Goal: Task Accomplishment & Management: Manage account settings

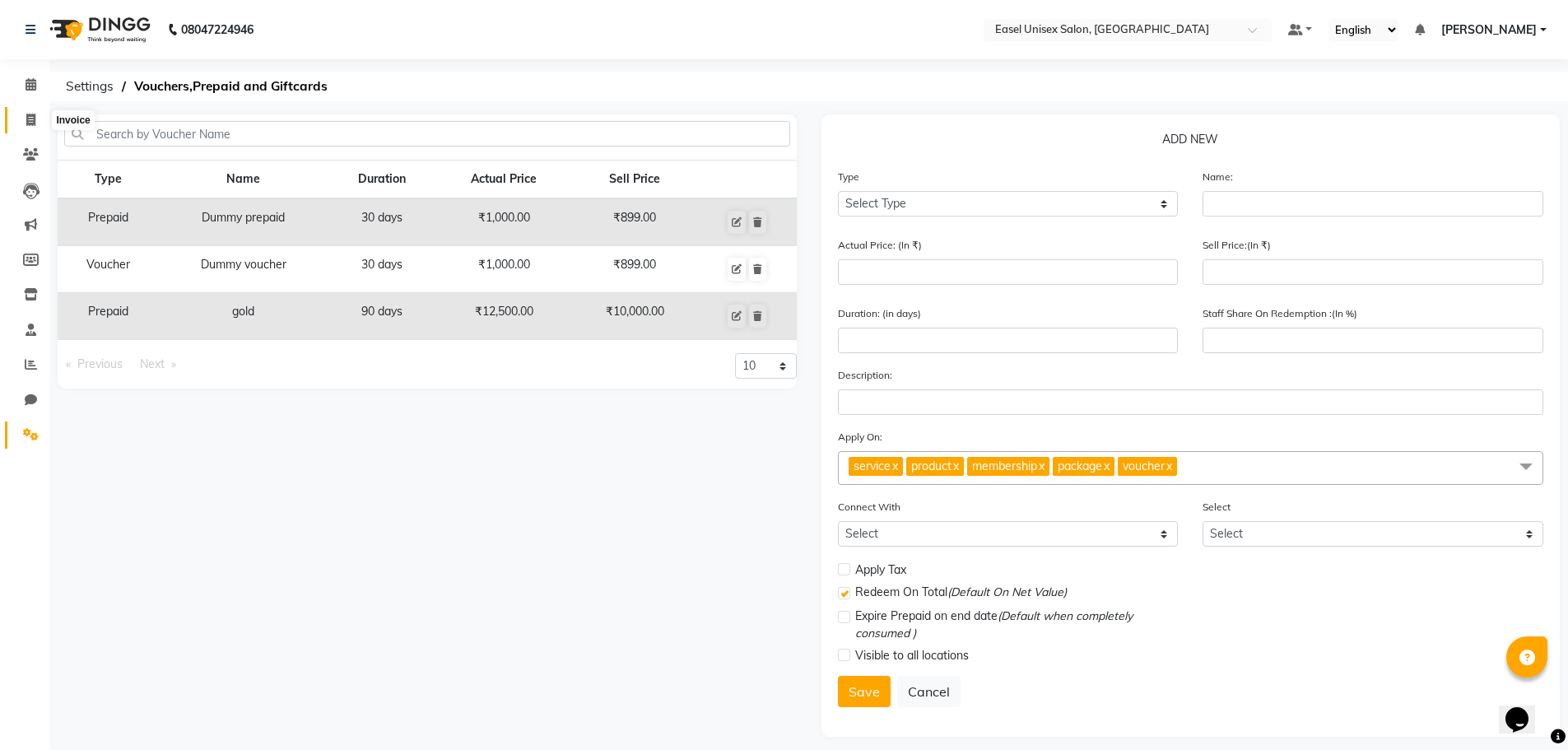
click at [27, 117] on icon at bounding box center [30, 119] width 9 height 13
select select "service"
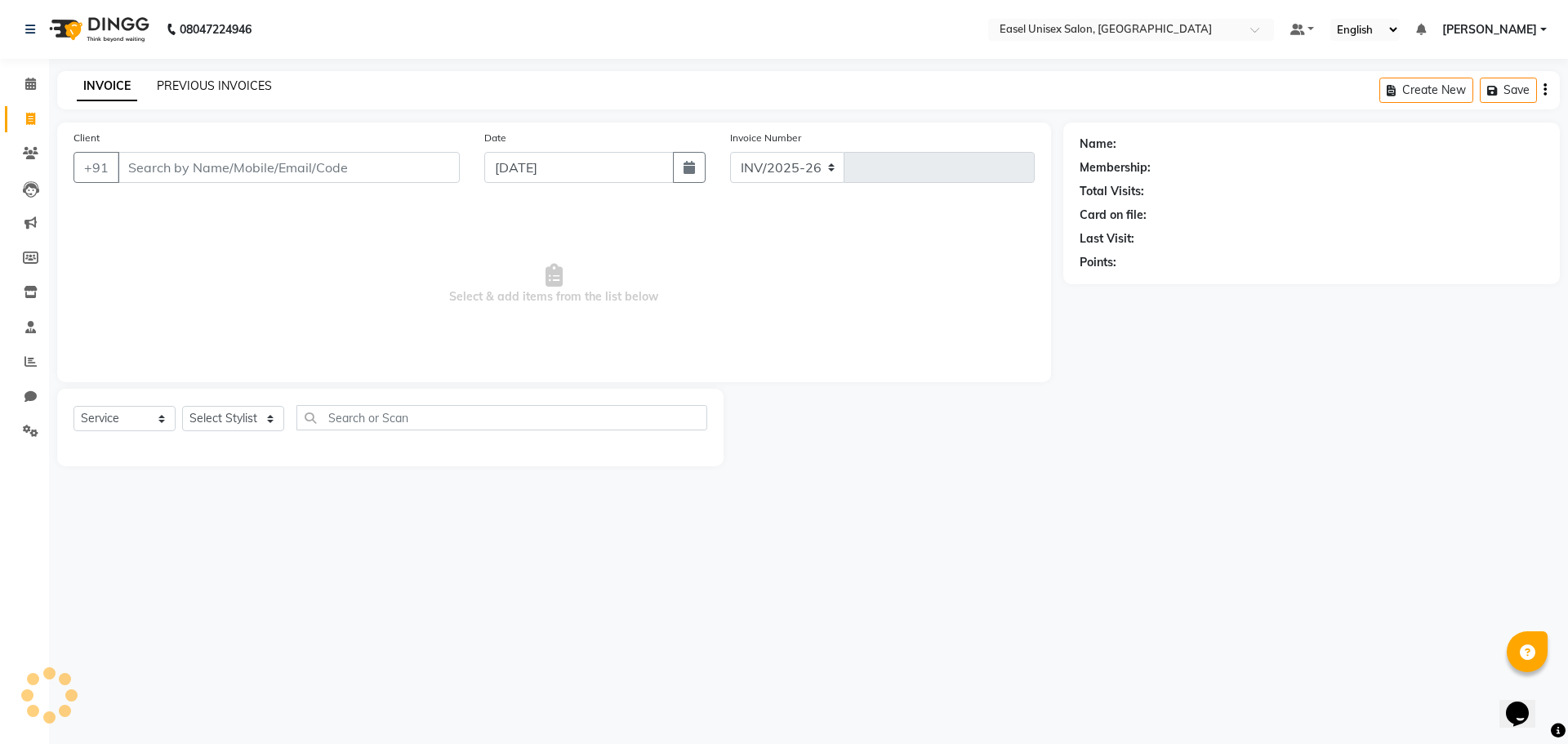
select select "8639"
type input "1524"
click at [245, 87] on link "PREVIOUS INVOICES" at bounding box center [214, 86] width 115 height 15
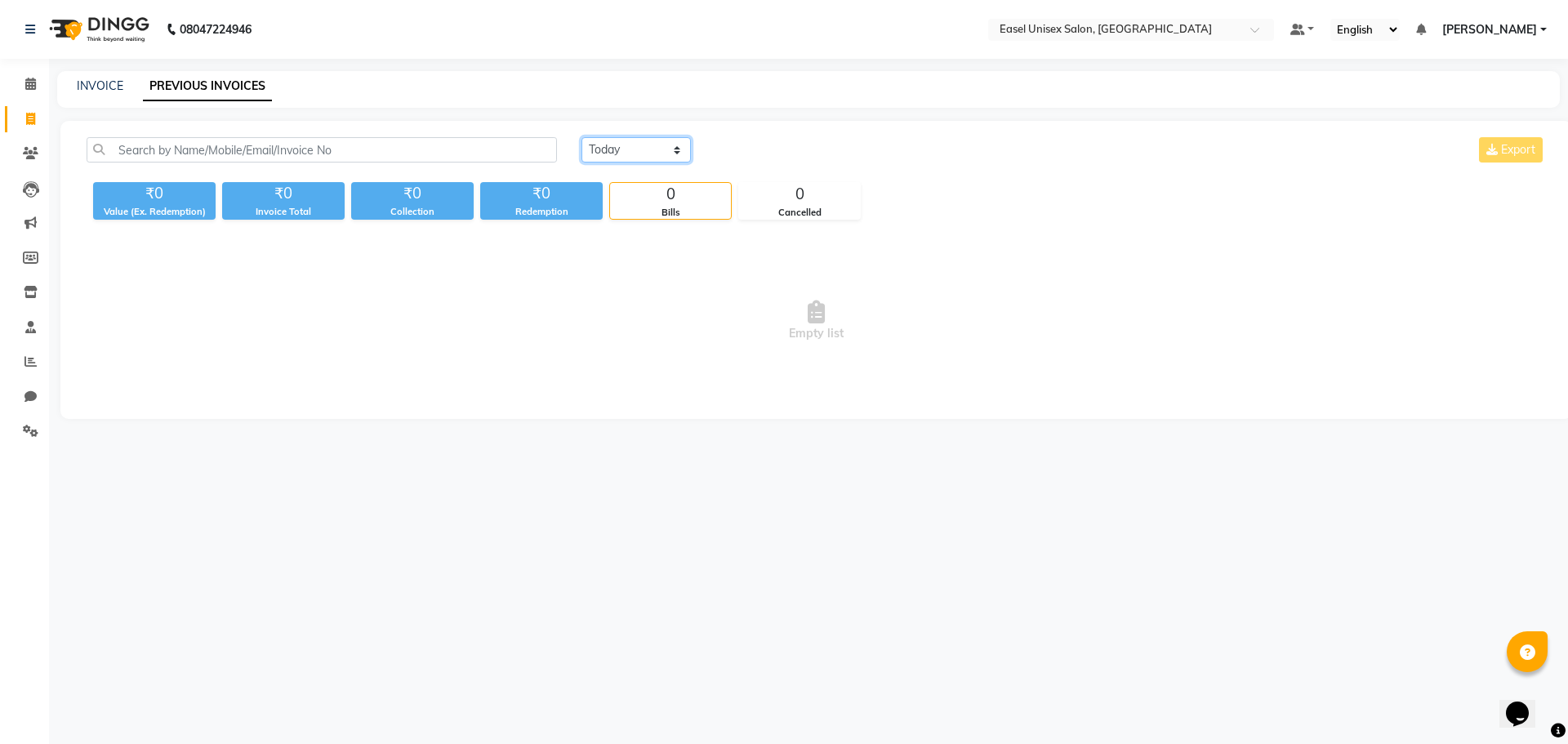
click at [650, 147] on select "Today Yesterday Custom Range" at bounding box center [637, 150] width 110 height 25
click at [582, 137] on select "Today Yesterday Custom Range" at bounding box center [637, 150] width 110 height 25
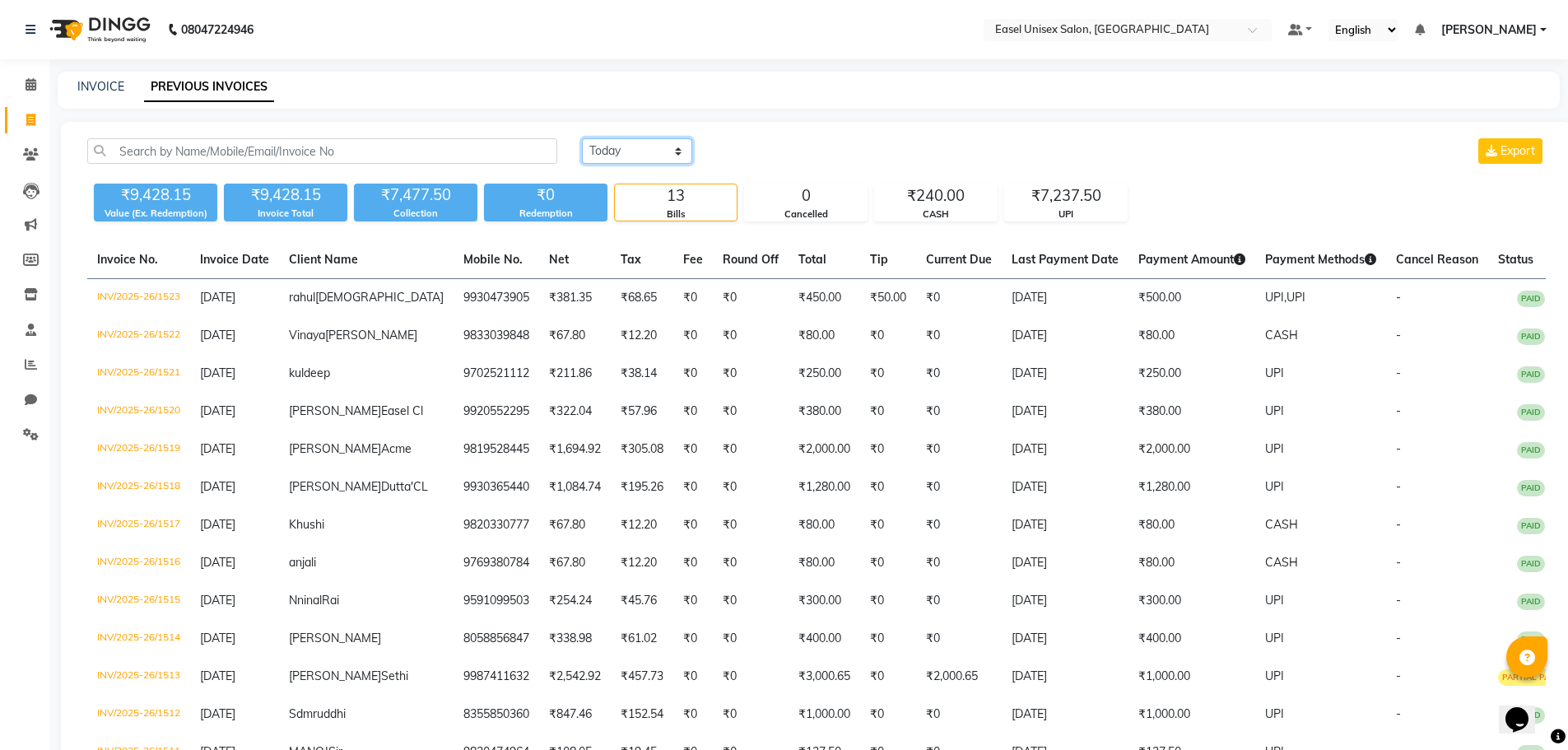
click at [646, 154] on select "Today Yesterday Custom Range" at bounding box center [637, 151] width 111 height 25
select select "range"
click at [582, 138] on select "Today Yesterday Custom Range" at bounding box center [637, 151] width 111 height 25
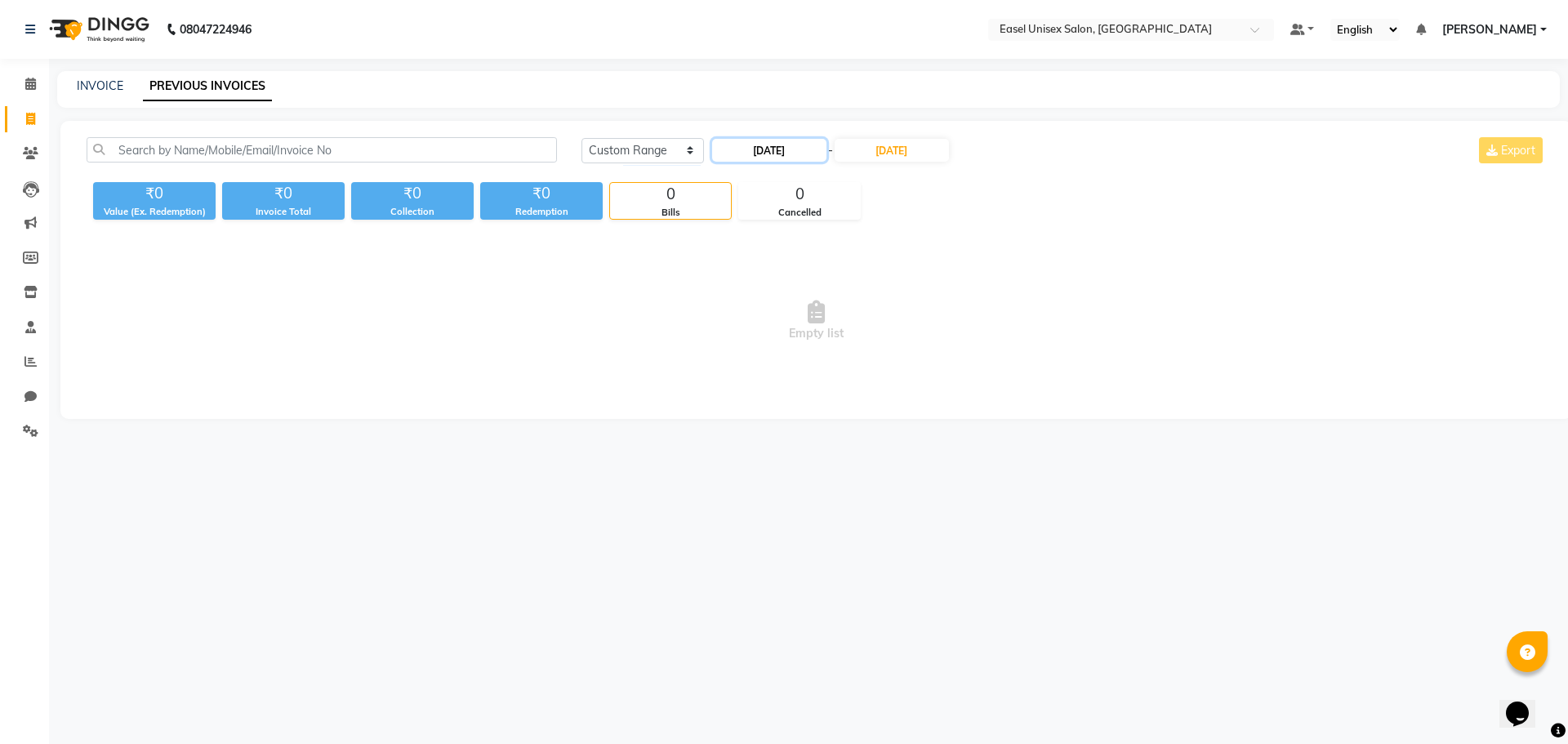
click at [753, 151] on input "[DATE]" at bounding box center [769, 150] width 114 height 22
select select "9"
select select "2025"
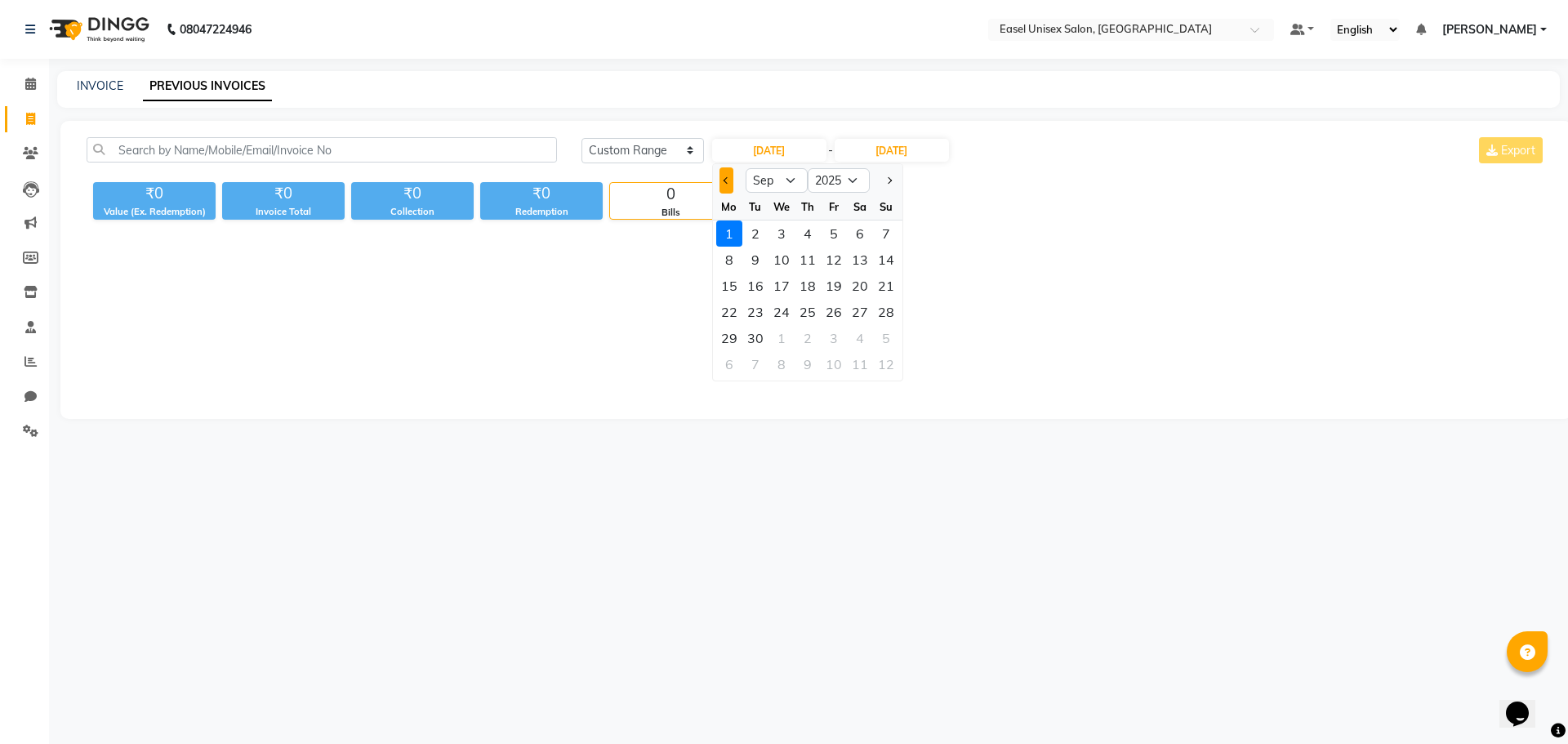
click at [721, 177] on button "Previous month" at bounding box center [727, 180] width 14 height 26
select select "8"
click at [831, 231] on div "1" at bounding box center [833, 233] width 26 height 26
type input "01-08-2025"
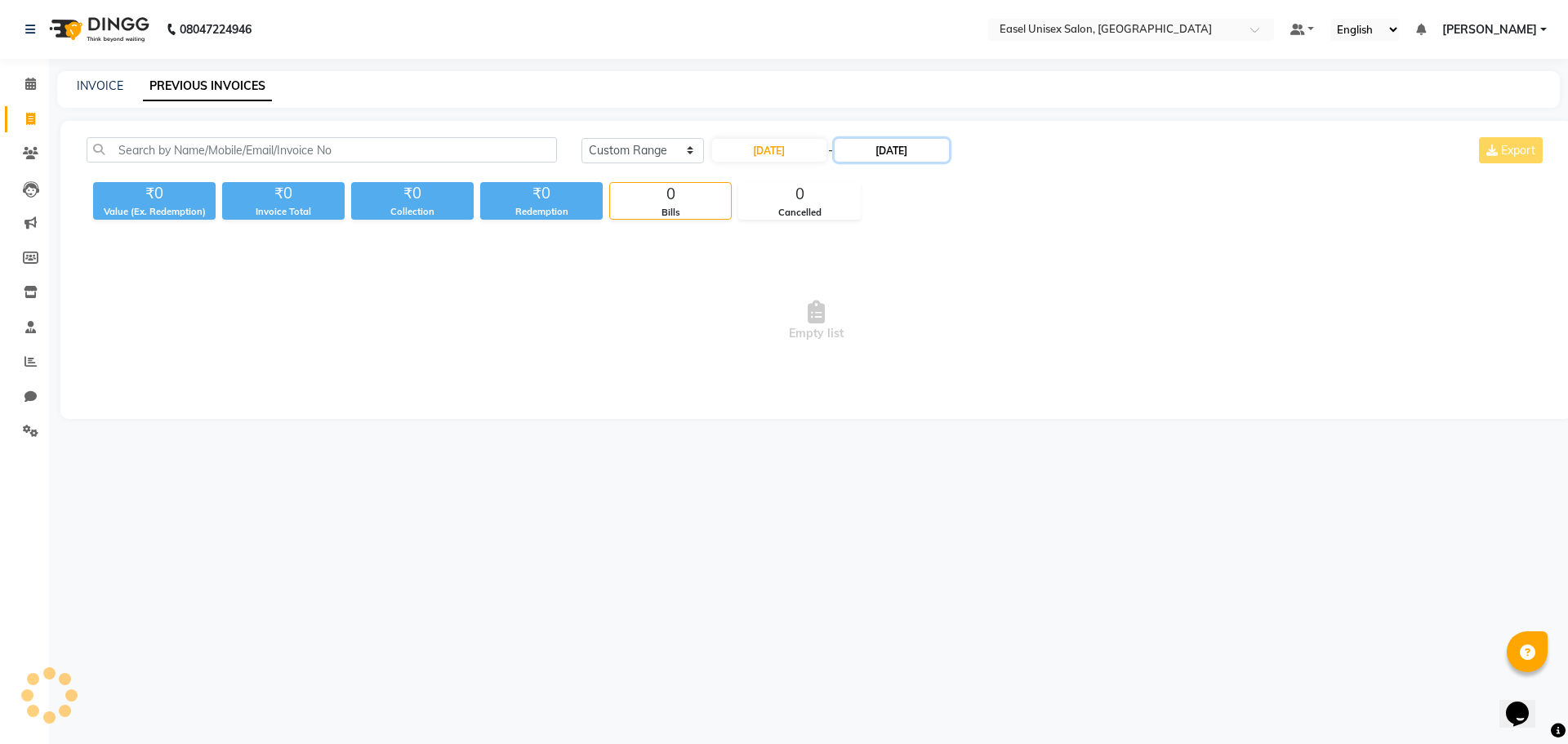
click at [898, 146] on input "[DATE]" at bounding box center [891, 150] width 114 height 22
select select "9"
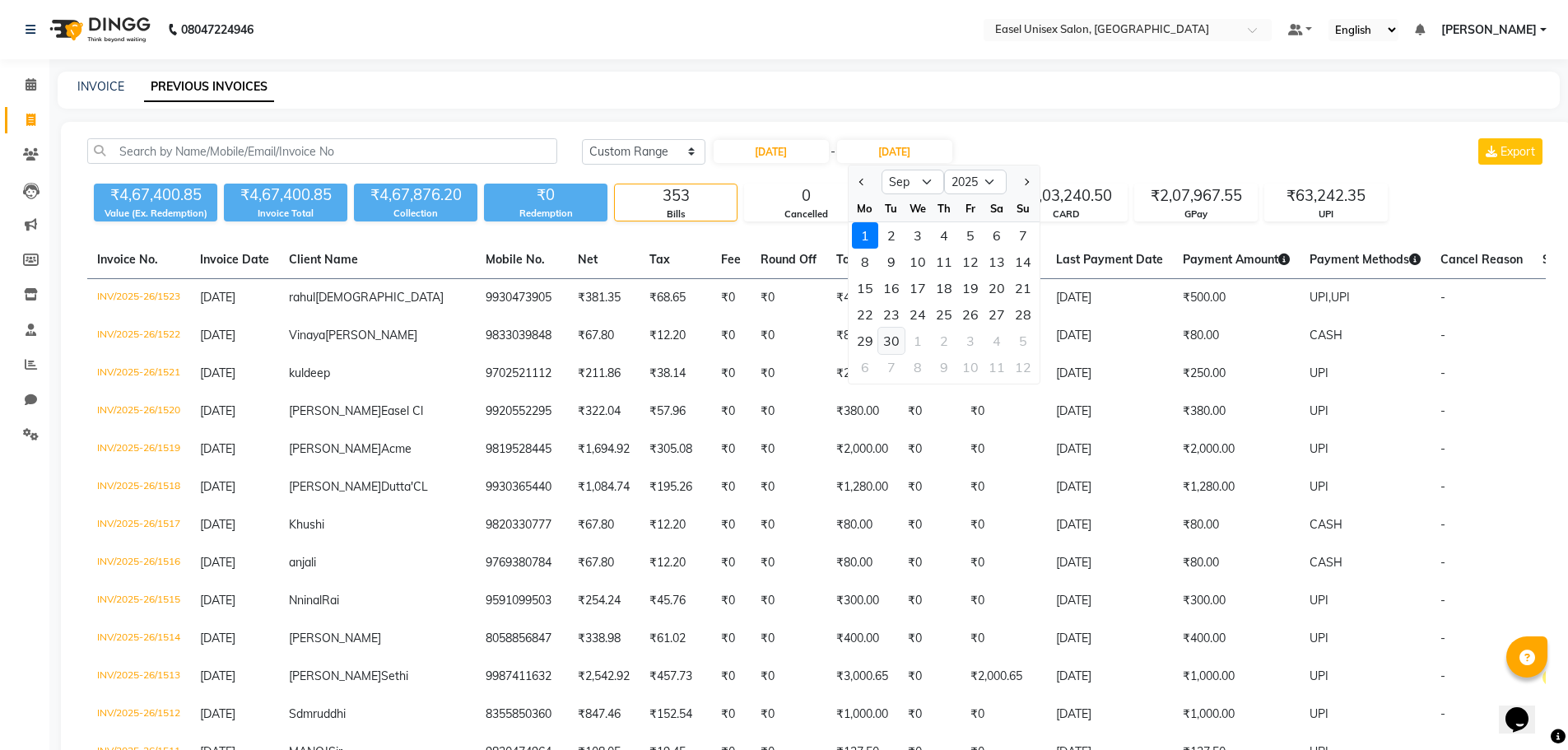
click at [892, 339] on div "30" at bounding box center [890, 341] width 26 height 26
type input "30-09-2025"
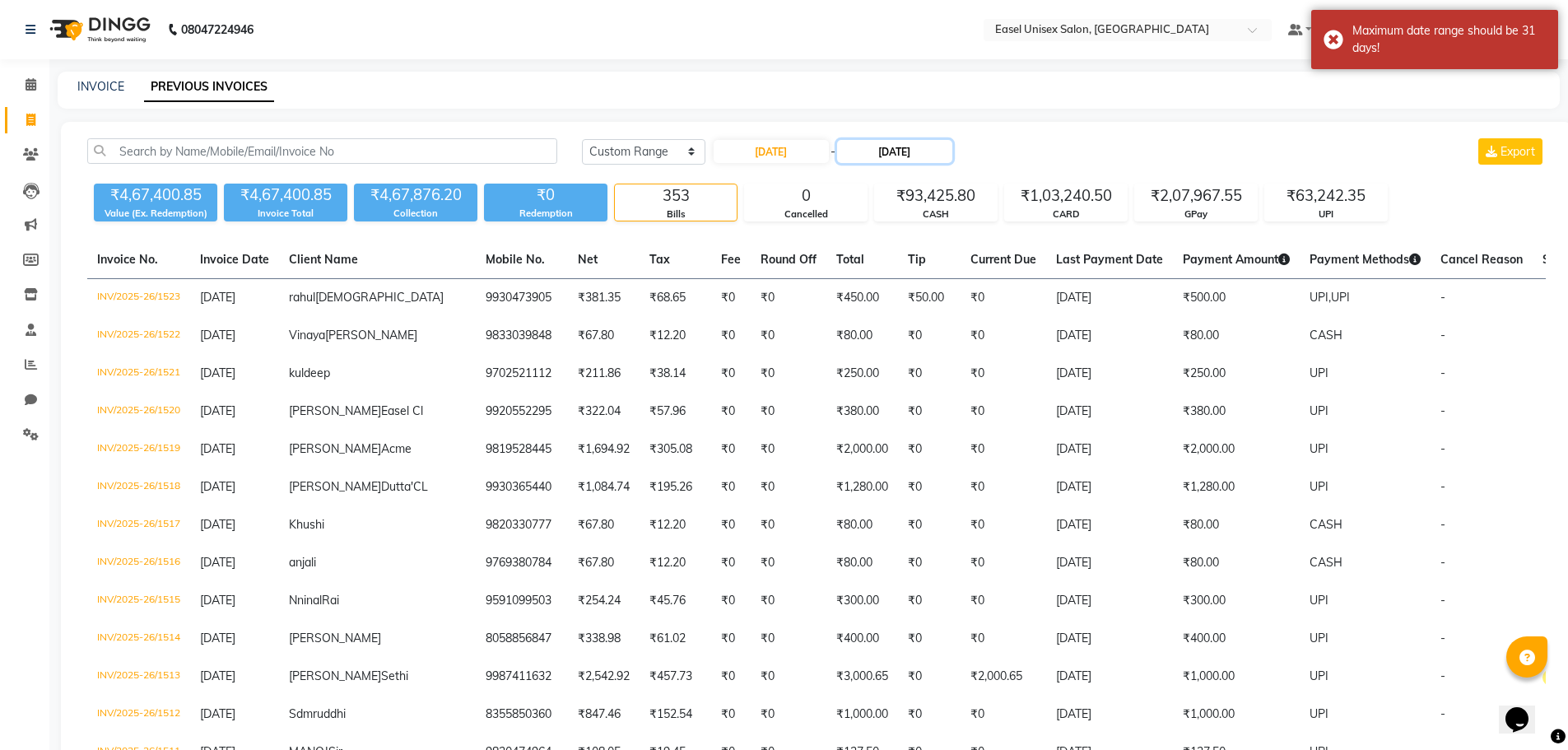
click at [891, 154] on input "30-09-2025" at bounding box center [894, 151] width 115 height 23
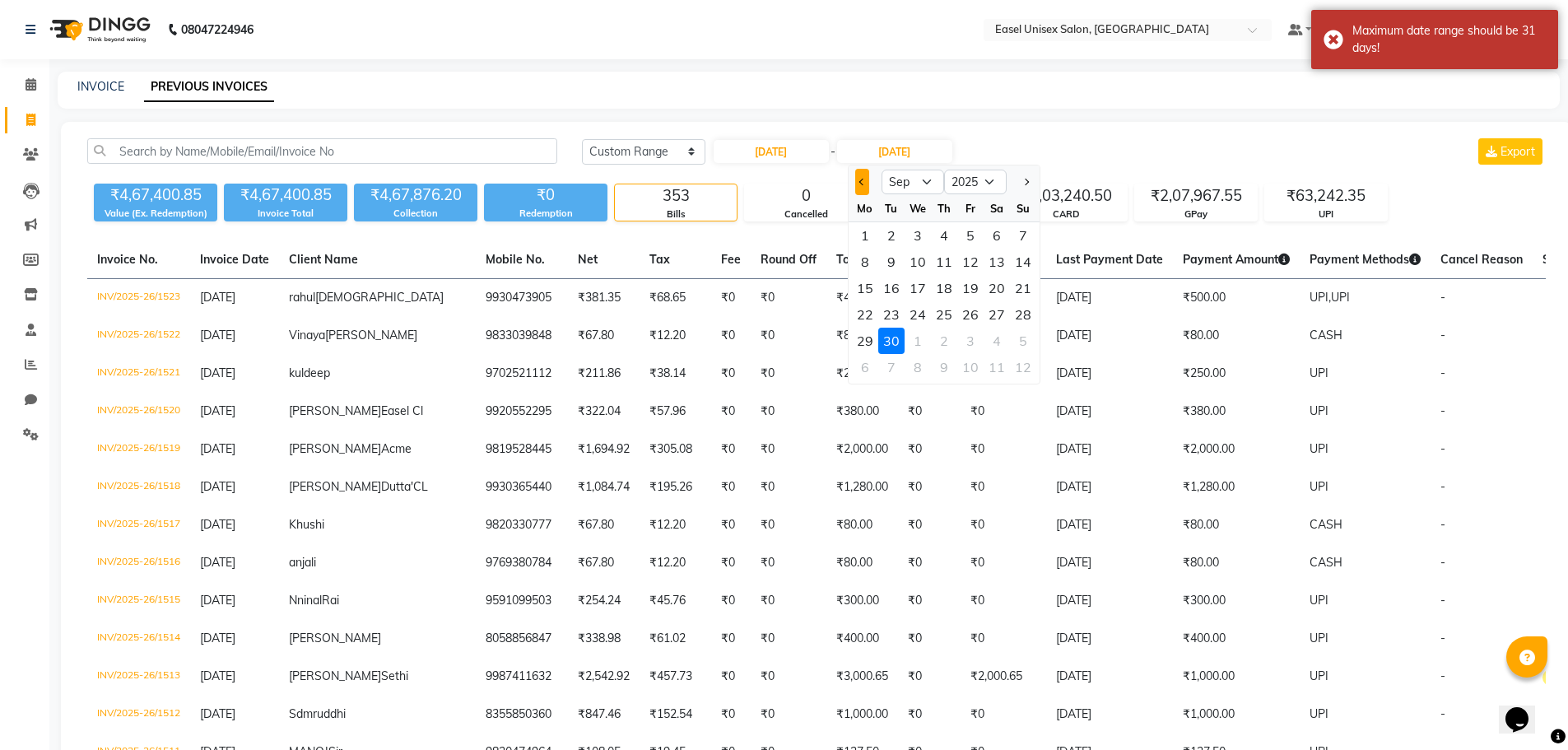
click at [863, 183] on span "Previous month" at bounding box center [862, 182] width 7 height 7
select select "8"
click at [1024, 336] on div "31" at bounding box center [1022, 341] width 26 height 26
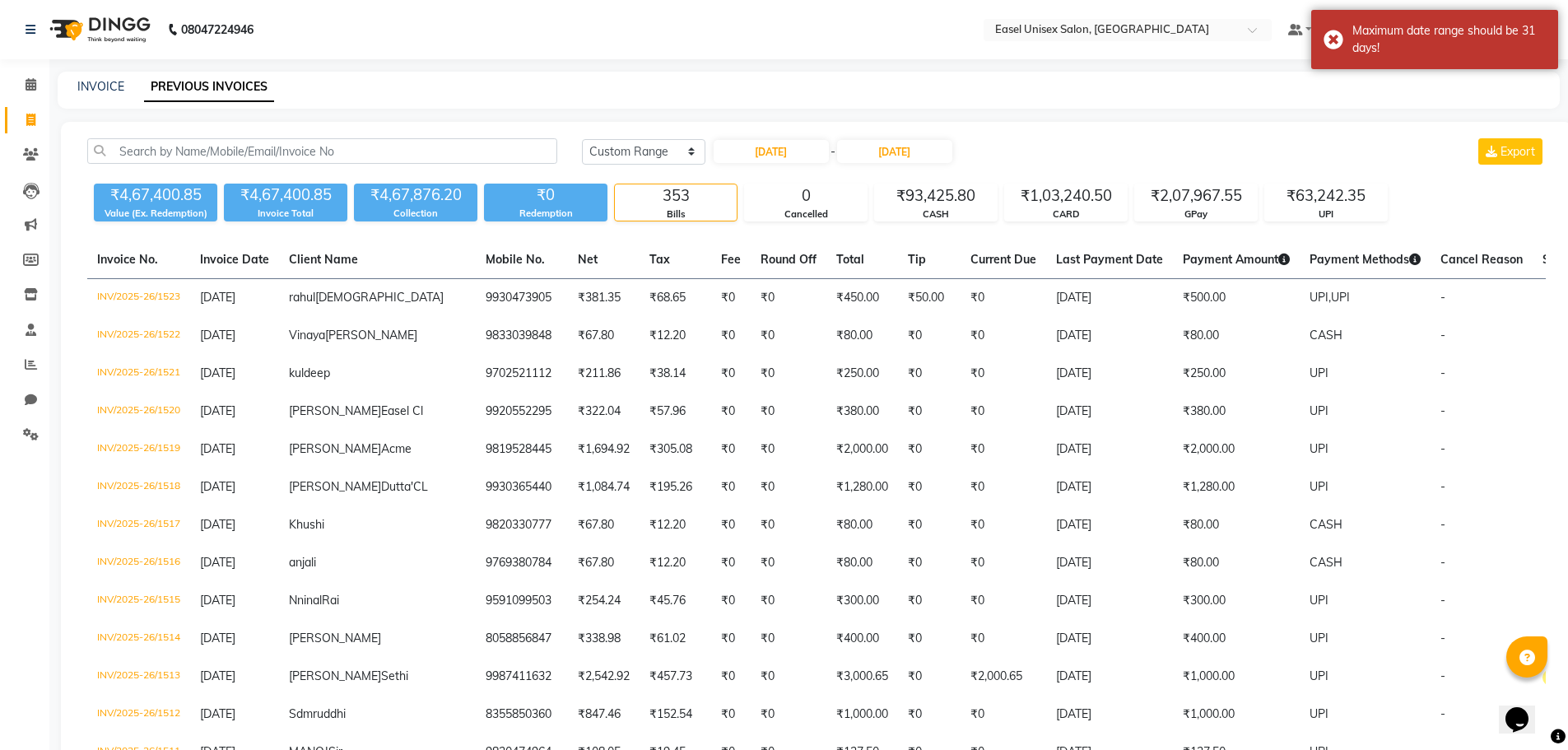
click at [1017, 163] on div "Today Yesterday Custom Range 01-08-2025 - 31-08-2025 Export" at bounding box center [1063, 151] width 963 height 26
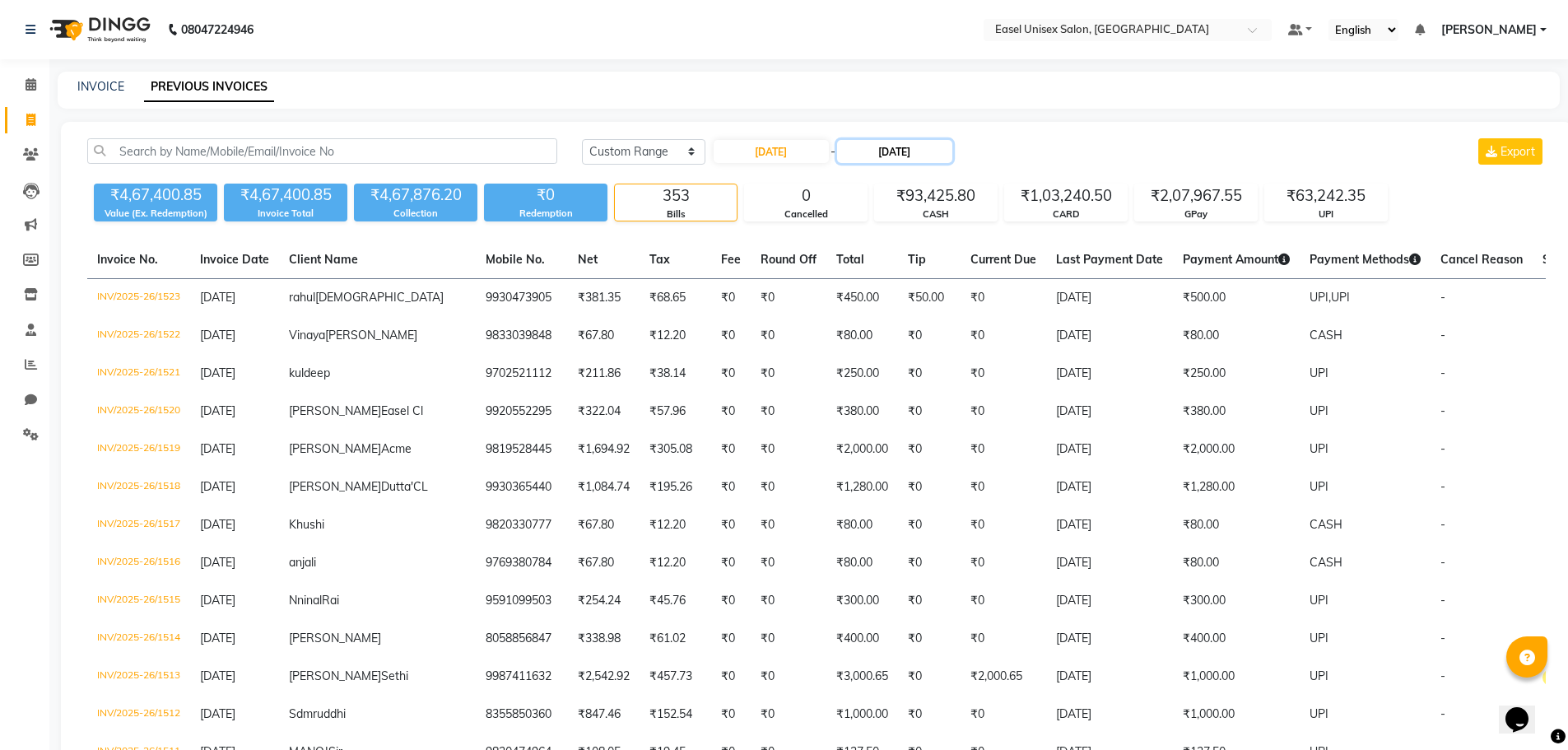
click at [889, 153] on input "31-08-2025" at bounding box center [894, 151] width 115 height 23
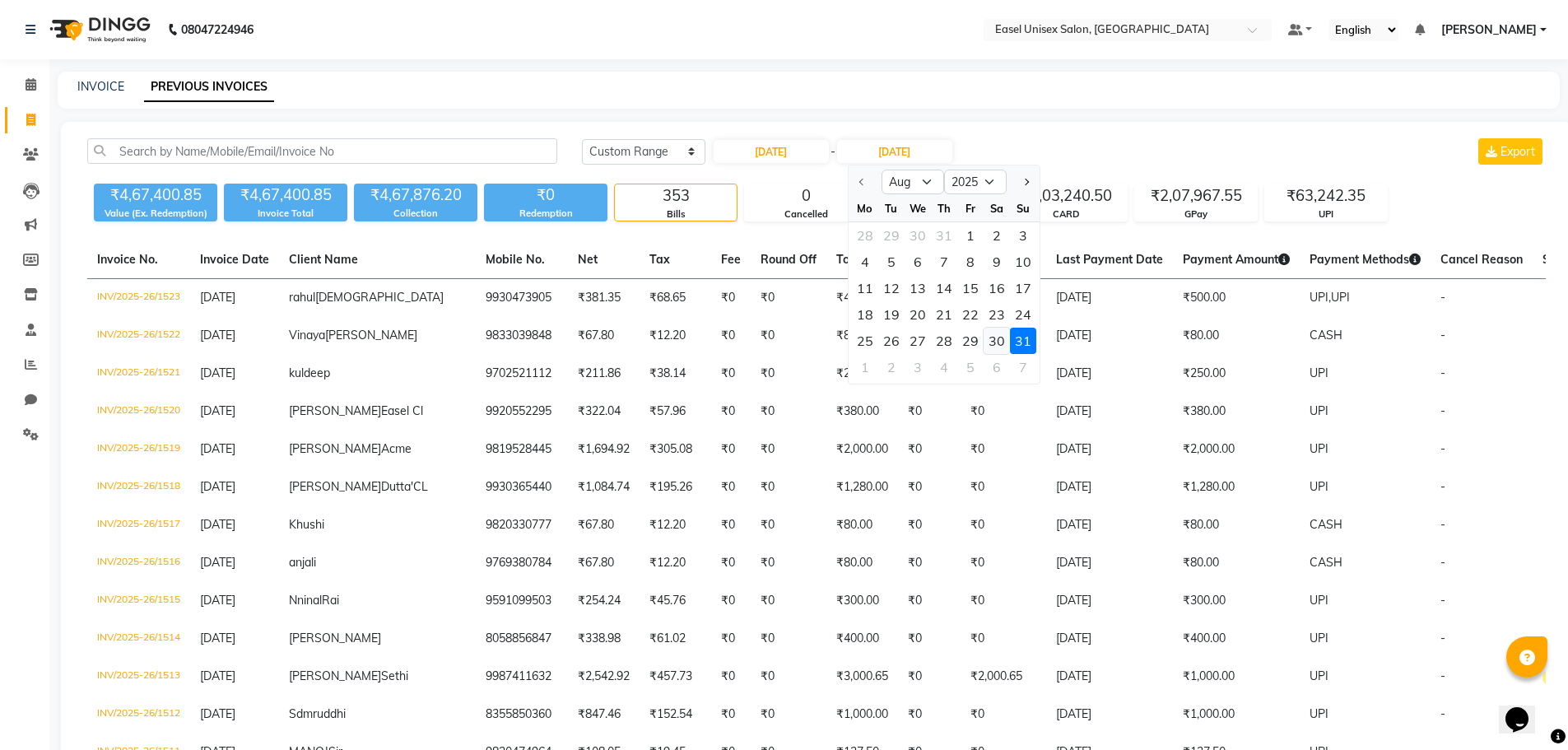
click at [1000, 339] on div "30" at bounding box center [996, 341] width 26 height 26
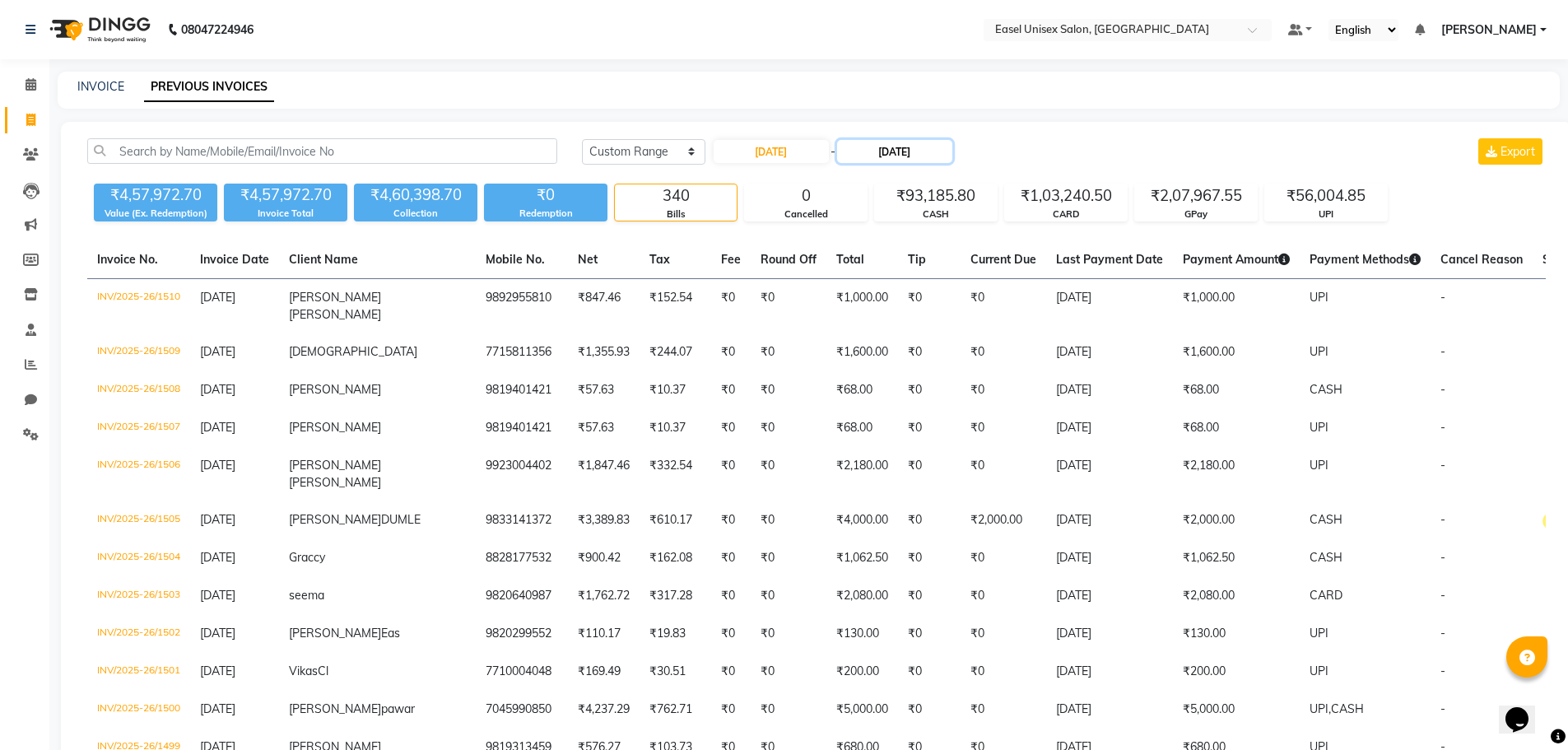
click at [888, 144] on input "30-08-2025" at bounding box center [894, 151] width 115 height 23
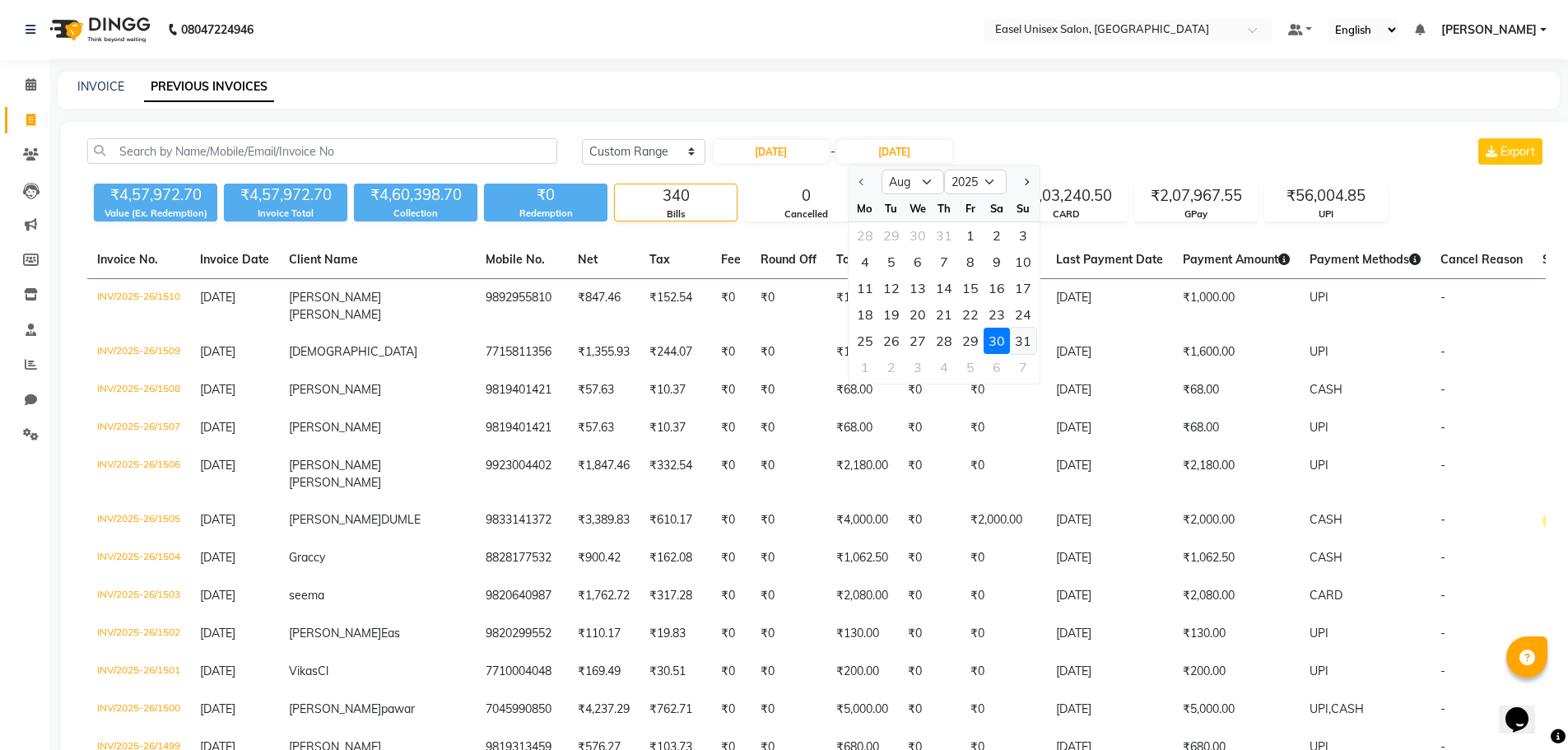
click at [1029, 339] on div "31" at bounding box center [1022, 341] width 26 height 26
type input "31-08-2025"
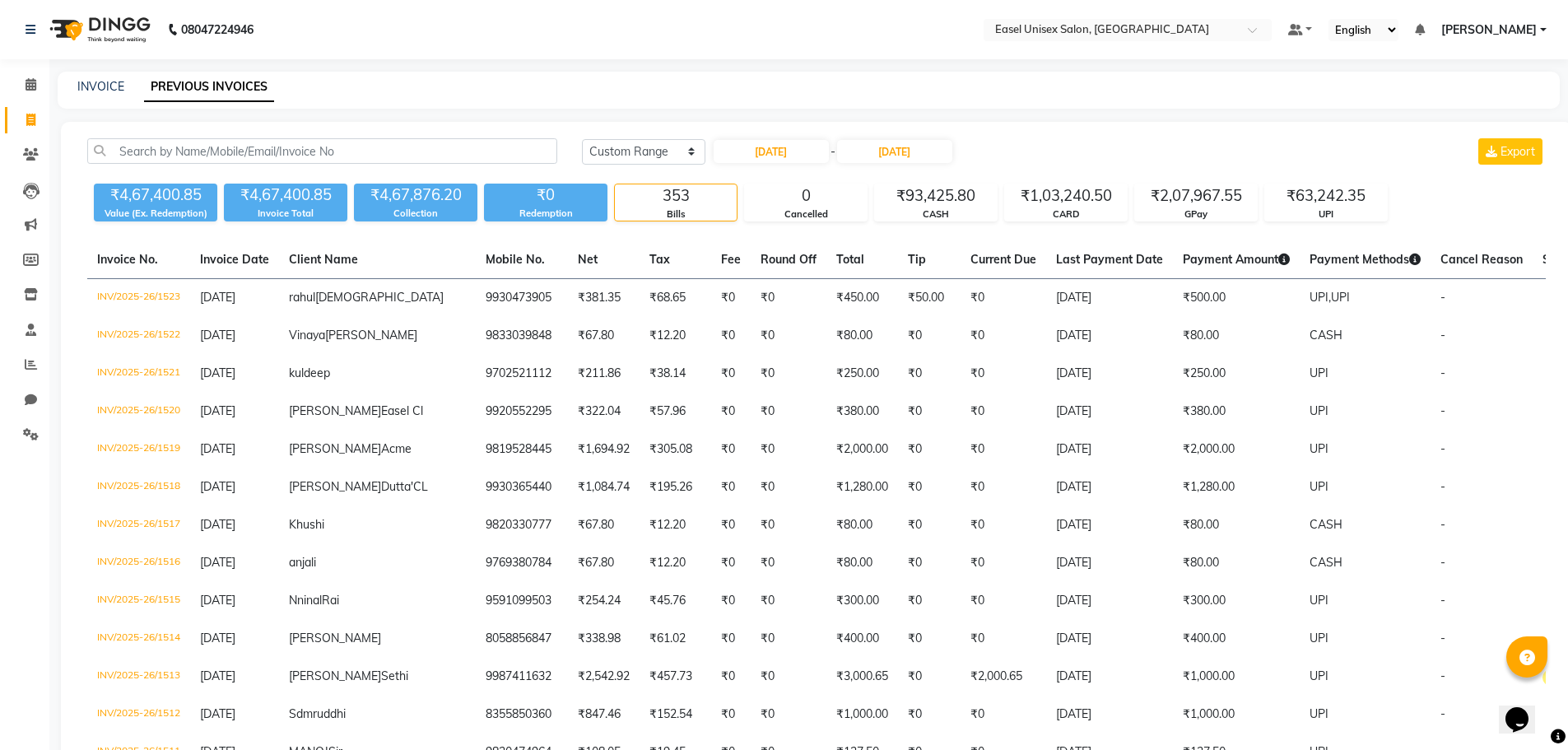
click at [1018, 150] on div "Today Yesterday Custom Range 01-08-2025 - 31-08-2025 Export" at bounding box center [1063, 151] width 963 height 26
click at [102, 81] on link "INVOICE" at bounding box center [101, 86] width 47 height 15
select select "service"
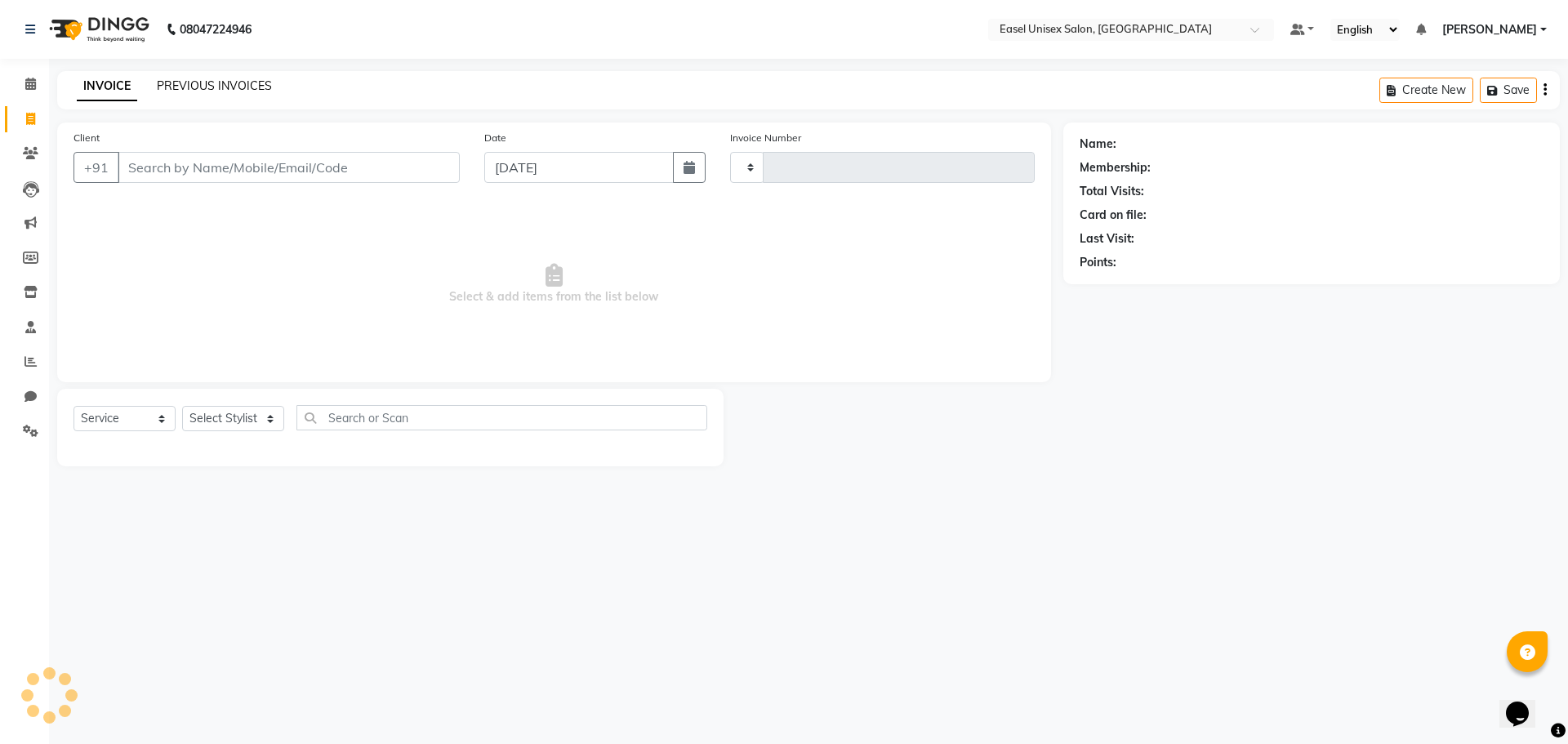
type input "1524"
select select "8639"
click at [189, 92] on link "PREVIOUS INVOICES" at bounding box center [214, 86] width 115 height 15
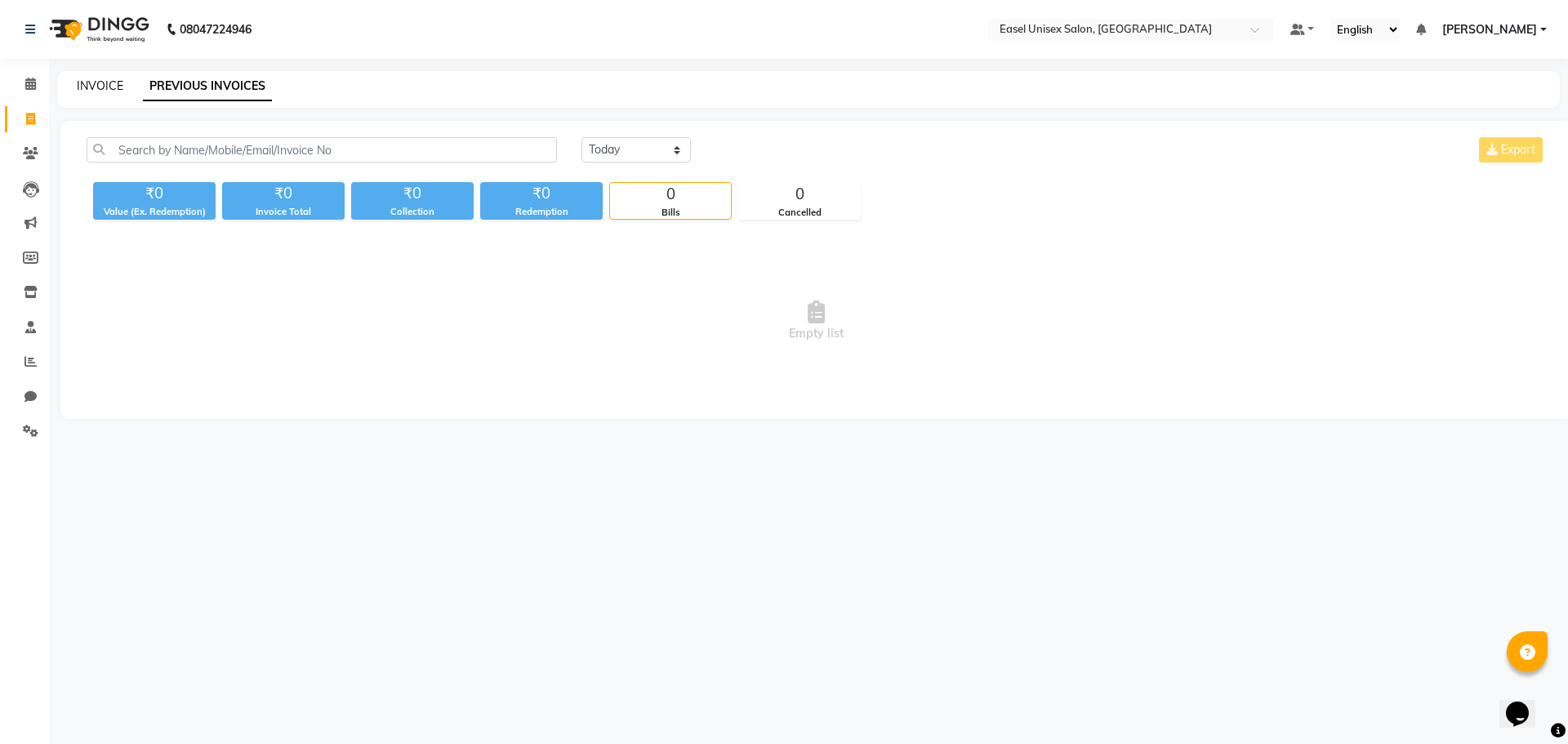
click at [117, 82] on link "INVOICE" at bounding box center [100, 86] width 47 height 15
select select "service"
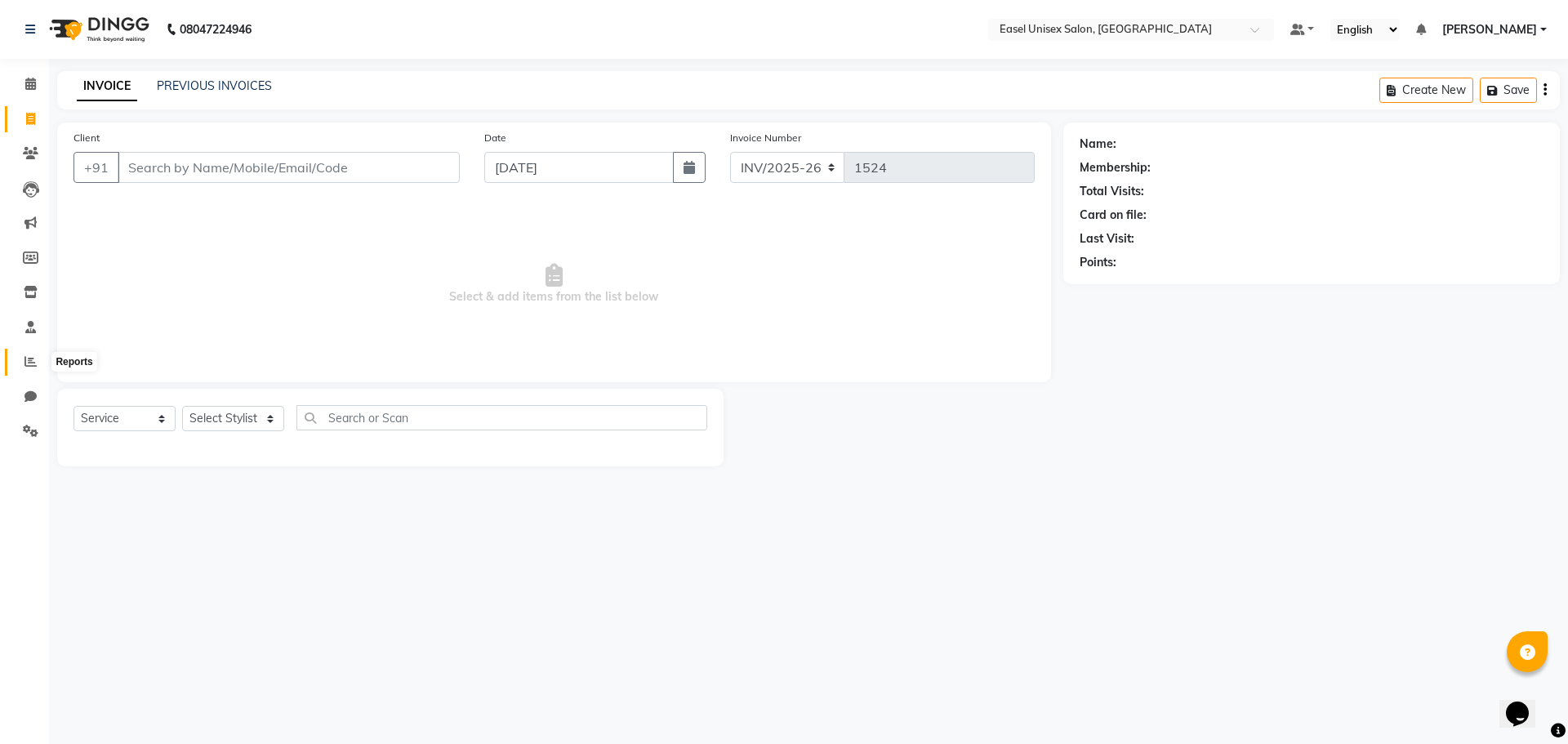
click at [32, 360] on icon at bounding box center [30, 361] width 12 height 12
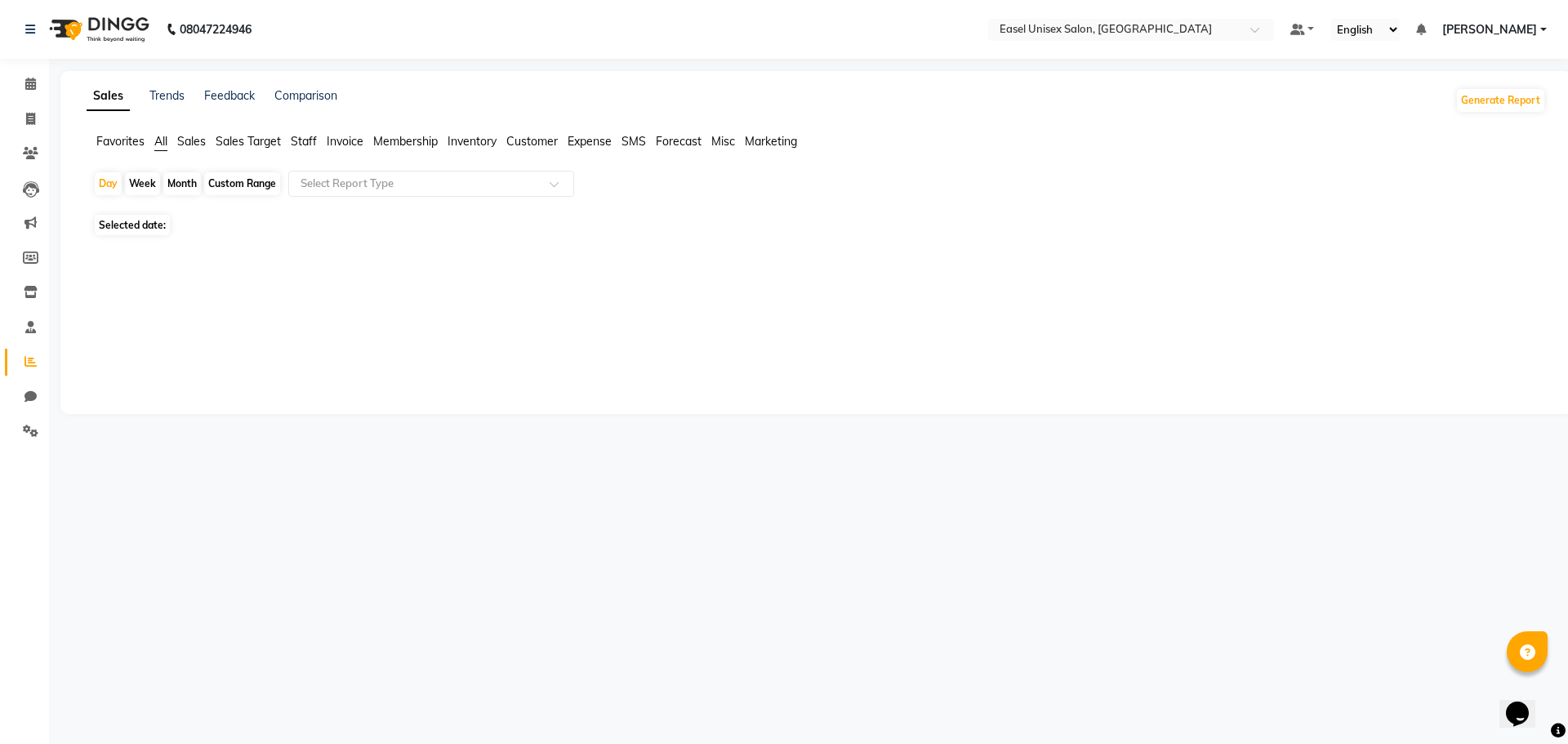
click at [299, 139] on span "Staff" at bounding box center [303, 141] width 26 height 15
click at [383, 181] on input "text" at bounding box center [414, 184] width 236 height 17
click at [447, 178] on input "text" at bounding box center [414, 184] width 236 height 17
drag, startPoint x: 520, startPoint y: 178, endPoint x: 531, endPoint y: 173, distance: 12.1
click at [531, 173] on div "Select Report Type" at bounding box center [430, 183] width 285 height 26
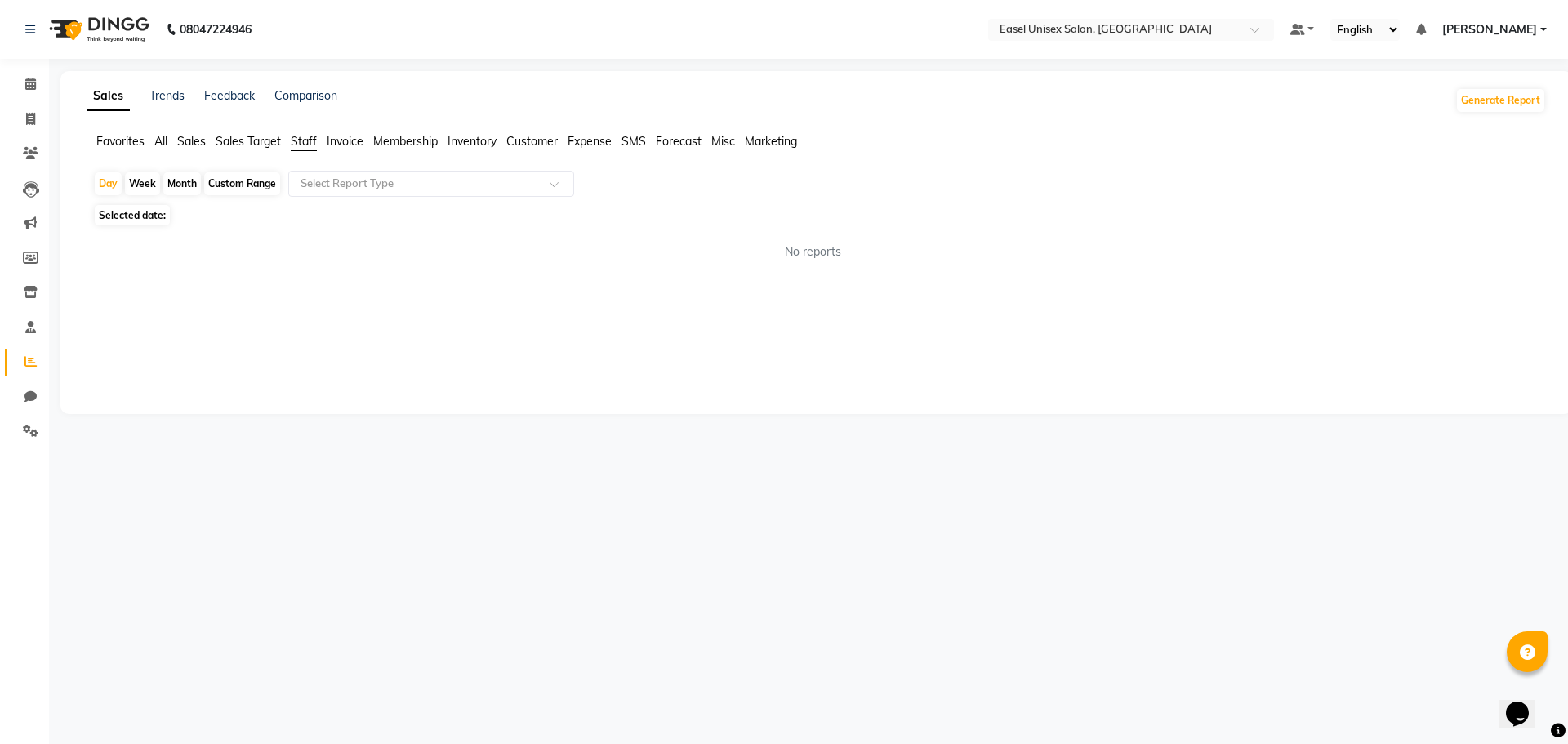
drag, startPoint x: 294, startPoint y: 142, endPoint x: 335, endPoint y: 145, distance: 41.1
click at [295, 141] on span "Staff" at bounding box center [303, 141] width 26 height 15
click at [421, 183] on input "text" at bounding box center [414, 184] width 236 height 17
drag, startPoint x: 116, startPoint y: 116, endPoint x: 116, endPoint y: 131, distance: 15.0
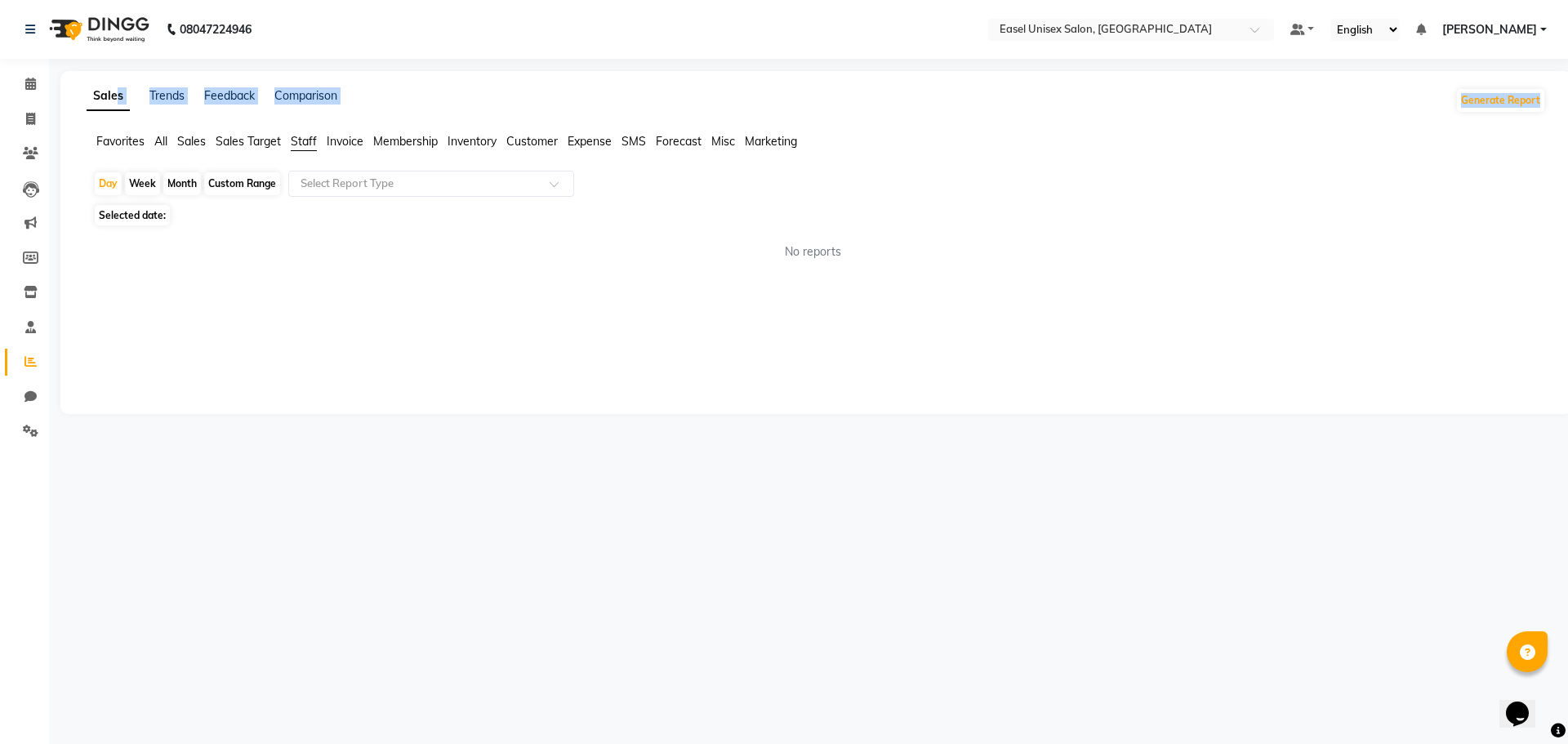
click at [116, 130] on div "Sales Trends Feedback Comparison Generate Report Favorites All Sales Sales Targ…" at bounding box center [816, 242] width 1512 height 343
click at [118, 142] on span "Favorites" at bounding box center [121, 141] width 48 height 15
click at [204, 142] on span "Sales" at bounding box center [191, 141] width 28 height 15
click at [242, 148] on span "Sales Target" at bounding box center [248, 141] width 66 height 15
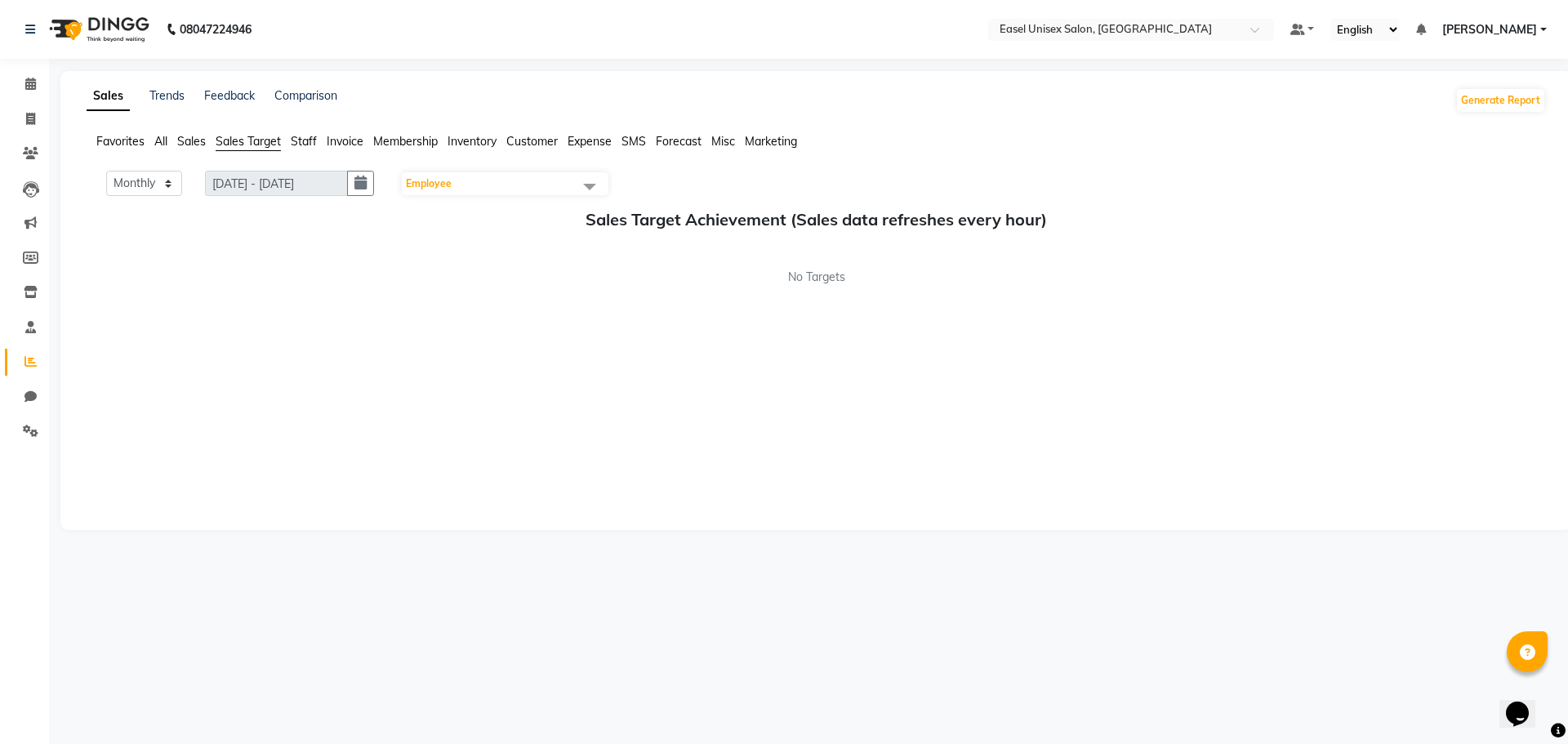
click at [305, 141] on span "Staff" at bounding box center [303, 141] width 26 height 15
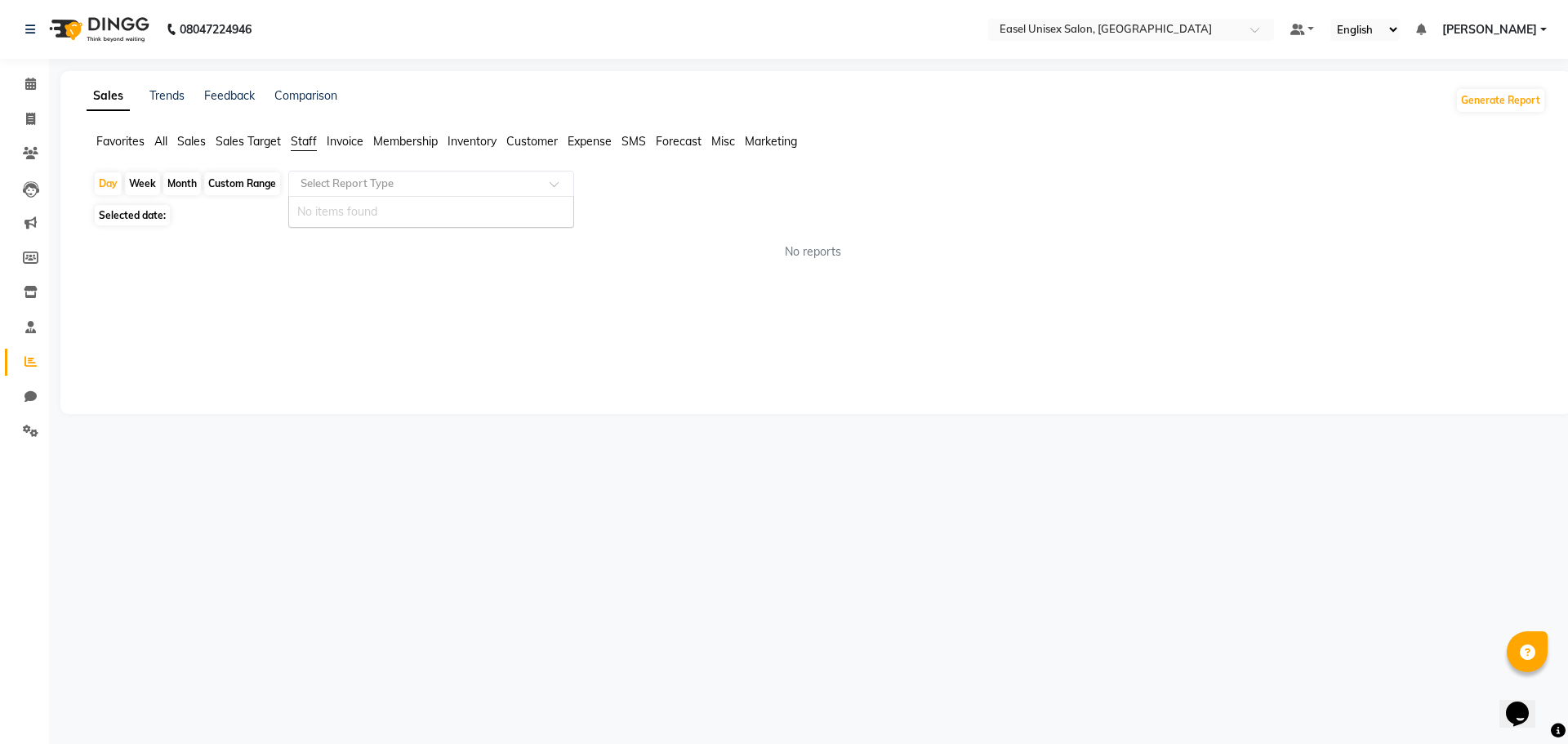
click at [335, 181] on input "text" at bounding box center [414, 184] width 236 height 17
click at [547, 188] on div at bounding box center [431, 184] width 285 height 17
click at [407, 300] on div "Sales Trends Feedback Comparison Generate Report Favorites All Sales Sales Targ…" at bounding box center [816, 242] width 1512 height 343
click at [345, 134] on span "Invoice" at bounding box center [345, 141] width 37 height 15
click at [181, 97] on link "Trends" at bounding box center [167, 96] width 35 height 15
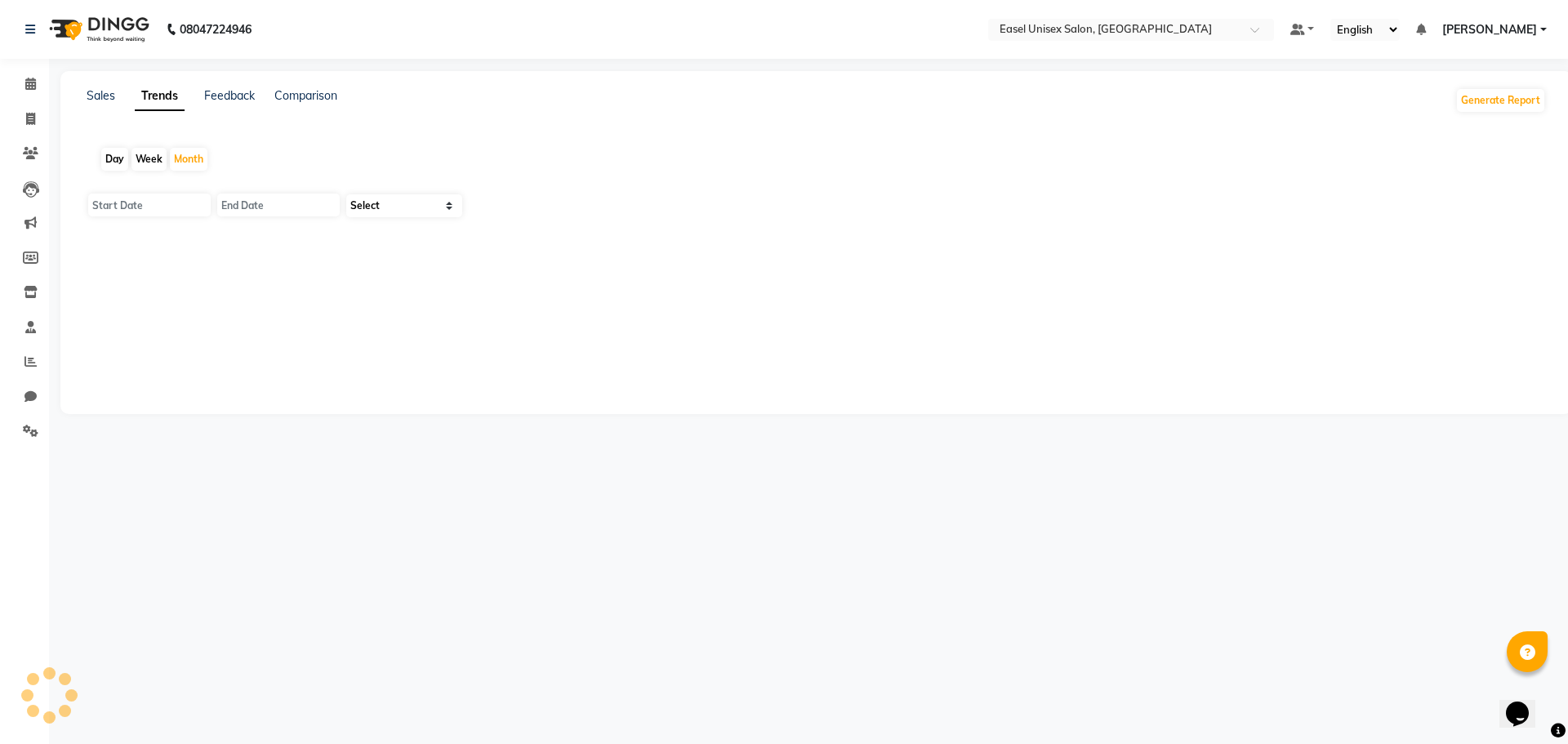
type input "[DATE]"
type input "30-09-2025"
select select "by_client"
click at [103, 97] on link "Sales" at bounding box center [101, 96] width 28 height 15
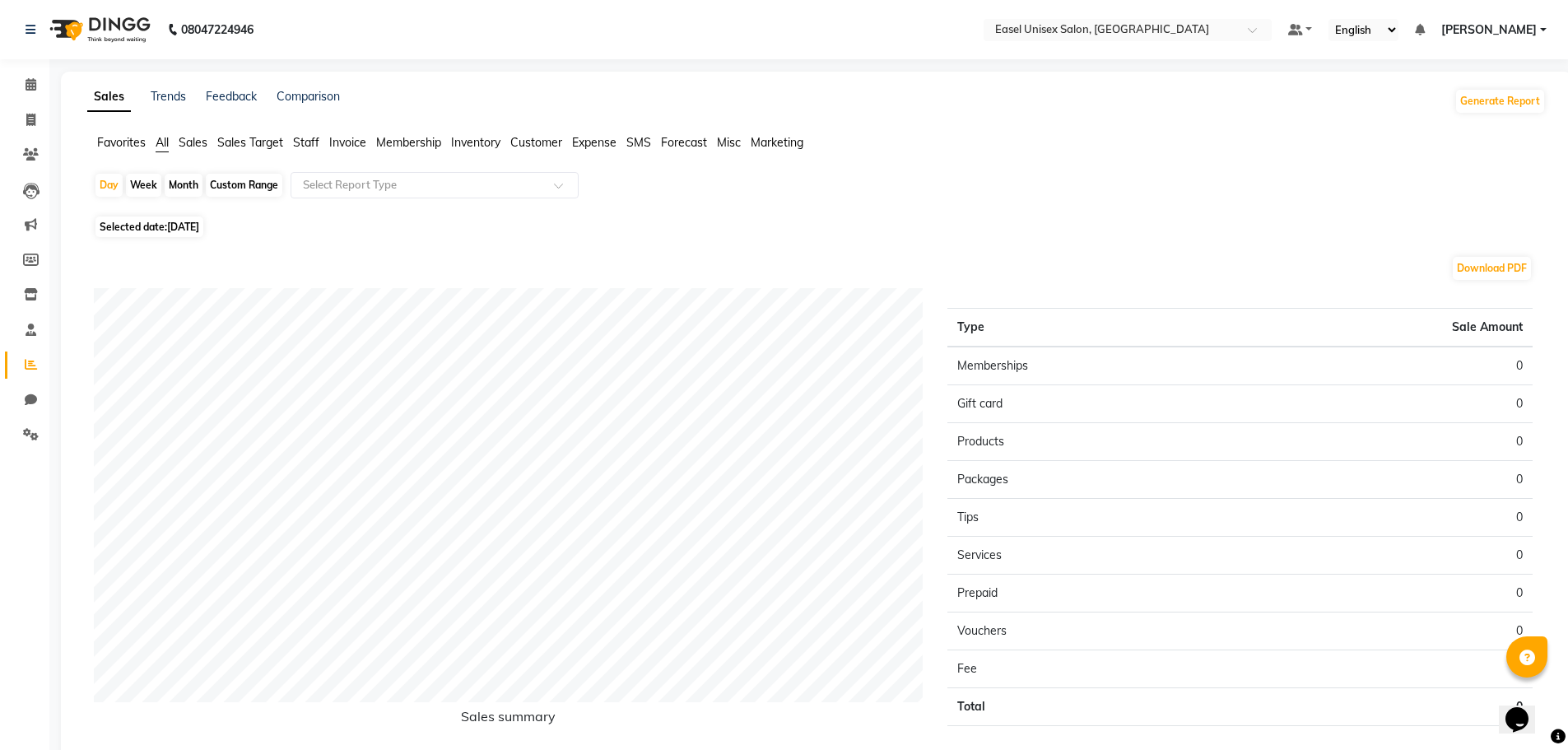
click at [300, 146] on span "Staff" at bounding box center [305, 143] width 26 height 15
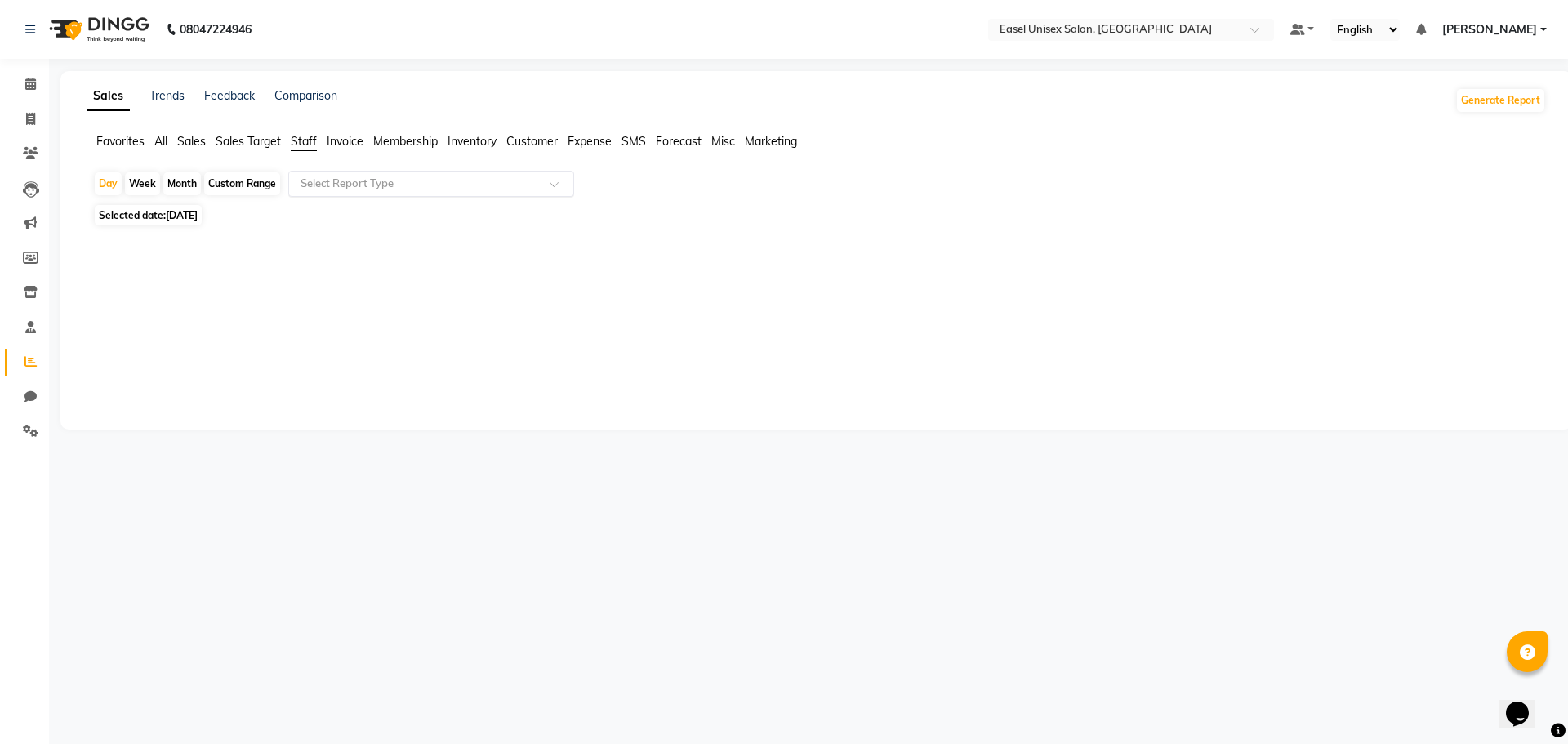
click at [413, 181] on input "text" at bounding box center [414, 184] width 236 height 17
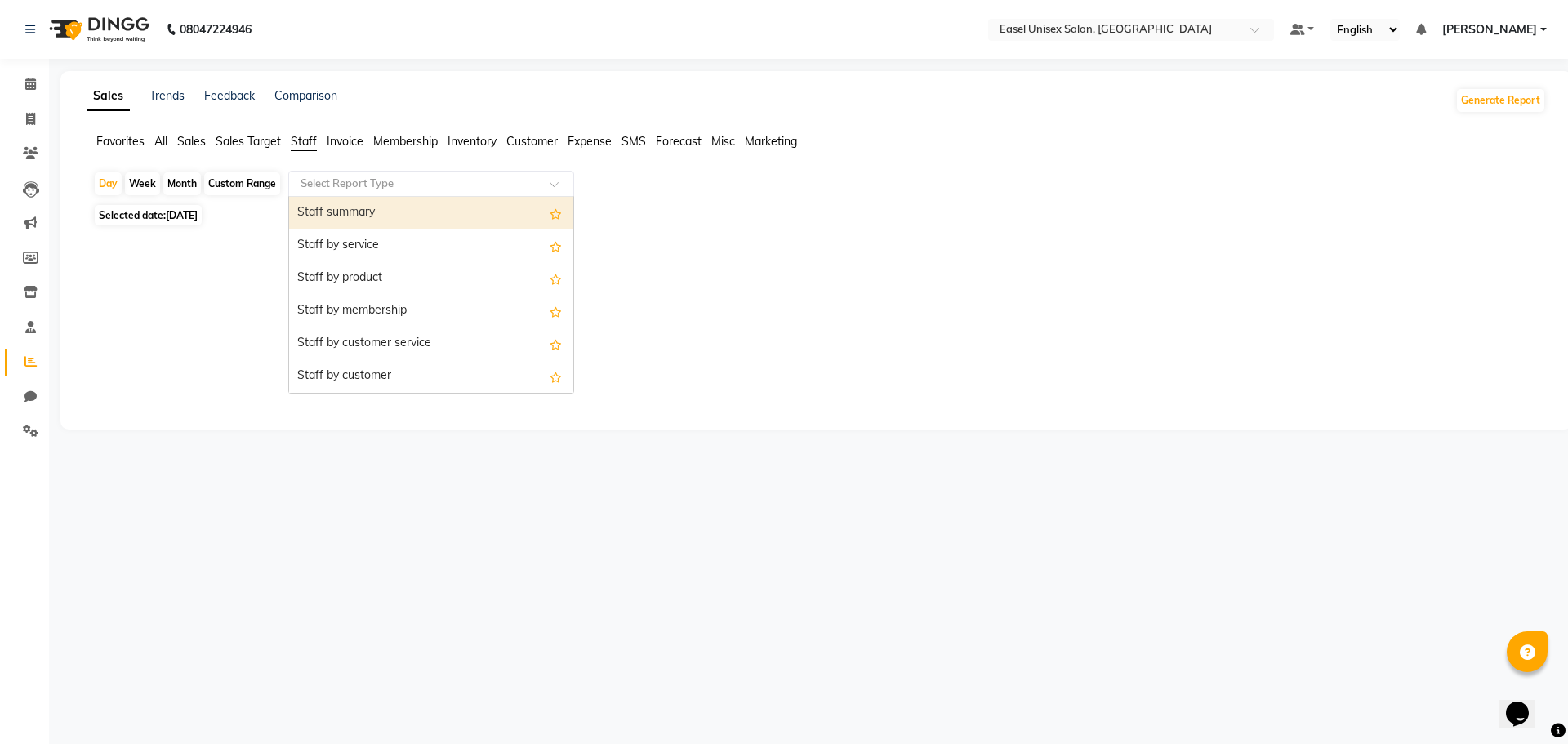
click at [410, 215] on div "Staff summary" at bounding box center [431, 213] width 285 height 32
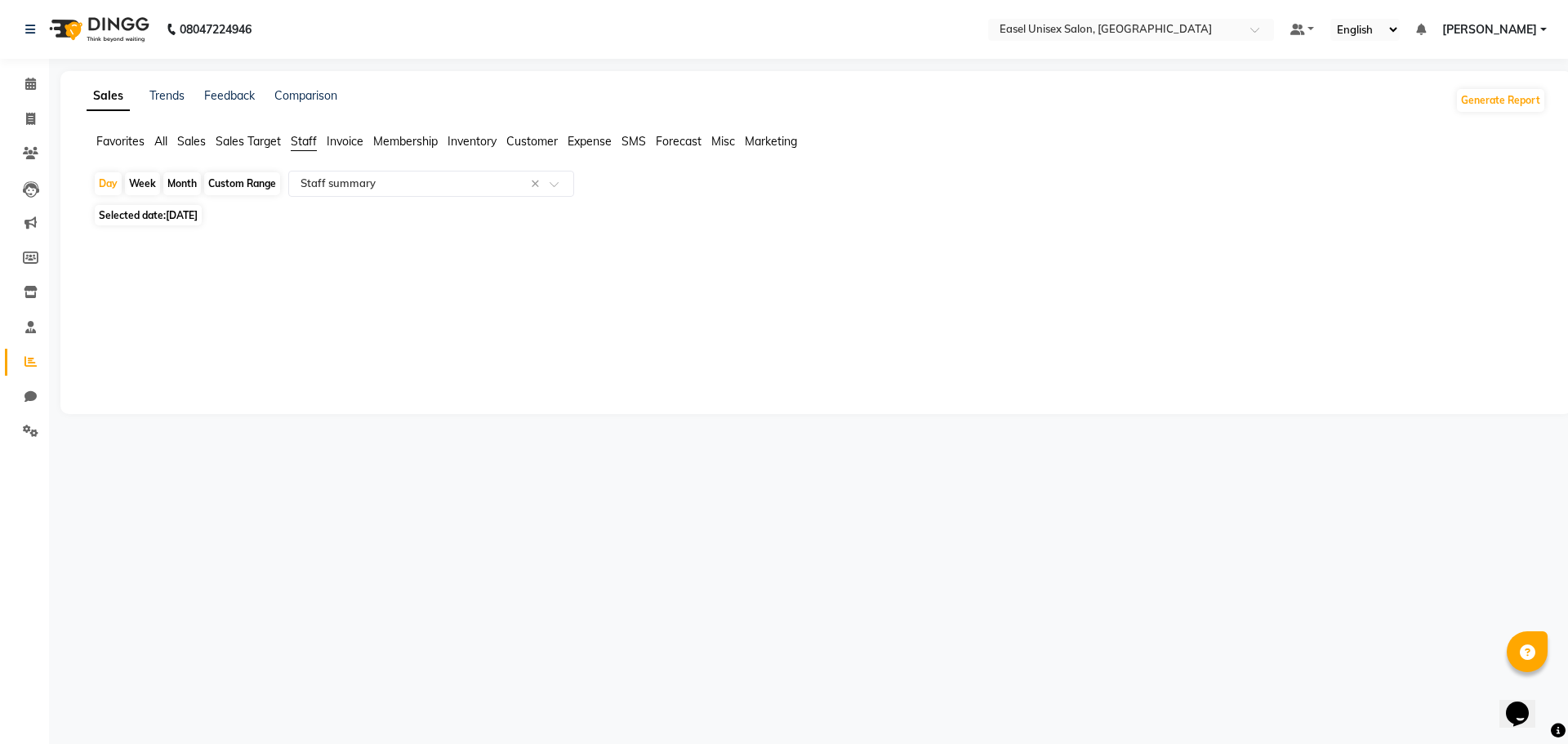
click at [188, 186] on div "Month" at bounding box center [181, 183] width 37 height 22
select select "9"
select select "2025"
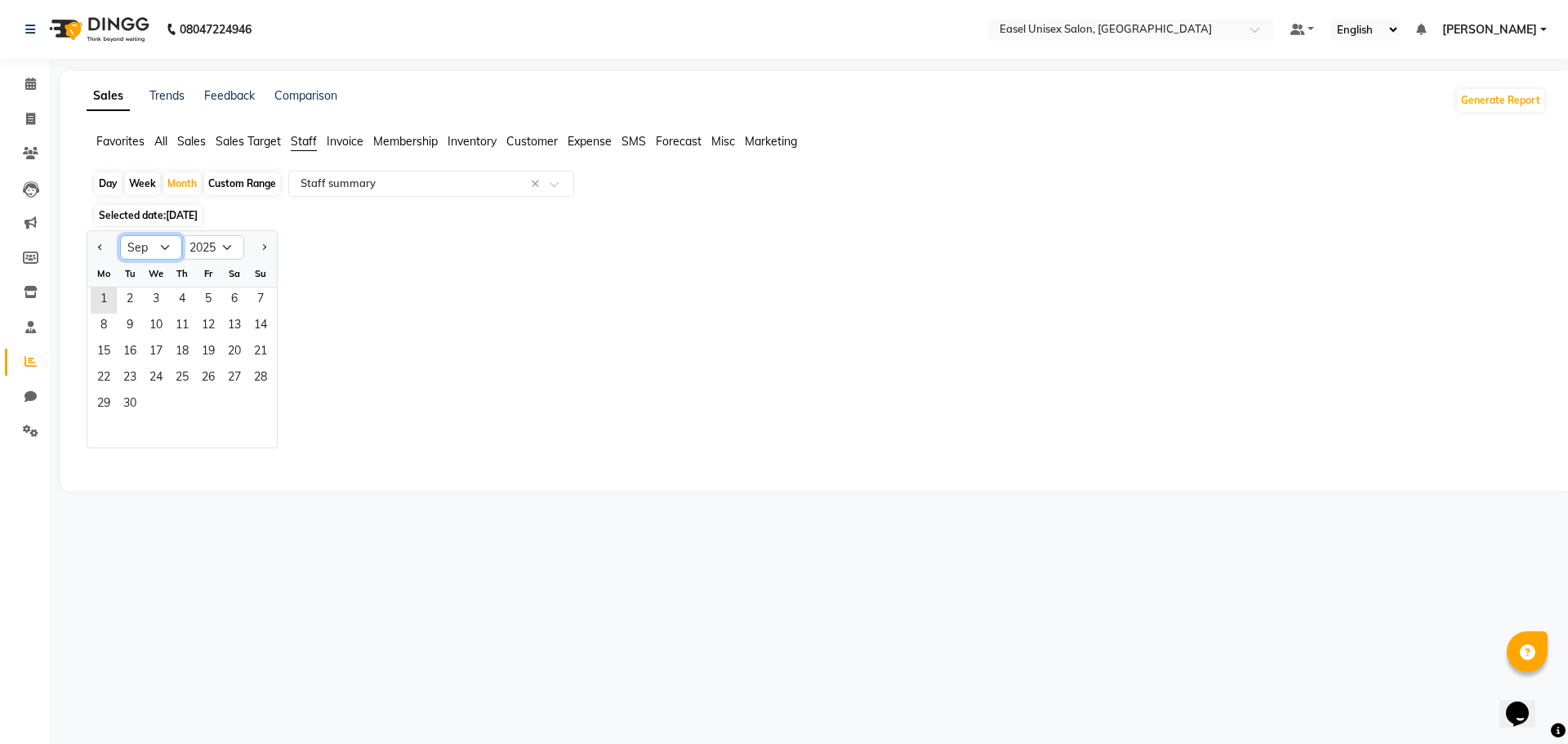
click at [176, 249] on select "Jan Feb Mar Apr May Jun [DATE] Aug Sep Oct Nov Dec" at bounding box center [151, 247] width 62 height 24
select select "8"
click at [120, 236] on select "Jan Feb Mar Apr May Jun [DATE] Aug Sep Oct Nov Dec" at bounding box center [151, 247] width 62 height 24
click at [206, 299] on span "1" at bounding box center [208, 300] width 26 height 26
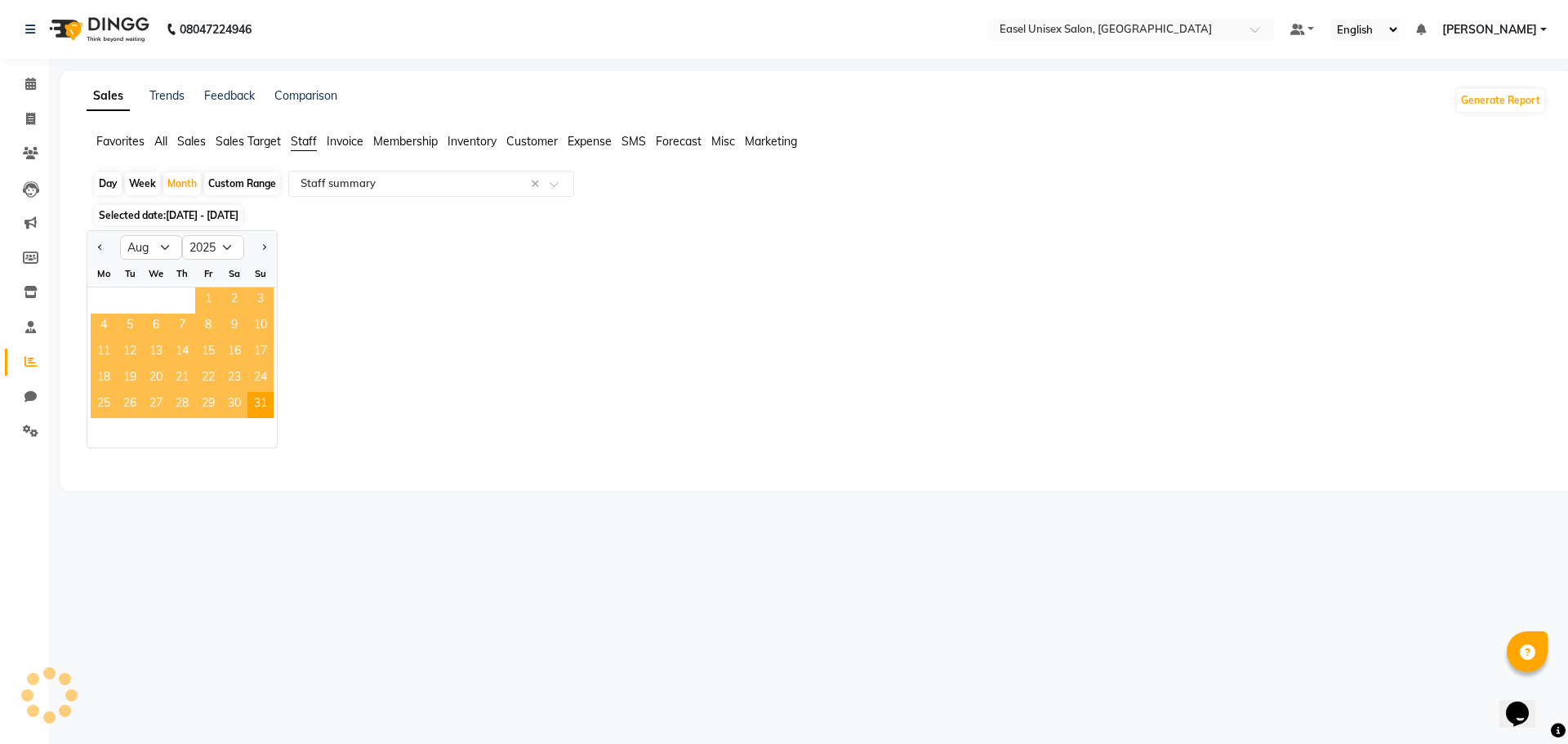
select select "full_report"
select select "csv"
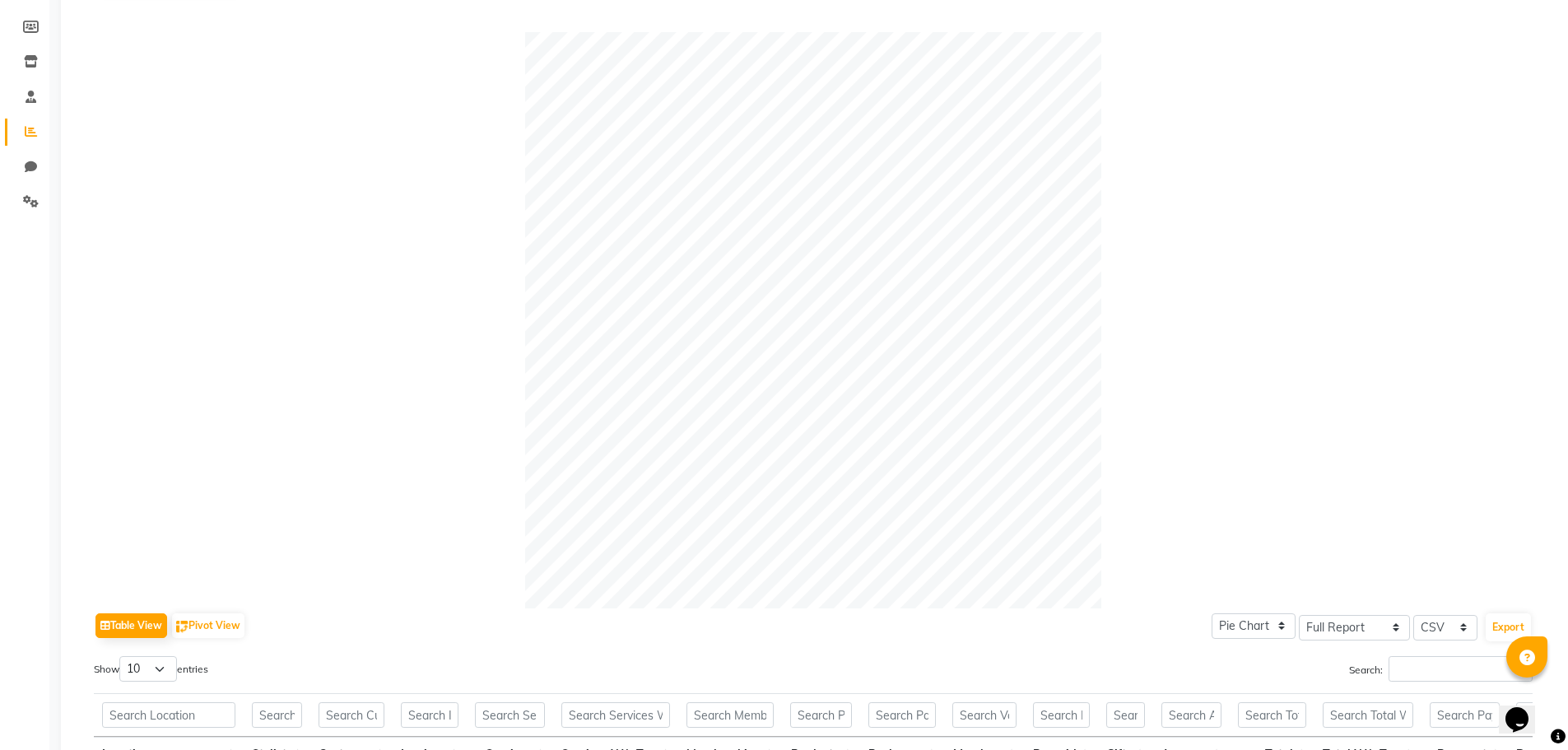
scroll to position [164, 0]
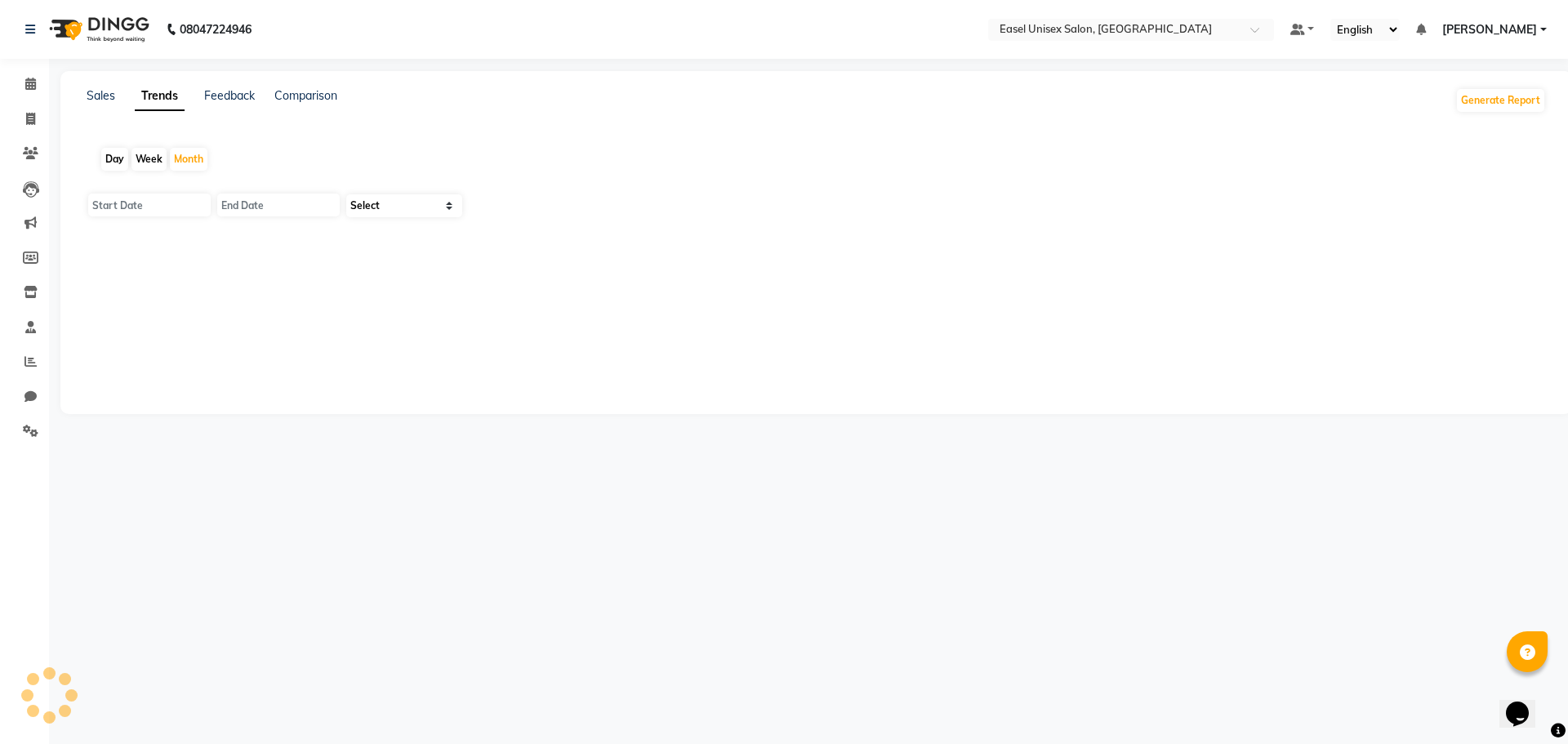
type input "[DATE]"
type input "30-09-2025"
select select "by_client"
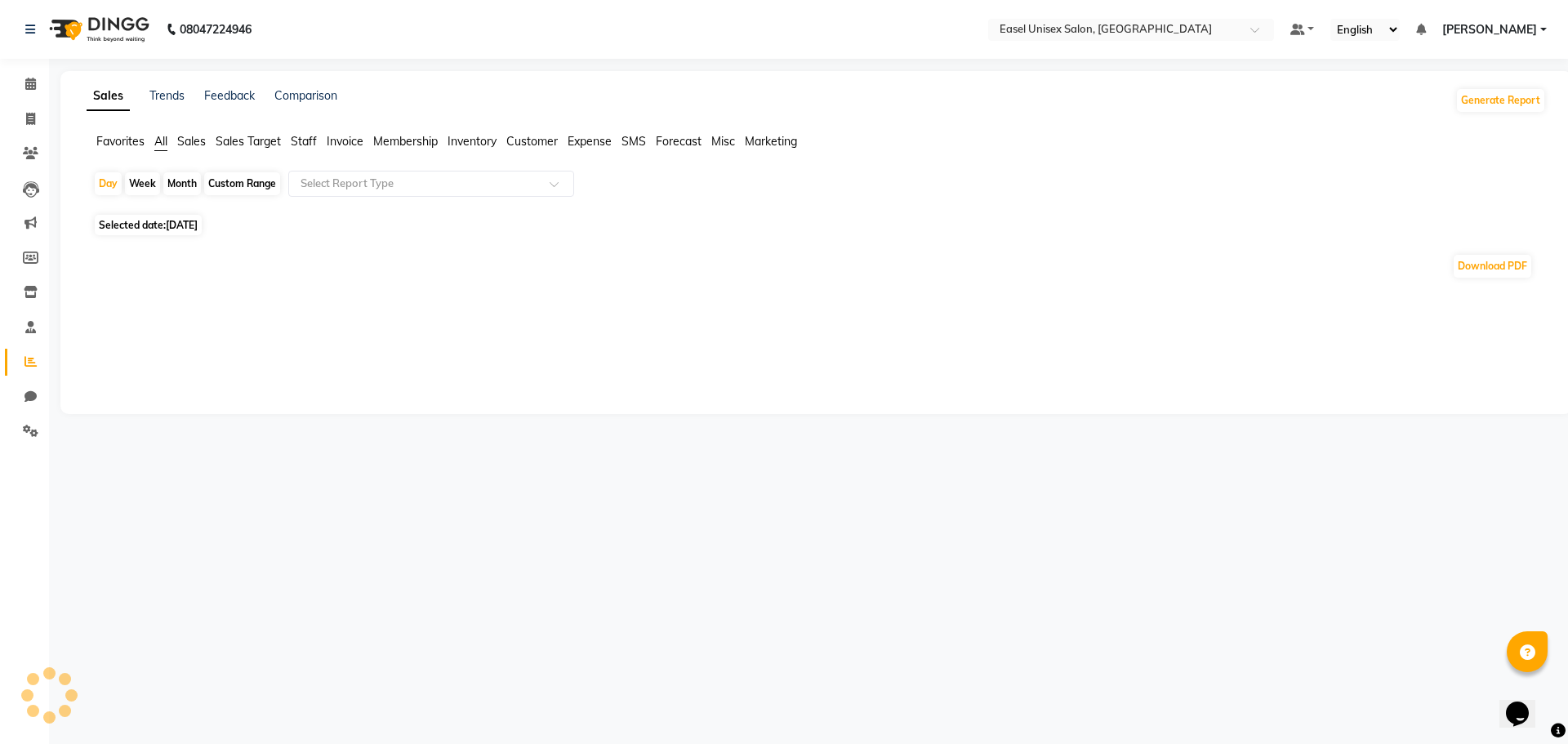
select select "service"
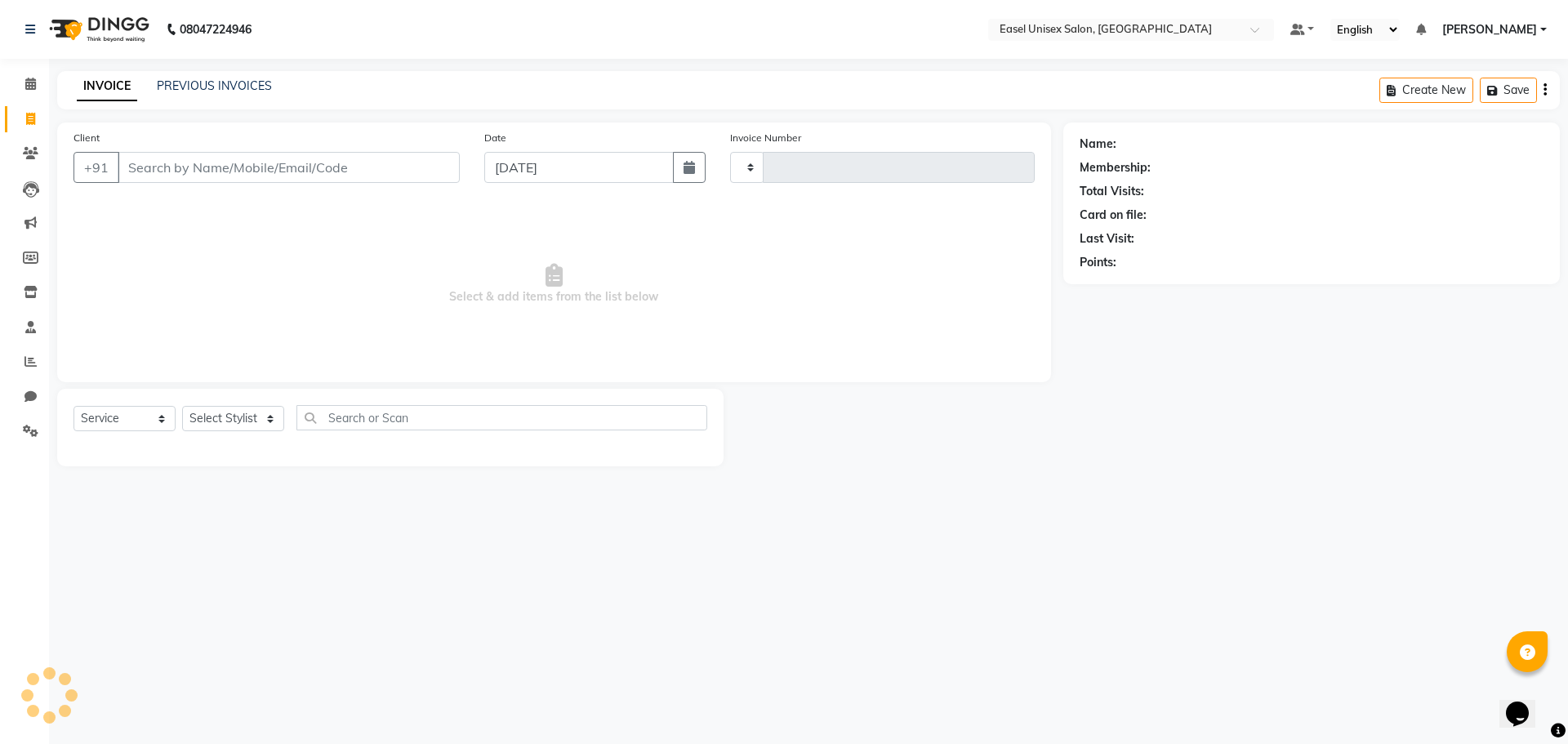
type input "1524"
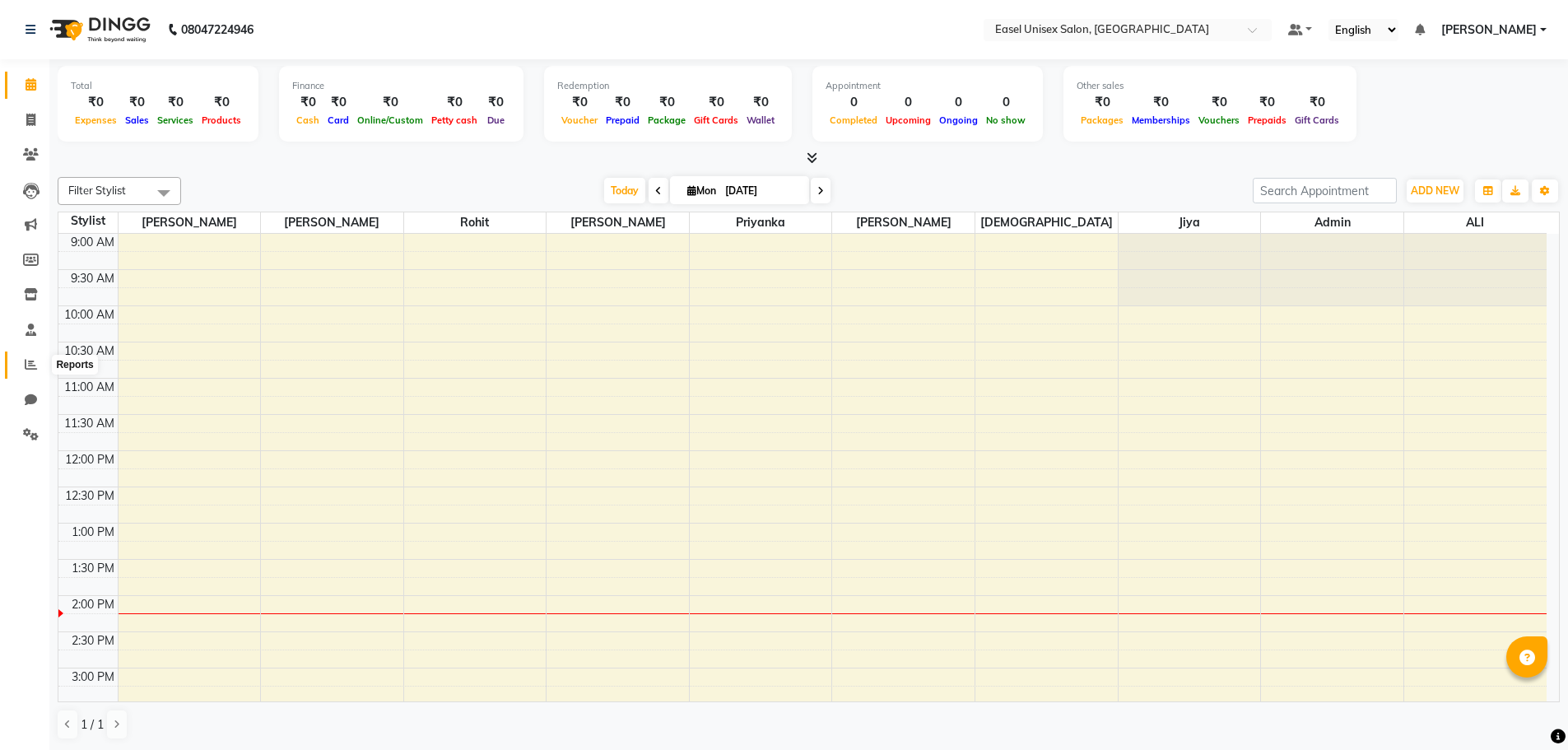
click at [27, 363] on icon at bounding box center [30, 364] width 13 height 13
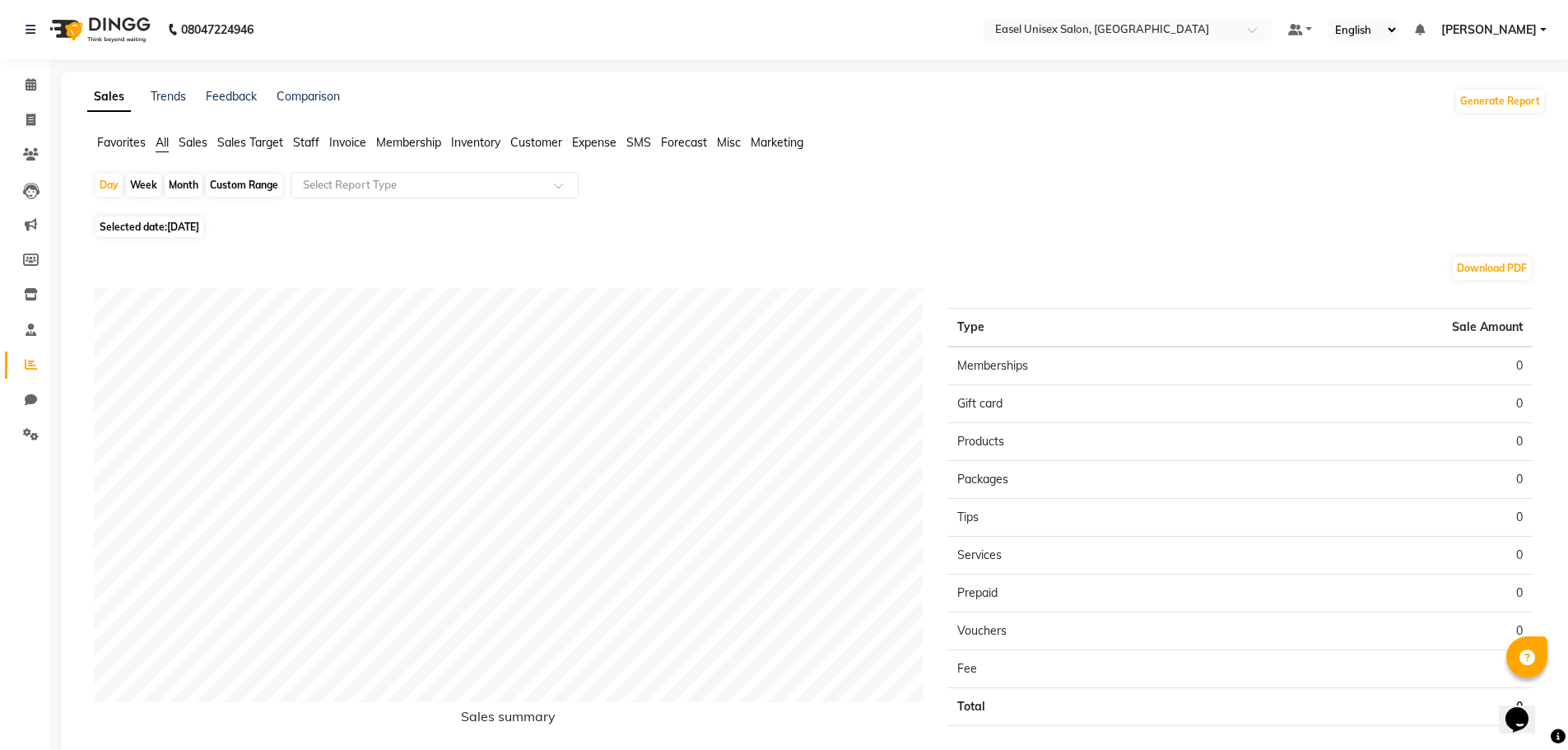
click at [309, 145] on span "Staff" at bounding box center [305, 143] width 26 height 15
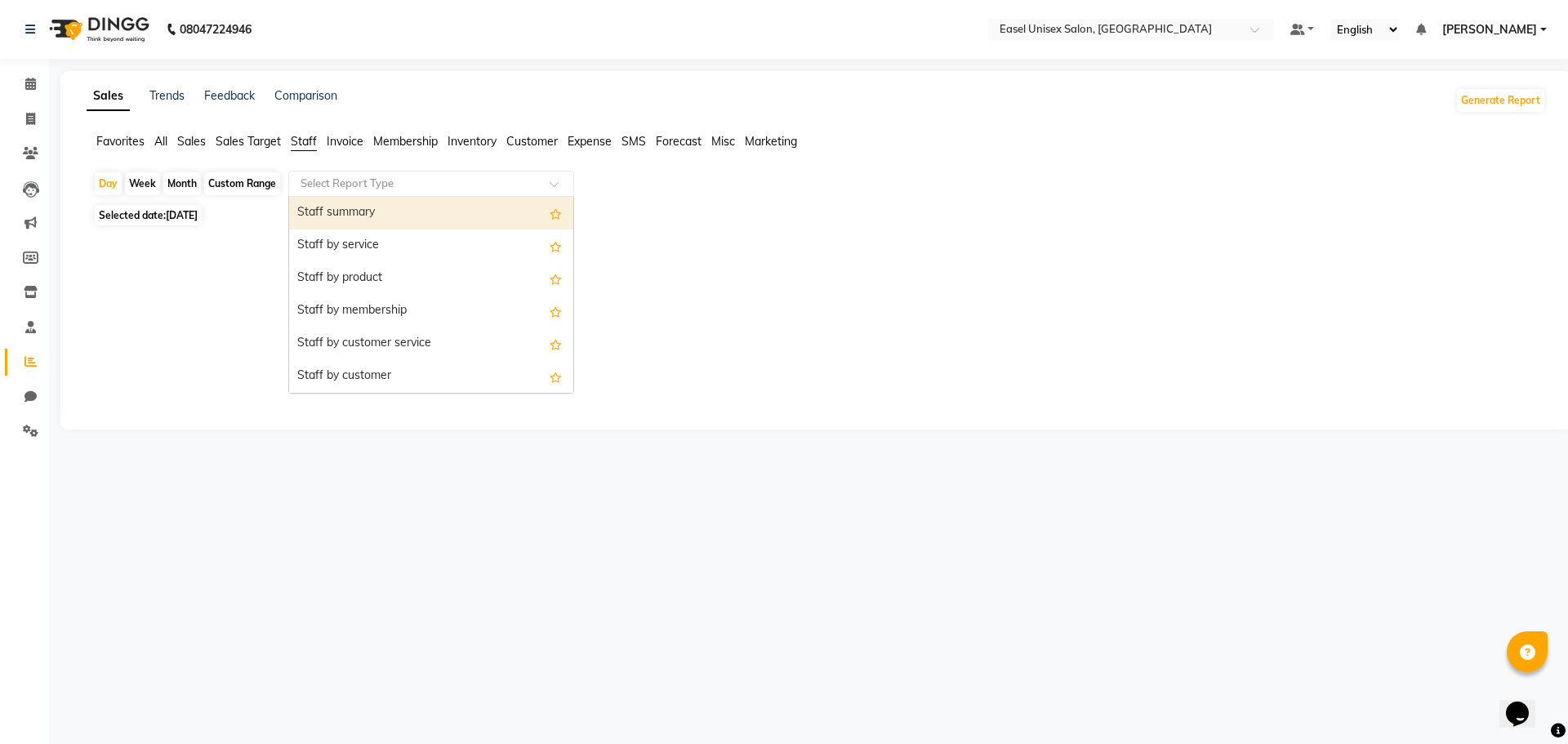
click at [449, 186] on input "text" at bounding box center [414, 184] width 236 height 17
click at [445, 202] on div "Staff summary" at bounding box center [431, 213] width 285 height 32
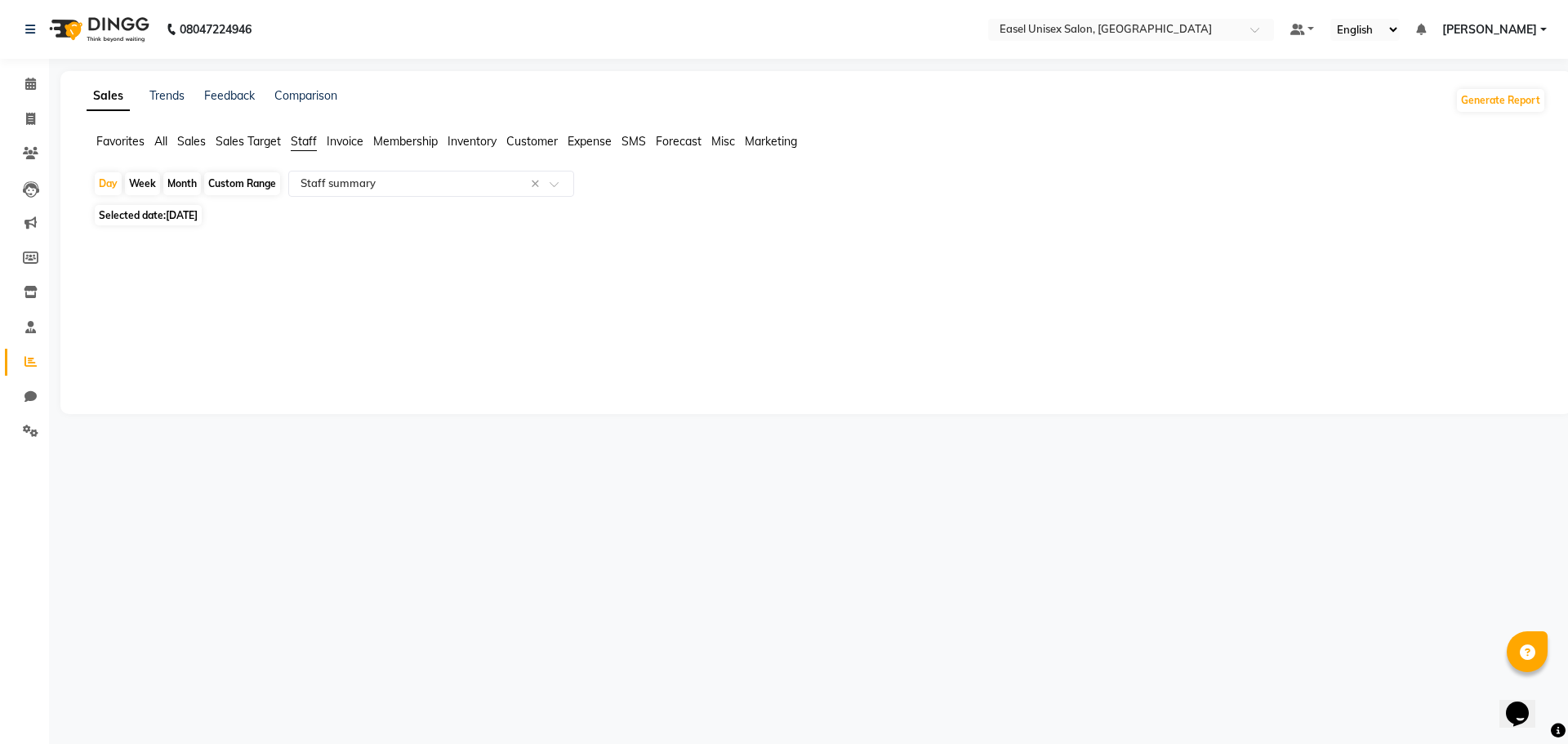
click at [176, 181] on div "Month" at bounding box center [181, 183] width 37 height 22
select select "9"
select select "2025"
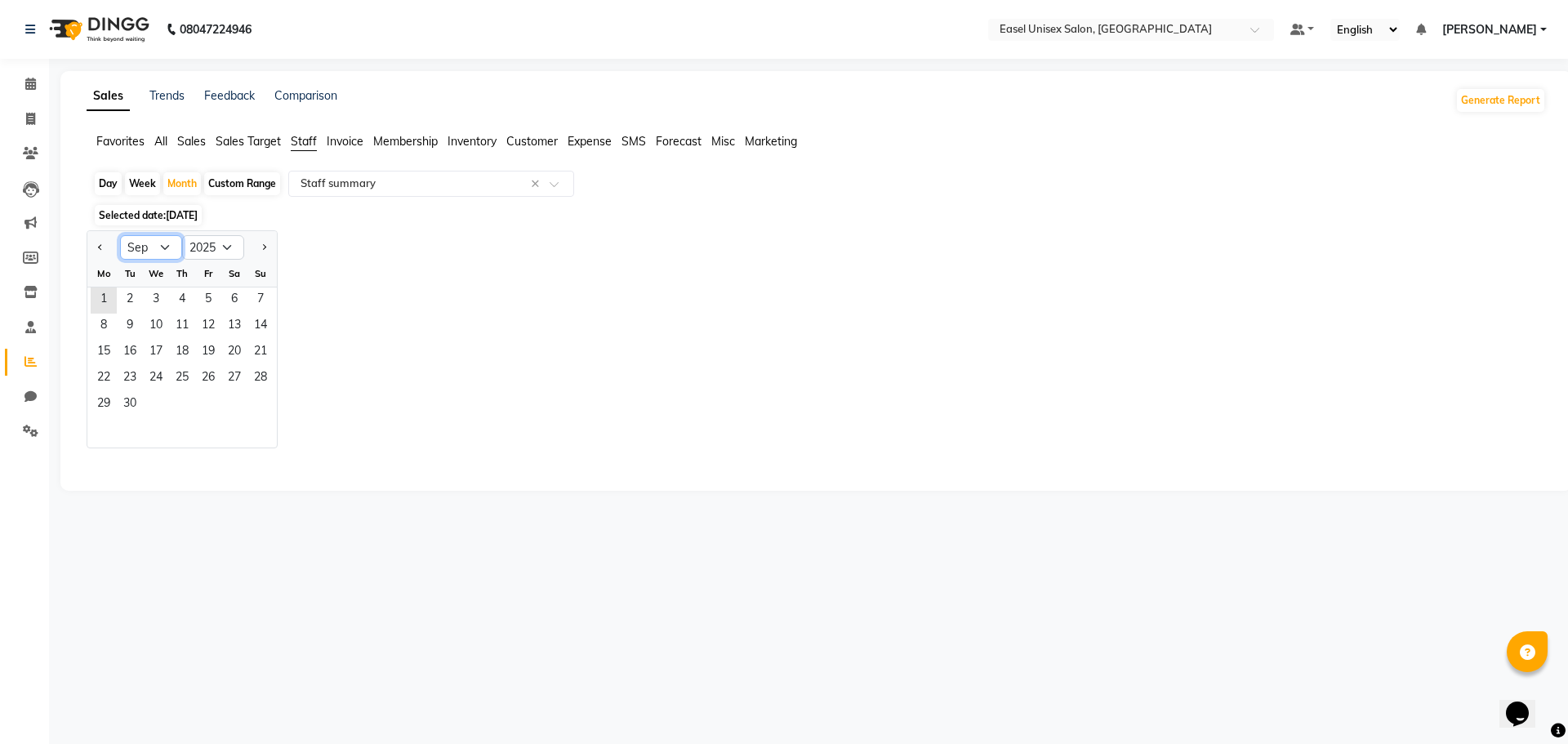
click at [169, 243] on select "Jan Feb Mar Apr May Jun [DATE] Aug Sep Oct Nov Dec" at bounding box center [151, 247] width 62 height 24
select select "8"
click at [120, 236] on select "Jan Feb Mar Apr May Jun [DATE] Aug Sep Oct Nov Dec" at bounding box center [151, 247] width 62 height 24
click at [207, 300] on span "1" at bounding box center [208, 300] width 26 height 26
select select "full_report"
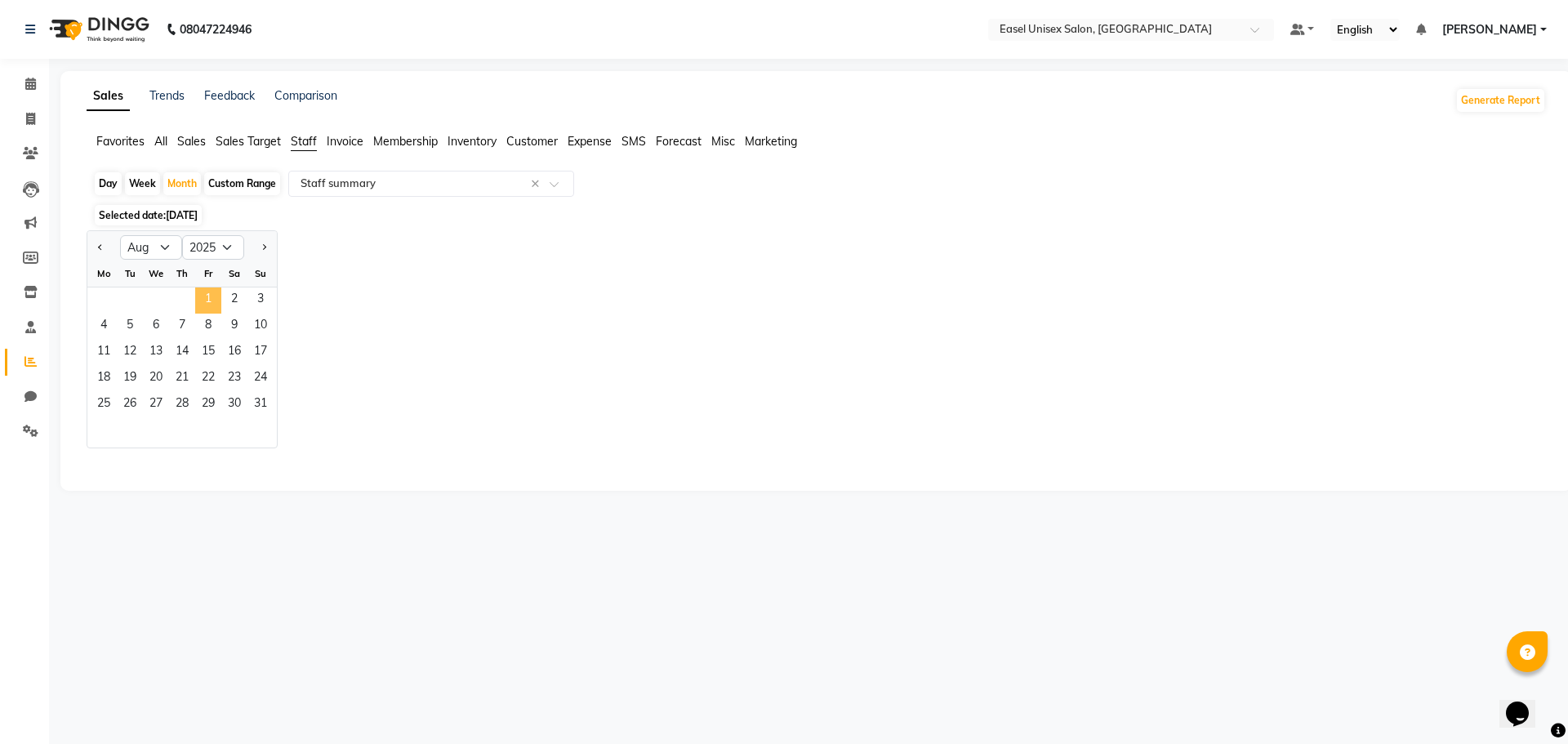
select select "csv"
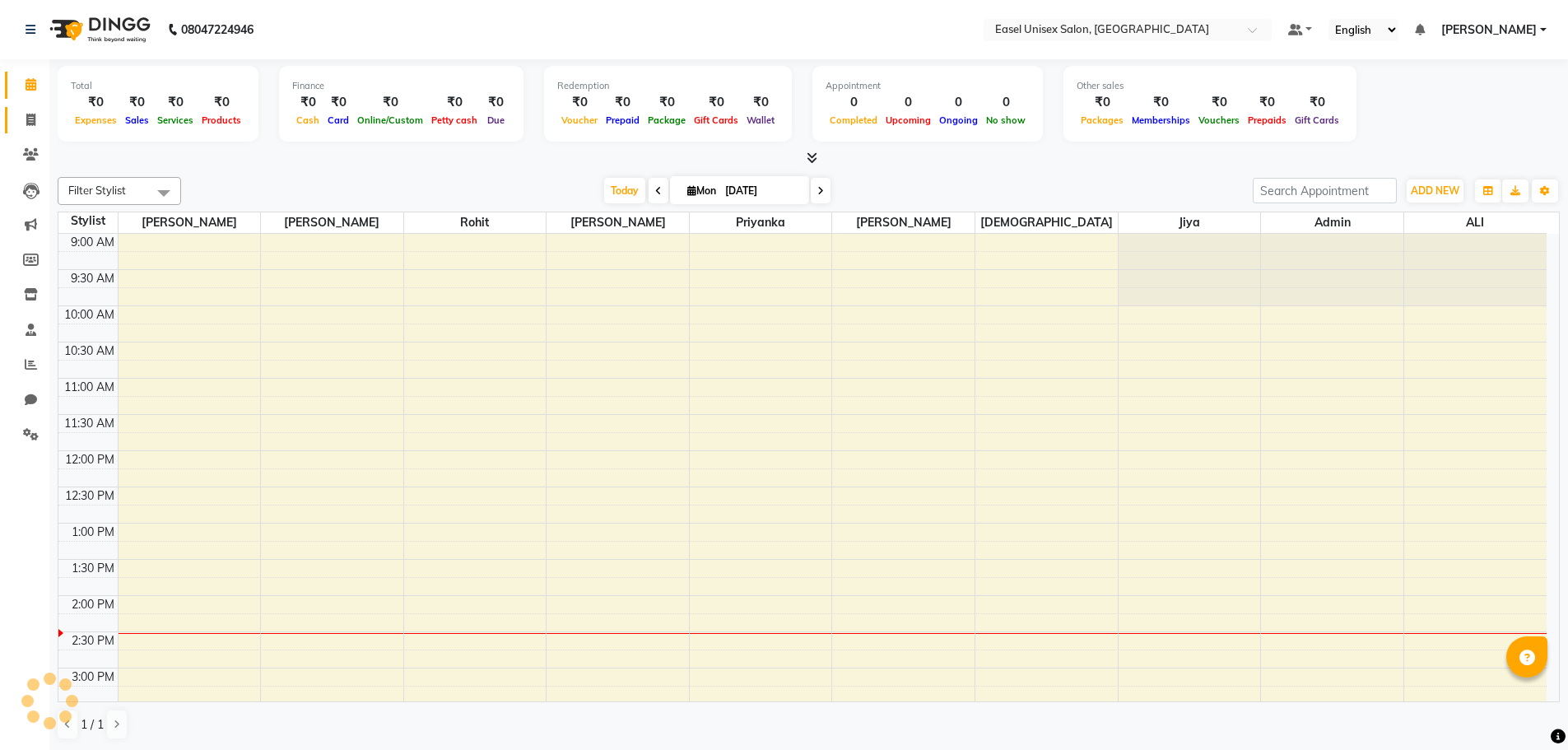
click at [30, 122] on icon at bounding box center [30, 119] width 9 height 13
select select "service"
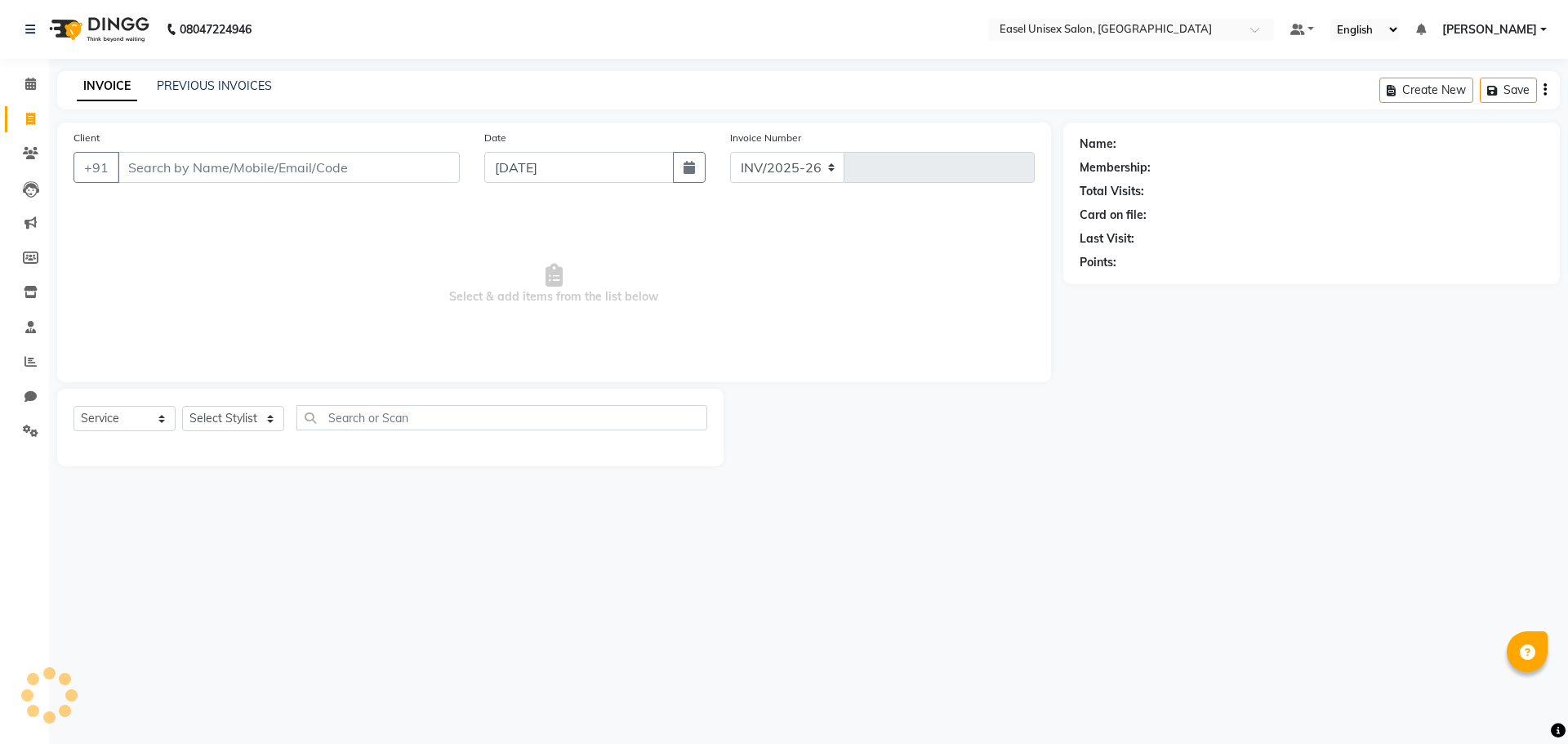
select select "8639"
type input "1524"
click at [240, 105] on div "INVOICE PREVIOUS INVOICES Create New Save" at bounding box center [809, 90] width 1503 height 38
click at [240, 94] on div "PREVIOUS INVOICES" at bounding box center [214, 86] width 115 height 17
click at [237, 77] on div "INVOICE PREVIOUS INVOICES Create New Save" at bounding box center [809, 90] width 1503 height 38
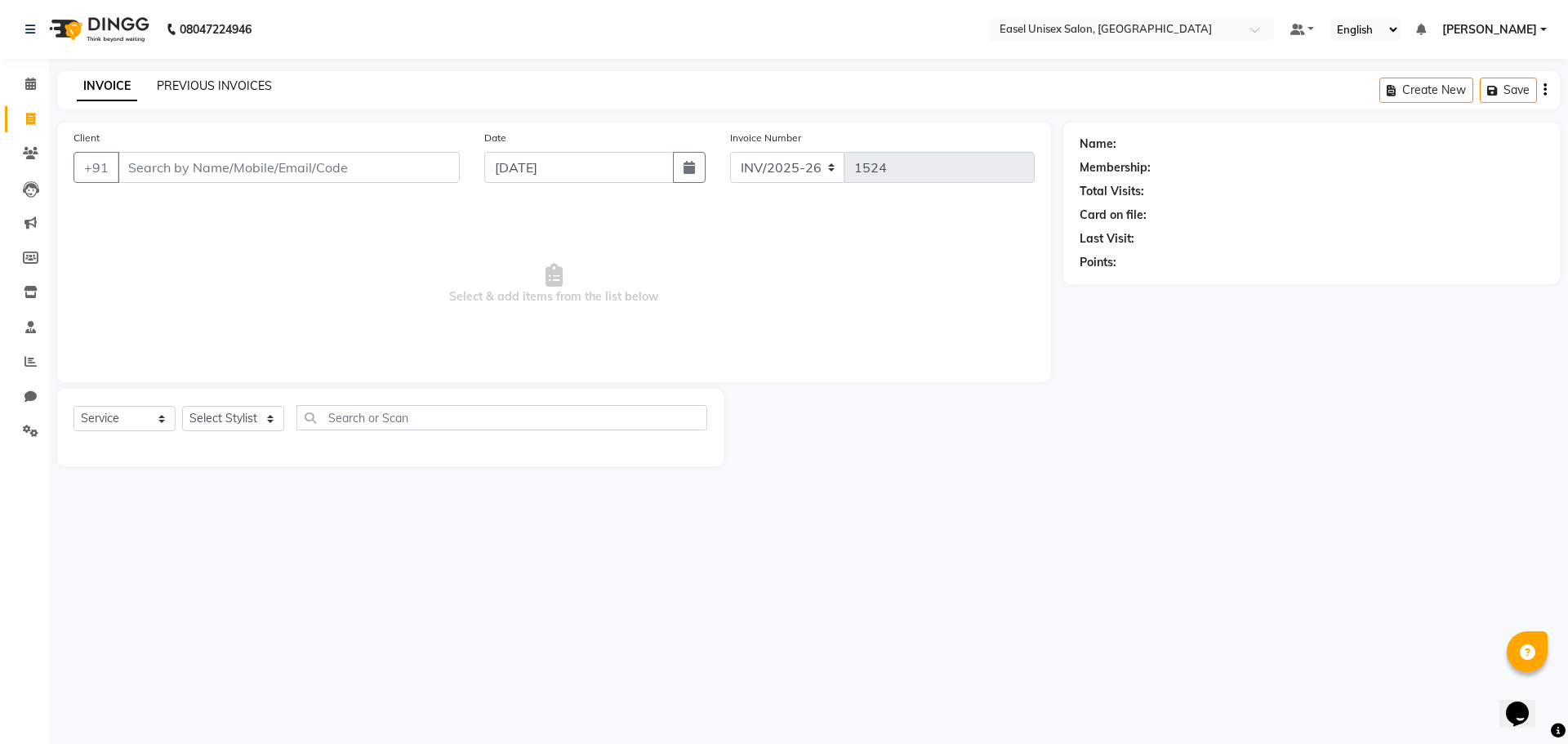
click at [237, 81] on link "PREVIOUS INVOICES" at bounding box center [214, 86] width 115 height 15
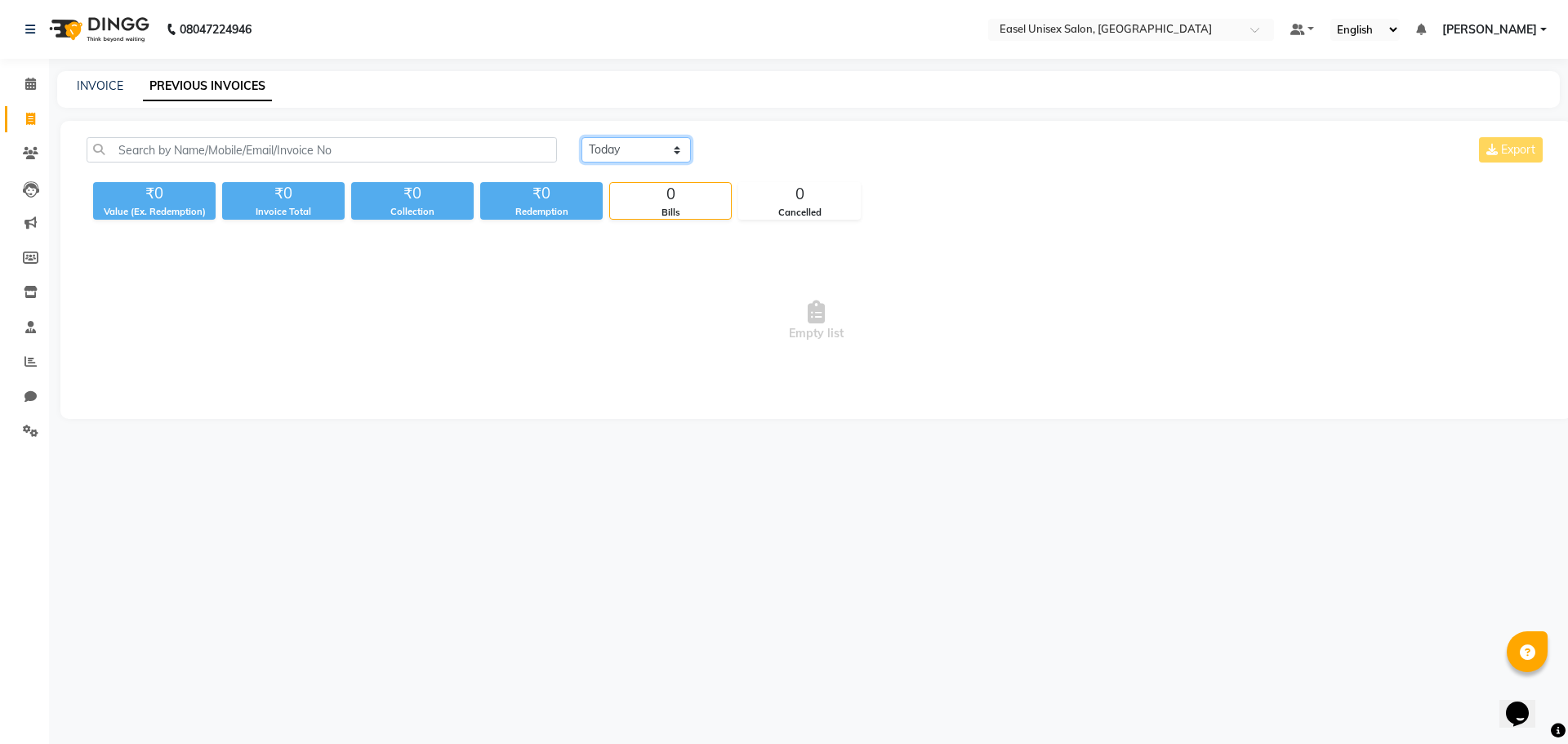
click at [629, 147] on select "Today Yesterday Custom Range" at bounding box center [637, 150] width 110 height 25
select select "range"
click at [582, 137] on select "Today Yesterday Custom Range" at bounding box center [637, 150] width 110 height 25
click at [766, 151] on input "[DATE]" at bounding box center [769, 150] width 114 height 22
select select "9"
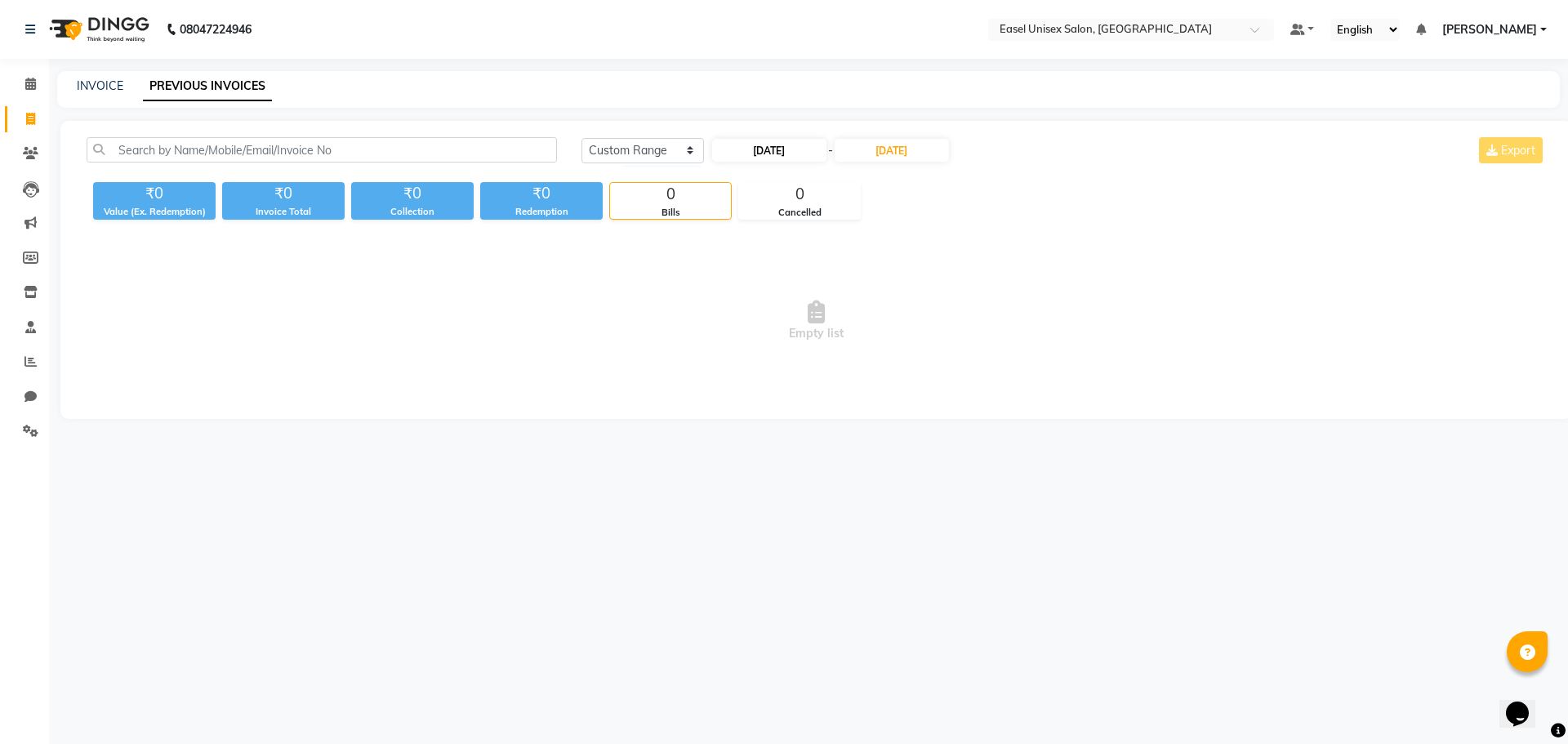
select select "2025"
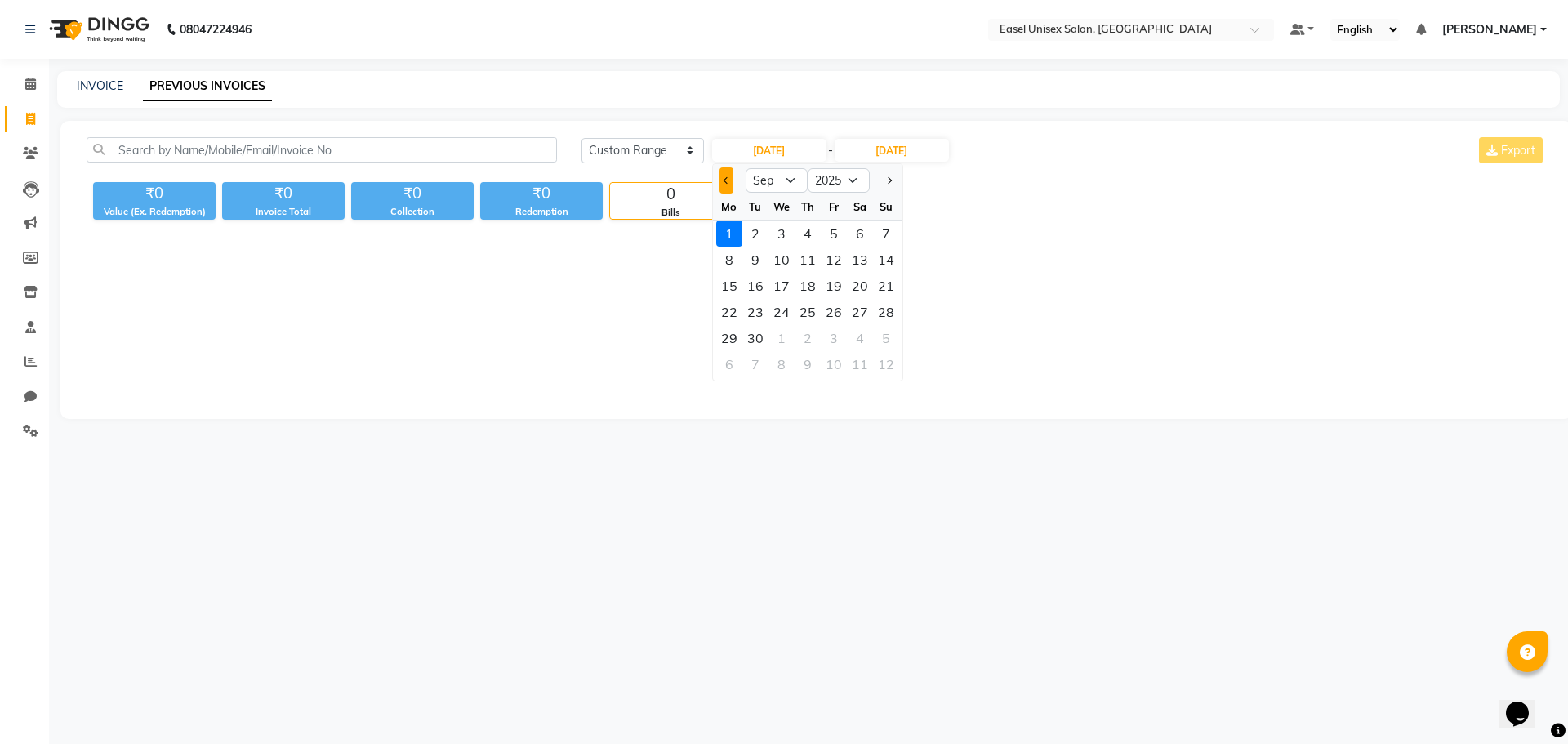
click at [726, 184] on span "Previous month" at bounding box center [727, 181] width 7 height 7
select select "8"
click at [831, 236] on div "1" at bounding box center [833, 233] width 26 height 26
type input "01-08-2025"
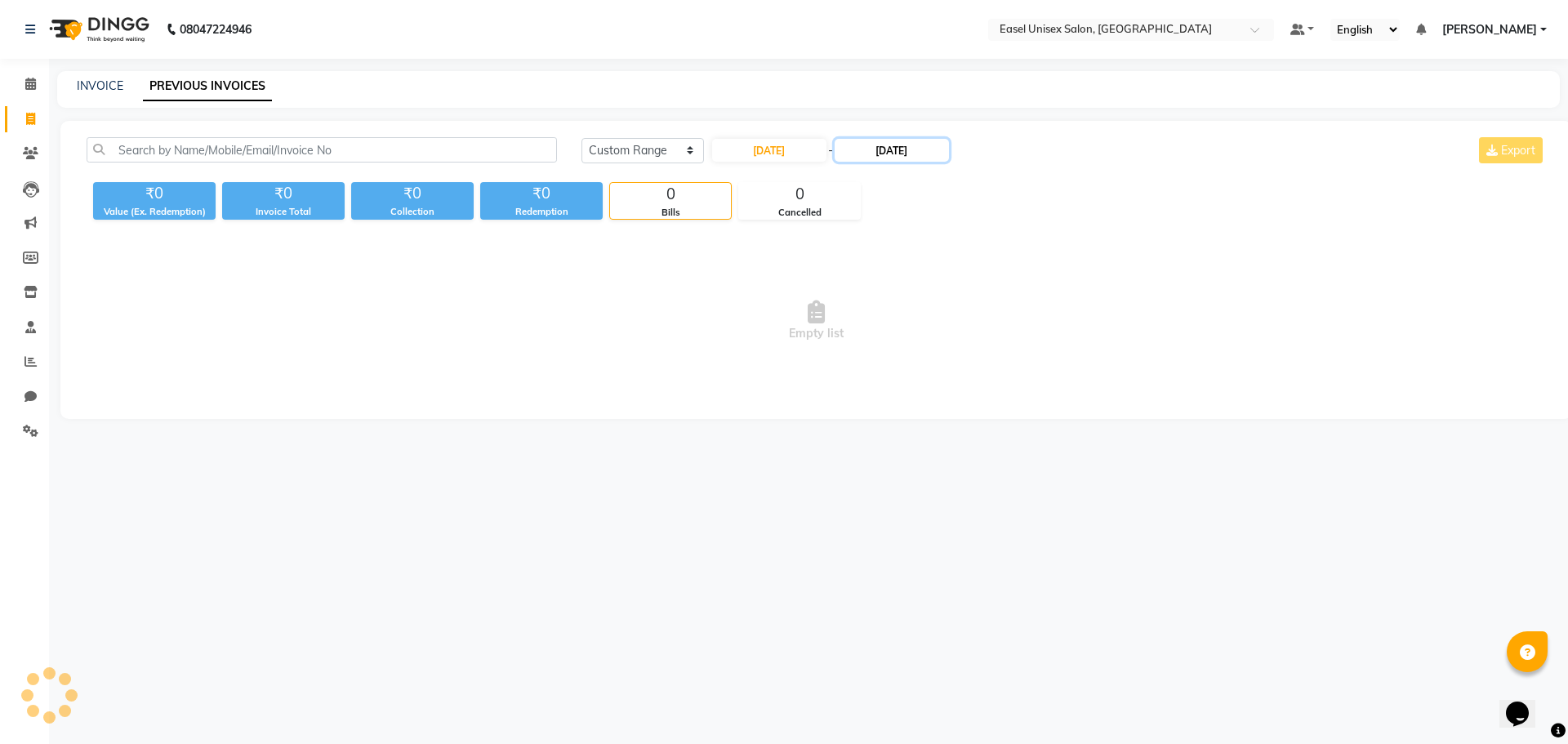
click at [888, 151] on input "[DATE]" at bounding box center [891, 150] width 114 height 22
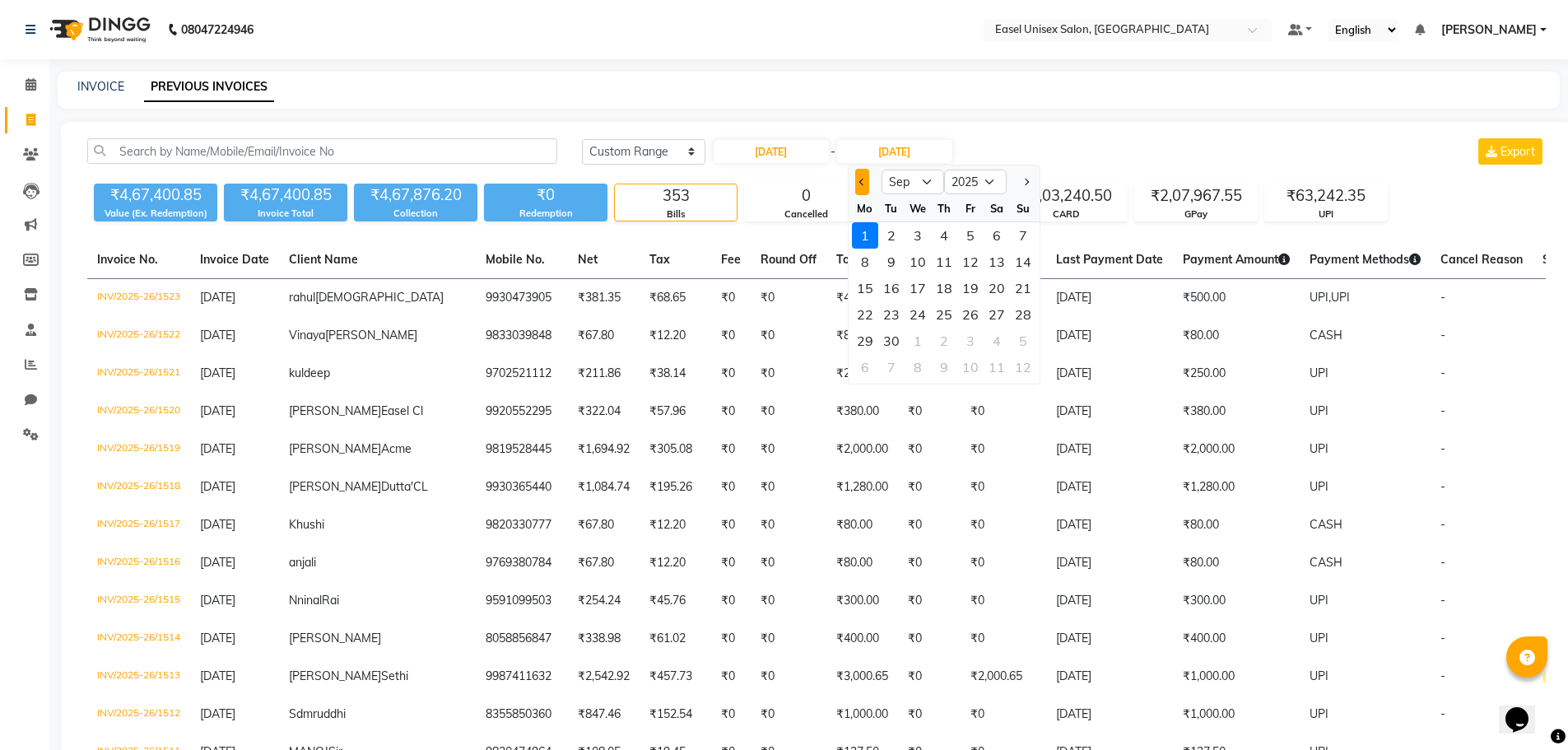
click at [866, 180] on button "Previous month" at bounding box center [862, 181] width 14 height 26
select select "8"
click at [856, 177] on div at bounding box center [864, 181] width 33 height 26
click at [859, 182] on div at bounding box center [864, 181] width 33 height 26
click at [864, 180] on div at bounding box center [864, 181] width 33 height 26
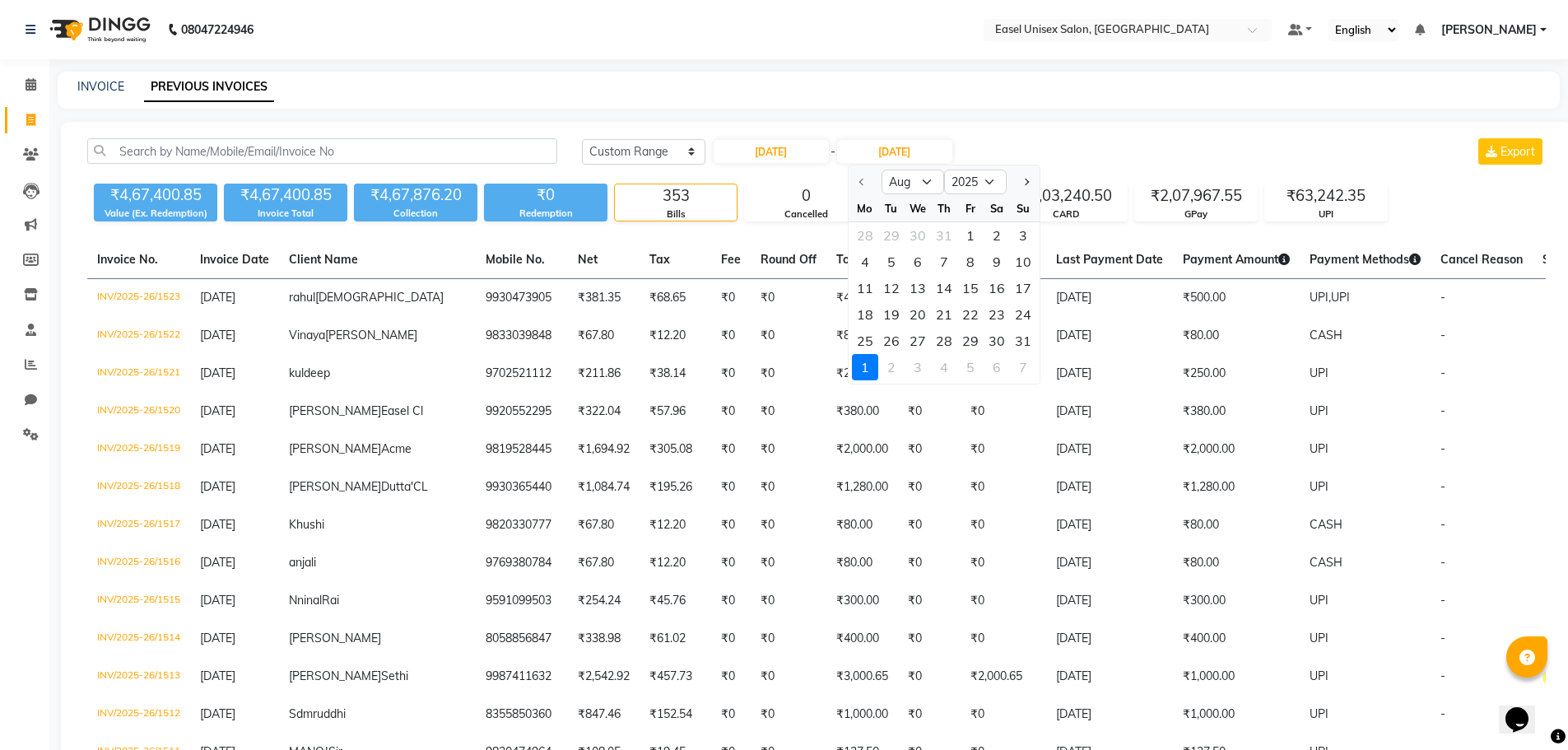
click at [862, 182] on div at bounding box center [864, 181] width 33 height 26
click at [924, 184] on select "Aug Sep Oct Nov Dec" at bounding box center [912, 181] width 63 height 24
click at [881, 169] on select "Aug Sep Oct Nov Dec" at bounding box center [912, 181] width 63 height 24
click at [1025, 335] on div "31" at bounding box center [1022, 341] width 26 height 26
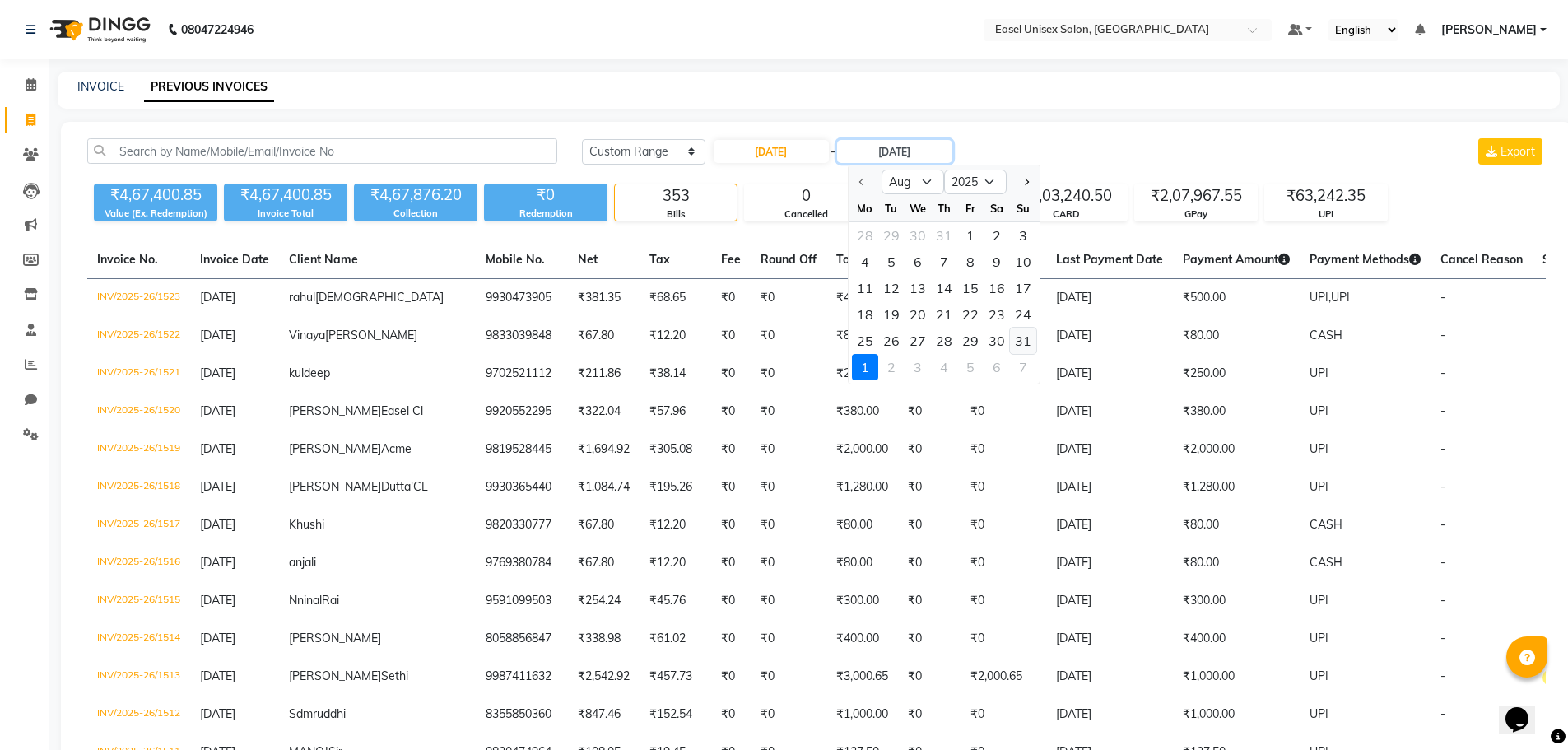
type input "31-08-2025"
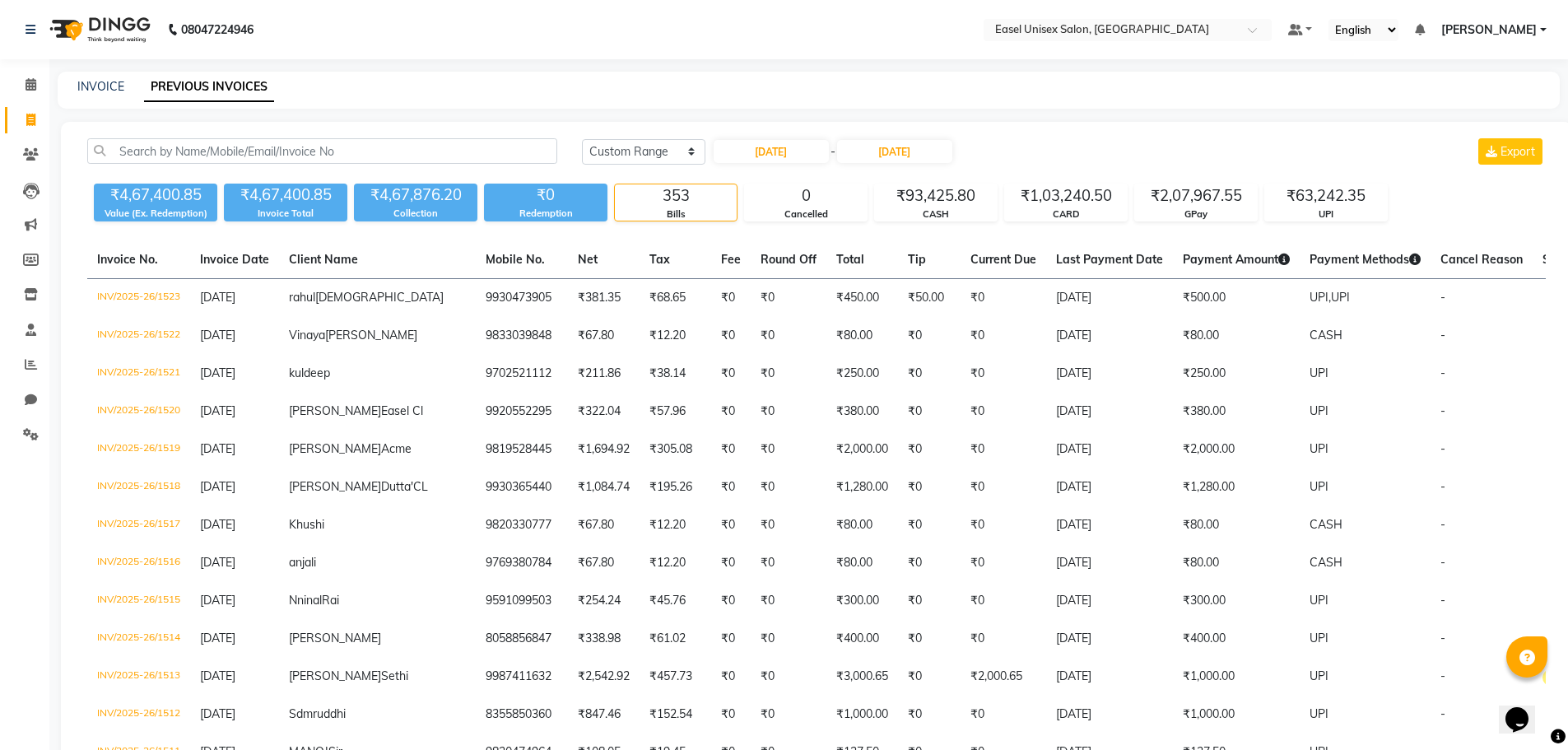
click at [1017, 141] on div "Today Yesterday Custom Range 01-08-2025 - 31-08-2025 Export" at bounding box center [1063, 151] width 963 height 26
click at [770, 150] on input "01-08-2025" at bounding box center [771, 151] width 115 height 23
select select "8"
select select "2025"
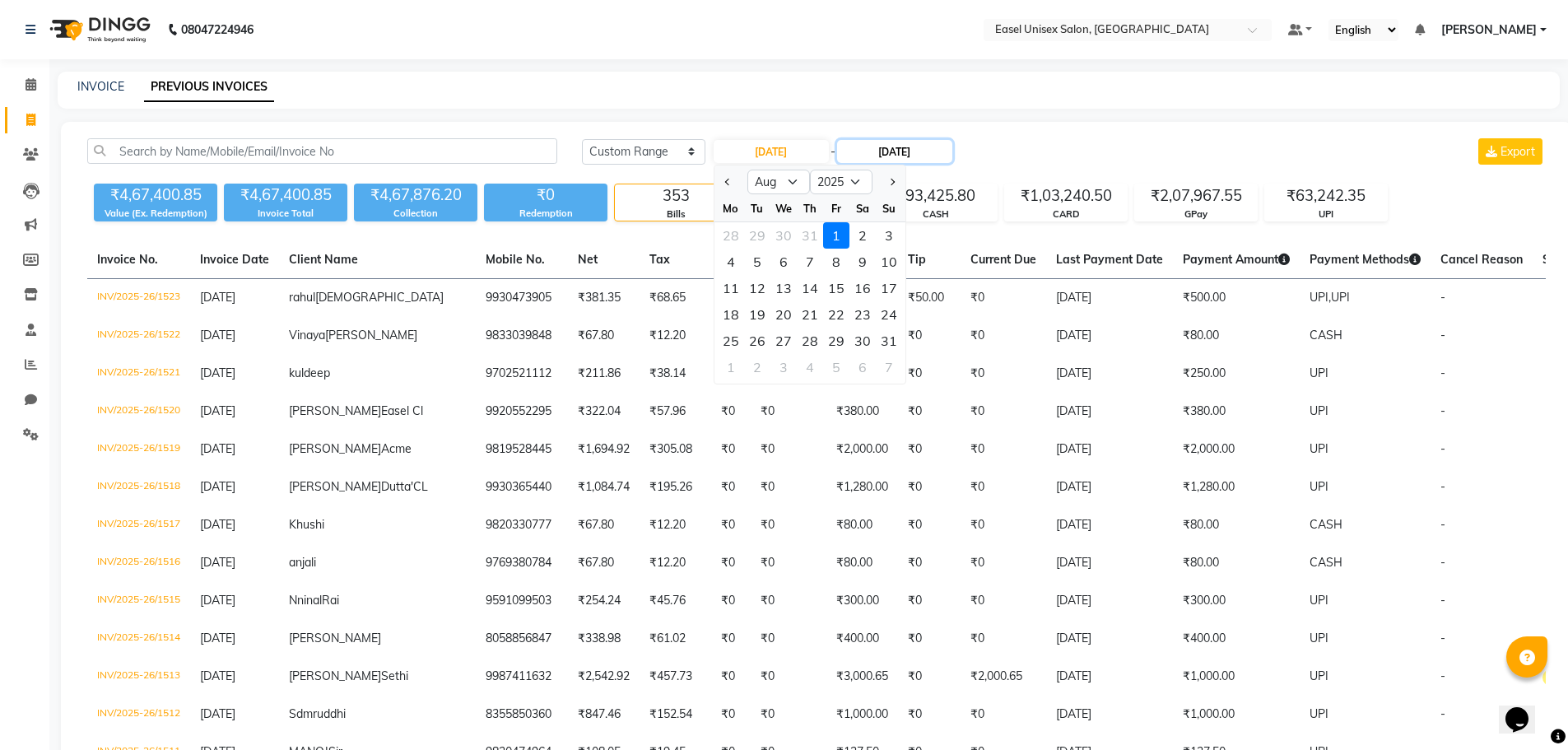
click at [899, 146] on input "31-08-2025" at bounding box center [894, 151] width 115 height 23
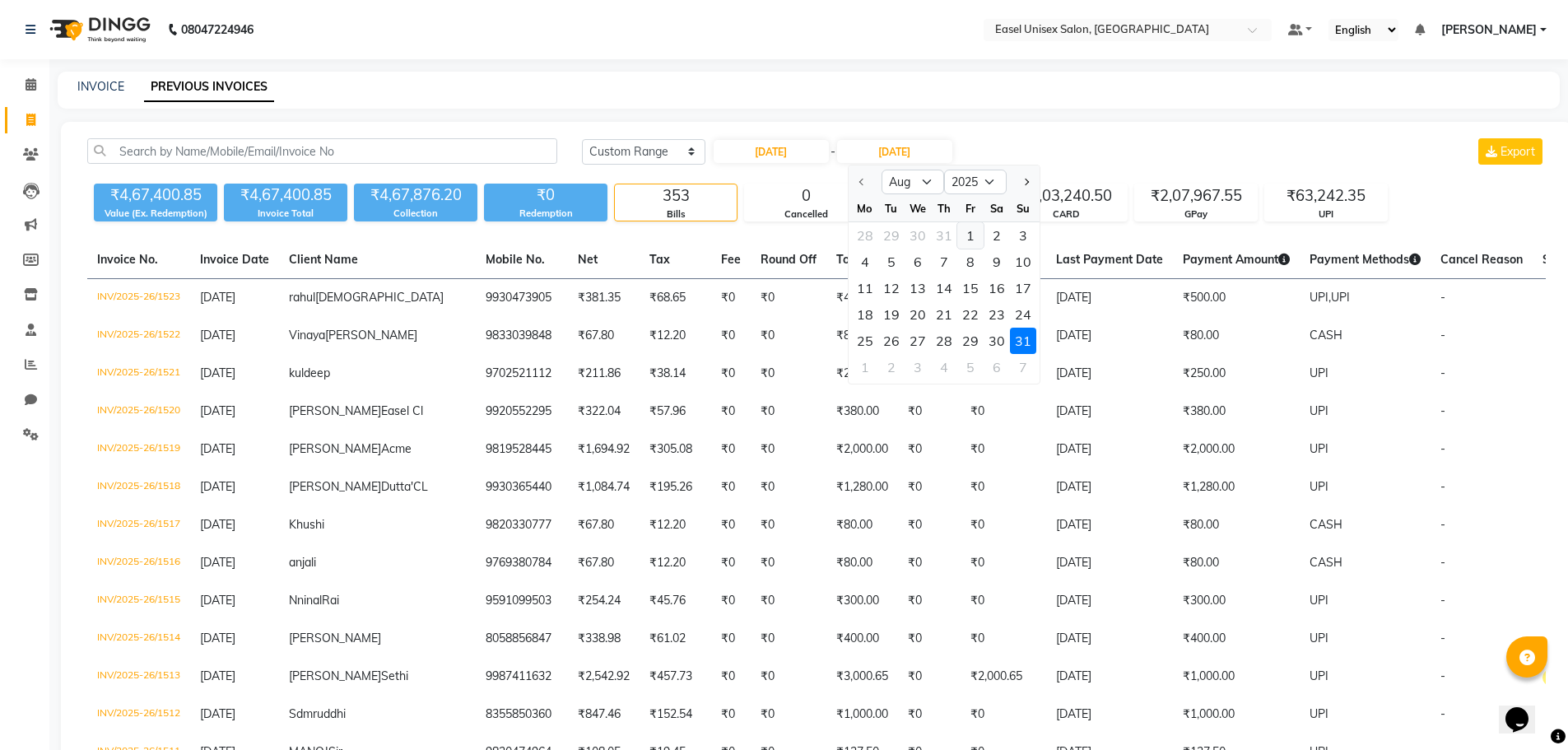
click at [962, 235] on div "1" at bounding box center [969, 235] width 26 height 26
type input "01-08-2025"
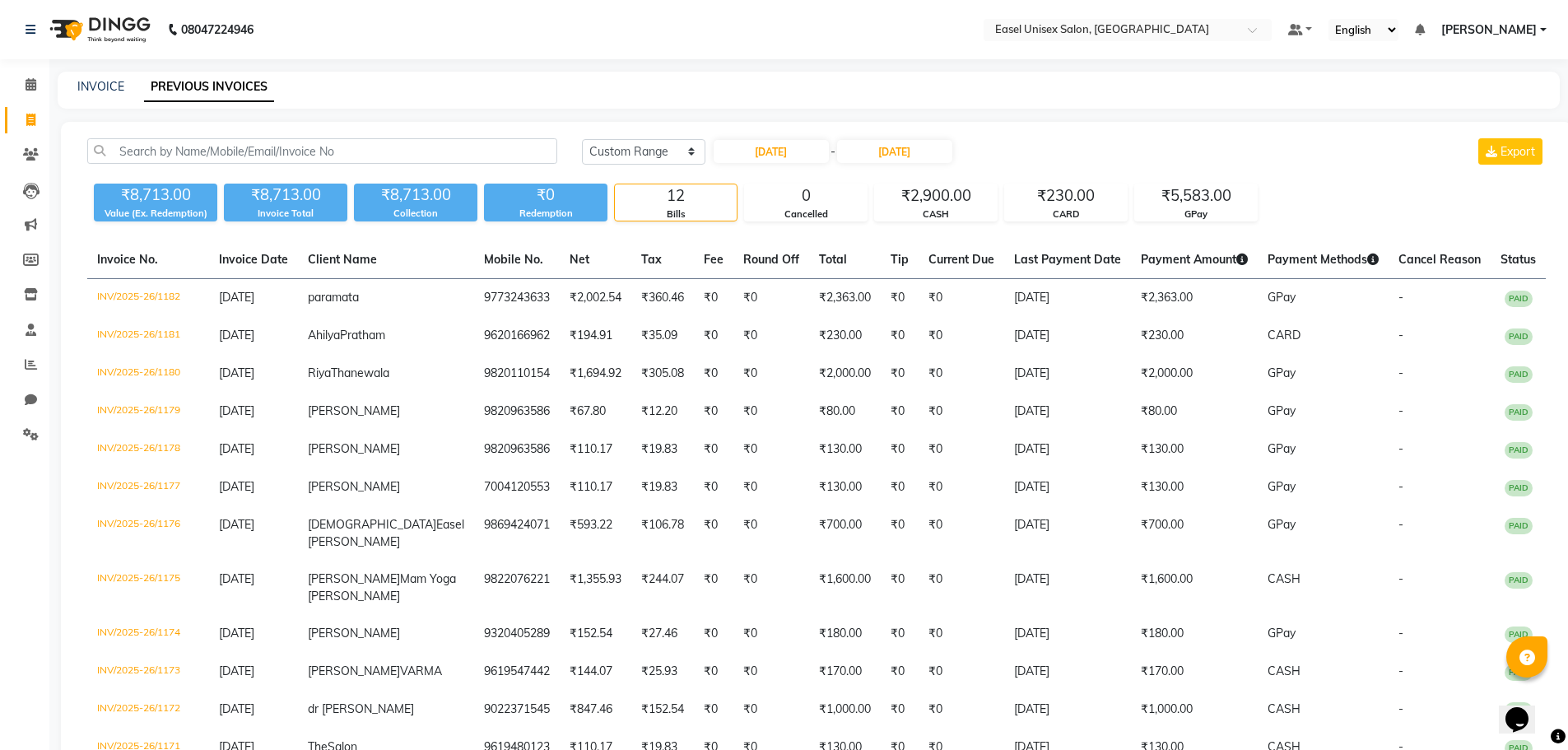
click at [1016, 144] on div "Today Yesterday Custom Range 01-08-2025 - 01-08-2025 Export" at bounding box center [1063, 151] width 963 height 26
click at [761, 155] on input "01-08-2025" at bounding box center [771, 151] width 115 height 23
select select "8"
select select "2025"
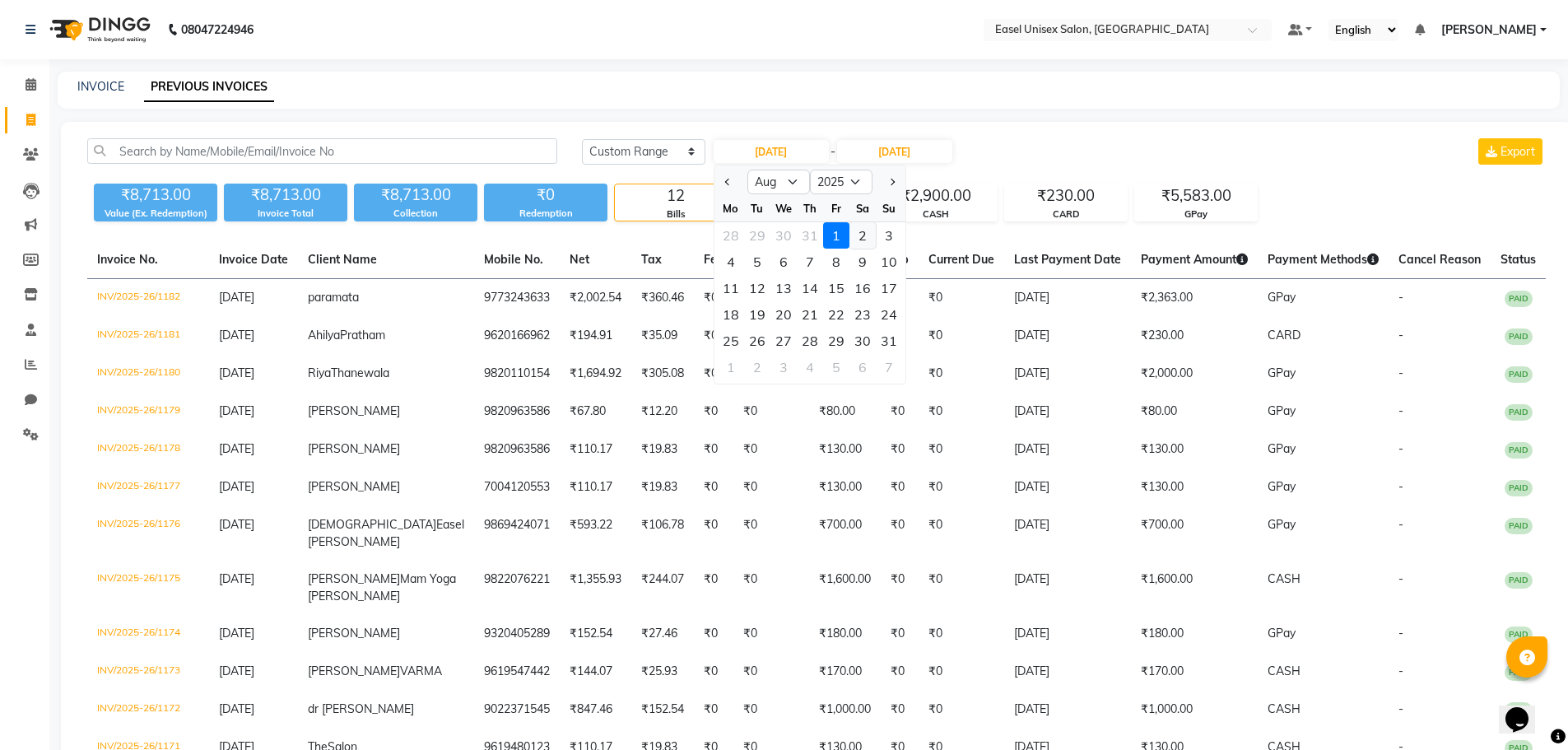
click at [862, 239] on div "2" at bounding box center [862, 235] width 26 height 26
type input "02-08-2025"
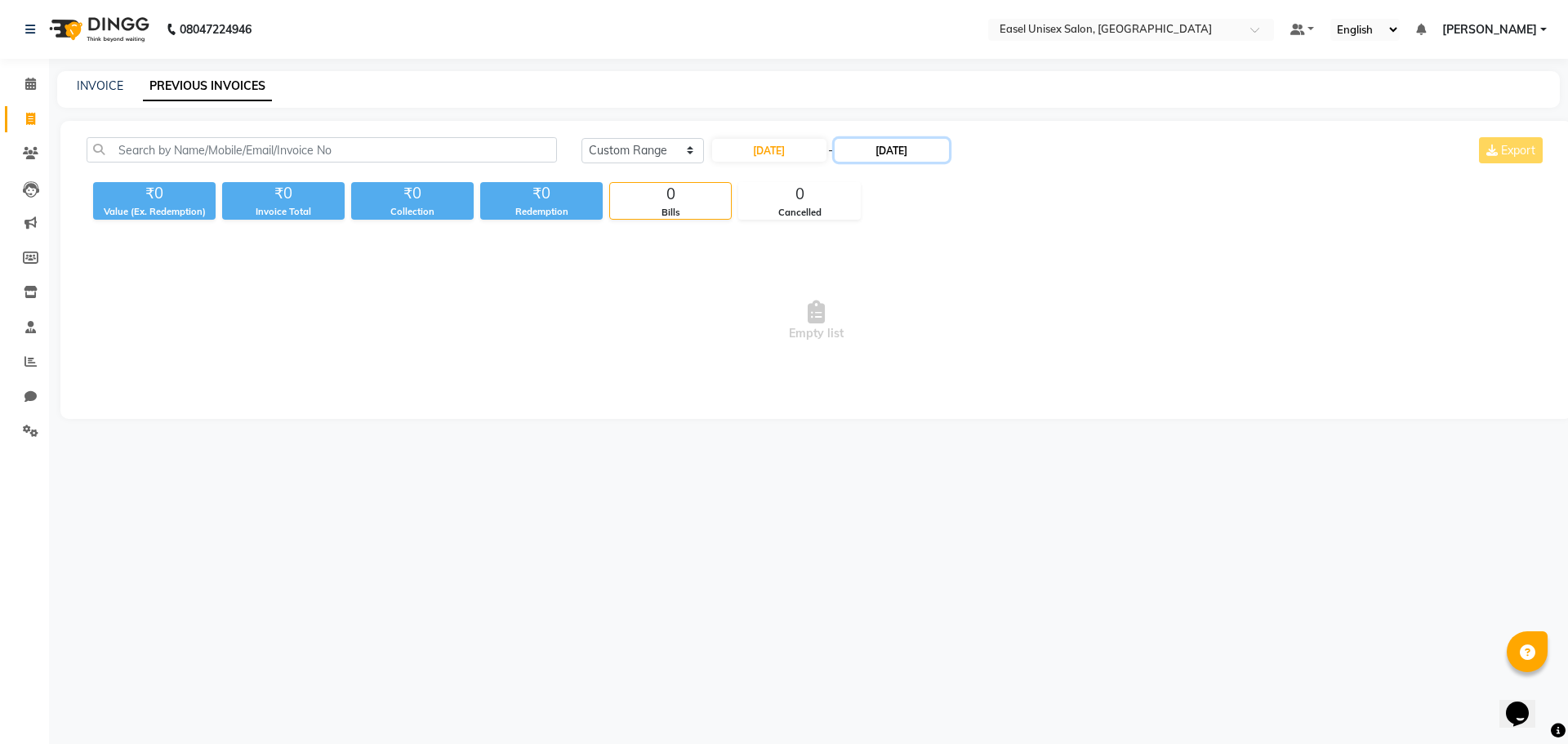
click at [896, 153] on input "01-08-2025" at bounding box center [891, 150] width 114 height 22
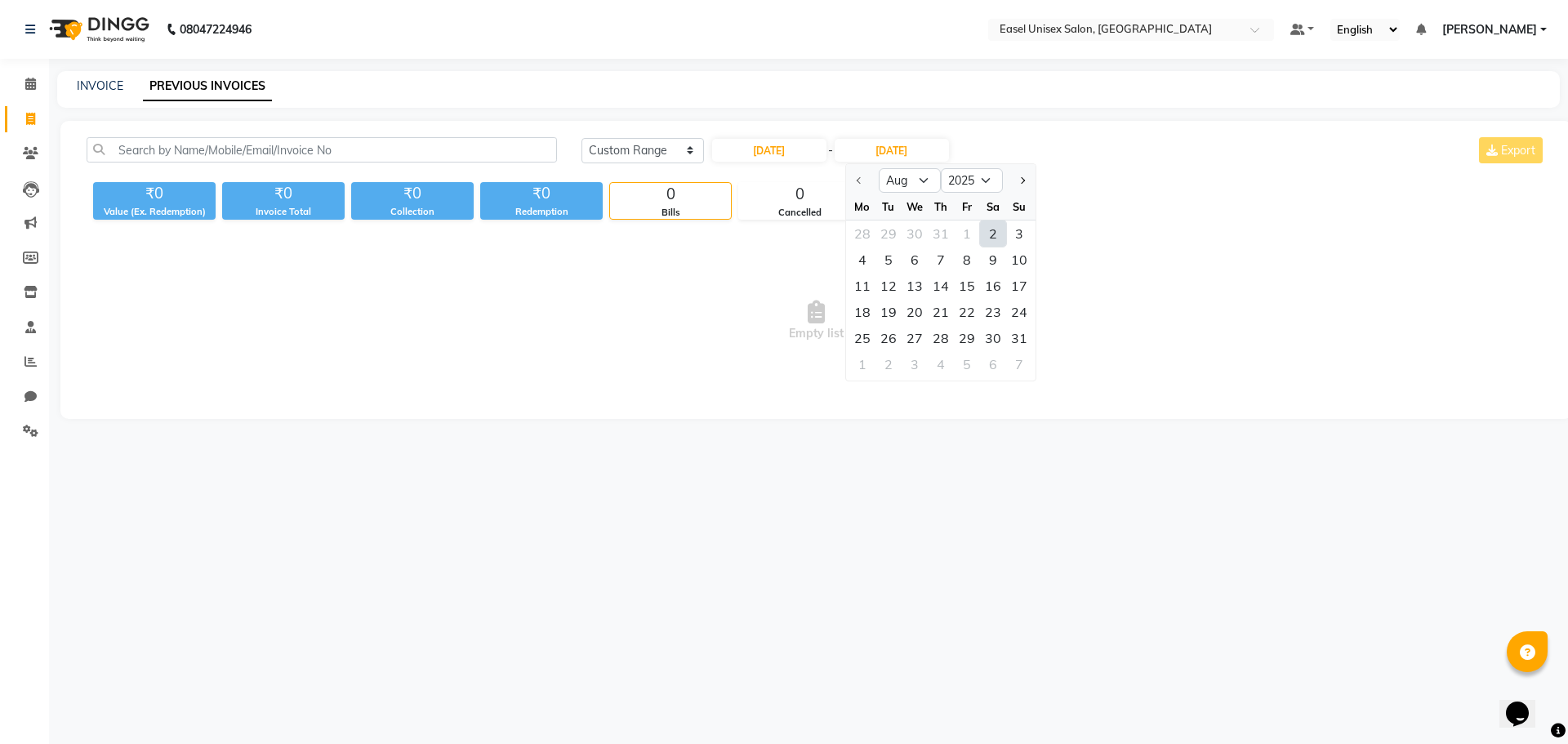
click at [991, 230] on div "2" at bounding box center [993, 233] width 26 height 26
type input "02-08-2025"
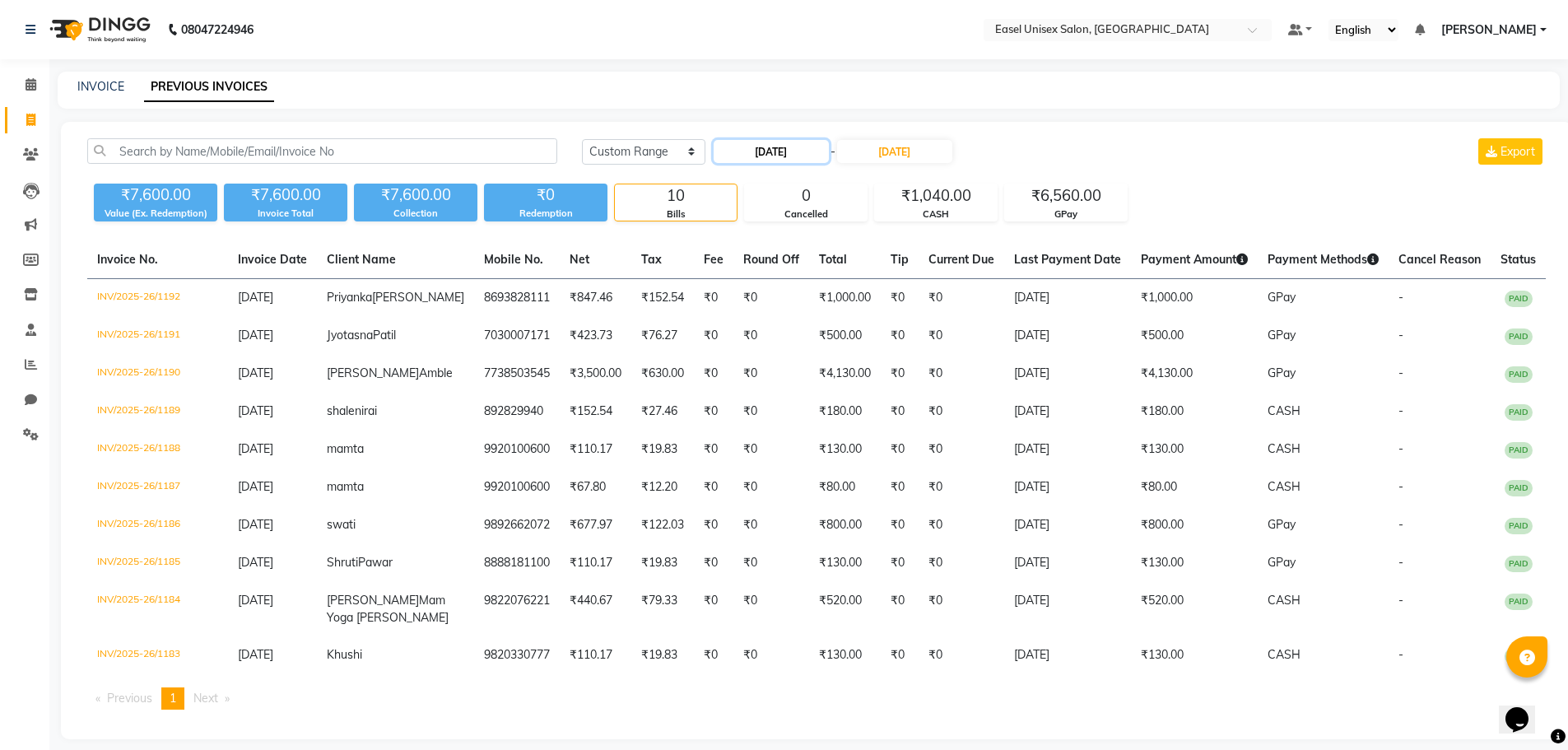
click at [758, 154] on input "02-08-2025" at bounding box center [771, 151] width 115 height 23
select select "8"
select select "2025"
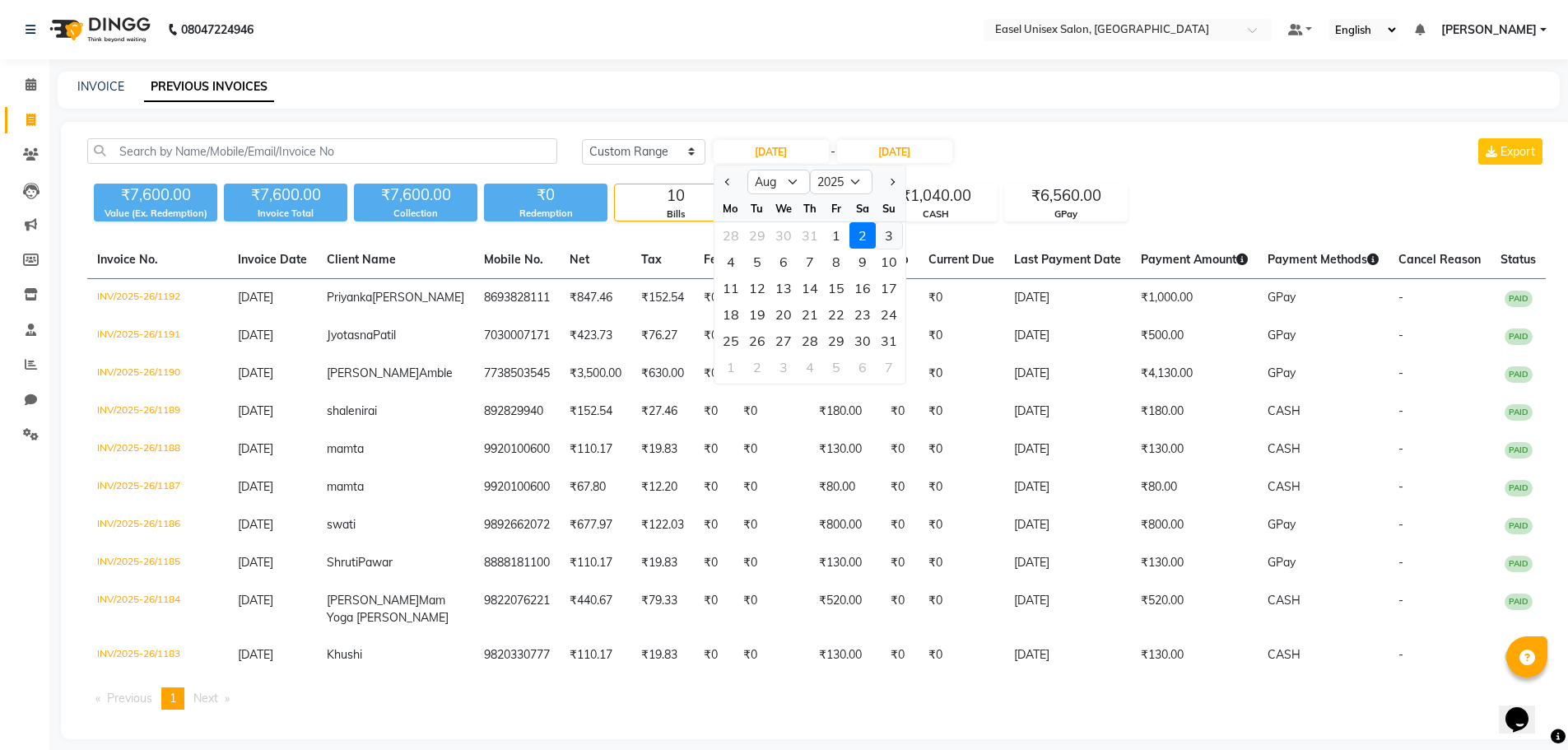
click at [882, 233] on div "3" at bounding box center [888, 235] width 26 height 26
type input "03-08-2025"
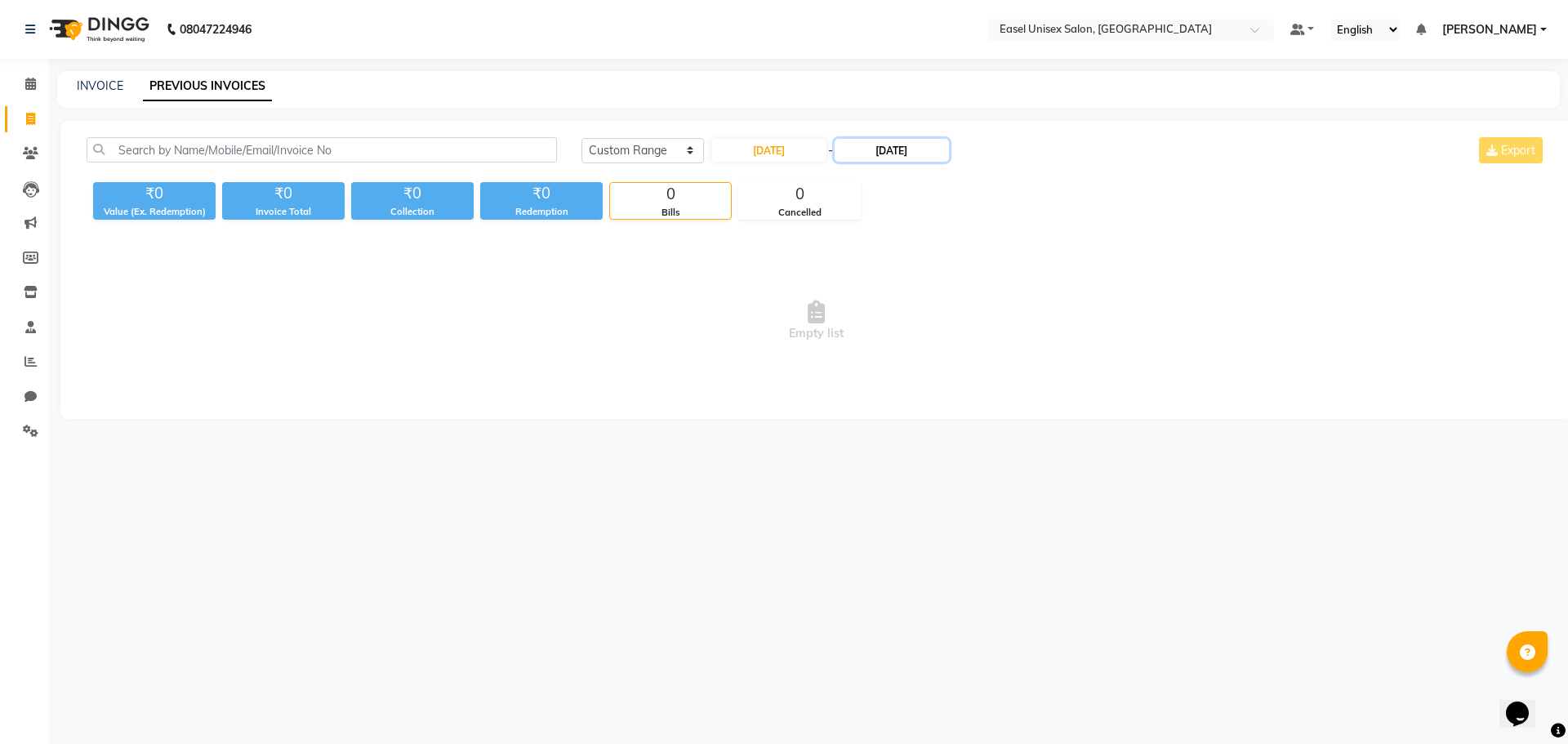
click at [896, 144] on input "02-08-2025" at bounding box center [891, 150] width 114 height 22
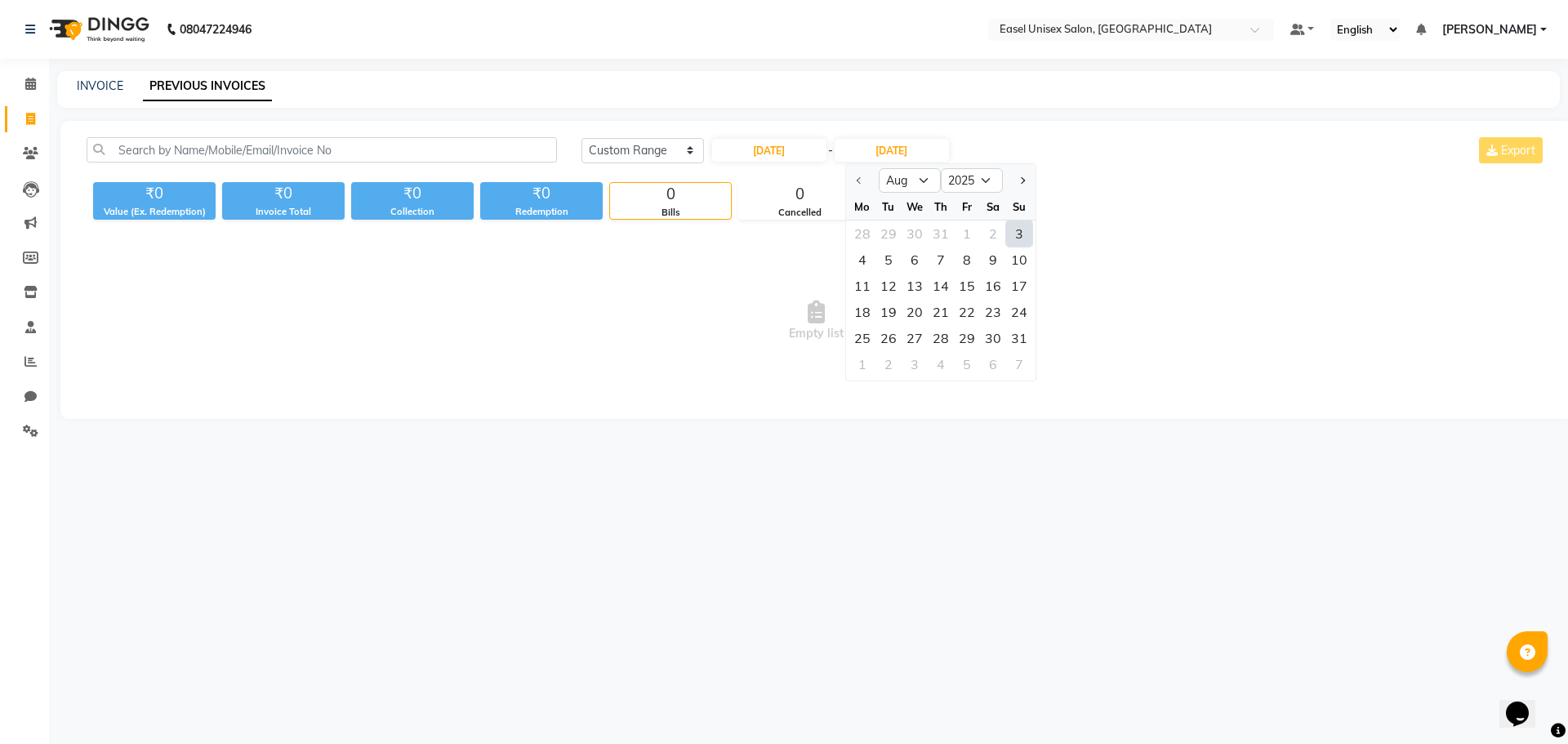
click at [1015, 231] on div "3" at bounding box center [1019, 233] width 26 height 26
type input "03-08-2025"
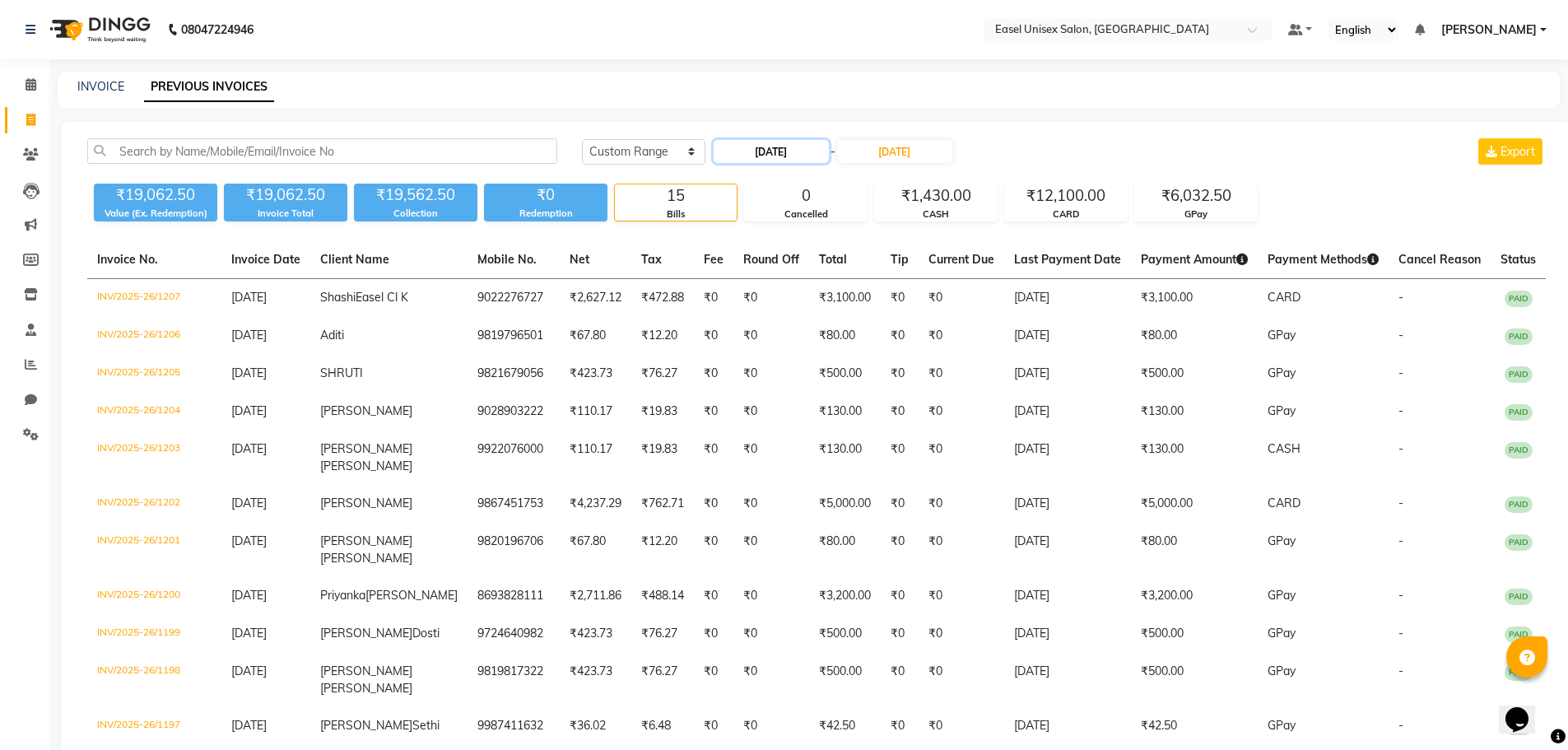
click at [765, 153] on input "03-08-2025" at bounding box center [771, 151] width 115 height 23
select select "8"
select select "2025"
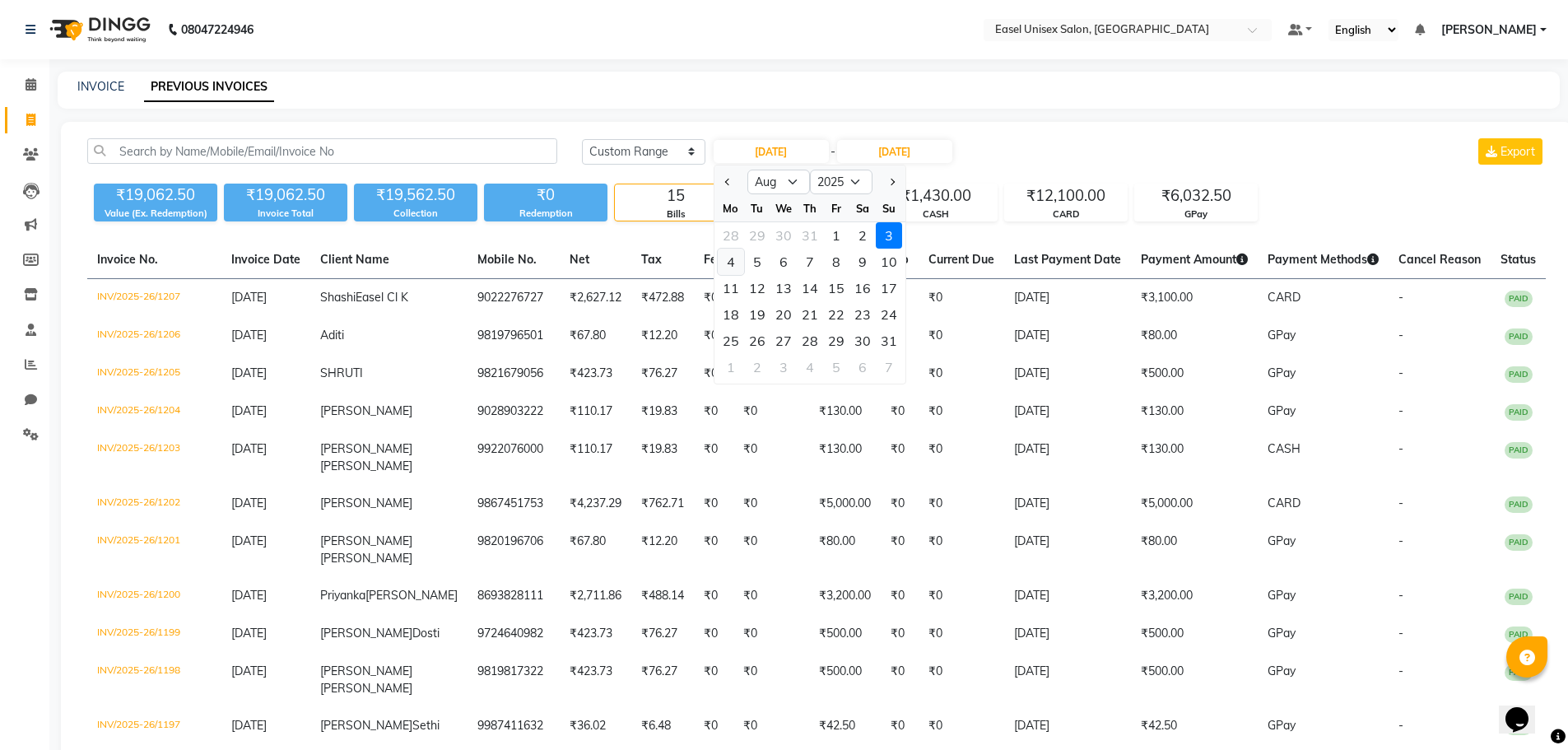
click at [735, 261] on div "4" at bounding box center [730, 261] width 26 height 26
type input "04-08-2025"
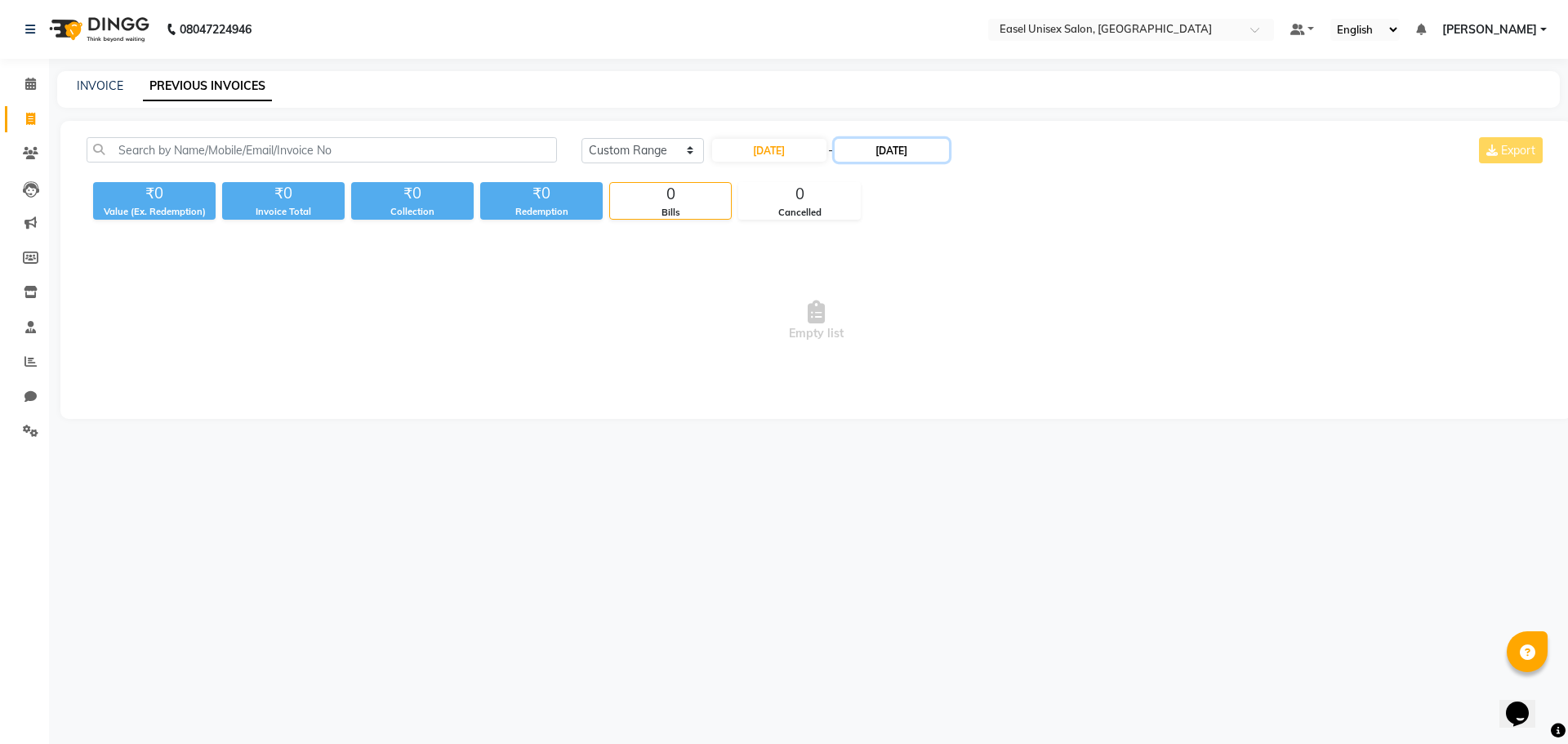
drag, startPoint x: 883, startPoint y: 147, endPoint x: 886, endPoint y: 158, distance: 11.4
click at [884, 149] on input "03-08-2025" at bounding box center [891, 150] width 114 height 22
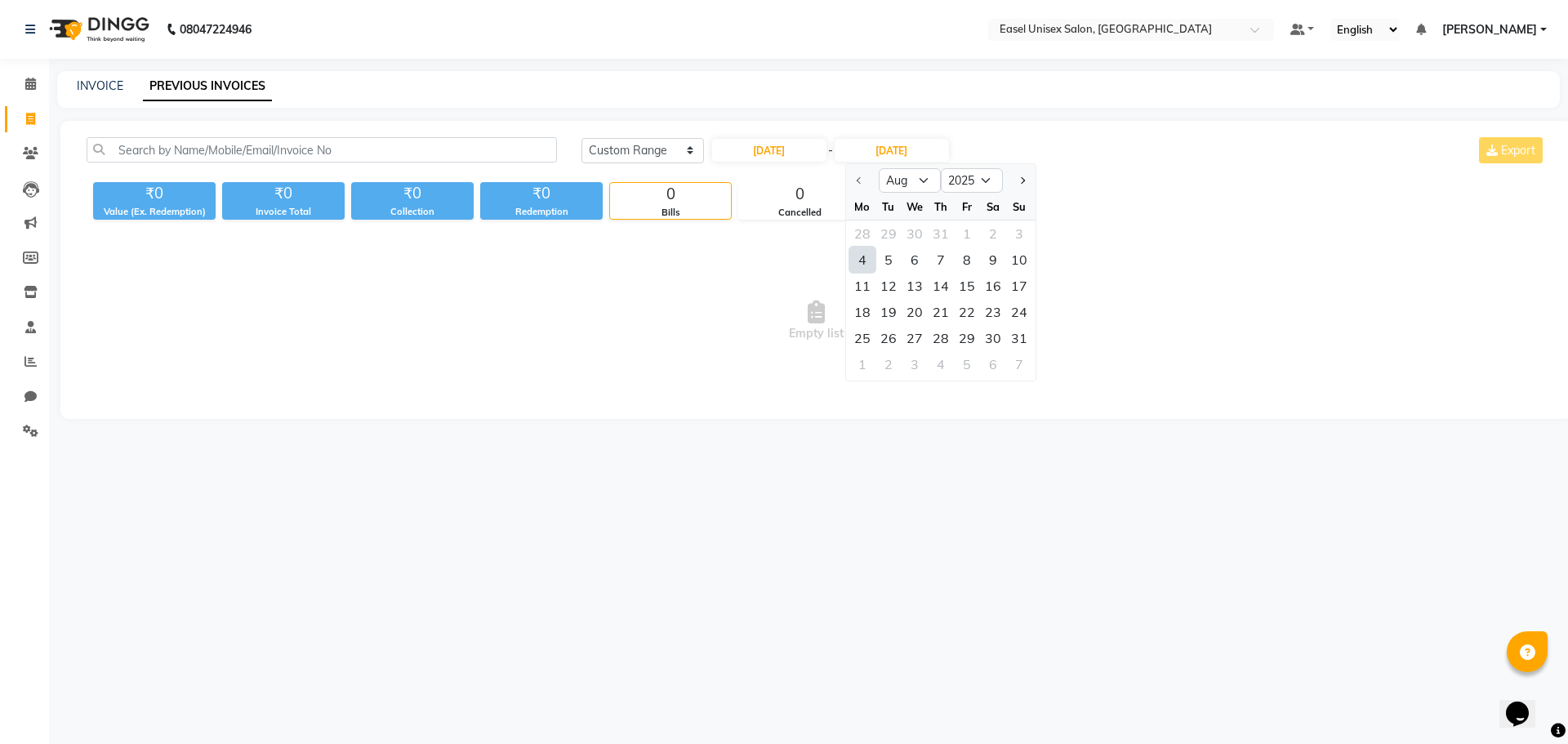
click at [862, 254] on div "4" at bounding box center [862, 259] width 26 height 26
type input "04-08-2025"
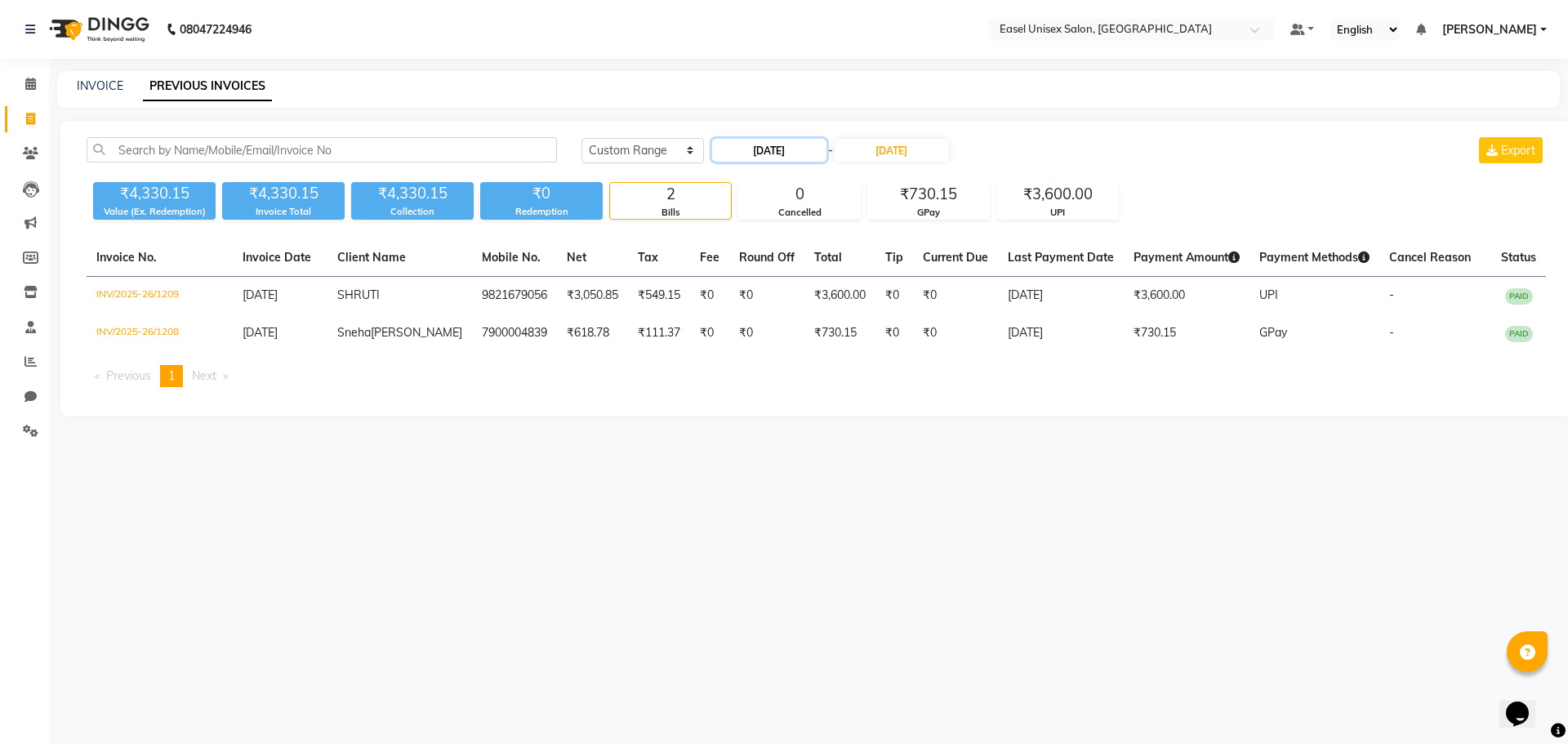
click at [759, 146] on input "04-08-2025" at bounding box center [769, 150] width 114 height 22
select select "8"
select select "2025"
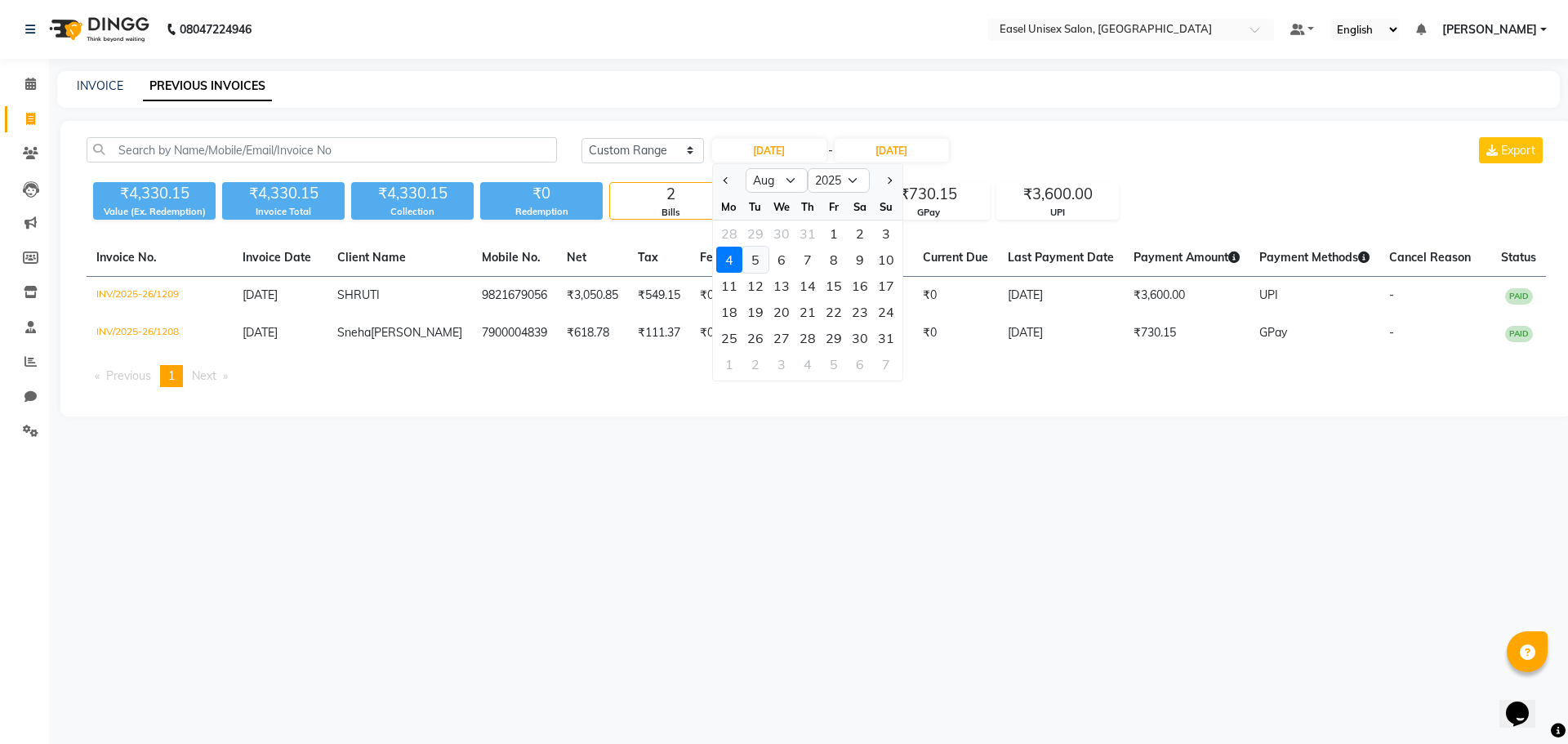
click at [754, 264] on div "5" at bounding box center [755, 259] width 26 height 26
type input "05-08-2025"
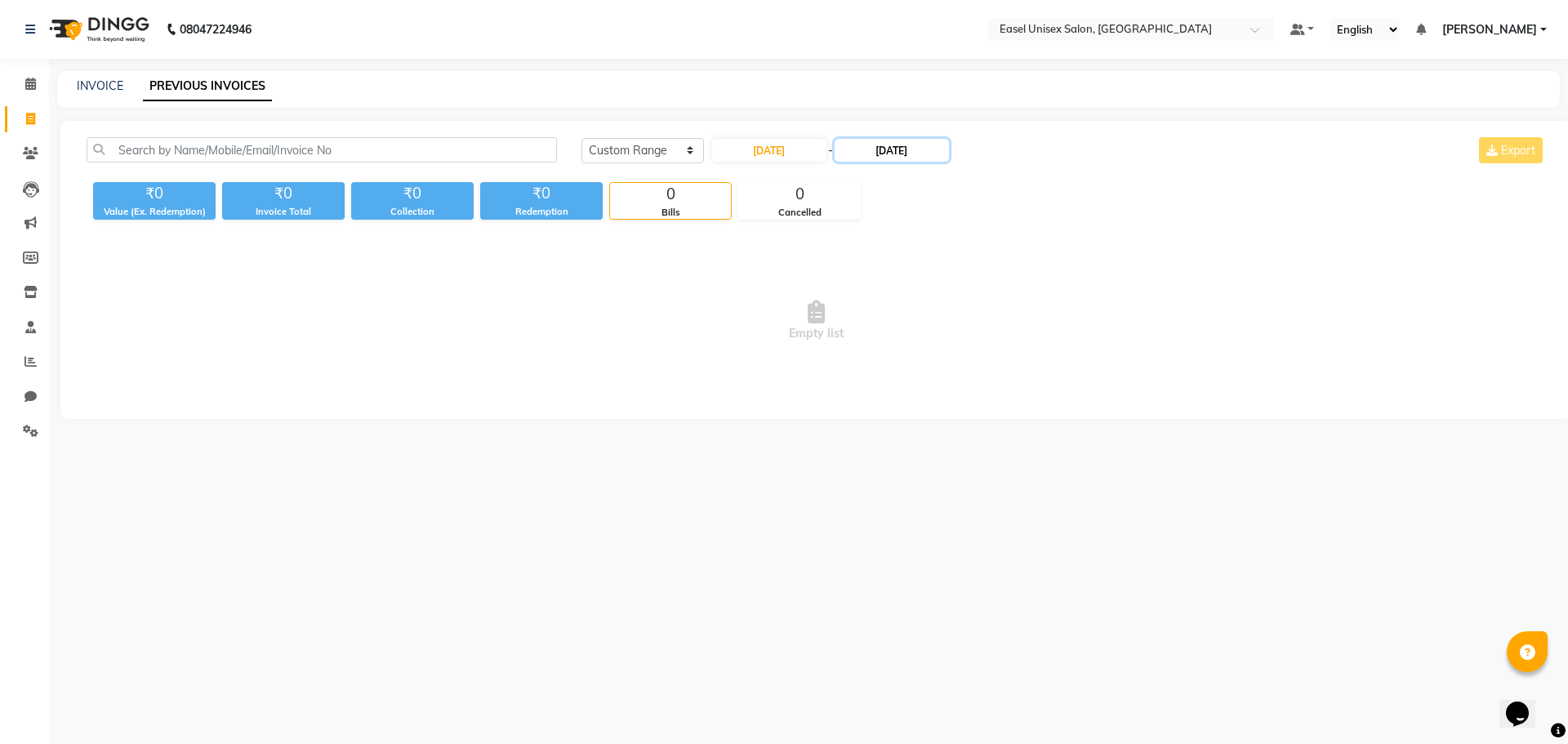
click at [895, 141] on input "04-08-2025" at bounding box center [891, 150] width 114 height 22
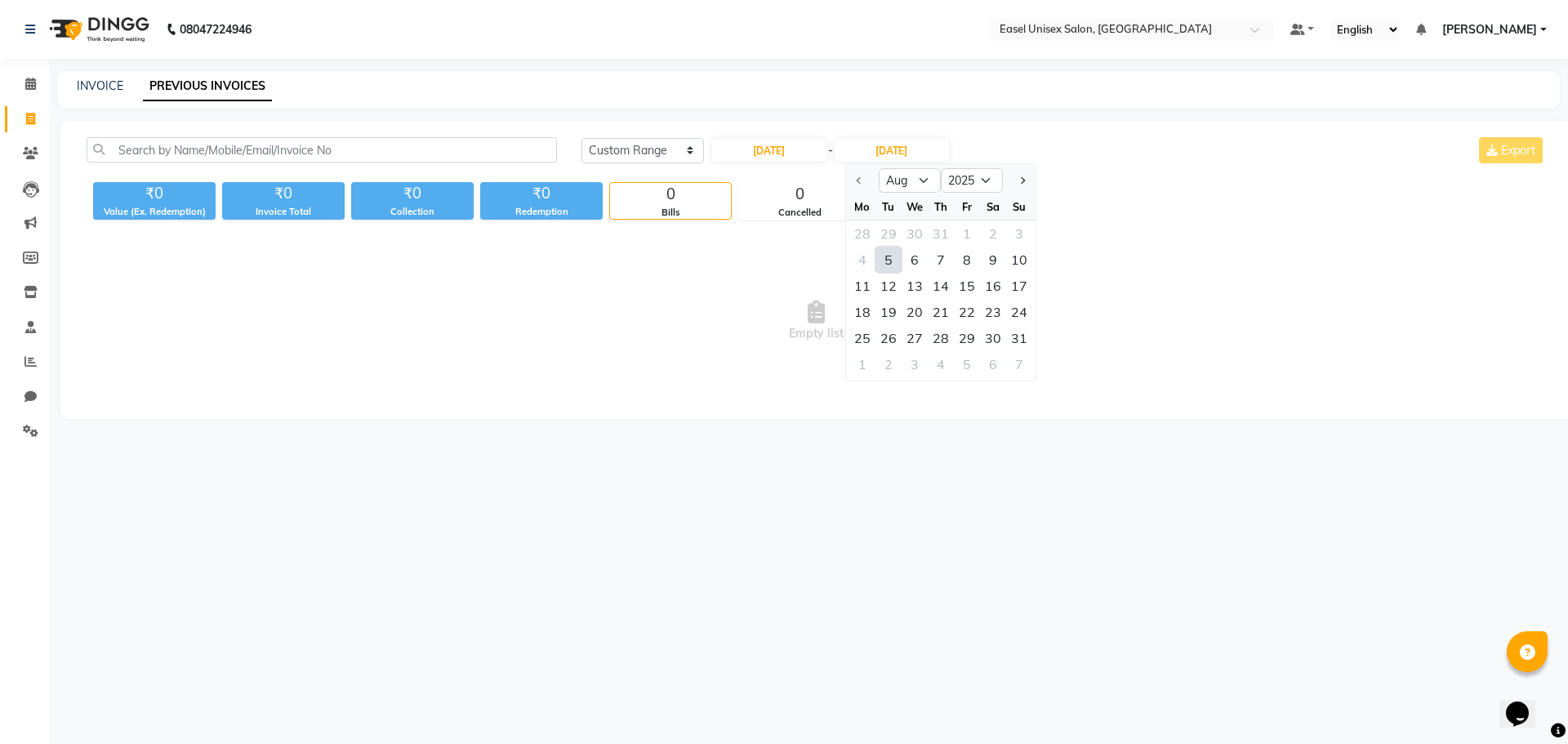
click at [883, 262] on div "5" at bounding box center [888, 259] width 26 height 26
type input "05-08-2025"
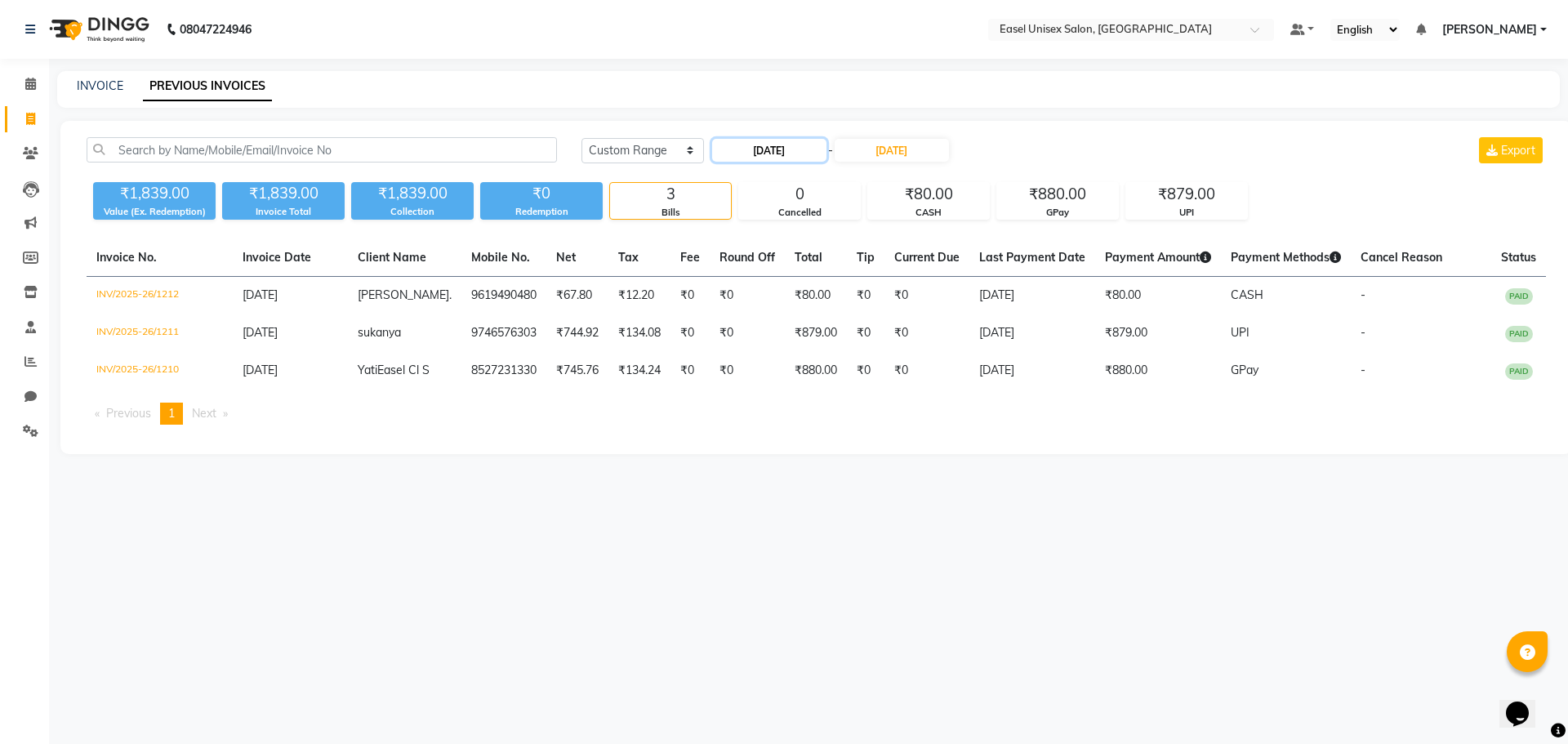
click at [757, 152] on input "05-08-2025" at bounding box center [769, 150] width 114 height 22
select select "8"
select select "2025"
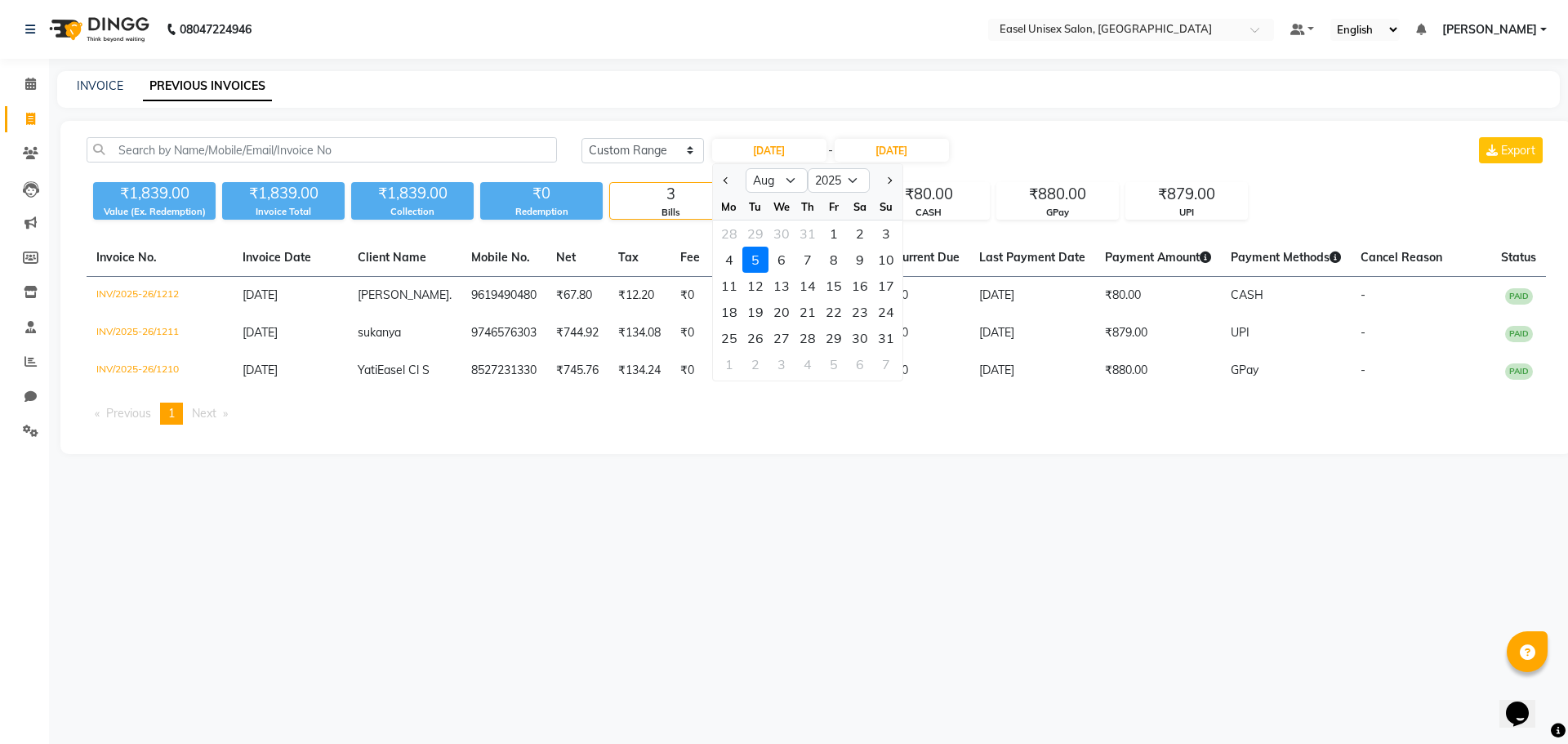
click at [784, 260] on div "6" at bounding box center [782, 259] width 26 height 26
type input "06-08-2025"
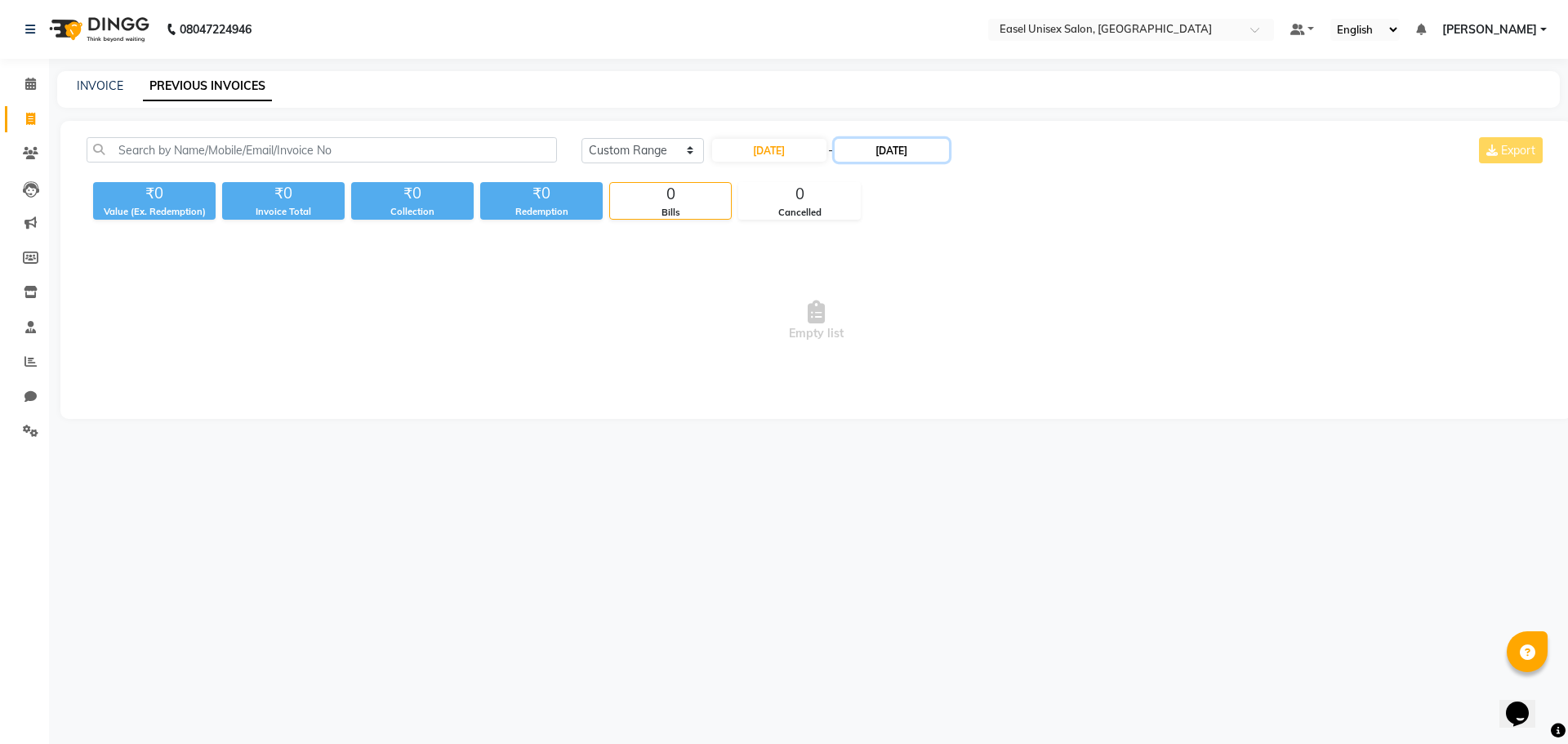
click at [887, 144] on input "05-08-2025" at bounding box center [891, 150] width 114 height 22
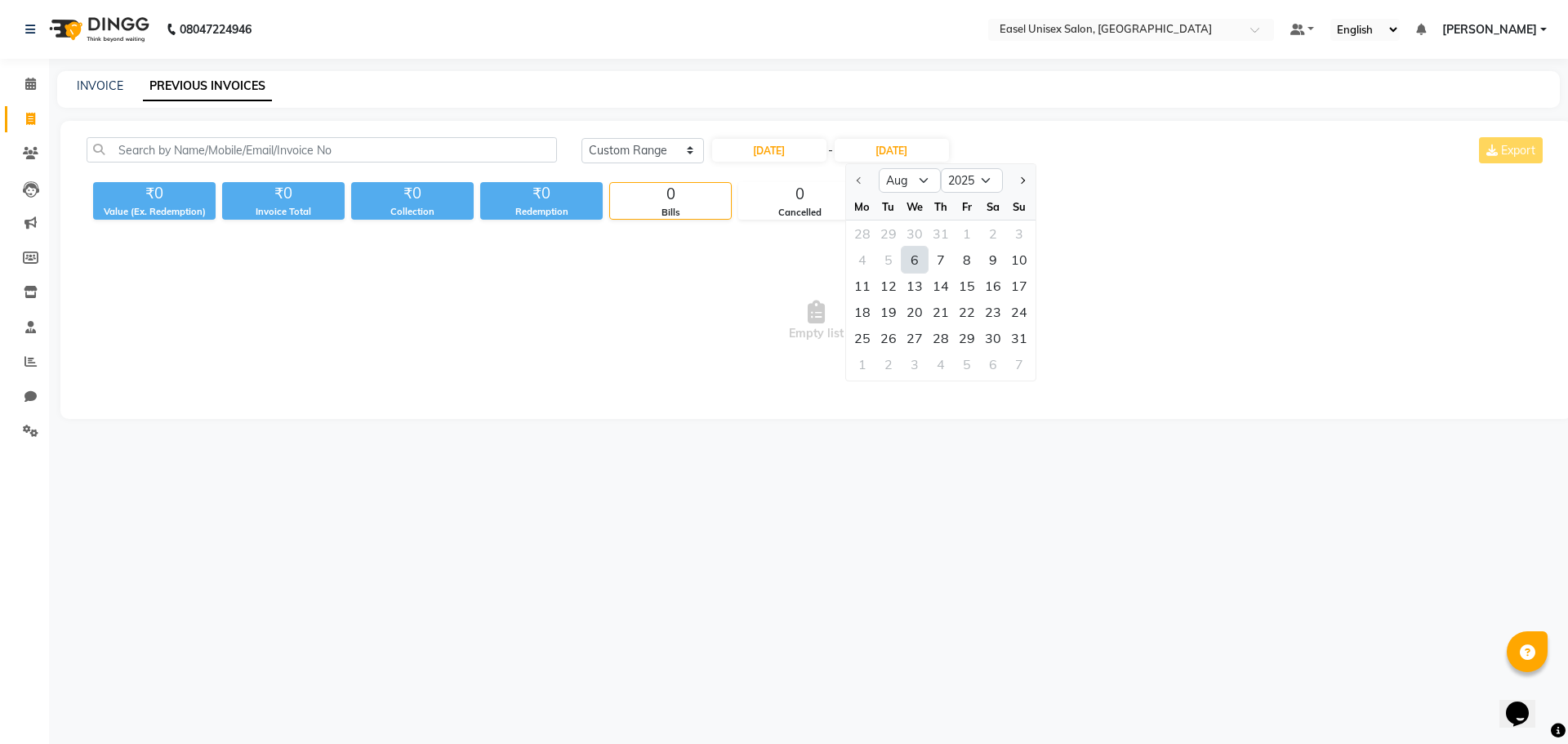
click at [909, 255] on div "6" at bounding box center [914, 259] width 26 height 26
type input "06-08-2025"
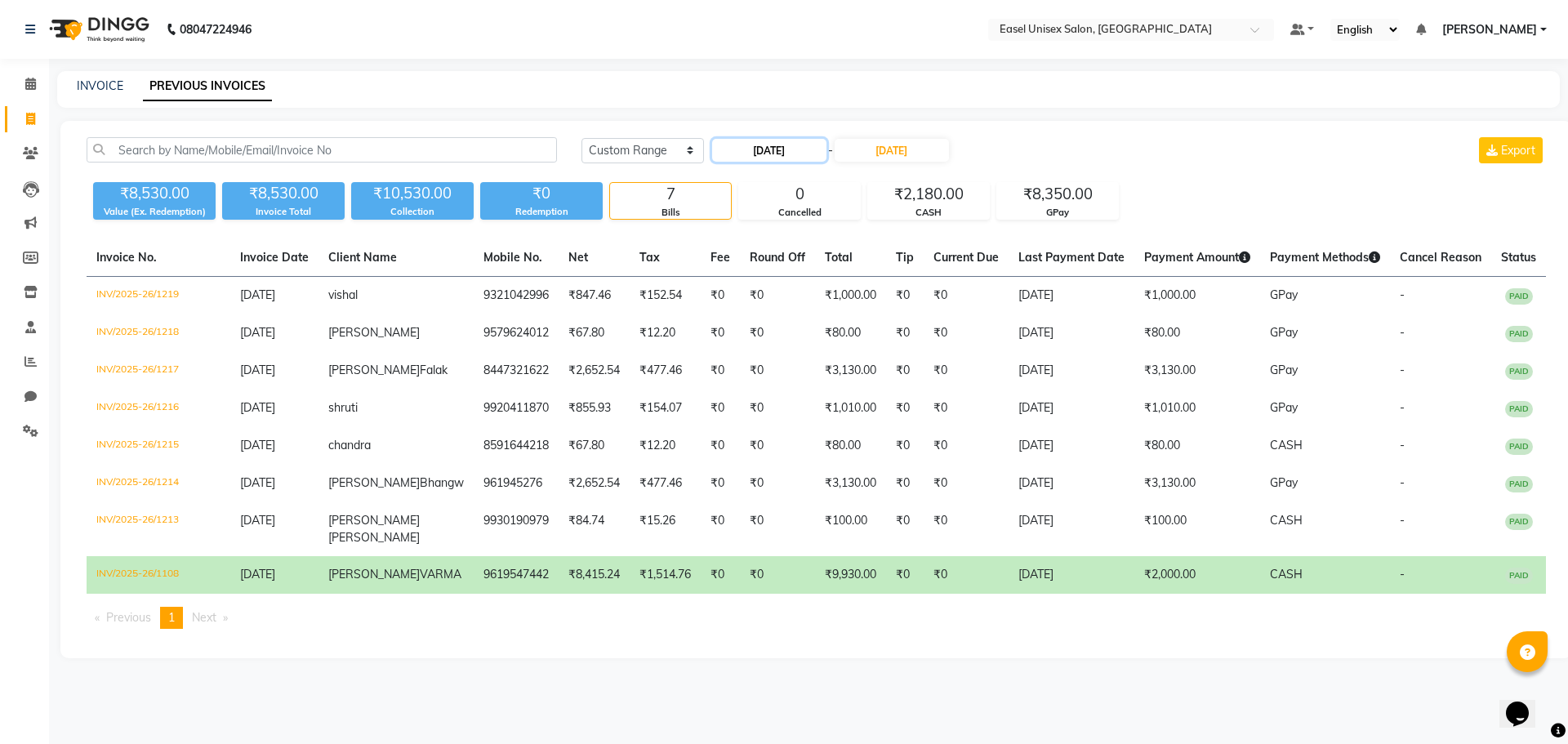
click at [752, 150] on input "06-08-2025" at bounding box center [769, 150] width 114 height 22
select select "8"
select select "2025"
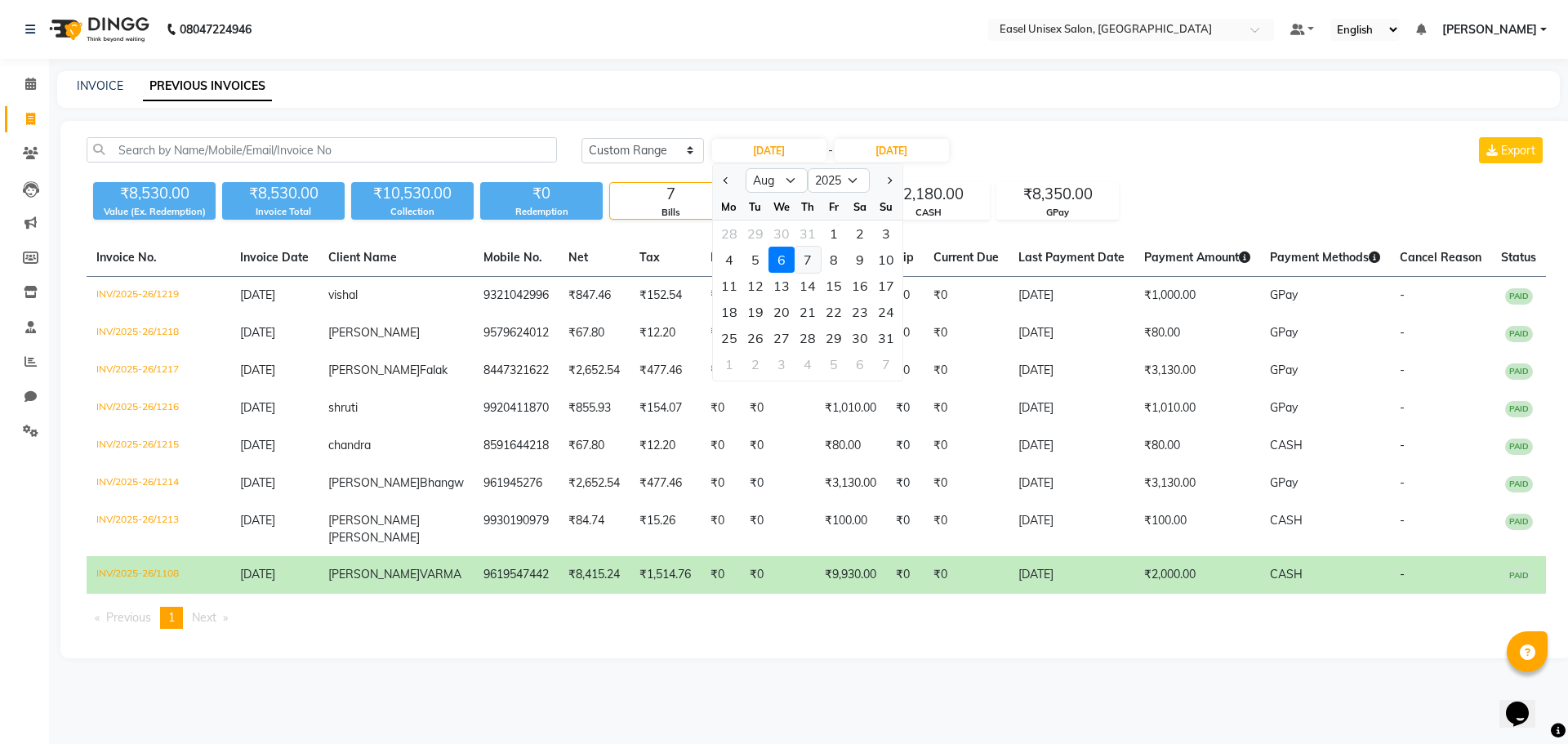
click at [810, 263] on div "7" at bounding box center [807, 259] width 26 height 26
type input "07-08-2025"
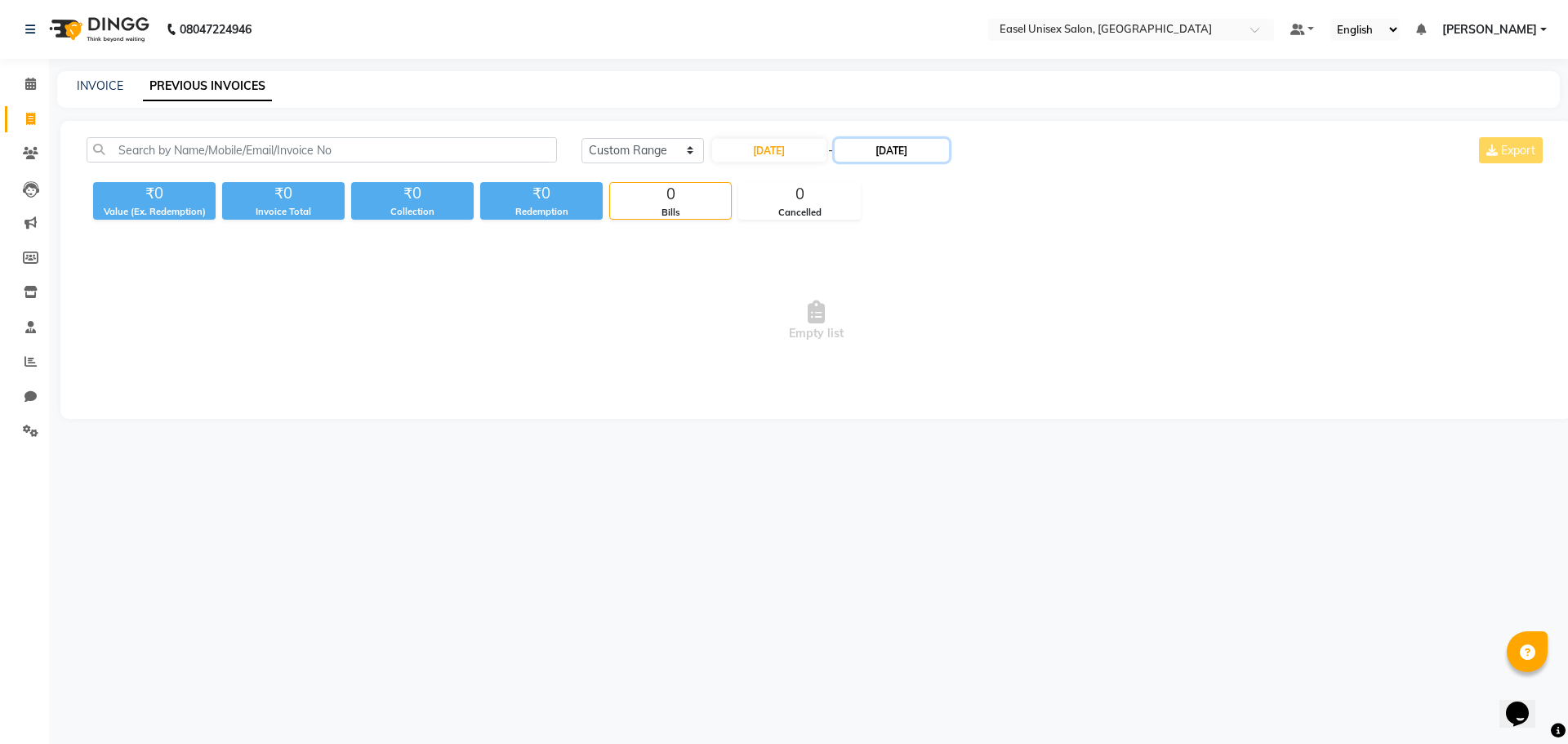
click at [882, 151] on input "06-08-2025" at bounding box center [891, 150] width 114 height 22
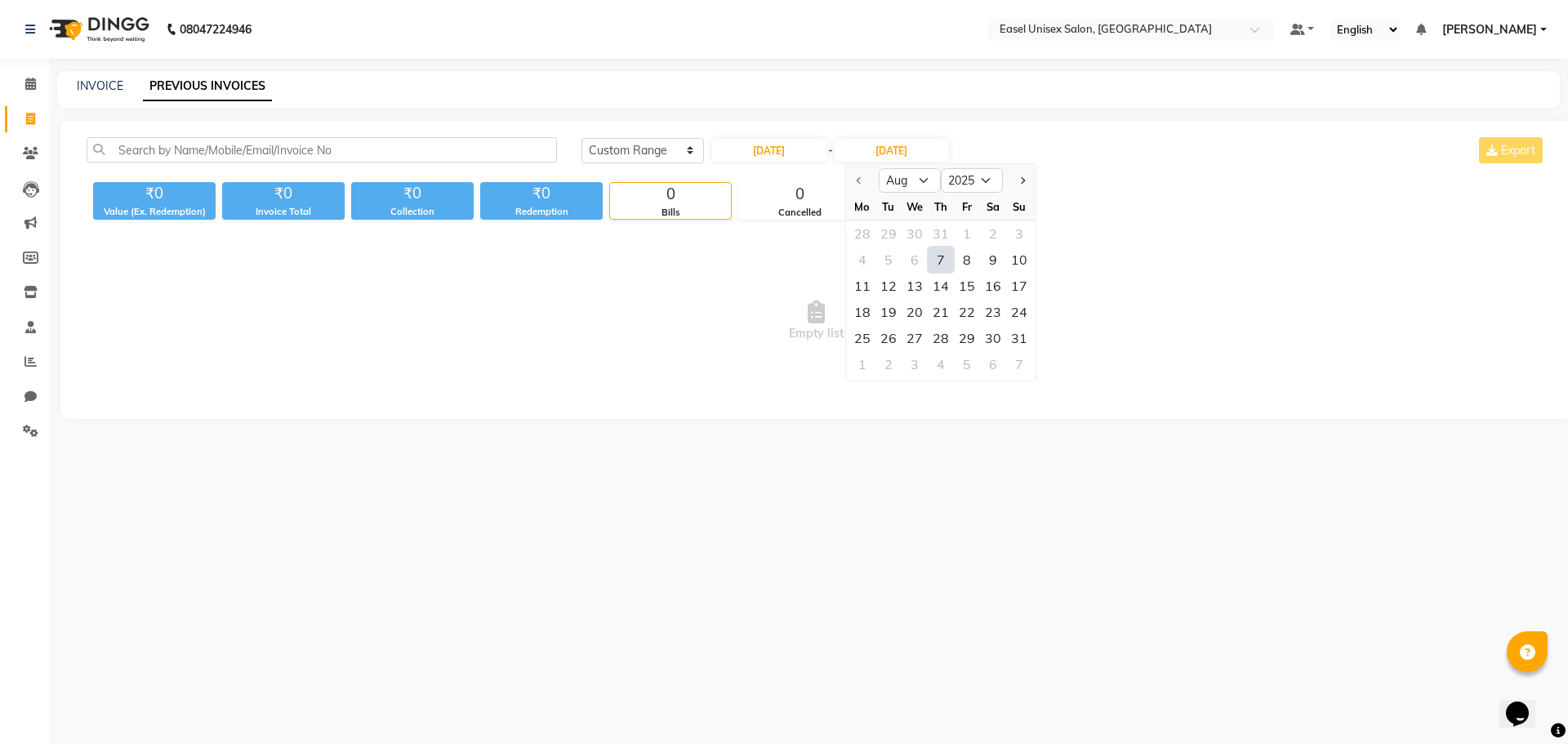
click at [932, 258] on div "7" at bounding box center [940, 259] width 26 height 26
type input "07-08-2025"
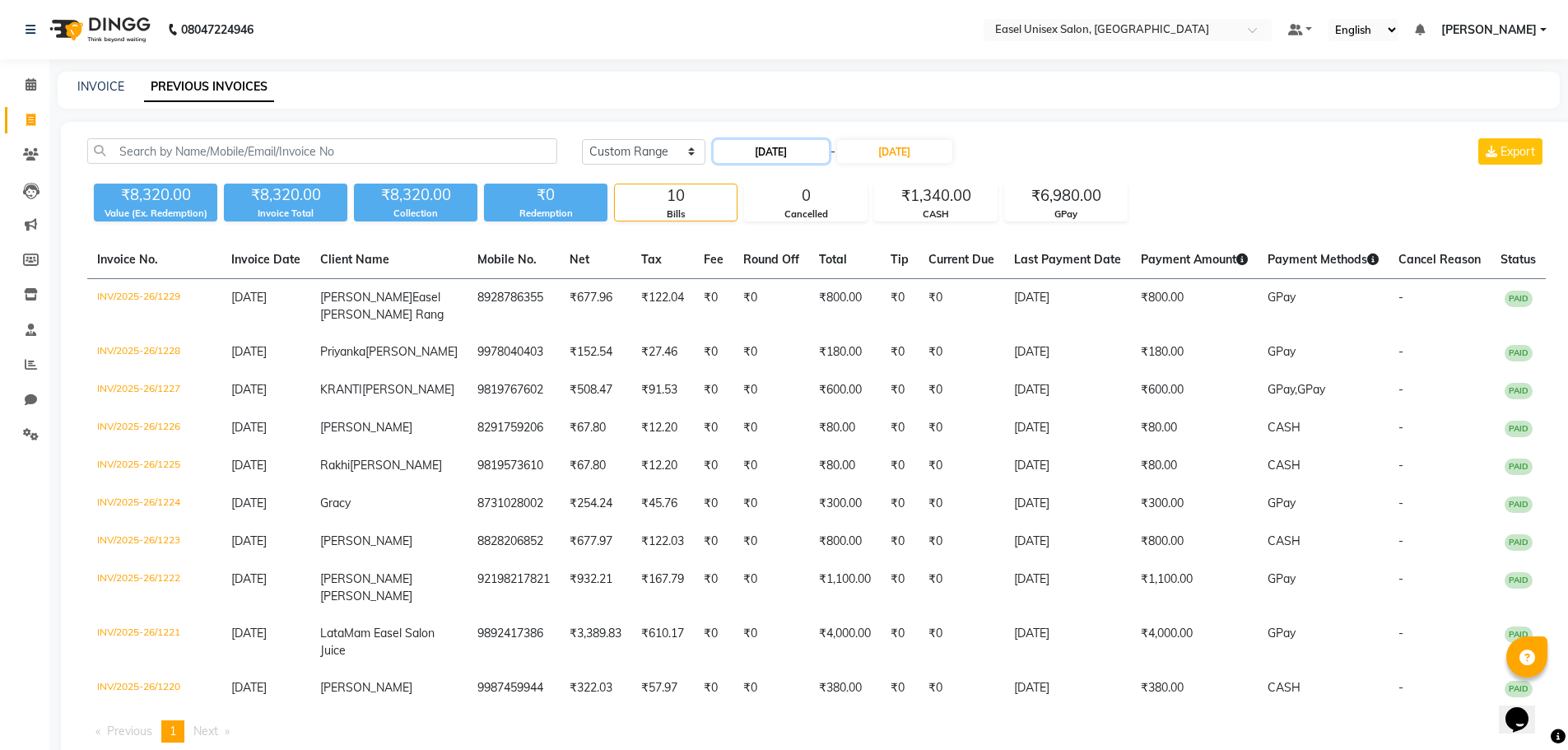
click at [773, 159] on input "07-08-2025" at bounding box center [771, 151] width 115 height 23
select select "8"
select select "2025"
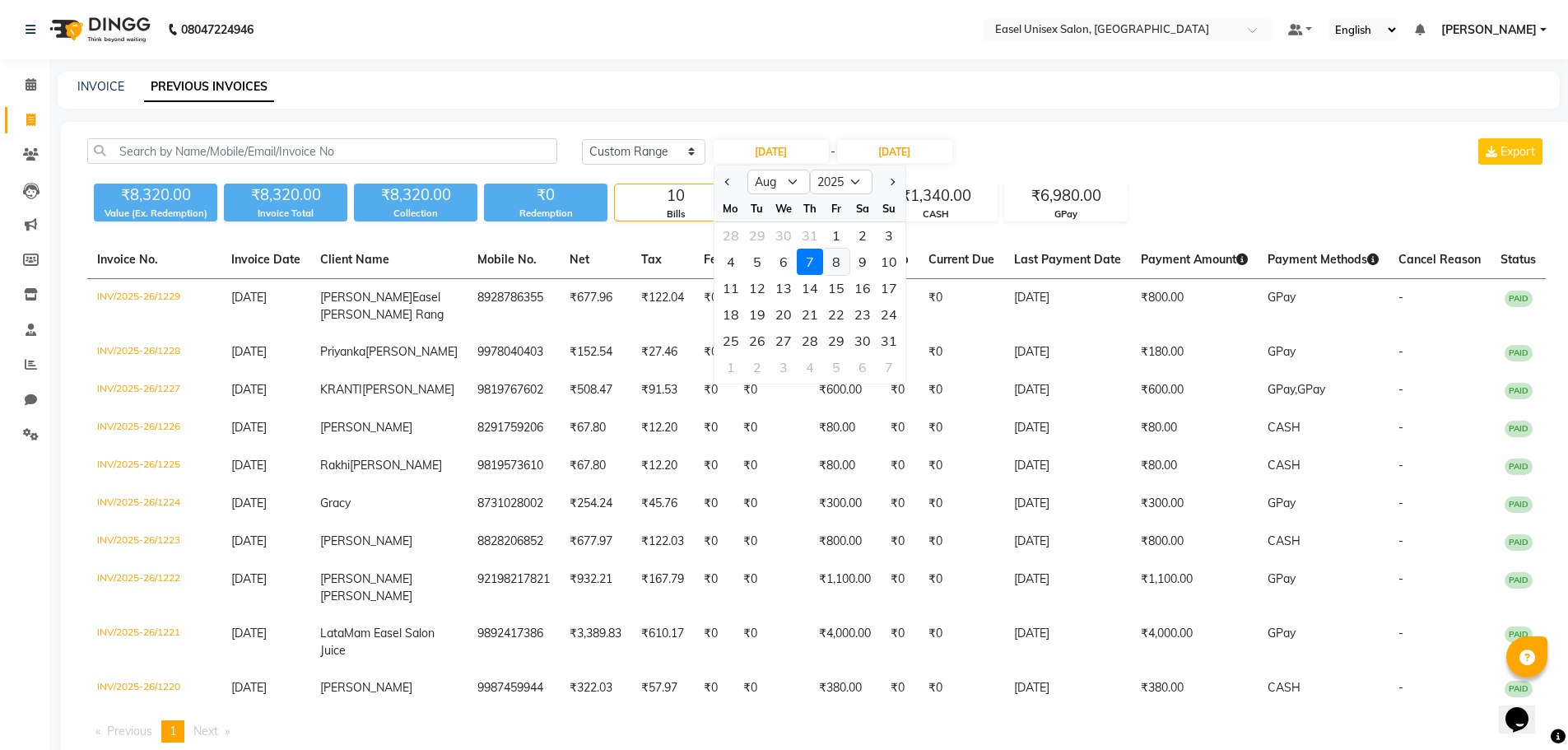
click at [828, 262] on div "8" at bounding box center [835, 261] width 26 height 26
type input "08-08-2025"
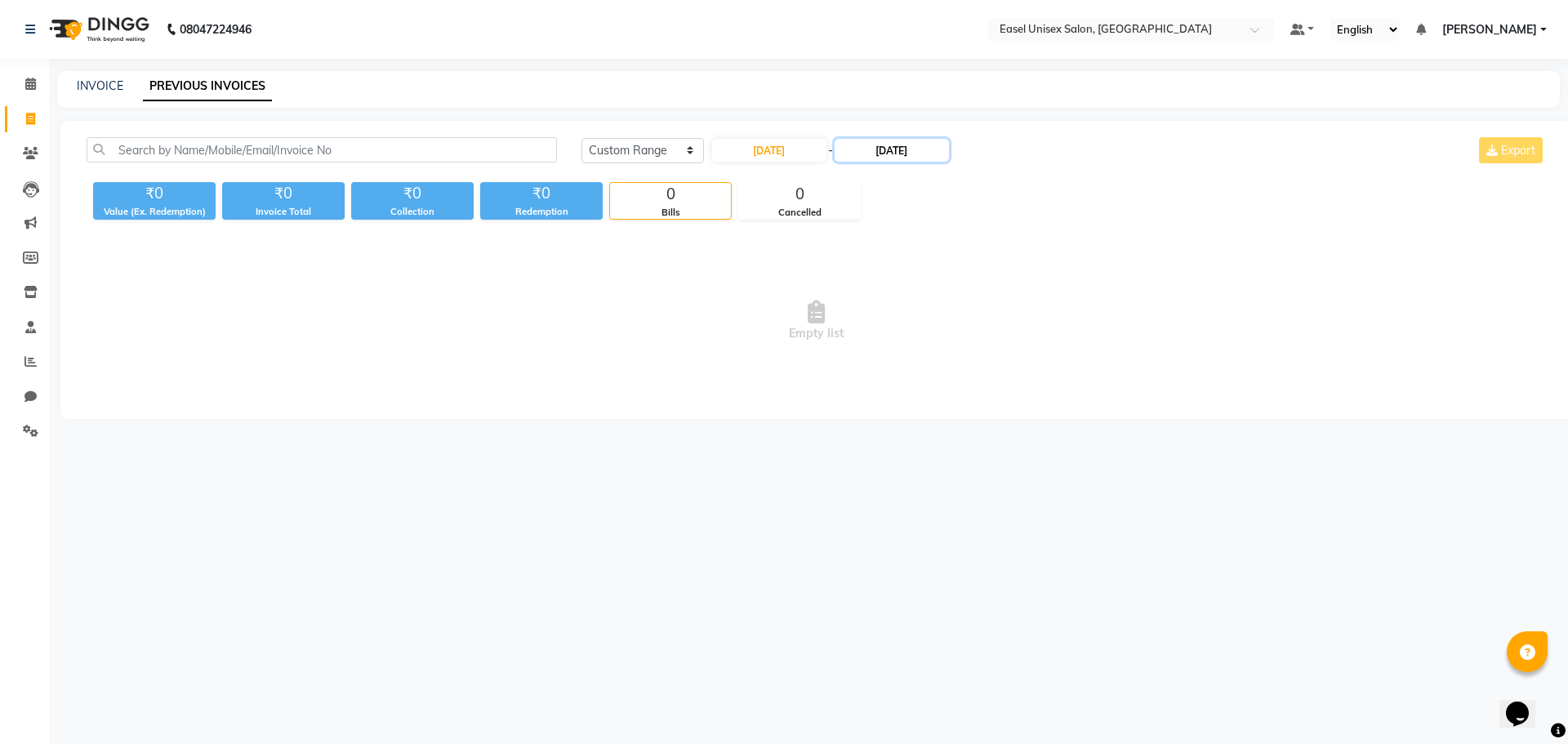
click at [893, 155] on input "07-08-2025" at bounding box center [891, 150] width 114 height 22
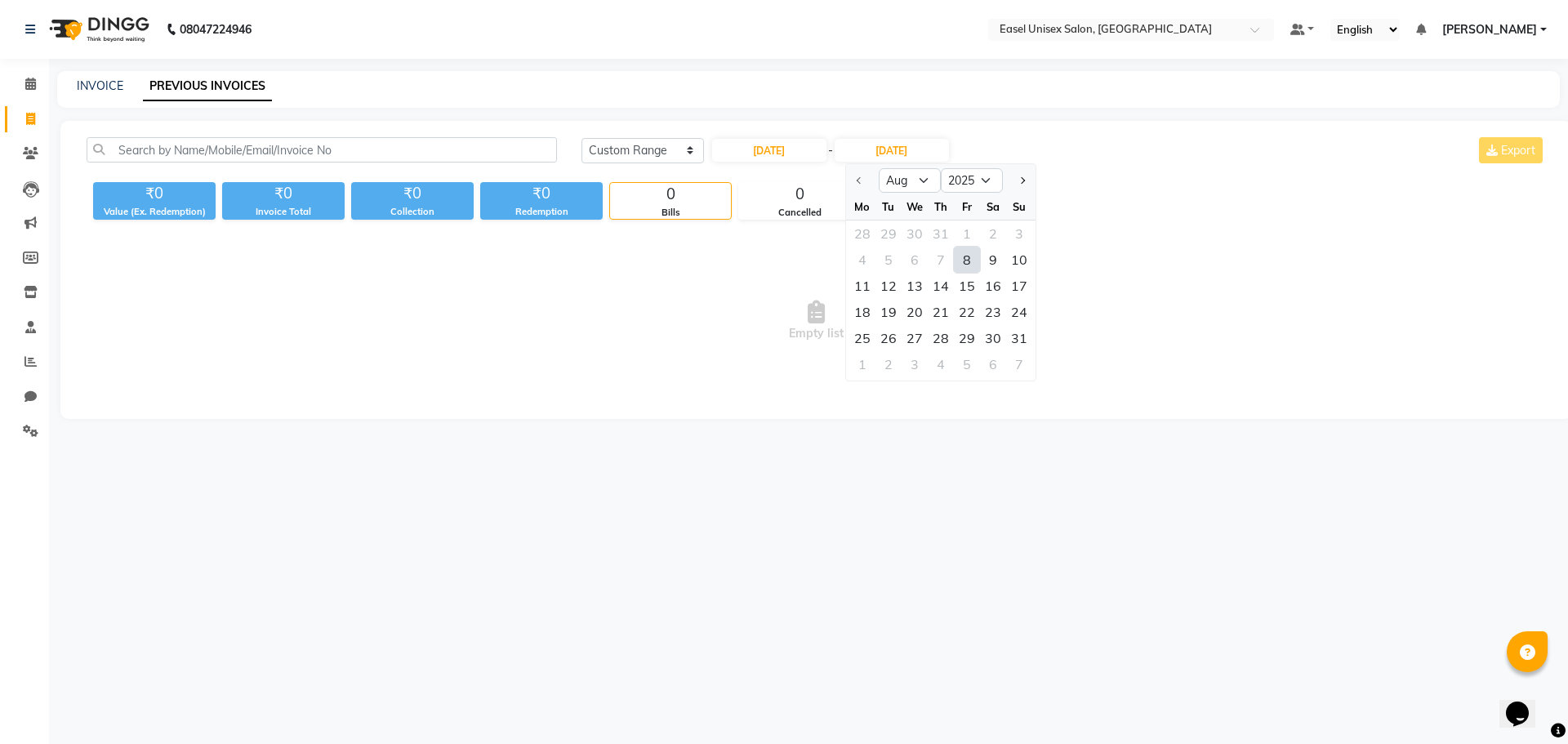
click at [962, 263] on div "8" at bounding box center [966, 259] width 26 height 26
type input "08-08-2025"
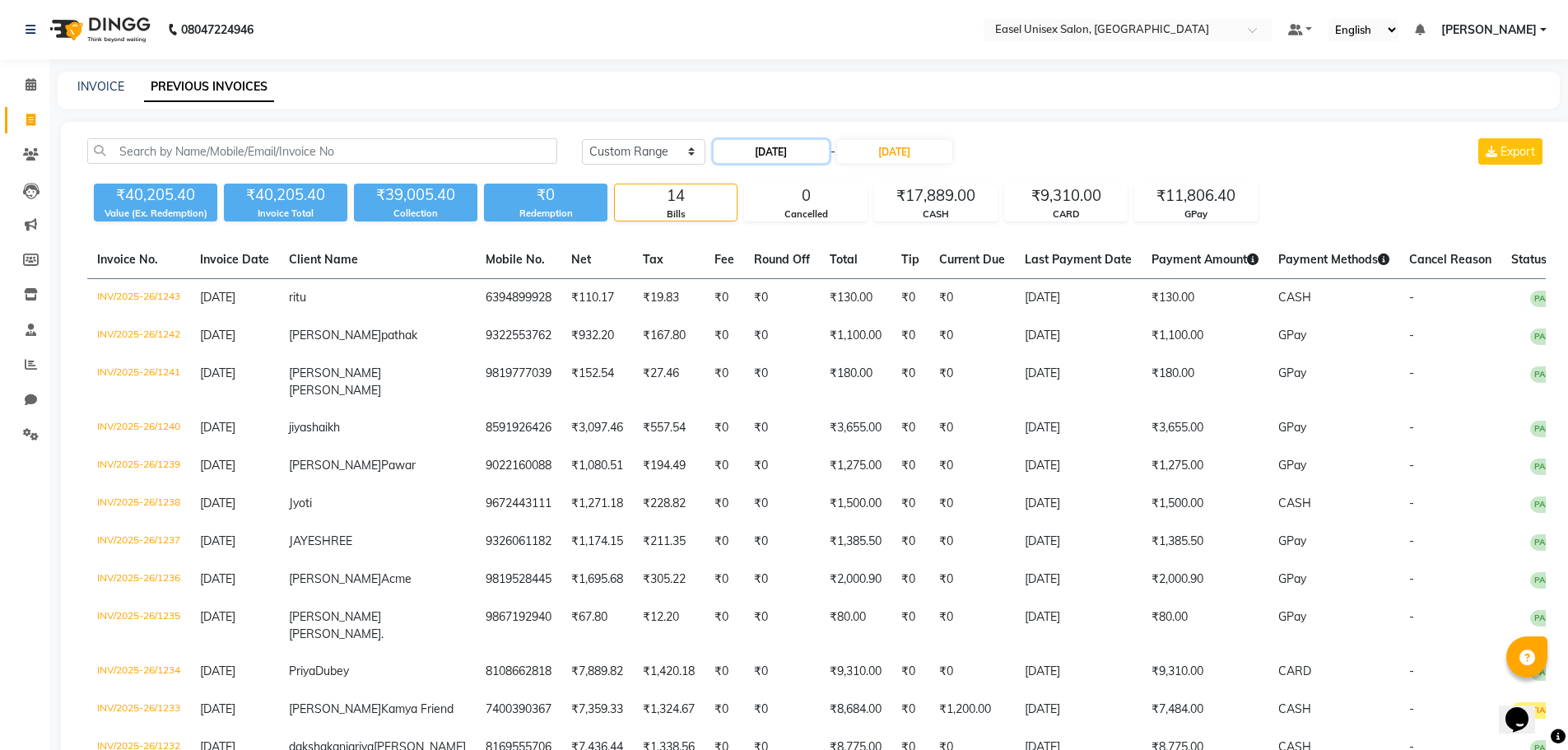
click at [782, 150] on input "08-08-2025" at bounding box center [771, 151] width 115 height 23
select select "8"
select select "2025"
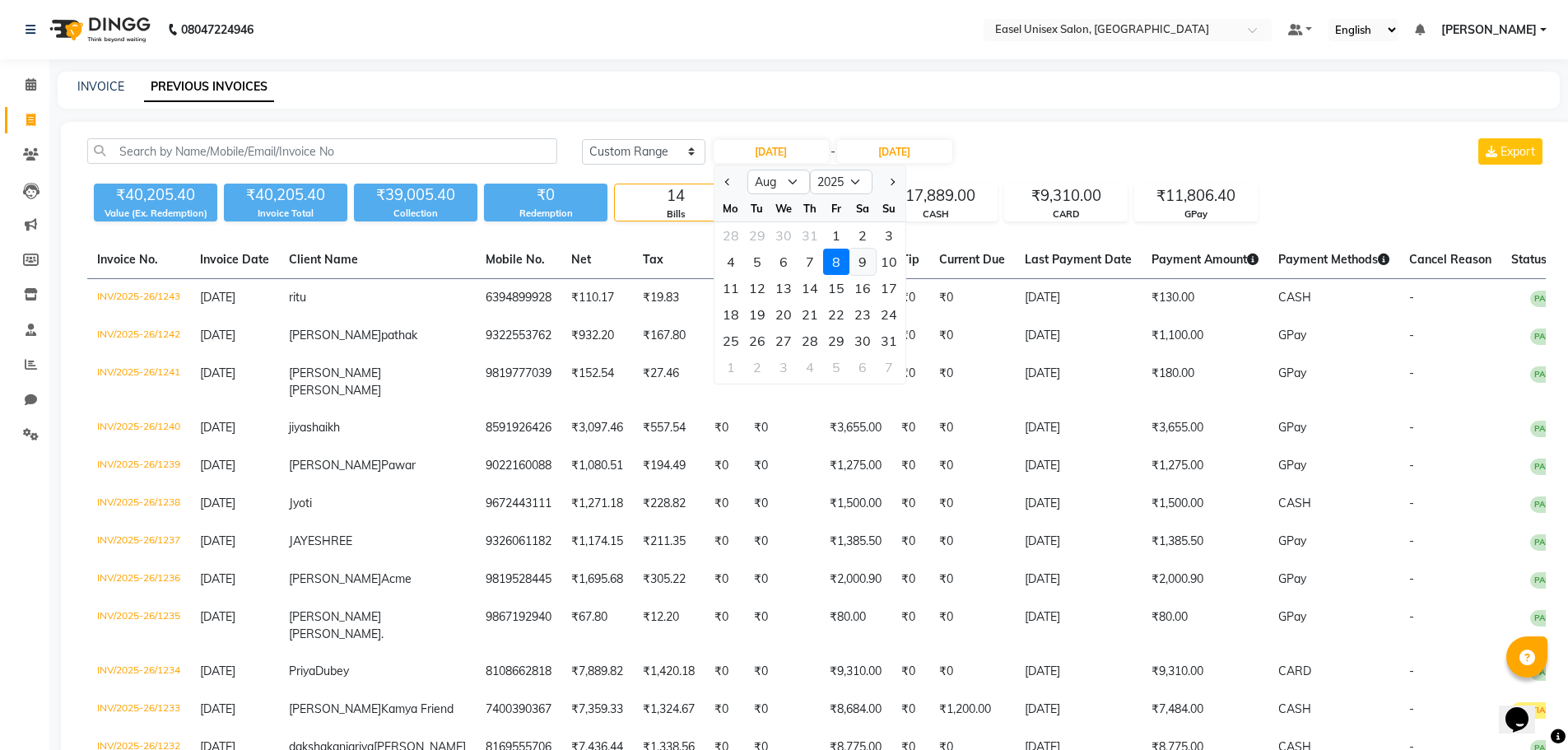
click at [864, 265] on div "9" at bounding box center [862, 261] width 26 height 26
type input "09-08-2025"
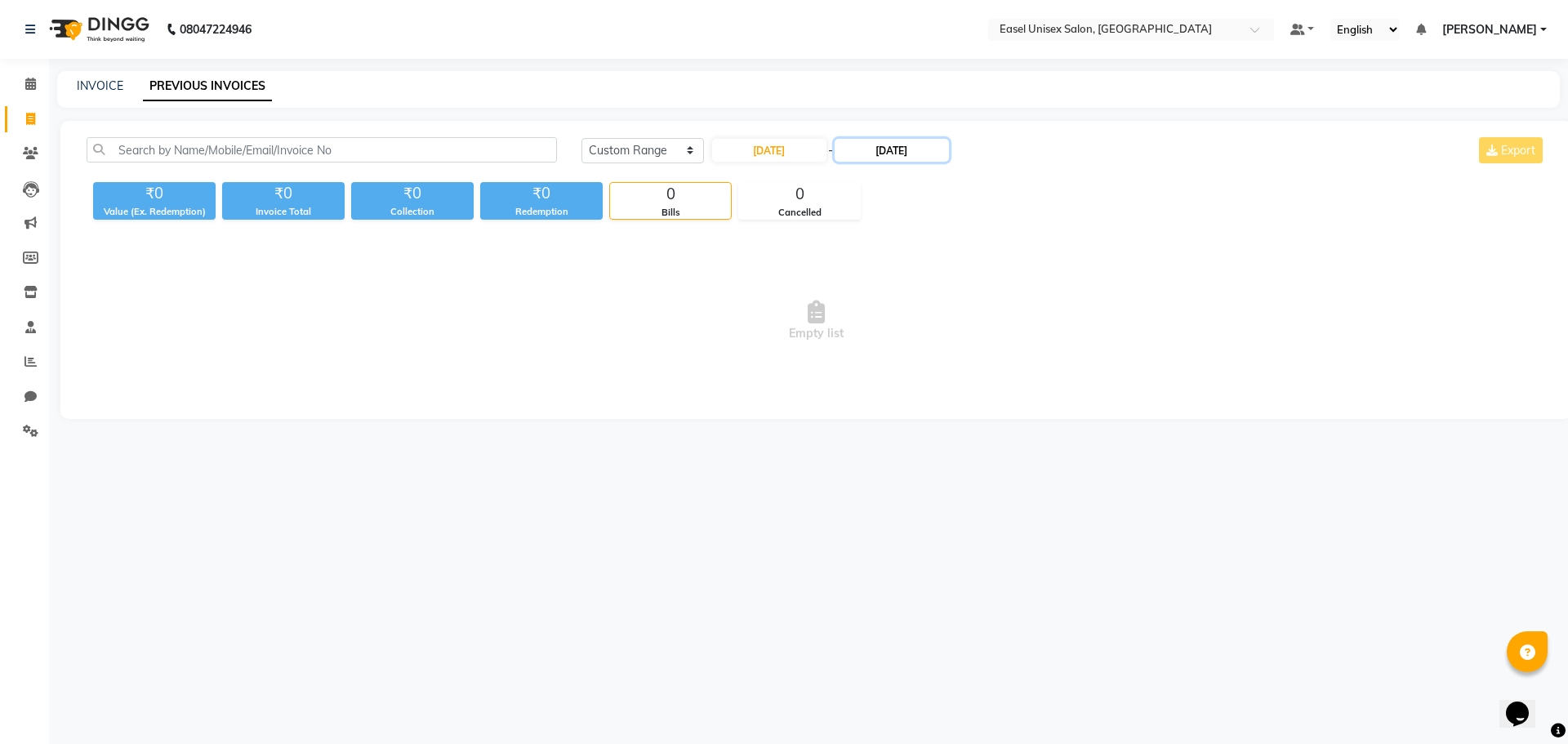
click at [896, 151] on input "08-08-2025" at bounding box center [891, 150] width 114 height 22
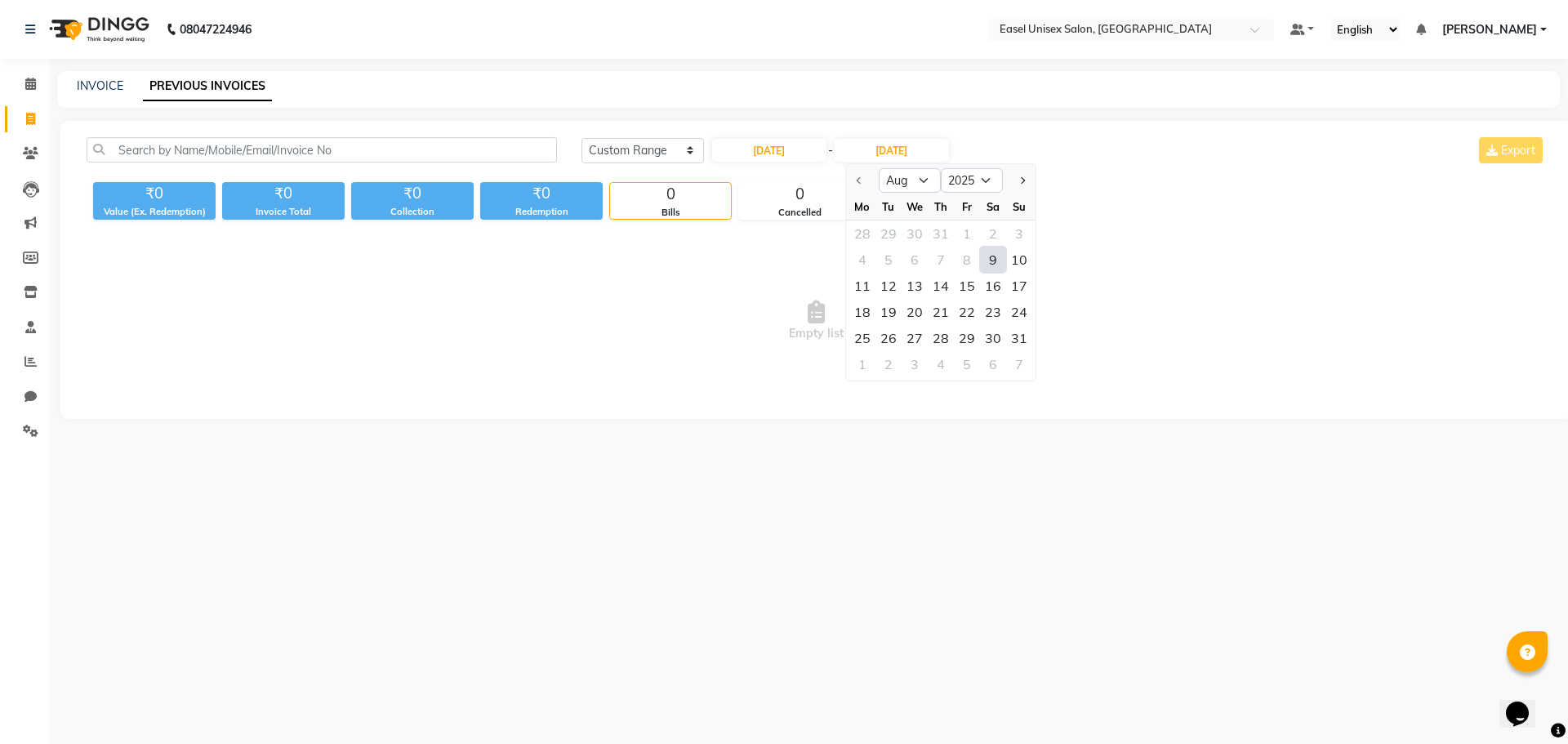
click at [992, 263] on div "9" at bounding box center [993, 259] width 26 height 26
type input "09-08-2025"
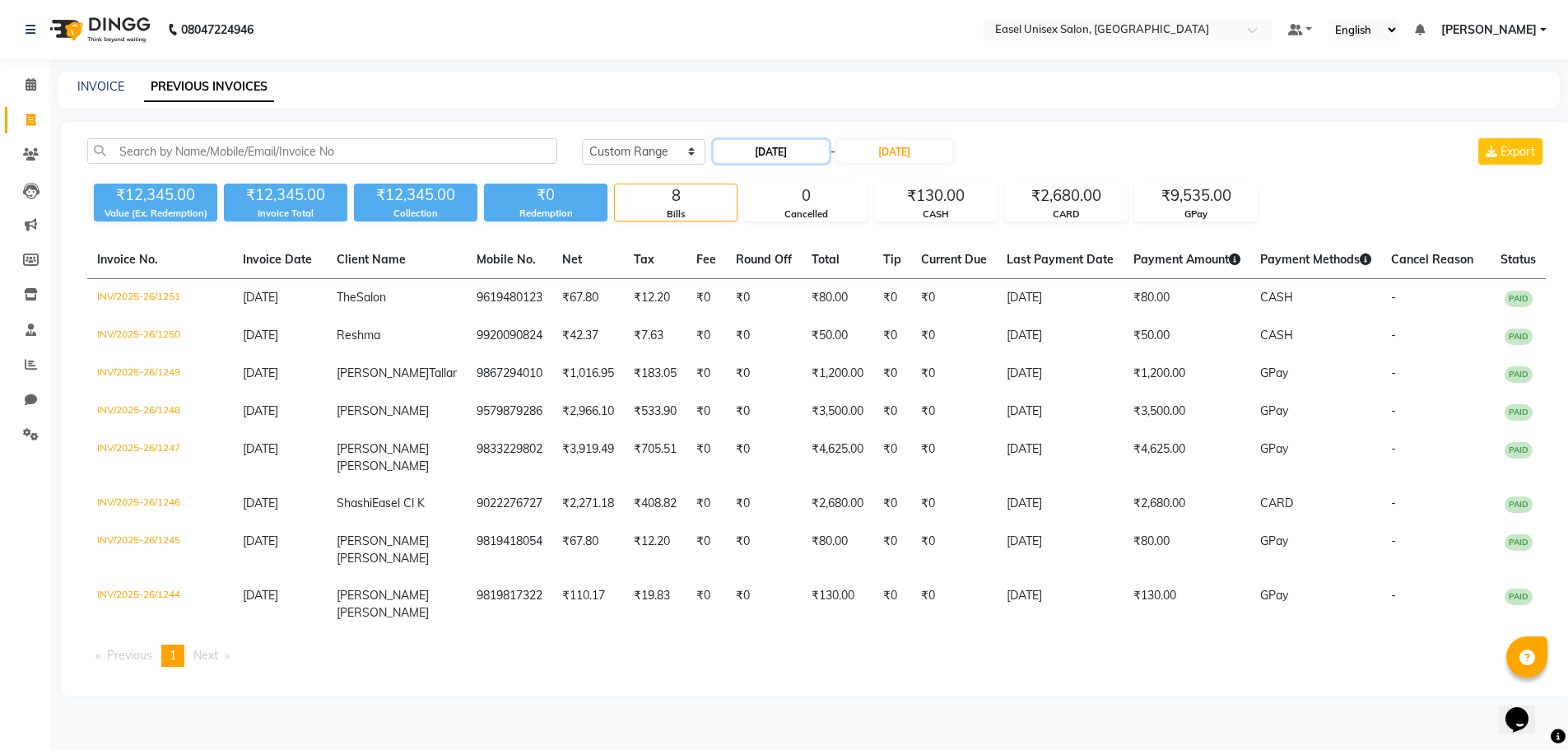
click at [779, 148] on input "09-08-2025" at bounding box center [771, 151] width 115 height 23
select select "8"
select select "2025"
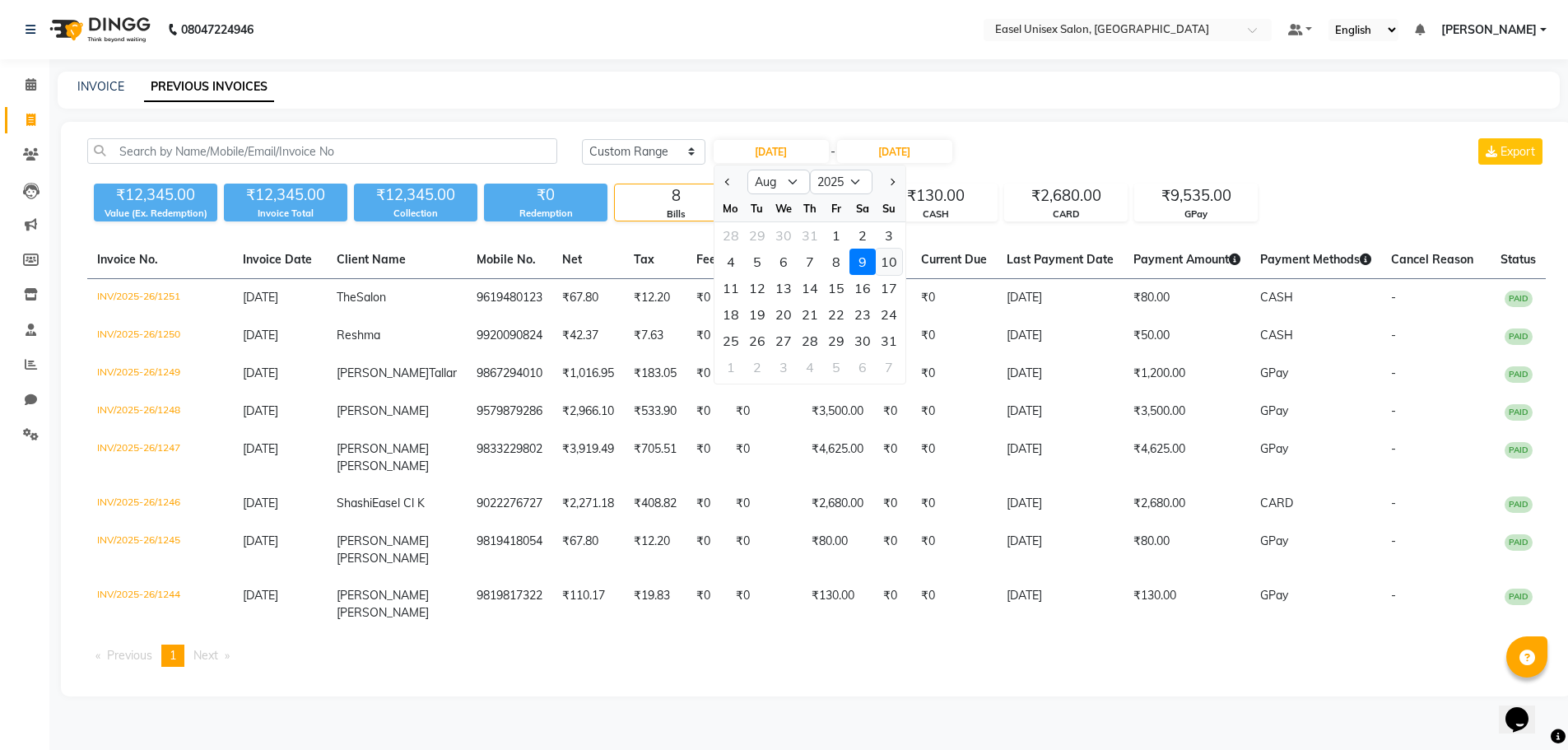
click at [889, 249] on div "10" at bounding box center [888, 261] width 26 height 26
type input "10-08-2025"
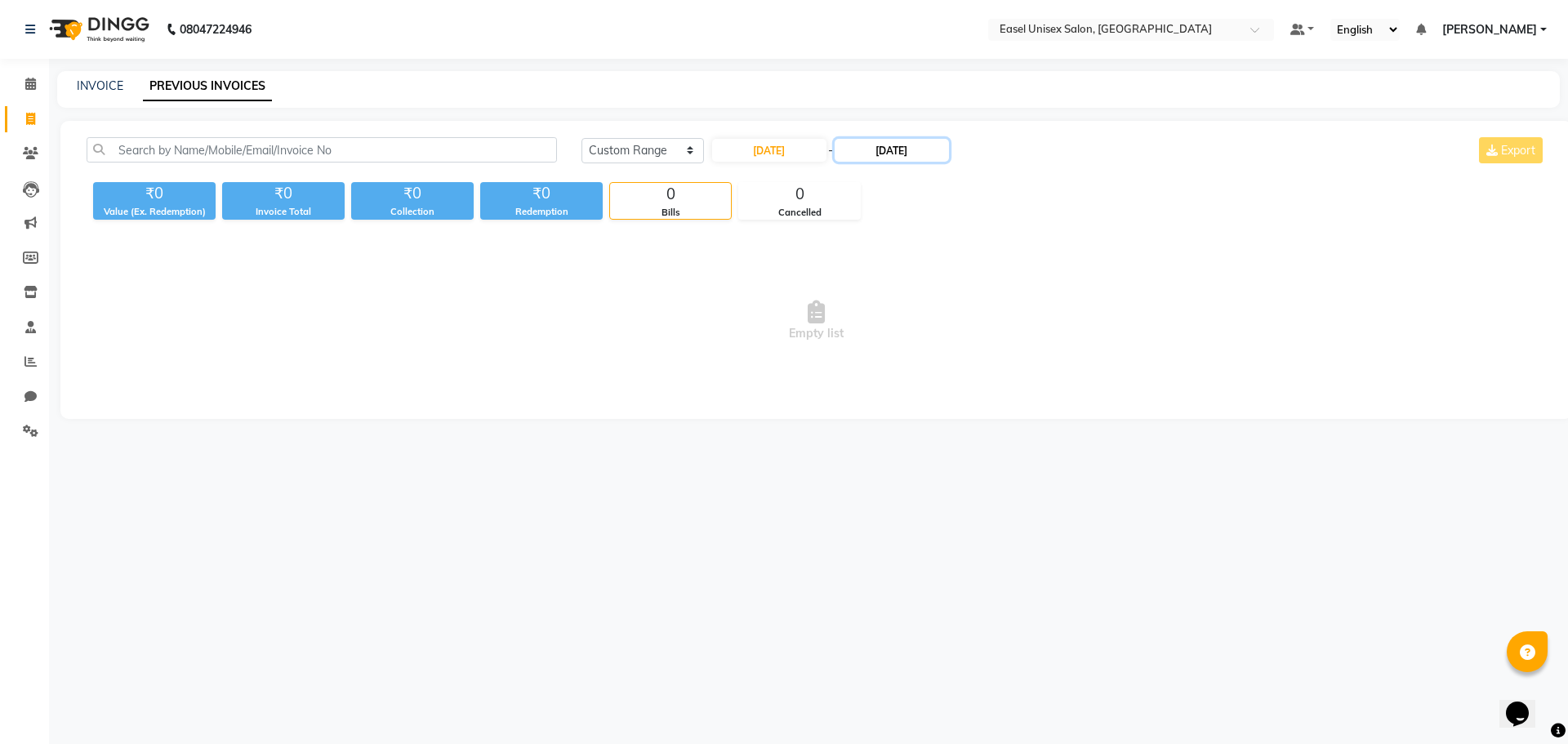
click at [892, 155] on input "09-08-2025" at bounding box center [891, 150] width 114 height 22
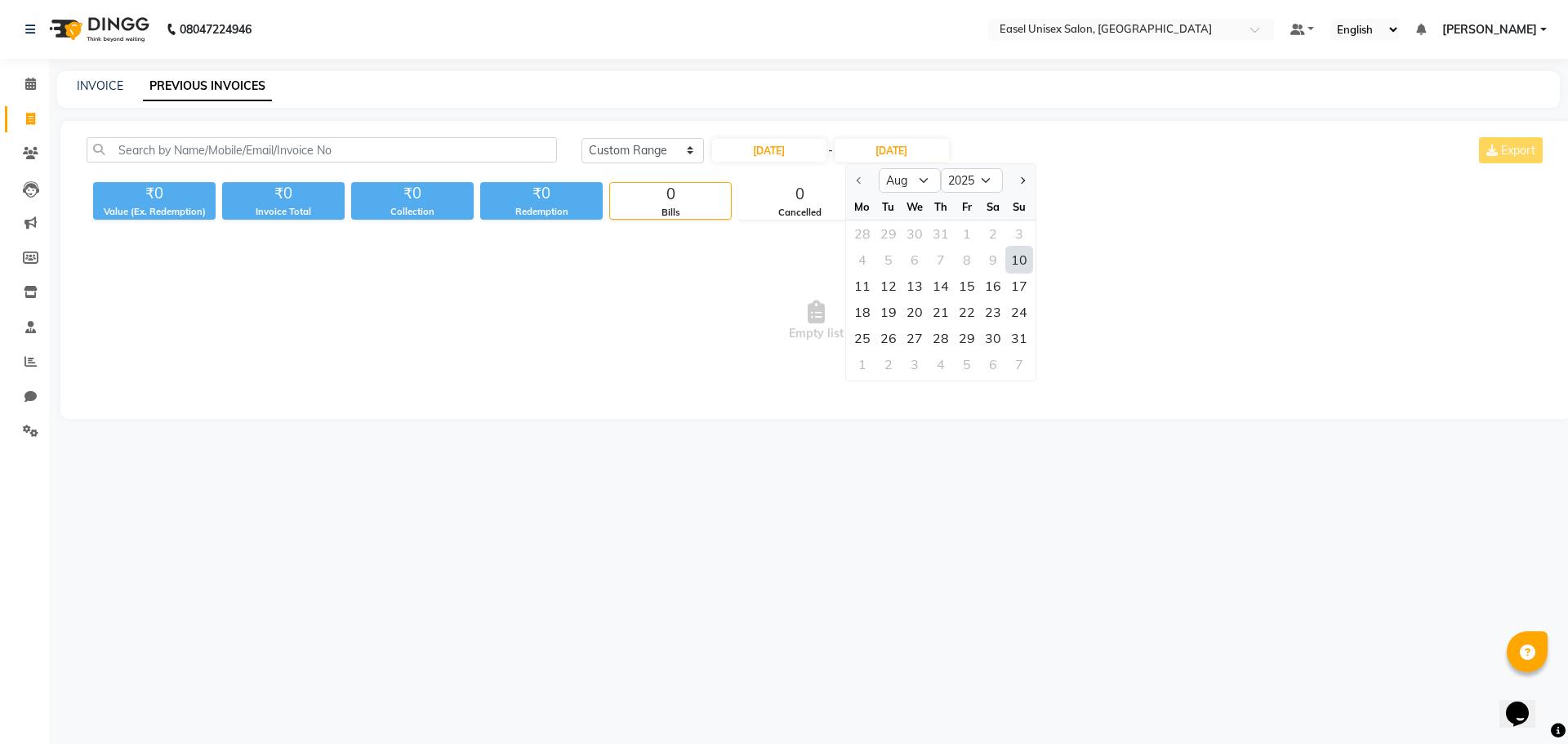
click at [1020, 255] on div "10" at bounding box center [1019, 259] width 26 height 26
type input "10-08-2025"
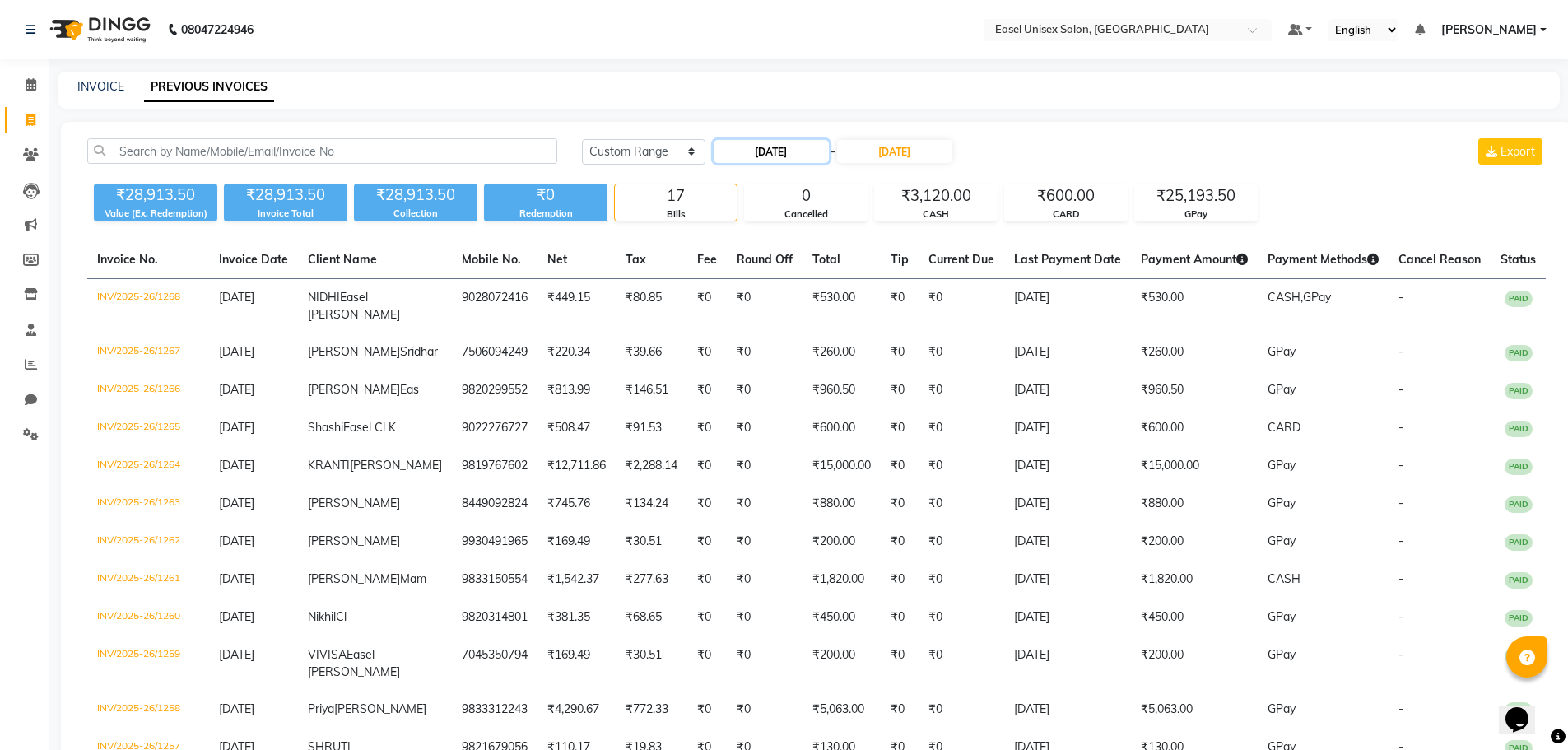
click at [752, 152] on input "10-08-2025" at bounding box center [771, 151] width 115 height 23
select select "8"
select select "2025"
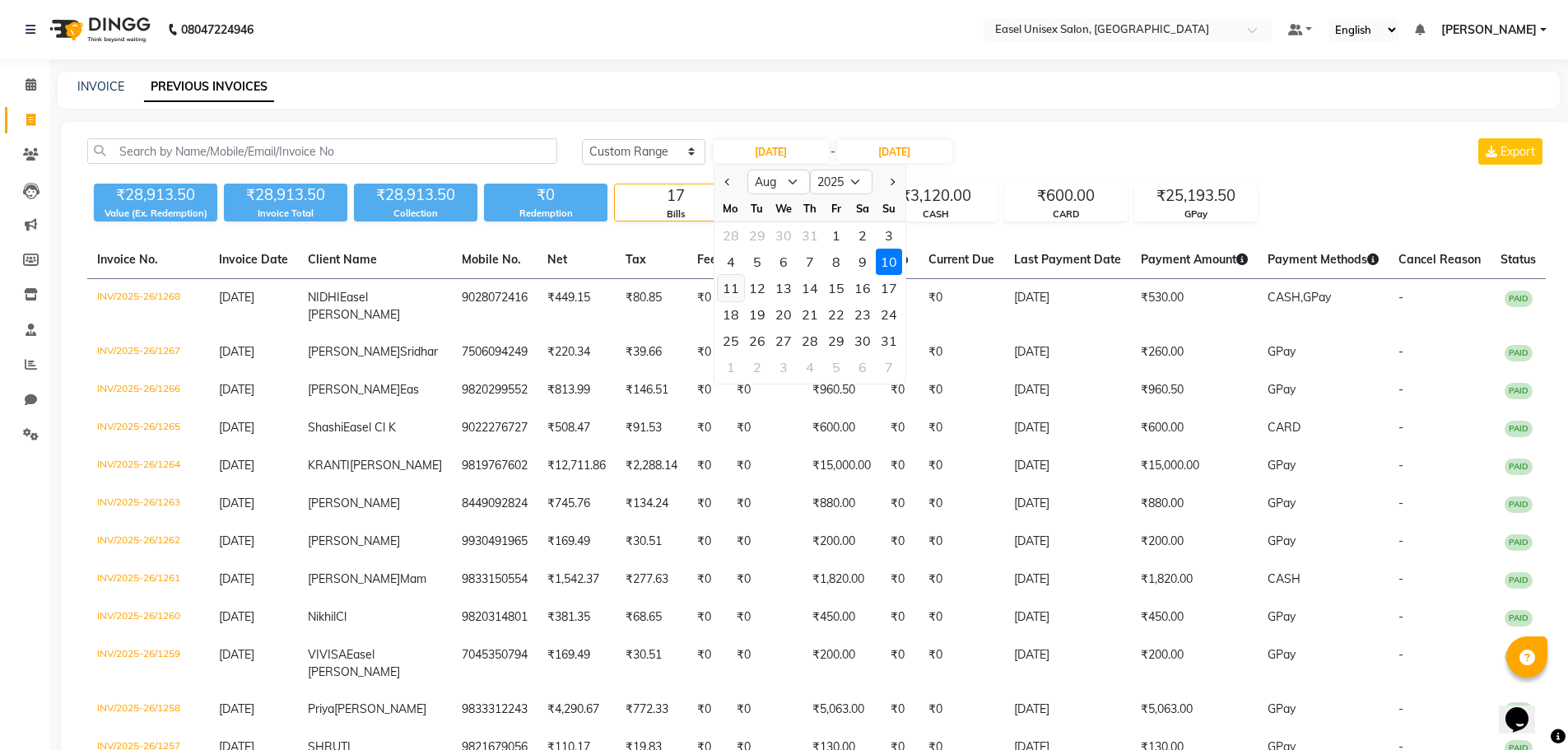
click at [730, 288] on div "11" at bounding box center [730, 288] width 26 height 26
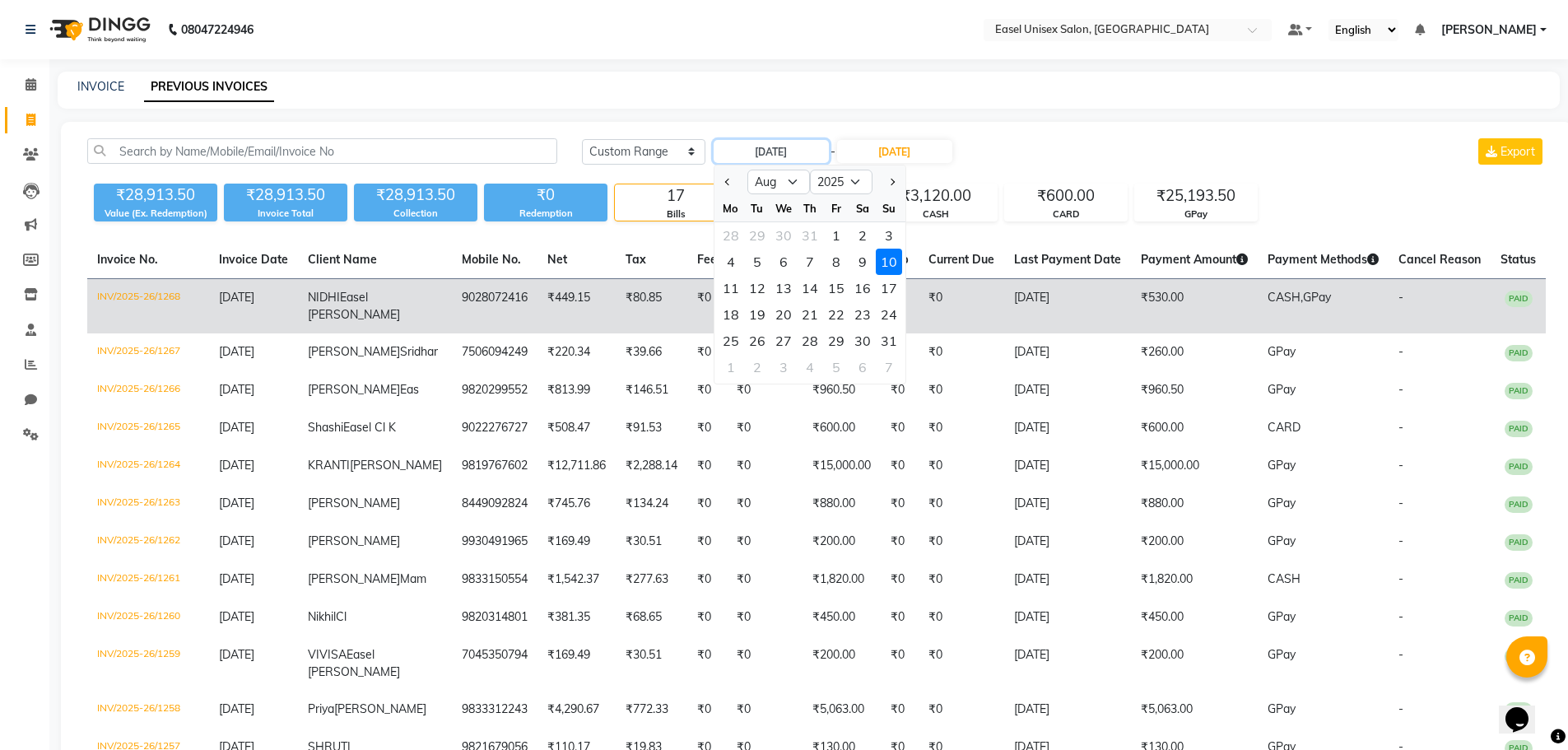
type input "11-08-2025"
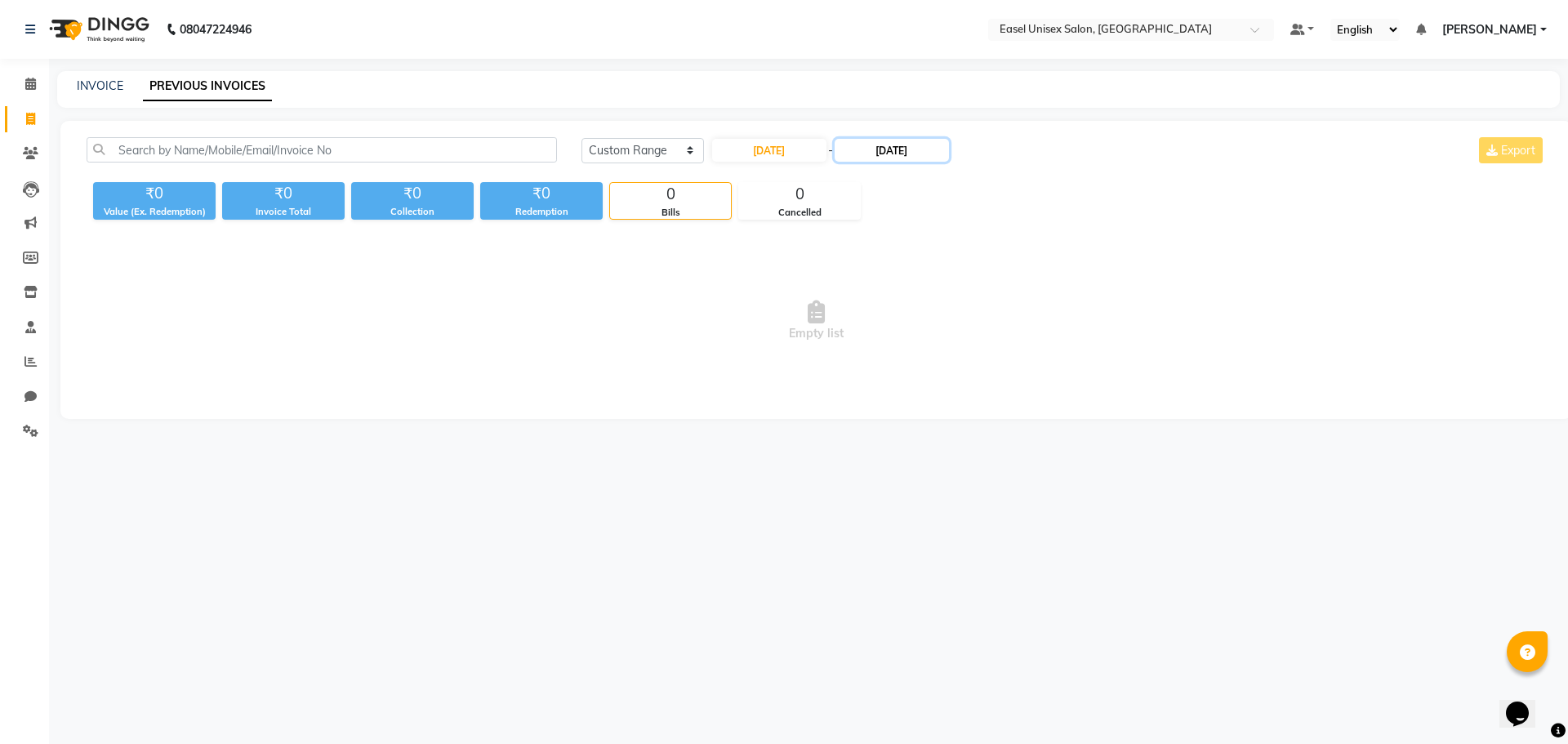
click at [903, 146] on input "10-08-2025" at bounding box center [891, 150] width 114 height 22
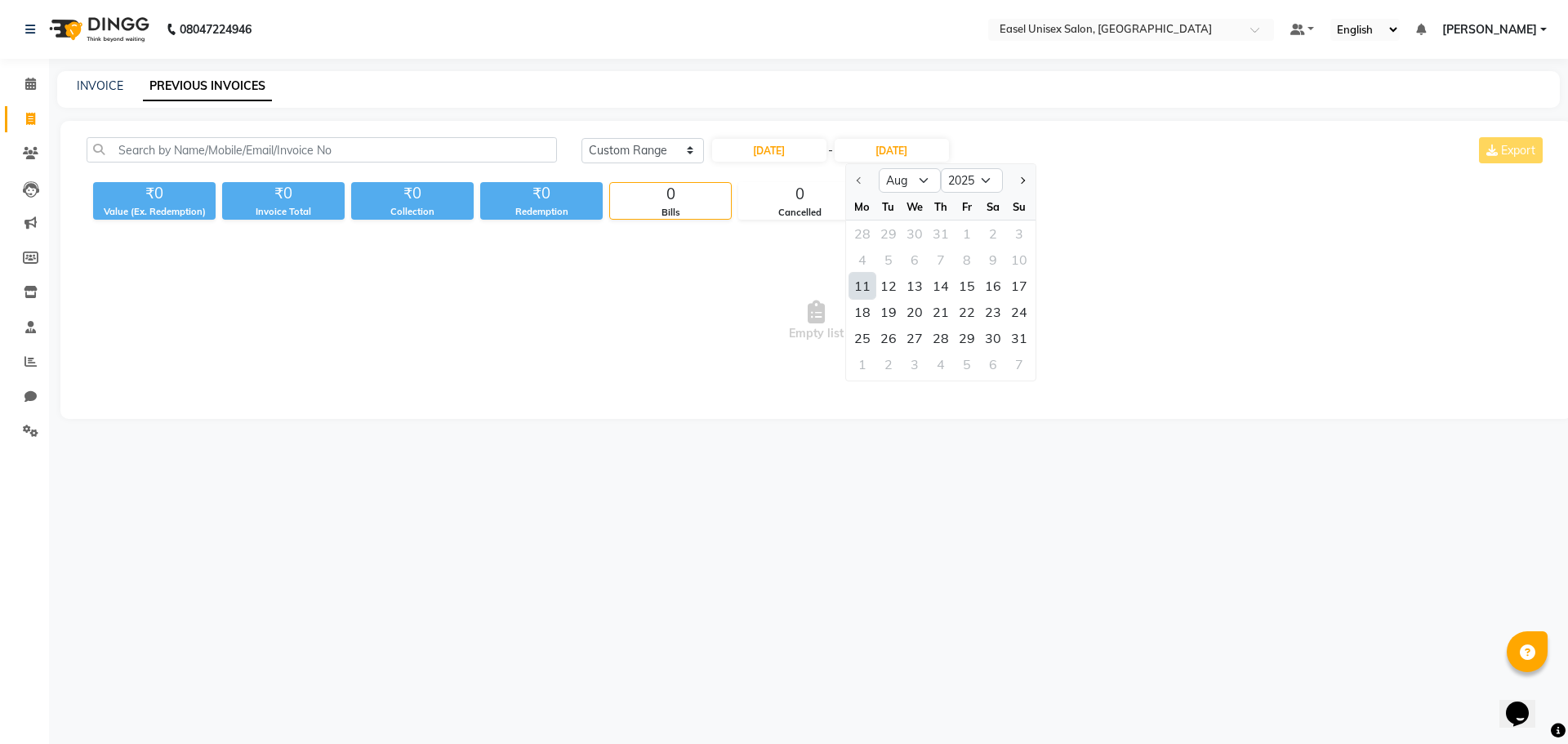
click at [867, 289] on div "11" at bounding box center [862, 285] width 26 height 26
type input "11-08-2025"
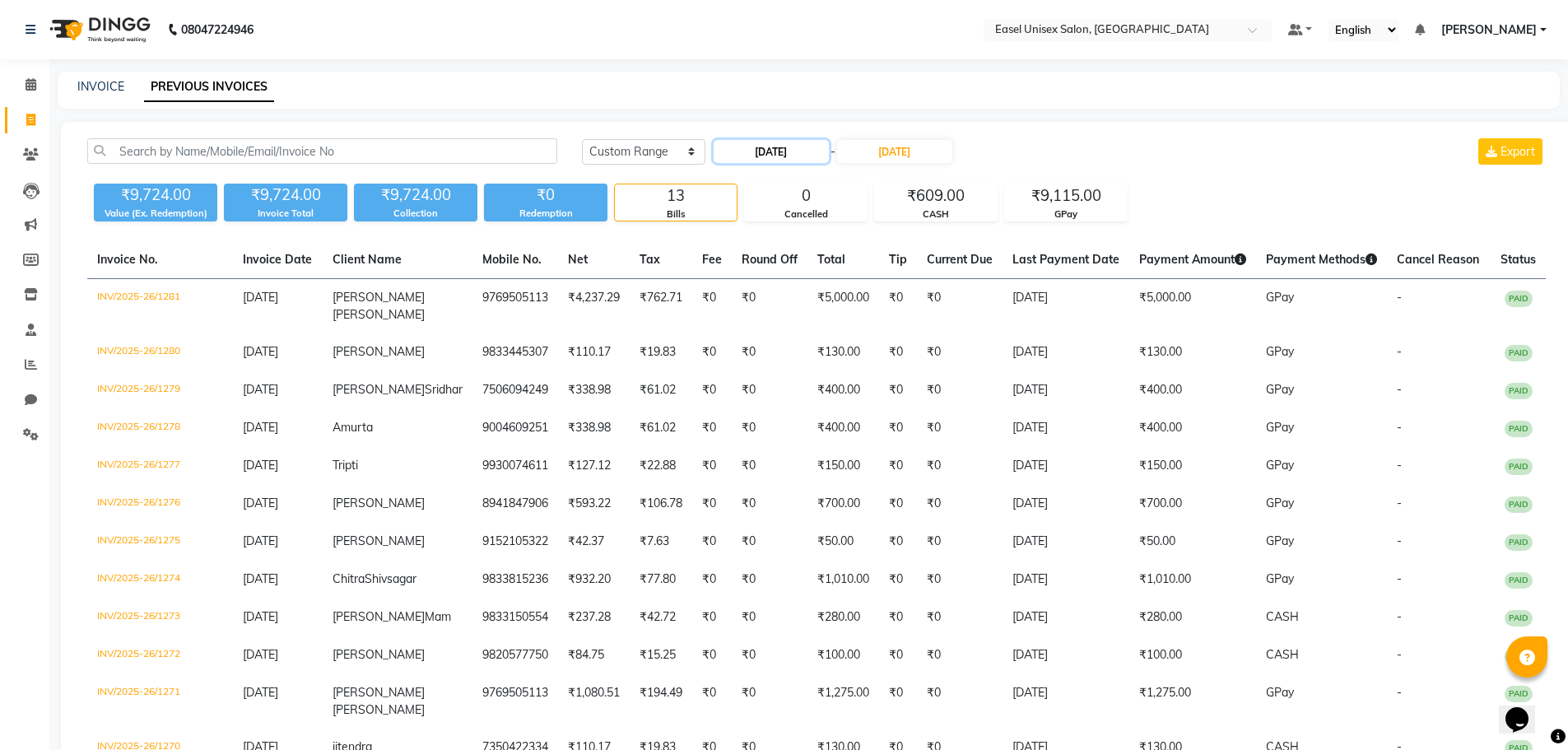
click at [756, 159] on input "11-08-2025" at bounding box center [771, 151] width 115 height 23
select select "8"
select select "2025"
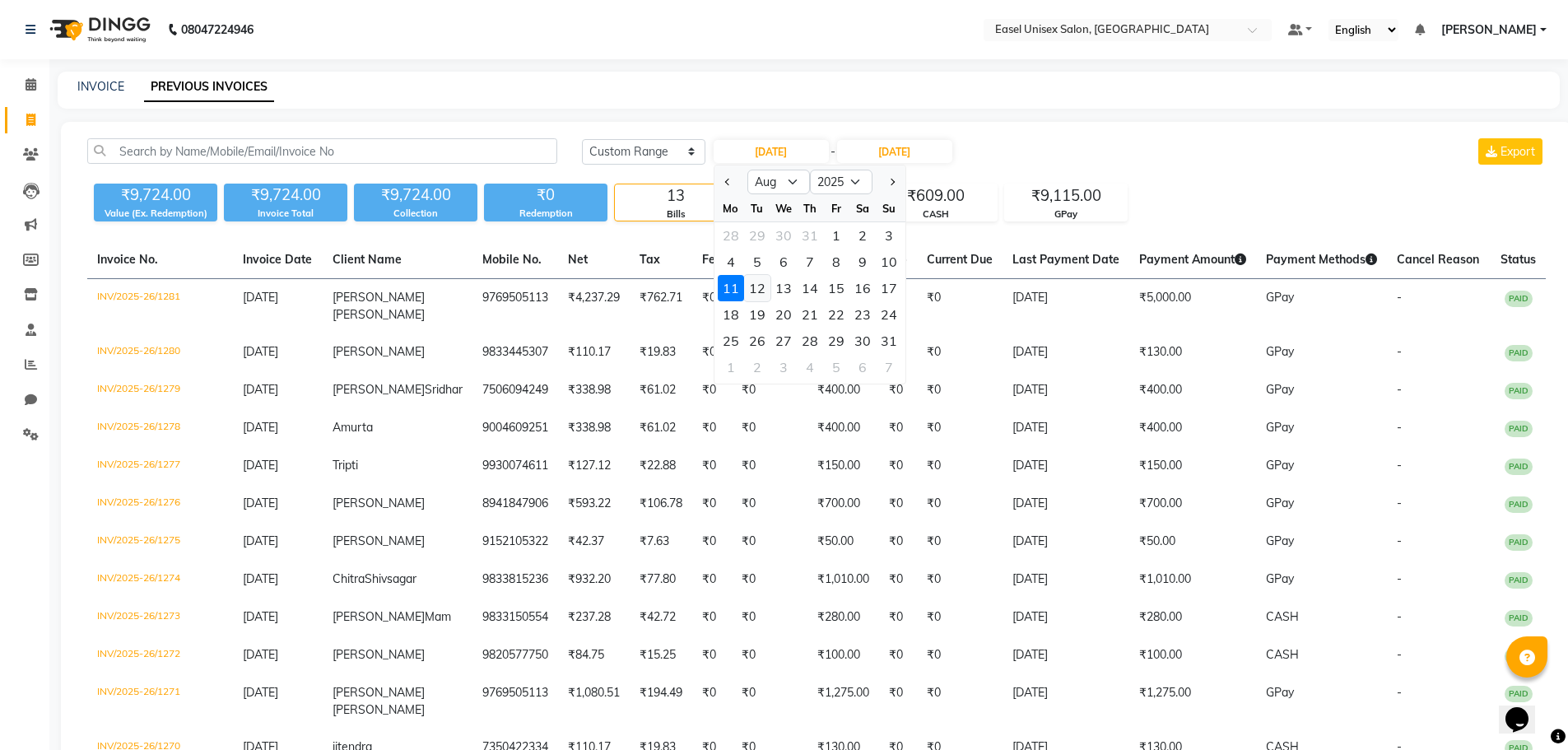
click at [757, 284] on div "12" at bounding box center [756, 288] width 26 height 26
type input "12-08-2025"
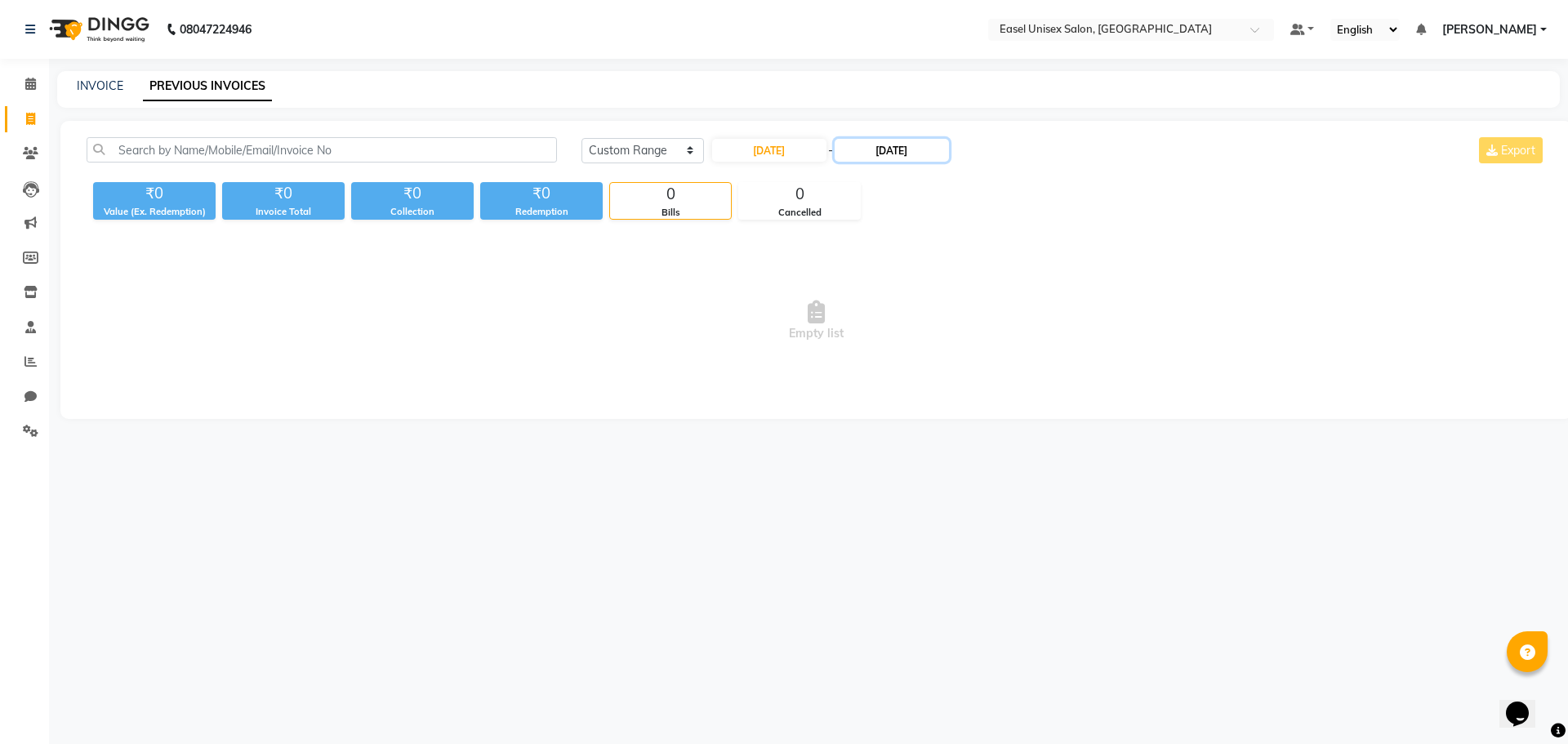
click at [883, 151] on input "11-08-2025" at bounding box center [891, 150] width 114 height 22
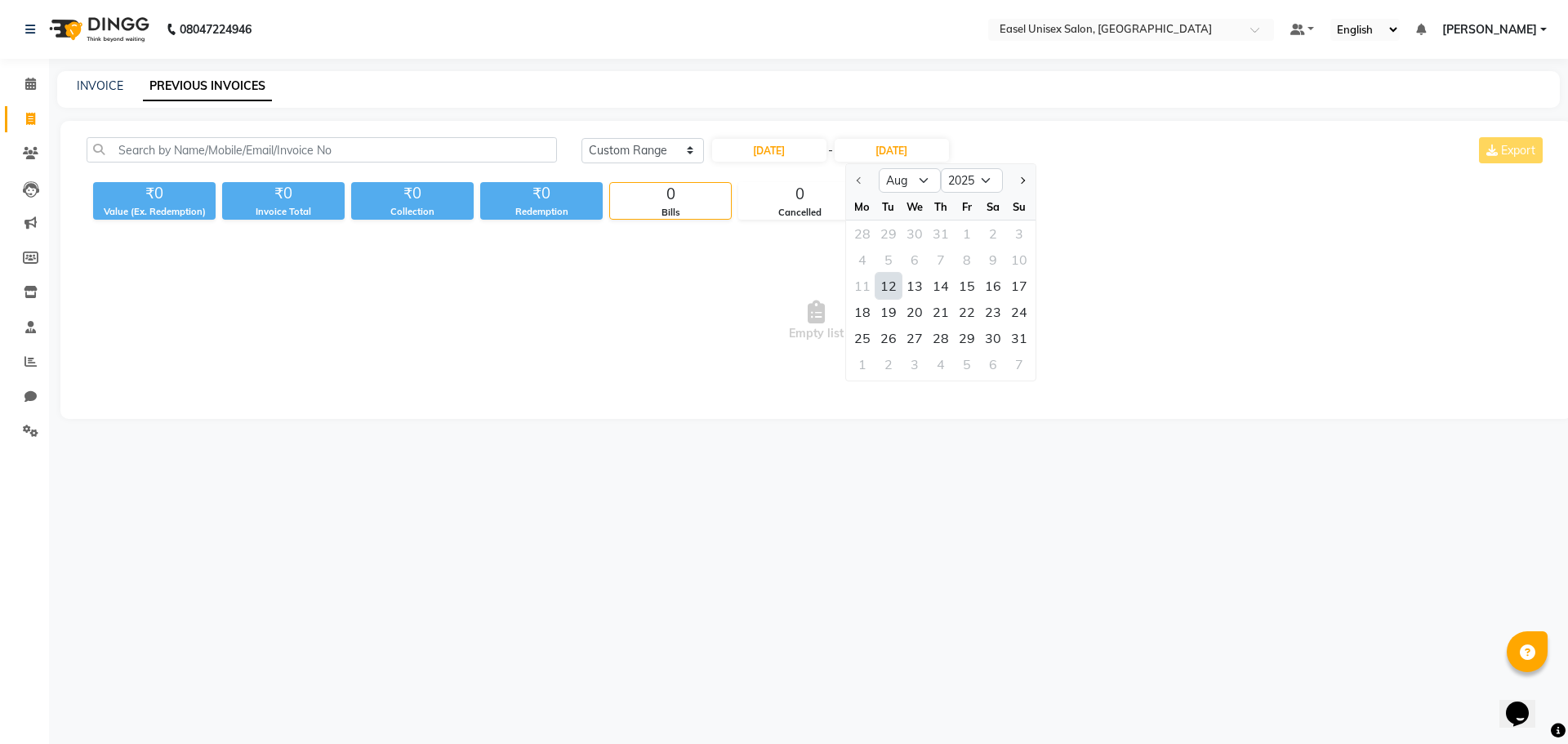
click at [886, 283] on div "12" at bounding box center [888, 285] width 26 height 26
type input "12-08-2025"
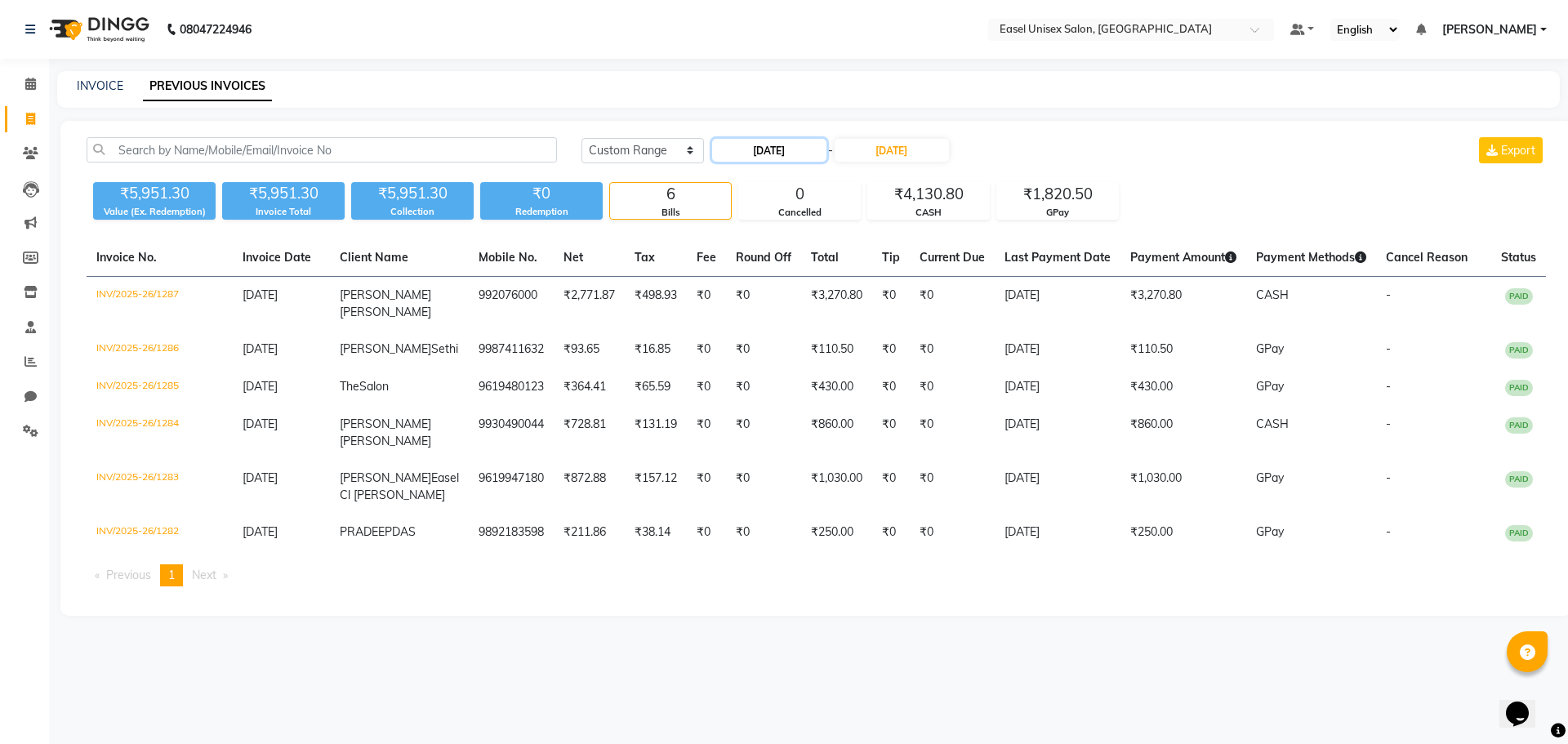
click at [770, 155] on input "12-08-2025" at bounding box center [769, 150] width 114 height 22
select select "8"
select select "2025"
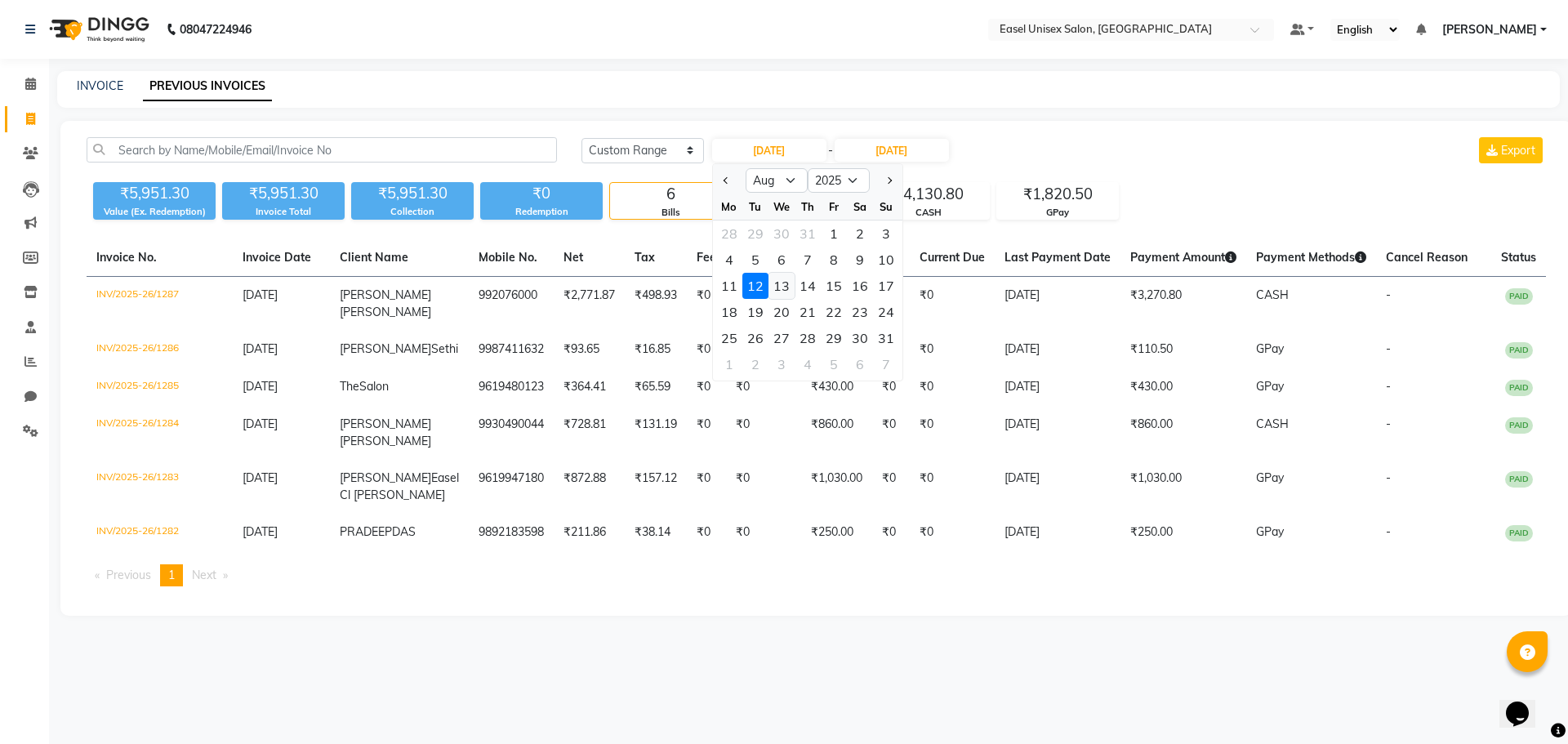
click at [778, 291] on div "13" at bounding box center [782, 285] width 26 height 26
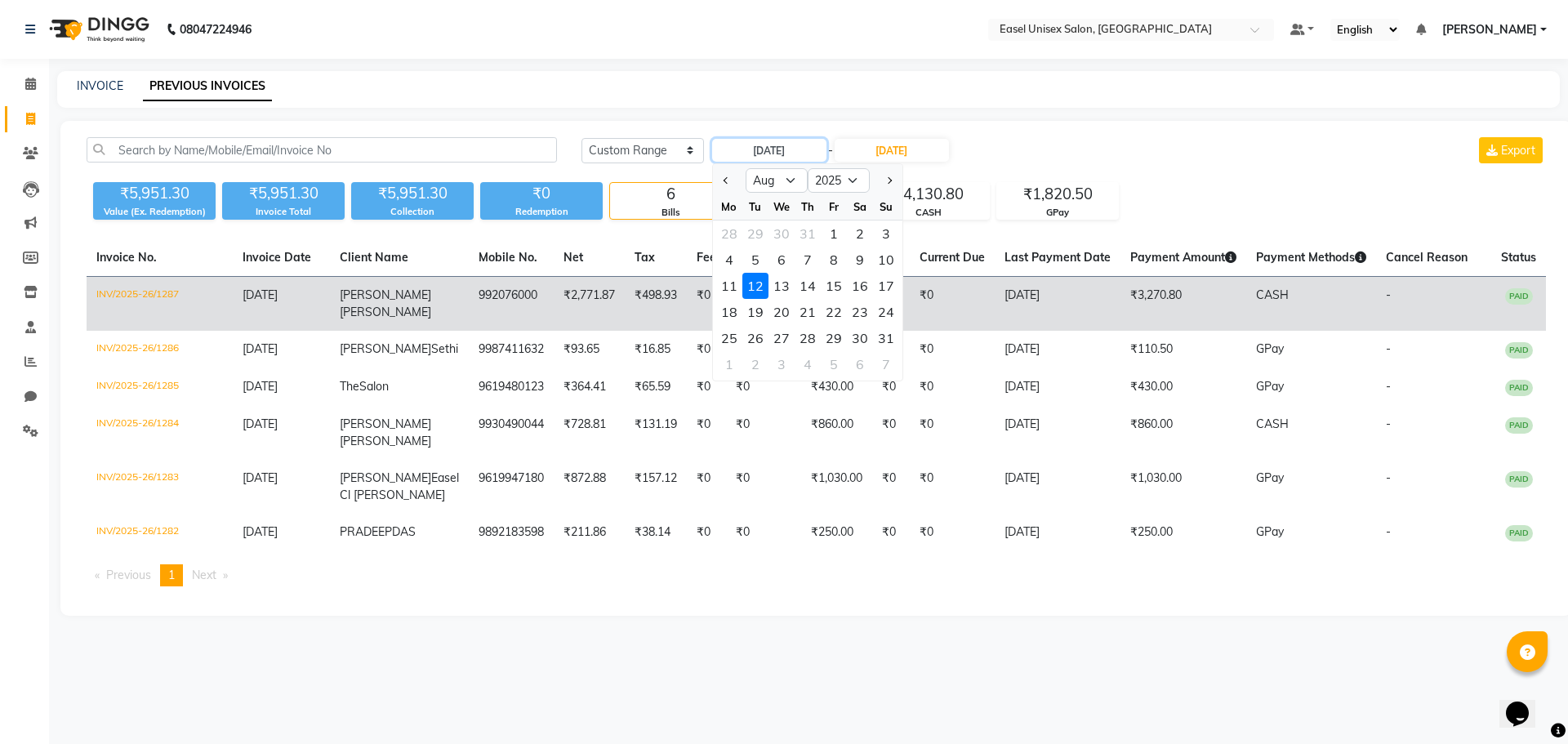
type input "13-08-2025"
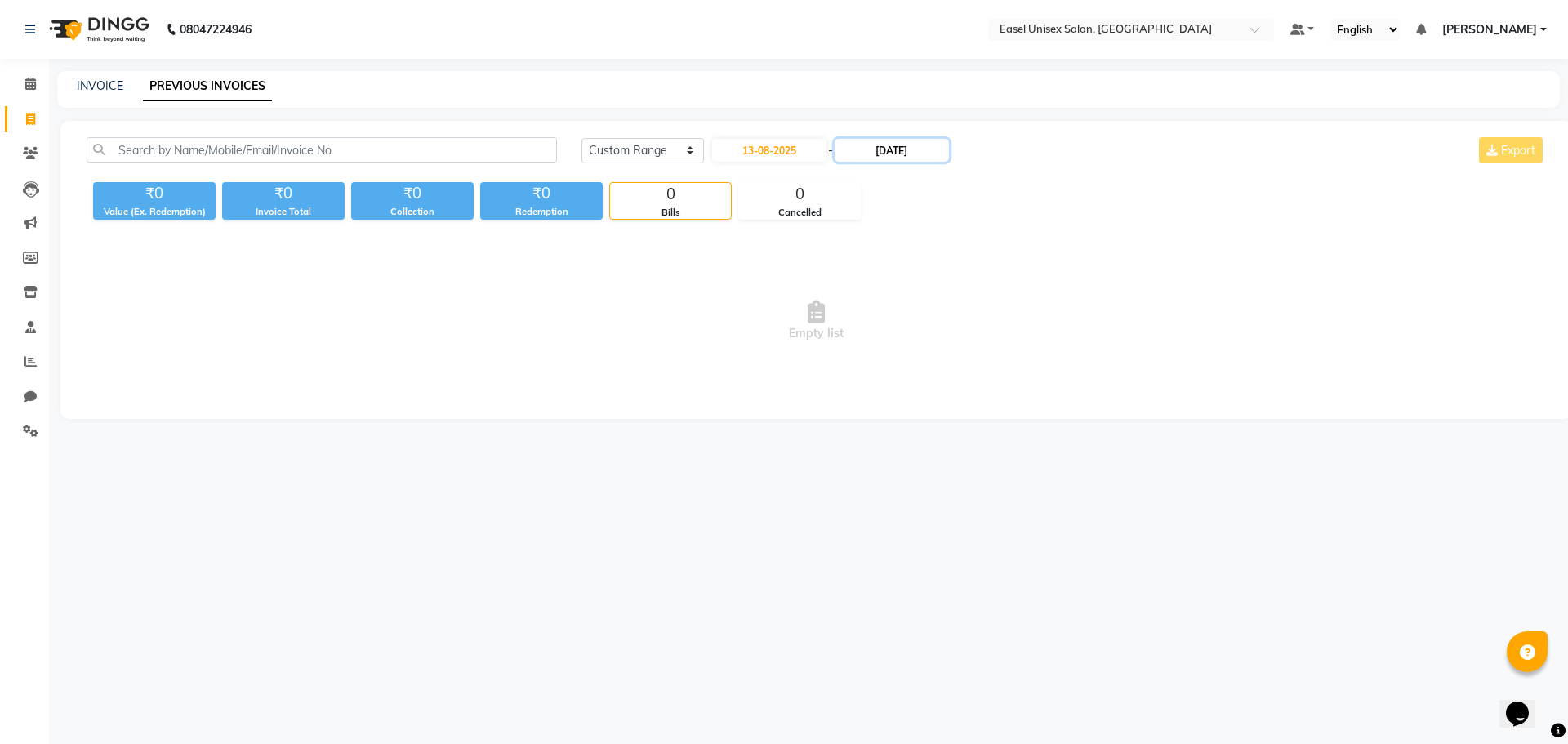
click at [886, 154] on input "12-08-2025" at bounding box center [891, 150] width 114 height 22
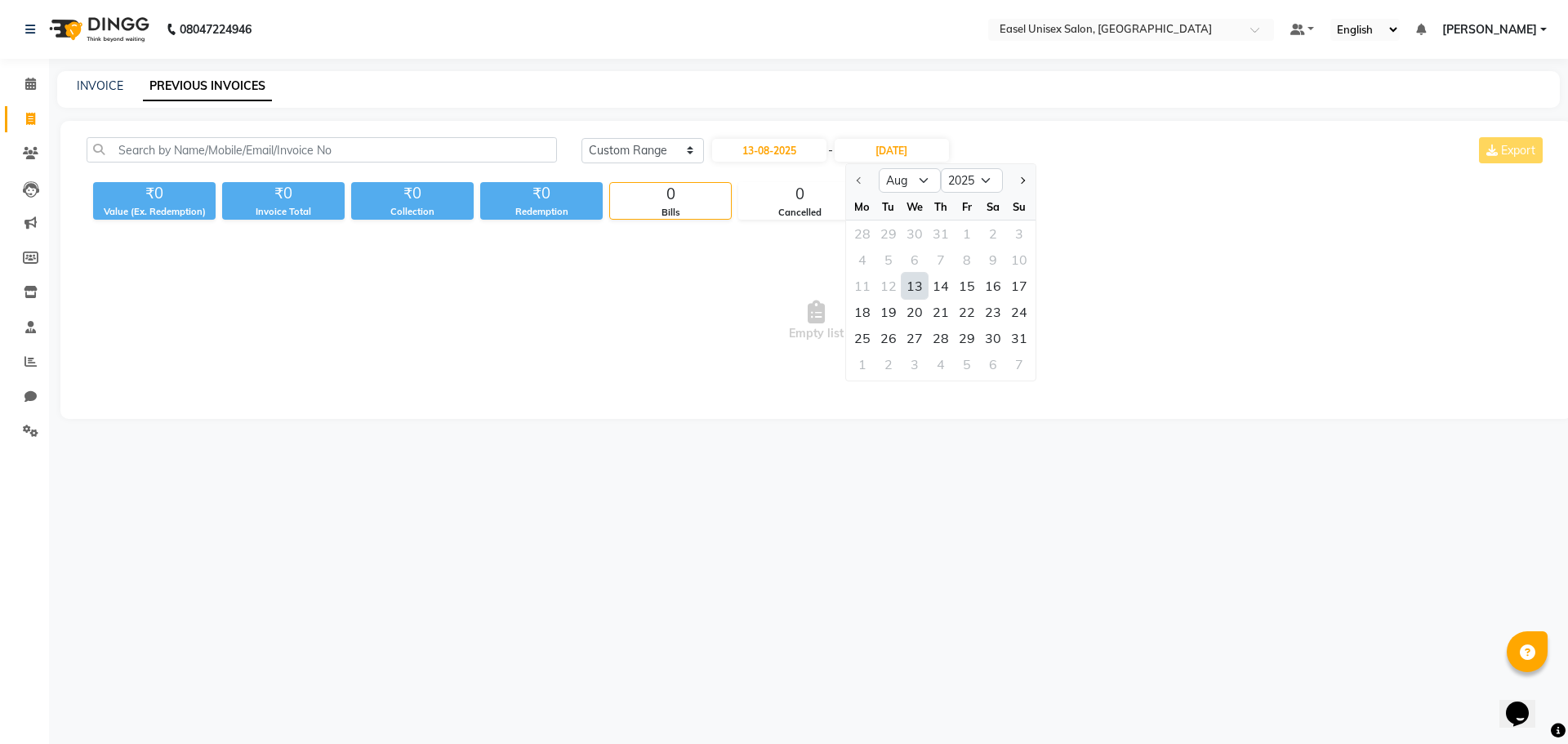
click at [907, 286] on div "13" at bounding box center [914, 285] width 26 height 26
type input "13-08-2025"
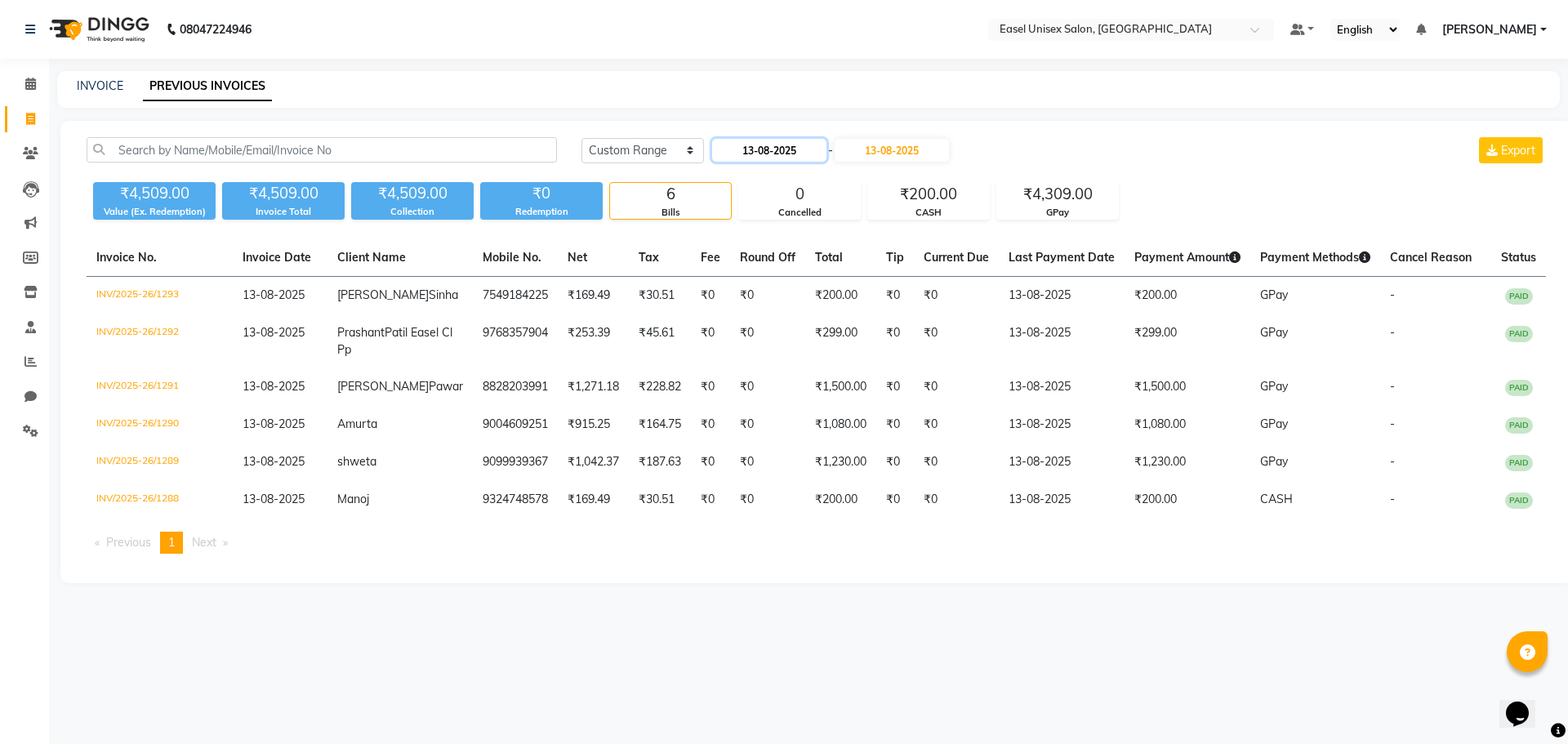
click at [755, 155] on input "13-08-2025" at bounding box center [769, 150] width 114 height 22
select select "8"
select select "2025"
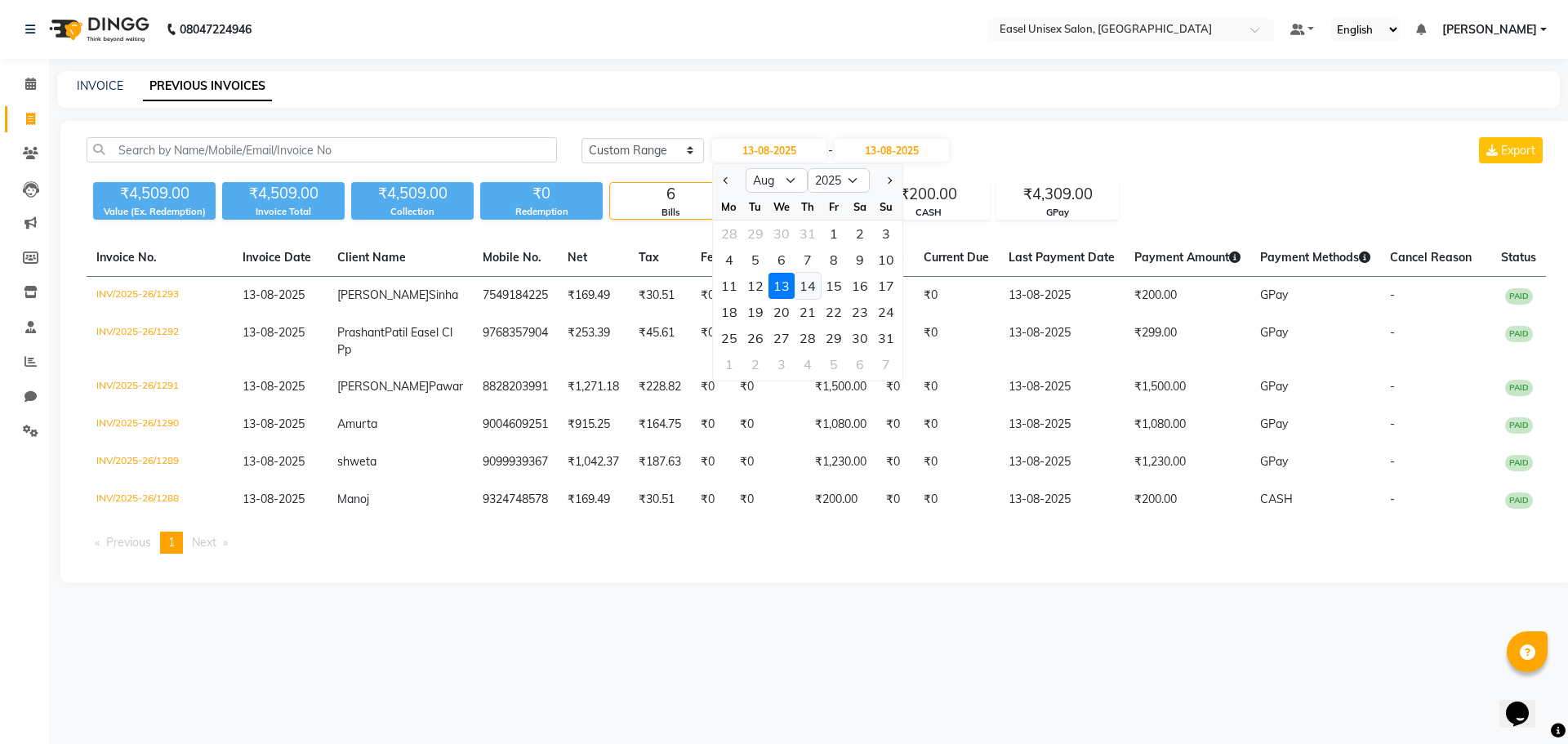
click at [802, 279] on div "14" at bounding box center [807, 285] width 26 height 26
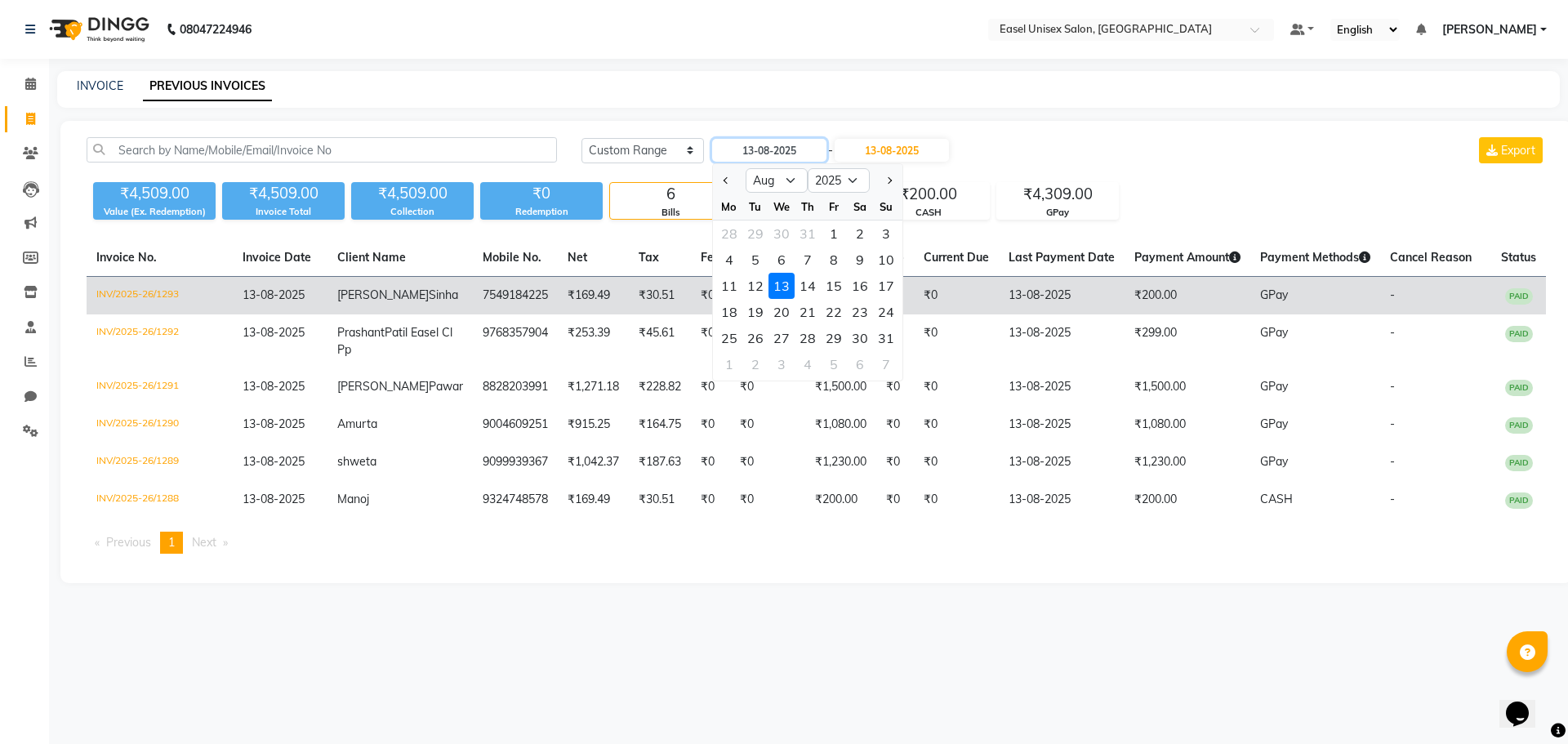
type input "14-08-2025"
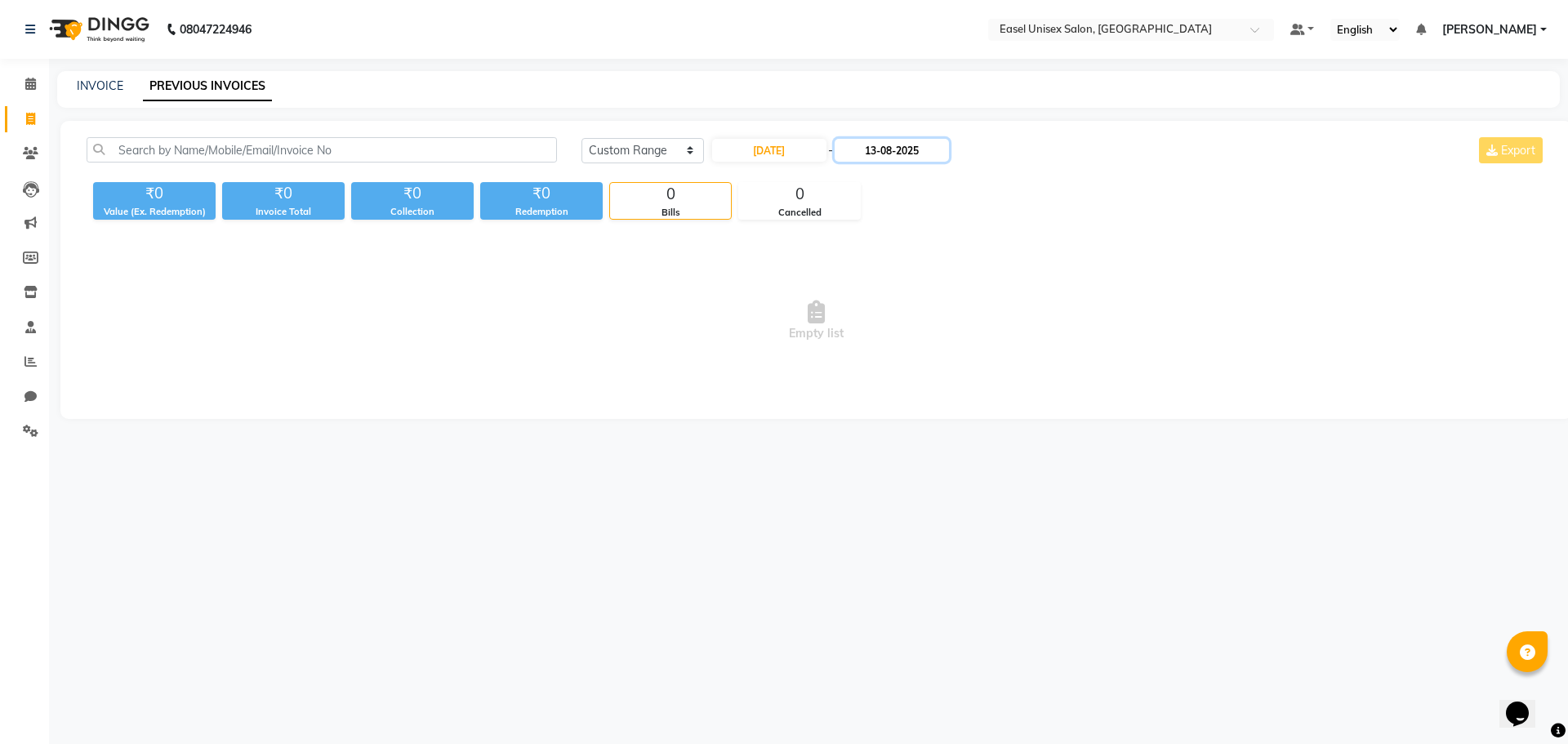
click at [885, 149] on input "13-08-2025" at bounding box center [891, 150] width 114 height 22
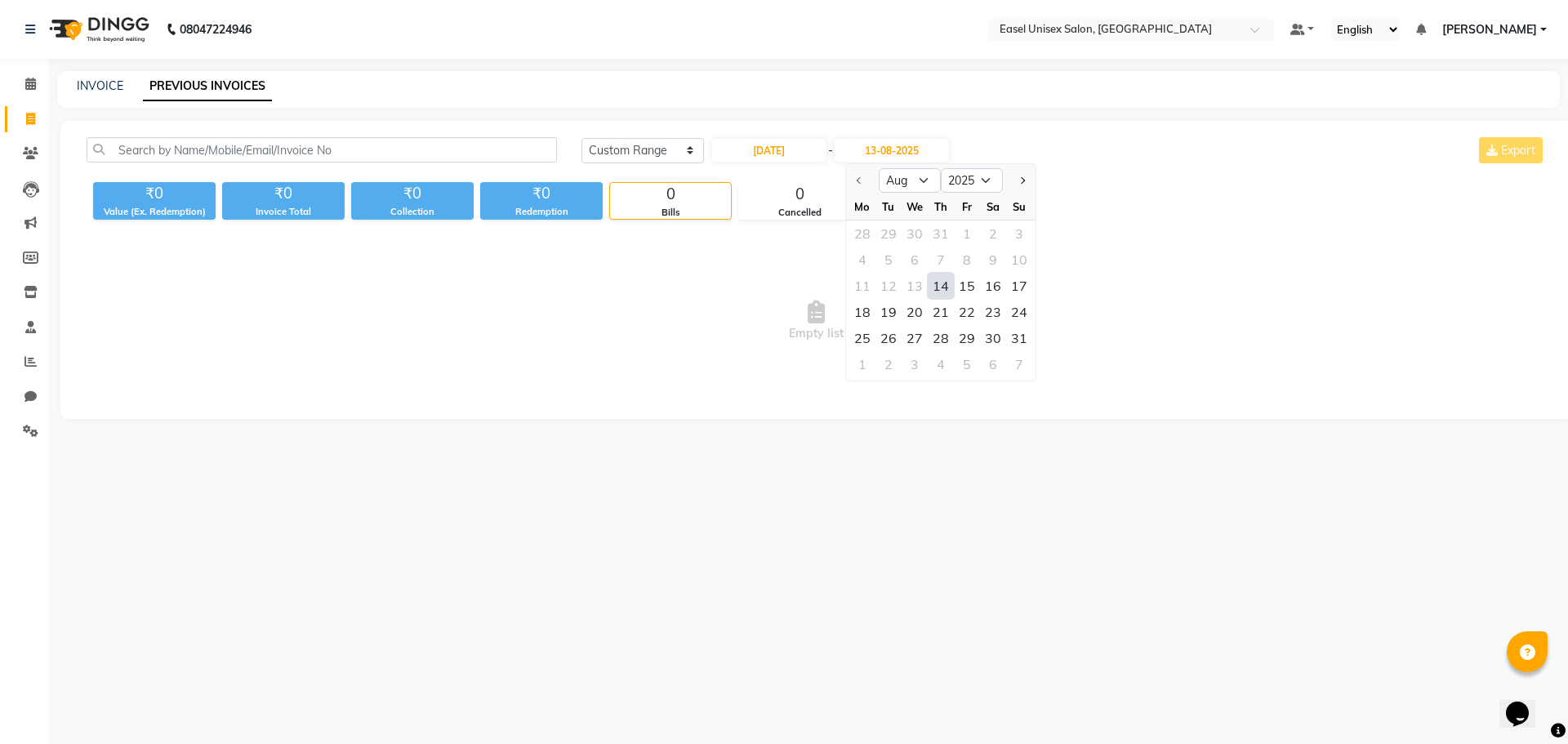
click at [936, 283] on div "14" at bounding box center [940, 285] width 26 height 26
type input "14-08-2025"
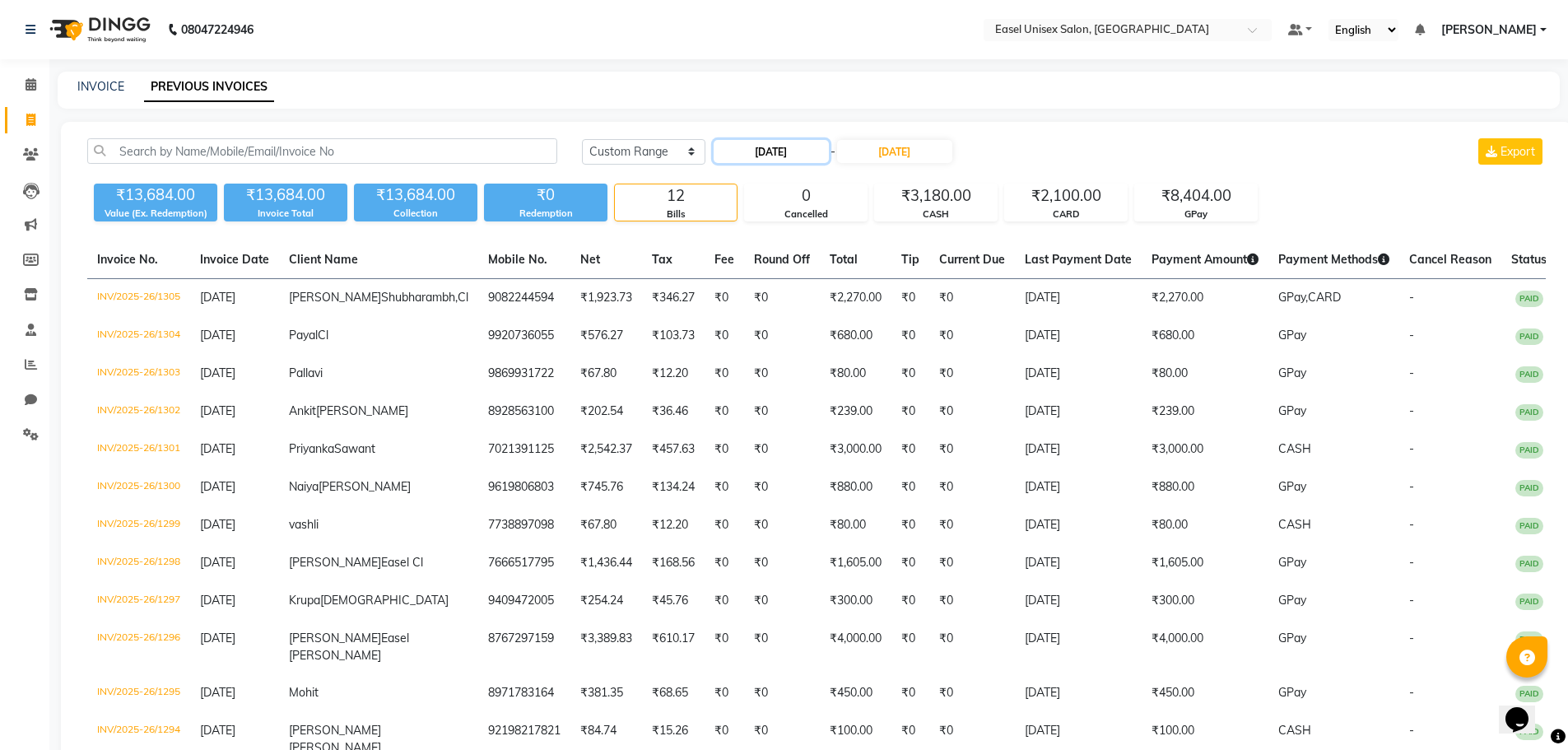
click at [754, 151] on input "14-08-2025" at bounding box center [771, 151] width 115 height 23
select select "8"
select select "2025"
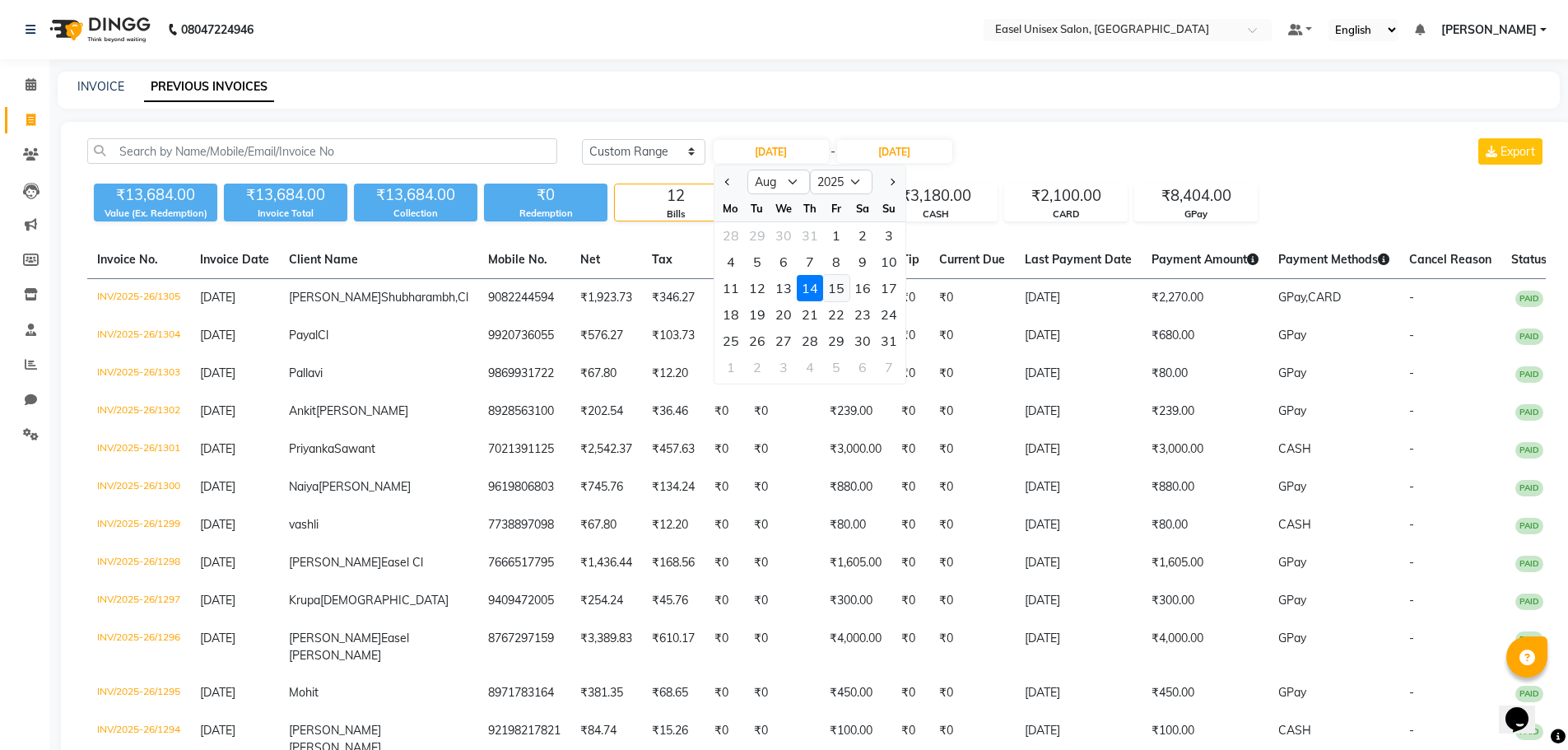
click at [838, 284] on div "15" at bounding box center [835, 288] width 26 height 26
type input "15-08-2025"
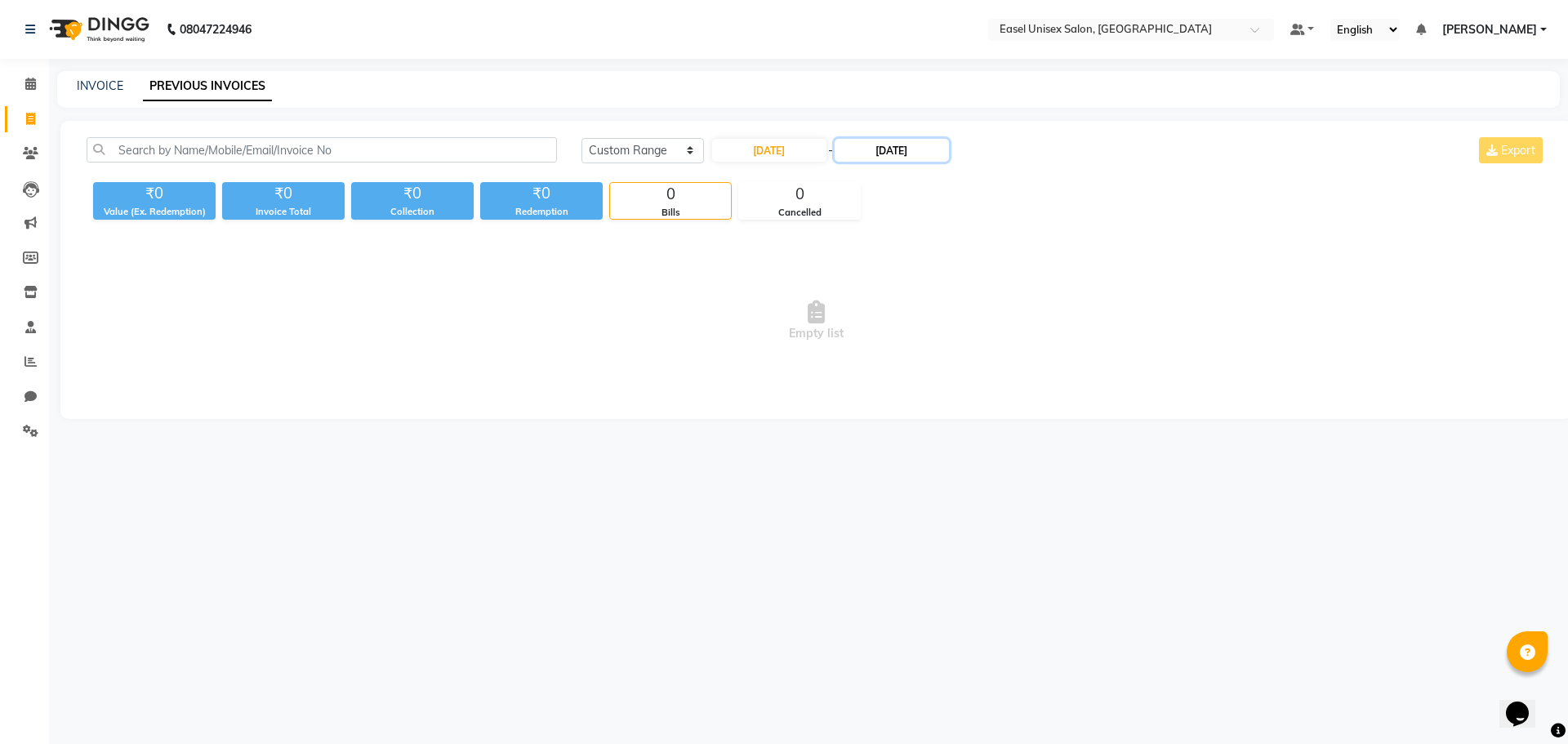
click at [886, 155] on input "14-08-2025" at bounding box center [891, 150] width 114 height 22
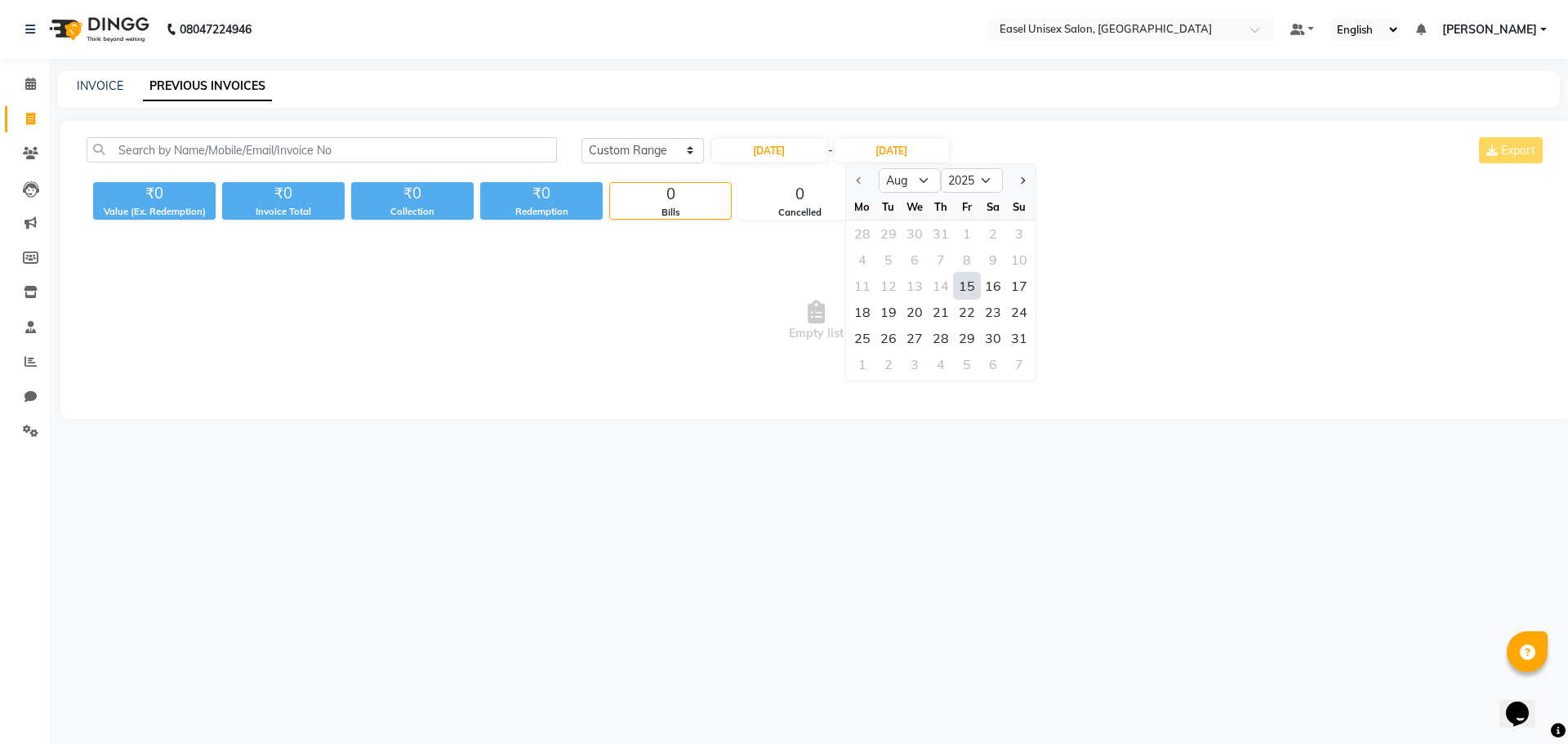
click at [960, 283] on div "15" at bounding box center [966, 285] width 26 height 26
type input "15-08-2025"
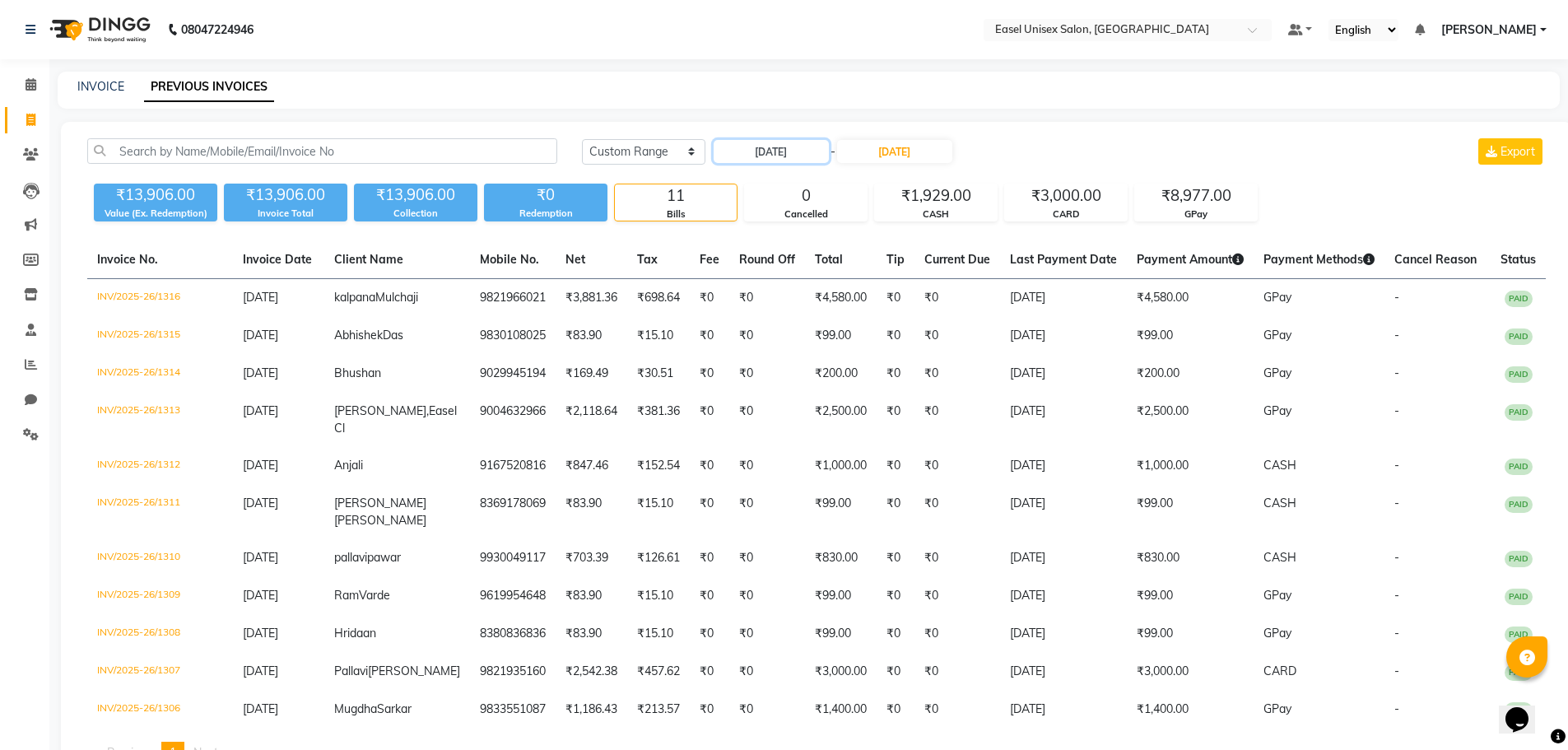
click at [759, 155] on input "15-08-2025" at bounding box center [771, 151] width 115 height 23
select select "8"
select select "2025"
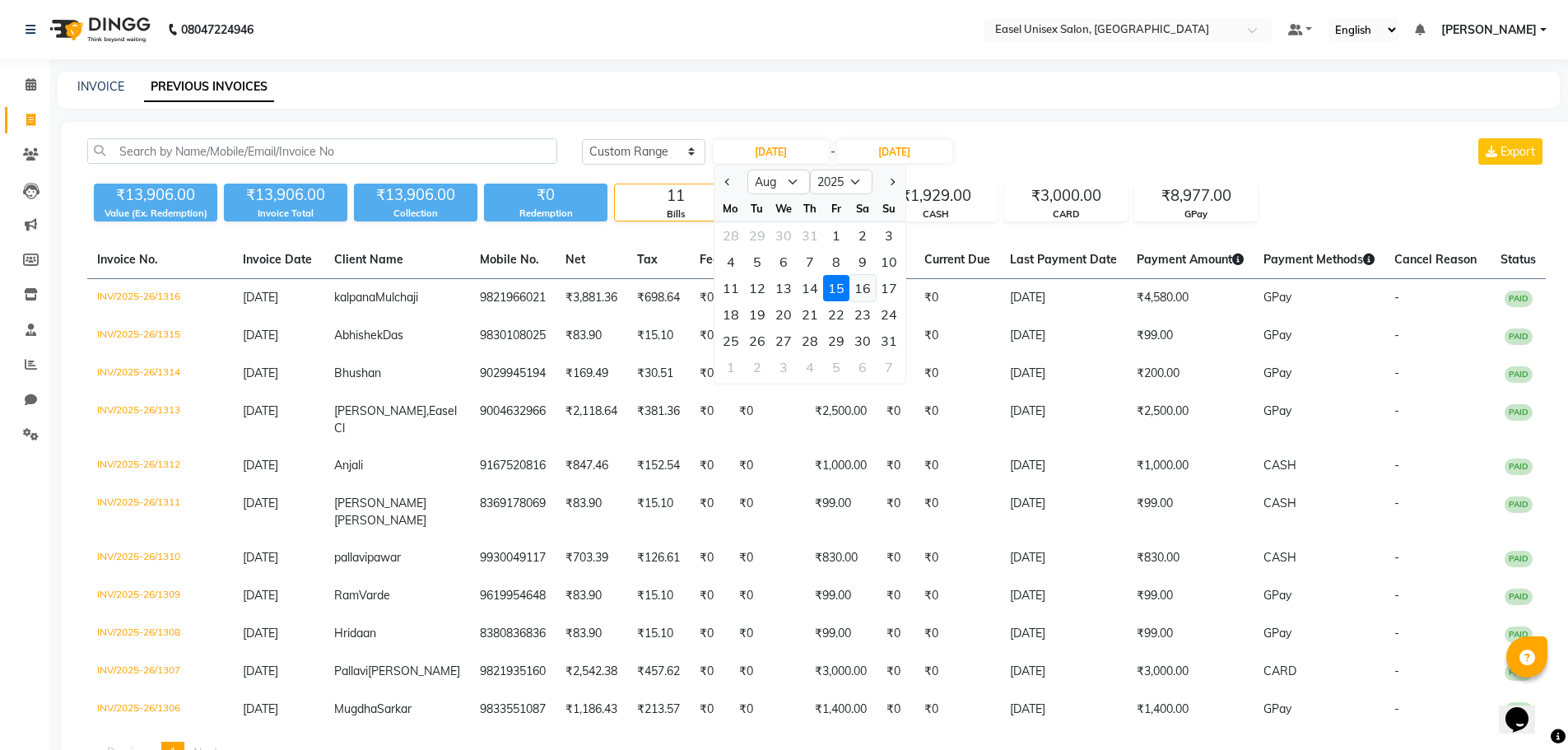
click at [861, 288] on div "16" at bounding box center [862, 288] width 26 height 26
type input "16-08-2025"
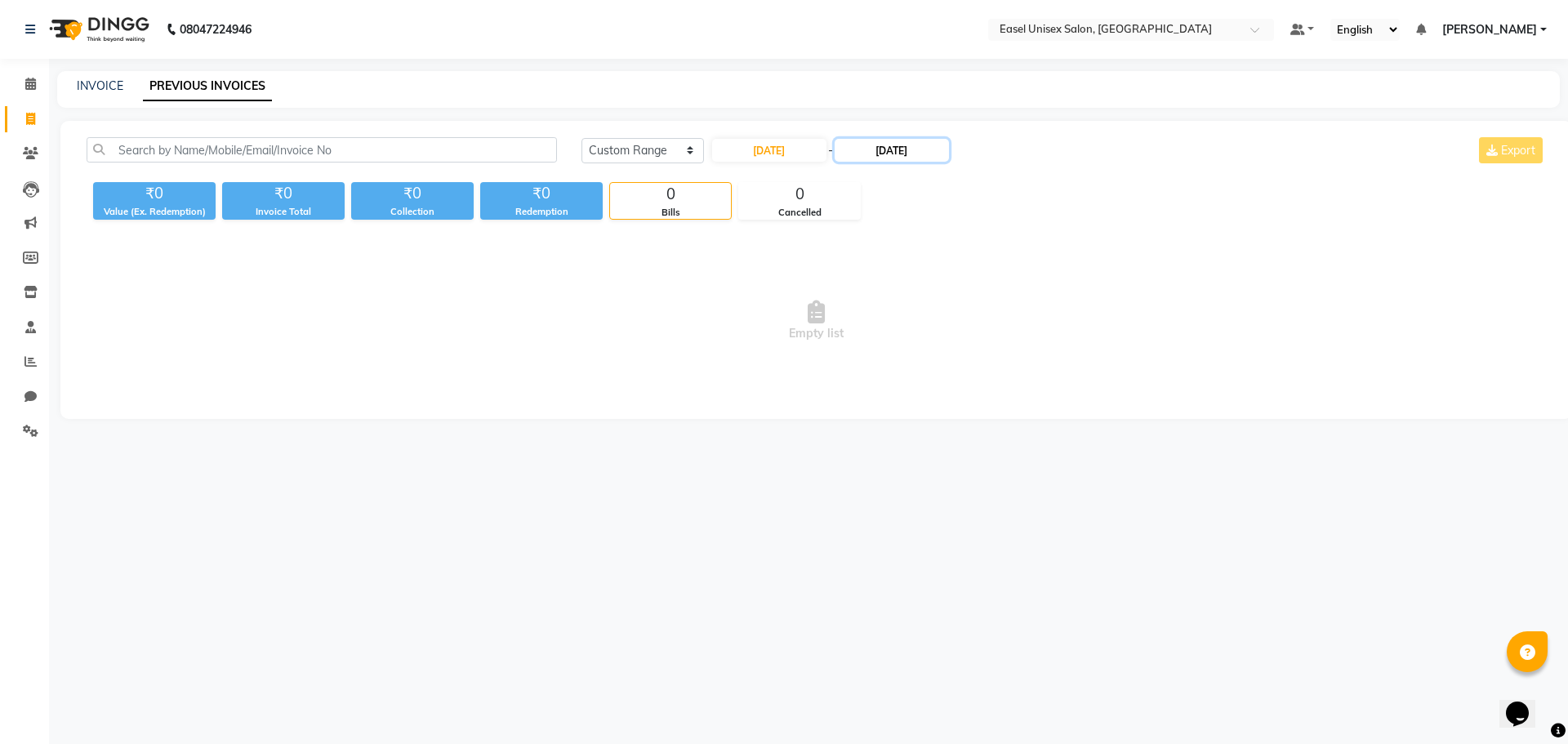
click at [888, 154] on input "15-08-2025" at bounding box center [891, 150] width 114 height 22
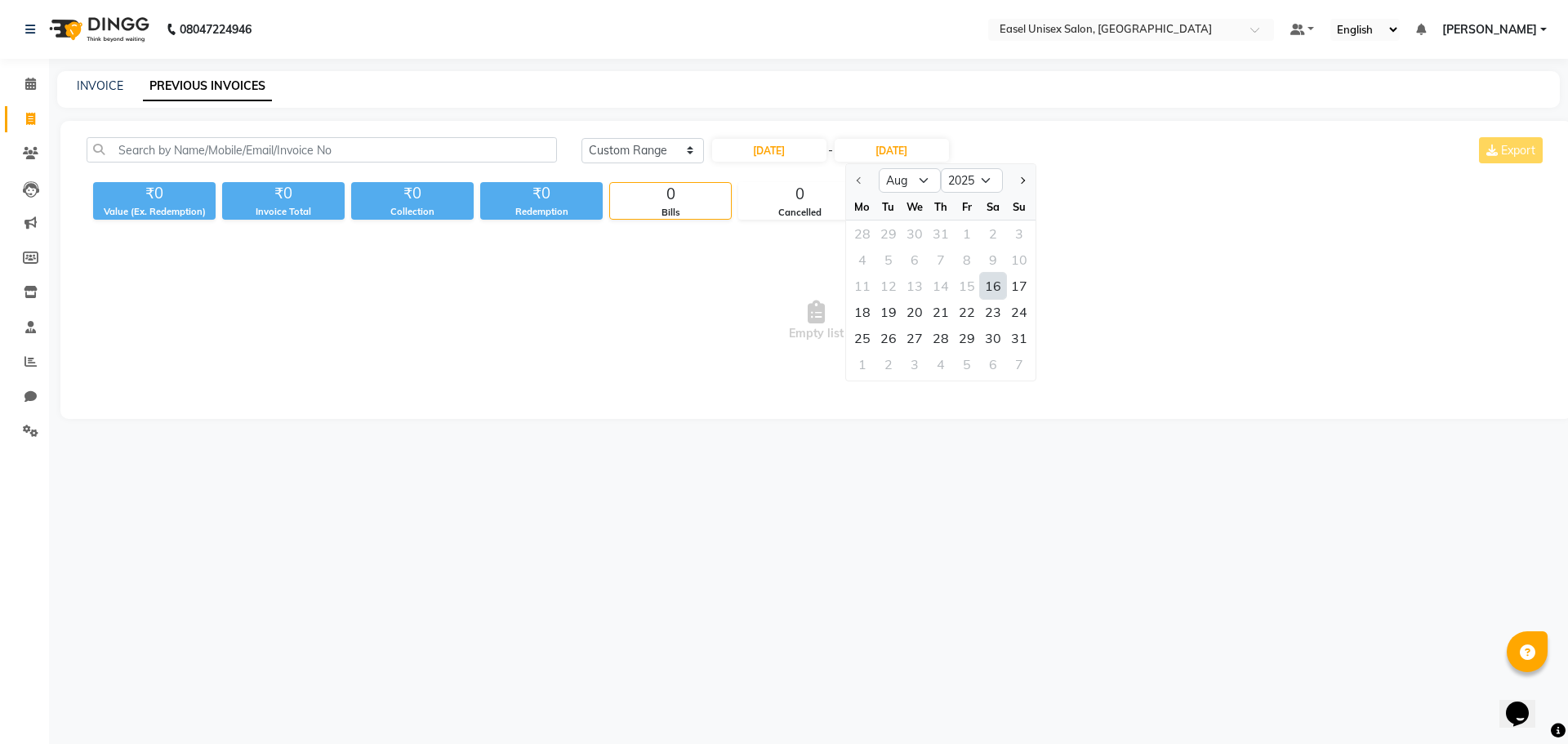
click at [923, 296] on div "11 12 13 14 15 16 17" at bounding box center [941, 285] width 190 height 26
click at [1002, 285] on div "16" at bounding box center [993, 285] width 26 height 26
type input "16-08-2025"
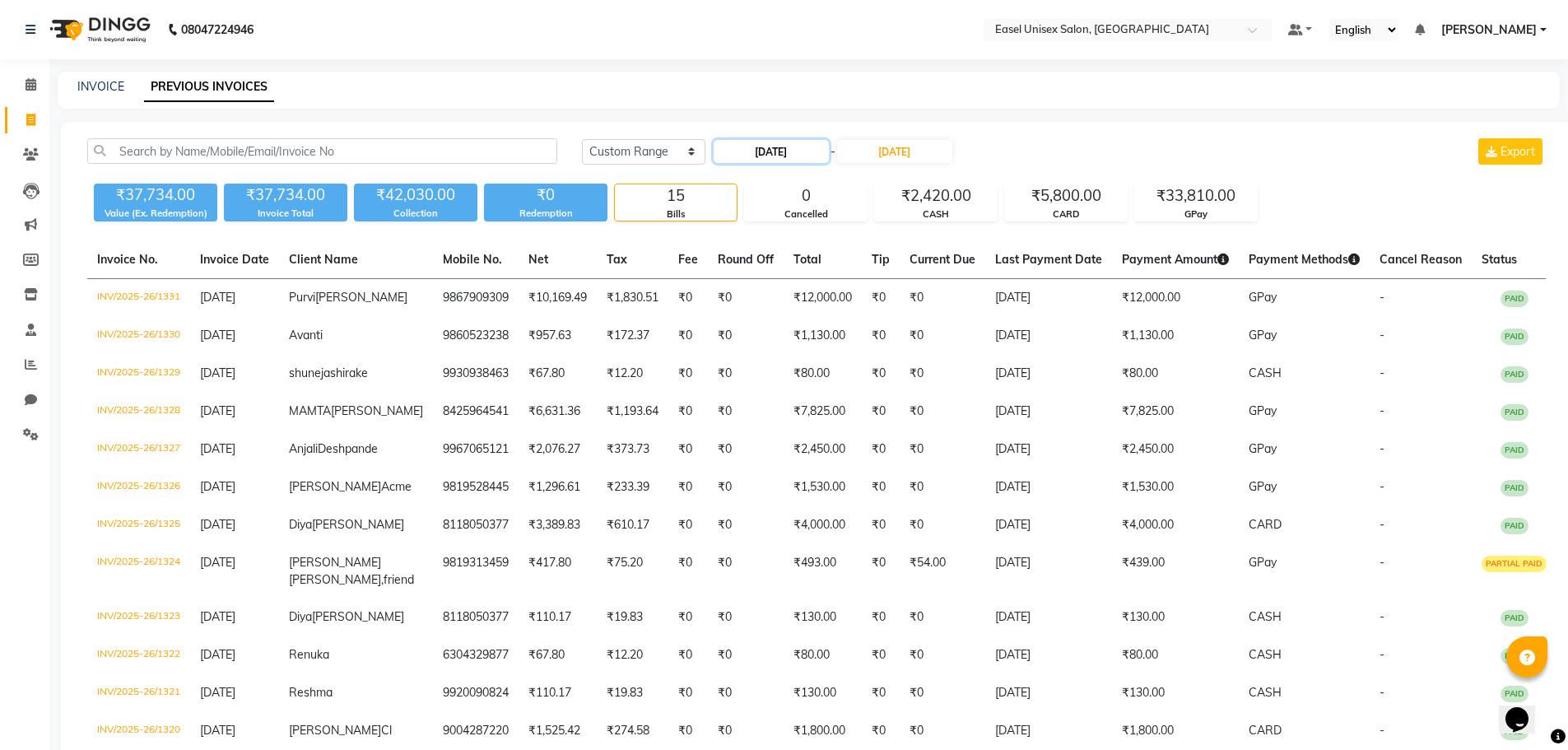
click at [760, 154] on input "16-08-2025" at bounding box center [771, 151] width 115 height 23
select select "8"
select select "2025"
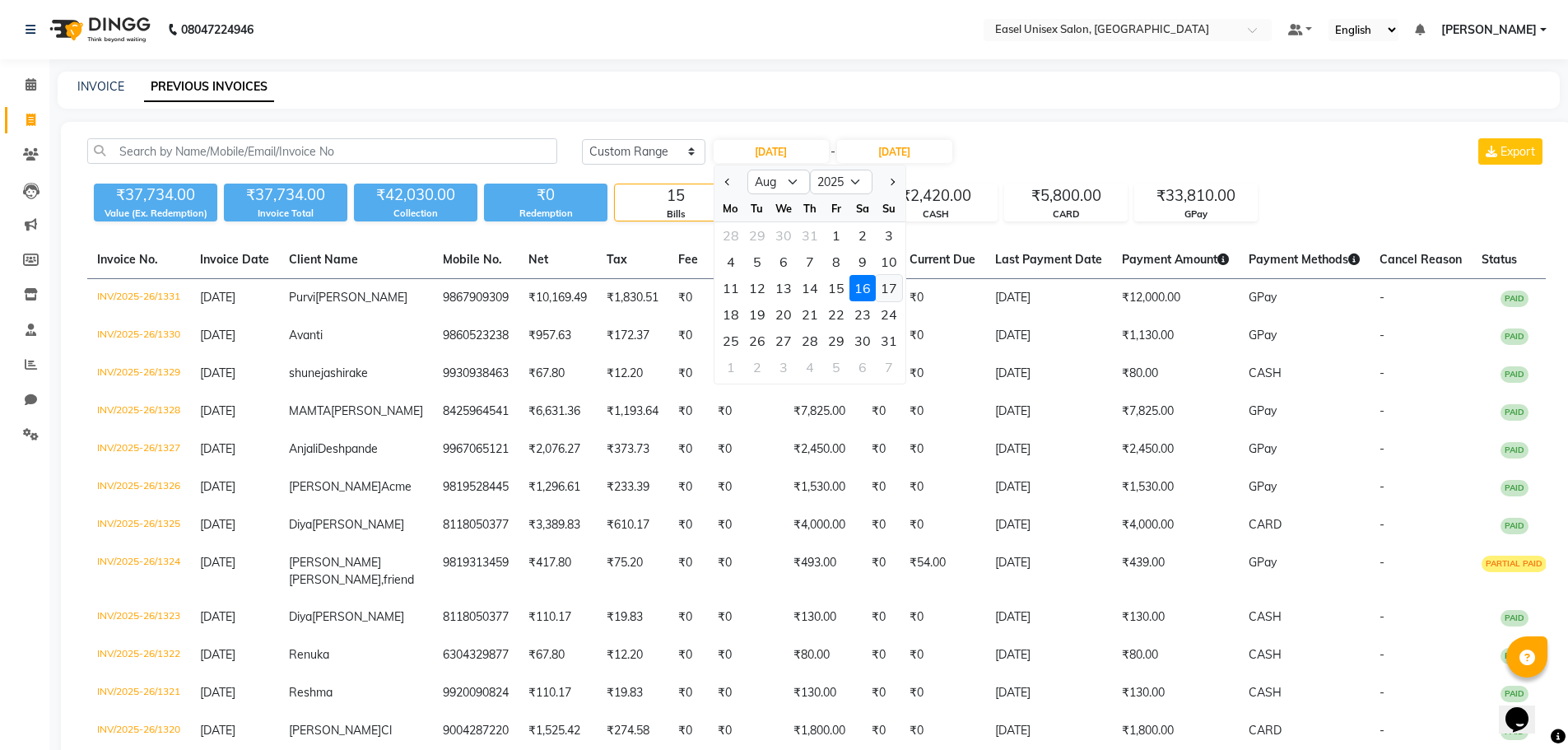
click at [878, 286] on div "17" at bounding box center [888, 288] width 26 height 26
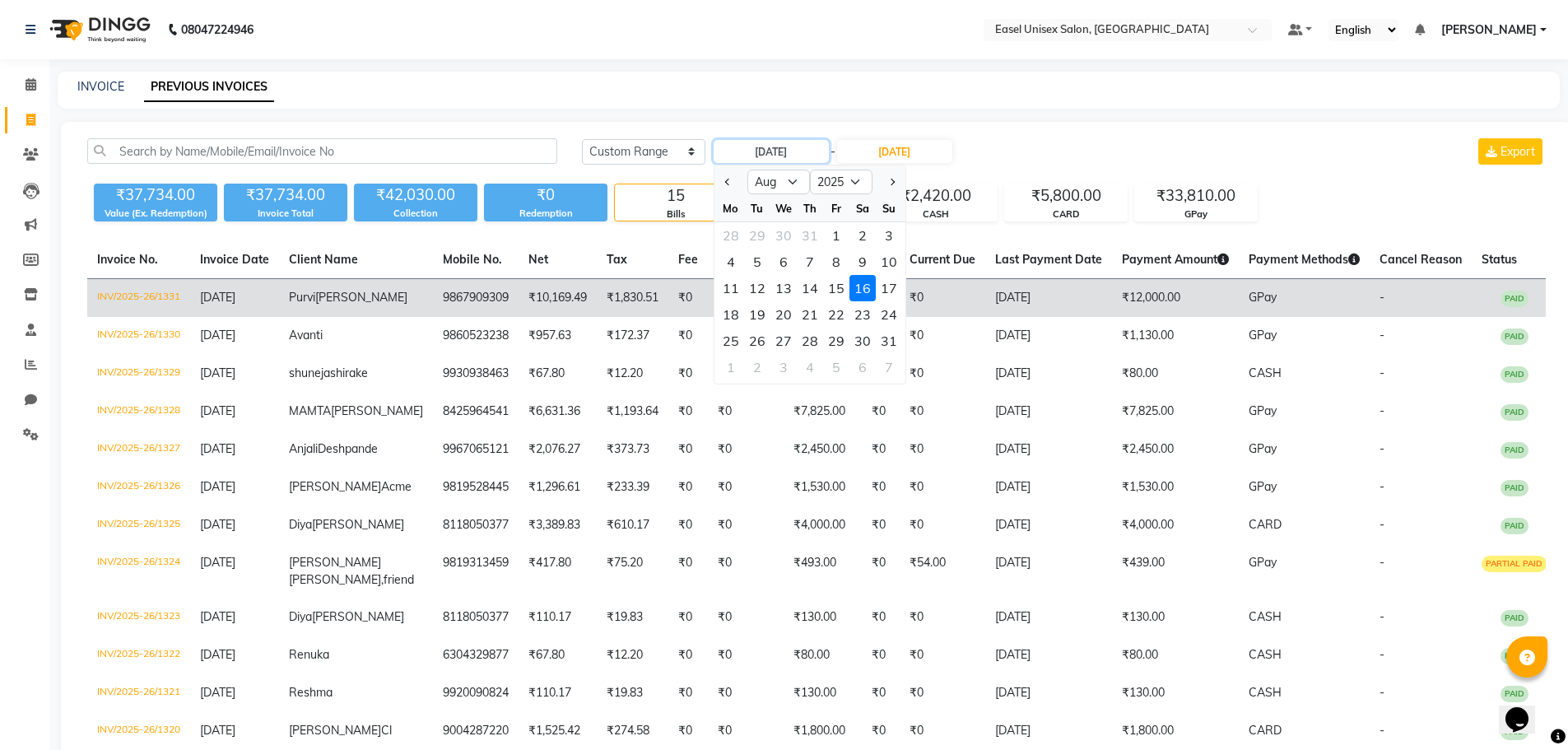
type input "17-08-2025"
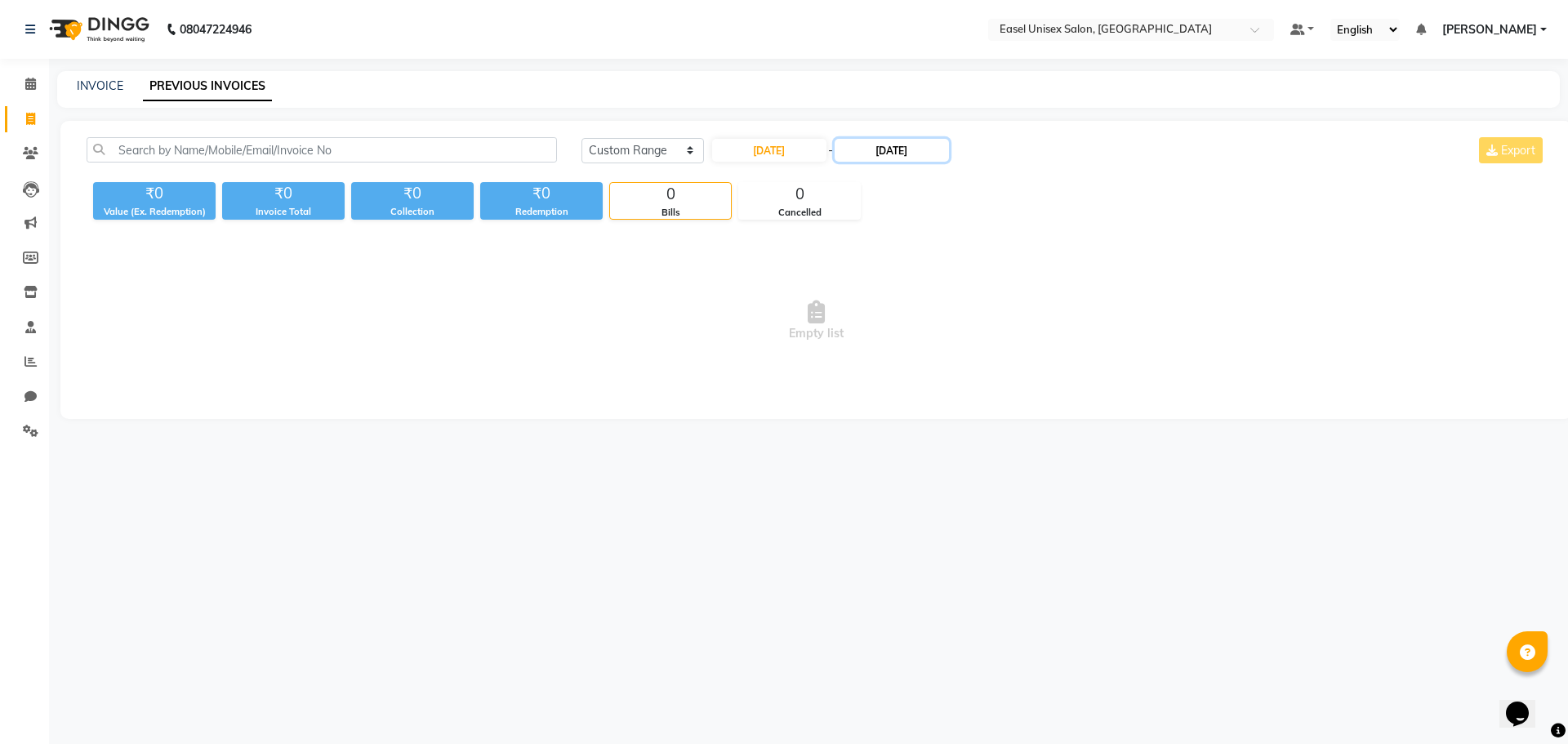
click at [891, 150] on input "16-08-2025" at bounding box center [891, 150] width 114 height 22
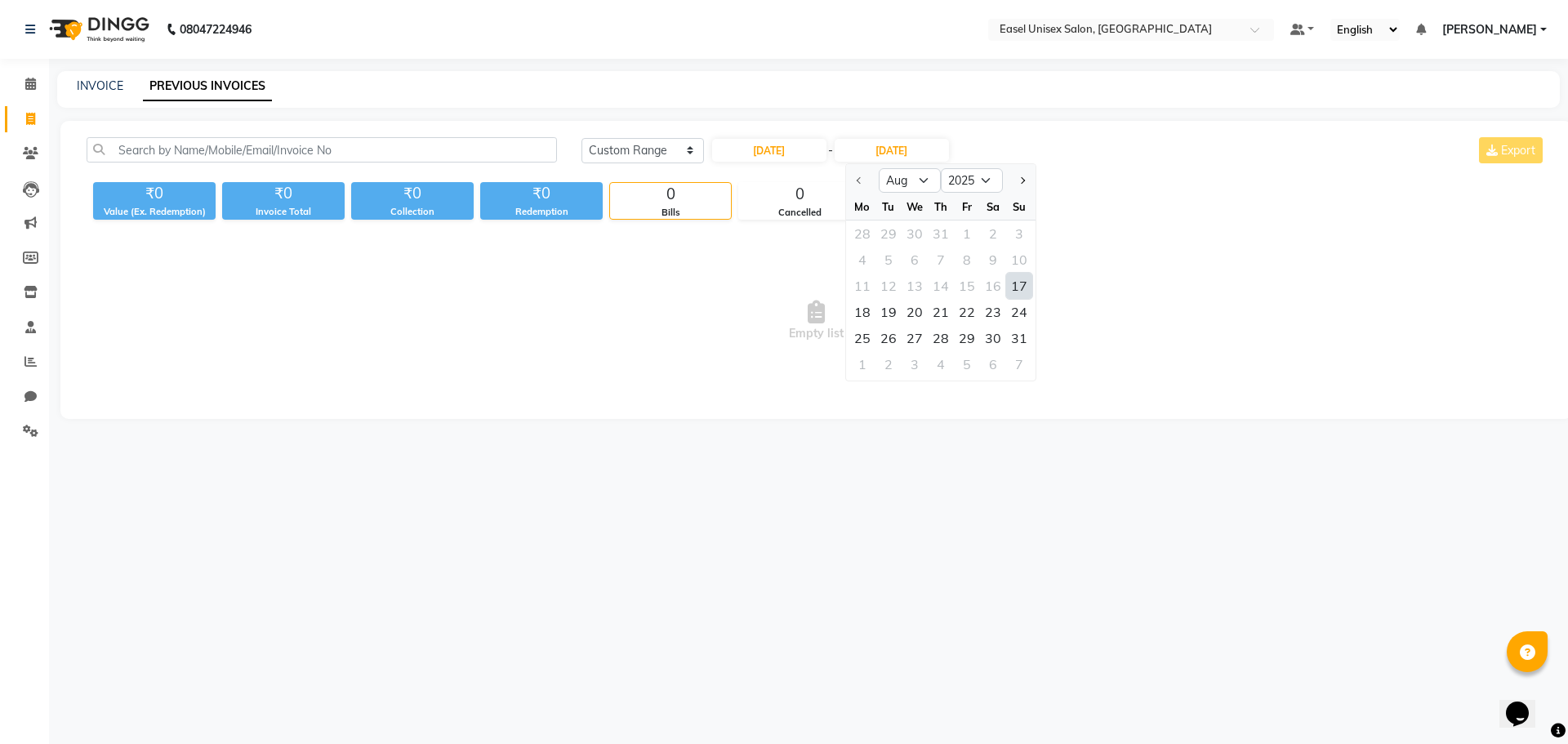
click at [1010, 280] on div "17" at bounding box center [1019, 285] width 26 height 26
type input "17-08-2025"
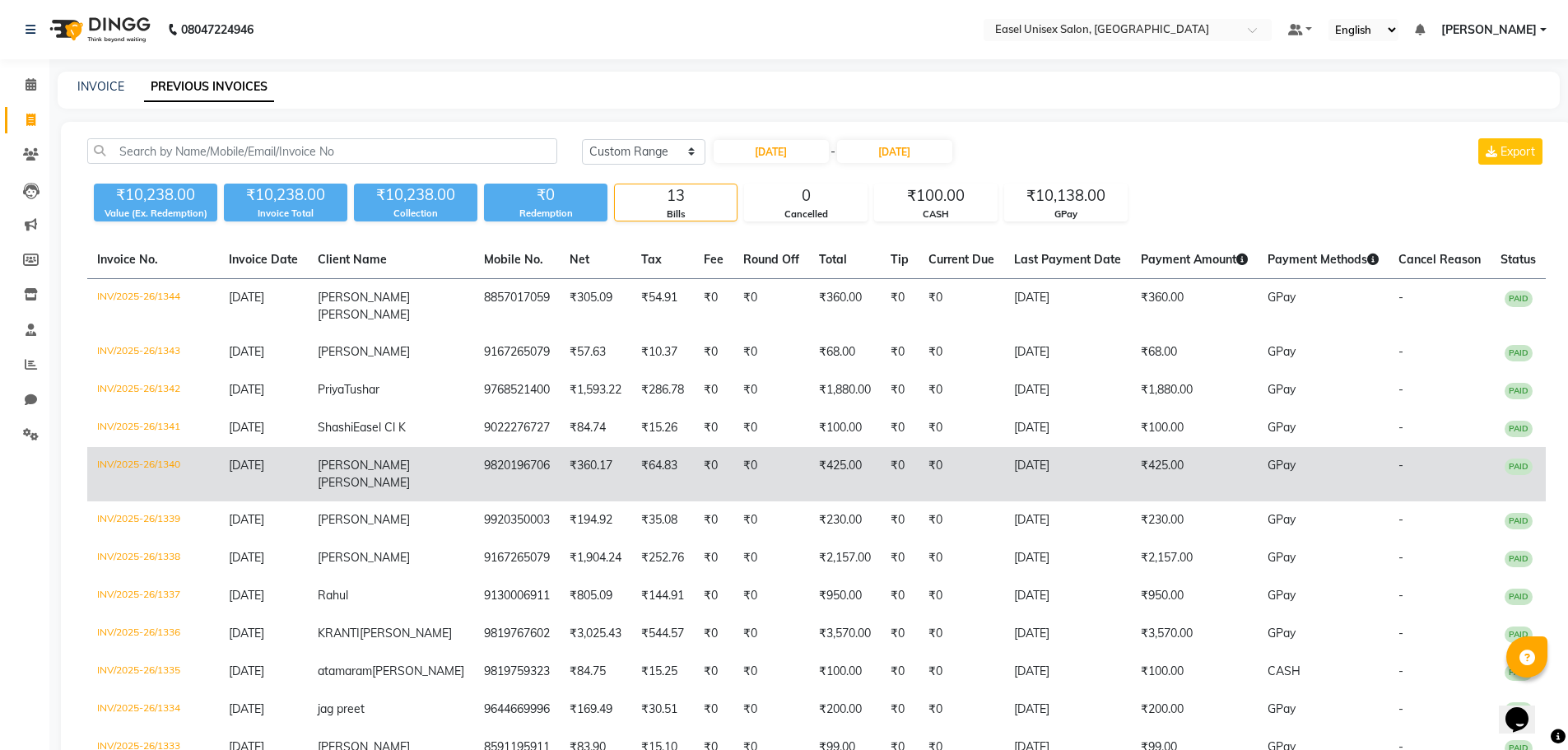
click at [733, 469] on td "₹0" at bounding box center [771, 474] width 75 height 55
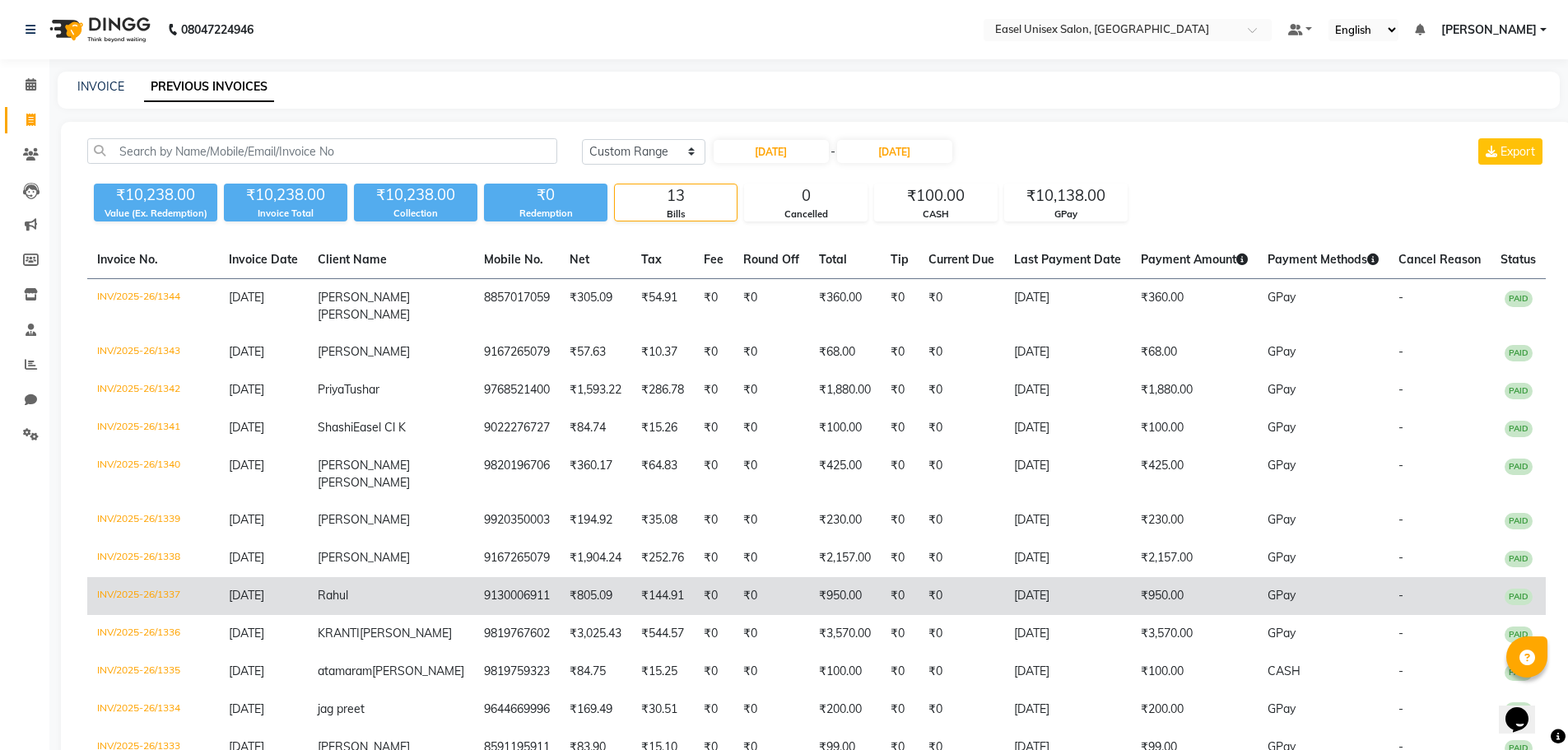
click at [840, 596] on td "₹950.00" at bounding box center [844, 596] width 71 height 38
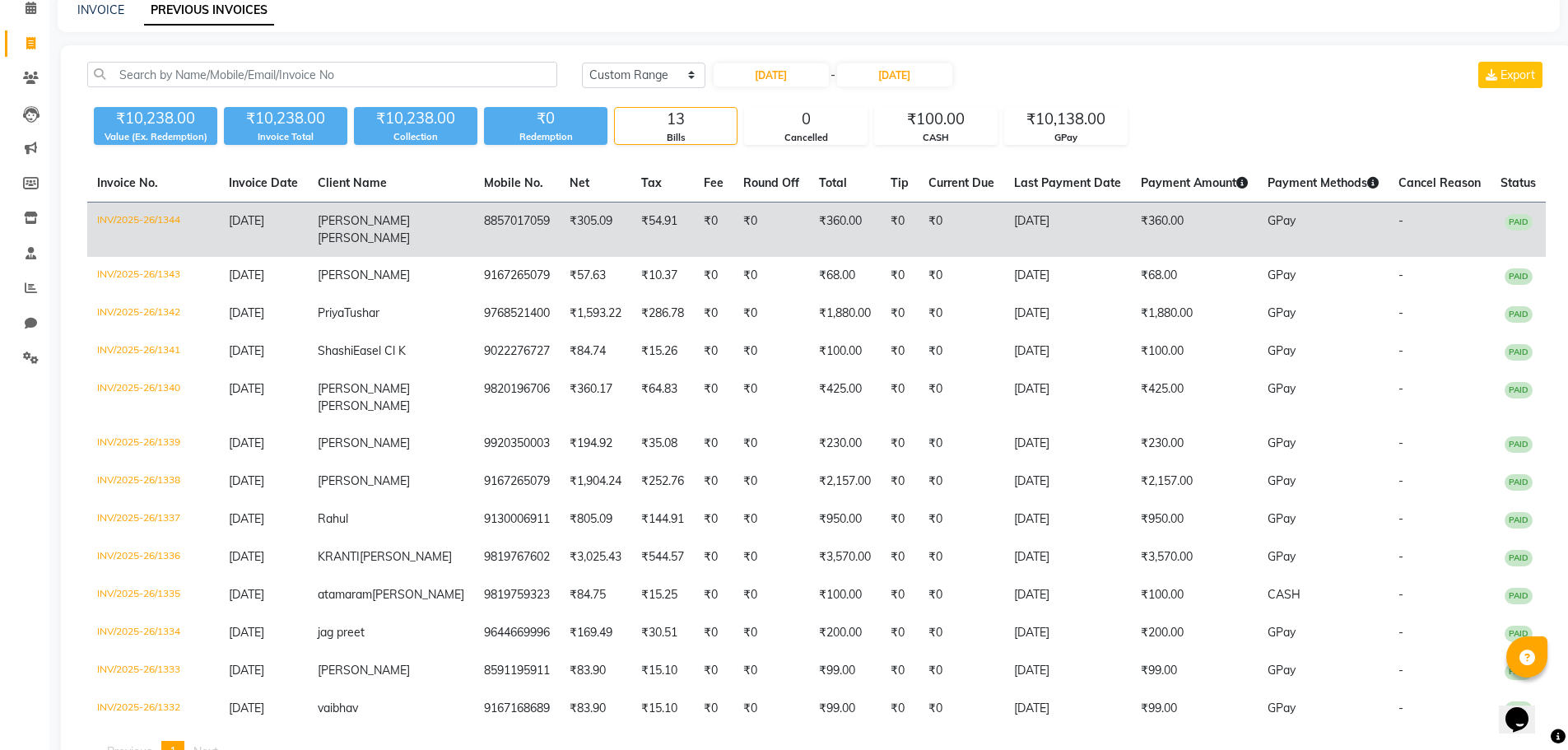
scroll to position [164, 0]
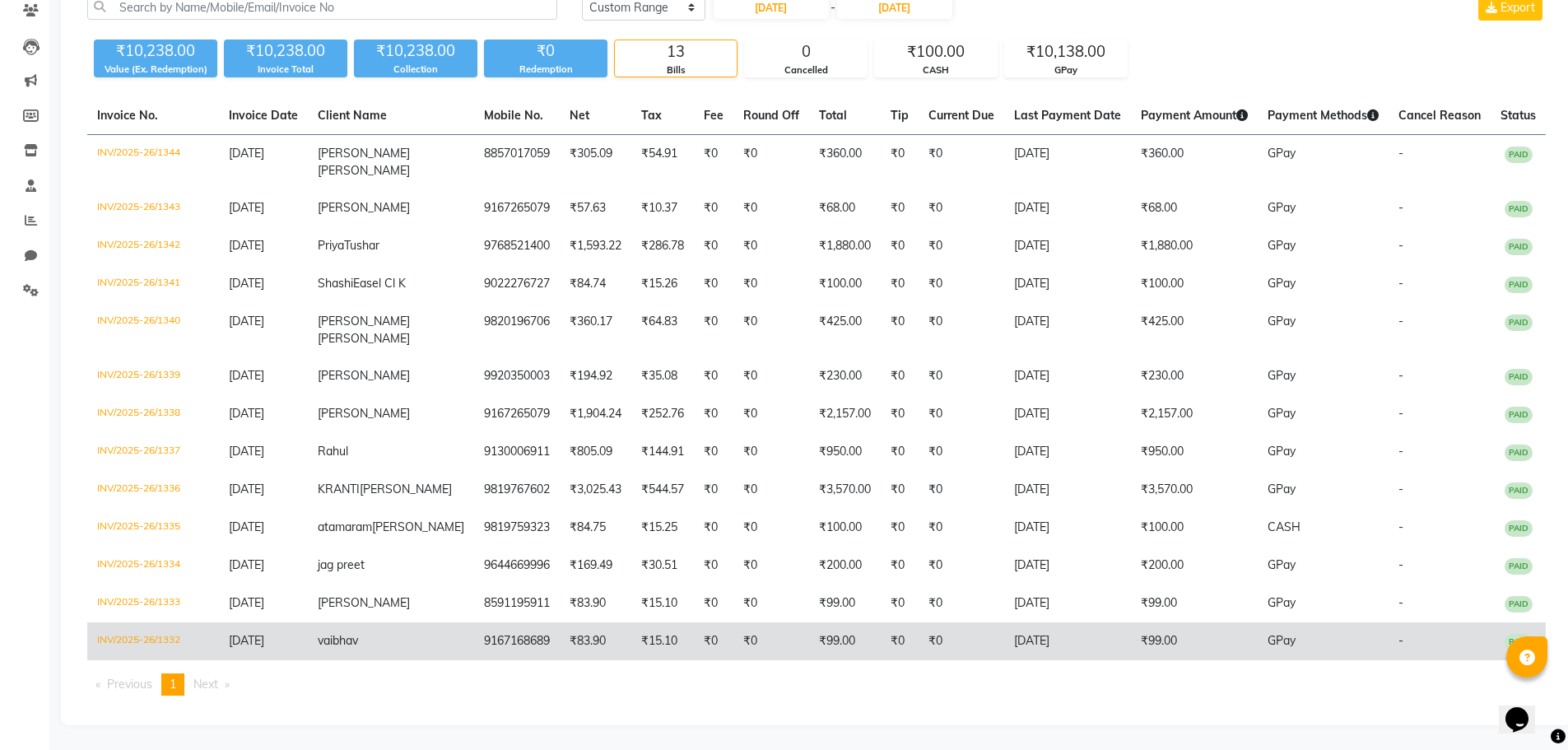
drag, startPoint x: 1145, startPoint y: 639, endPoint x: 1155, endPoint y: 653, distance: 17.2
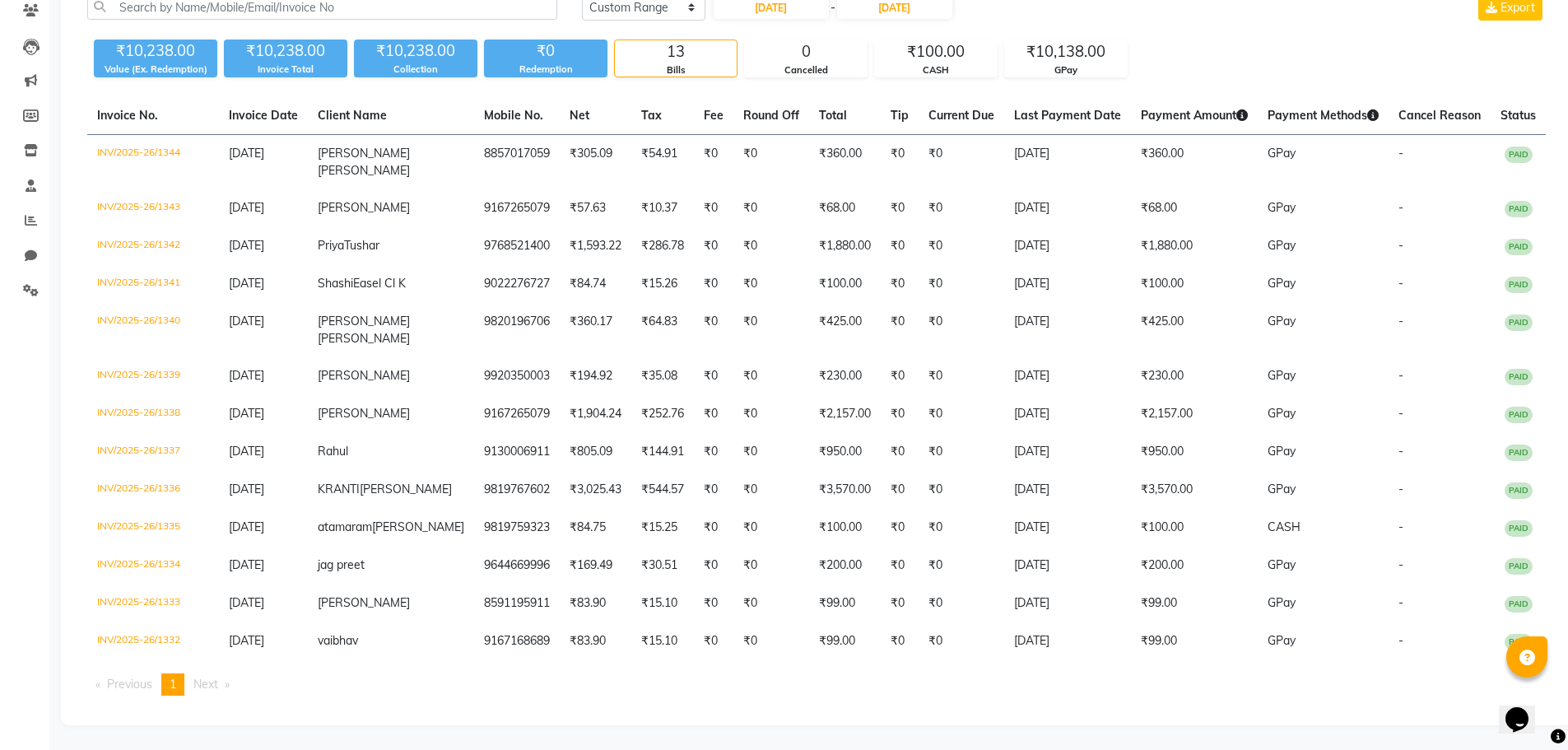
drag, startPoint x: 1155, startPoint y: 653, endPoint x: 1171, endPoint y: 682, distance: 33.1
click at [1170, 682] on div "Invoice No. Invoice Date Client Name Mobile No. Net Tax Fee Round Off Total Tip…" at bounding box center [816, 403] width 1478 height 612
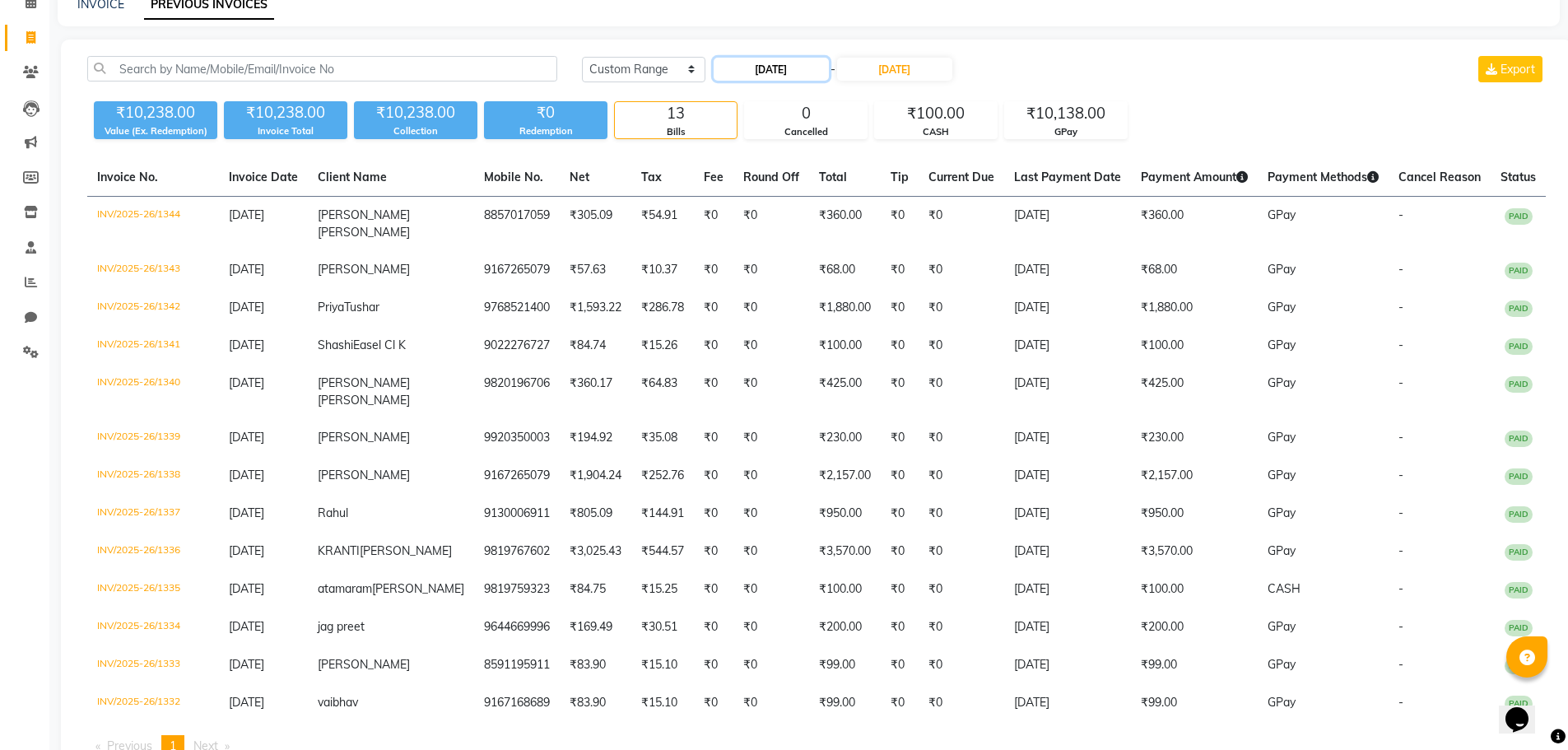
click at [767, 73] on input "17-08-2025" at bounding box center [771, 69] width 115 height 23
select select "8"
select select "2025"
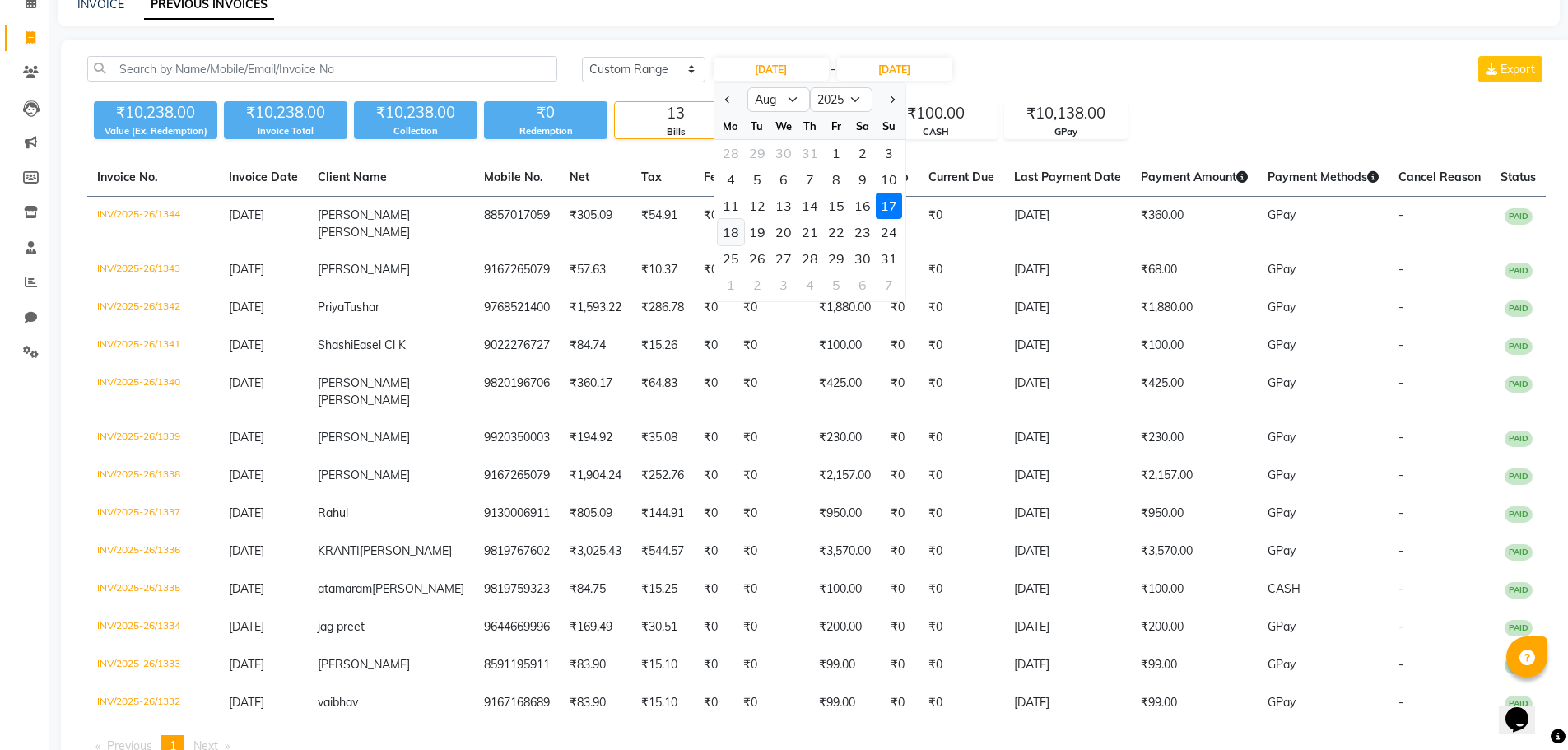
click at [729, 233] on div "18" at bounding box center [730, 232] width 26 height 26
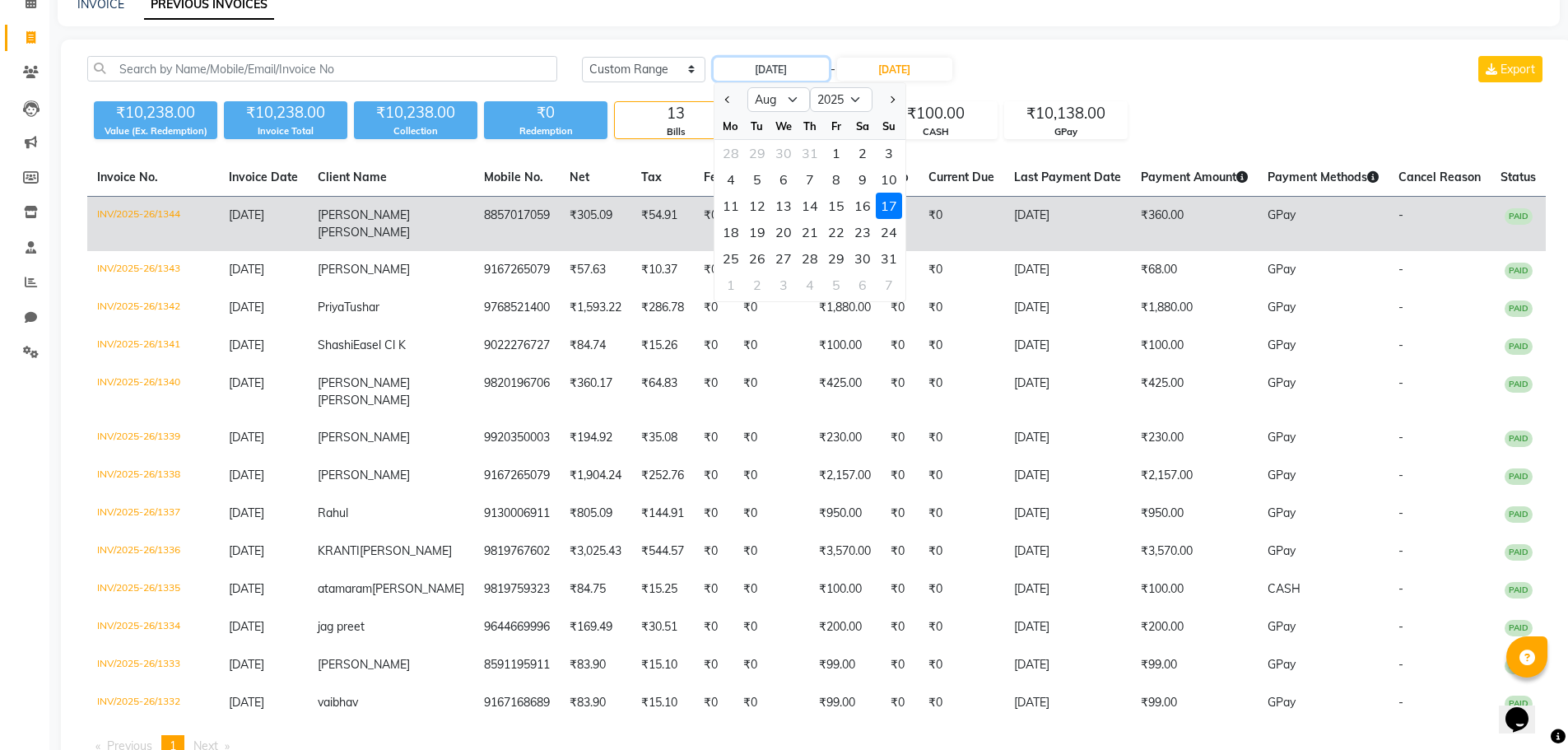
type input "18-08-2025"
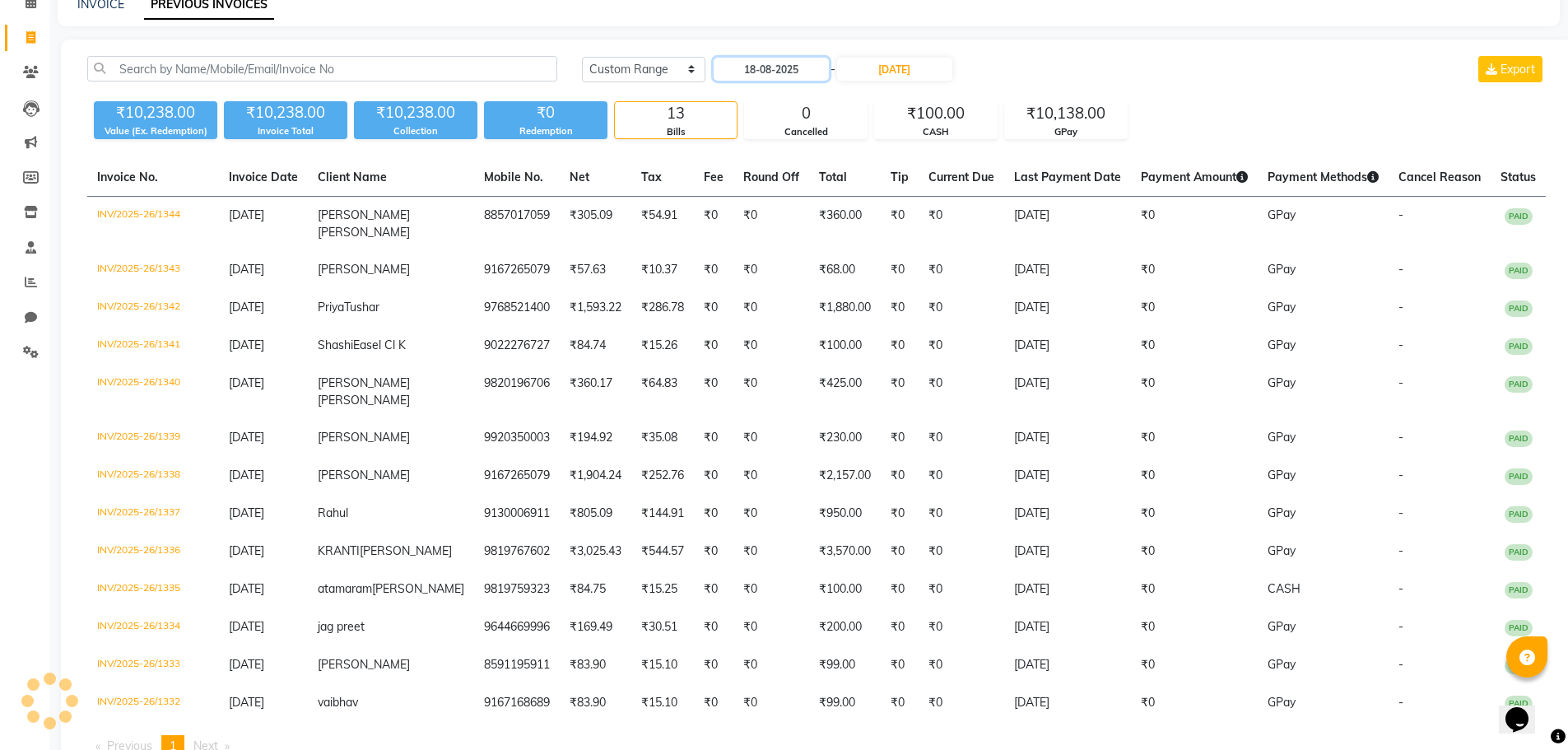
scroll to position [0, 0]
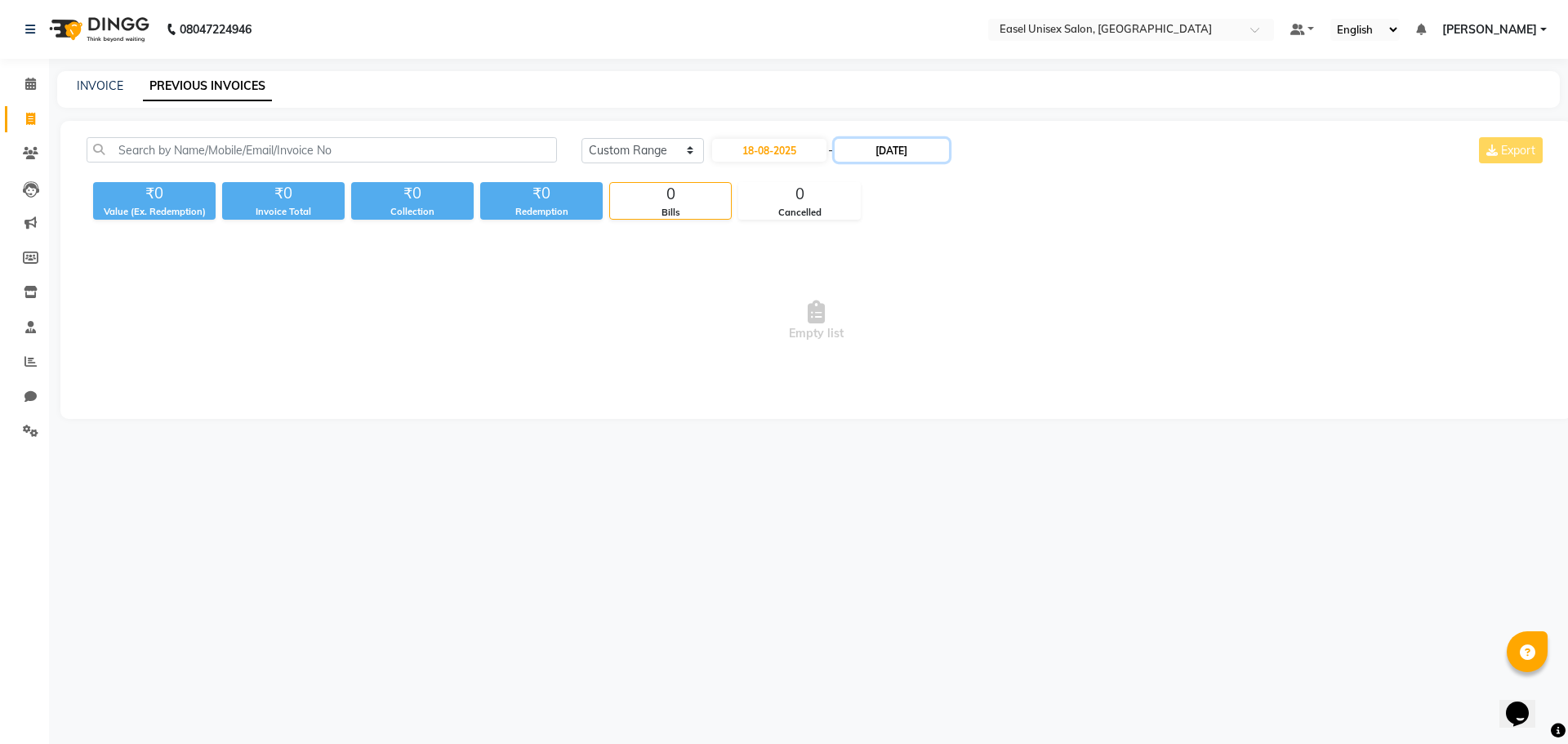
click at [888, 154] on input "17-08-2025" at bounding box center [891, 150] width 114 height 22
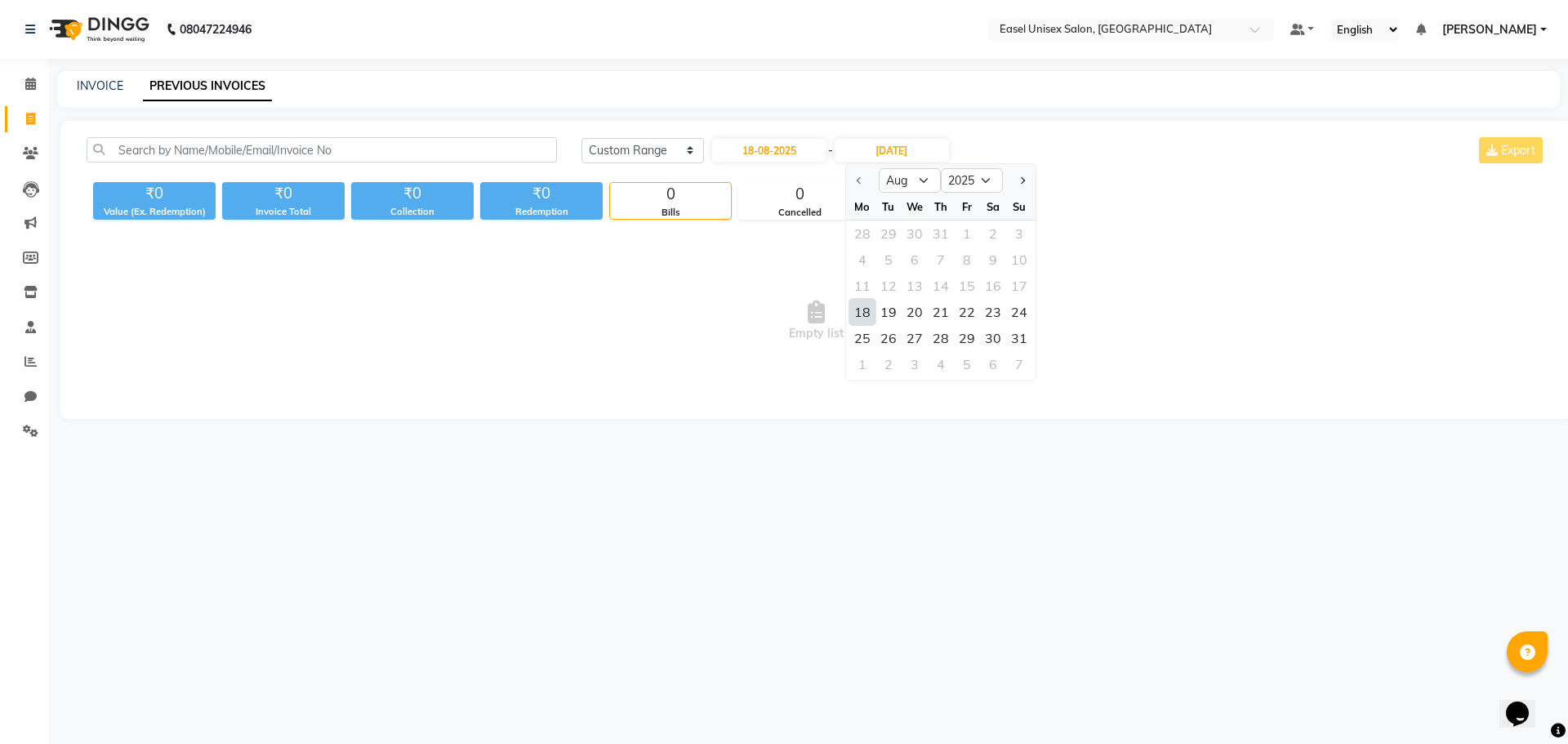
click at [864, 308] on div "18" at bounding box center [862, 311] width 26 height 26
type input "18-08-2025"
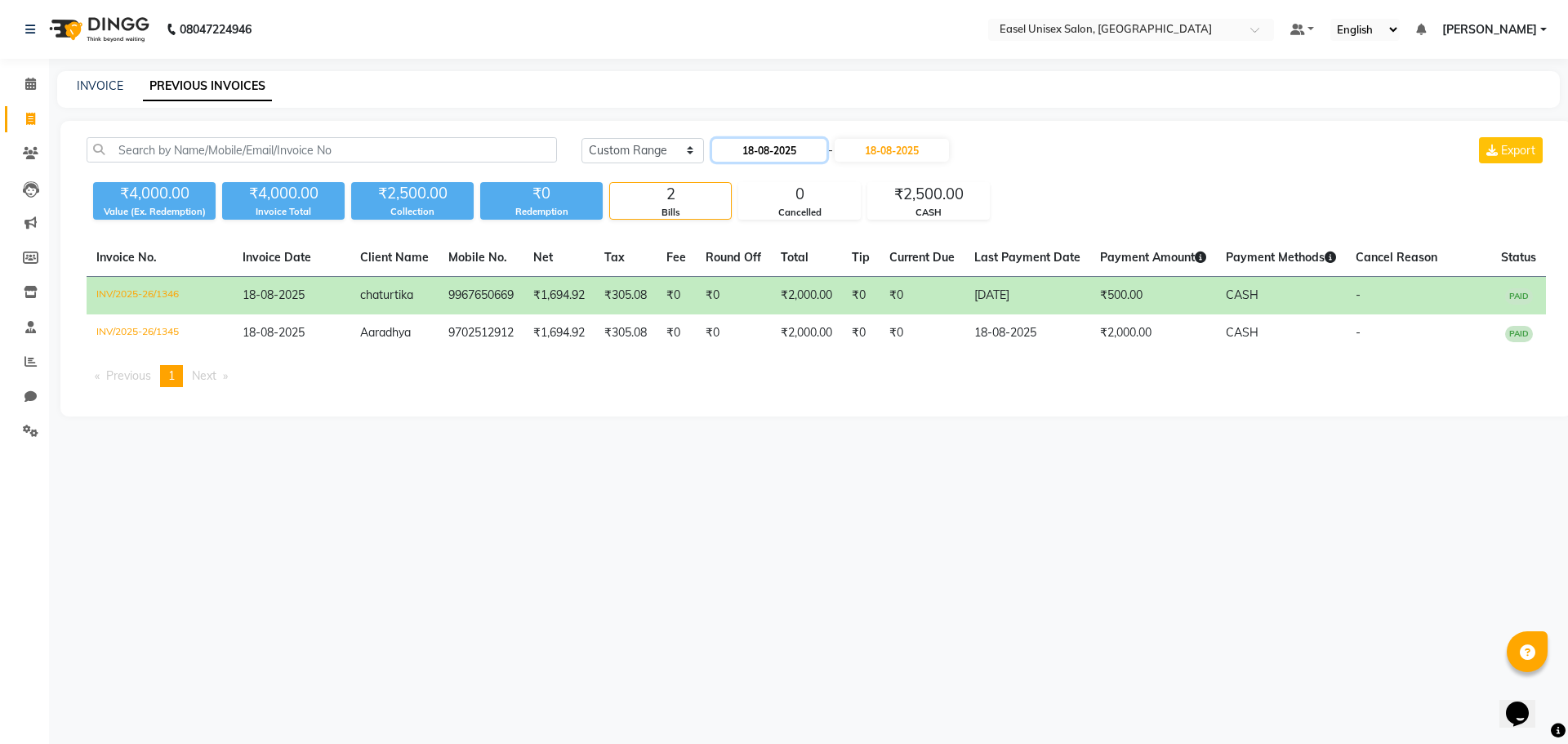
click at [752, 148] on input "18-08-2025" at bounding box center [769, 150] width 114 height 22
select select "8"
select select "2025"
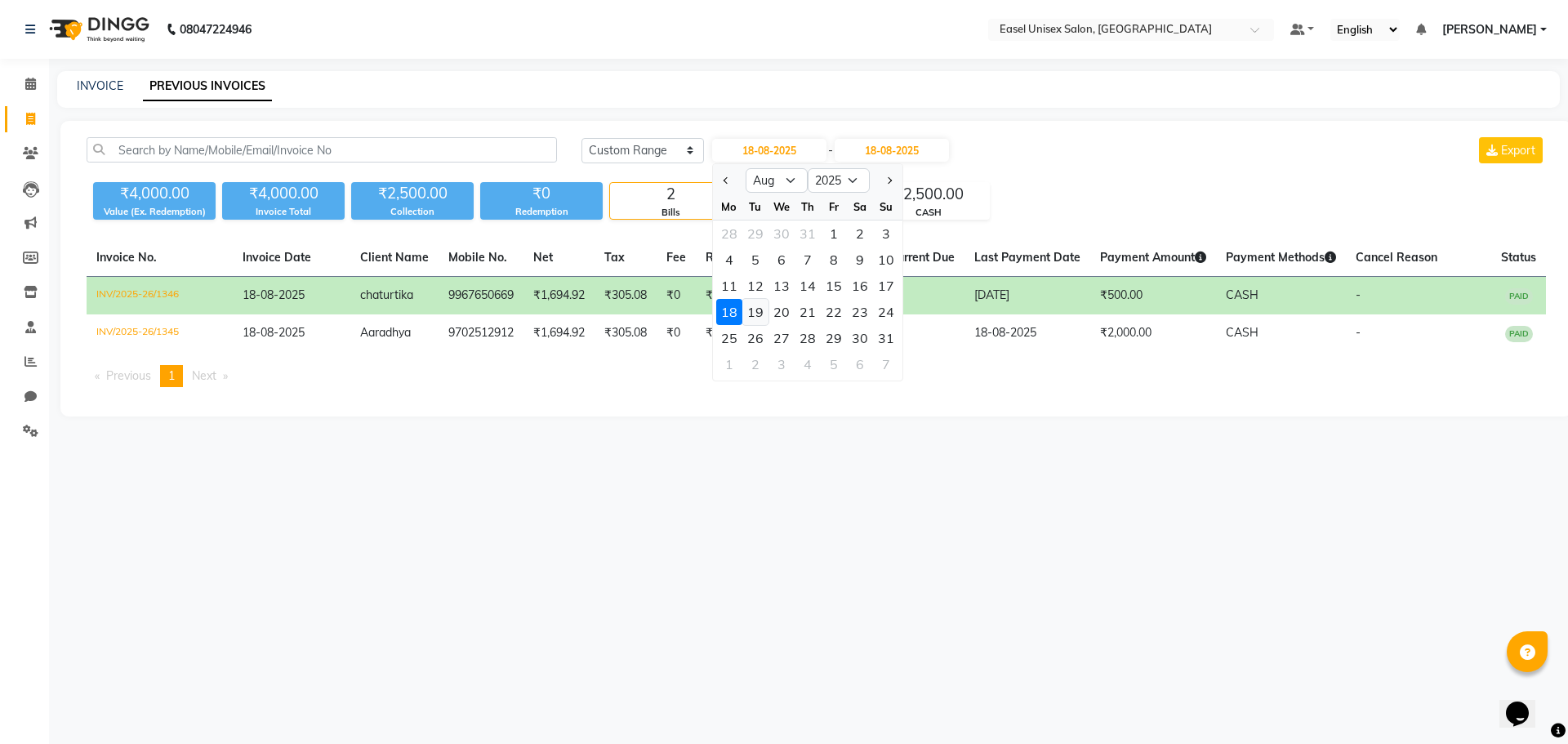
click at [751, 318] on div "19" at bounding box center [755, 311] width 26 height 26
type input "19-08-2025"
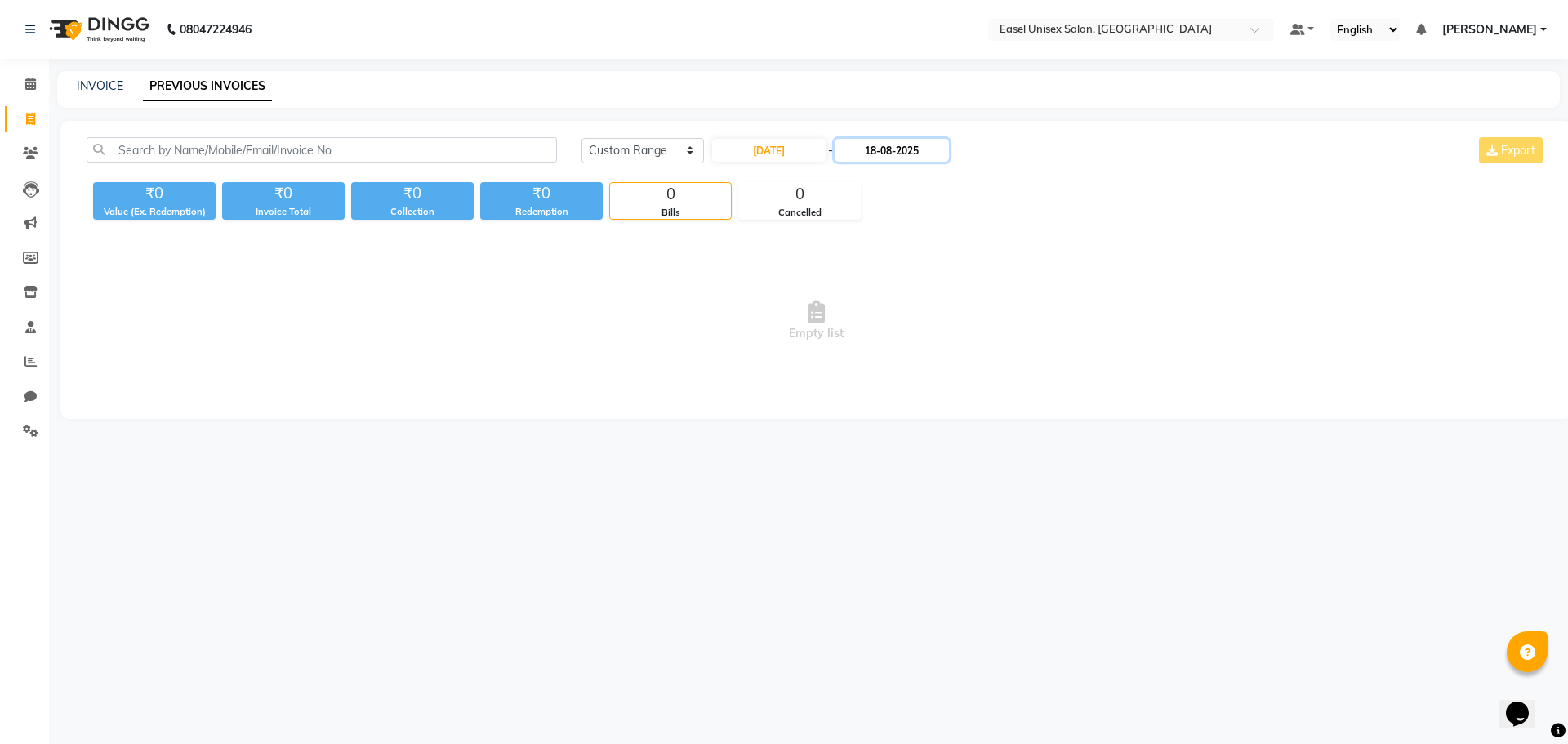
click at [888, 151] on input "18-08-2025" at bounding box center [891, 150] width 114 height 22
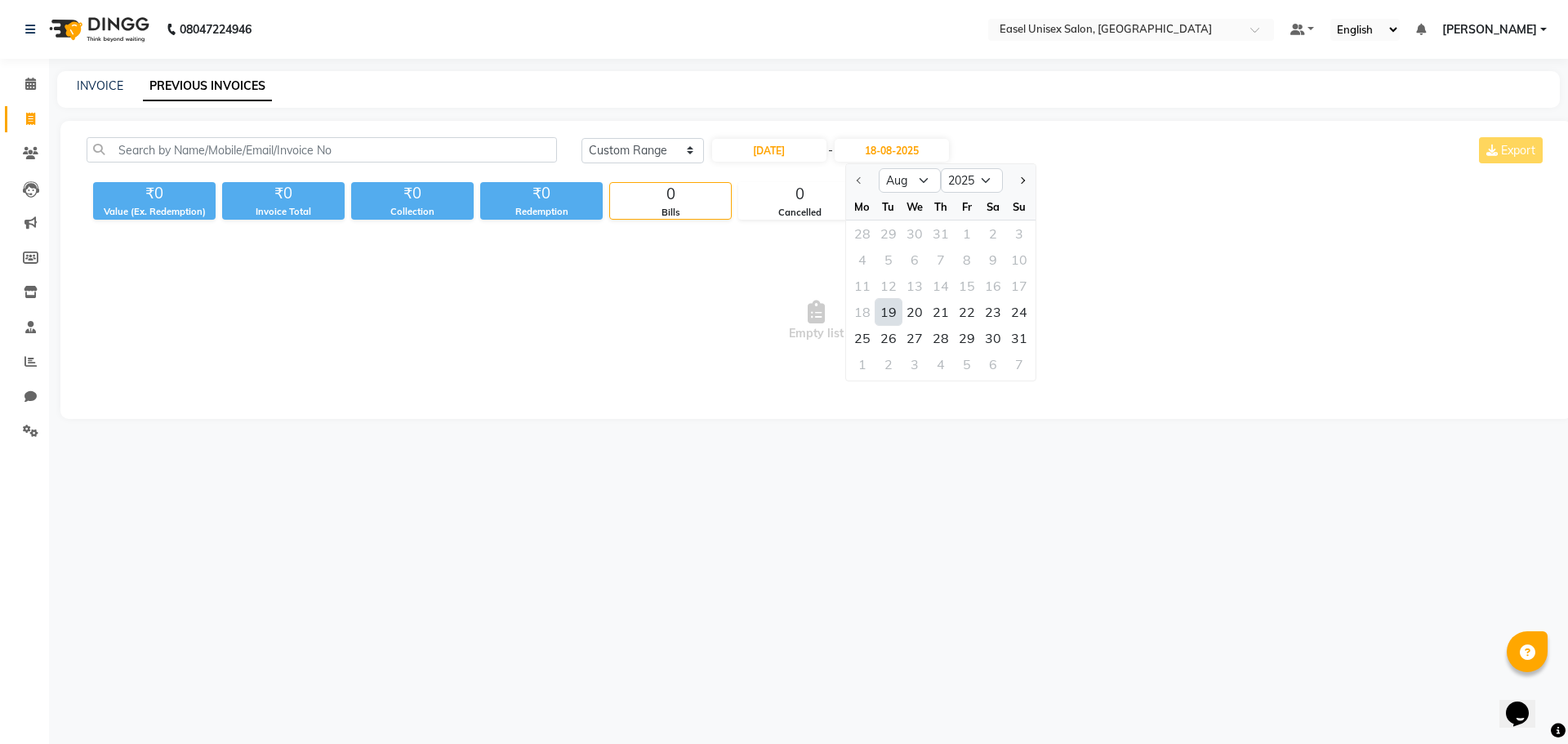
click at [881, 310] on div "19" at bounding box center [888, 311] width 26 height 26
type input "19-08-2025"
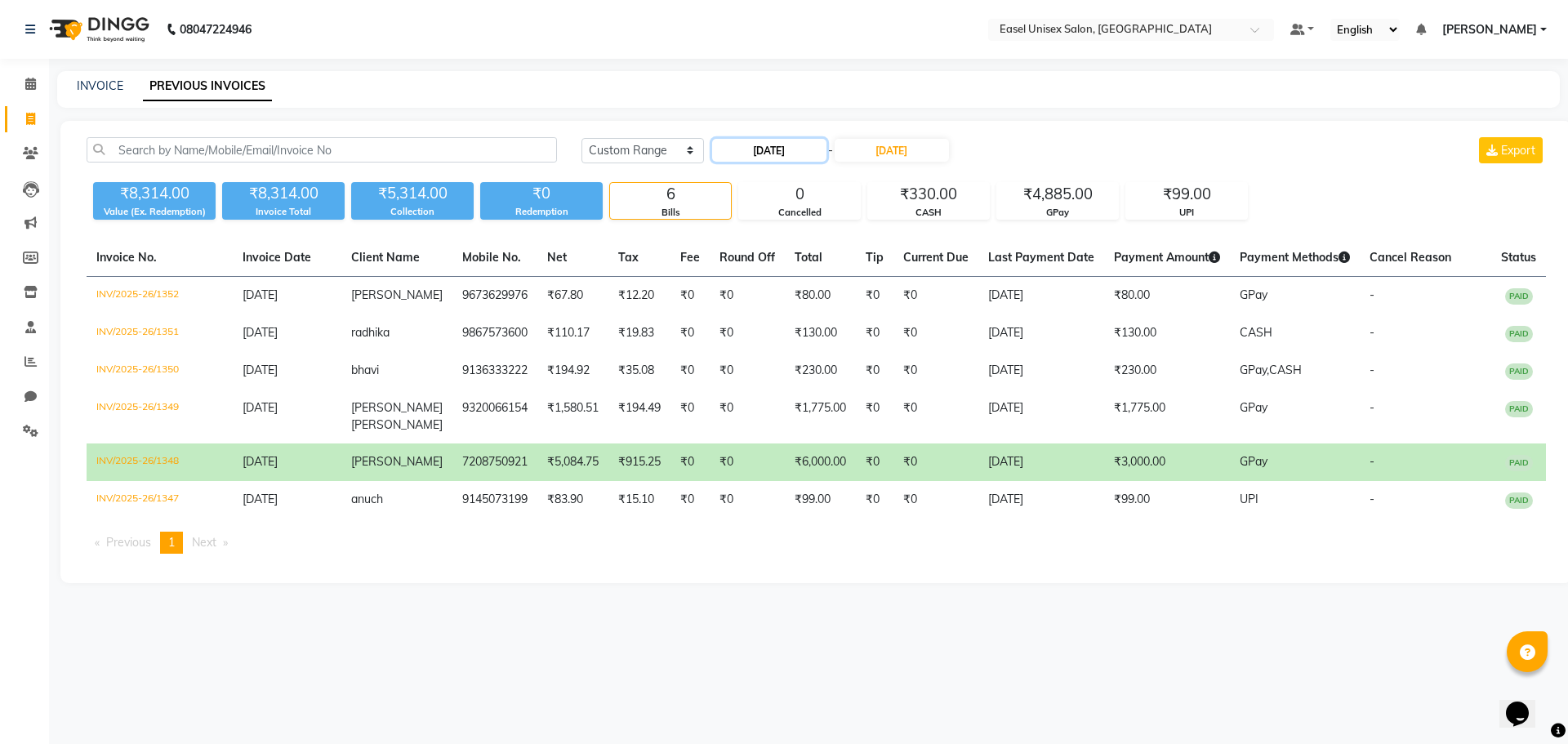
click at [771, 149] on input "19-08-2025" at bounding box center [769, 150] width 114 height 22
select select "8"
select select "2025"
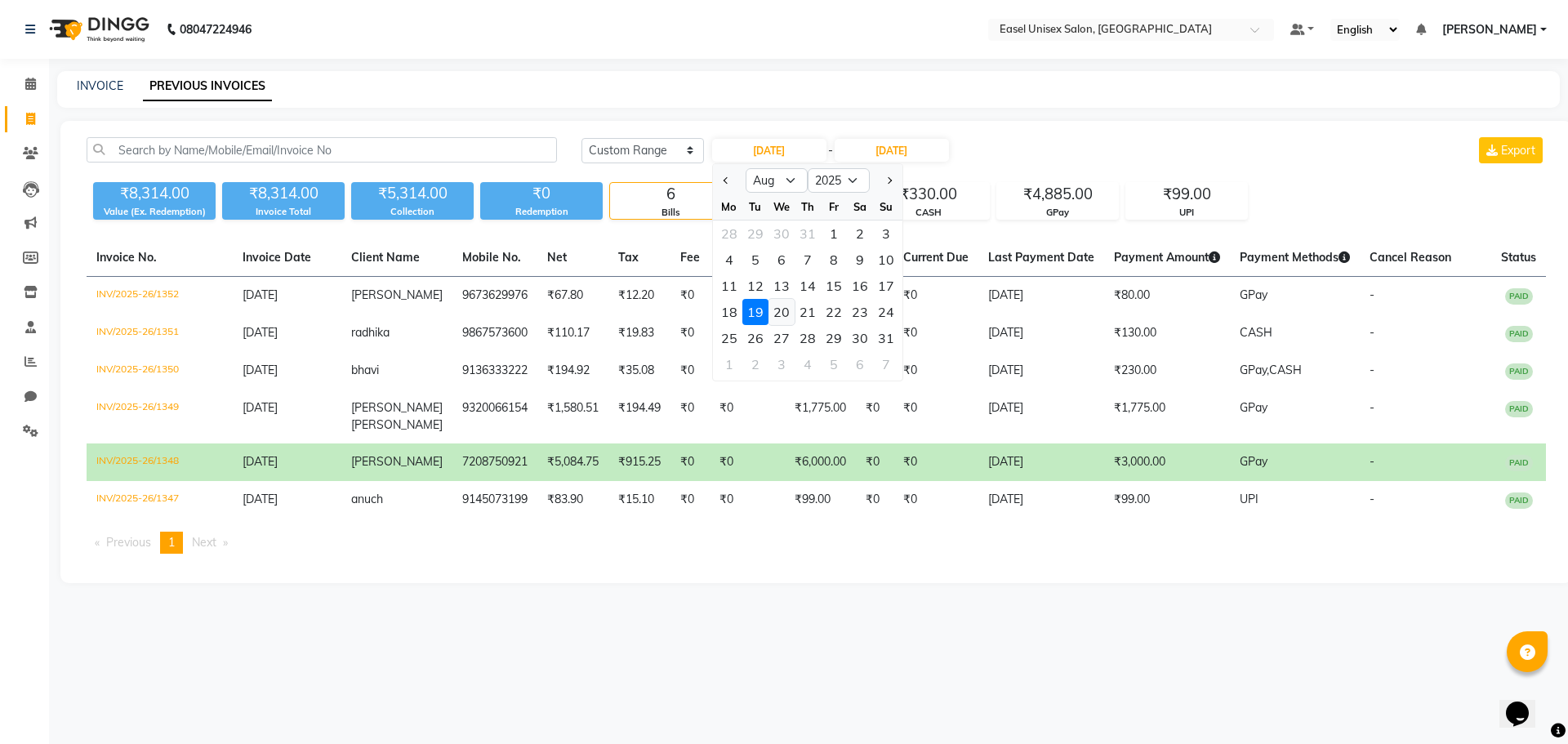
click at [778, 310] on div "20" at bounding box center [782, 311] width 26 height 26
type input "20-08-2025"
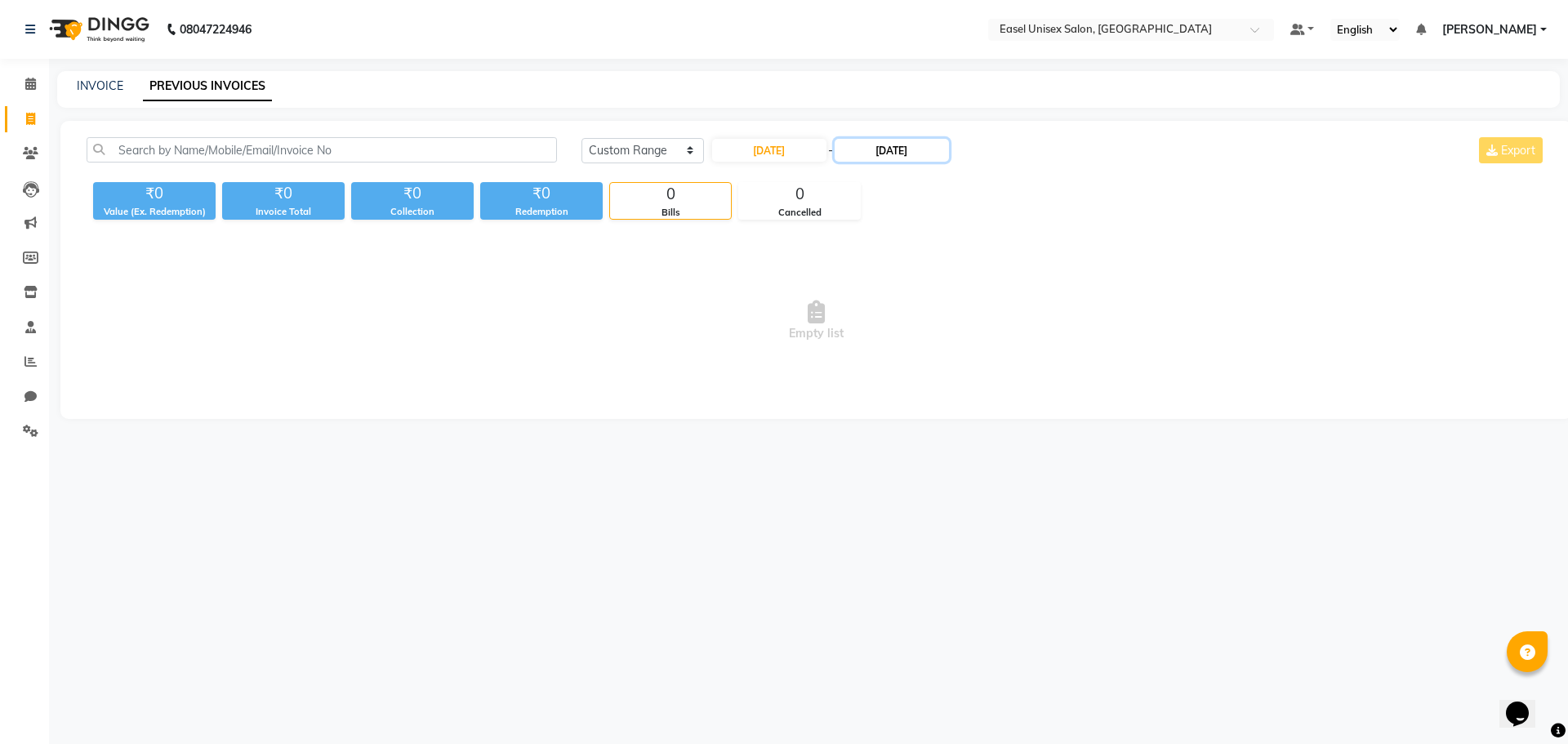
click at [901, 141] on input "19-08-2025" at bounding box center [891, 150] width 114 height 22
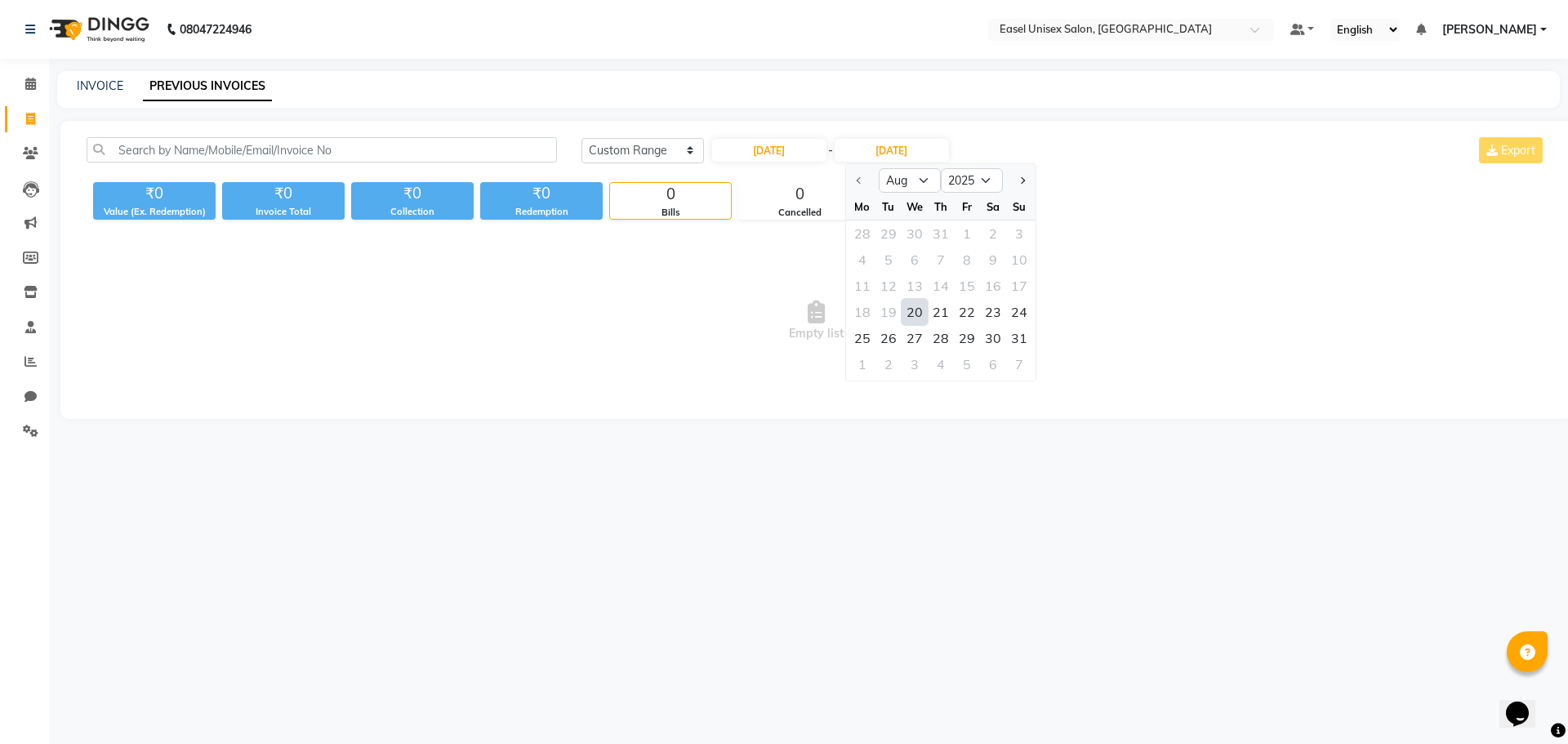
click at [915, 314] on div "20" at bounding box center [914, 311] width 26 height 26
type input "20-08-2025"
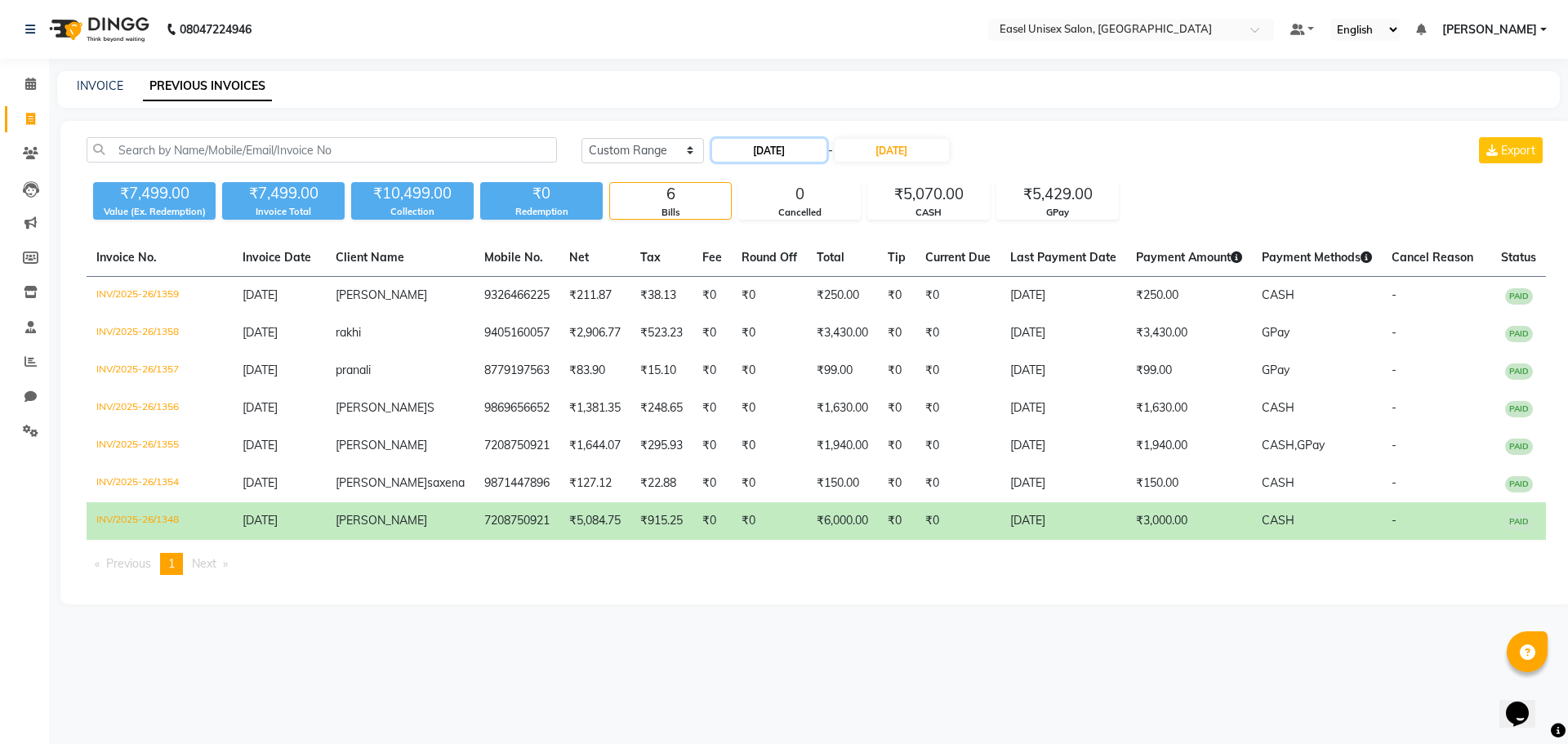
click at [752, 154] on input "20-08-2025" at bounding box center [769, 150] width 114 height 22
select select "8"
select select "2025"
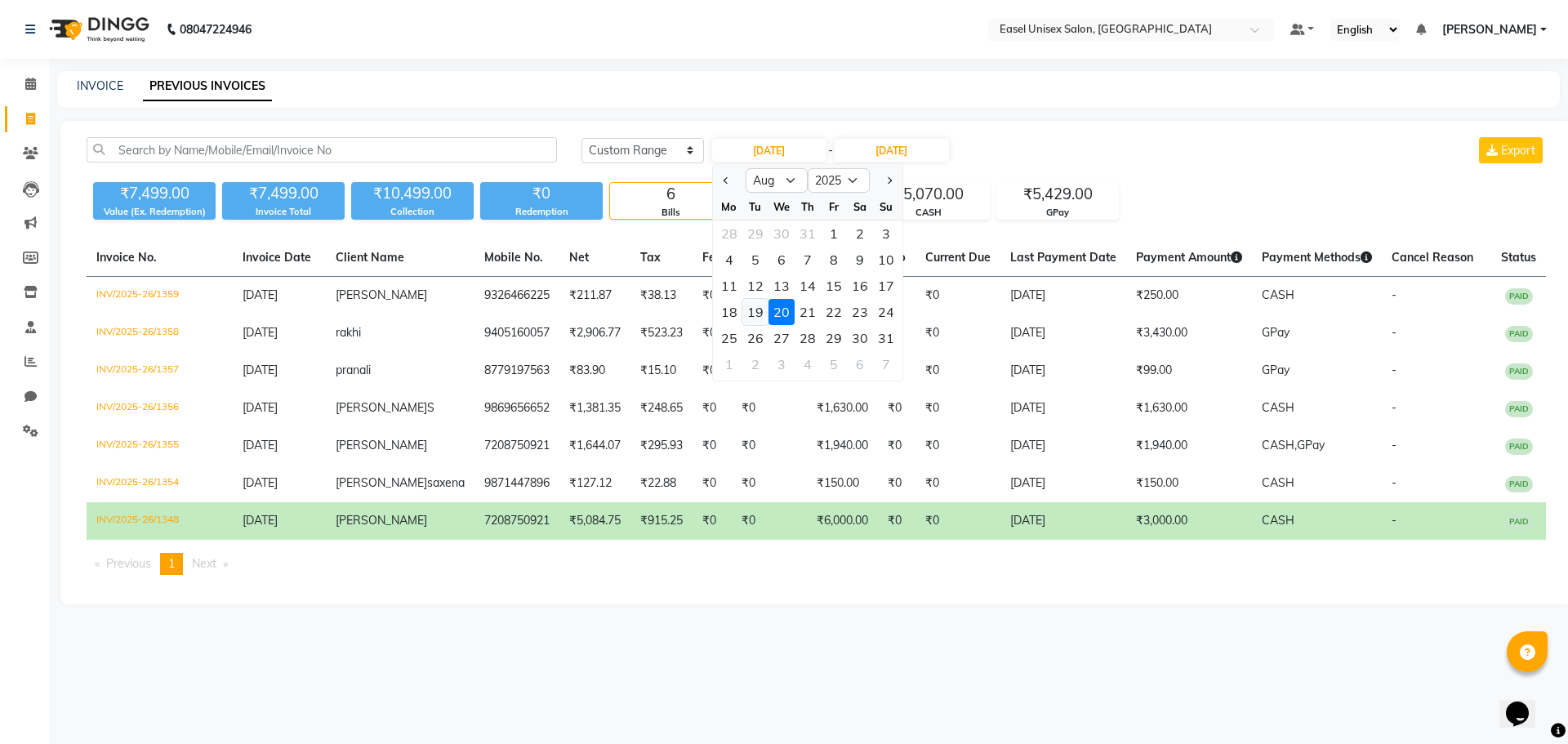
click at [757, 311] on div "19" at bounding box center [755, 311] width 26 height 26
type input "19-08-2025"
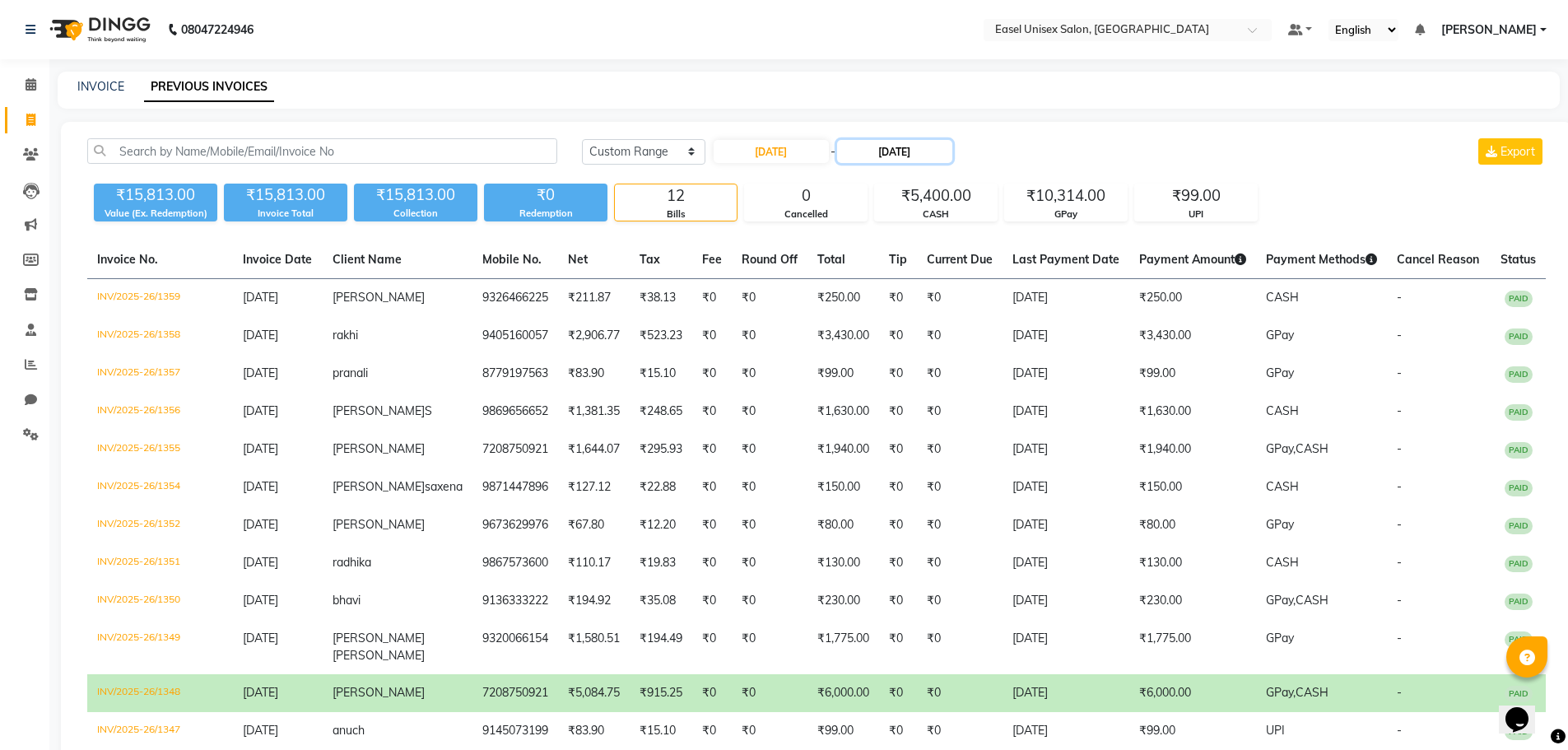
click at [882, 153] on input "20-08-2025" at bounding box center [894, 151] width 115 height 23
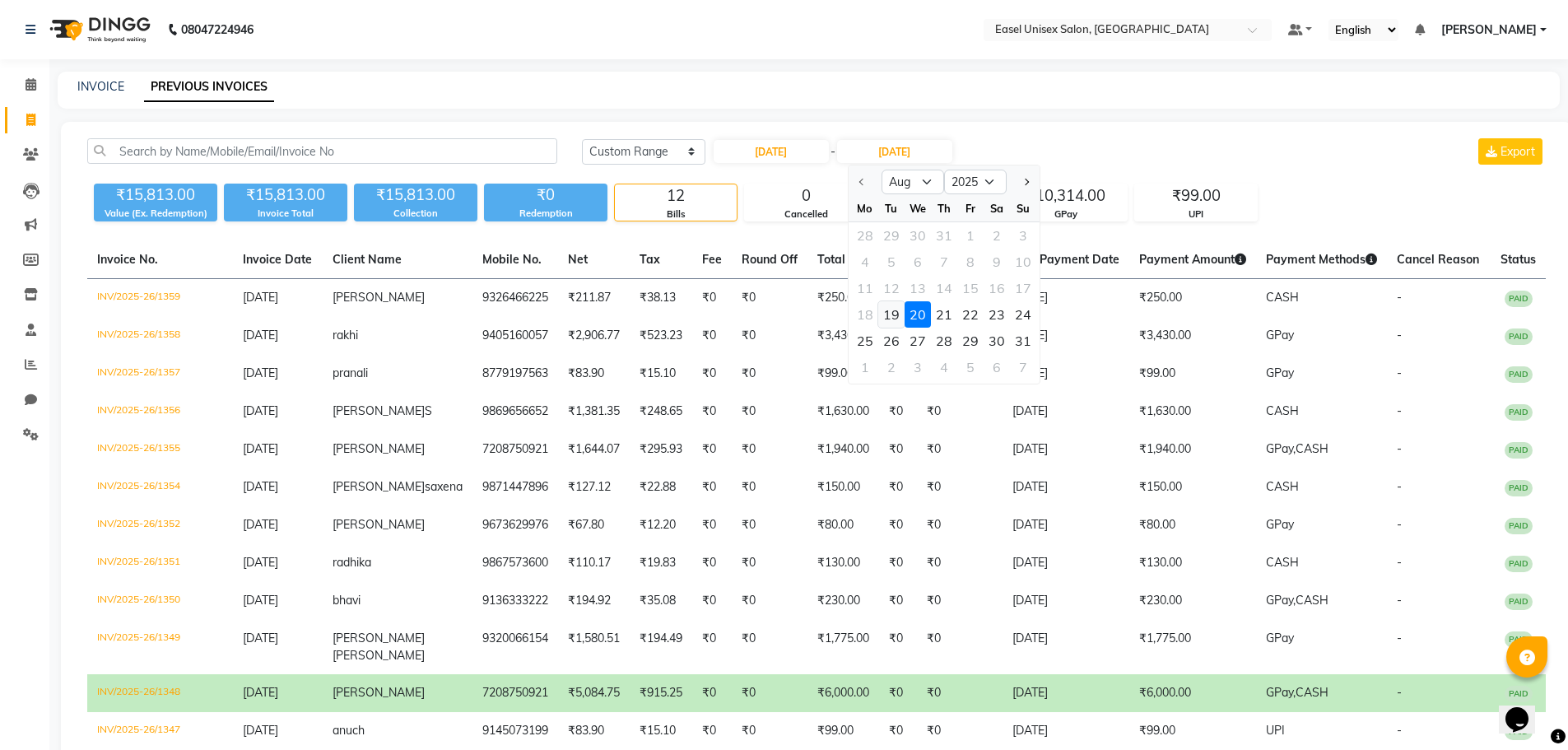
click at [890, 318] on div "19" at bounding box center [890, 314] width 26 height 26
type input "19-08-2025"
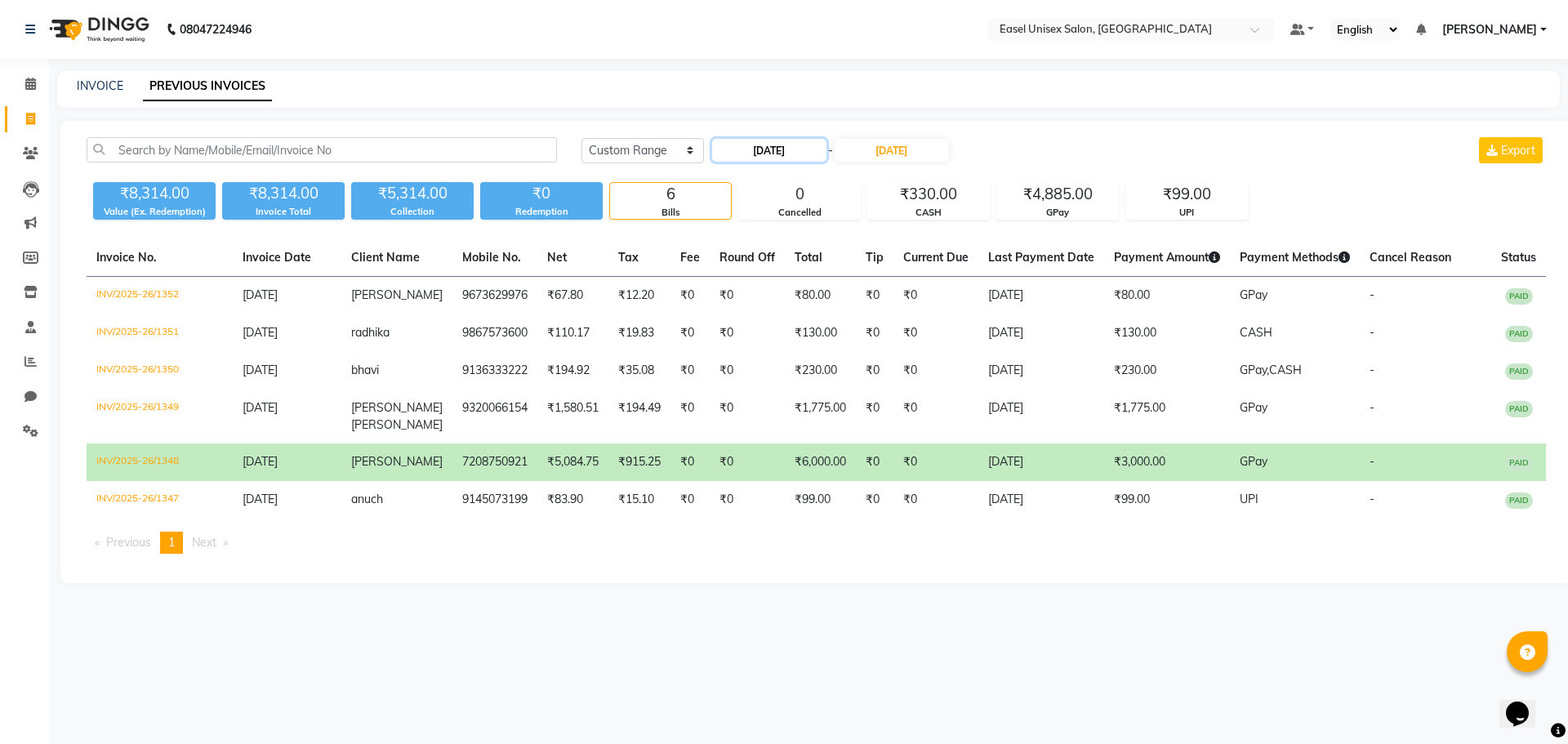
click at [754, 149] on input "19-08-2025" at bounding box center [769, 150] width 114 height 22
select select "8"
select select "2025"
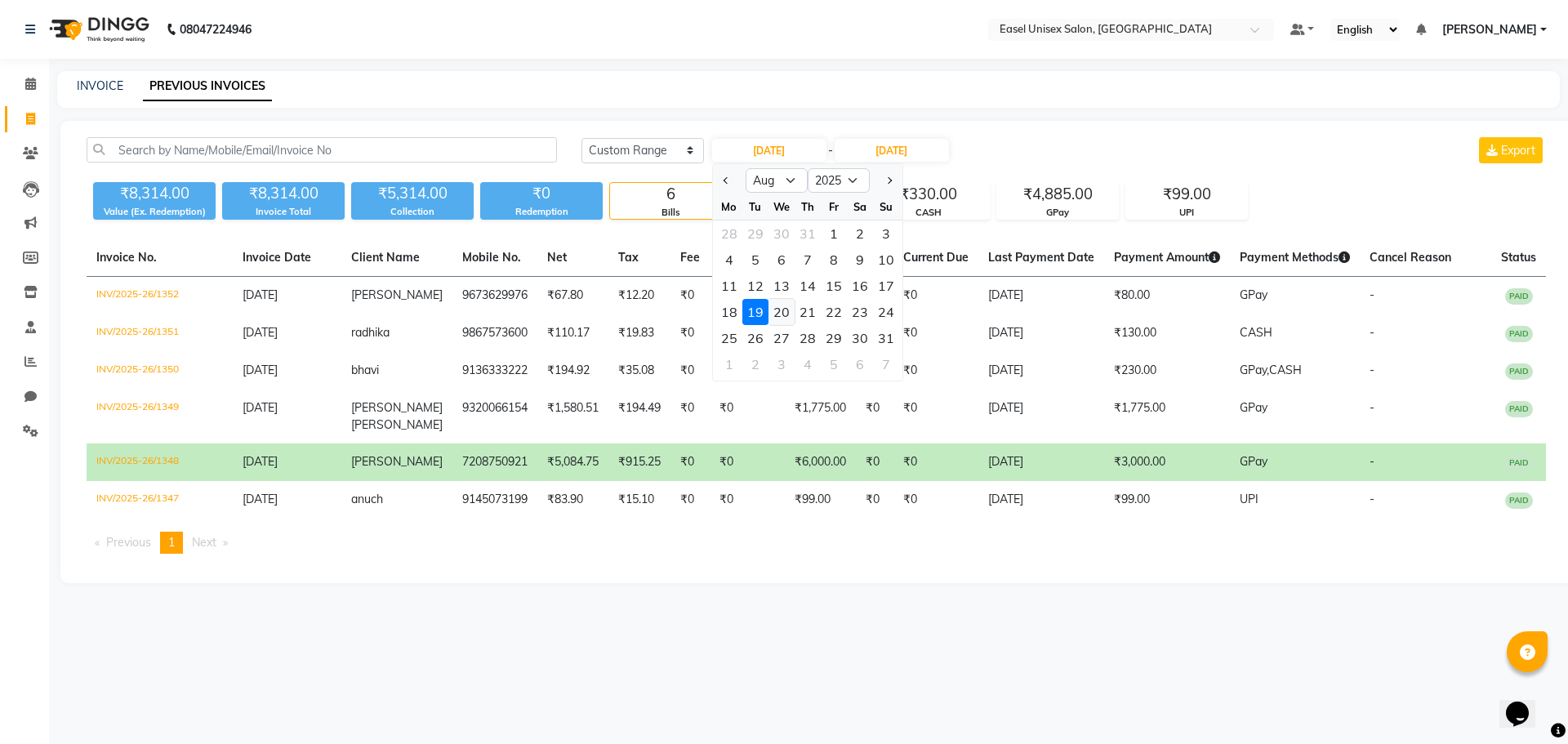
click at [774, 310] on div "20" at bounding box center [782, 311] width 26 height 26
type input "20-08-2025"
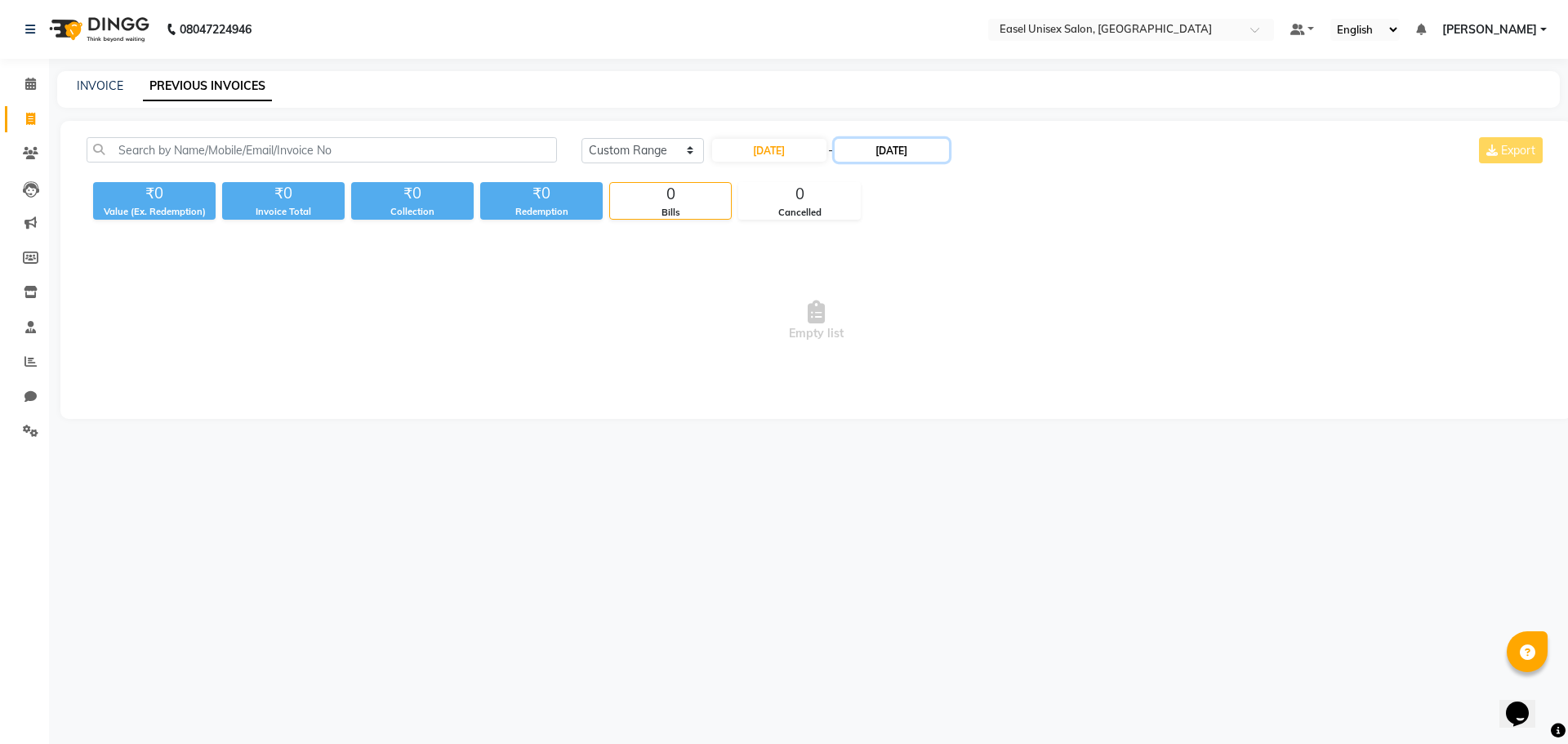
click at [884, 150] on input "19-08-2025" at bounding box center [891, 150] width 114 height 22
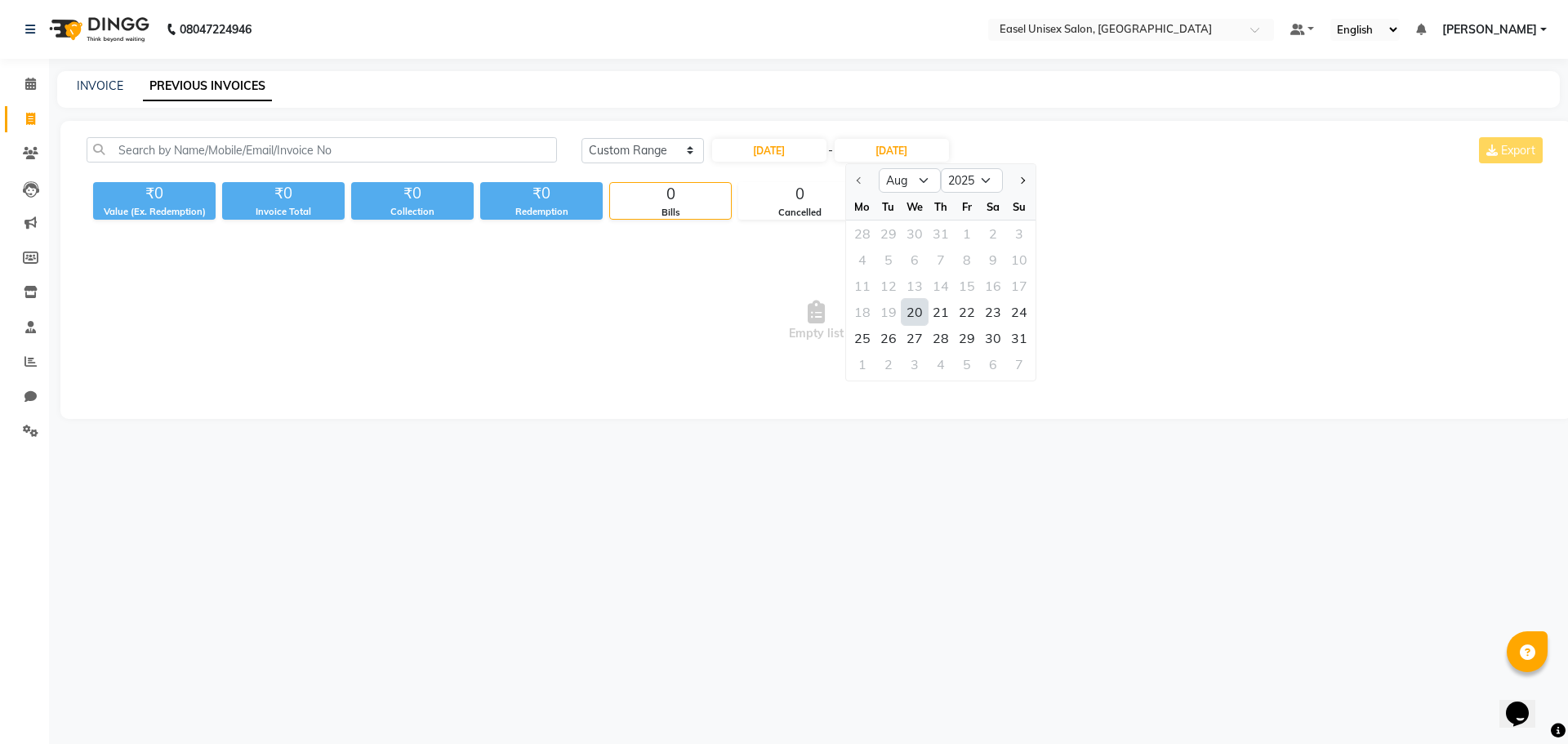
click at [909, 311] on div "20" at bounding box center [914, 311] width 26 height 26
type input "20-08-2025"
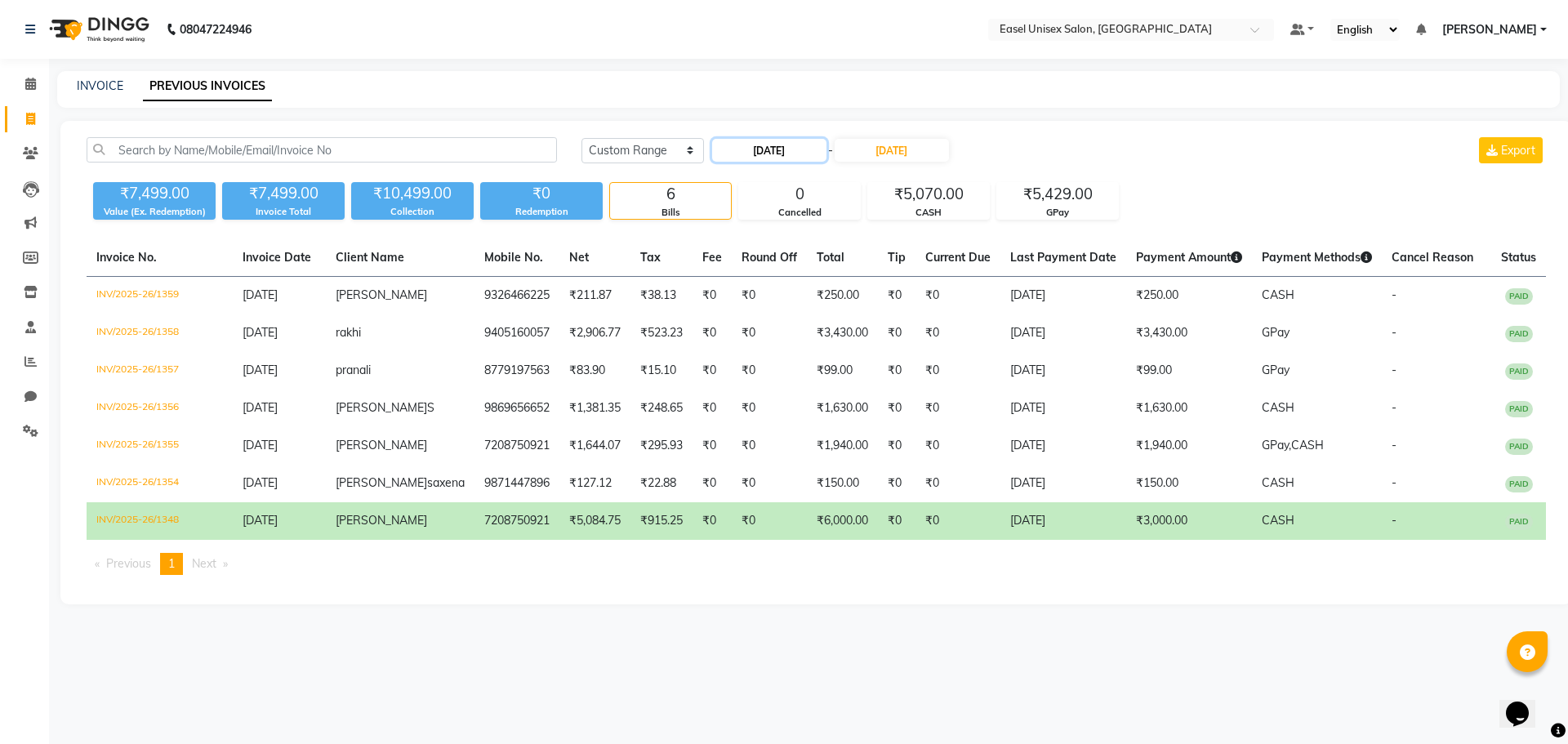
click at [755, 152] on input "20-08-2025" at bounding box center [769, 150] width 114 height 22
select select "8"
select select "2025"
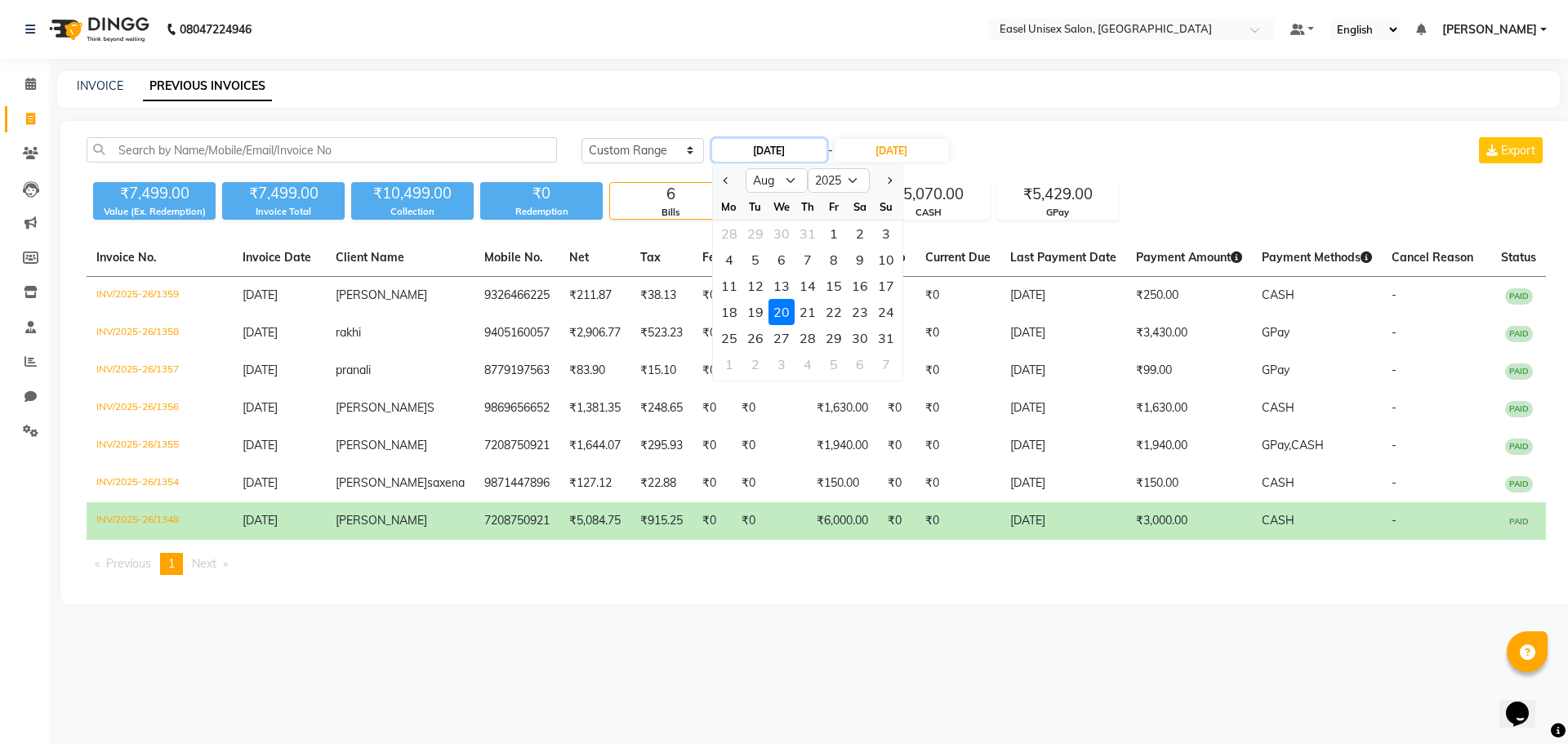
click at [748, 156] on input "20-08-2025" at bounding box center [769, 150] width 114 height 22
click at [1064, 135] on div "Today Yesterday Custom Range 20-08-2025 Jan Feb Mar Apr May Jun Jul Aug Sep Oct…" at bounding box center [816, 362] width 1512 height 484
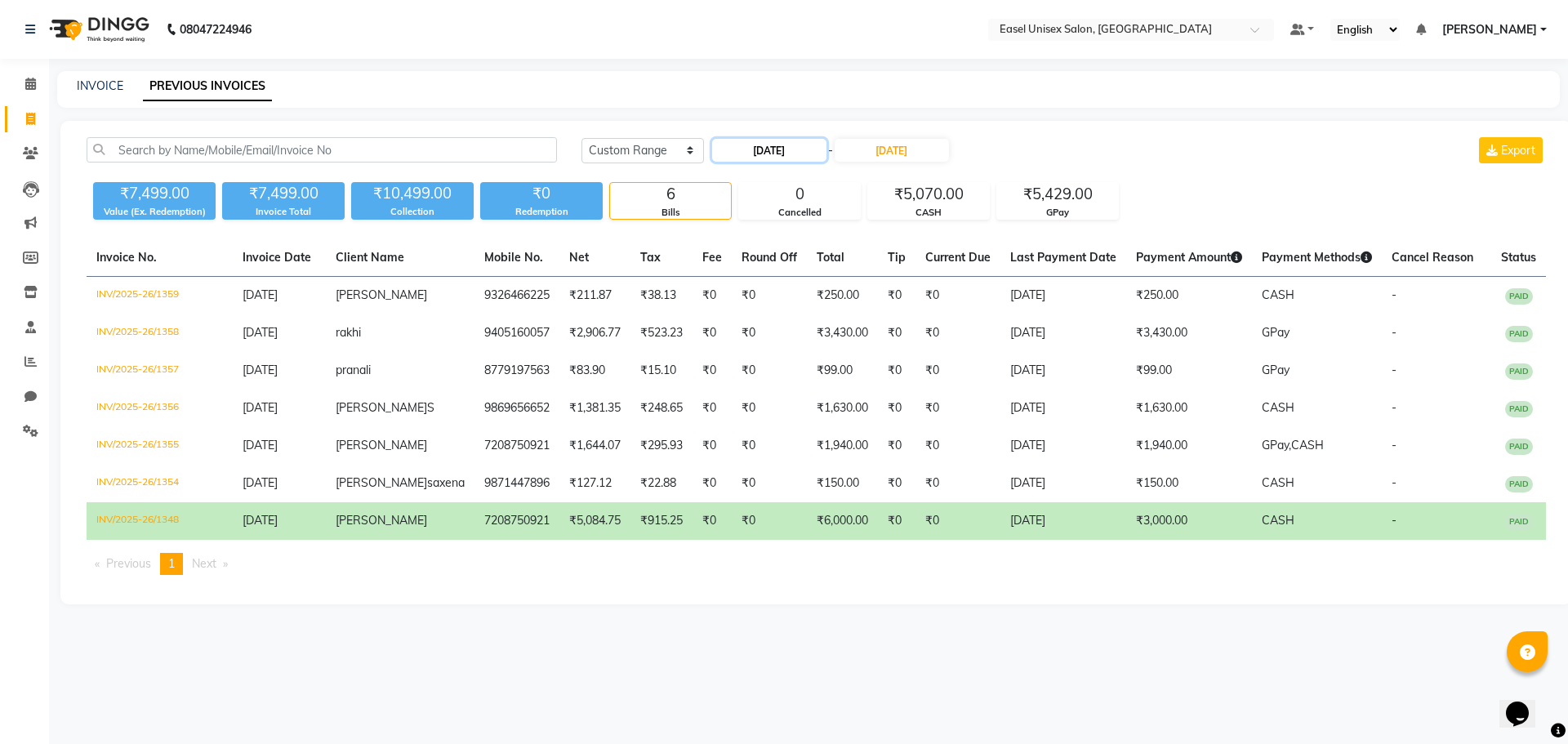
click at [758, 151] on input "20-08-2025" at bounding box center [769, 150] width 114 height 22
select select "8"
select select "2025"
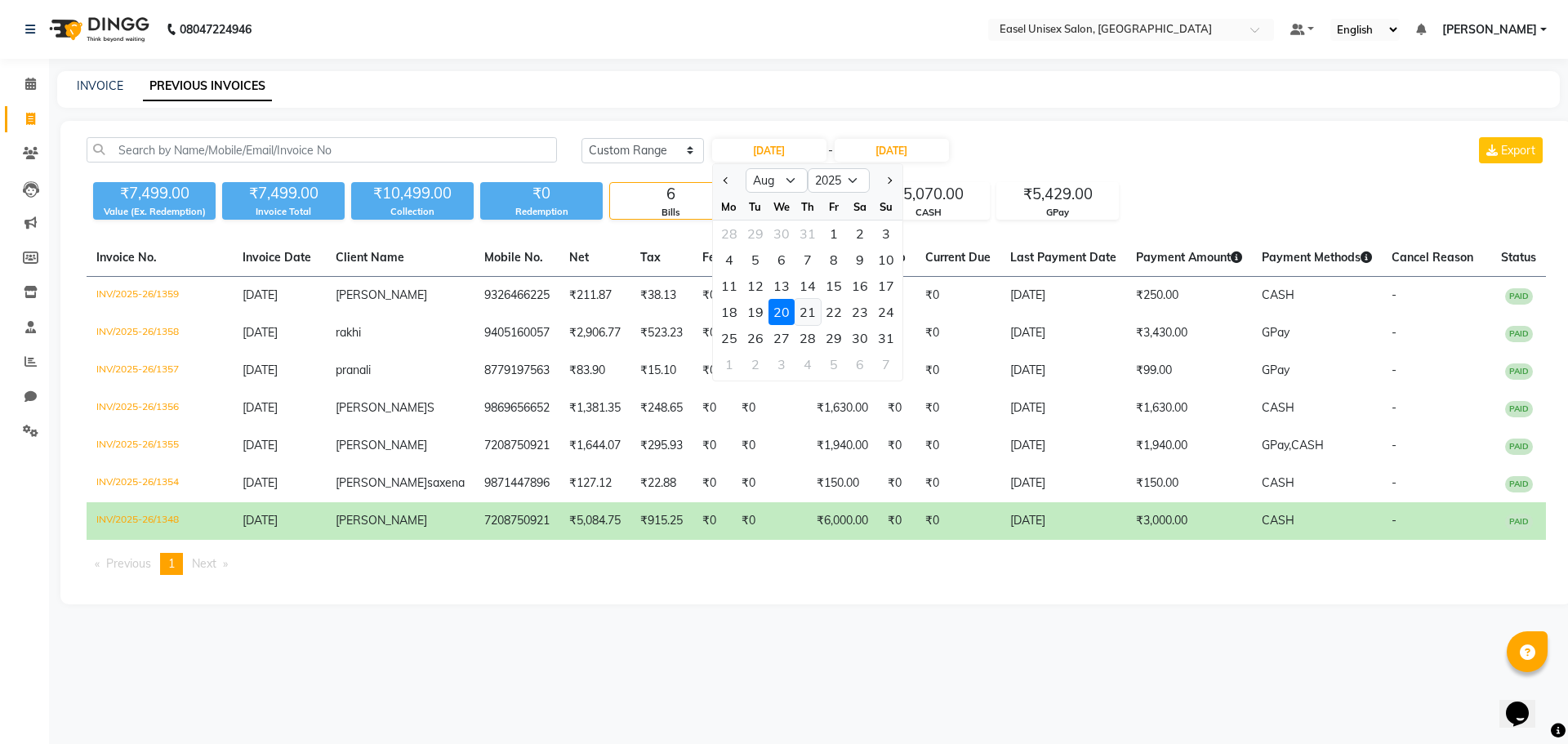
click at [815, 311] on div "21" at bounding box center [807, 311] width 26 height 26
type input "21-08-2025"
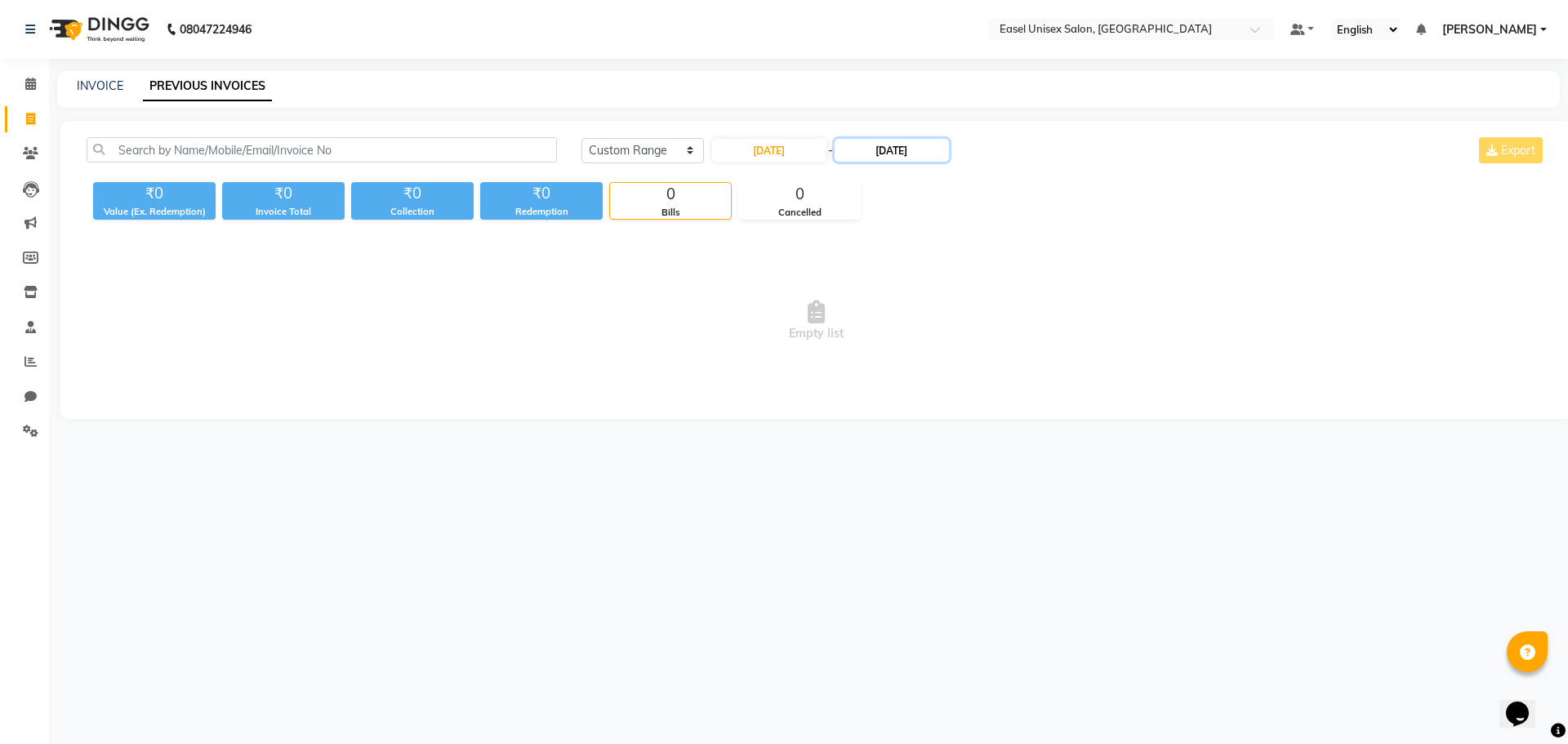
click at [891, 154] on input "20-08-2025" at bounding box center [891, 150] width 114 height 22
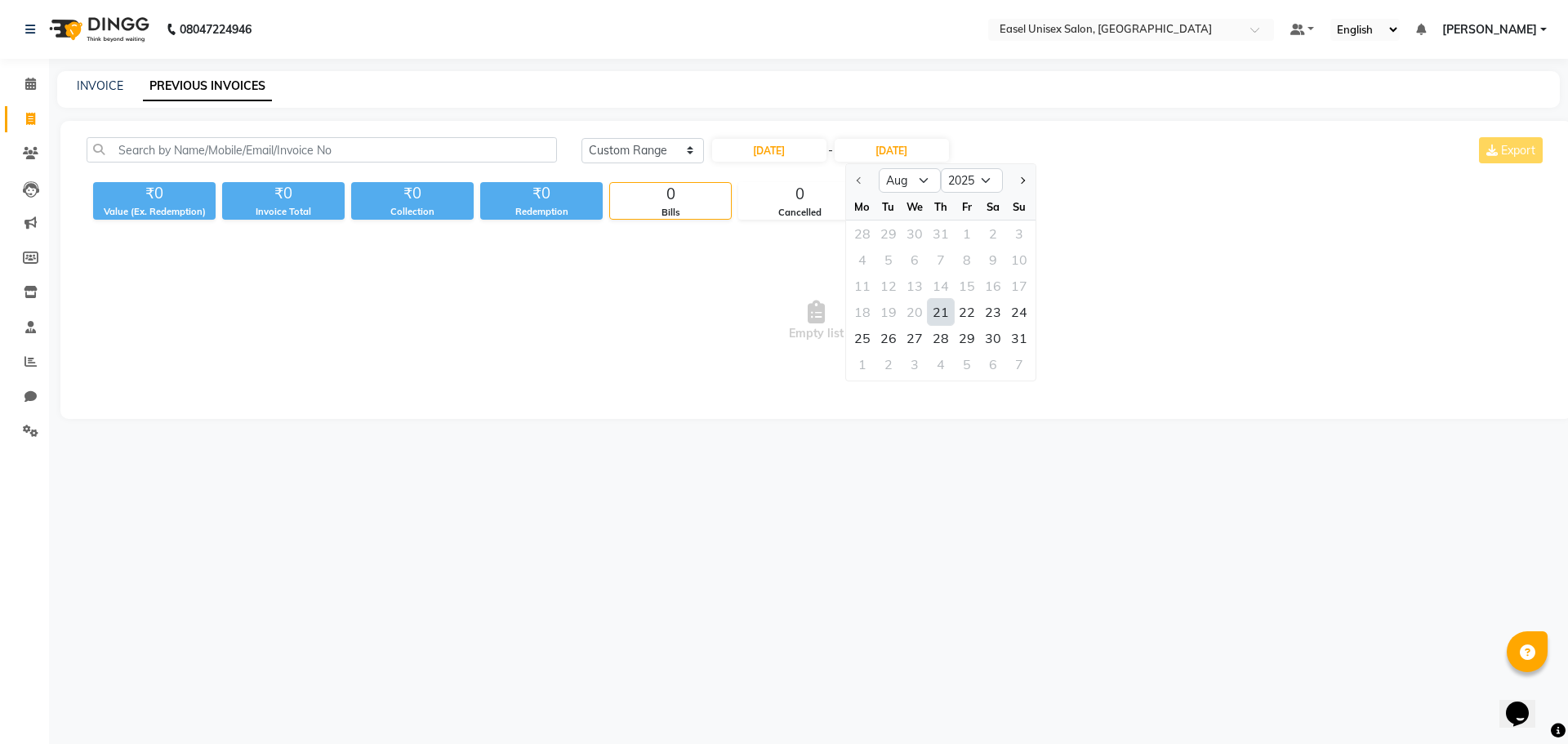
click at [941, 310] on div "21" at bounding box center [940, 311] width 26 height 26
type input "21-08-2025"
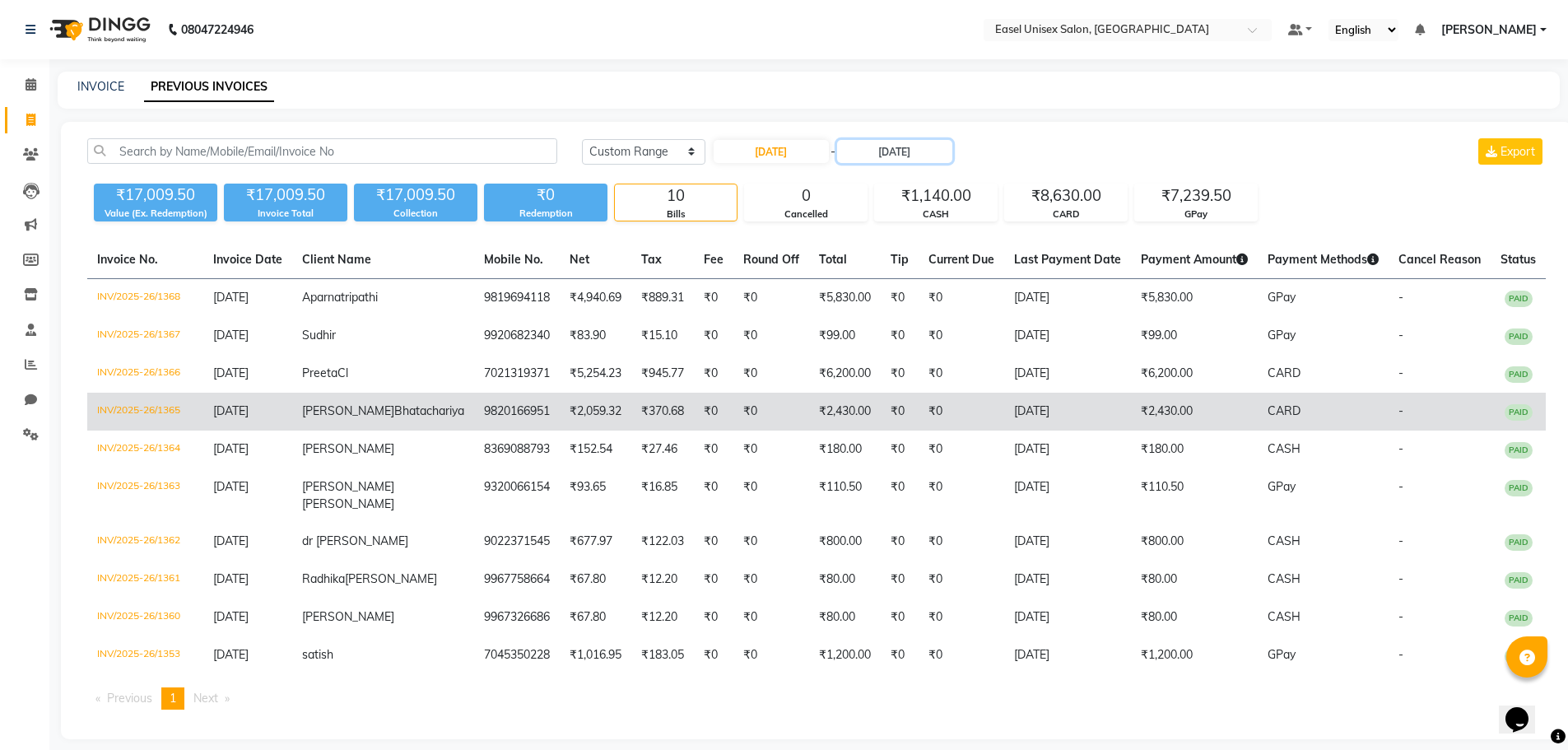
scroll to position [64, 0]
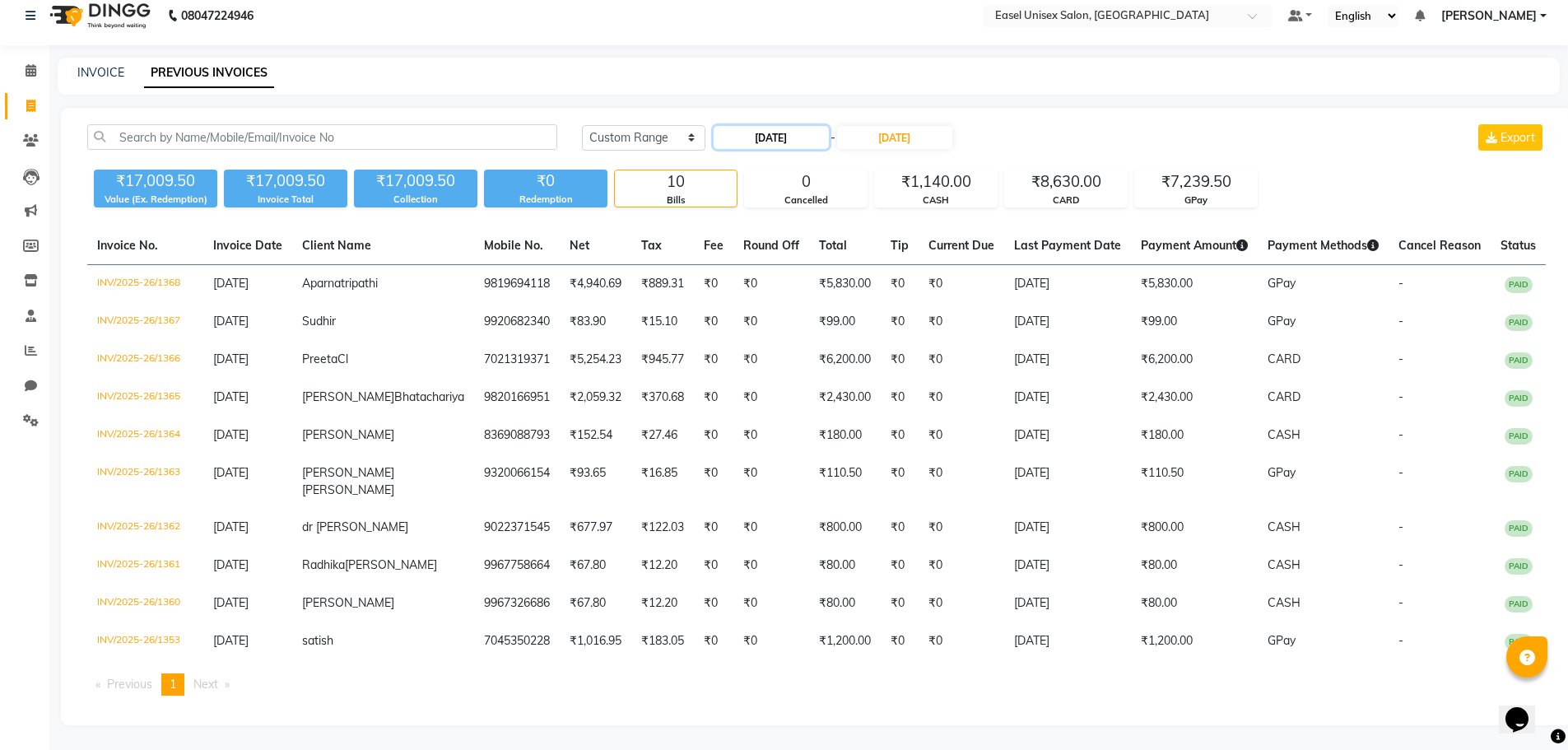
click at [753, 126] on input "21-08-2025" at bounding box center [771, 137] width 115 height 23
select select "8"
select select "2025"
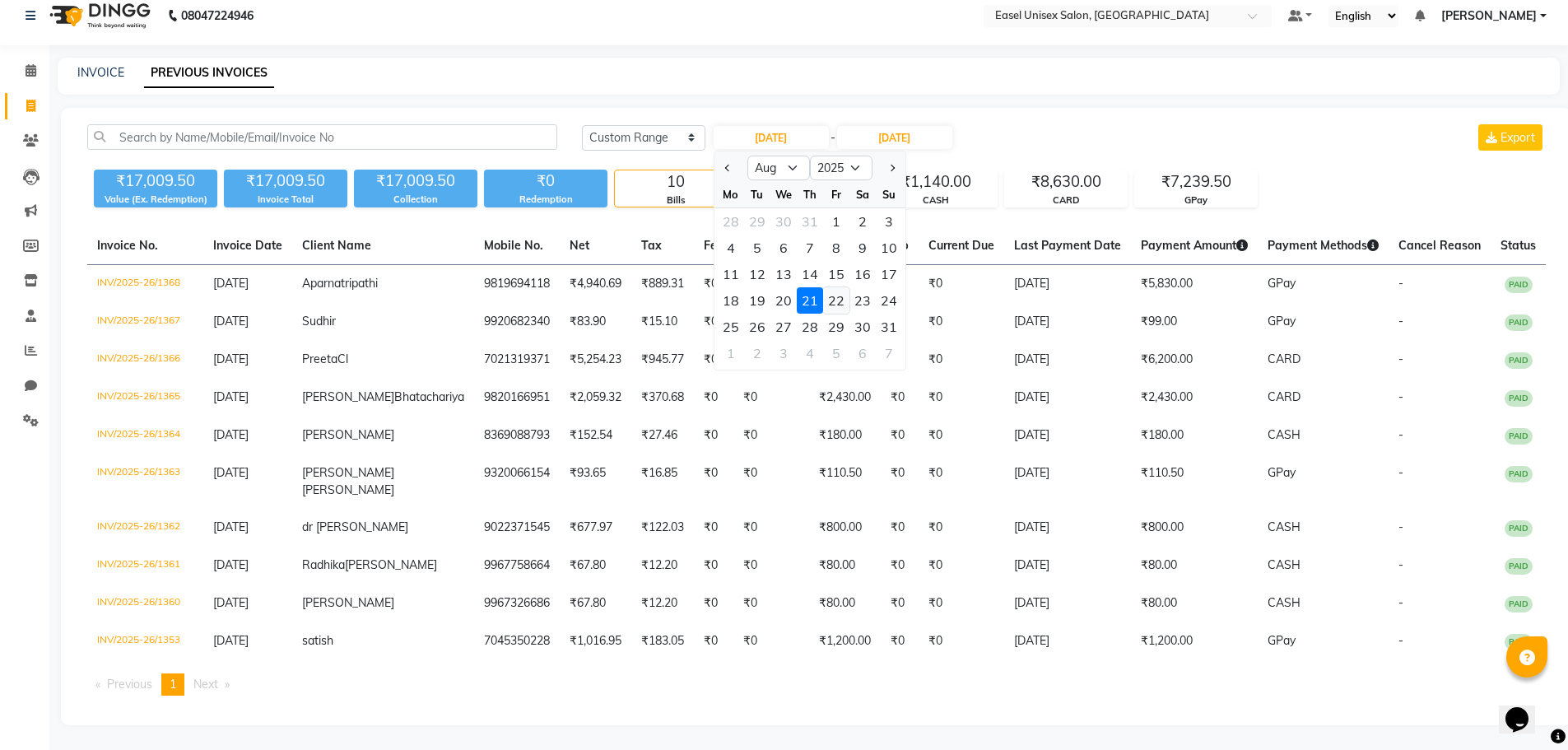
click at [828, 288] on div "22" at bounding box center [835, 300] width 26 height 26
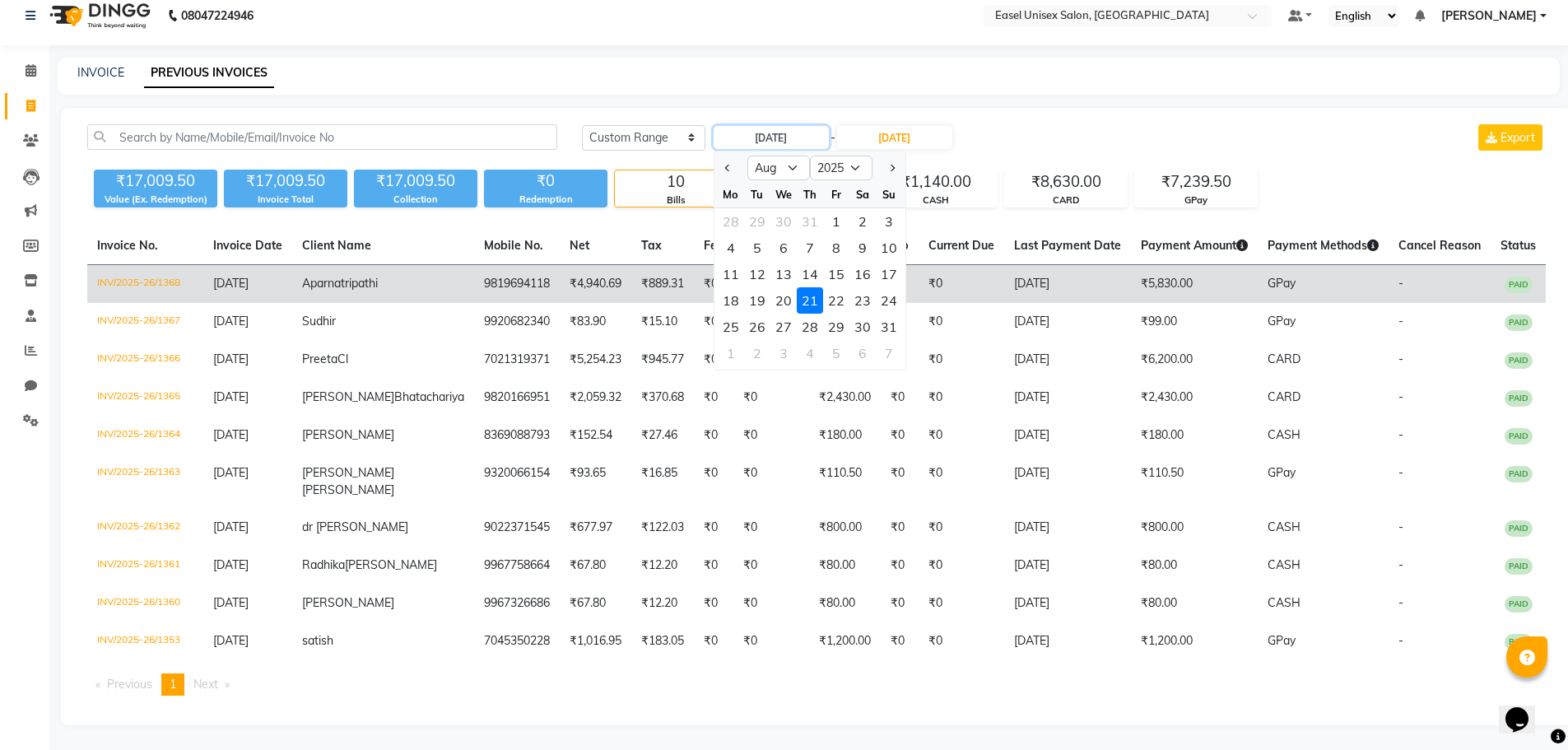
type input "22-08-2025"
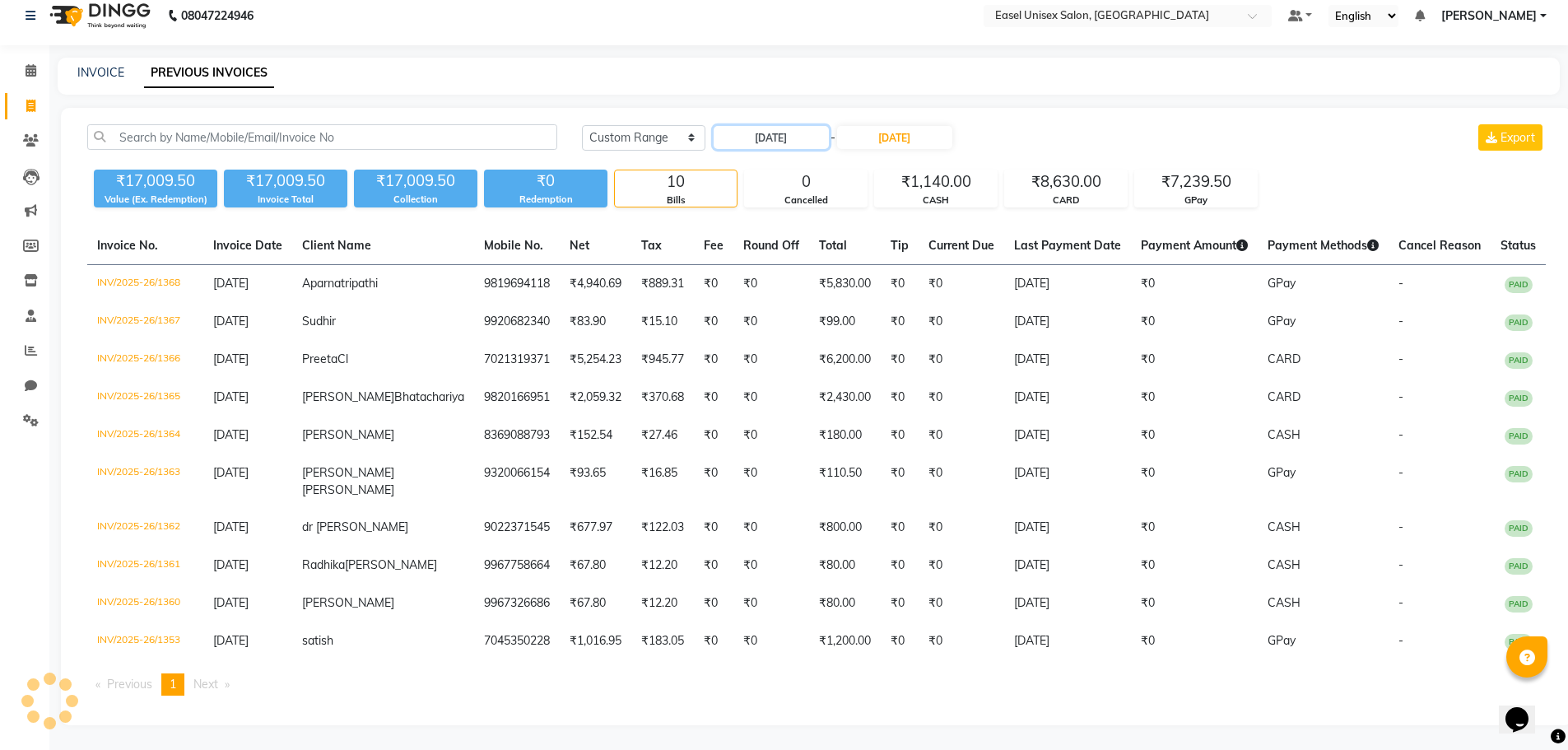
scroll to position [0, 0]
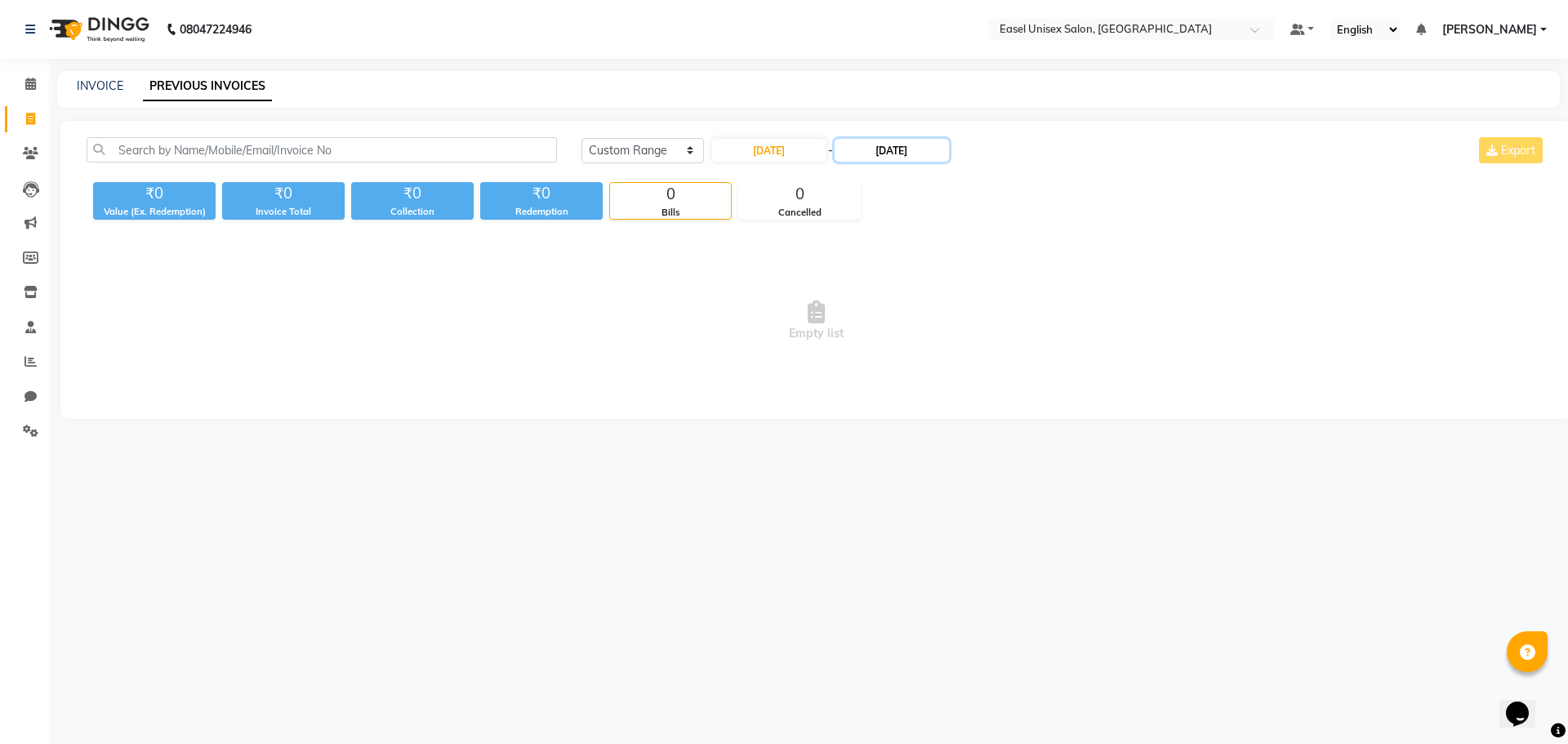
click at [889, 146] on input "21-08-2025" at bounding box center [891, 150] width 114 height 22
click at [972, 312] on div "22" at bounding box center [966, 311] width 26 height 26
type input "22-08-2025"
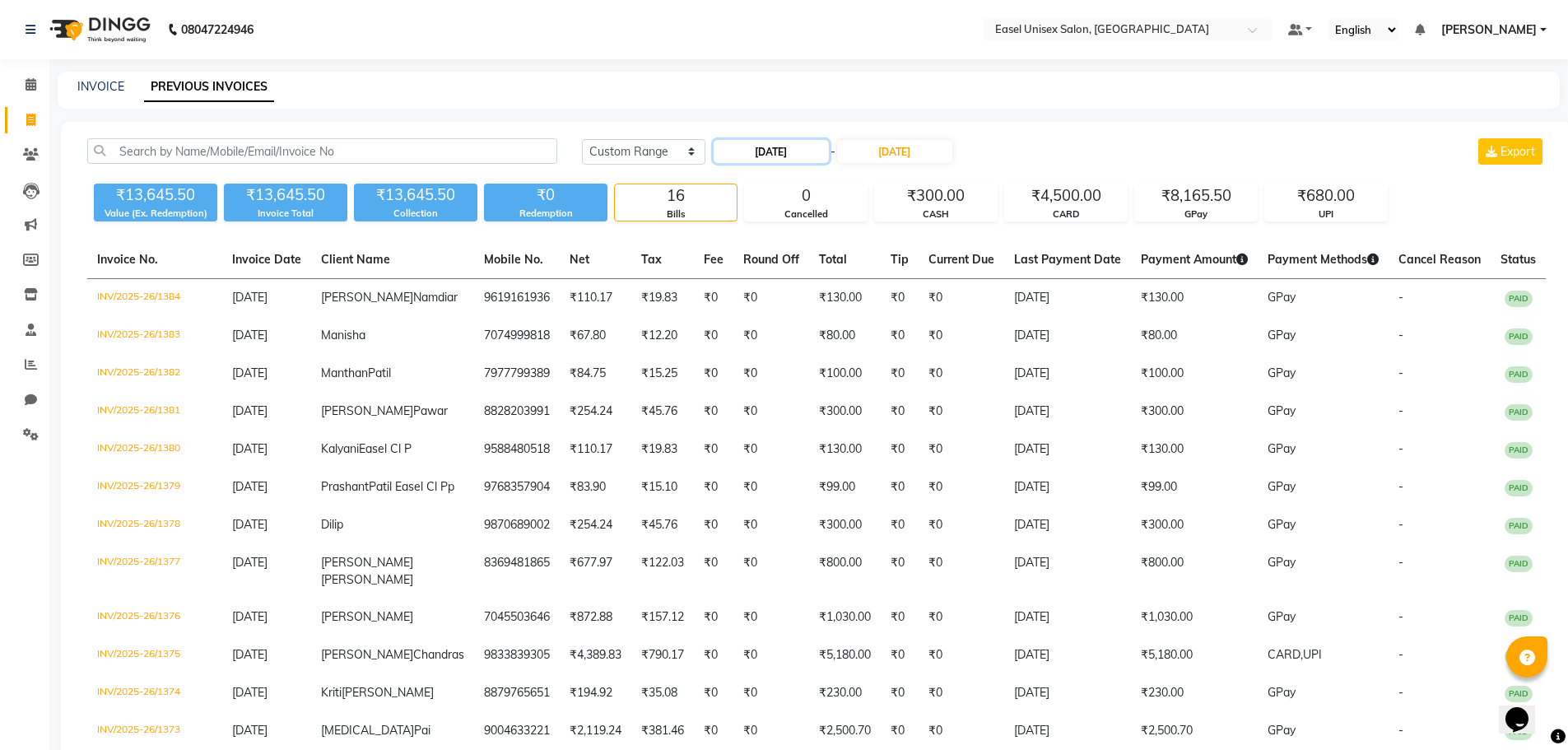
drag, startPoint x: 746, startPoint y: 151, endPoint x: 755, endPoint y: 160, distance: 12.7
click at [755, 154] on input "22-08-2025" at bounding box center [771, 151] width 115 height 23
select select "8"
select select "2025"
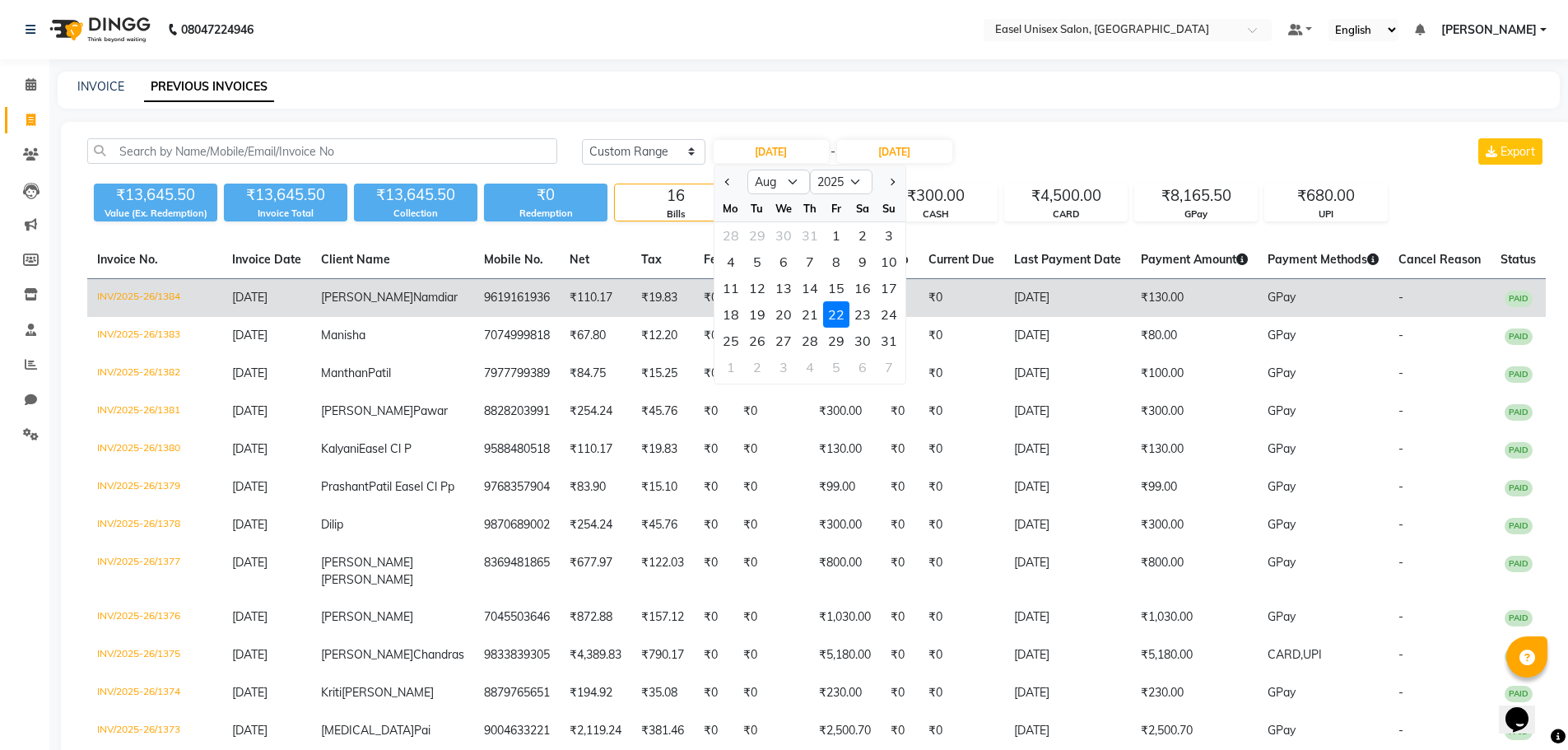
drag, startPoint x: 857, startPoint y: 312, endPoint x: 866, endPoint y: 306, distance: 10.8
click at [859, 313] on div "23" at bounding box center [862, 314] width 26 height 26
type input "23-08-2025"
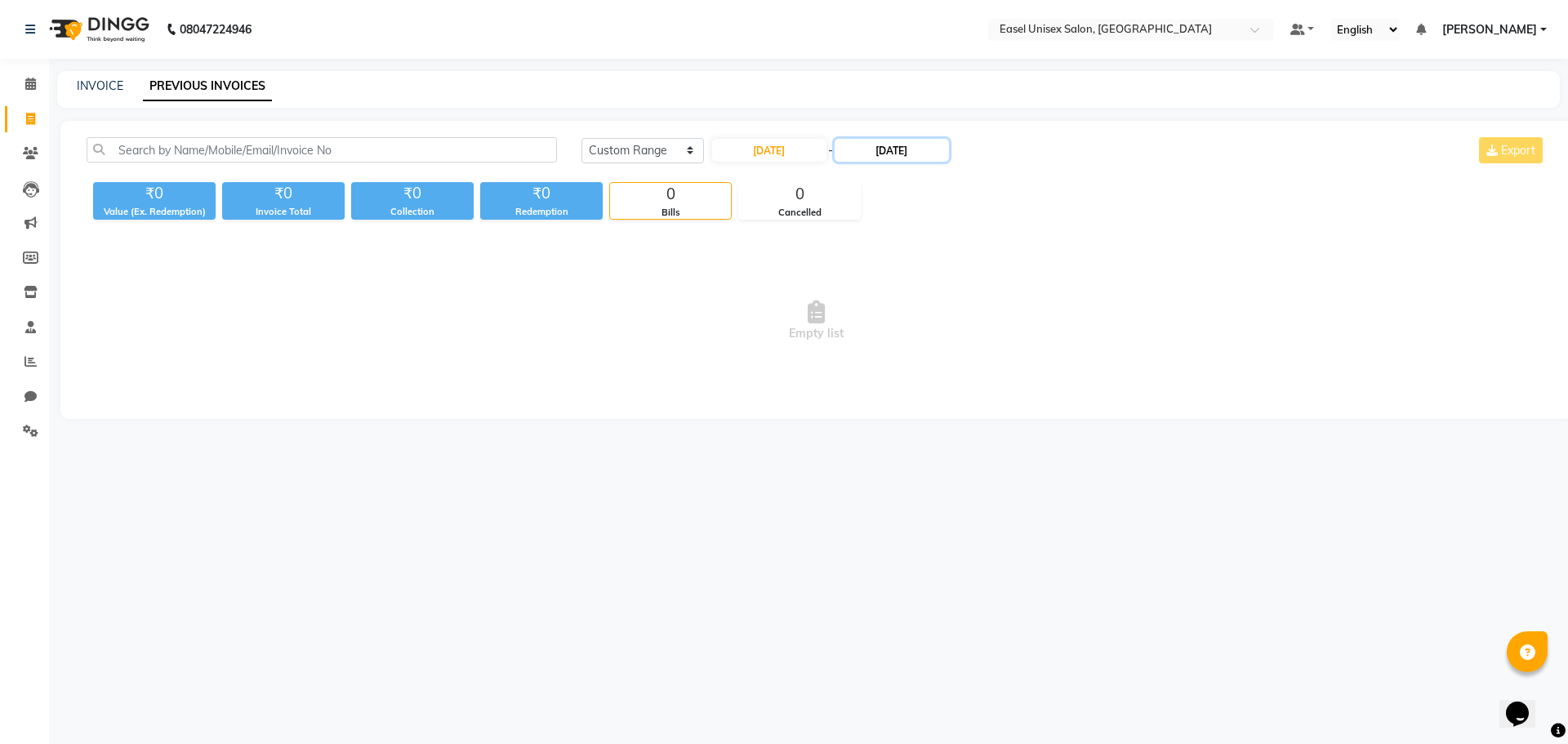
click at [892, 154] on input "22-08-2025" at bounding box center [891, 150] width 114 height 22
click at [992, 312] on div "23" at bounding box center [993, 311] width 26 height 26
type input "23-08-2025"
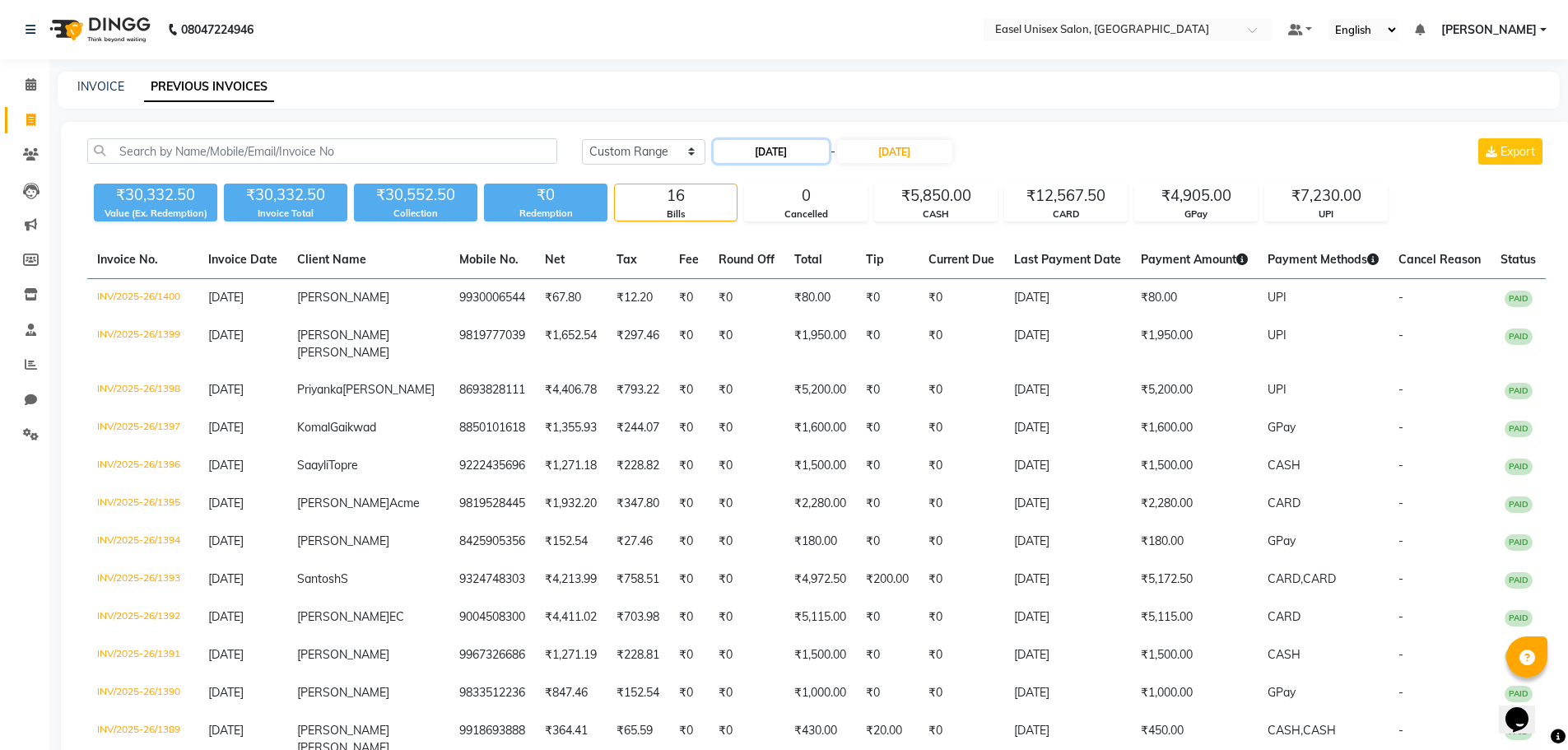
click at [760, 144] on input "23-08-2025" at bounding box center [771, 151] width 115 height 23
select select "8"
select select "2025"
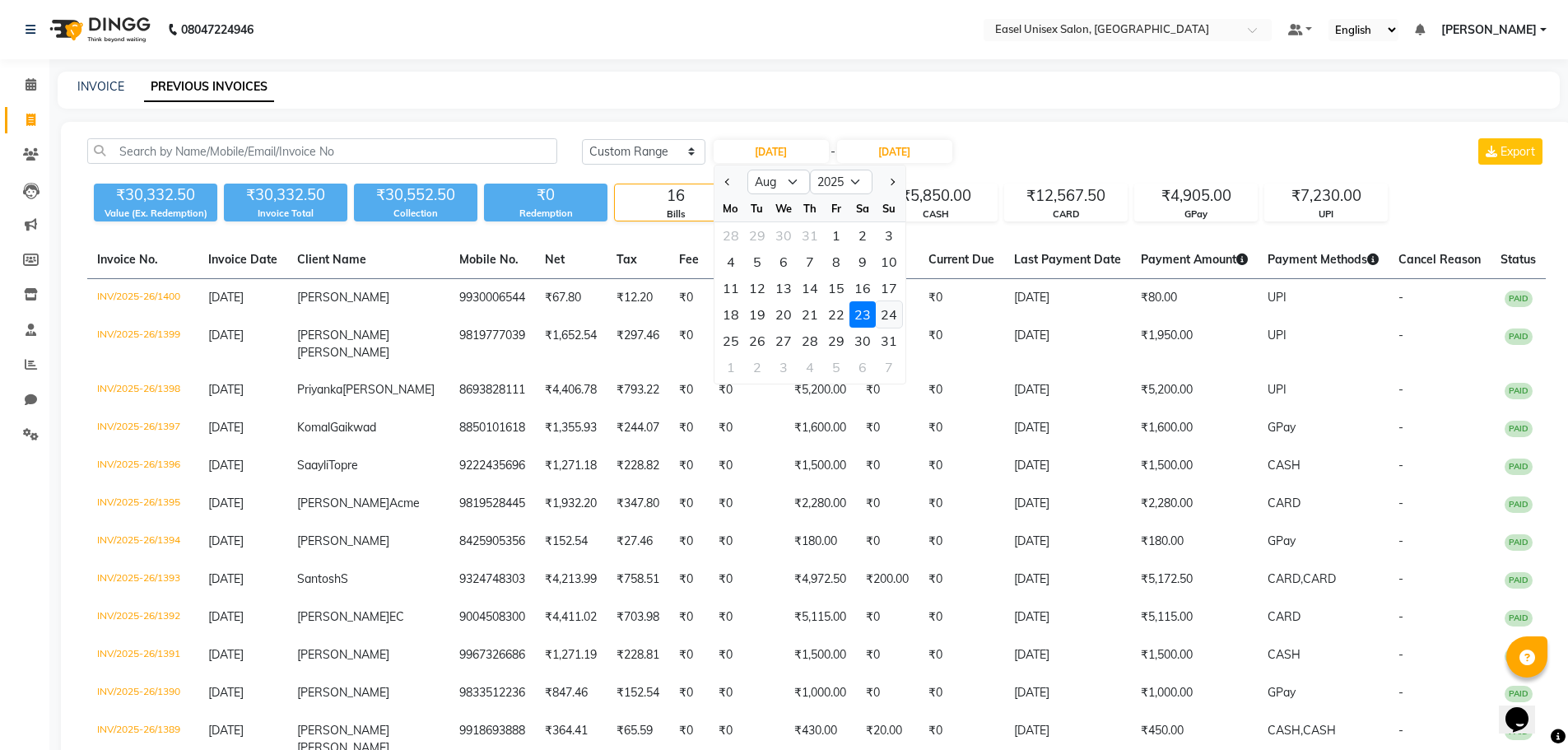
click at [895, 318] on div "24" at bounding box center [888, 314] width 26 height 26
type input "24-08-2025"
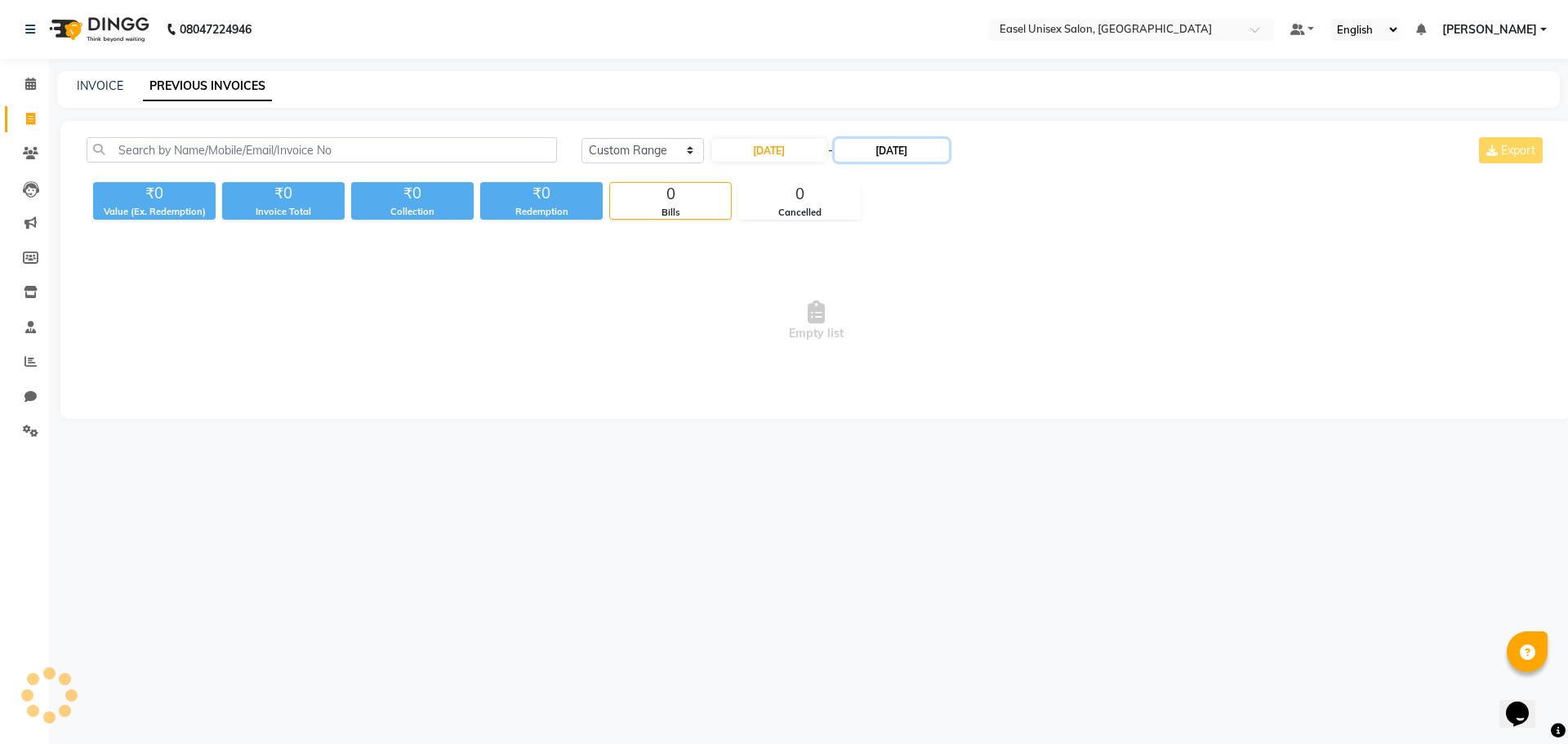
click at [901, 156] on input "23-08-2025" at bounding box center [891, 150] width 114 height 22
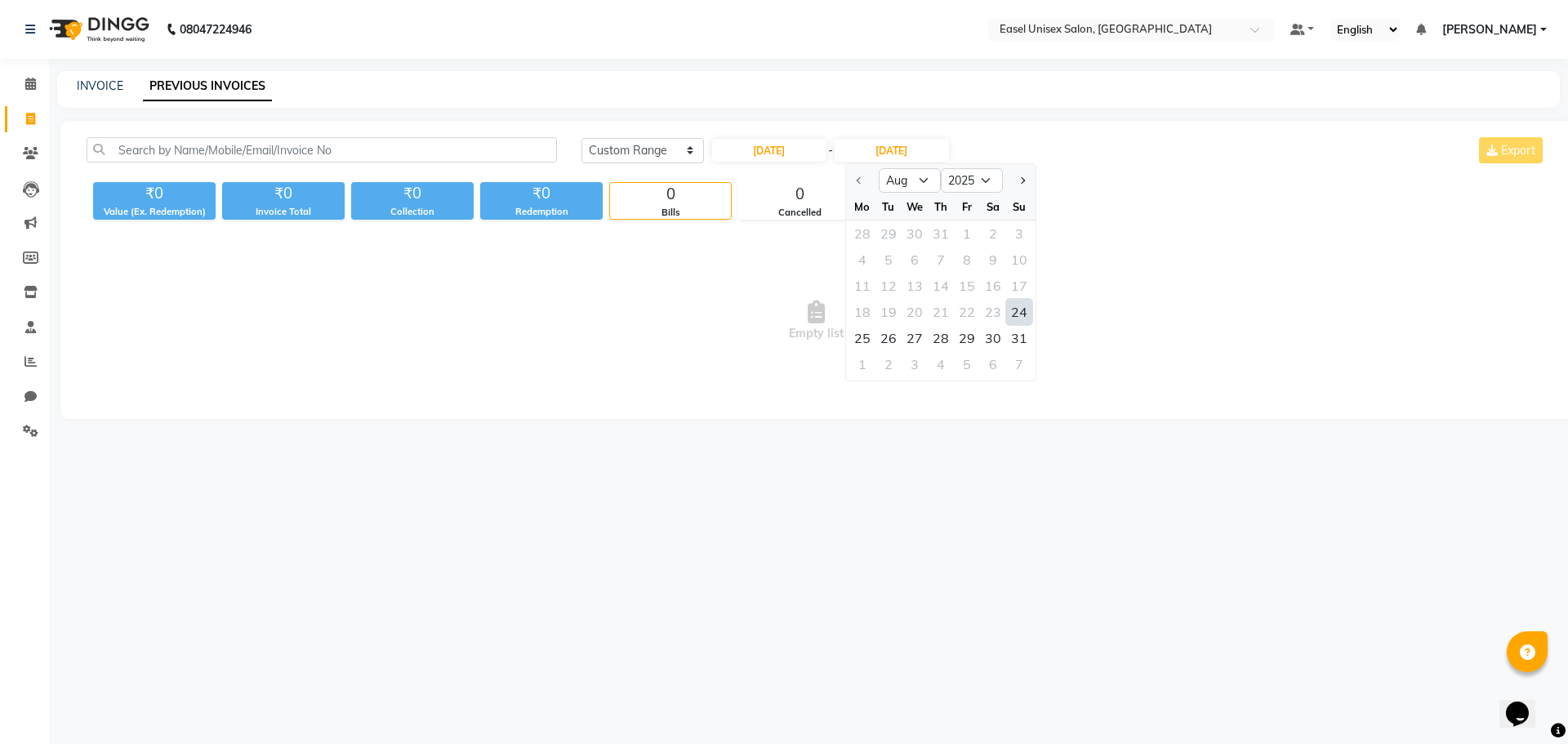
click at [1016, 305] on div "24" at bounding box center [1019, 311] width 26 height 26
type input "24-08-2025"
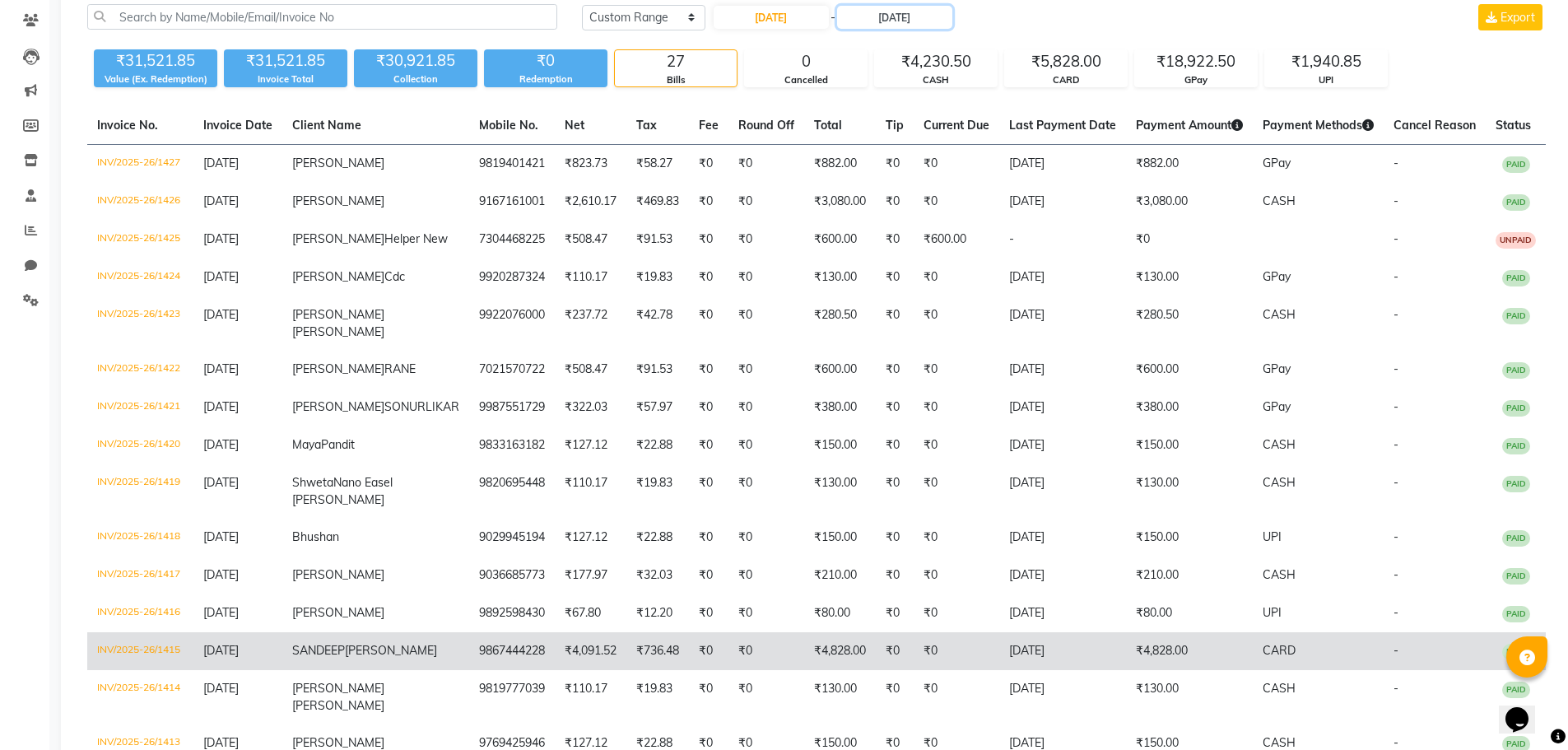
scroll to position [82, 0]
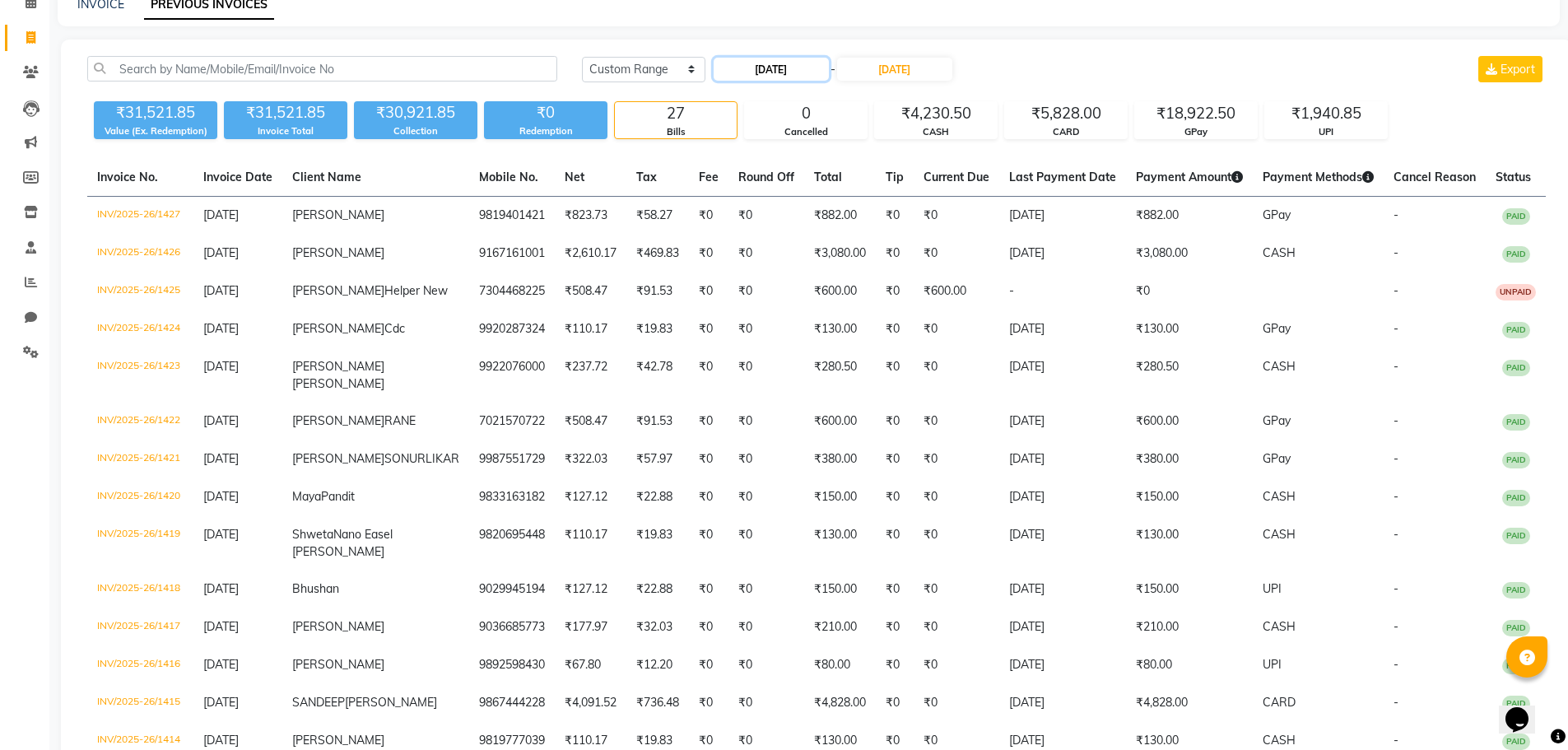
click at [756, 69] on input "24-08-2025" at bounding box center [771, 69] width 115 height 23
select select "8"
select select "2025"
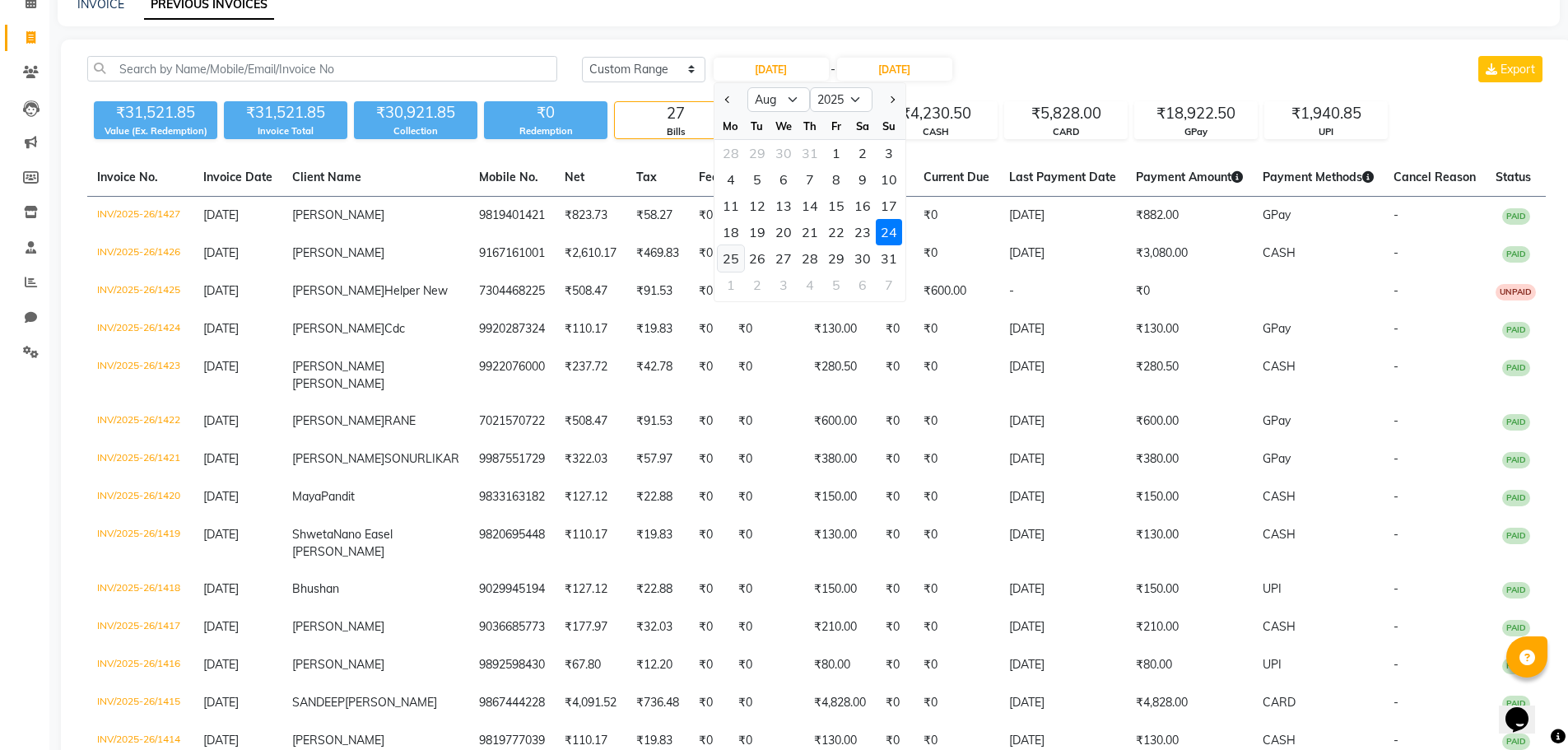
click at [723, 257] on div "25" at bounding box center [730, 258] width 26 height 26
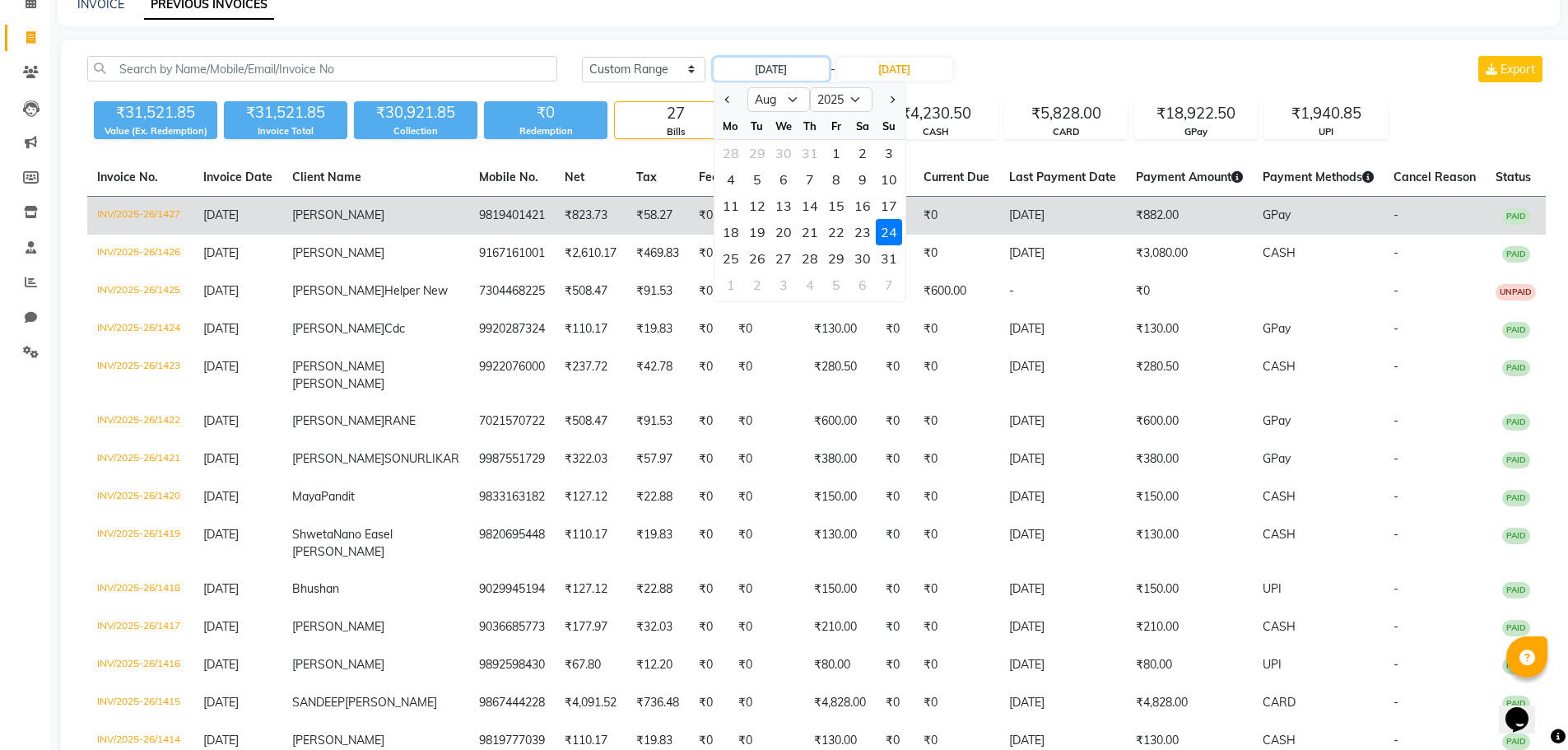
type input "25-08-2025"
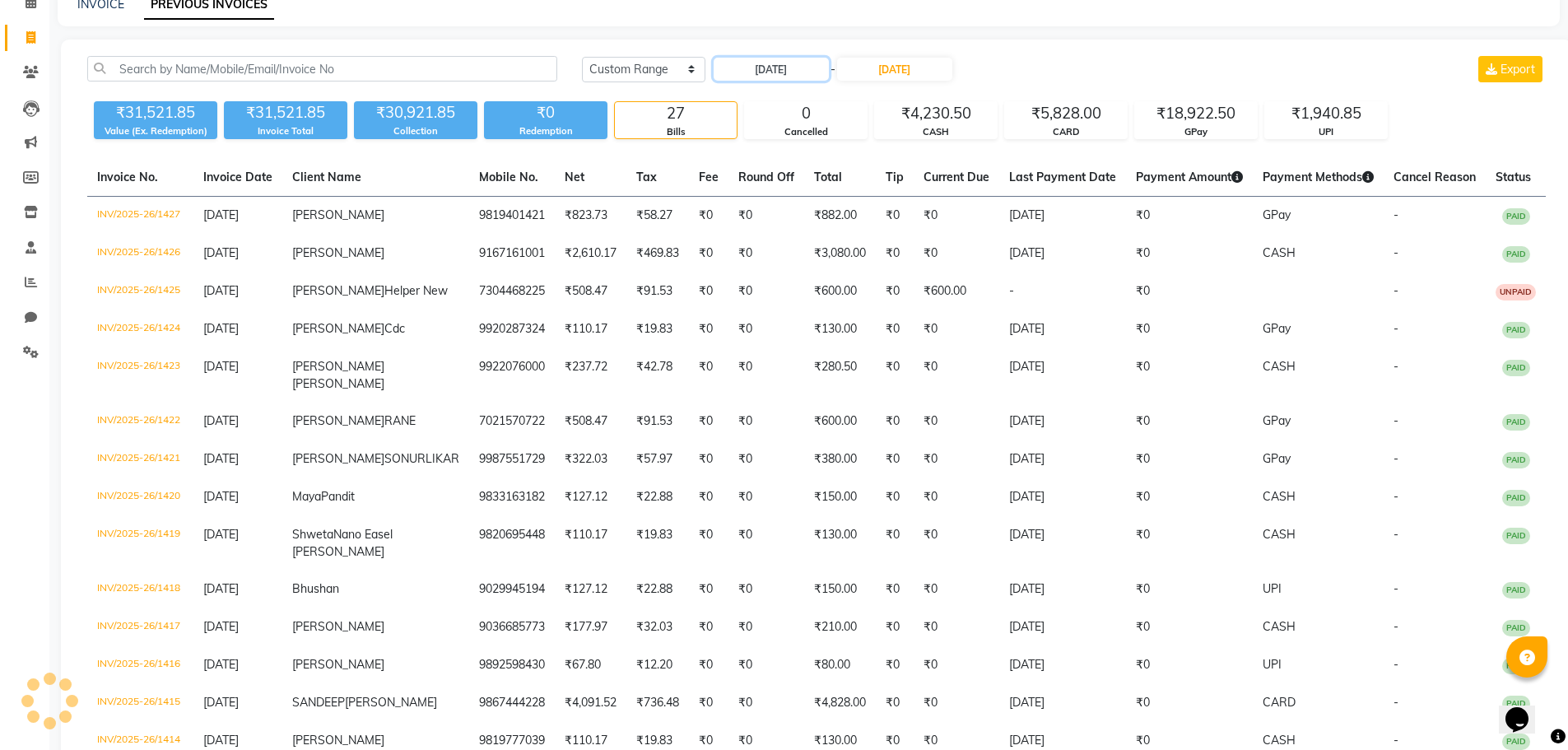
scroll to position [0, 0]
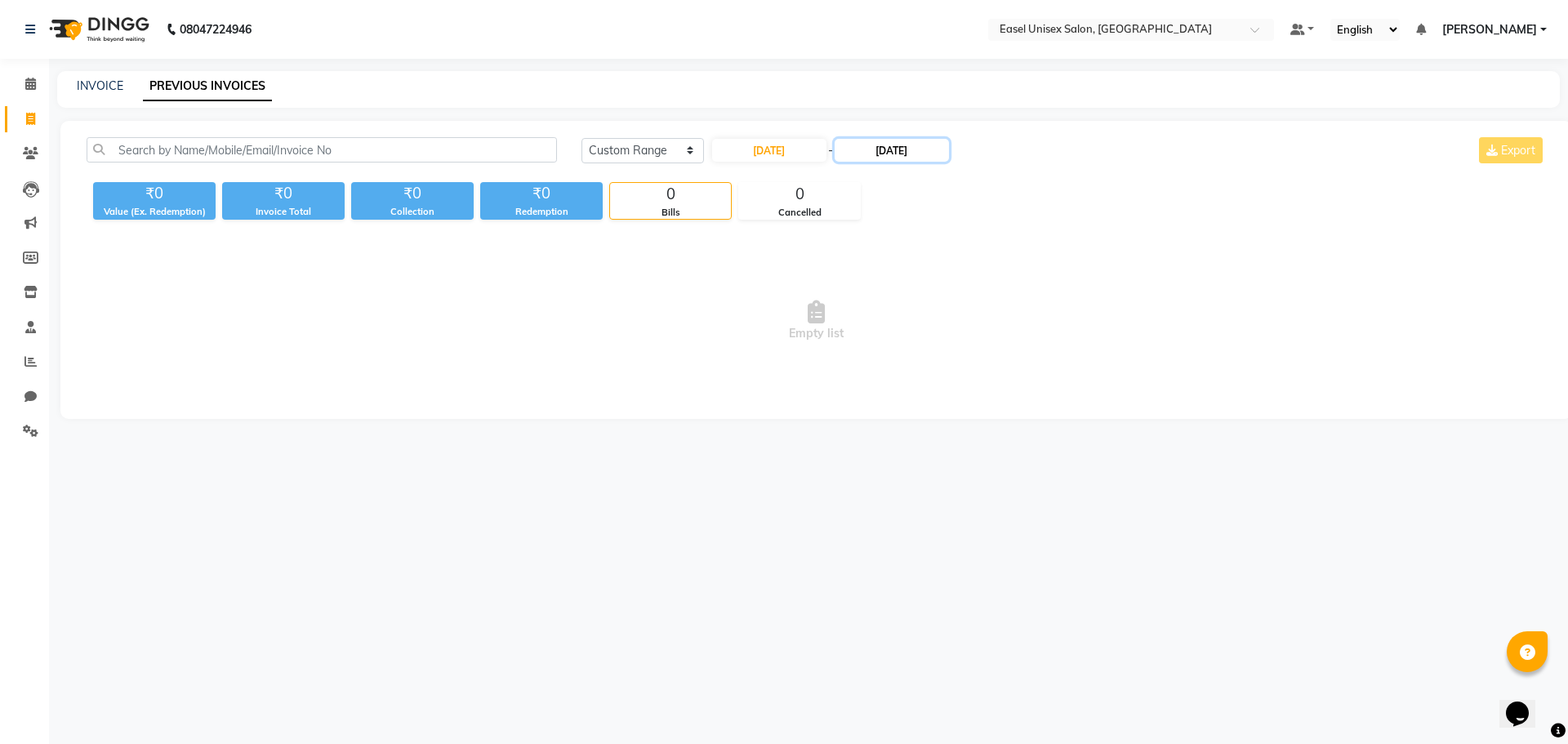
click at [888, 156] on input "24-08-2025" at bounding box center [891, 150] width 114 height 22
click at [865, 335] on div "25" at bounding box center [862, 338] width 26 height 26
type input "25-08-2025"
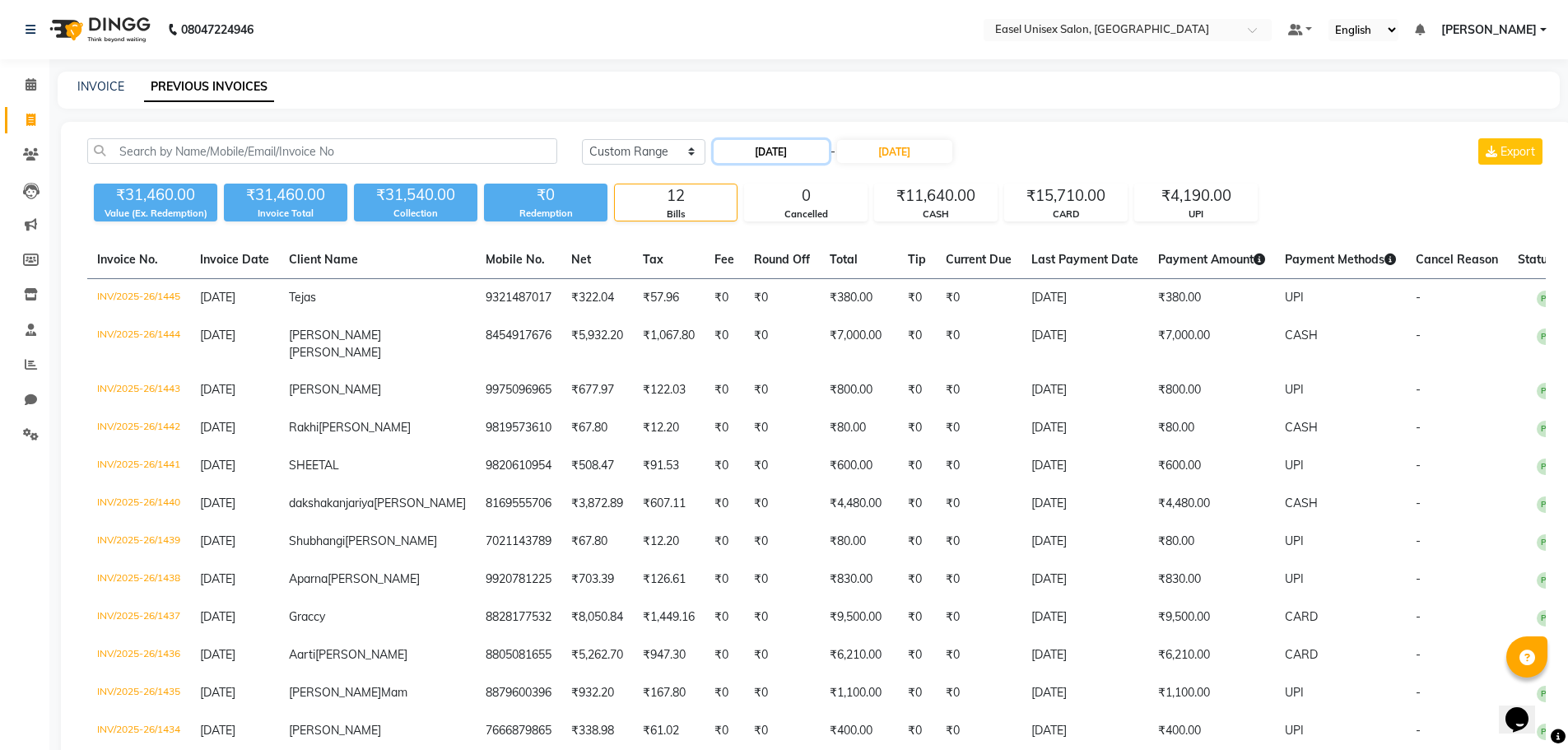
click at [759, 159] on input "25-08-2025" at bounding box center [771, 151] width 115 height 23
select select "8"
select select "2025"
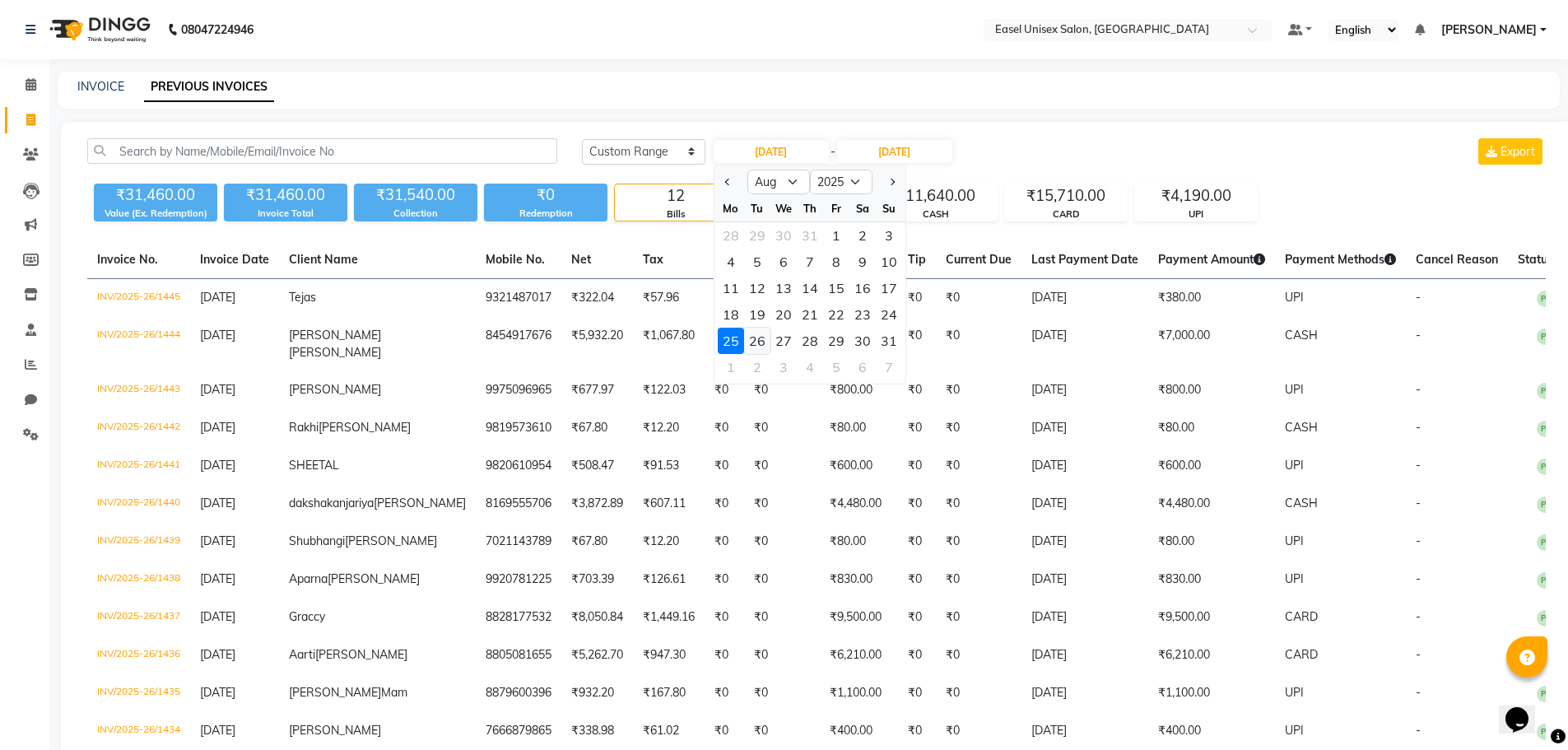
click at [756, 339] on div "26" at bounding box center [756, 341] width 26 height 26
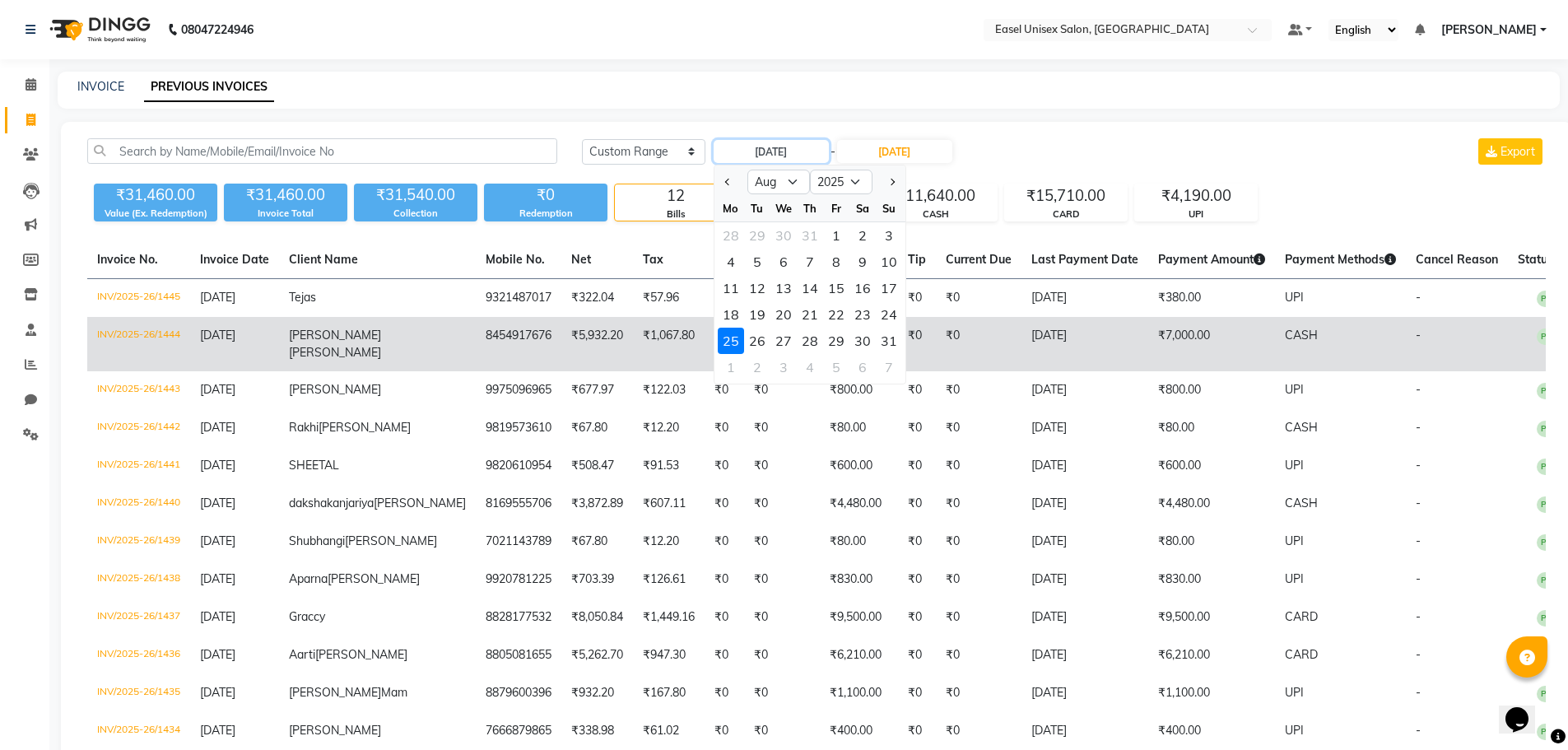
type input "26-08-2025"
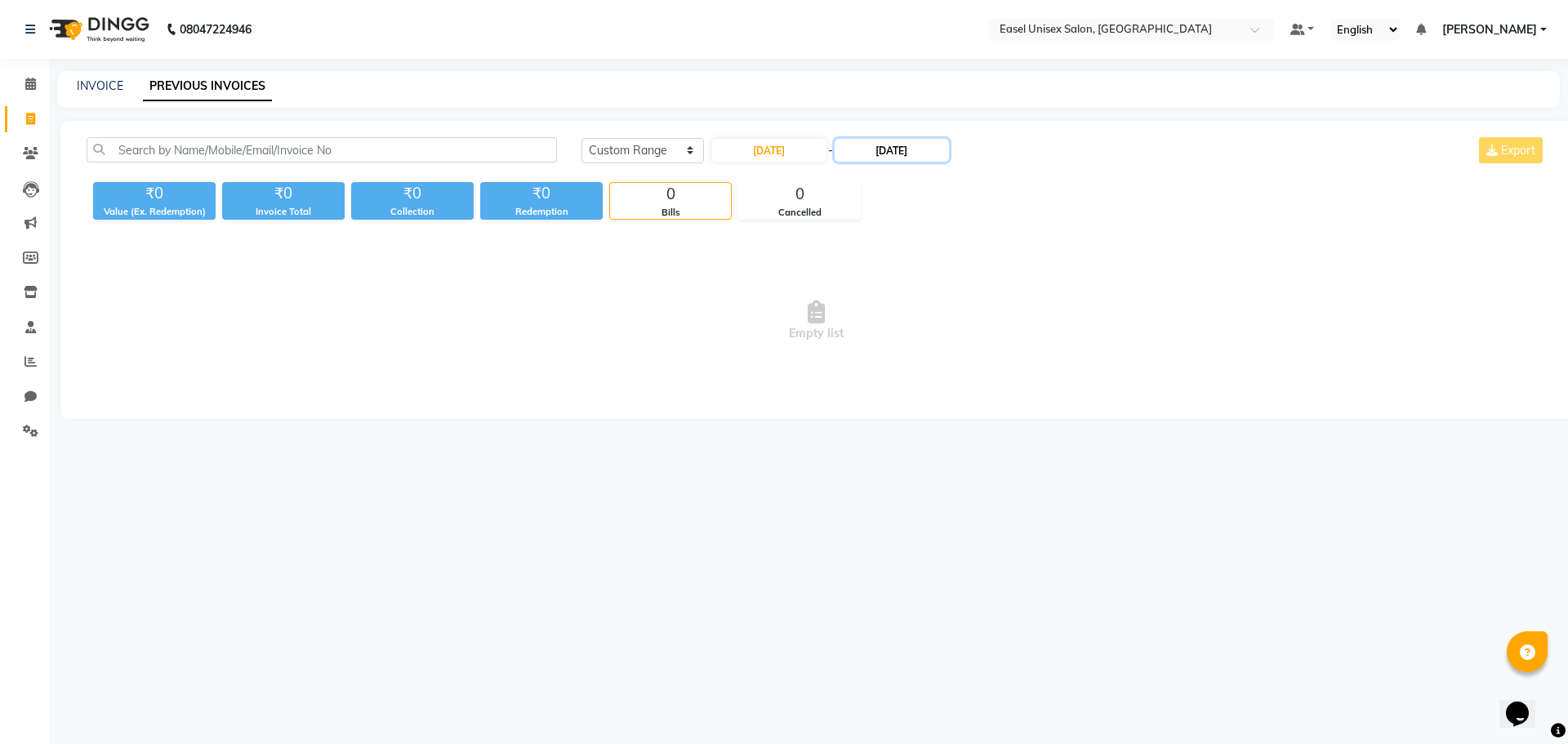
click at [883, 152] on input "25-08-2025" at bounding box center [891, 150] width 114 height 22
click at [893, 330] on div "26" at bounding box center [888, 338] width 26 height 26
type input "26-08-2025"
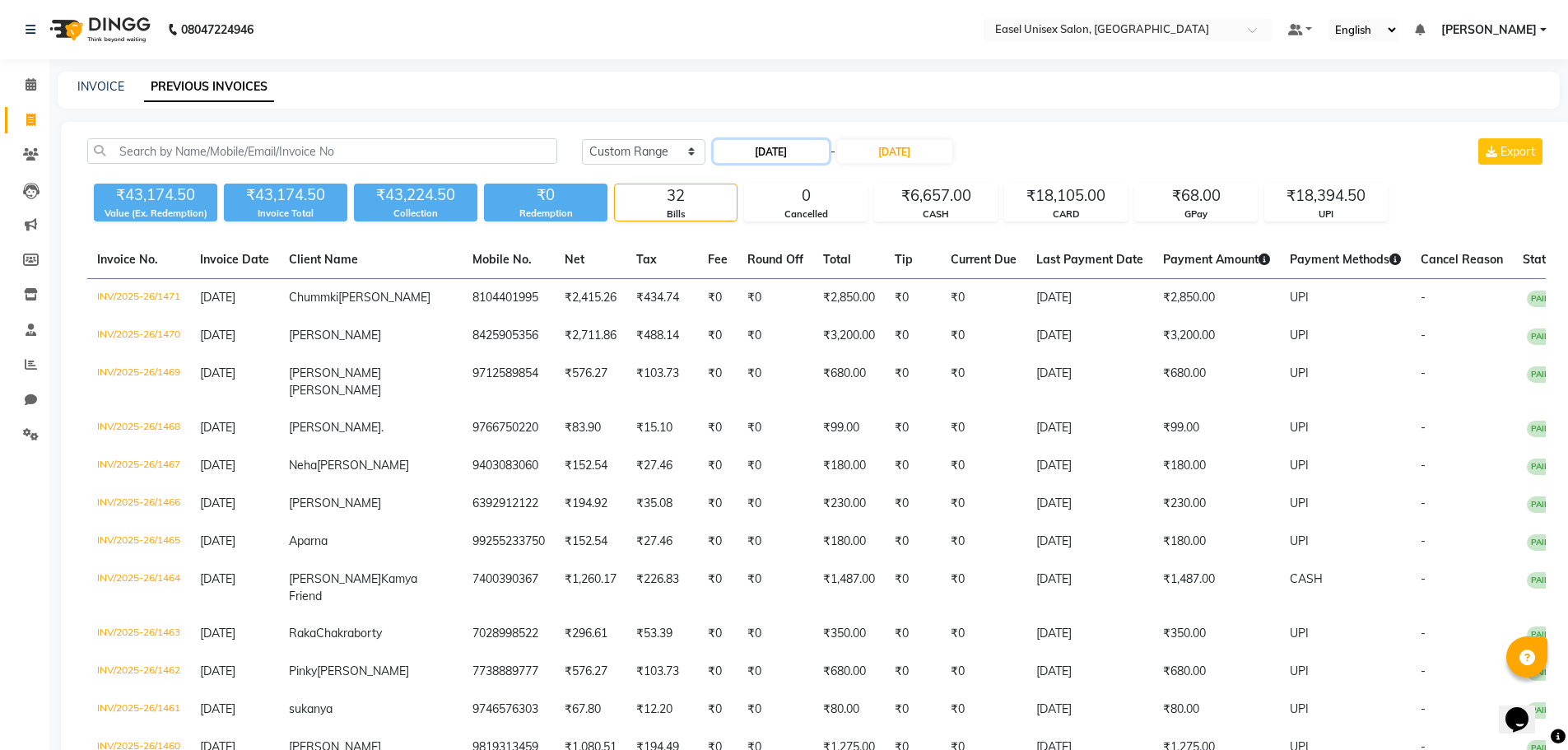
click at [750, 152] on input "26-08-2025" at bounding box center [771, 151] width 115 height 23
select select "8"
select select "2025"
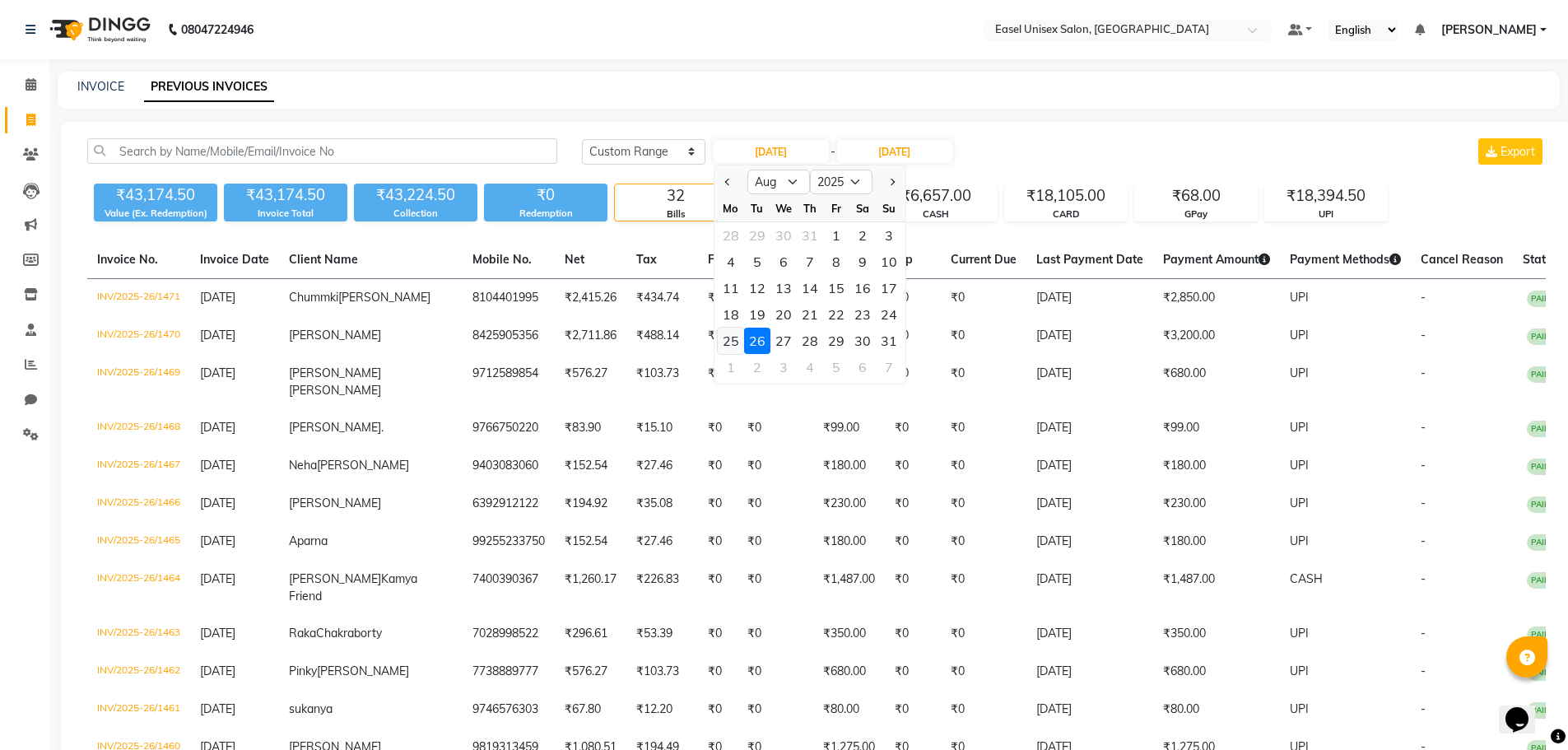
click at [735, 342] on div "25" at bounding box center [730, 341] width 26 height 26
type input "25-08-2025"
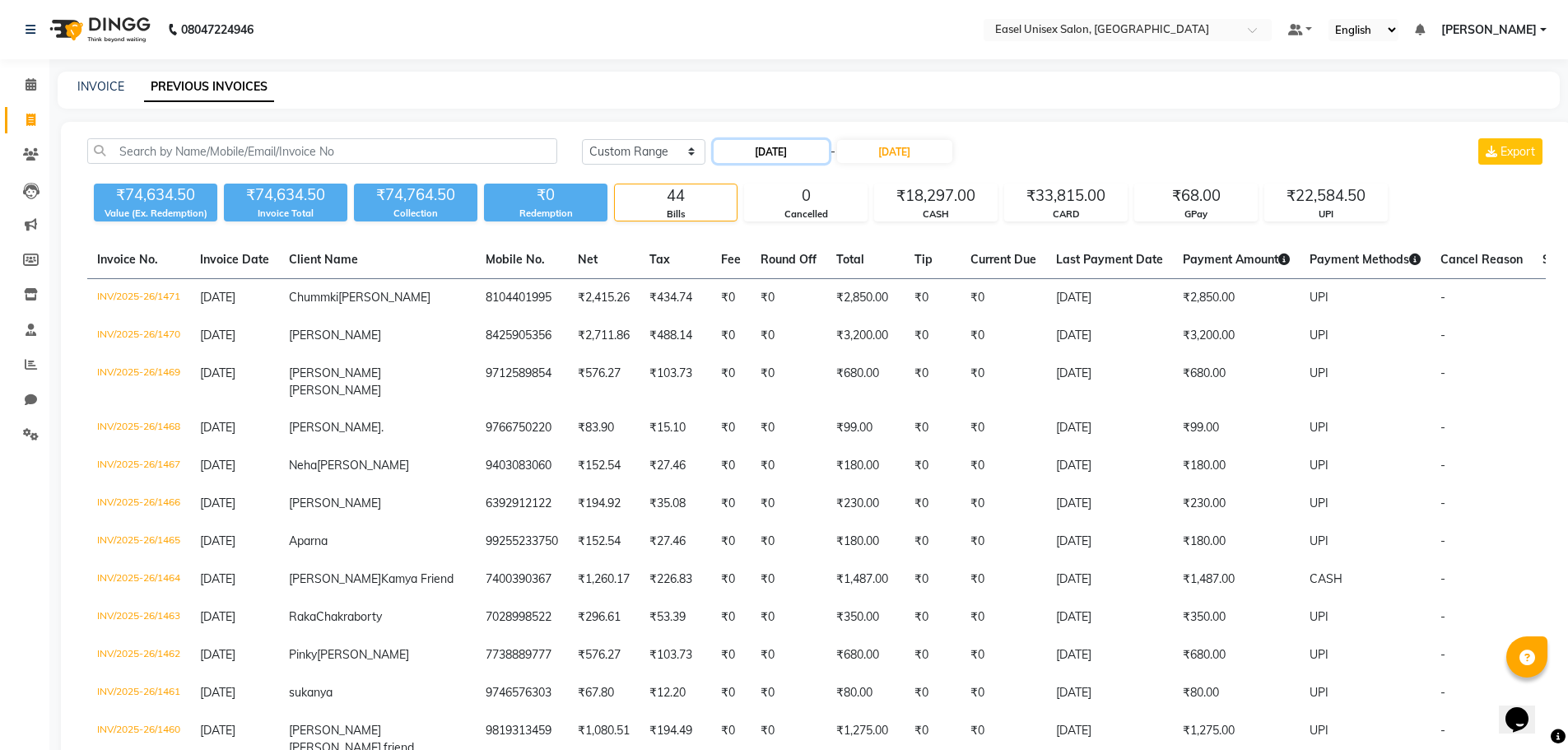
click at [758, 152] on input "25-08-2025" at bounding box center [771, 151] width 115 height 23
select select "8"
select select "2025"
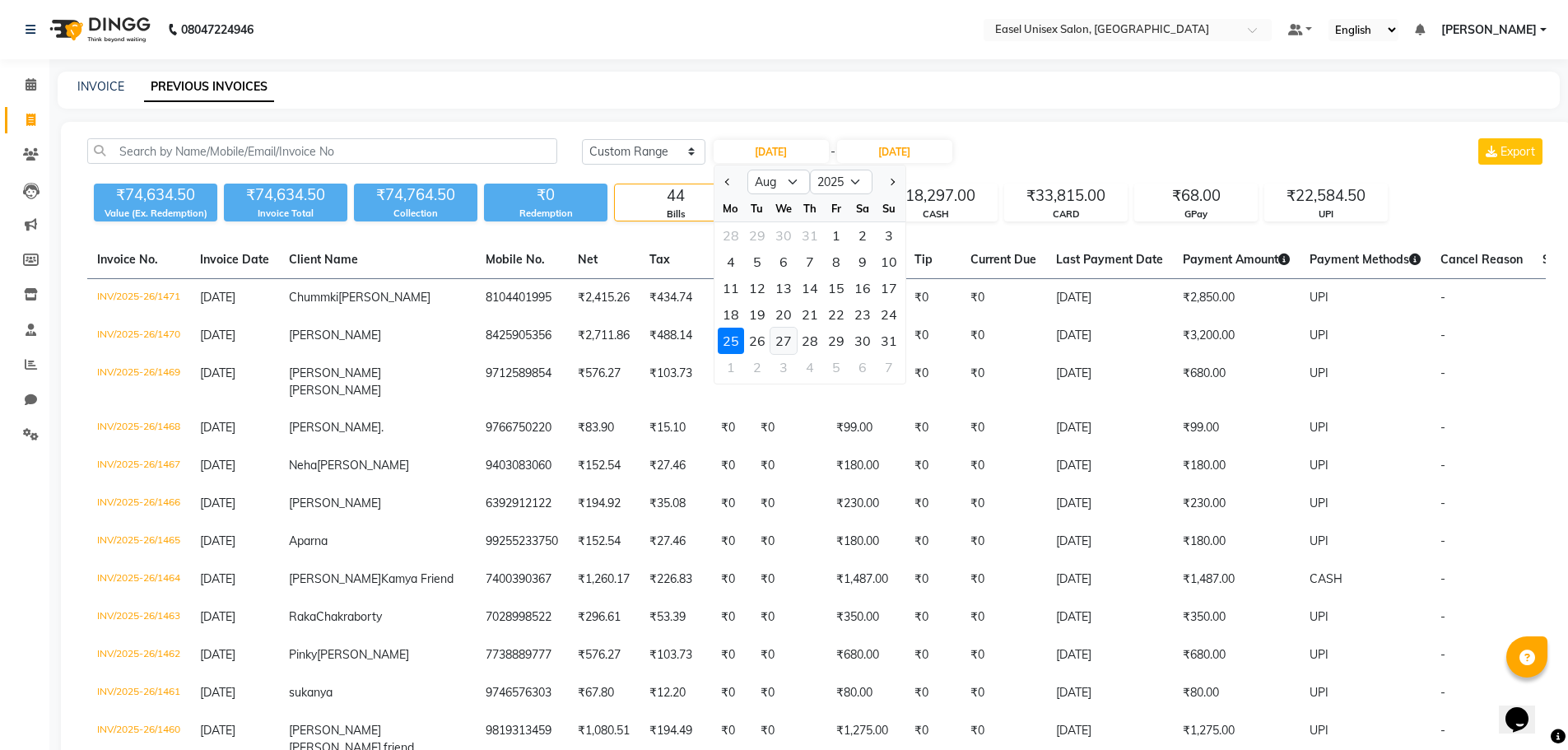
click at [782, 339] on div "27" at bounding box center [783, 341] width 26 height 26
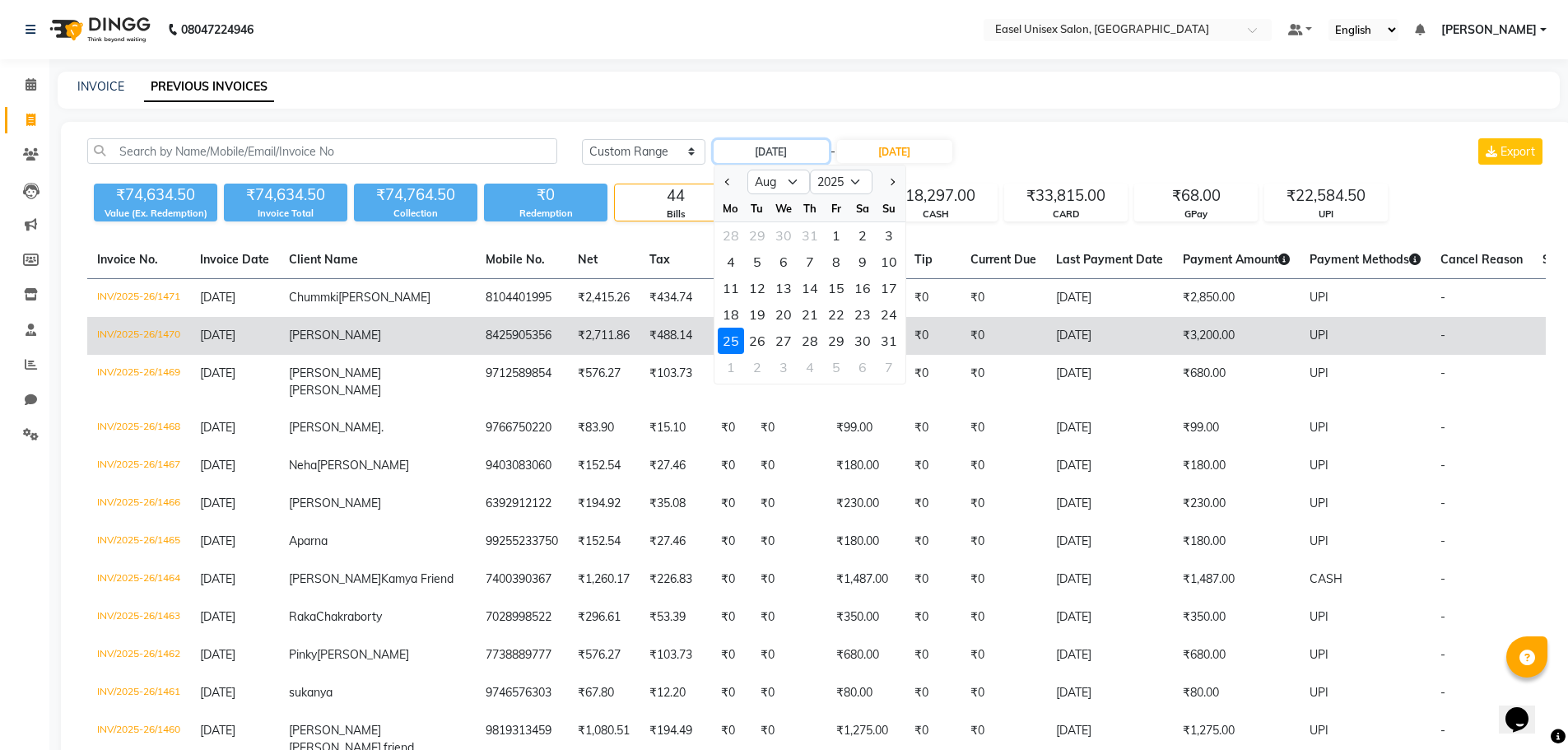
type input "27-08-2025"
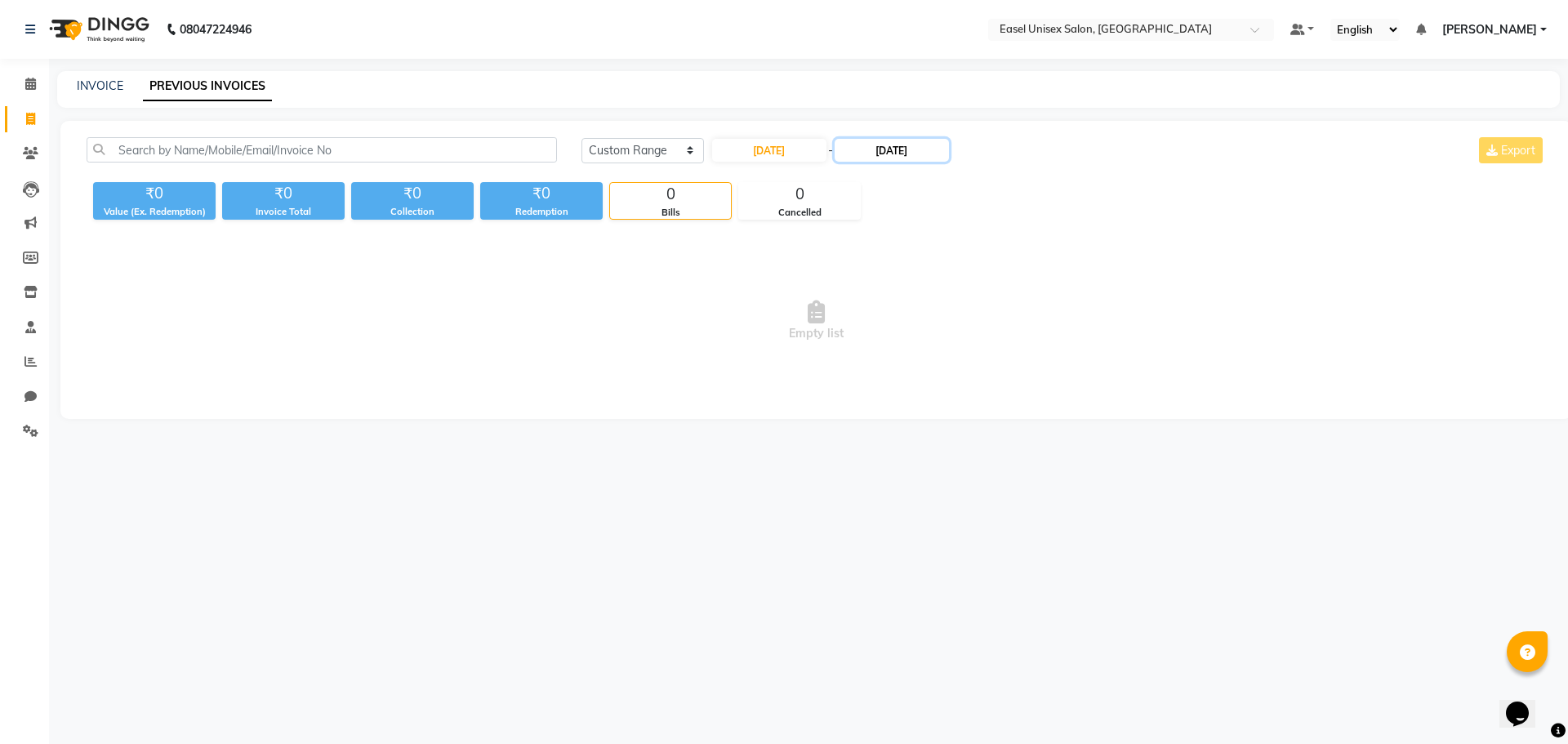
click at [879, 151] on input "26-08-2025" at bounding box center [891, 150] width 114 height 22
click at [915, 339] on div "27" at bounding box center [914, 338] width 26 height 26
type input "27-08-2025"
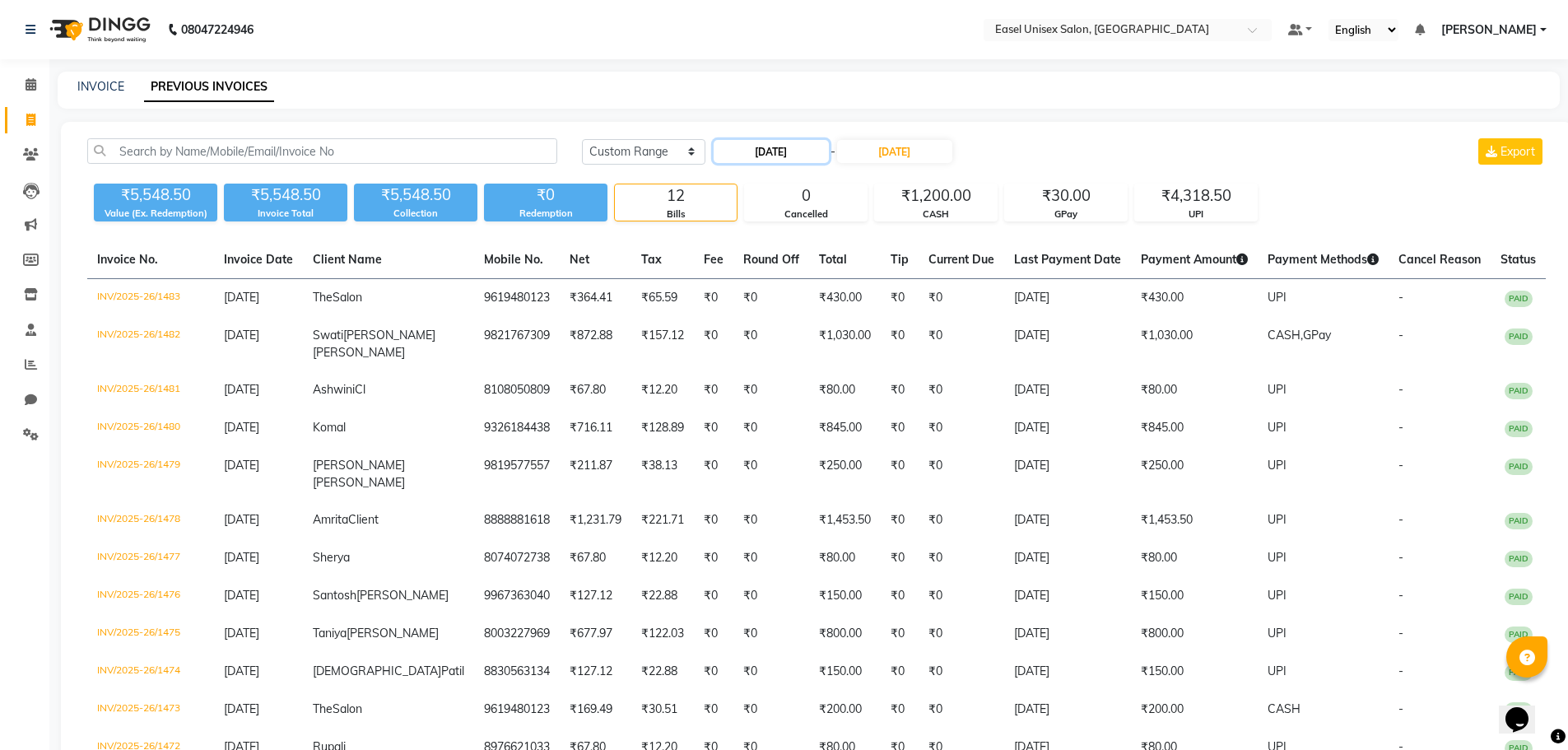
click at [752, 154] on input "27-08-2025" at bounding box center [771, 151] width 115 height 23
select select "8"
select select "2025"
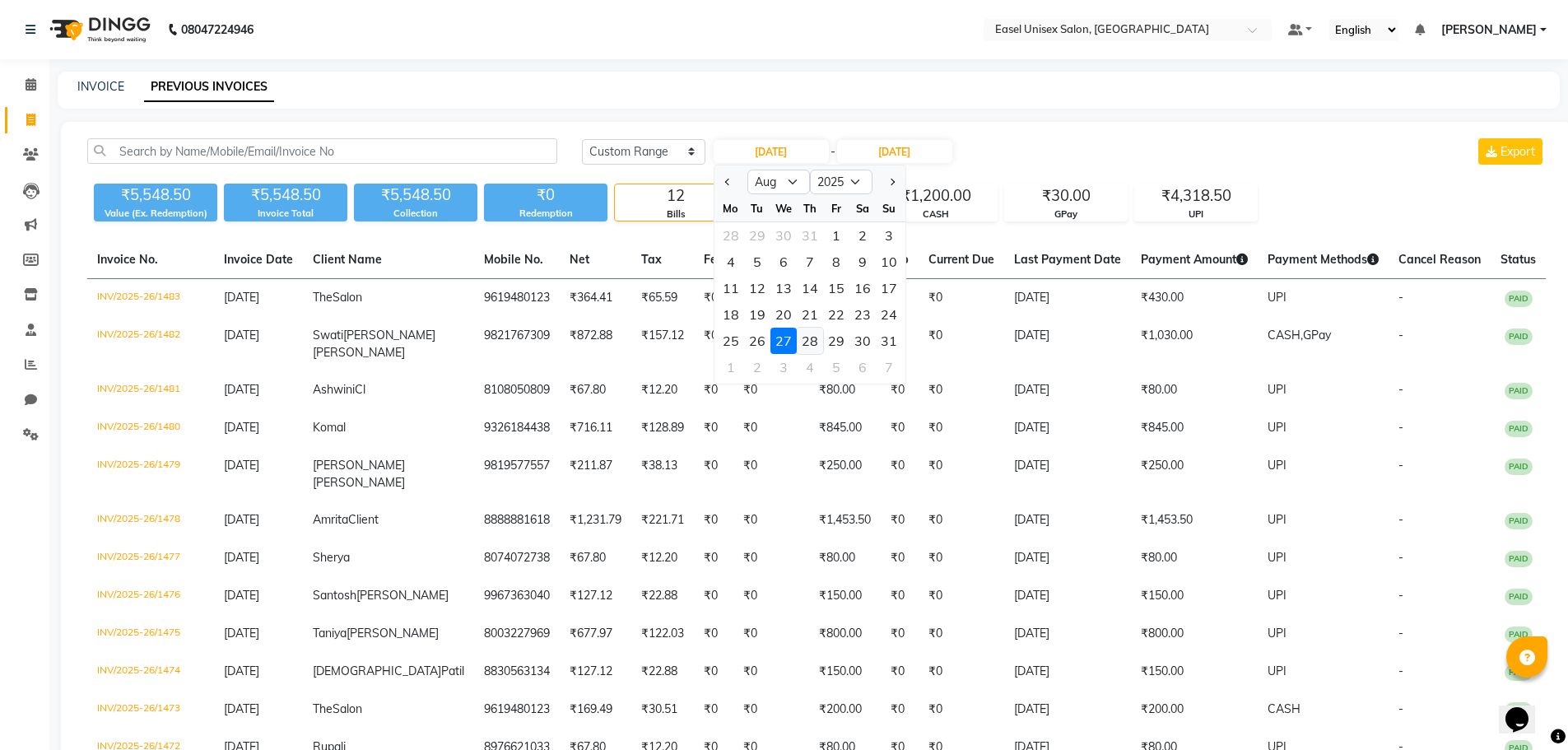
click at [810, 341] on div "28" at bounding box center [809, 341] width 26 height 26
type input "28-08-2025"
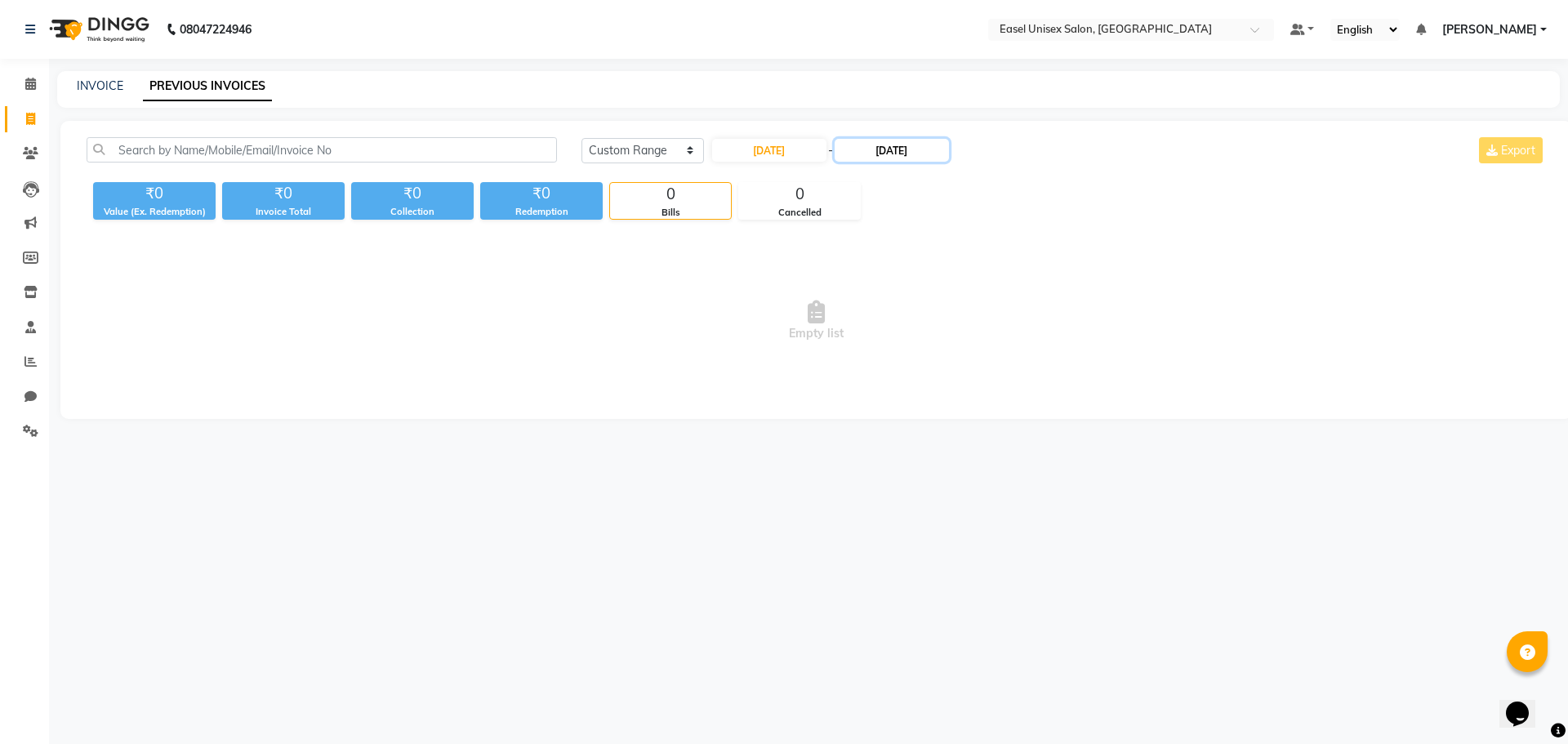
click at [877, 152] on input "27-08-2025" at bounding box center [891, 150] width 114 height 22
click at [945, 331] on div "28" at bounding box center [940, 338] width 26 height 26
type input "28-08-2025"
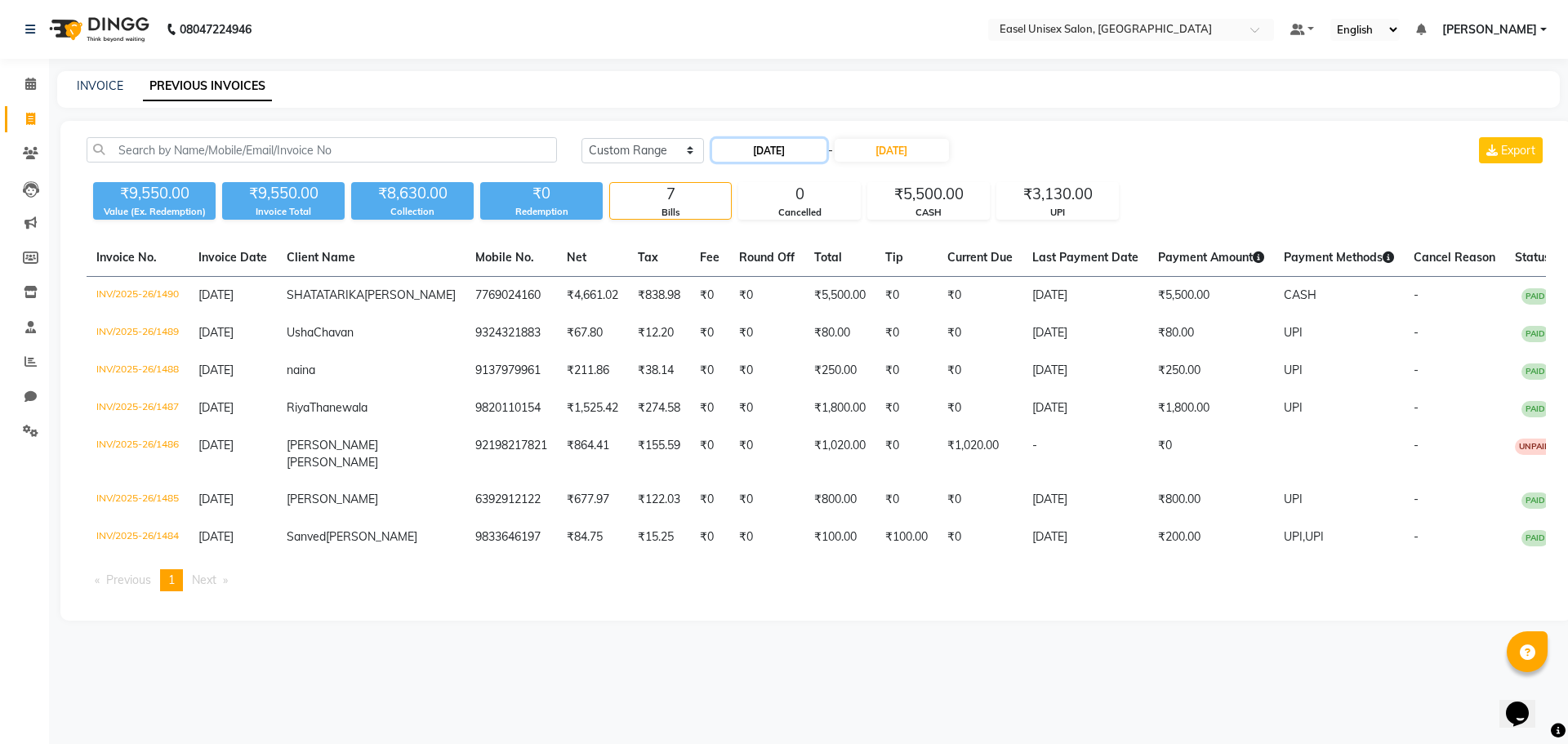
click at [757, 151] on input "28-08-2025" at bounding box center [769, 150] width 114 height 22
select select "8"
select select "2025"
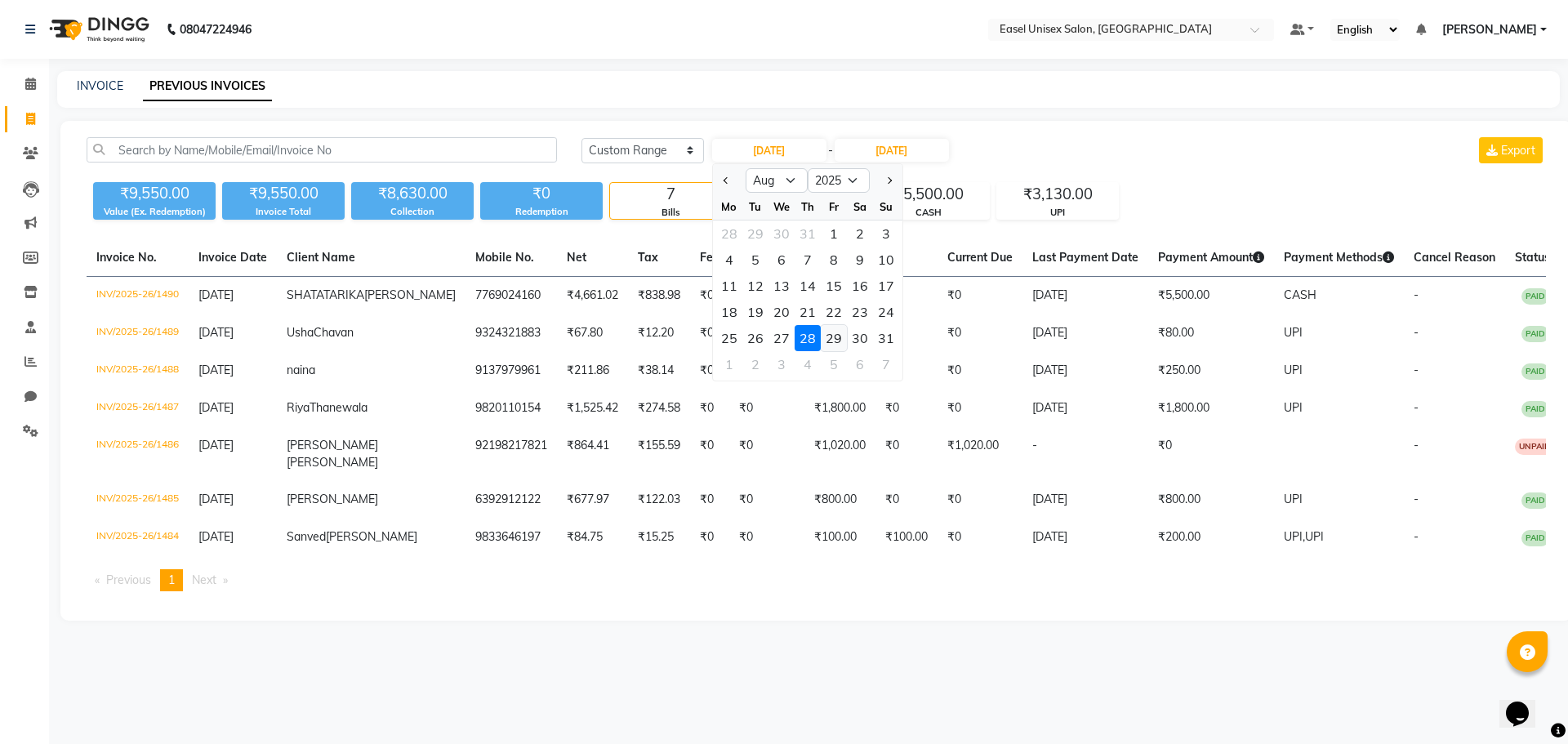
click at [831, 340] on div "29" at bounding box center [833, 338] width 26 height 26
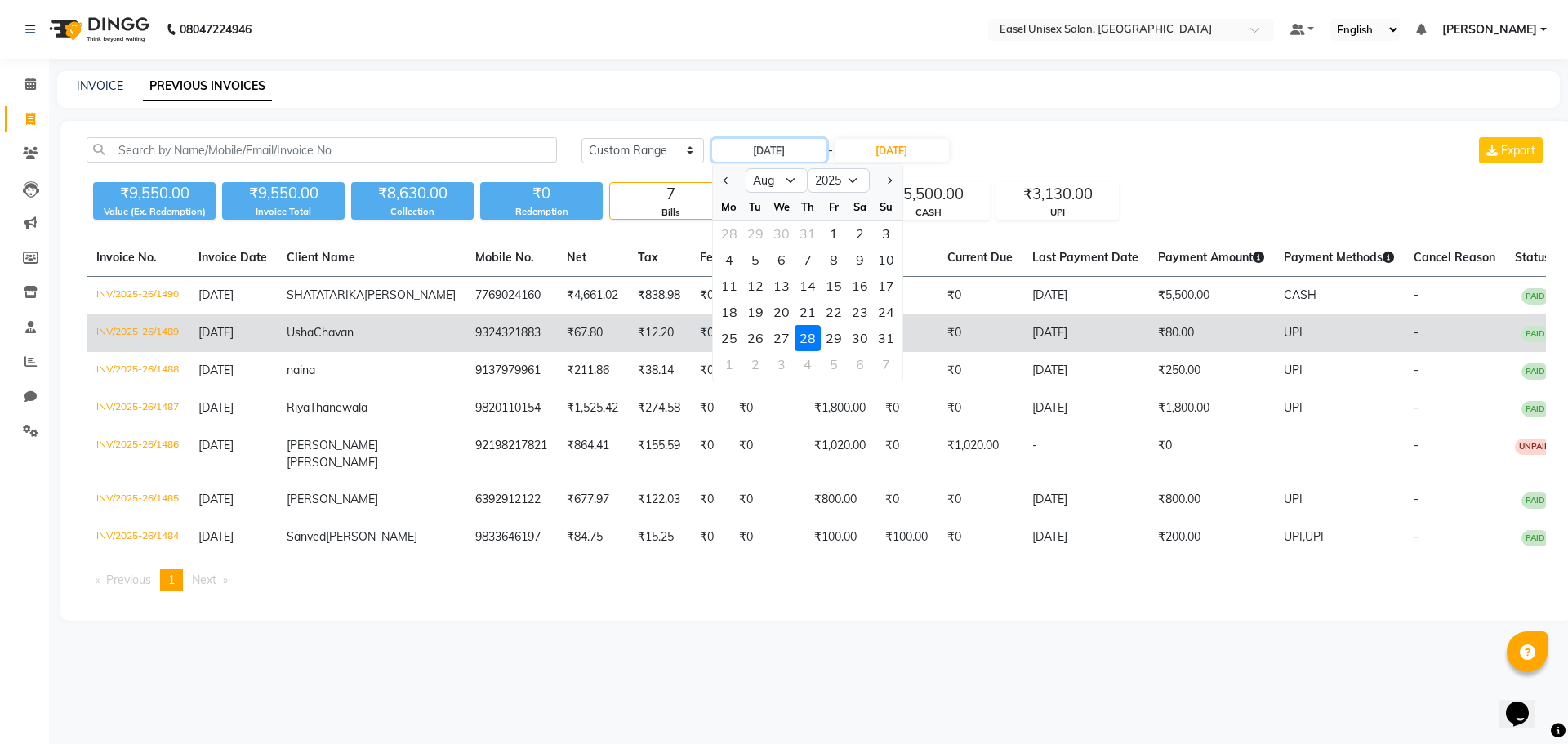
type input "29-08-2025"
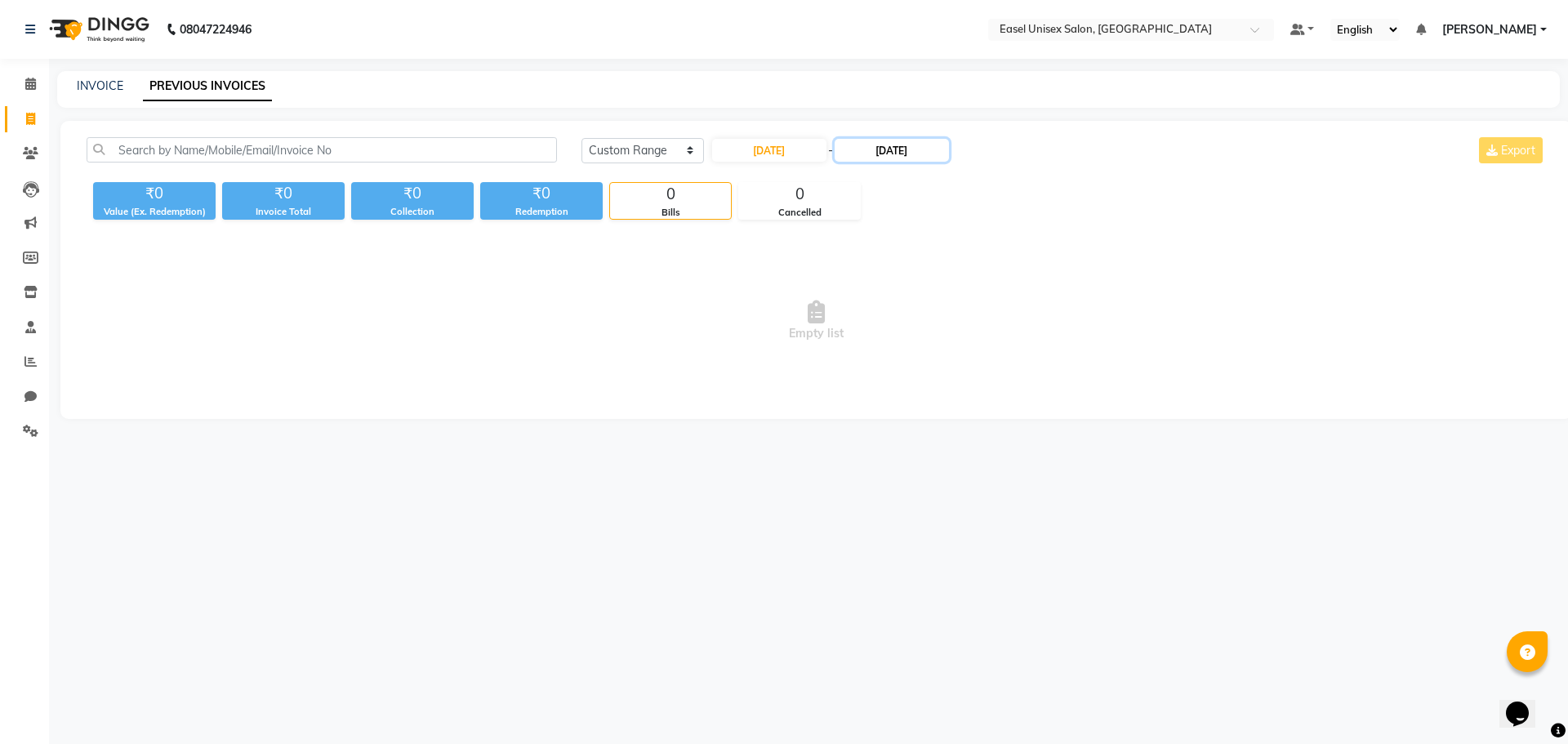
click at [889, 153] on input "28-08-2025" at bounding box center [891, 150] width 114 height 22
click at [970, 341] on div "29" at bounding box center [966, 338] width 26 height 26
type input "29-08-2025"
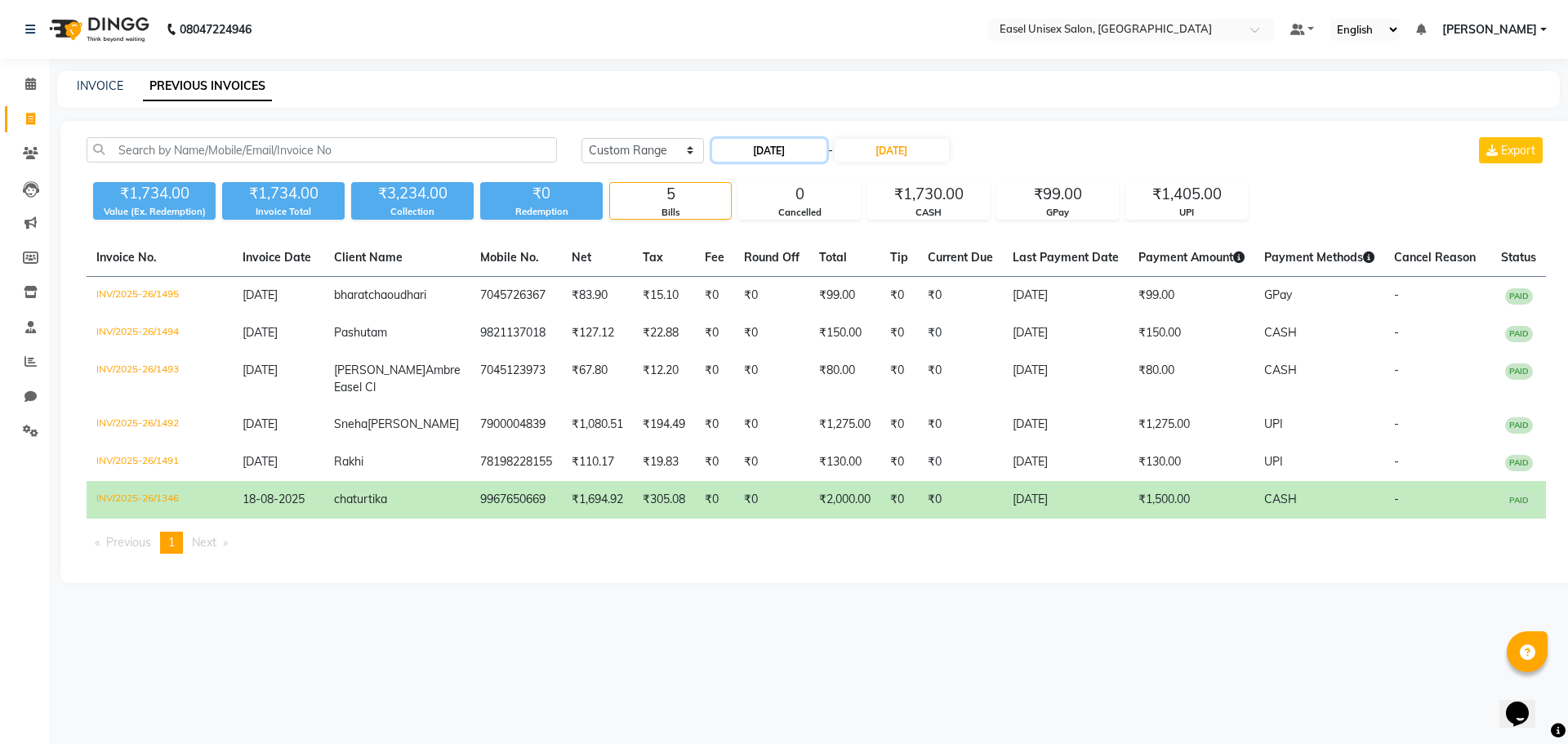
click at [747, 146] on input "29-08-2025" at bounding box center [769, 150] width 114 height 22
select select "8"
select select "2025"
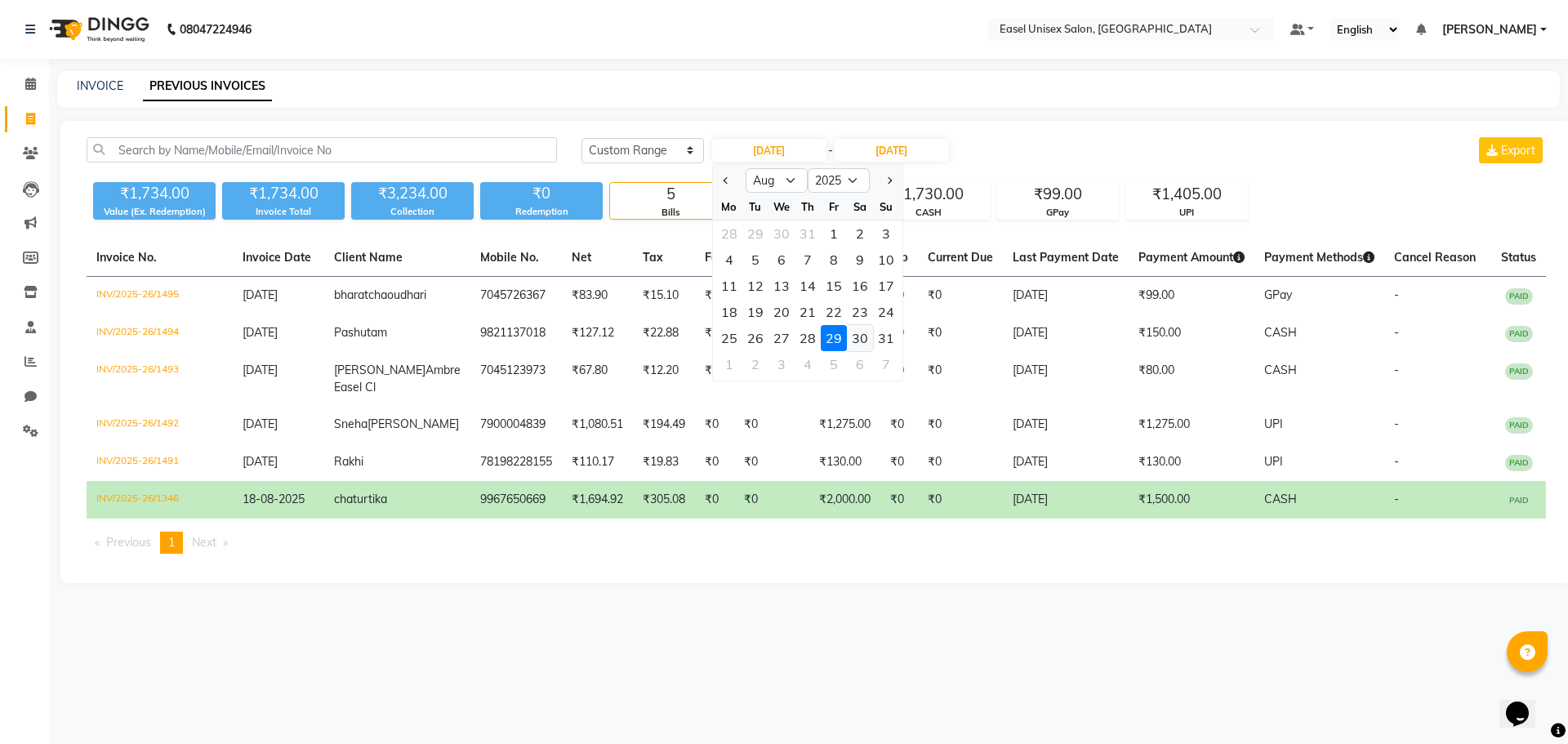
click at [856, 340] on div "30" at bounding box center [860, 338] width 26 height 26
type input "30-08-2025"
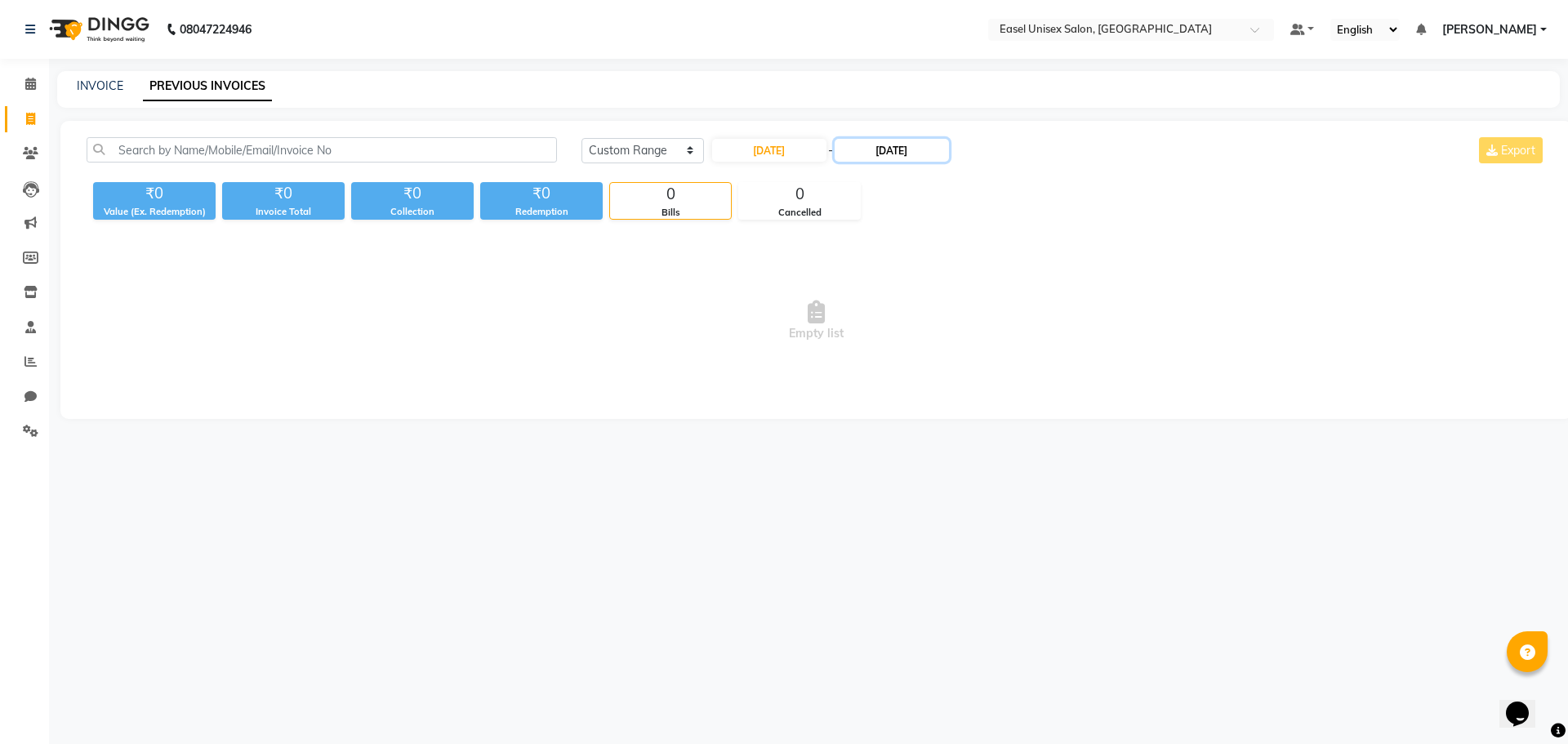
click at [887, 154] on input "29-08-2025" at bounding box center [891, 150] width 114 height 22
click at [993, 341] on div "30" at bounding box center [993, 338] width 26 height 26
type input "30-08-2025"
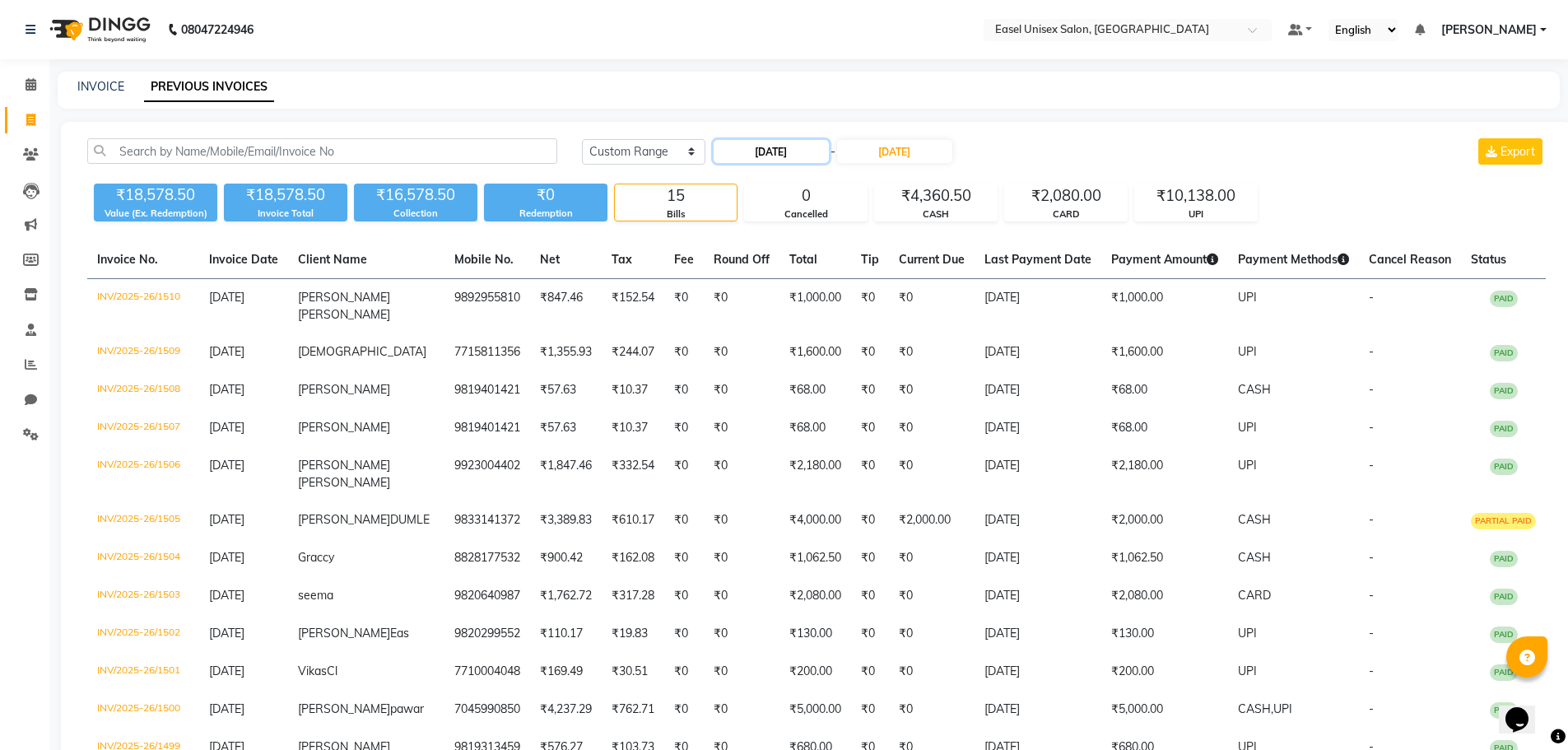
click at [752, 155] on input "30-08-2025" at bounding box center [771, 151] width 115 height 23
select select "8"
select select "2025"
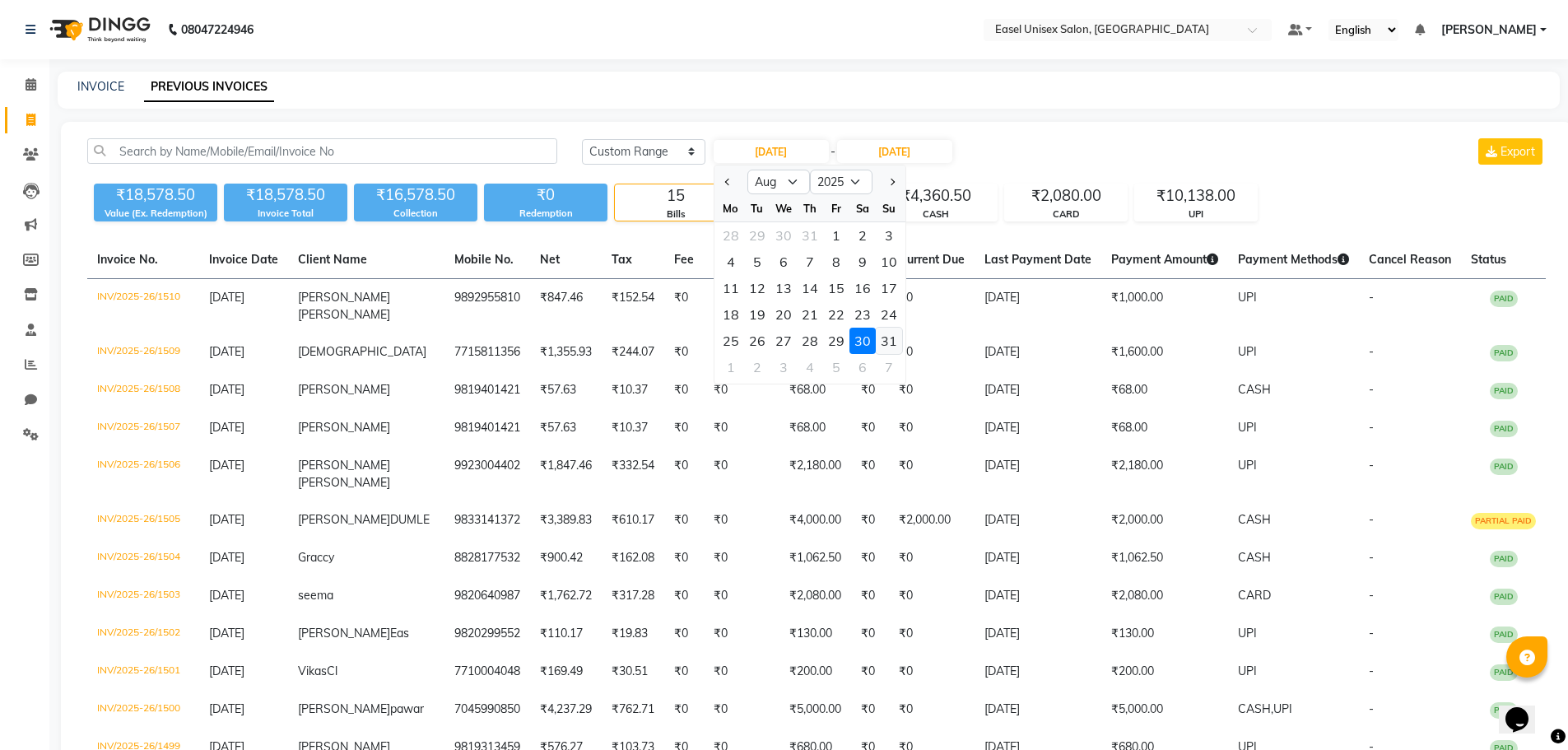
click at [883, 345] on div "31" at bounding box center [888, 341] width 26 height 26
type input "31-08-2025"
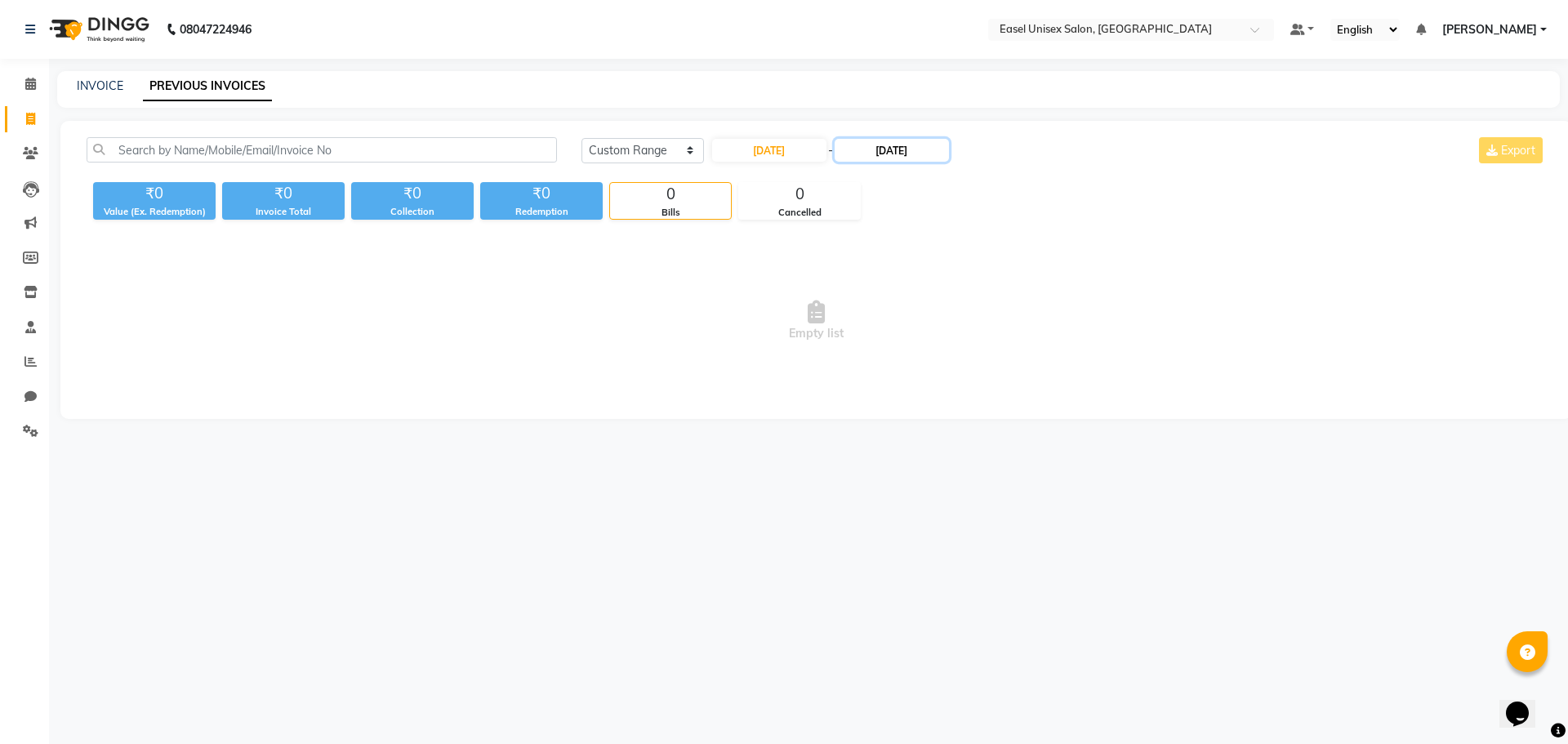
click at [885, 154] on input "30-08-2025" at bounding box center [891, 150] width 114 height 22
click at [1020, 335] on div "31" at bounding box center [1019, 338] width 26 height 26
type input "31-08-2025"
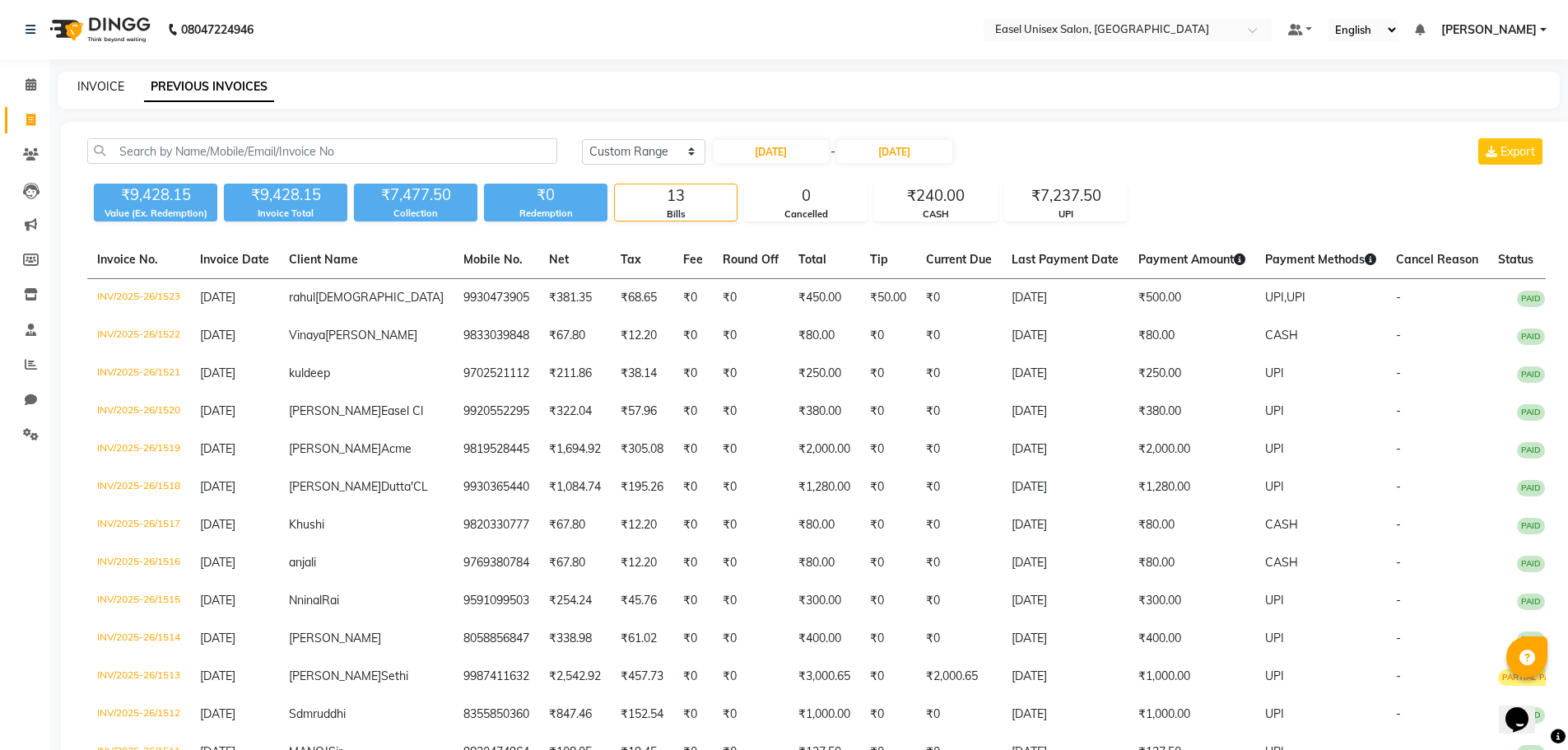
click at [103, 90] on link "INVOICE" at bounding box center [101, 86] width 47 height 15
select select "service"
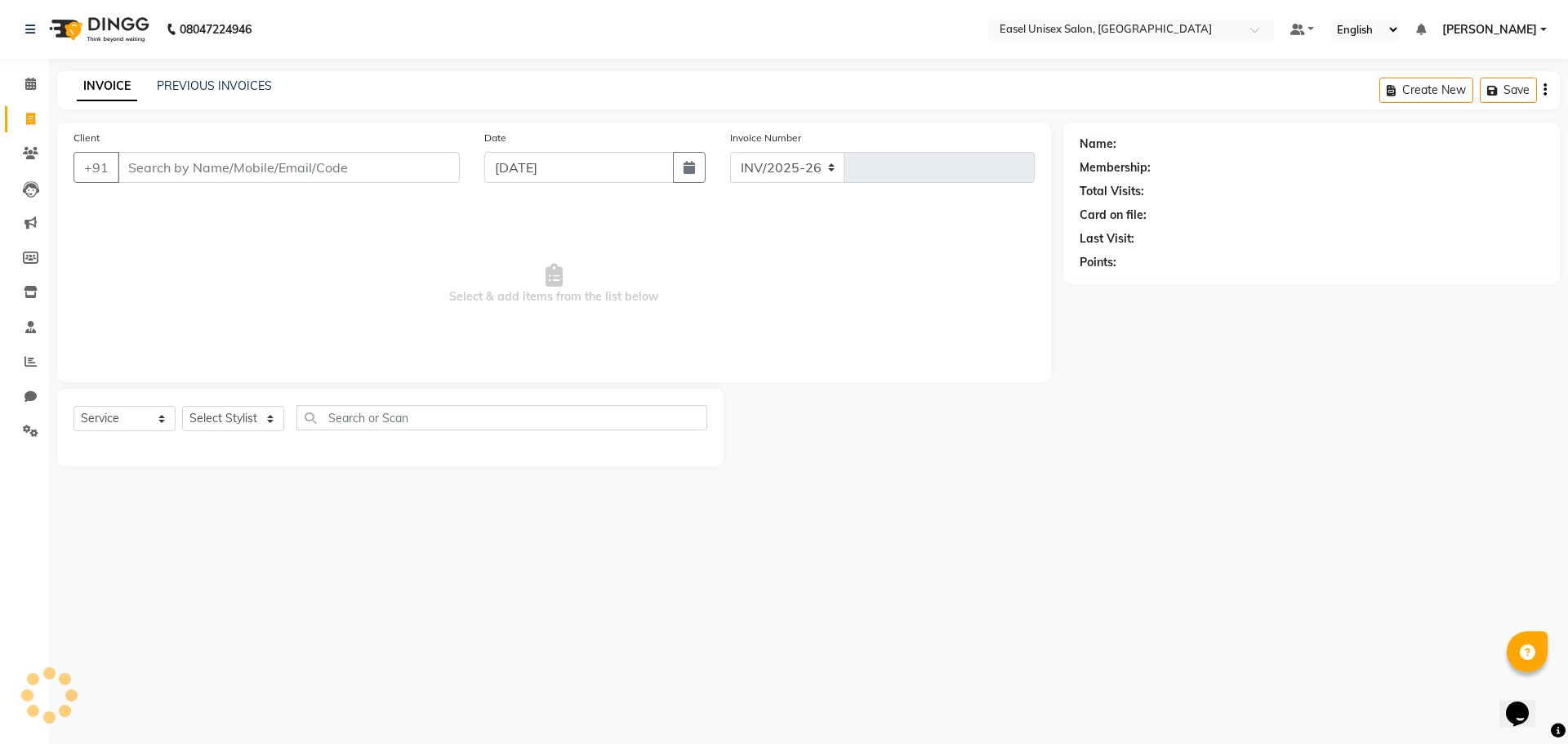
select select "8639"
type input "1524"
click at [236, 85] on link "PREVIOUS INVOICES" at bounding box center [214, 86] width 115 height 15
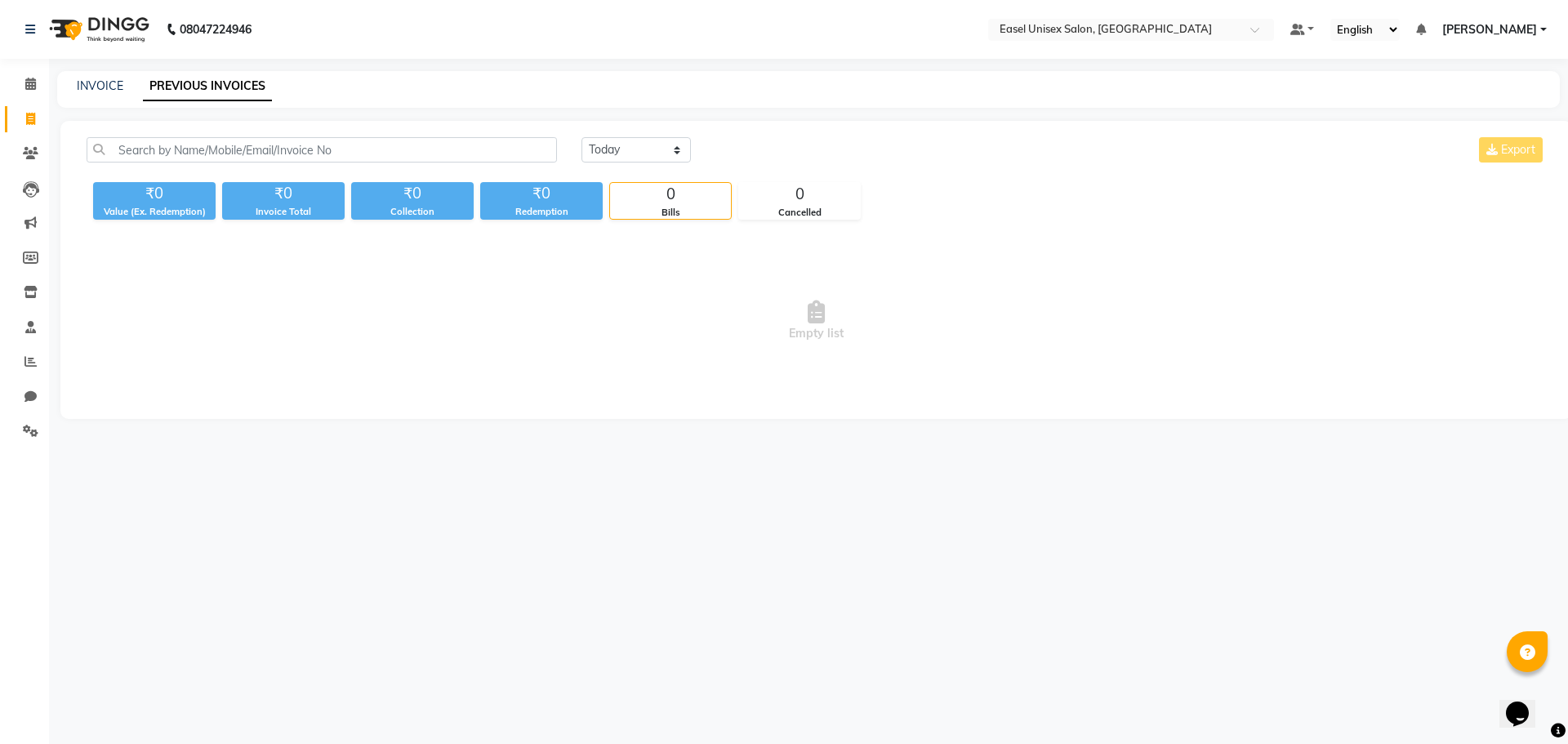
click at [110, 93] on div "INVOICE" at bounding box center [100, 86] width 47 height 17
click at [115, 79] on link "INVOICE" at bounding box center [100, 86] width 47 height 15
select select "service"
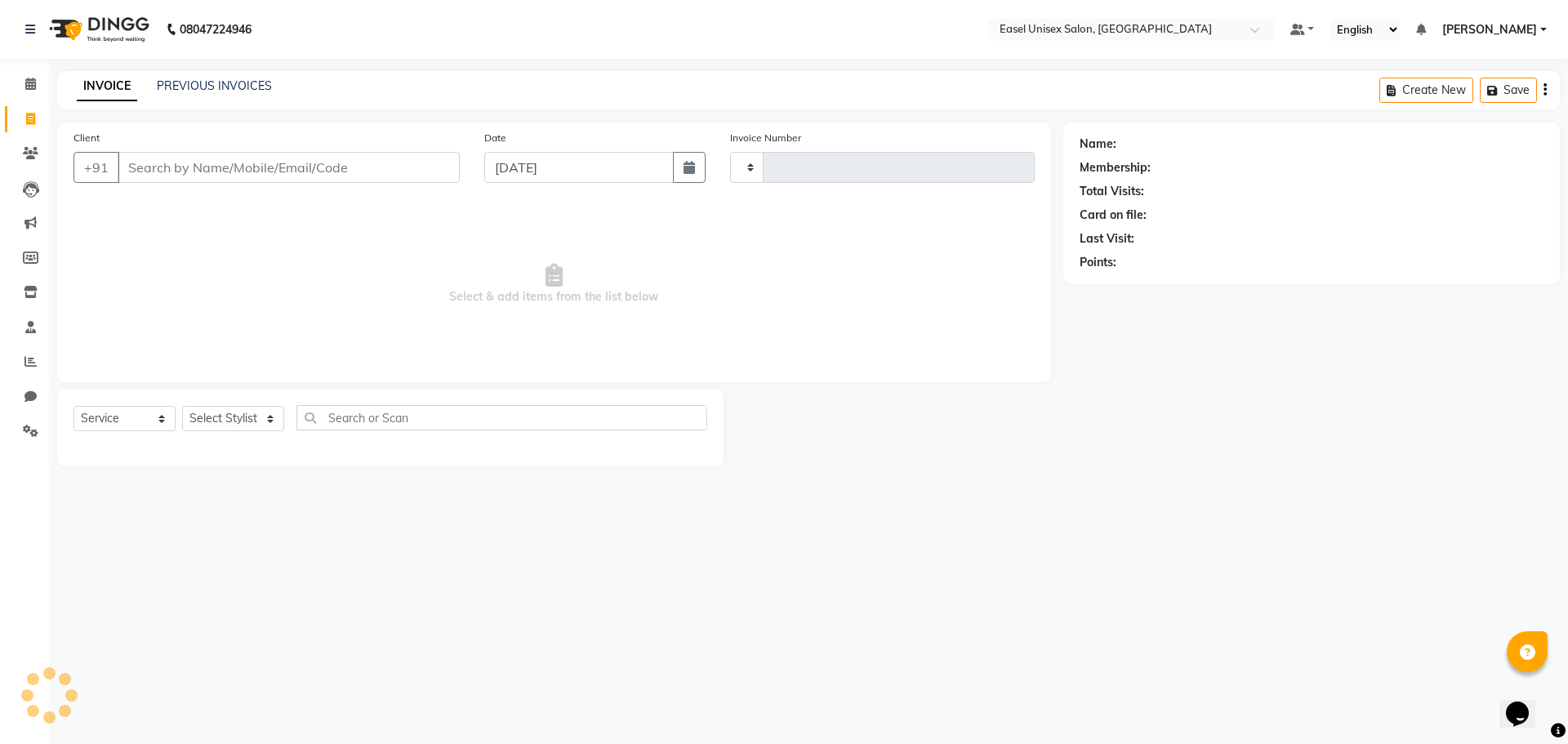
type input "1524"
select select "8639"
click at [248, 84] on link "PREVIOUS INVOICES" at bounding box center [214, 86] width 115 height 15
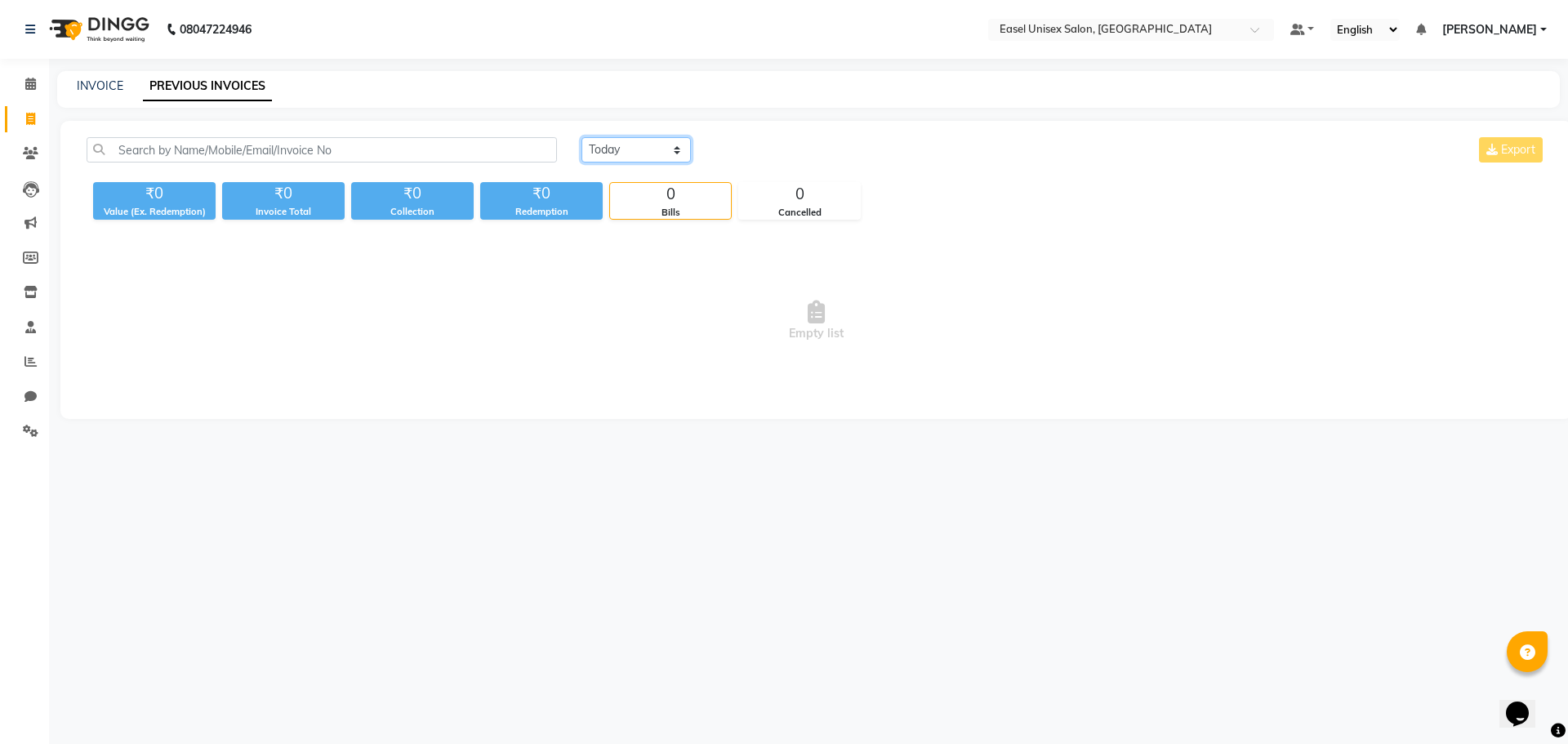
click at [648, 154] on select "Today Yesterday Custom Range" at bounding box center [637, 150] width 110 height 25
select select "range"
click at [582, 137] on select "Today Yesterday Custom Range" at bounding box center [637, 150] width 110 height 25
click at [788, 146] on input "[DATE]" at bounding box center [769, 150] width 114 height 22
select select "9"
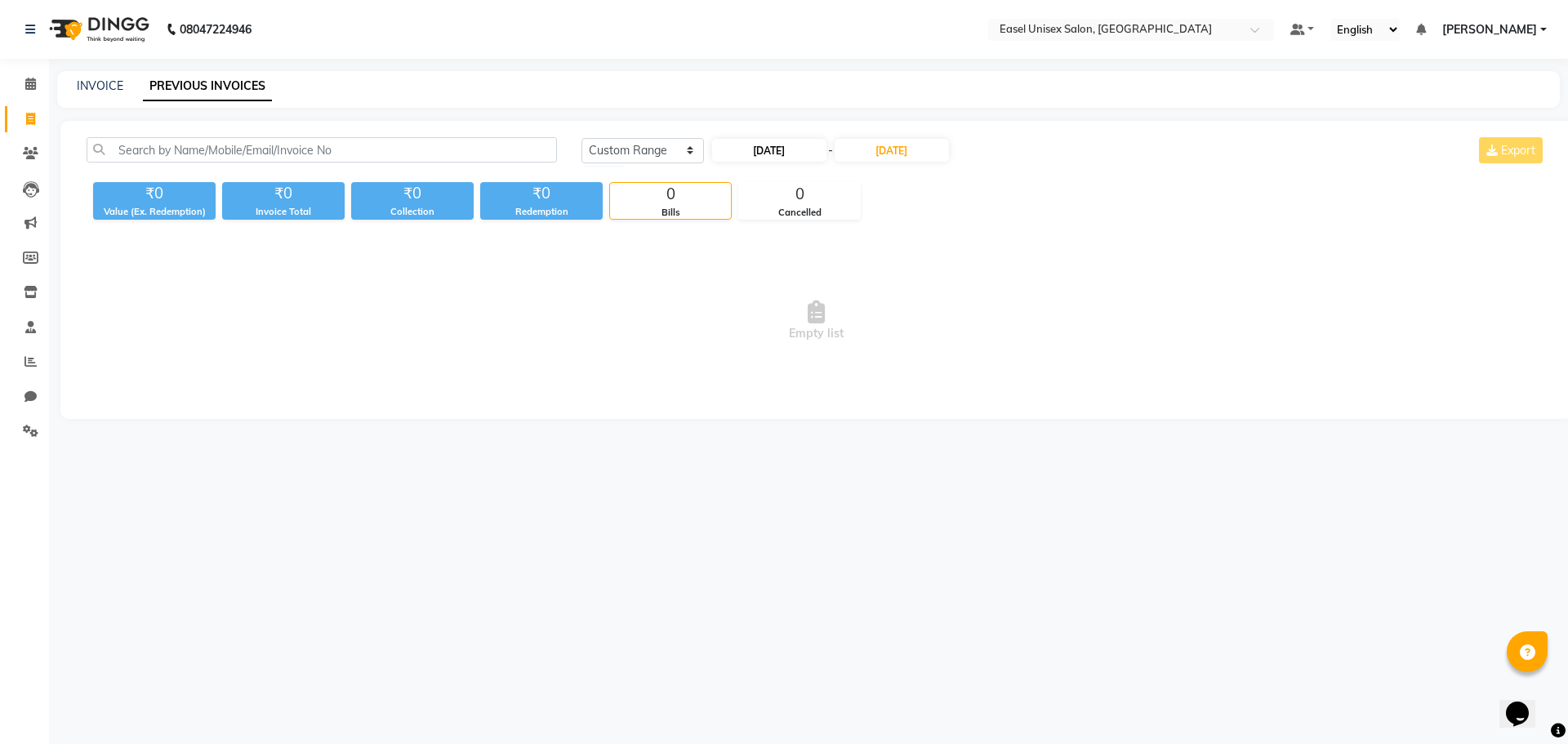
select select "2025"
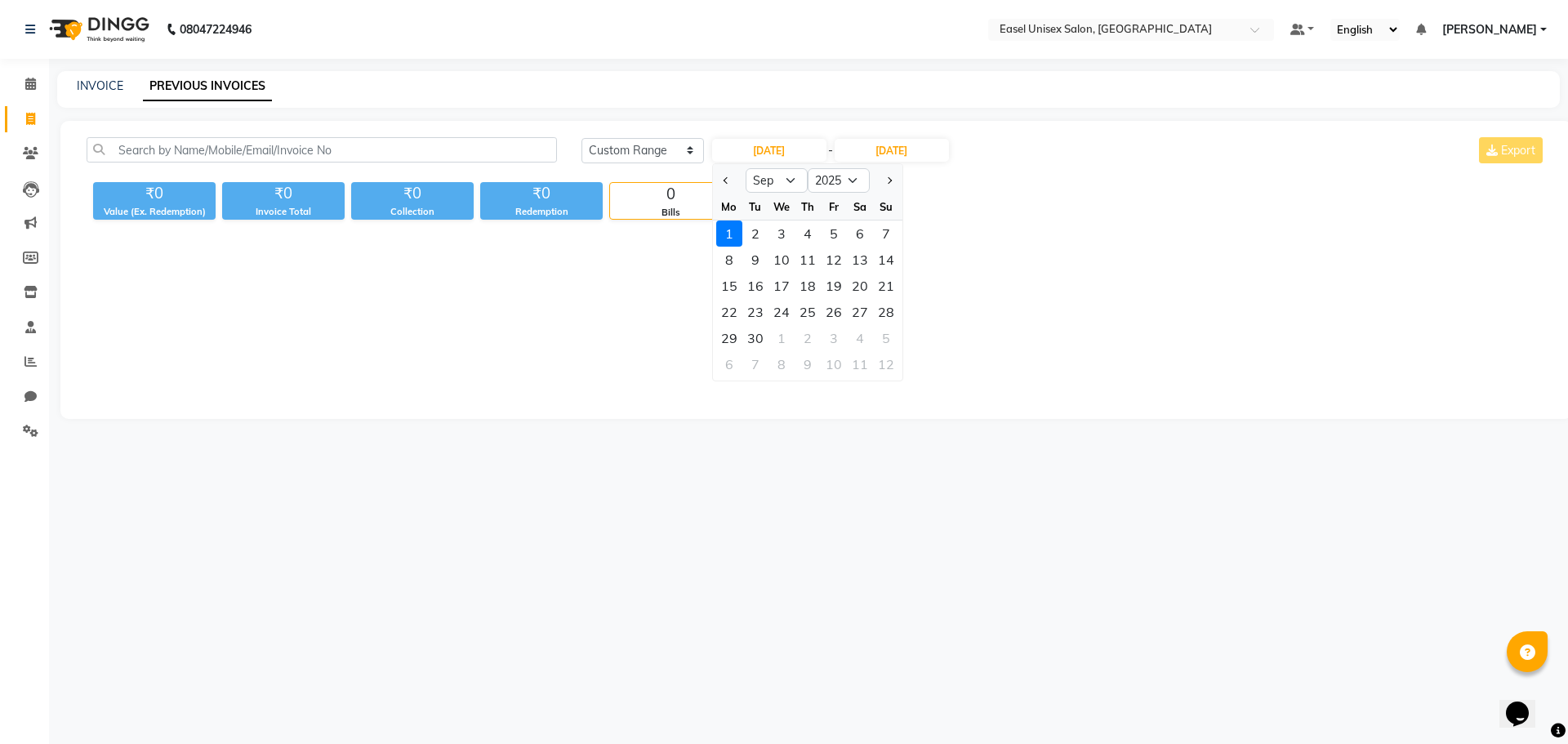
click at [735, 235] on div "1" at bounding box center [729, 233] width 26 height 26
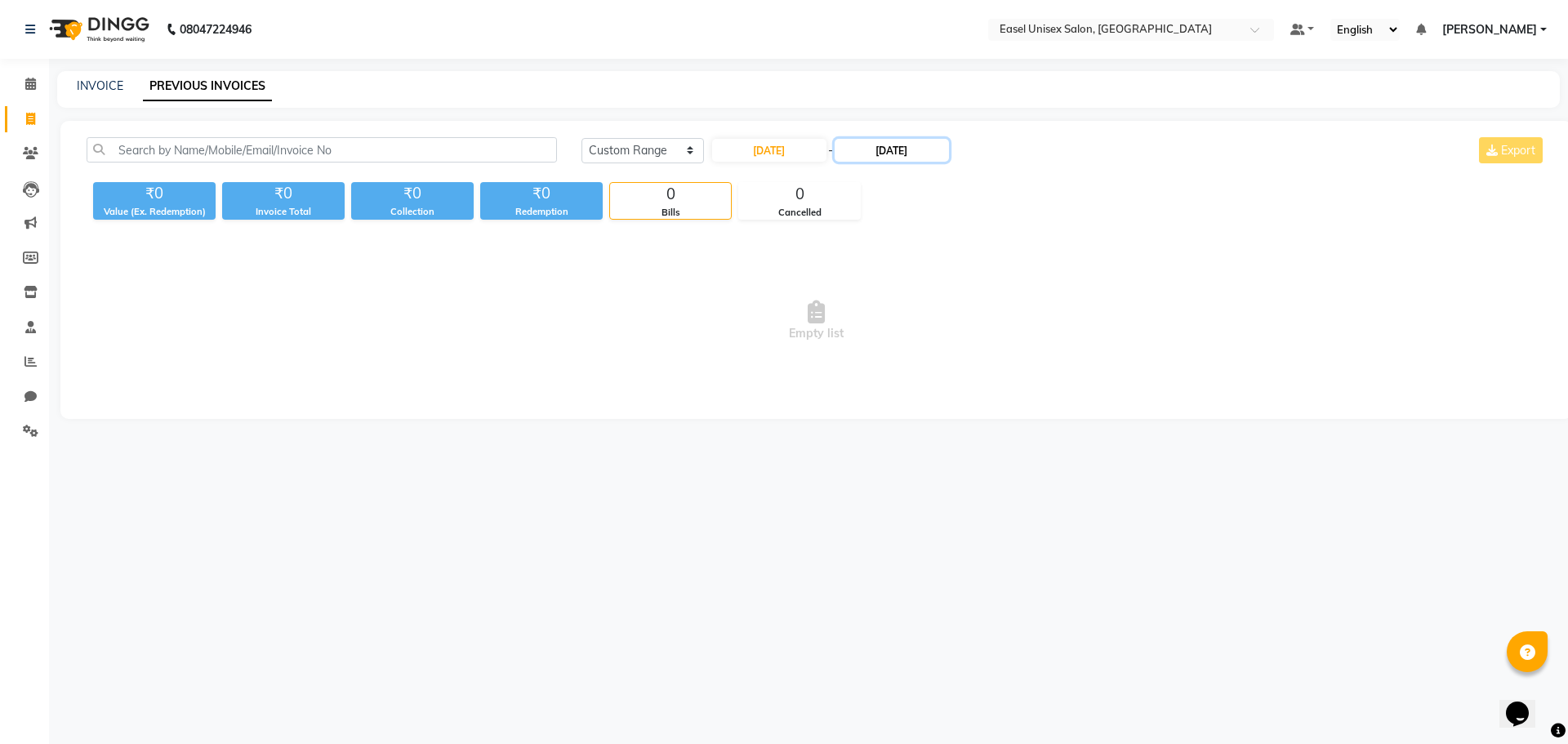
click at [900, 158] on input "[DATE]" at bounding box center [891, 150] width 114 height 22
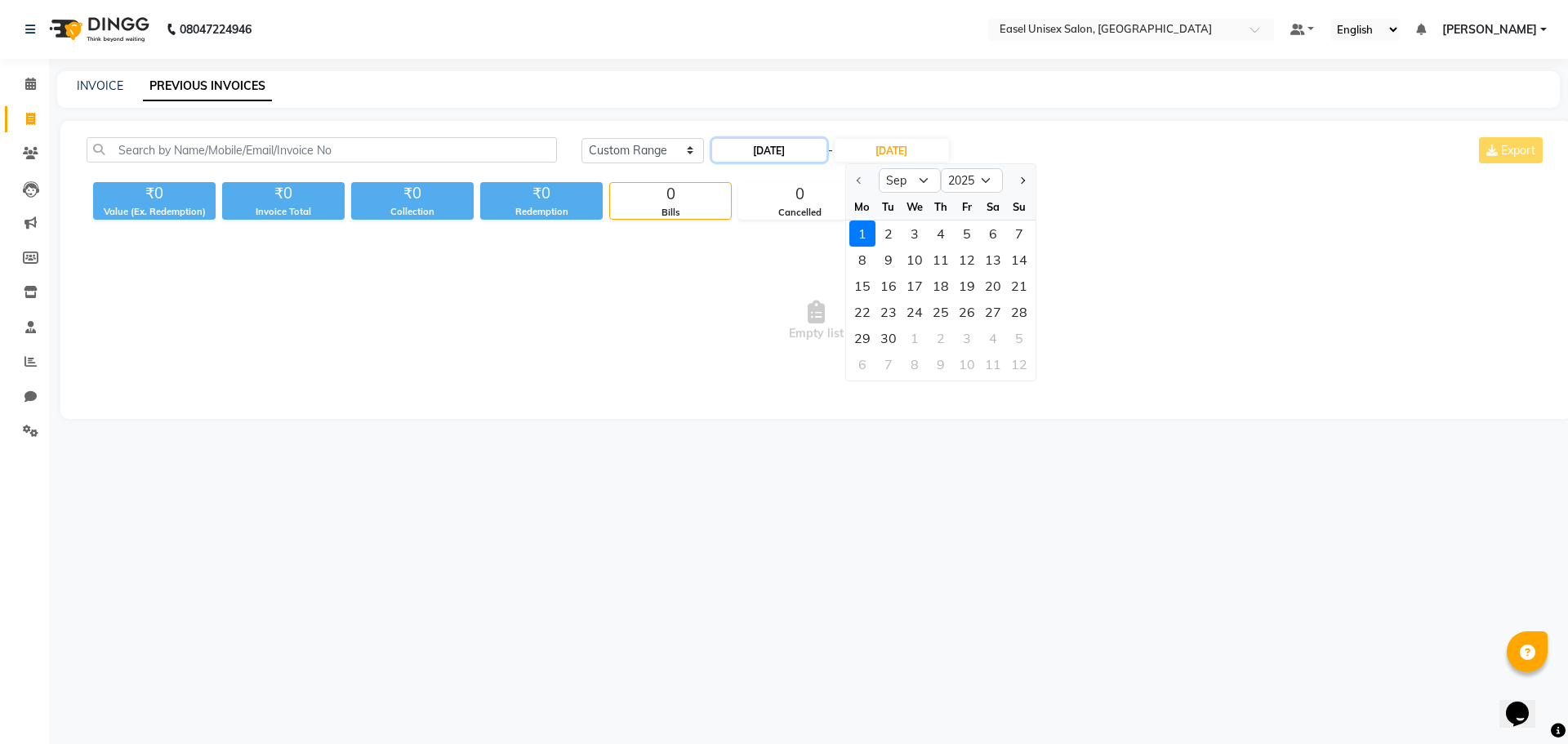
drag, startPoint x: 807, startPoint y: 151, endPoint x: 799, endPoint y: 154, distance: 8.5
click at [806, 152] on input "[DATE]" at bounding box center [769, 150] width 114 height 22
select select "9"
select select "2025"
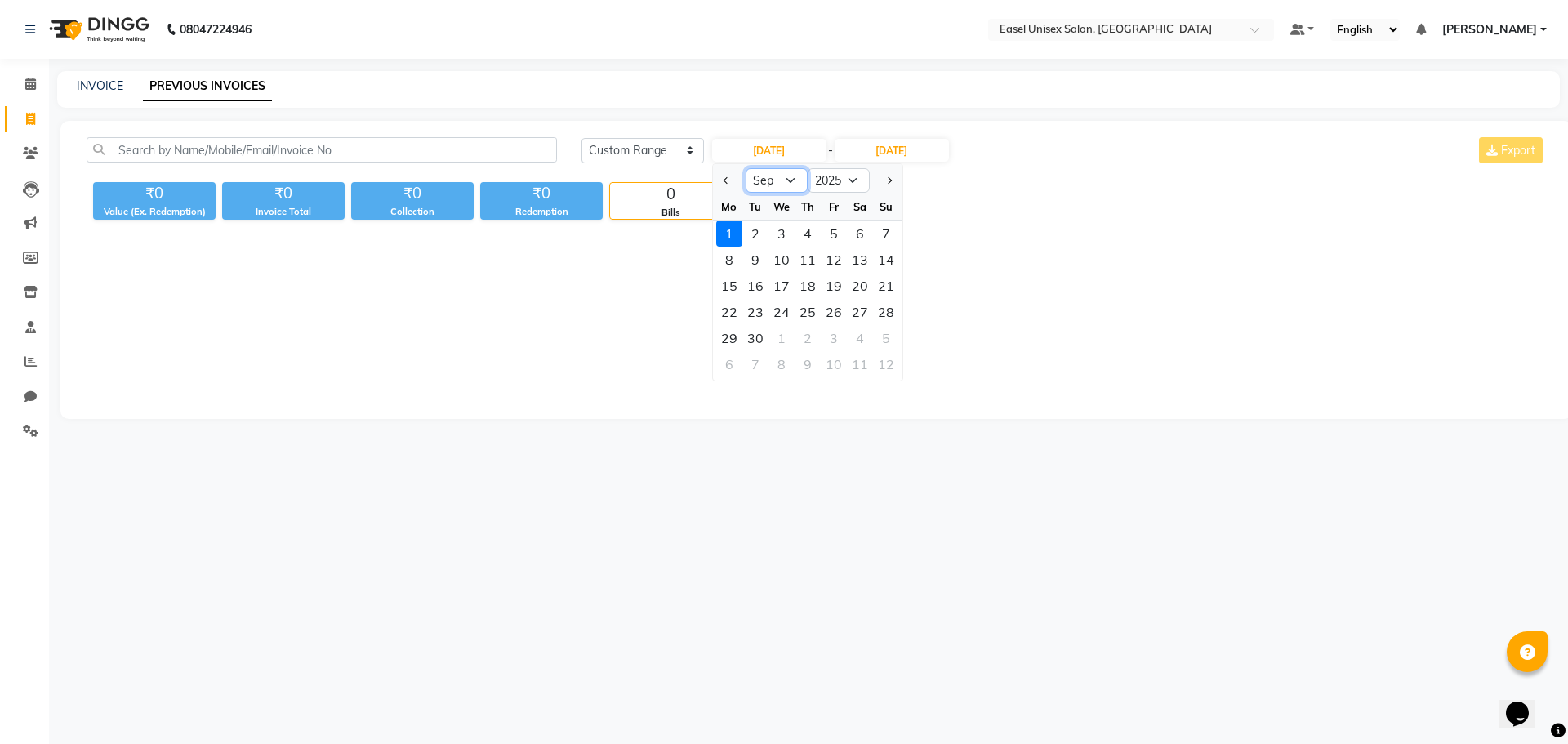
click at [784, 179] on select "Jan Feb Mar Apr May Jun [DATE] Aug Sep Oct Nov Dec" at bounding box center [777, 180] width 62 height 24
select select "8"
click at [746, 168] on select "Jan Feb Mar Apr May Jun [DATE] Aug Sep Oct Nov Dec" at bounding box center [777, 180] width 62 height 24
click at [921, 156] on input "[DATE]" at bounding box center [891, 150] width 114 height 22
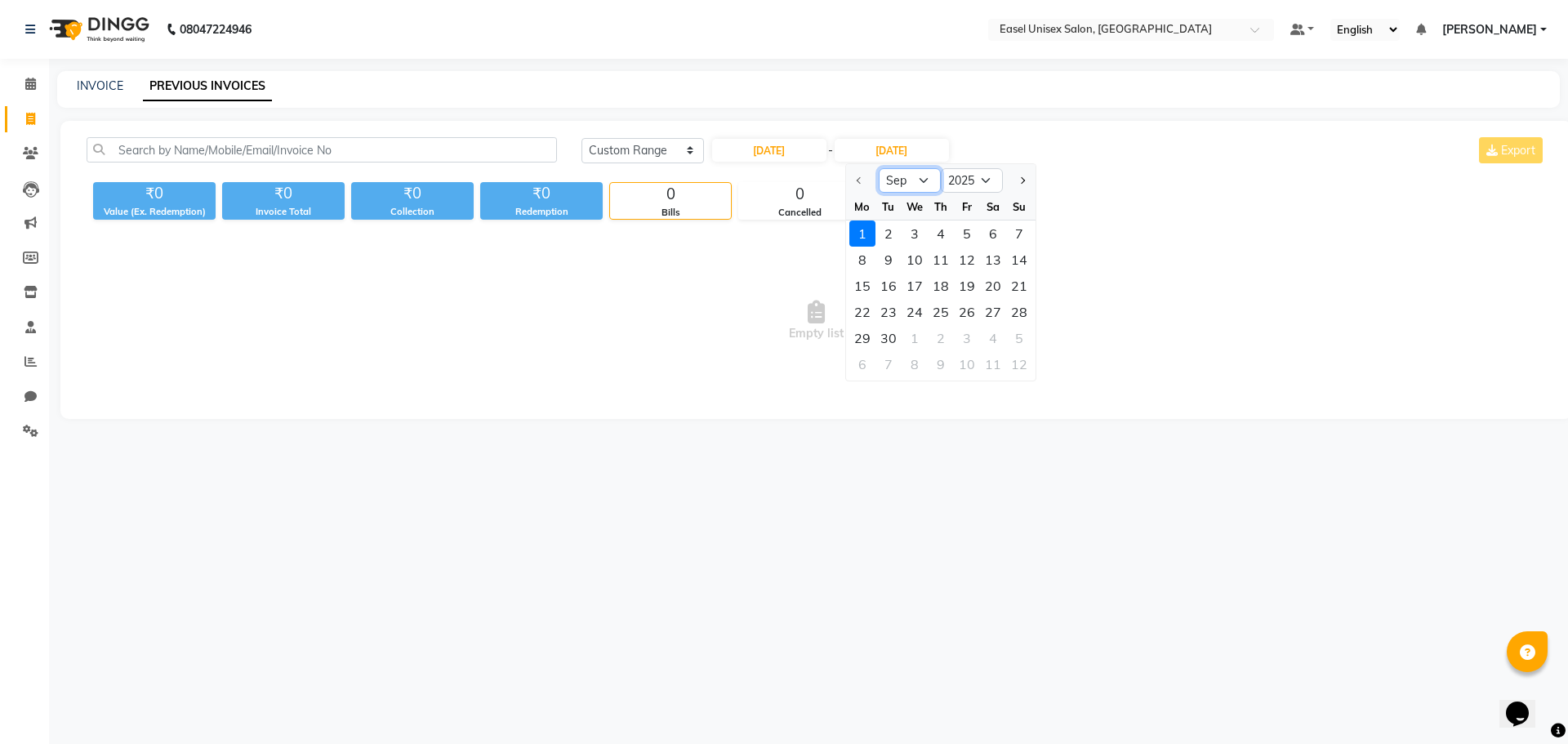
click at [925, 181] on select "Sep Oct Nov Dec" at bounding box center [910, 180] width 62 height 24
click at [916, 180] on select "Sep Oct Nov Dec" at bounding box center [910, 180] width 62 height 24
click at [916, 179] on select "Sep Oct Nov Dec" at bounding box center [910, 180] width 62 height 24
click at [906, 147] on input "[DATE]" at bounding box center [891, 150] width 114 height 22
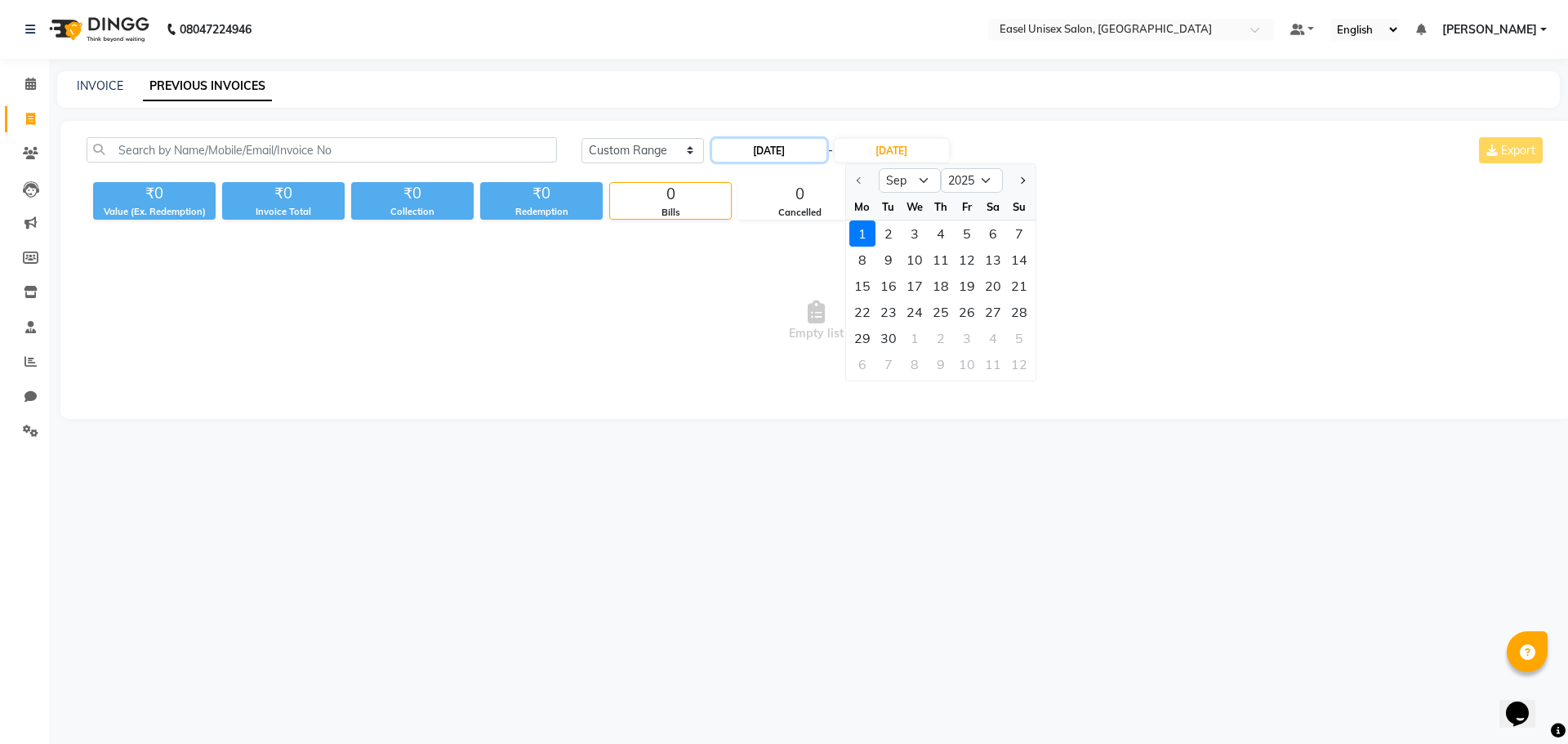
click at [826, 154] on input "[DATE]" at bounding box center [769, 150] width 114 height 22
select select "9"
select select "2025"
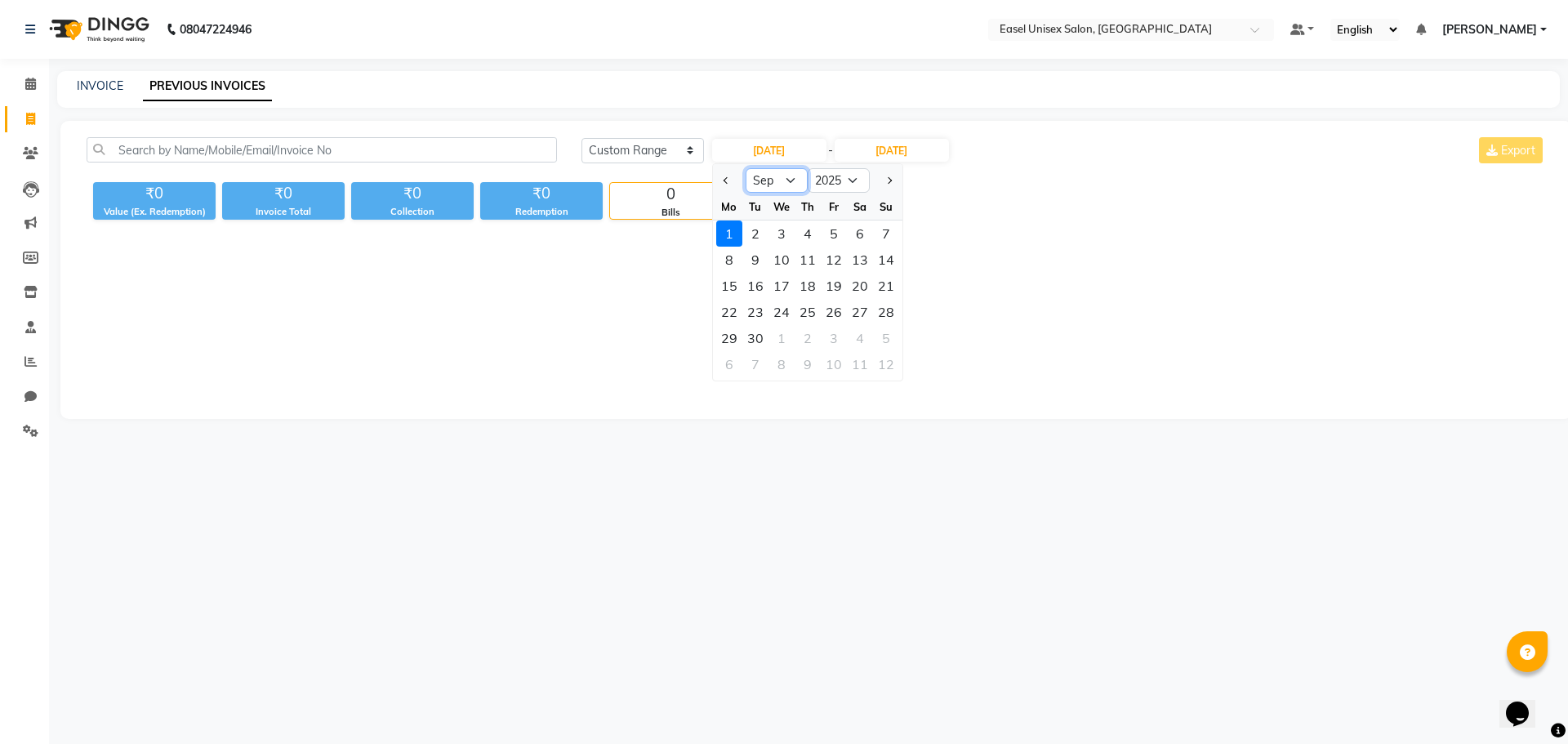
click at [794, 178] on select "Jan Feb Mar Apr May Jun [DATE] Aug Sep Oct Nov Dec" at bounding box center [777, 180] width 62 height 24
select select "8"
click at [746, 168] on select "Jan Feb Mar Apr May Jun [DATE] Aug Sep Oct Nov Dec" at bounding box center [777, 180] width 62 height 24
click at [856, 177] on select "2015 2016 2017 2018 2019 2020 2021 2022 2023 2024 2025 2026 2027 2028 2029 2030…" at bounding box center [839, 180] width 62 height 24
click at [914, 144] on input "[DATE]" at bounding box center [891, 150] width 114 height 22
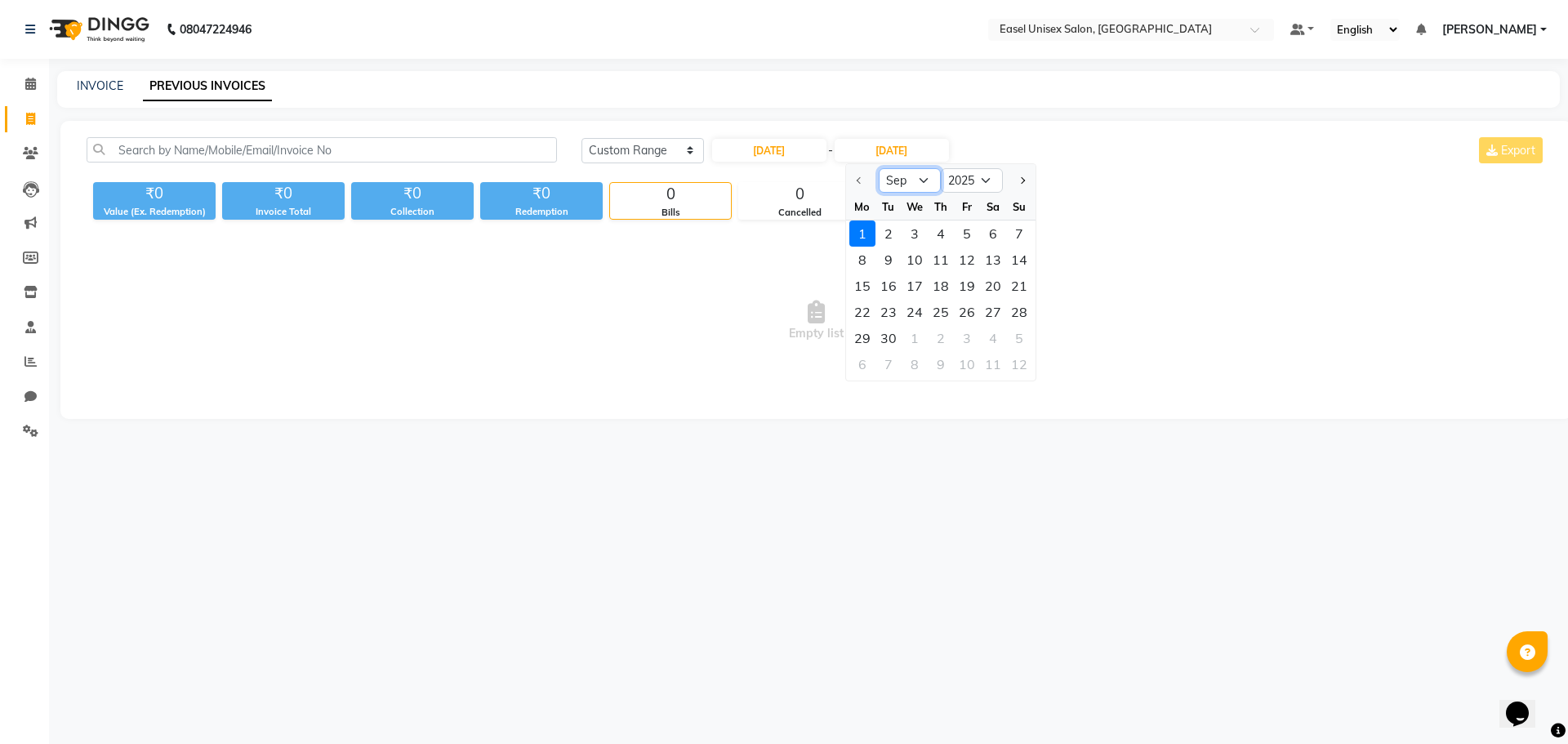
click at [926, 181] on select "Sep Oct Nov Dec" at bounding box center [910, 180] width 62 height 24
click at [796, 147] on input "[DATE]" at bounding box center [769, 150] width 114 height 22
select select "9"
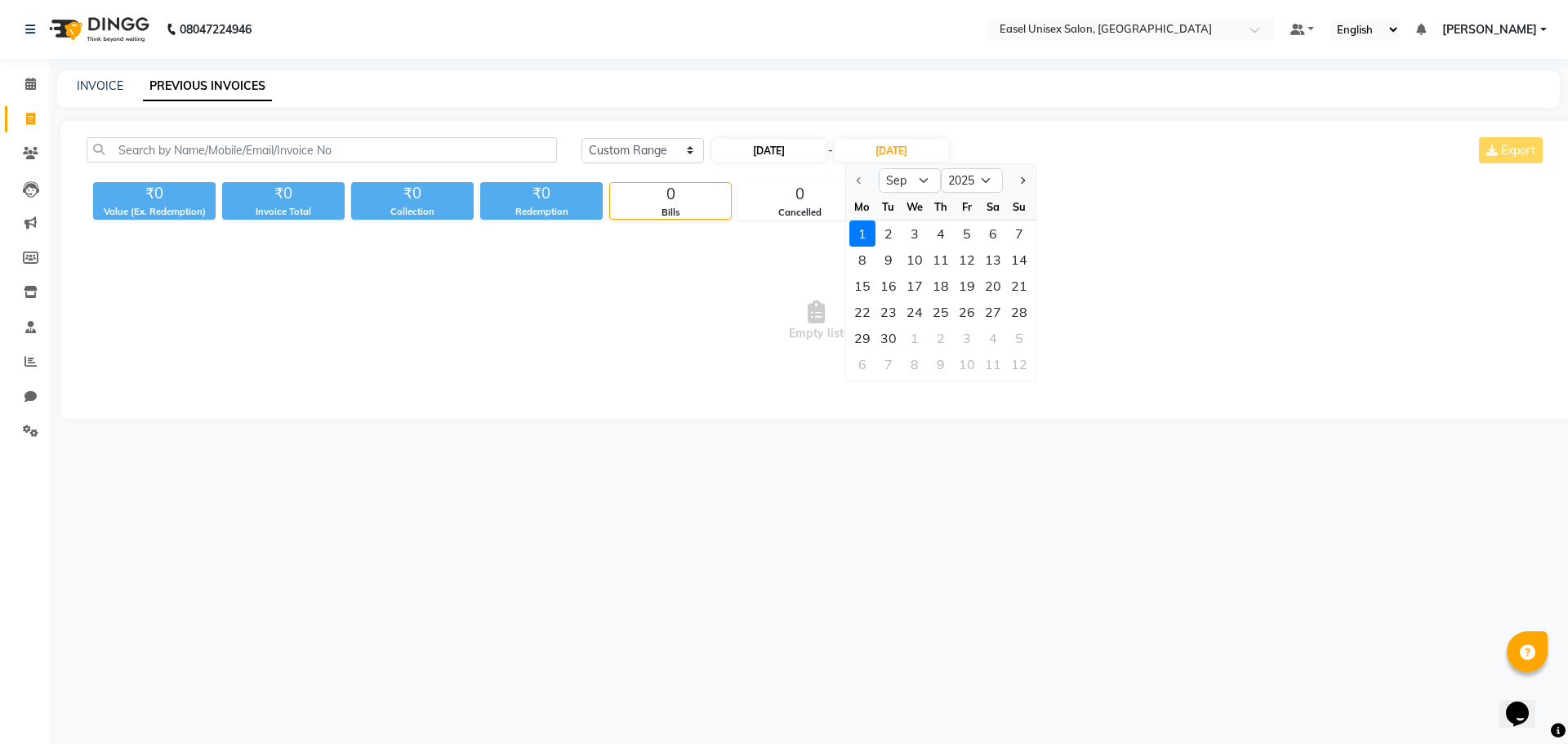
select select "2025"
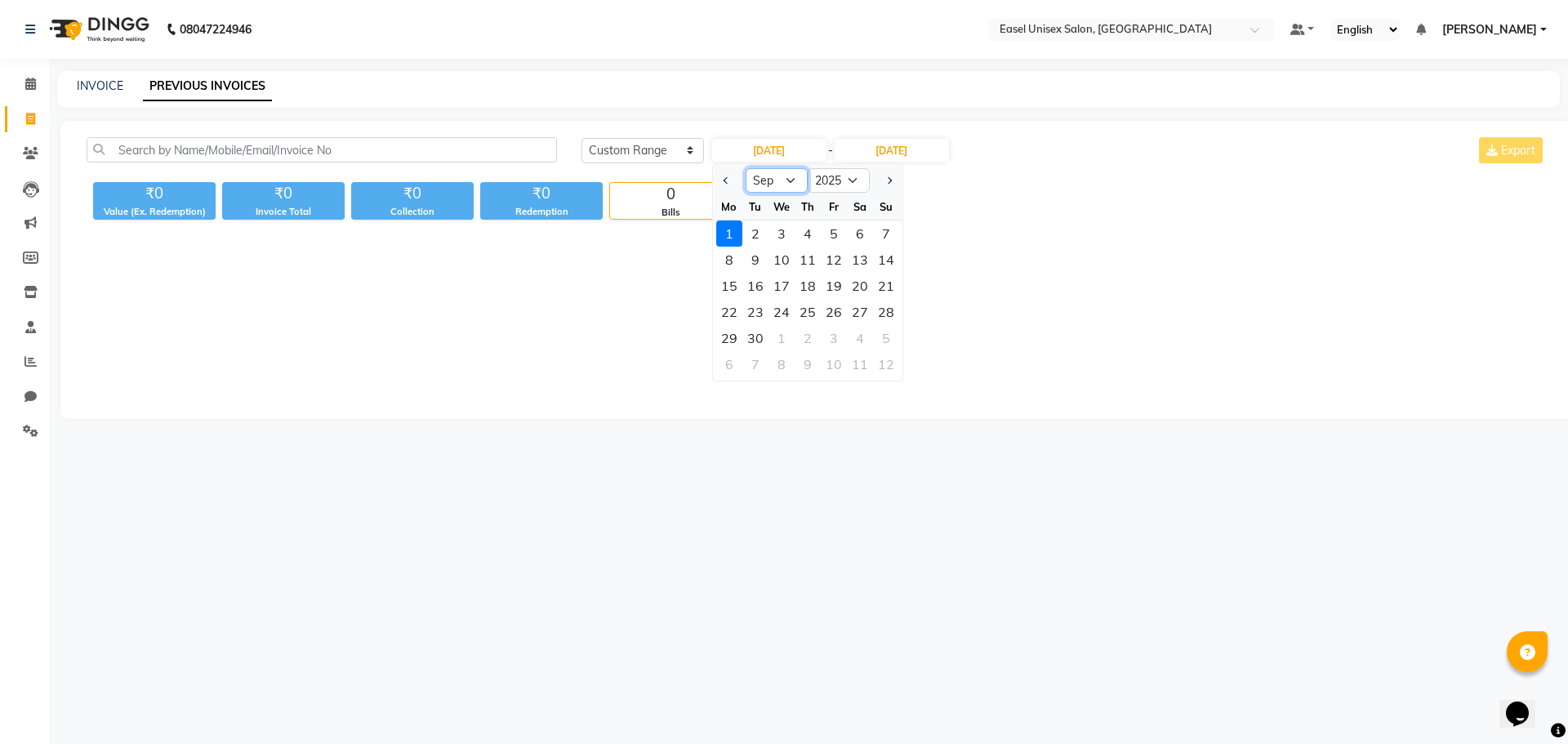
click at [783, 183] on select "Jan Feb Mar Apr May Jun [DATE] Aug Sep Oct Nov Dec" at bounding box center [777, 180] width 62 height 24
select select "8"
click at [746, 168] on select "Jan Feb Mar Apr May Jun [DATE] Aug Sep Oct Nov Dec" at bounding box center [777, 180] width 62 height 24
click at [834, 234] on div "1" at bounding box center [833, 233] width 26 height 26
type input "01-08-2025"
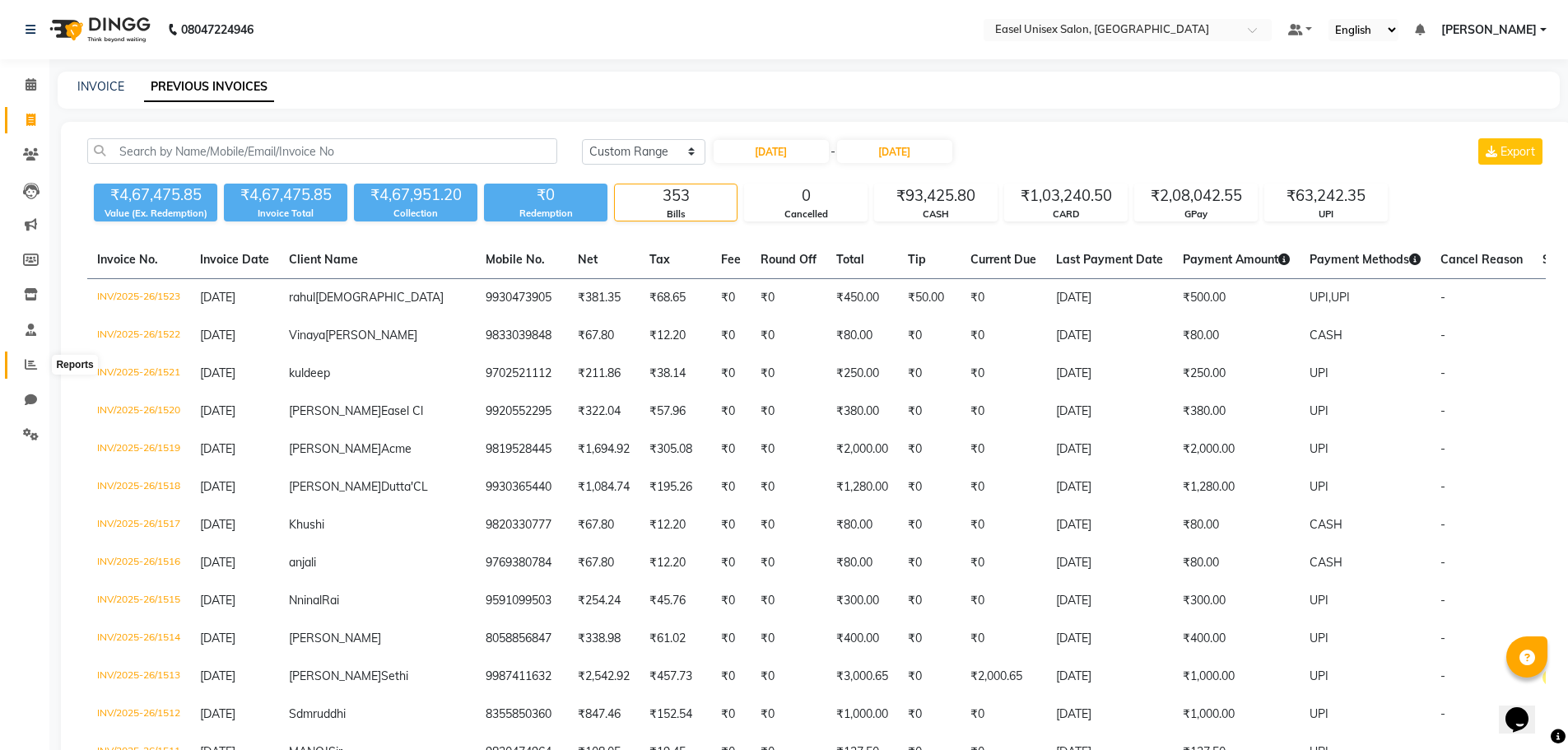
click at [29, 367] on icon at bounding box center [30, 364] width 13 height 13
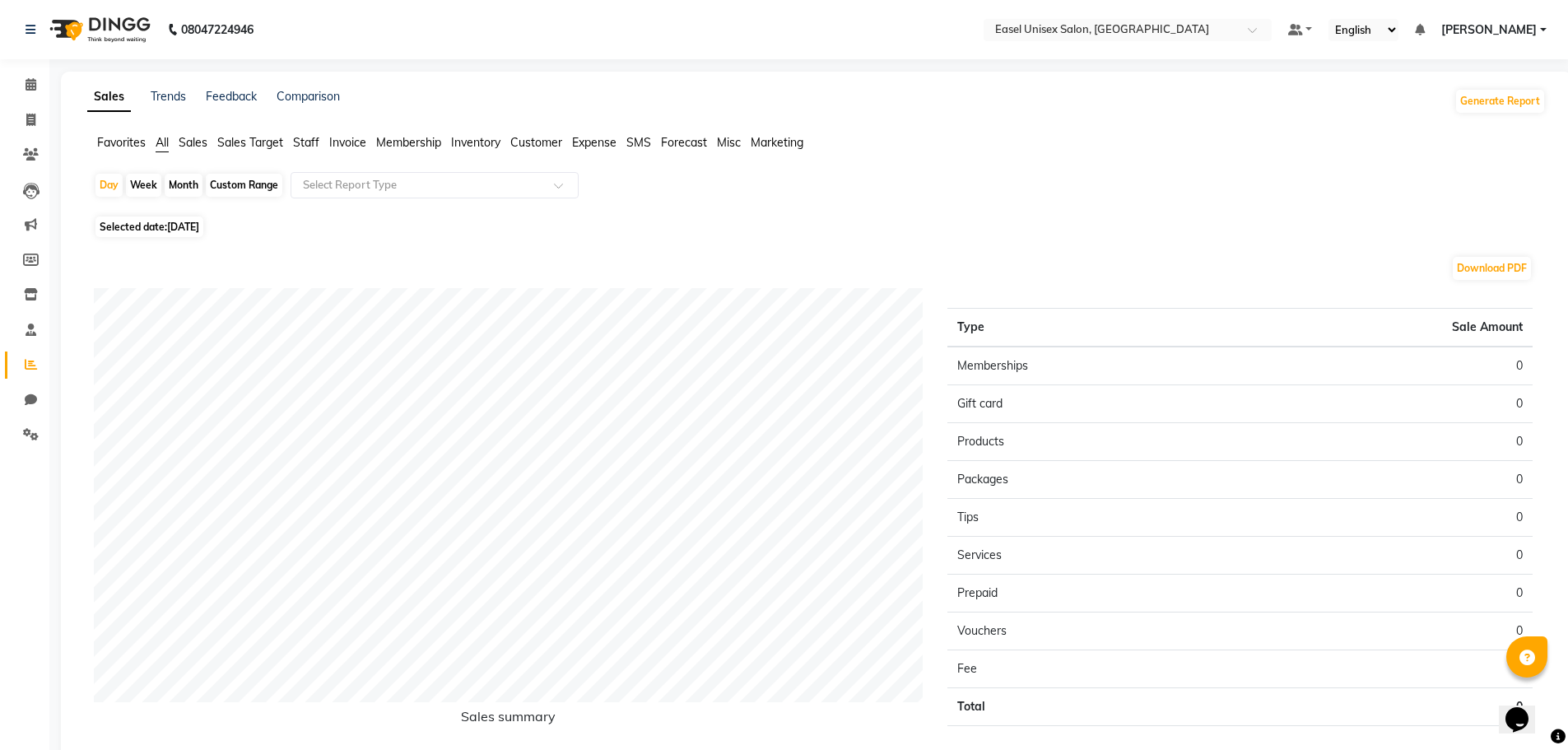
click at [311, 148] on span "Staff" at bounding box center [305, 143] width 26 height 15
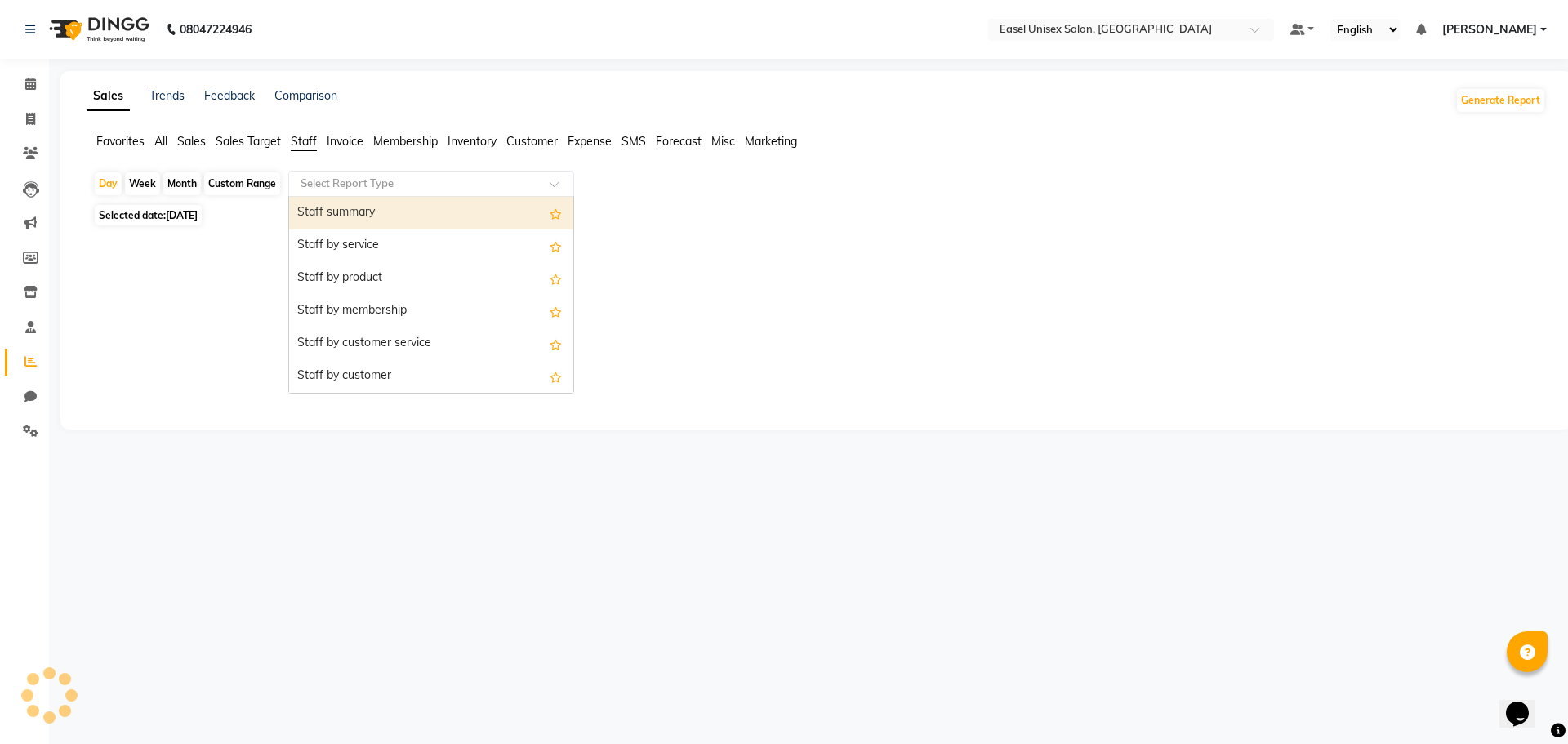
drag, startPoint x: 447, startPoint y: 188, endPoint x: 443, endPoint y: 197, distance: 9.8
click at [448, 187] on input "text" at bounding box center [414, 184] width 236 height 17
click at [458, 216] on div "Staff summary" at bounding box center [431, 213] width 285 height 32
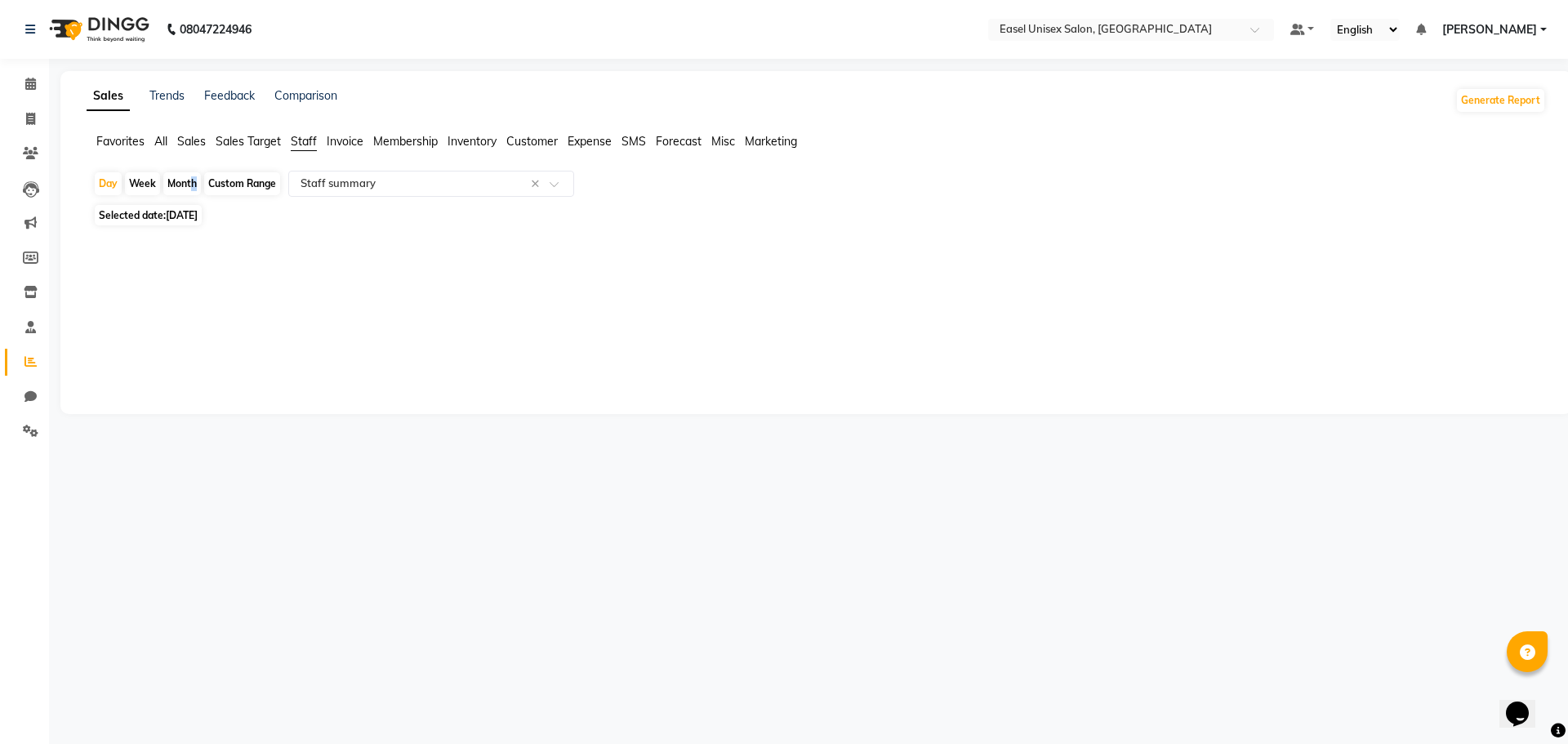
click at [192, 183] on div "Month" at bounding box center [181, 183] width 37 height 22
select select "9"
select select "2025"
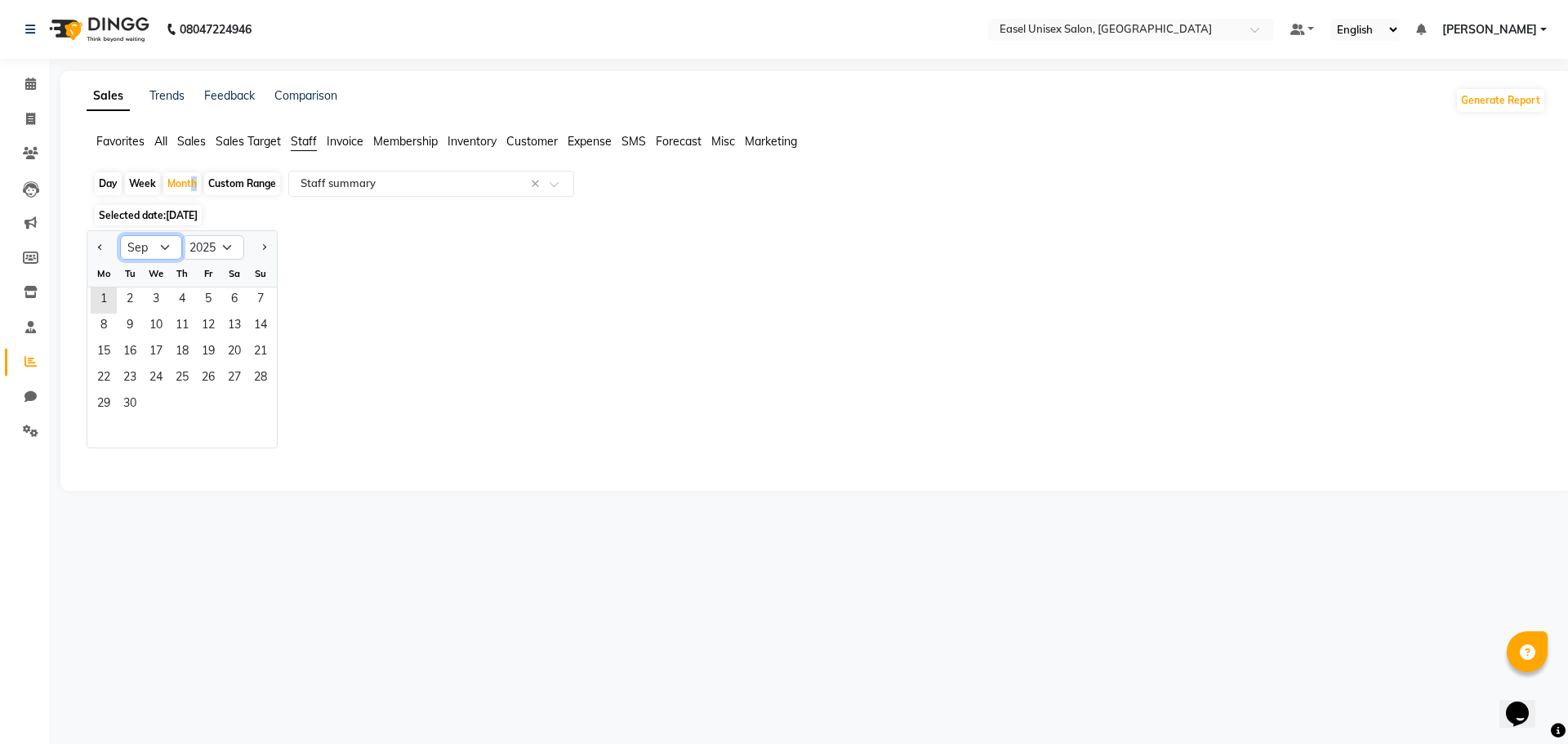
click at [149, 246] on select "Jan Feb Mar Apr May Jun [DATE] Aug Sep Oct Nov Dec" at bounding box center [151, 247] width 62 height 24
select select "8"
click at [120, 236] on select "Jan Feb Mar Apr May Jun [DATE] Aug Sep Oct Nov Dec" at bounding box center [151, 247] width 62 height 24
click at [207, 293] on span "1" at bounding box center [208, 300] width 26 height 26
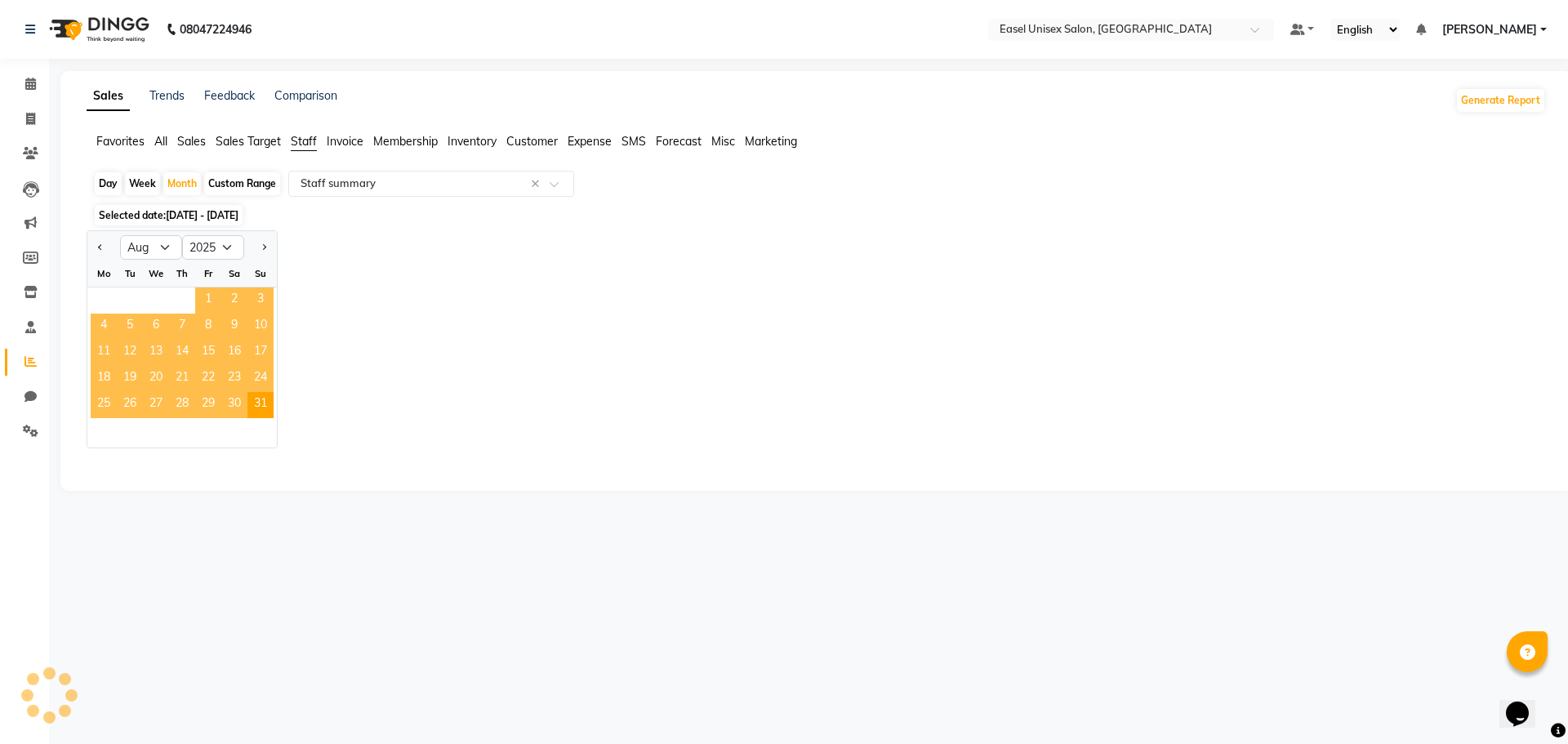
select select "full_report"
select select "csv"
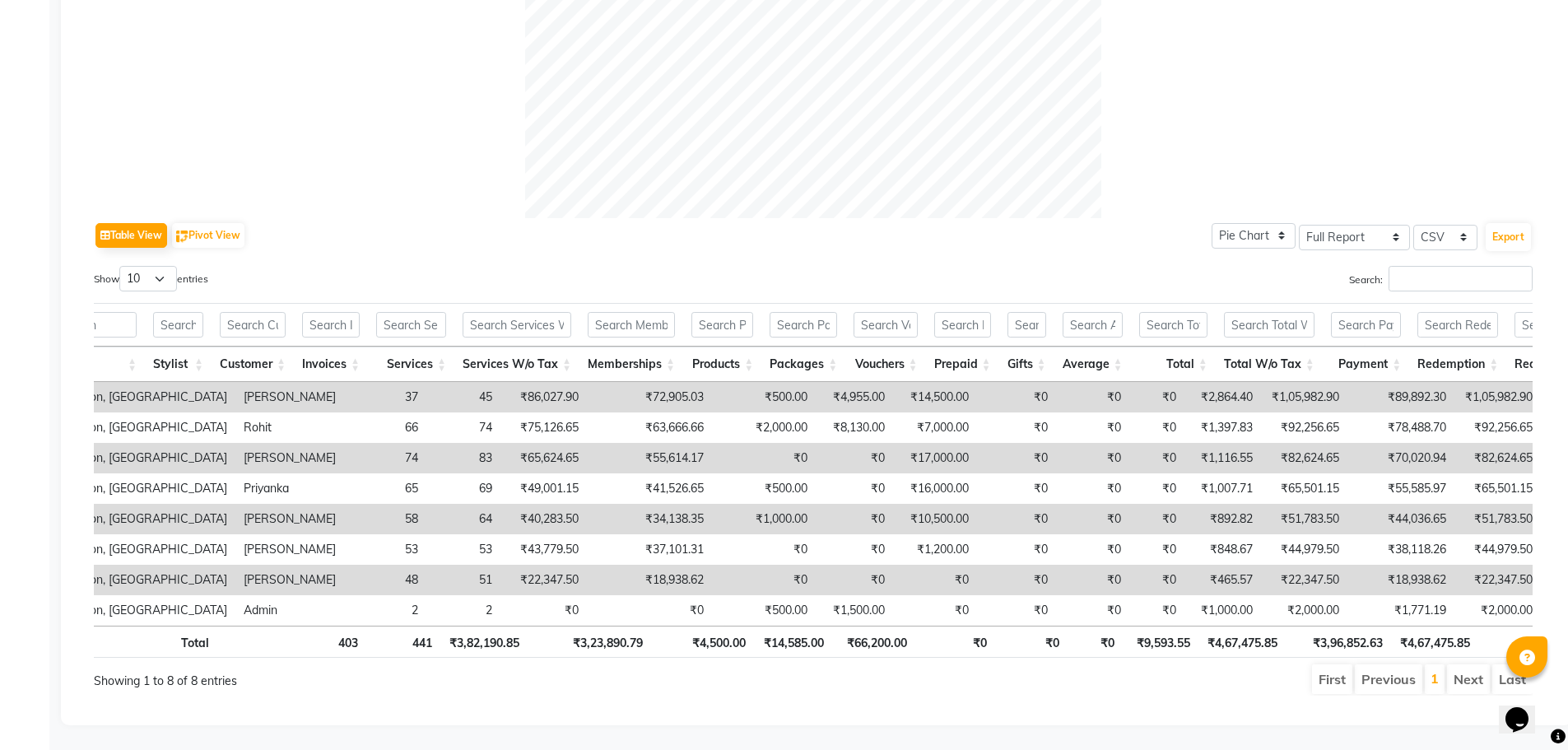
scroll to position [0, 99]
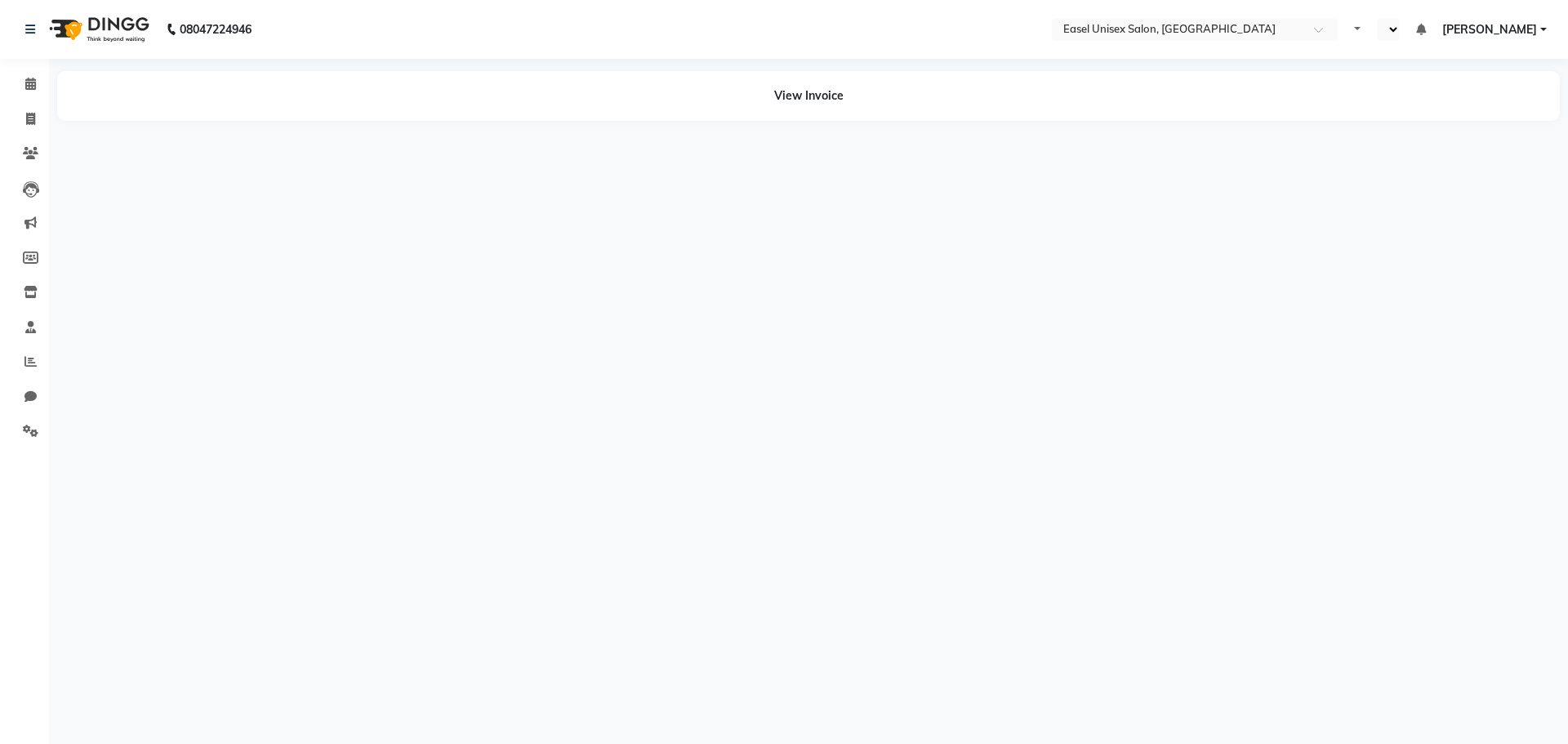
select select "en"
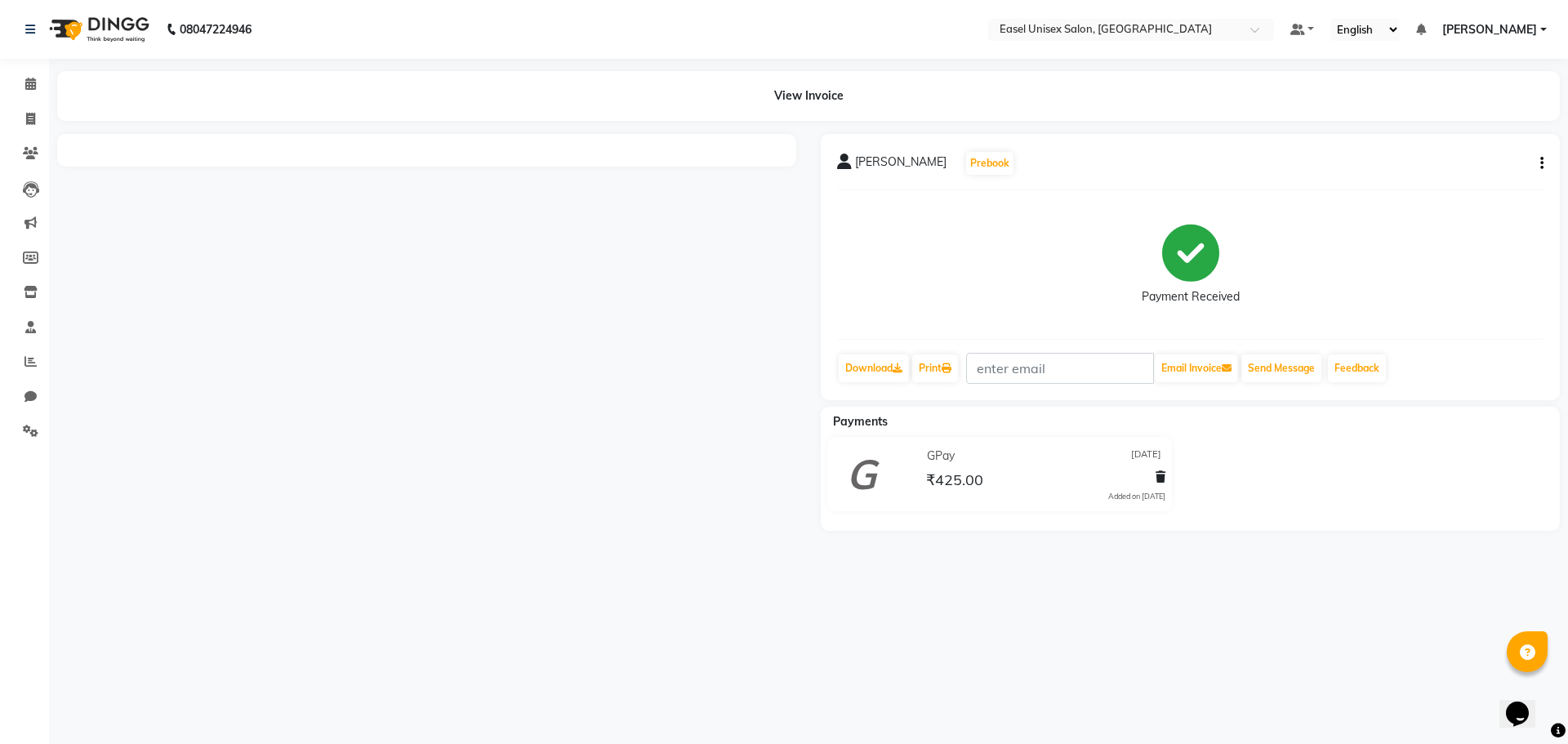
click at [1541, 166] on button "button" at bounding box center [1539, 163] width 10 height 17
click at [1503, 183] on div "Edit Invoice" at bounding box center [1461, 184] width 112 height 21
select select "service"
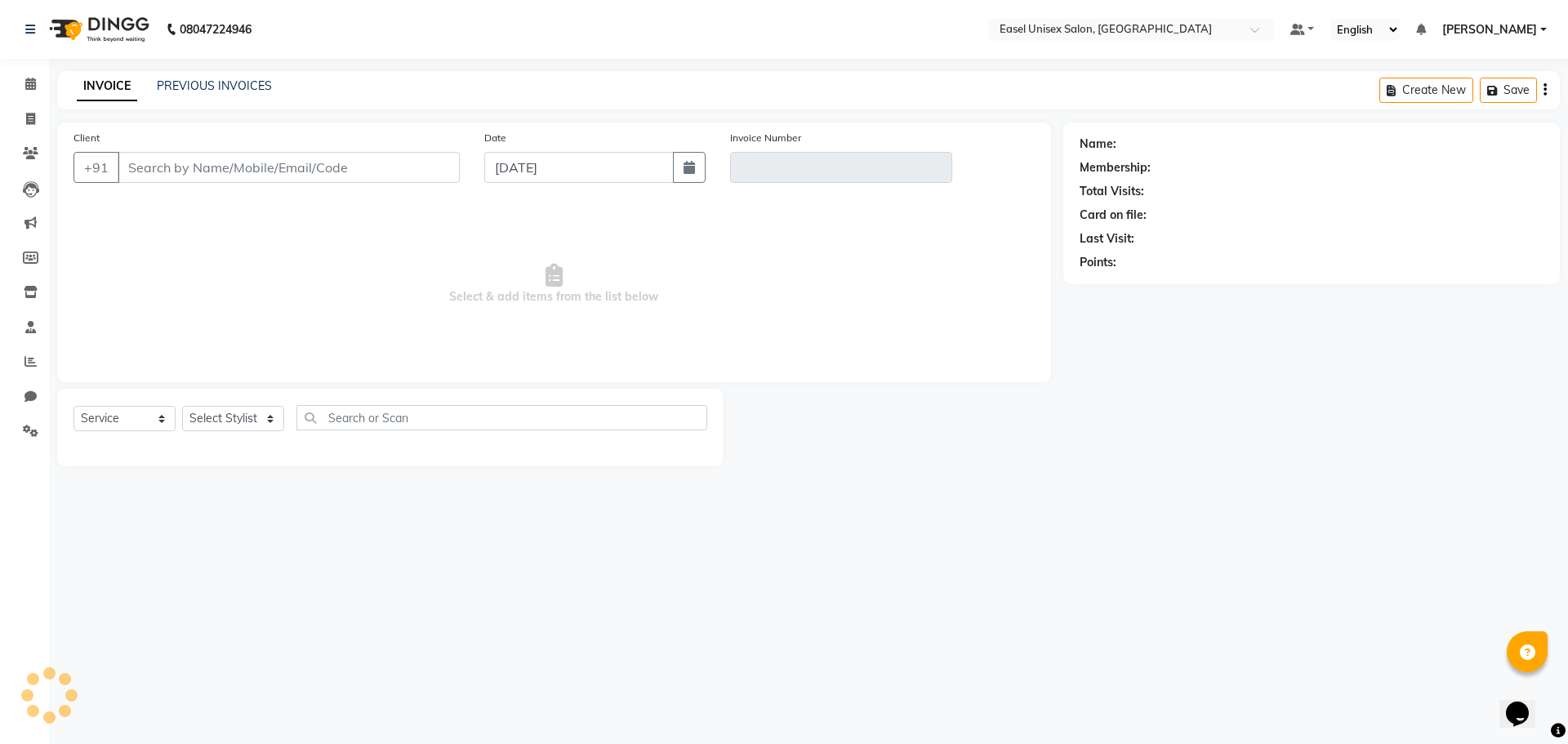
type input "9820196706"
type input "INV/2025-26/1340"
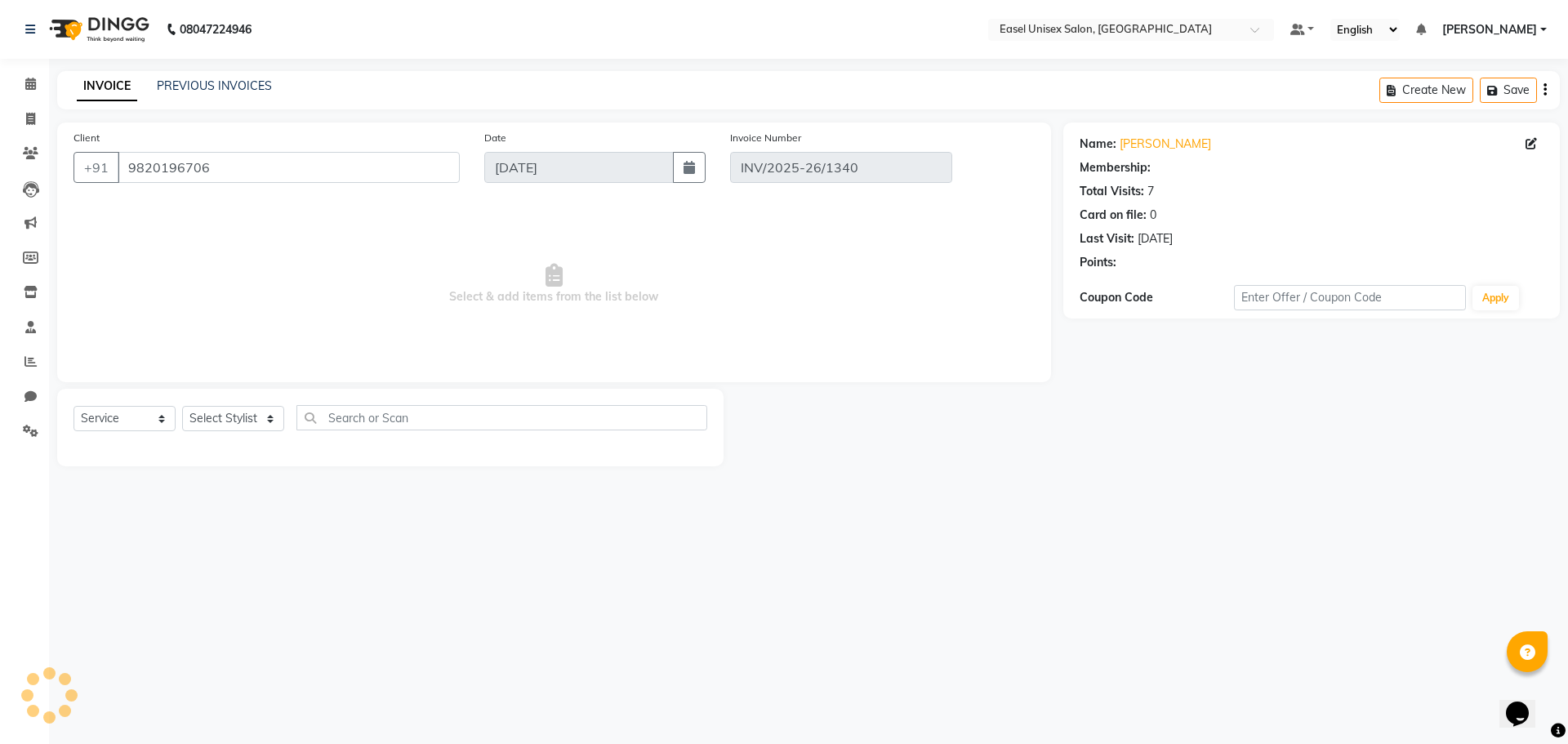
select select "1: Object"
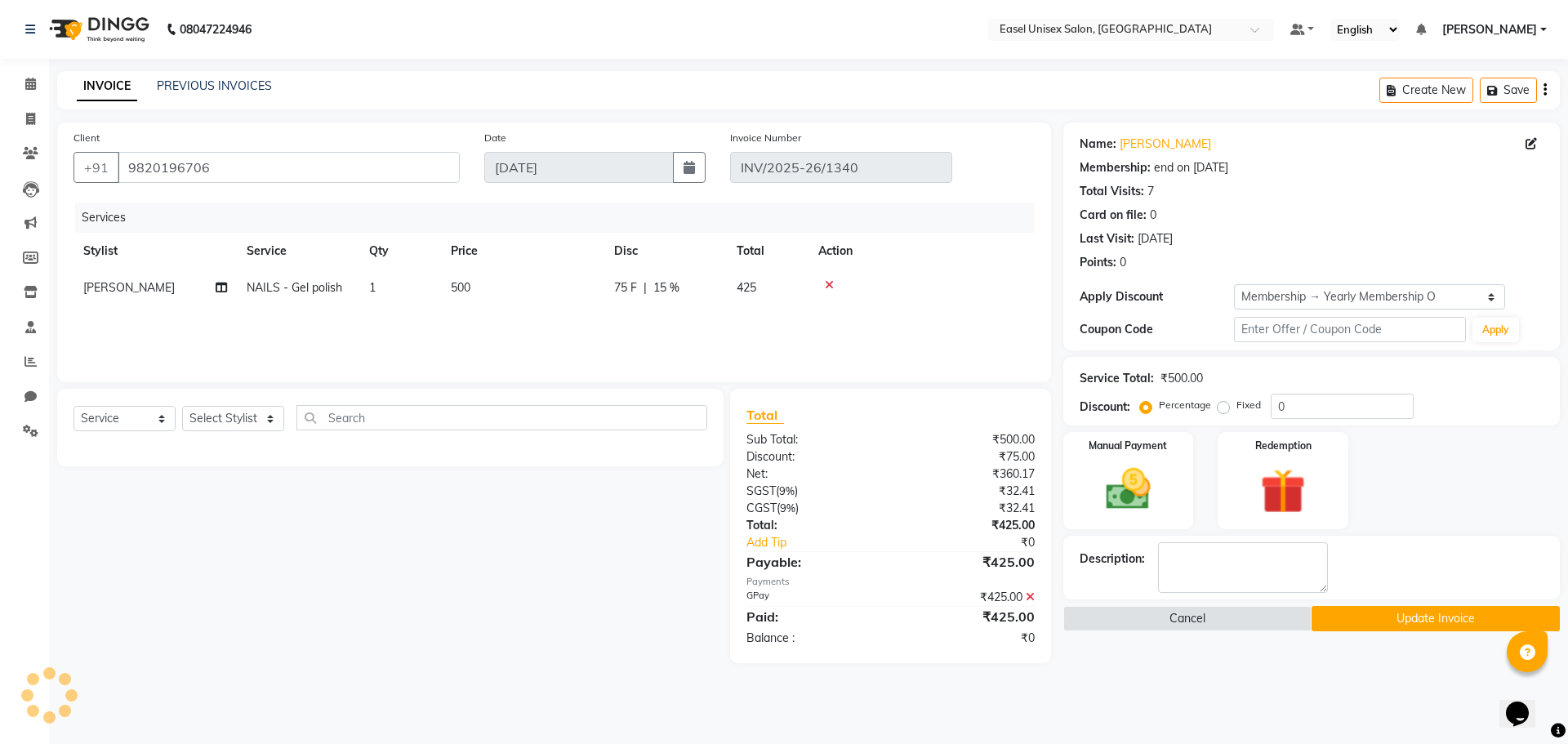
type input "[DATE]"
select select "select"
type input "15"
click at [534, 280] on td "500" at bounding box center [523, 288] width 163 height 37
select select "83236"
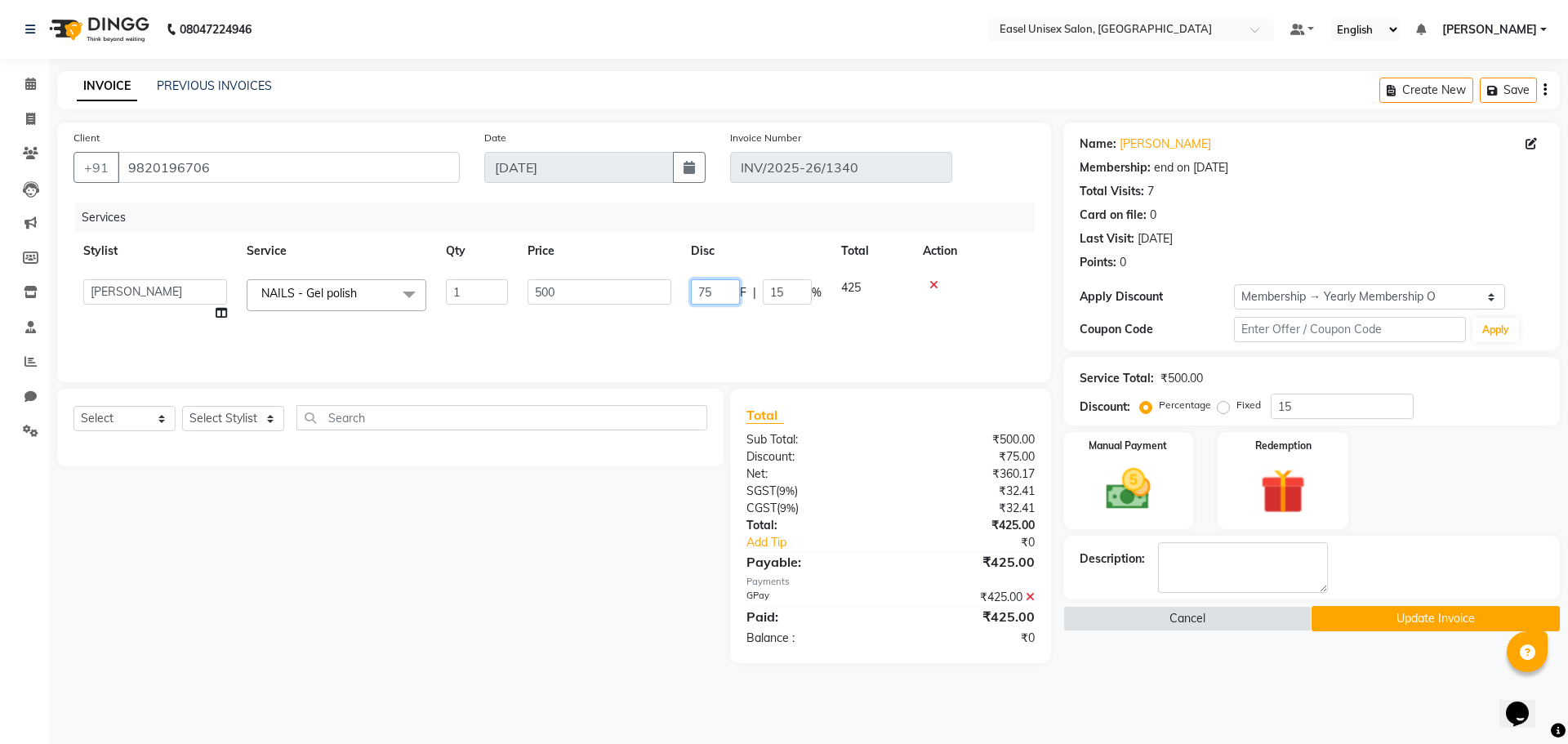
click at [728, 300] on input "75" at bounding box center [715, 292] width 49 height 25
type input "7"
click at [1014, 312] on div "Services Stylist Service Qty Price Disc Total Action Pratiksha NAILS - Gel poli…" at bounding box center [553, 284] width 961 height 163
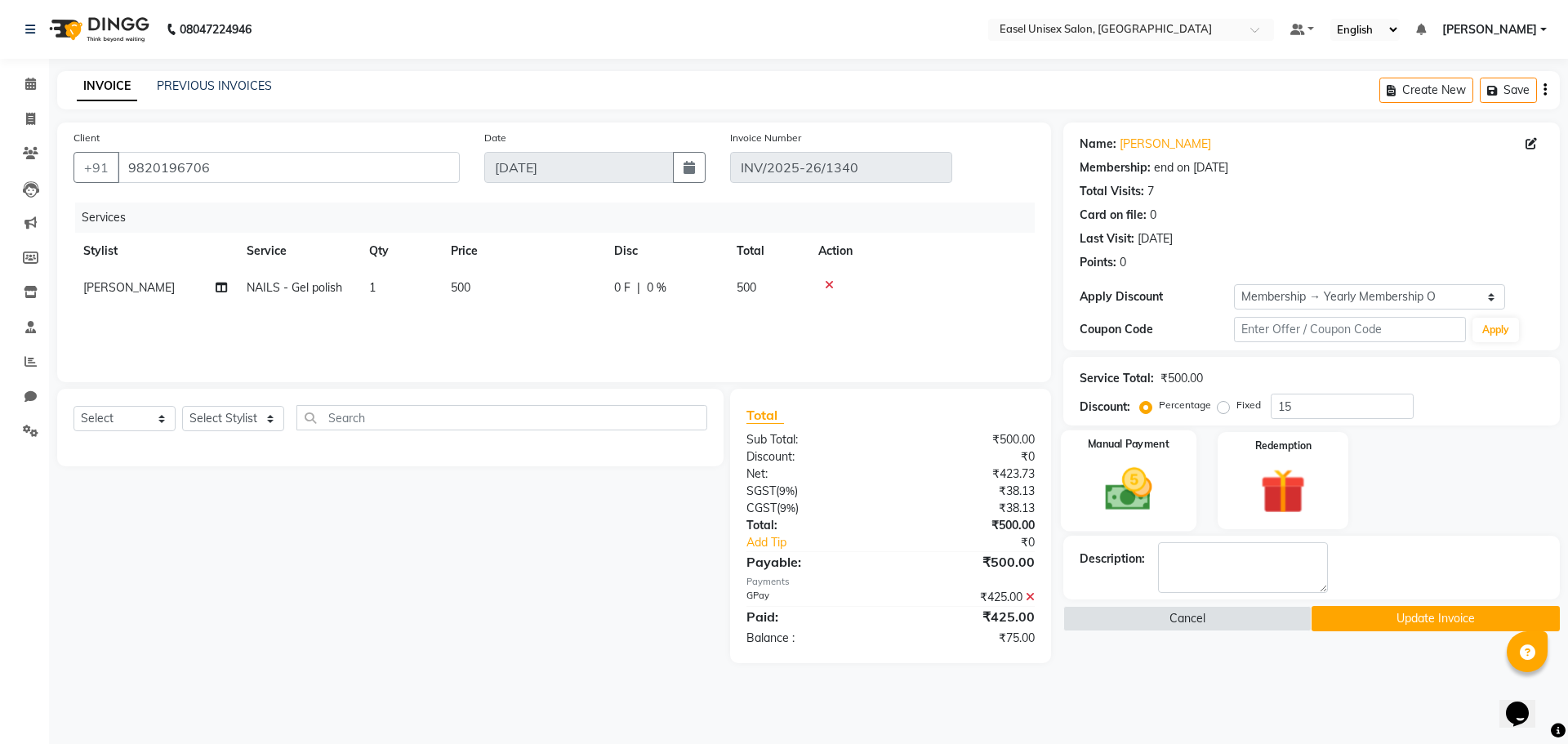
click at [1173, 465] on div "Manual Payment" at bounding box center [1128, 480] width 136 height 101
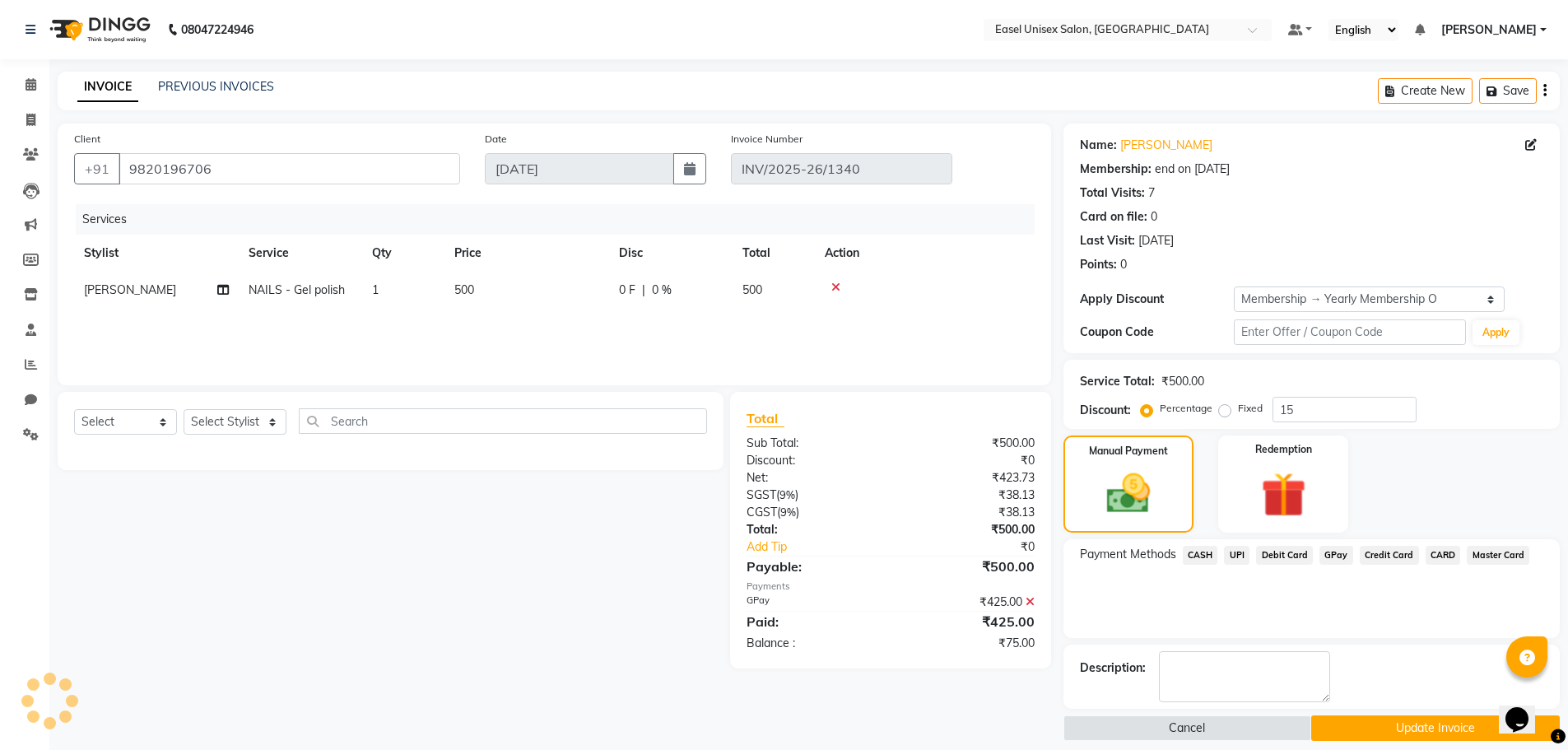
click at [1329, 550] on span "GPay" at bounding box center [1336, 555] width 34 height 19
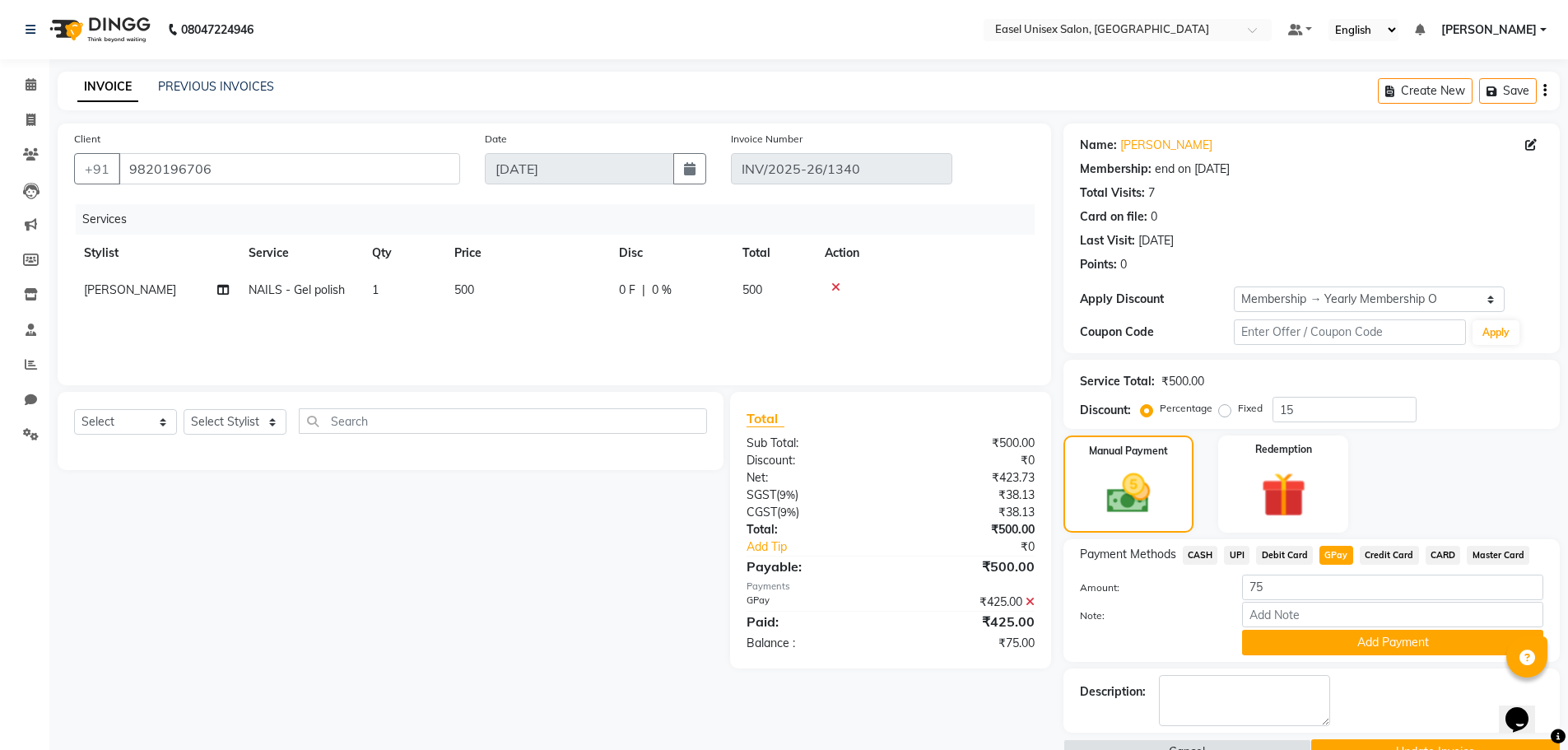
click at [1331, 554] on span "GPay" at bounding box center [1336, 555] width 34 height 19
click at [1351, 633] on button "Add Payment" at bounding box center [1392, 643] width 301 height 25
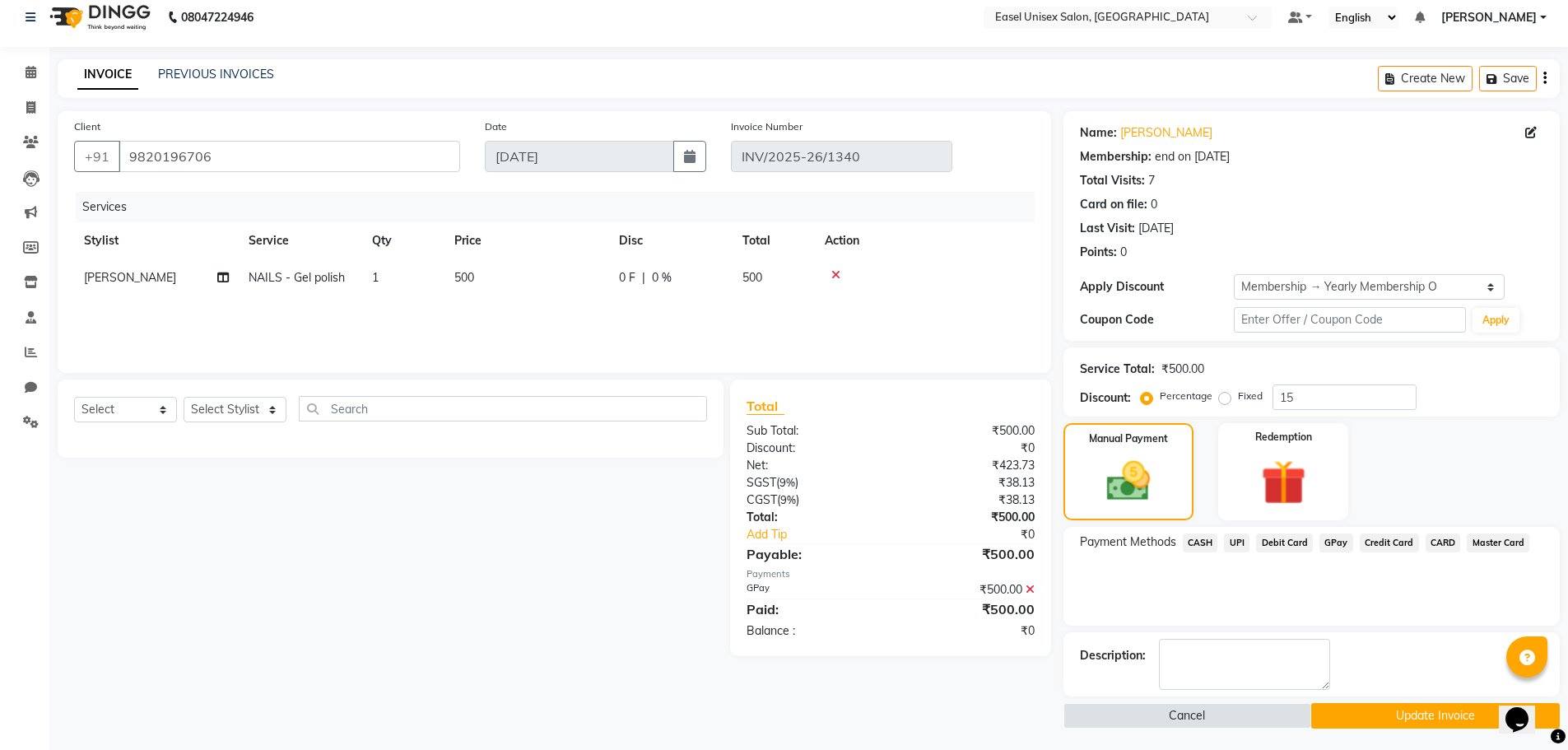
scroll to position [16, 0]
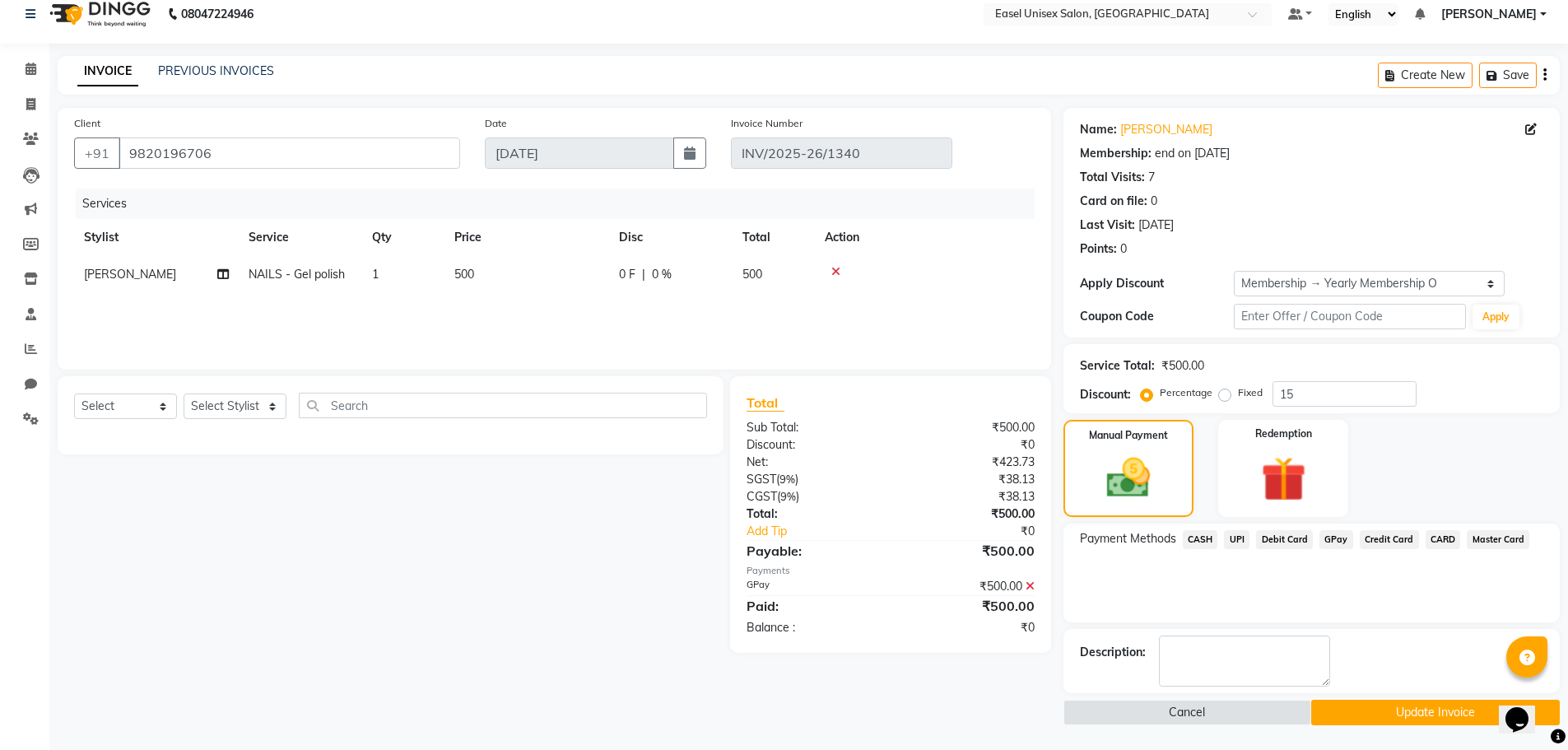
click at [1364, 715] on button "Update Invoice" at bounding box center [1435, 712] width 248 height 25
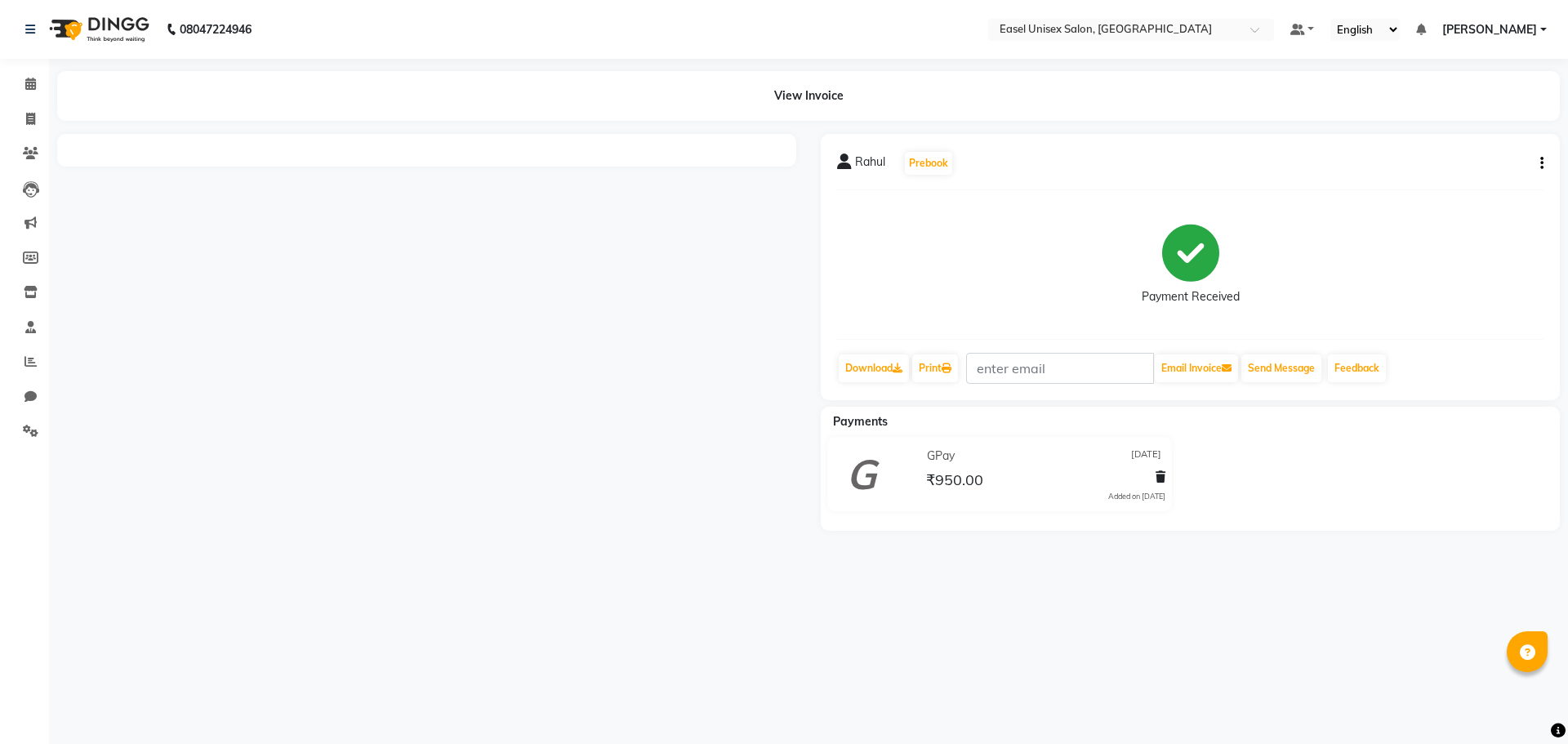
select select "en"
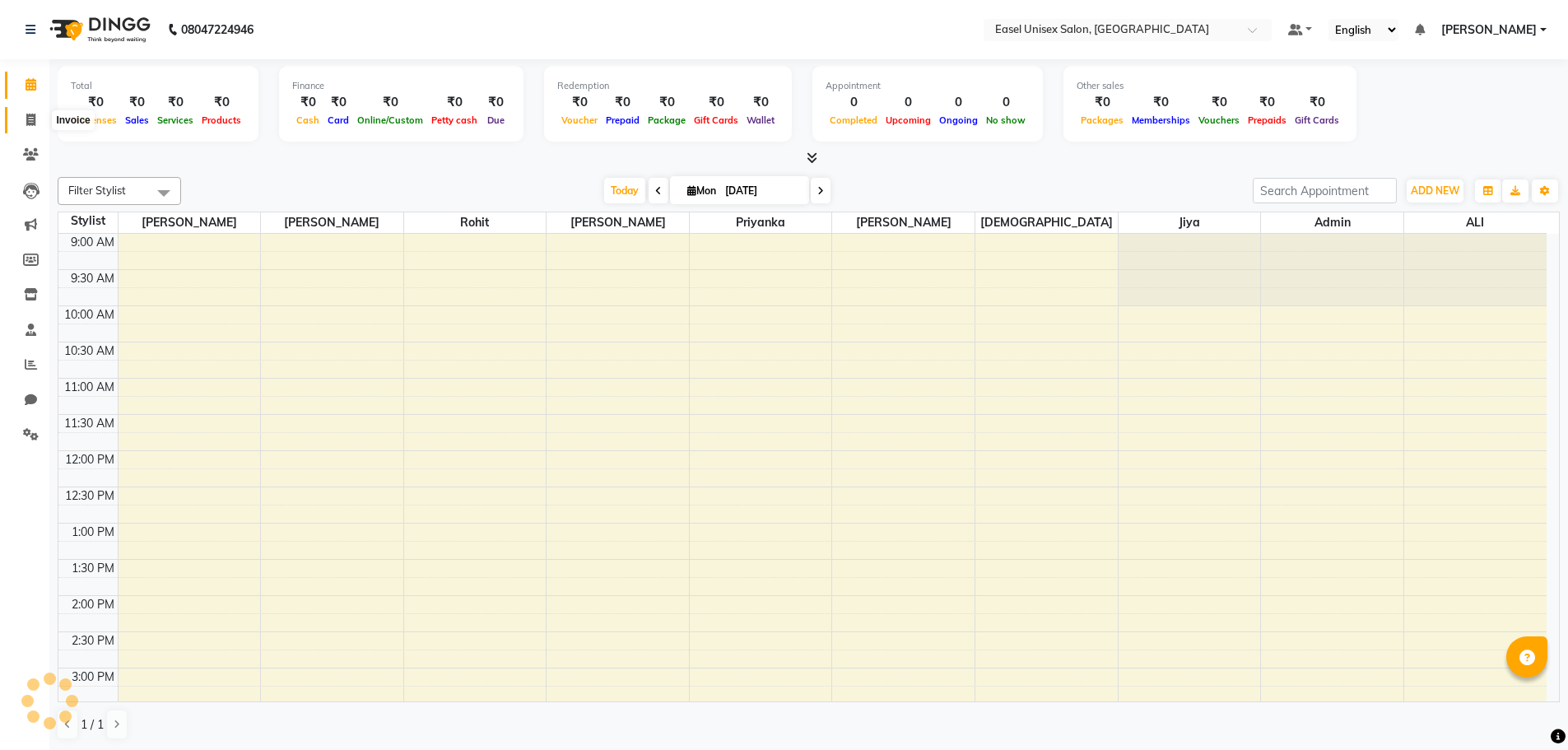
click at [41, 122] on span at bounding box center [31, 120] width 29 height 19
select select "service"
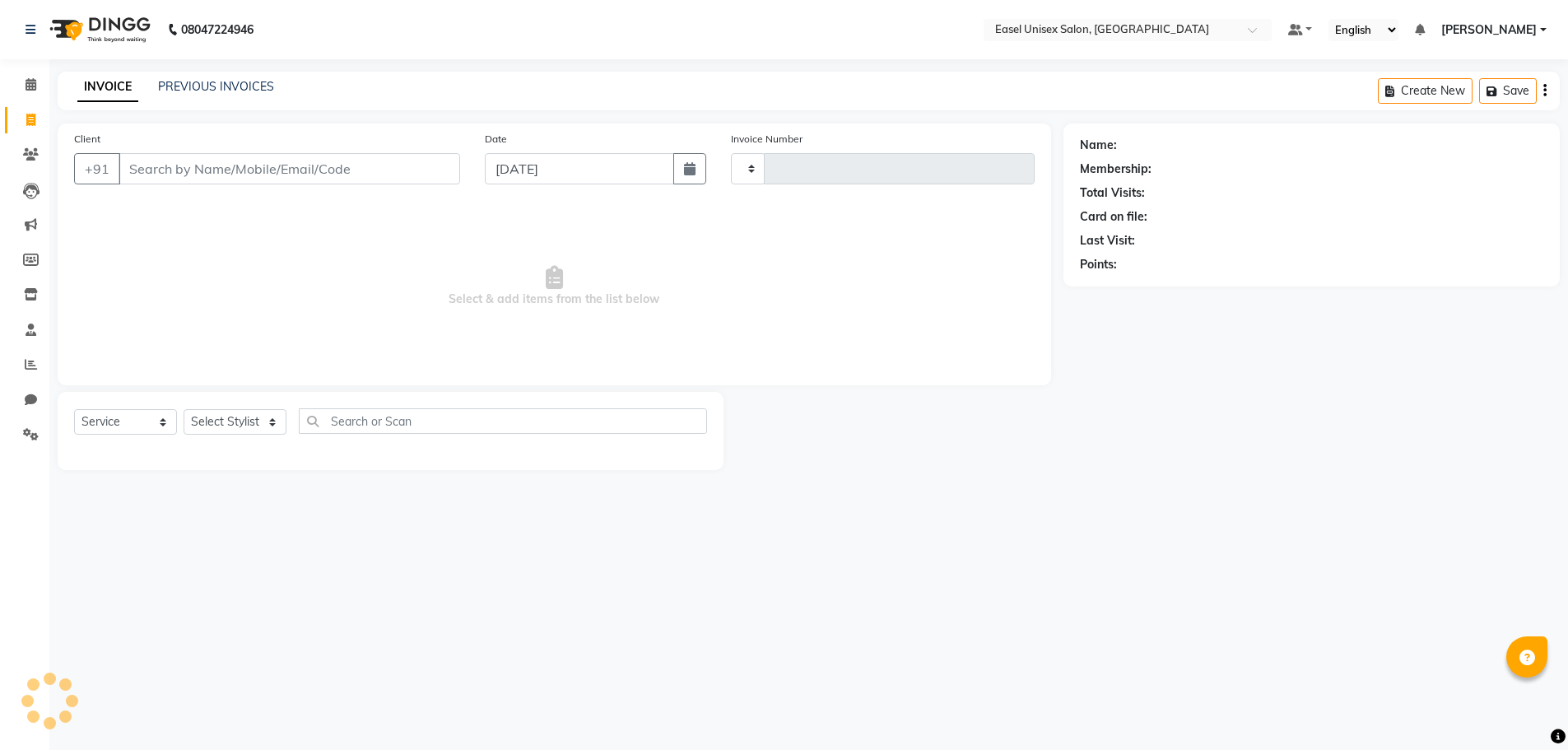
type input "1524"
select select "8639"
click at [24, 363] on icon at bounding box center [30, 364] width 13 height 13
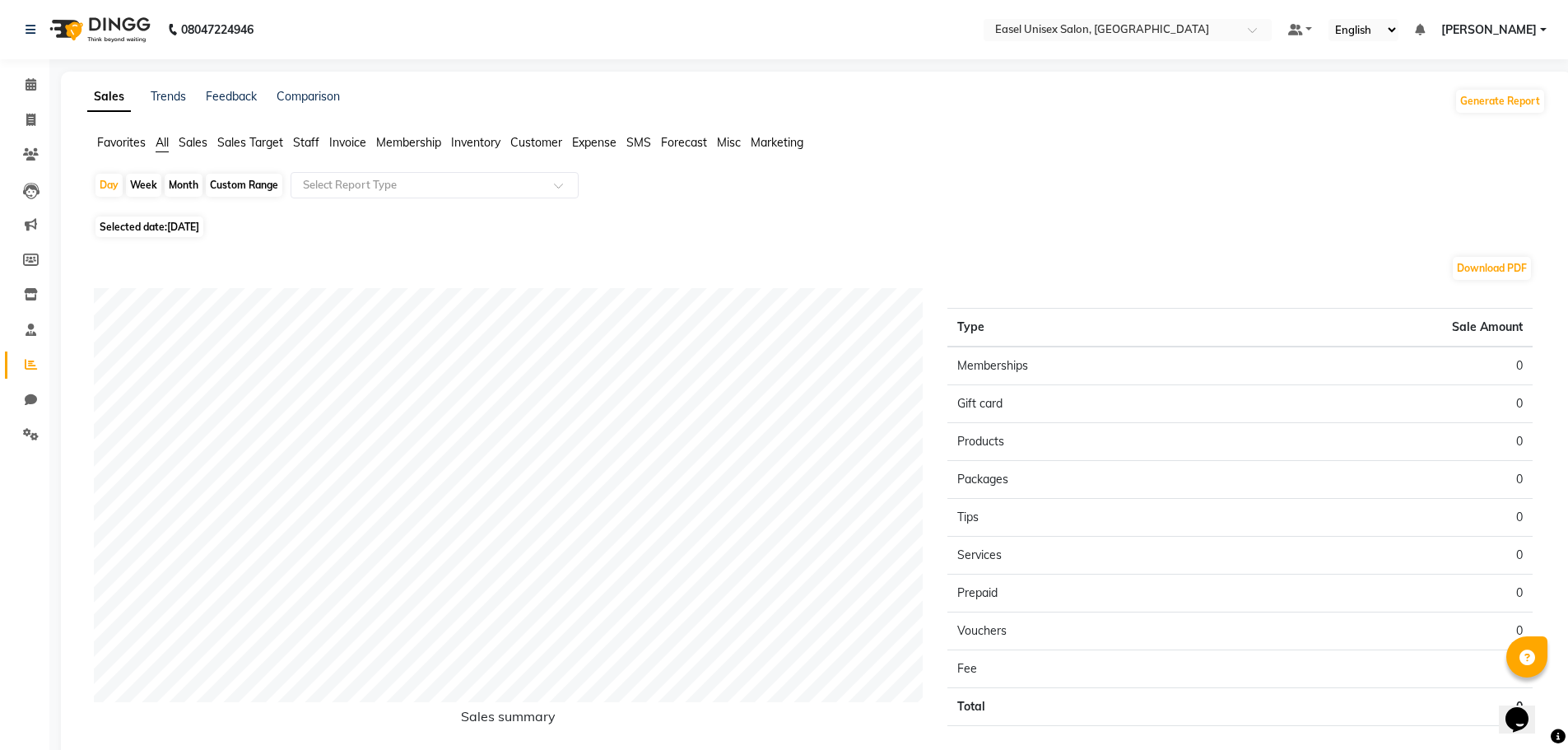
click at [309, 143] on span "Staff" at bounding box center [305, 143] width 26 height 15
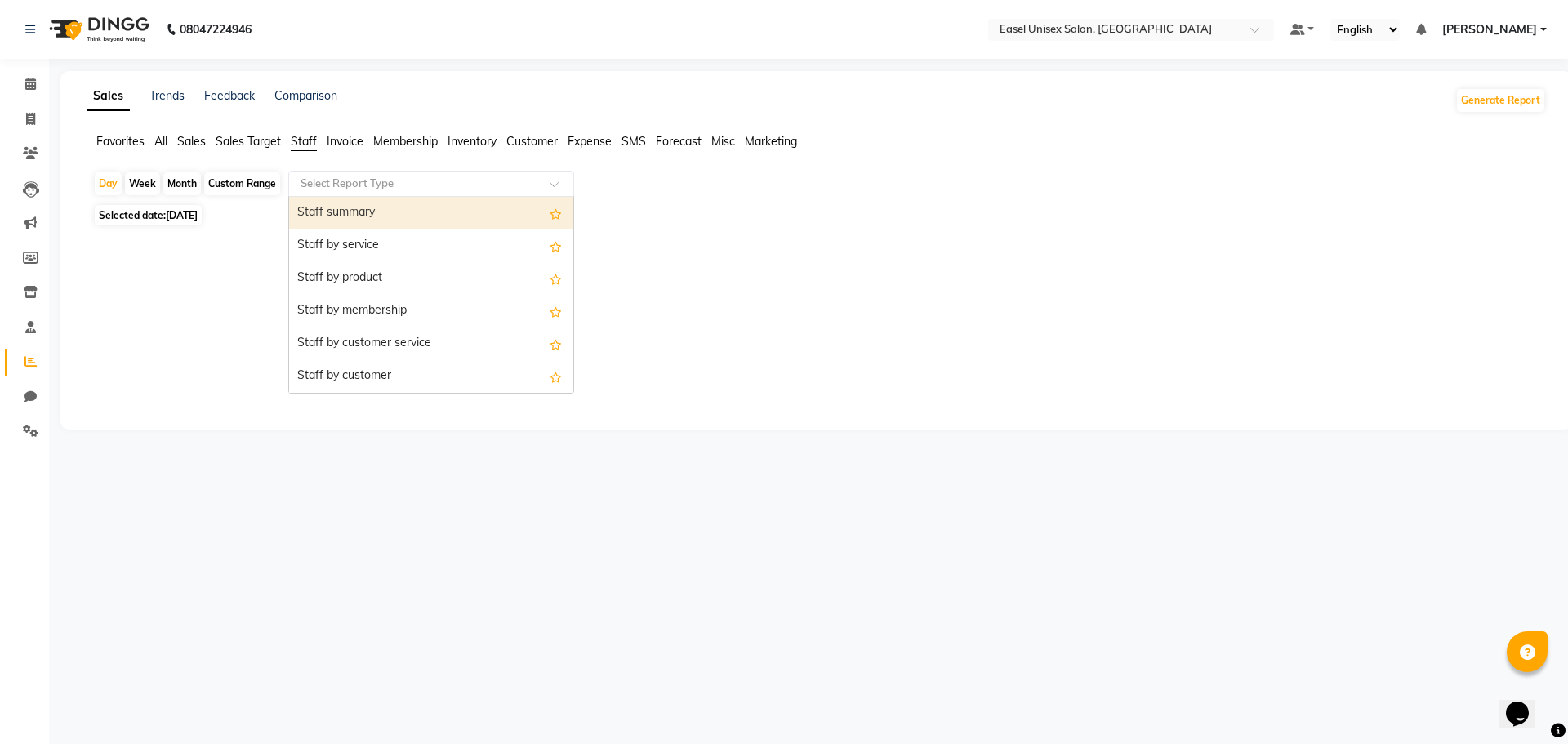
click at [384, 176] on input "text" at bounding box center [414, 184] width 236 height 17
click at [389, 211] on div "Staff summary" at bounding box center [431, 213] width 285 height 32
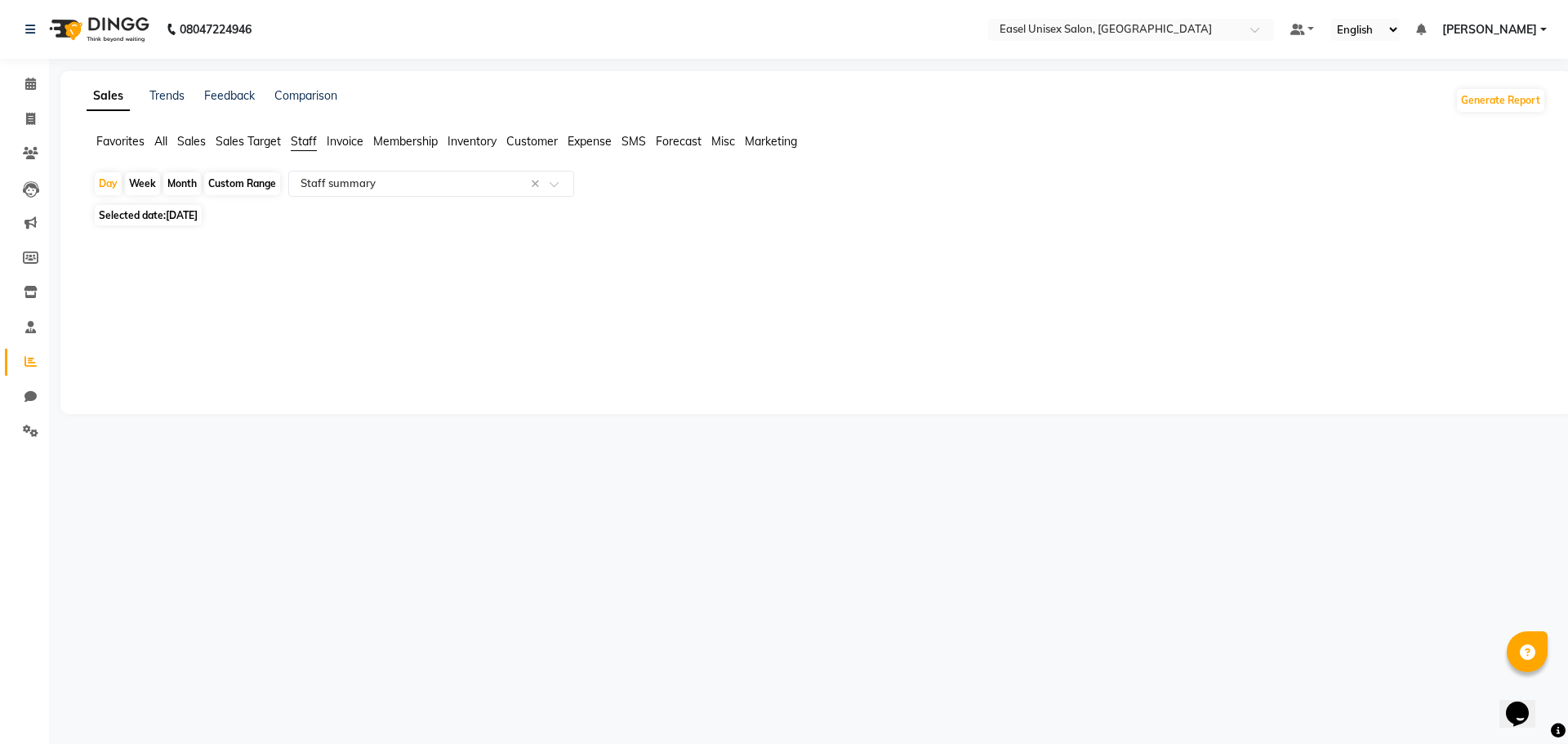
click at [193, 186] on div "Month" at bounding box center [181, 183] width 37 height 22
select select "9"
select select "2025"
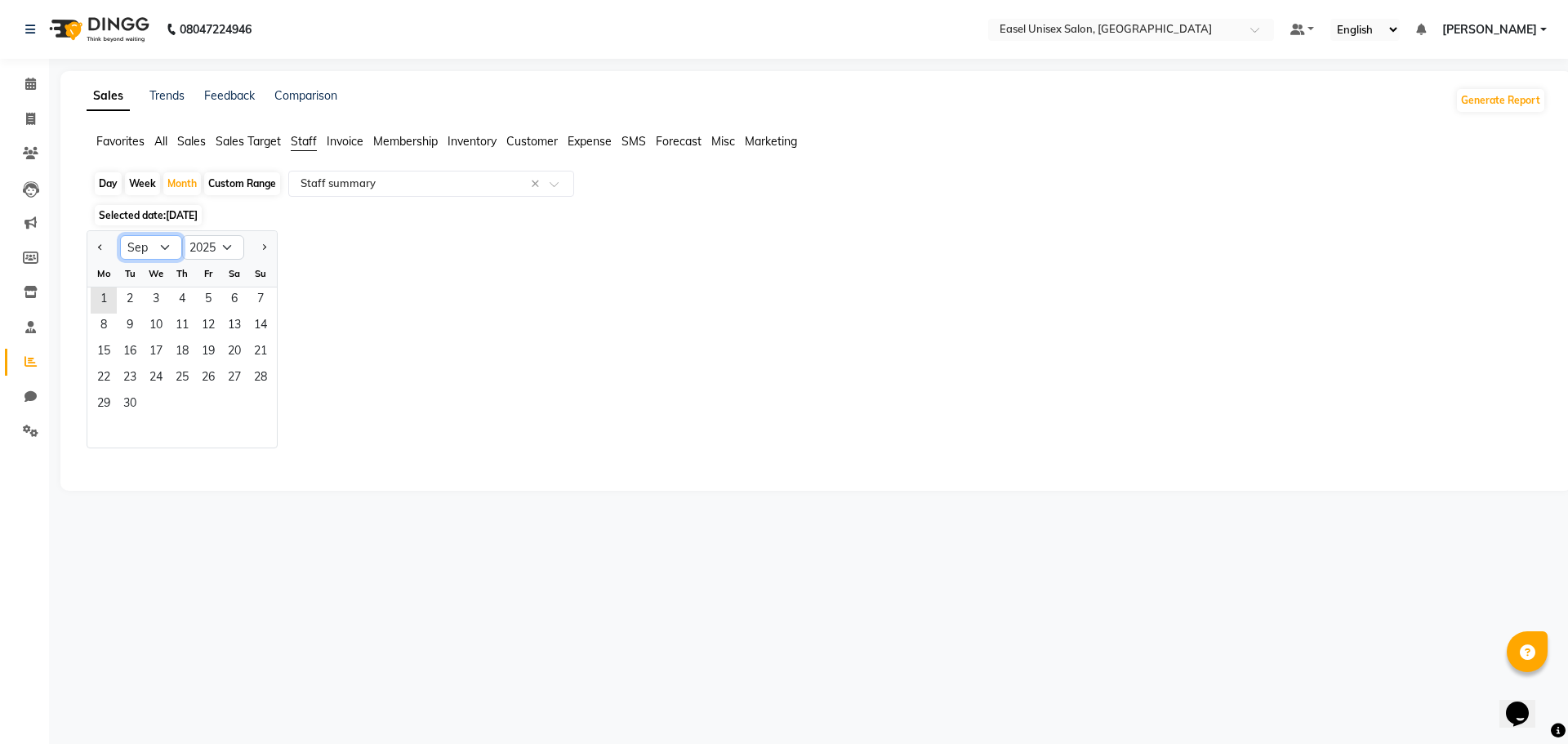
click at [156, 242] on select "Jan Feb Mar Apr May Jun [DATE] Aug Sep Oct Nov Dec" at bounding box center [151, 247] width 62 height 24
select select "8"
click at [120, 236] on select "Jan Feb Mar Apr May Jun [DATE] Aug Sep Oct Nov Dec" at bounding box center [151, 247] width 62 height 24
click at [209, 295] on span "1" at bounding box center [208, 300] width 26 height 26
select select "full_report"
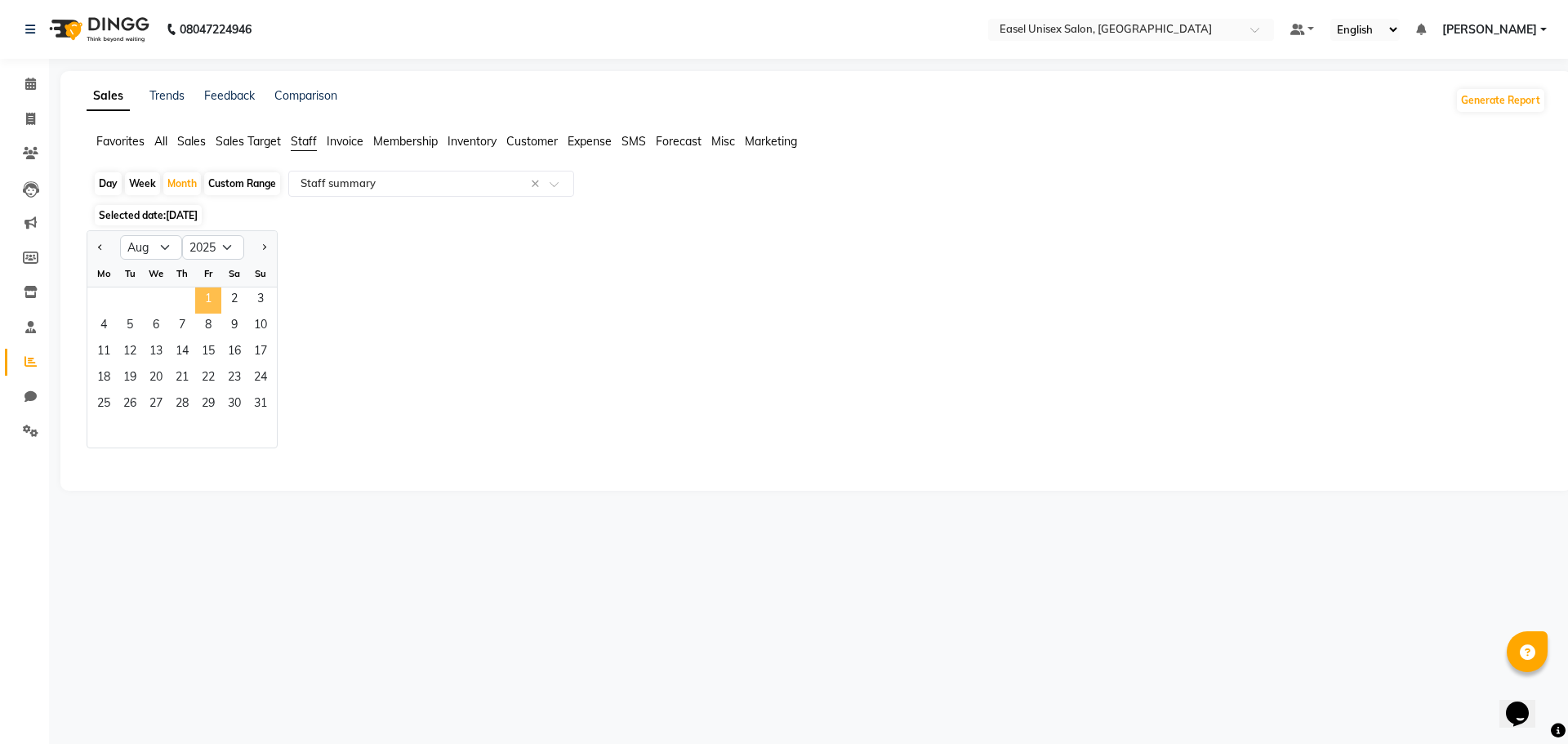
select select "csv"
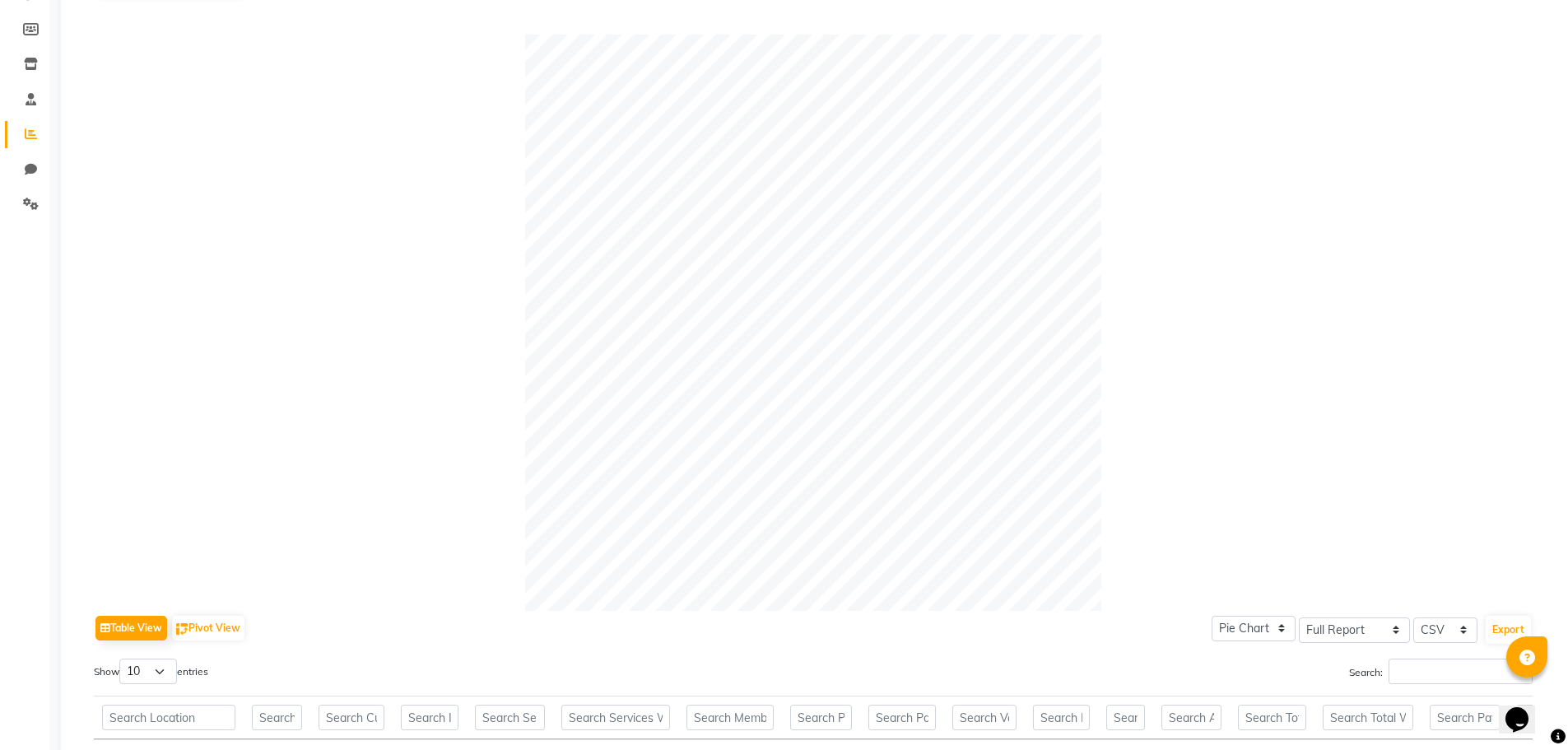
scroll to position [247, 0]
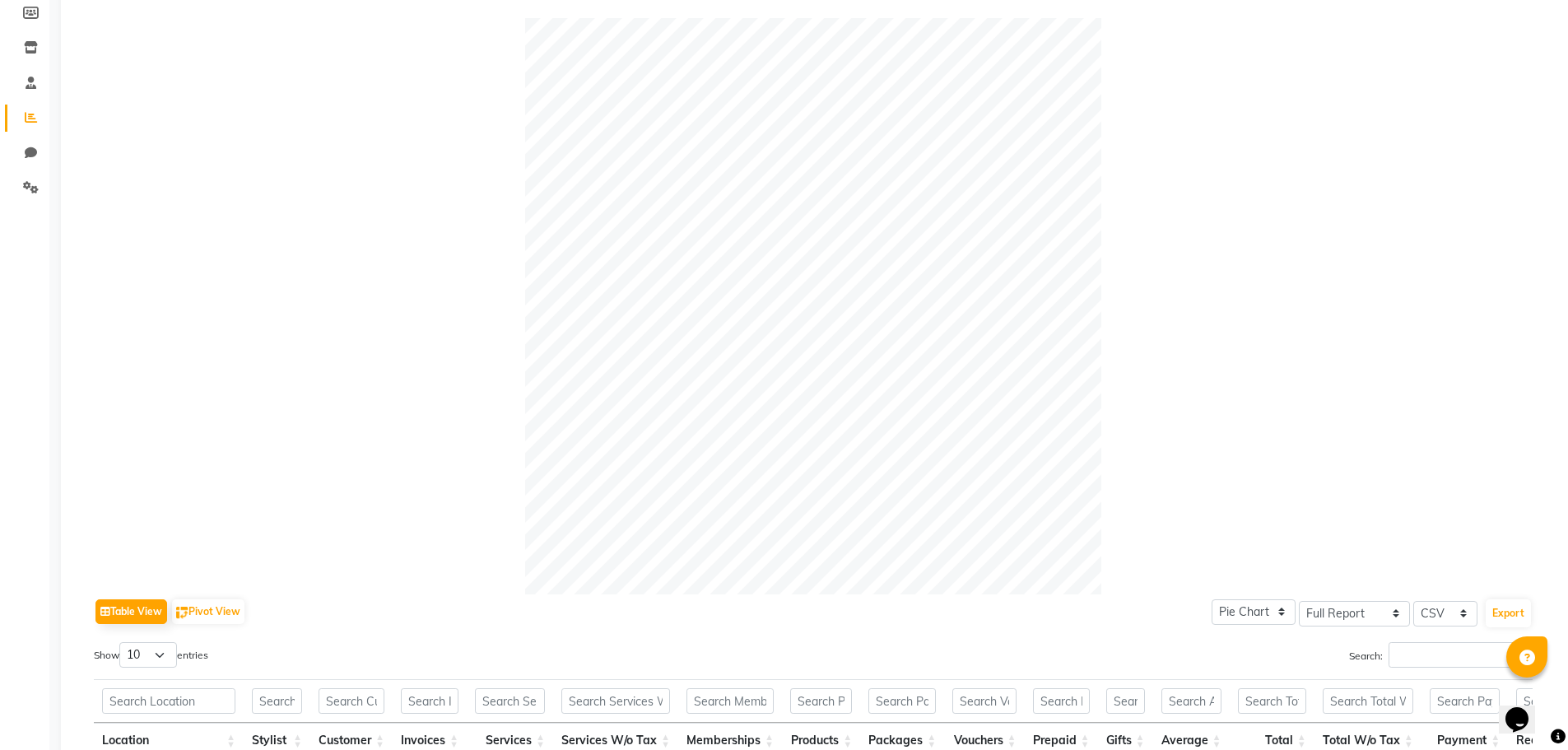
select select "service"
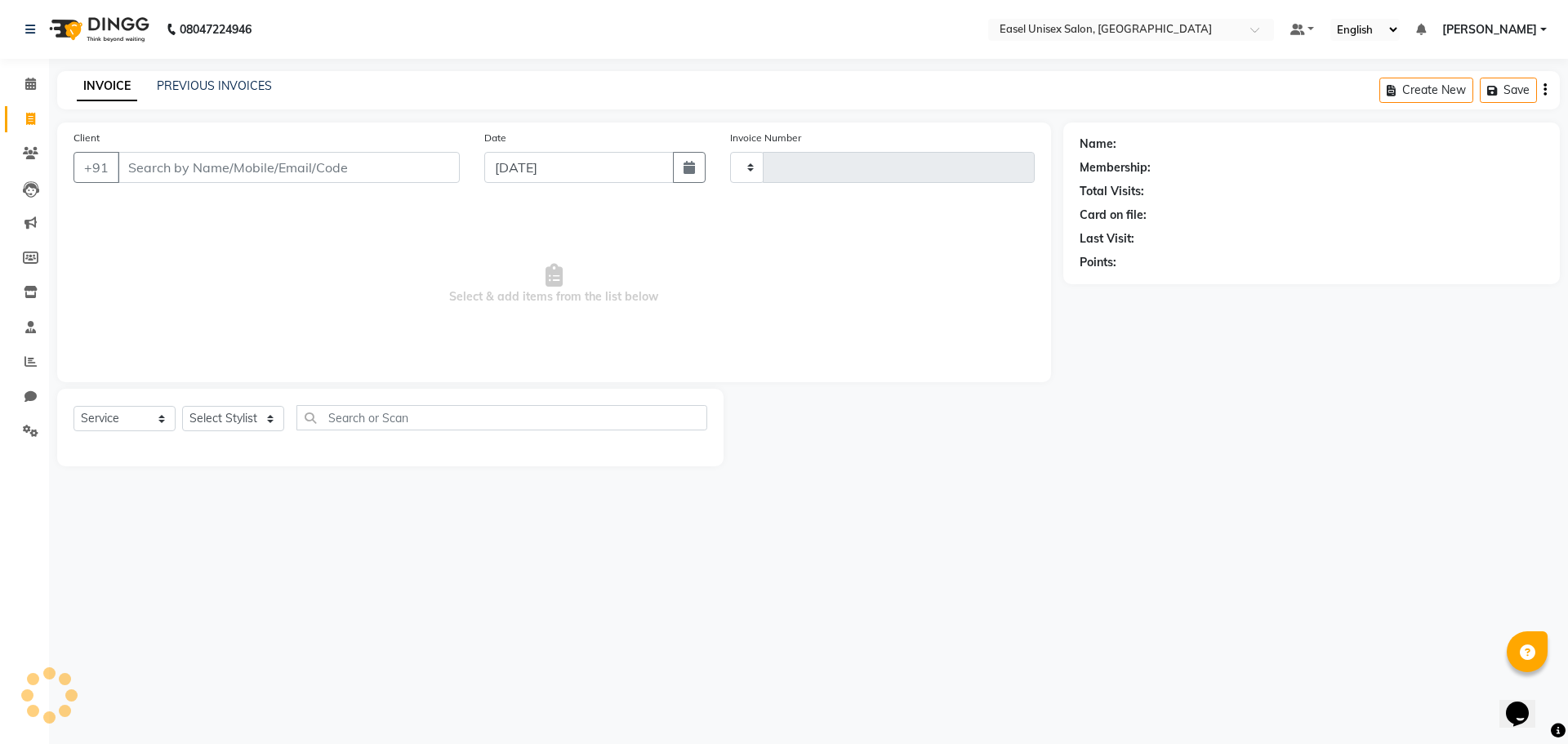
type input "1524"
select select "8639"
